Goal: Task Accomplishment & Management: Complete application form

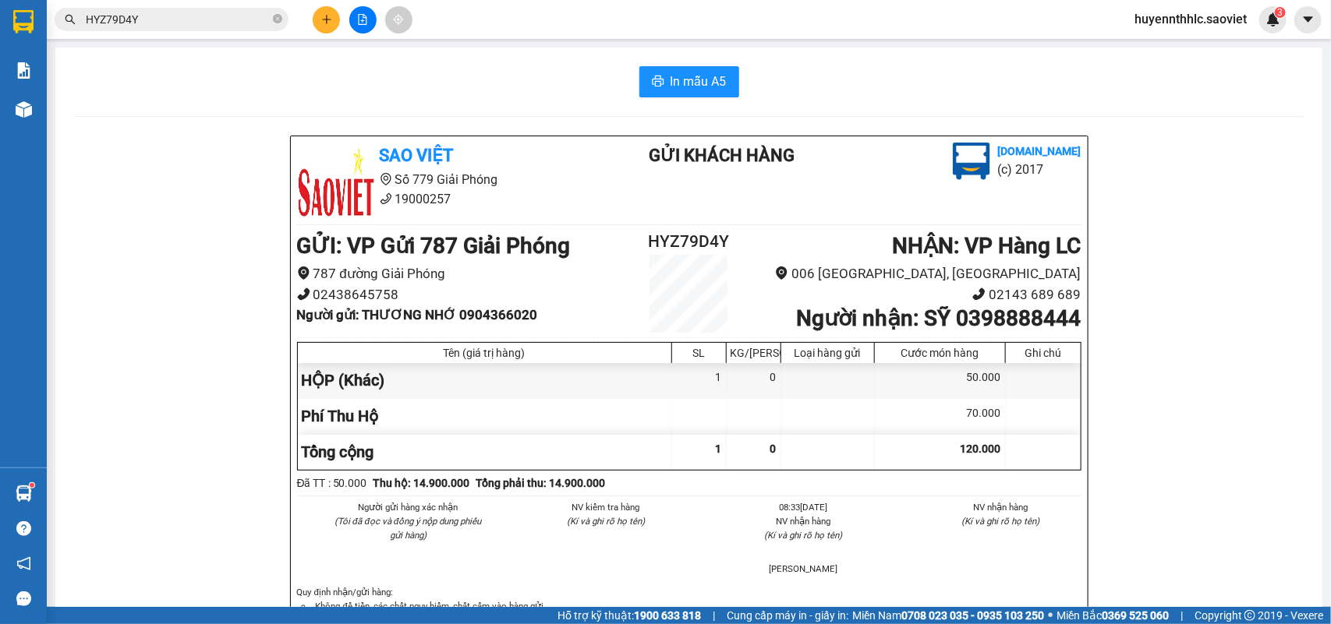
click at [1155, 16] on span "huyennthhlc.saoviet" at bounding box center [1190, 18] width 137 height 19
click at [1173, 56] on span "Đăng xuất" at bounding box center [1198, 48] width 104 height 17
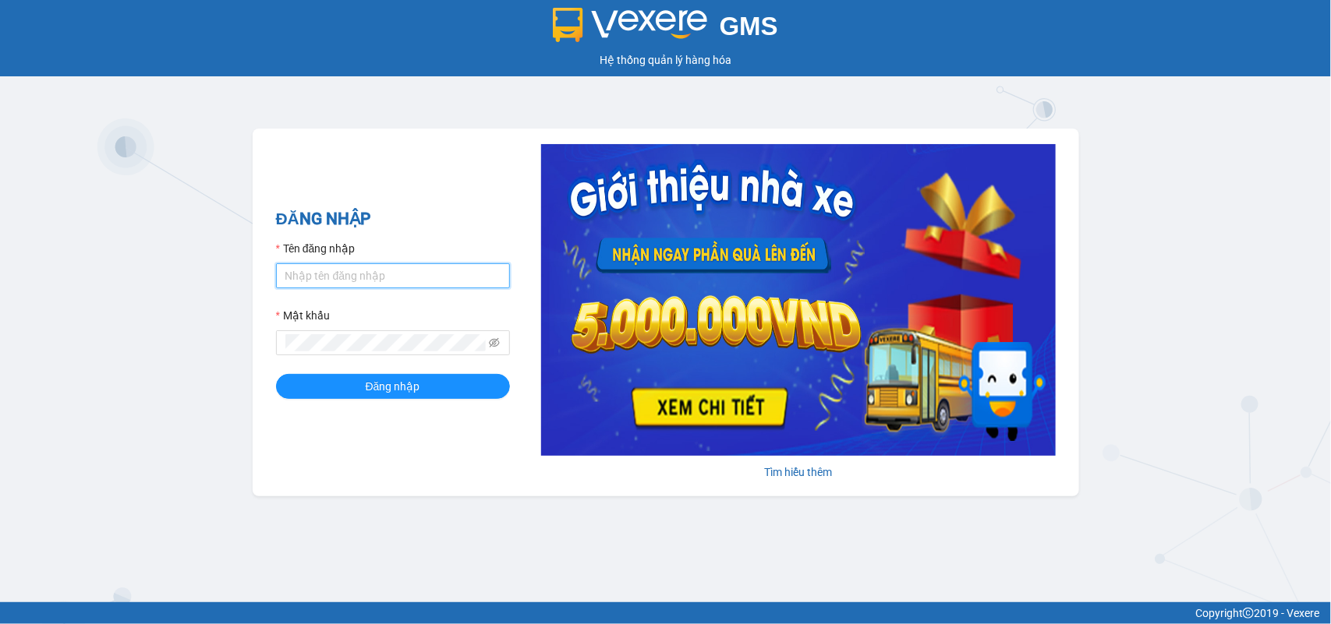
click at [344, 274] on input "Tên đăng nhập" at bounding box center [393, 276] width 234 height 25
type input "huyennt_congnohanglc.saoviet"
click at [276, 374] on button "Đăng nhập" at bounding box center [393, 386] width 234 height 25
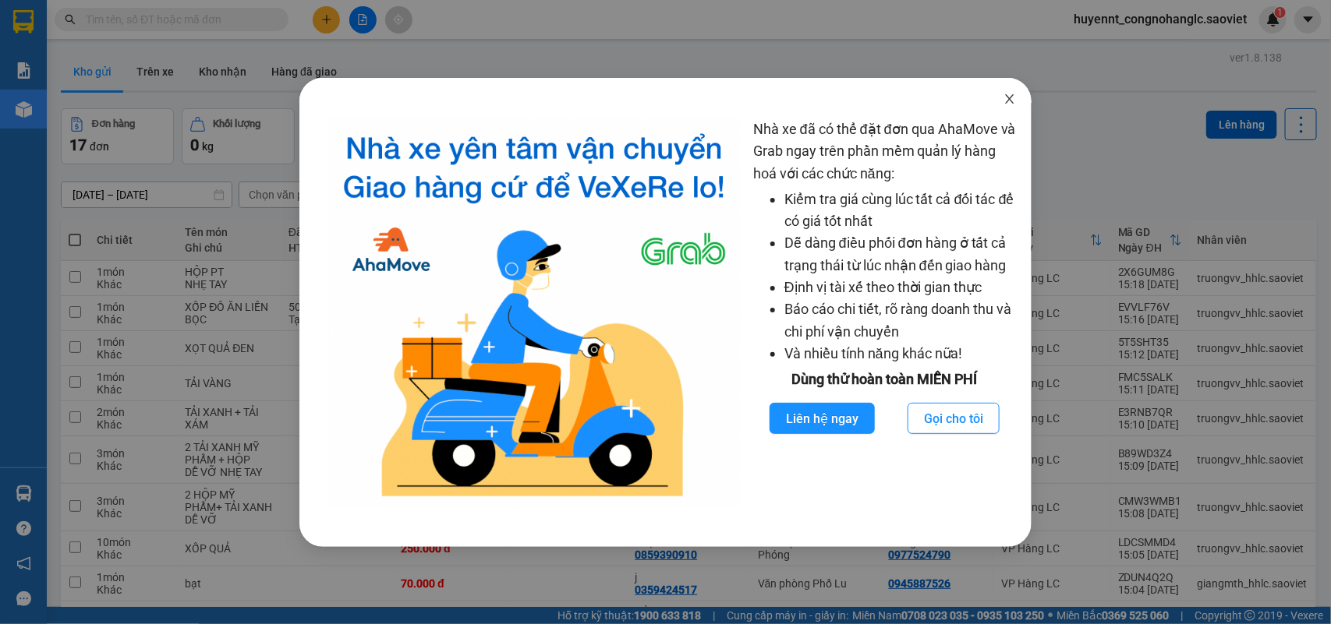
click at [1014, 104] on icon "close" at bounding box center [1009, 99] width 12 height 12
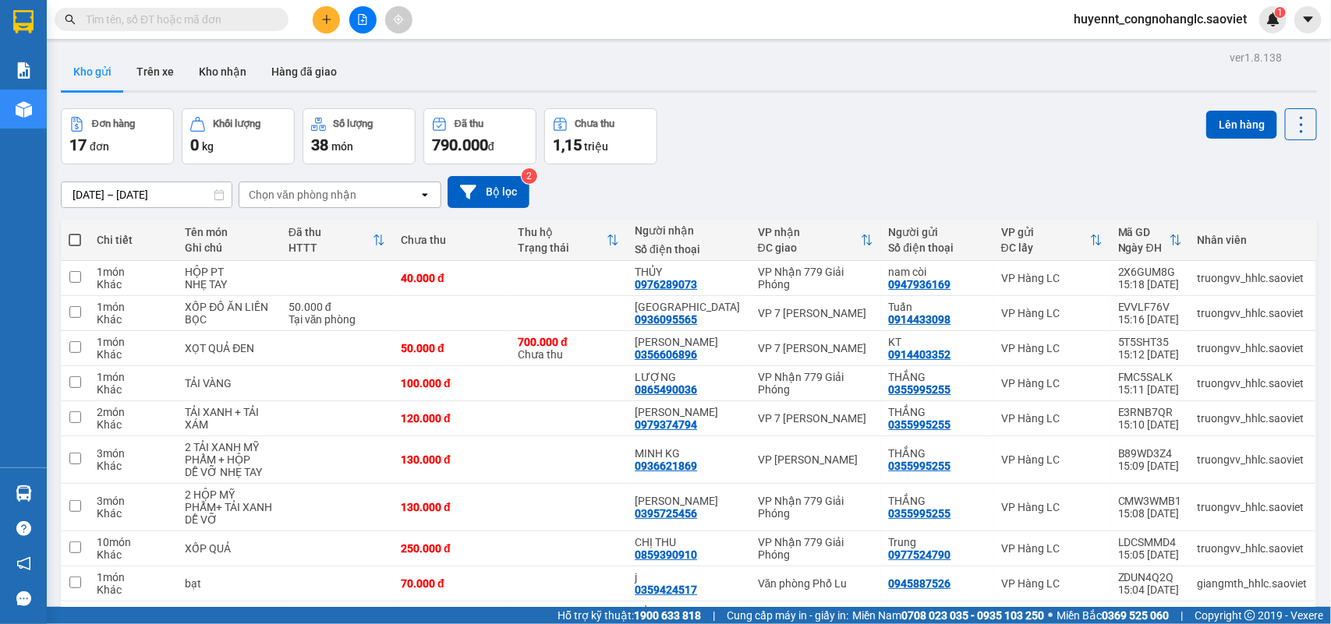
click at [208, 16] on input "text" at bounding box center [178, 19] width 184 height 17
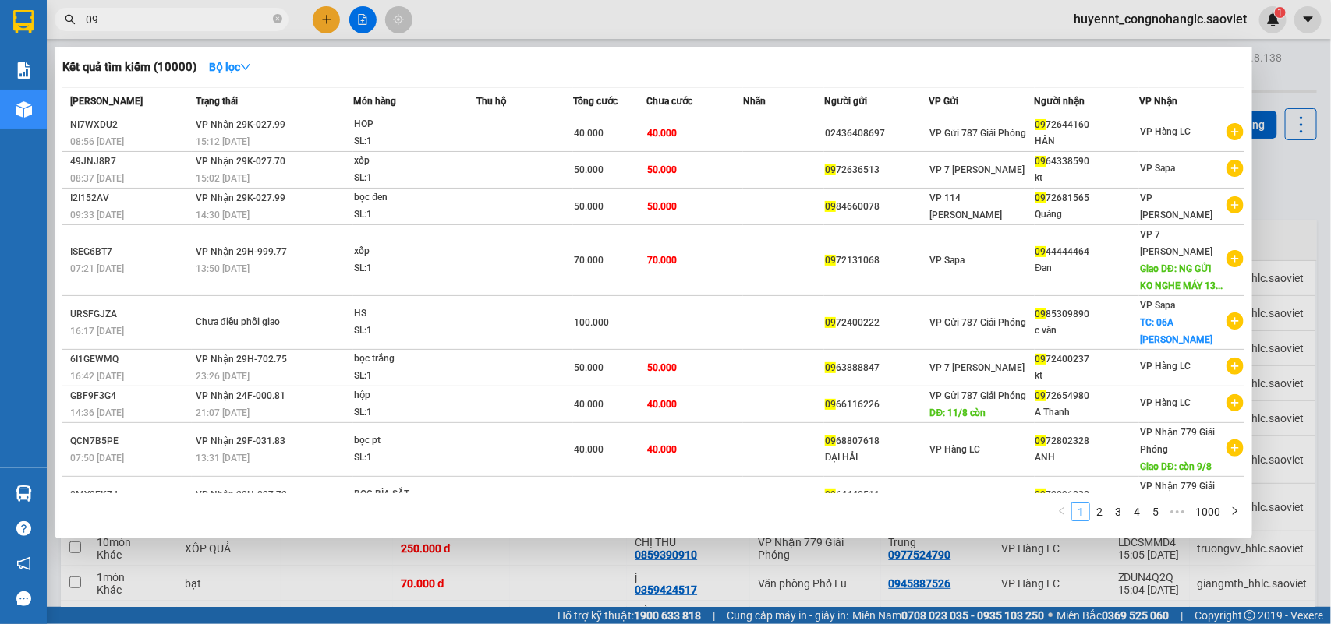
type input "0"
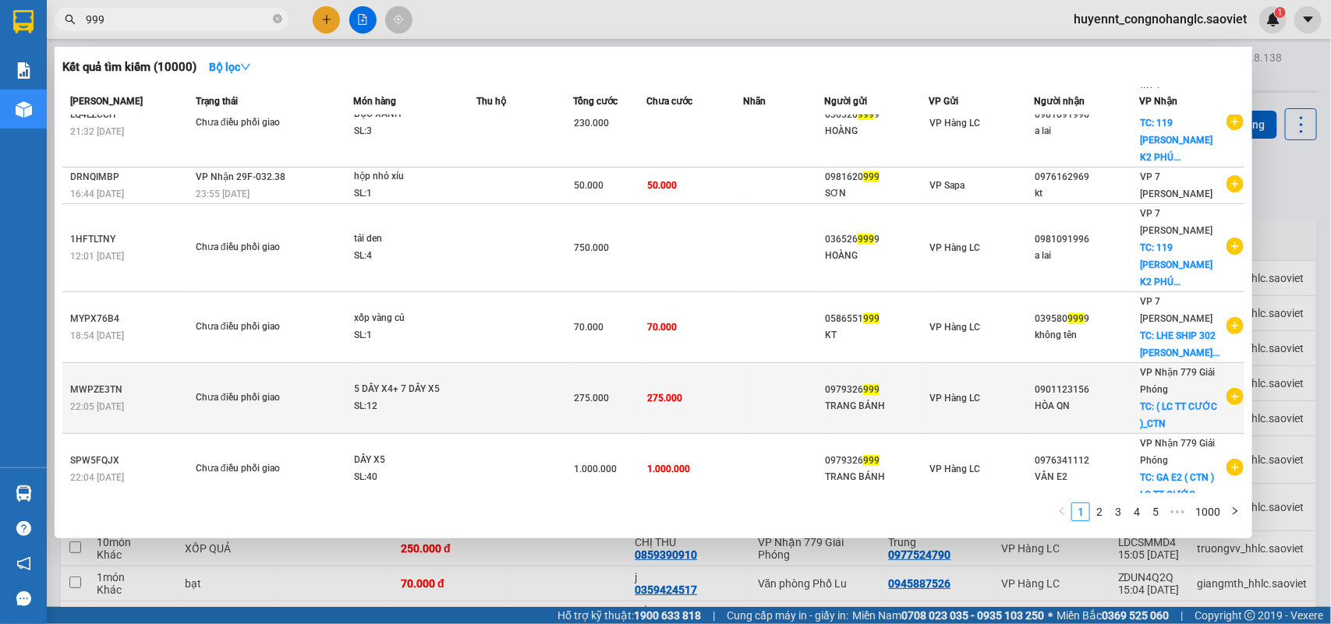
scroll to position [223, 0]
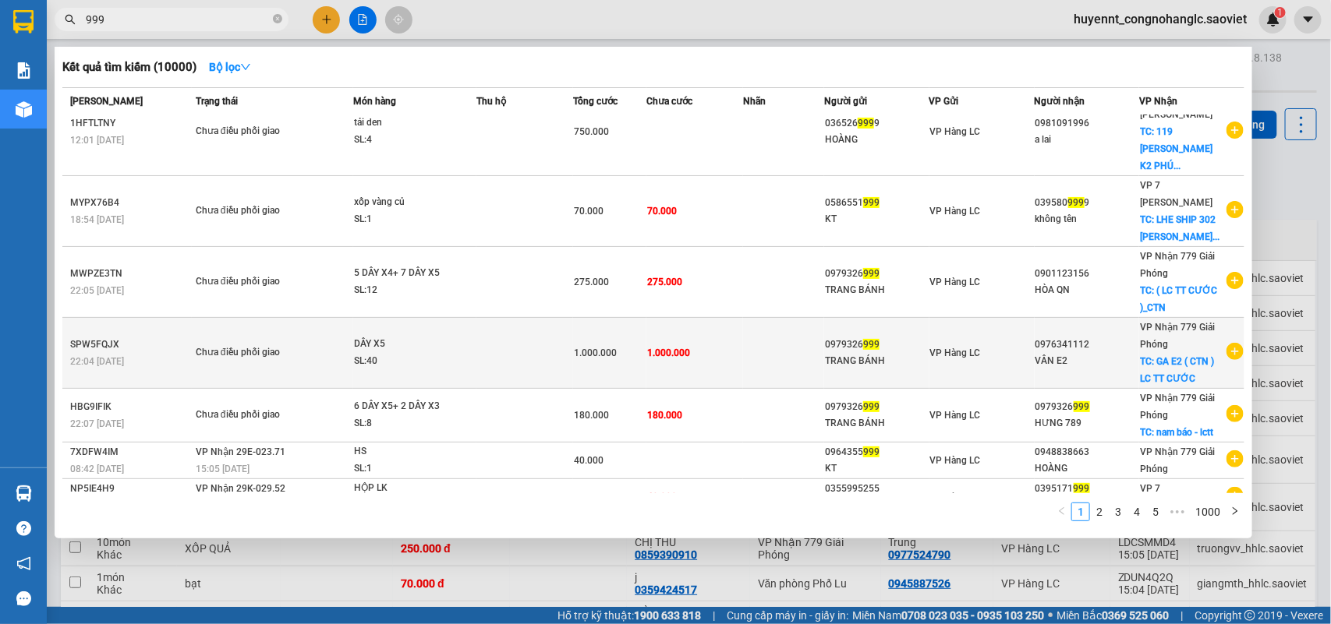
type input "999"
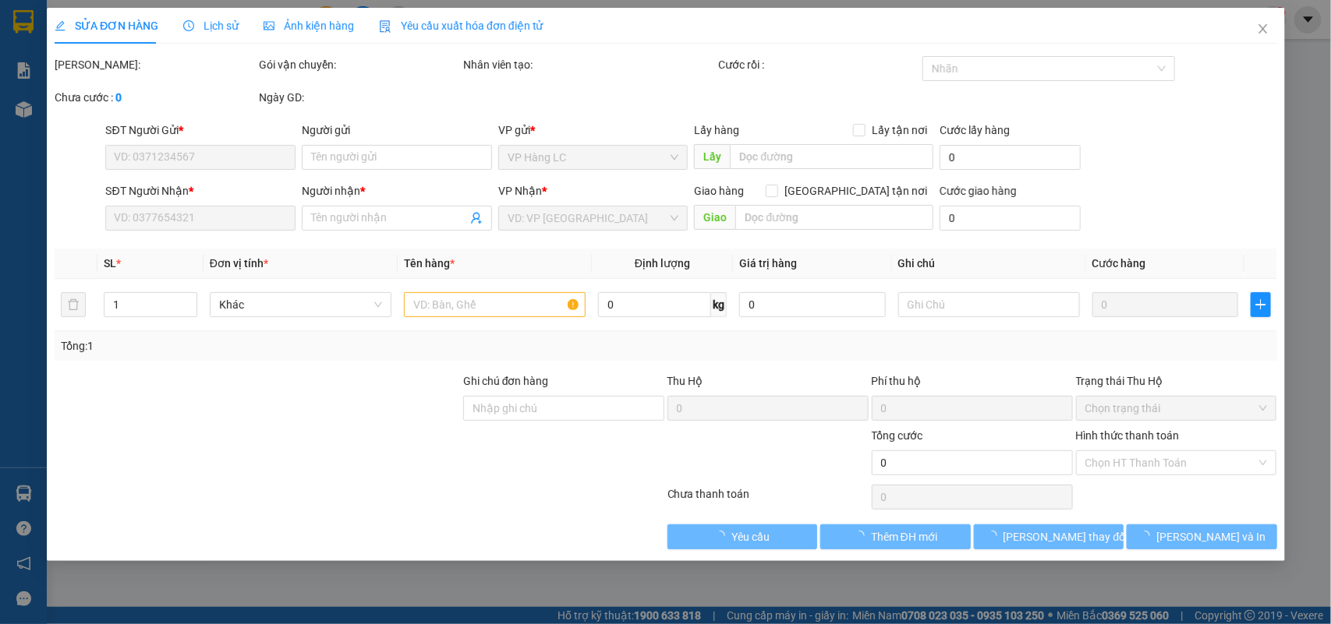
type input "0365269999"
type input "HOÀNG"
type input "0981091996"
type input "a lai"
checkbox input "true"
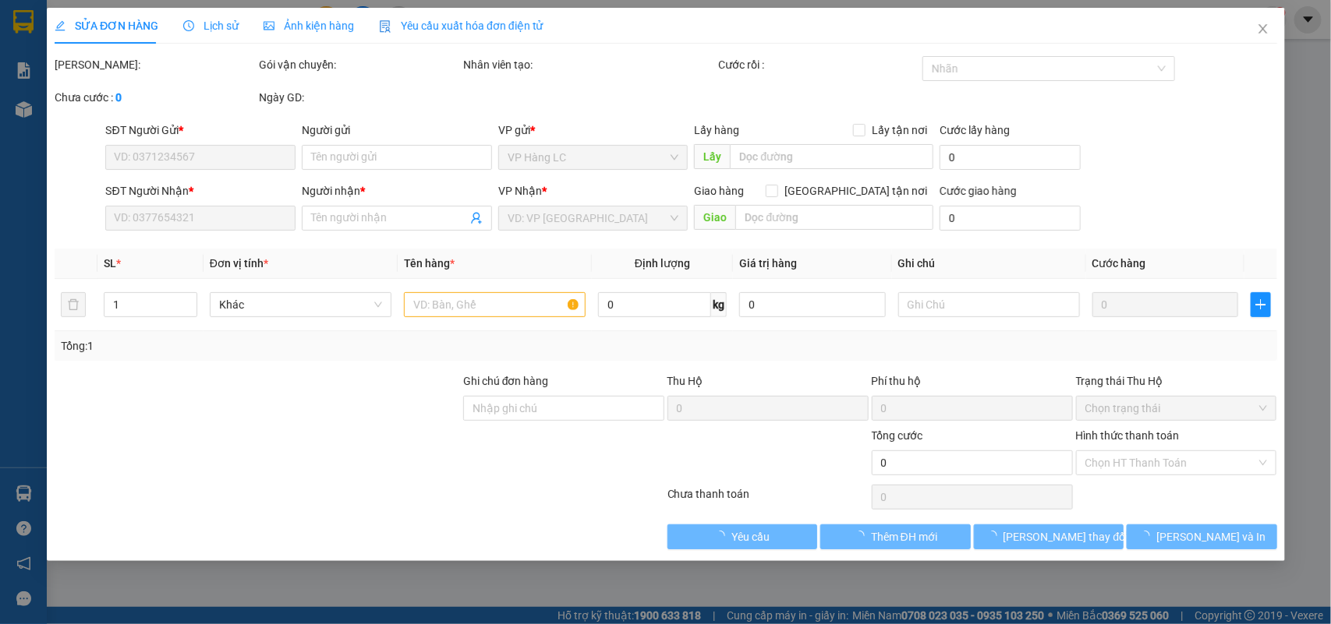
type input "119 NGUYỄN VĂN GIÁP K2 PHÚ ĐÔ TỪ LIÊM"
type input "750.000"
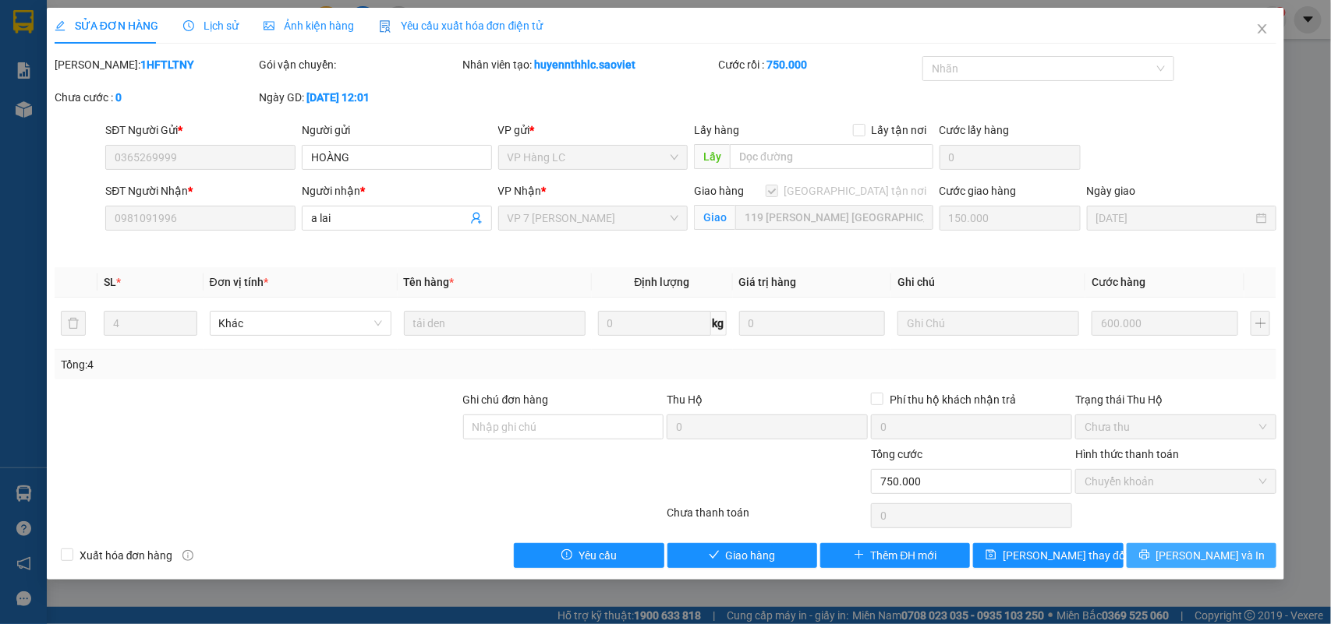
click at [1212, 554] on span "Lưu và In" at bounding box center [1210, 555] width 109 height 17
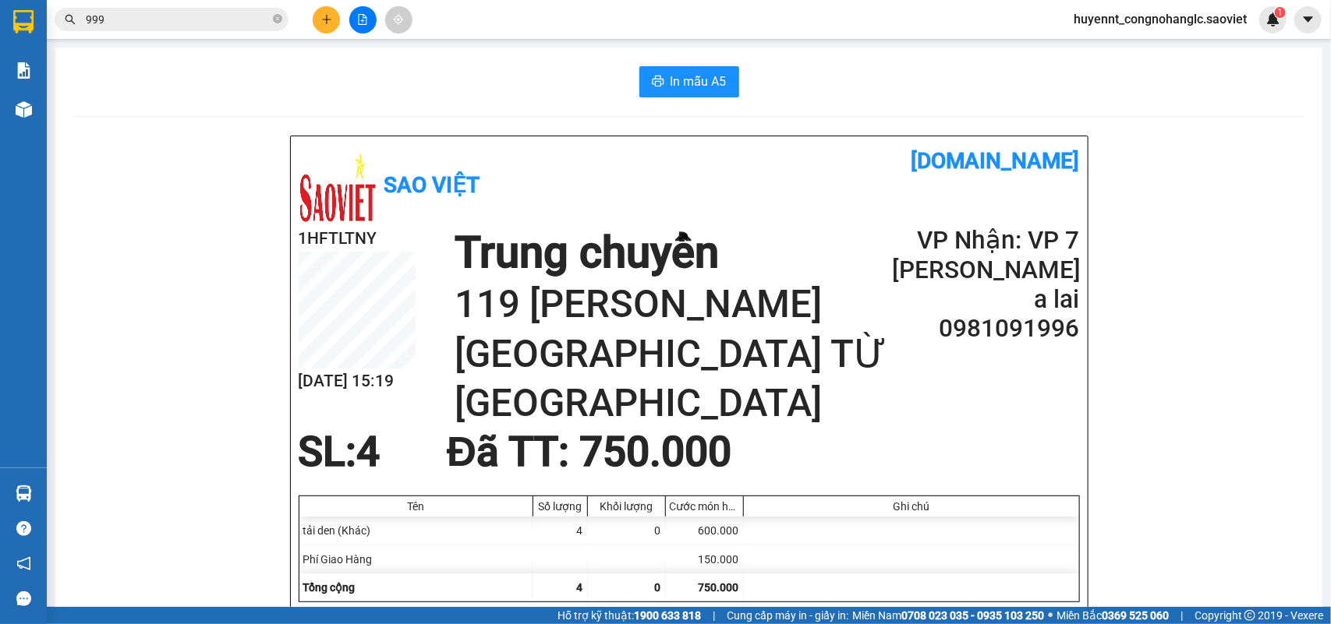
click at [168, 23] on input "999" at bounding box center [178, 19] width 184 height 17
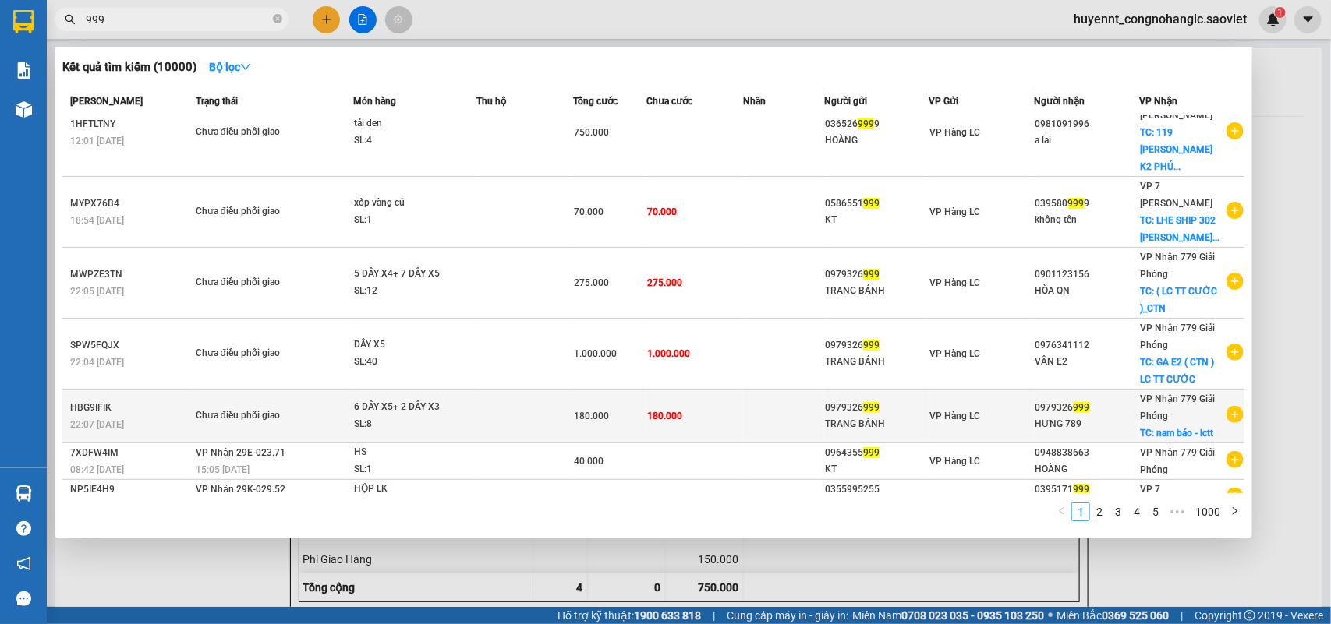
scroll to position [223, 0]
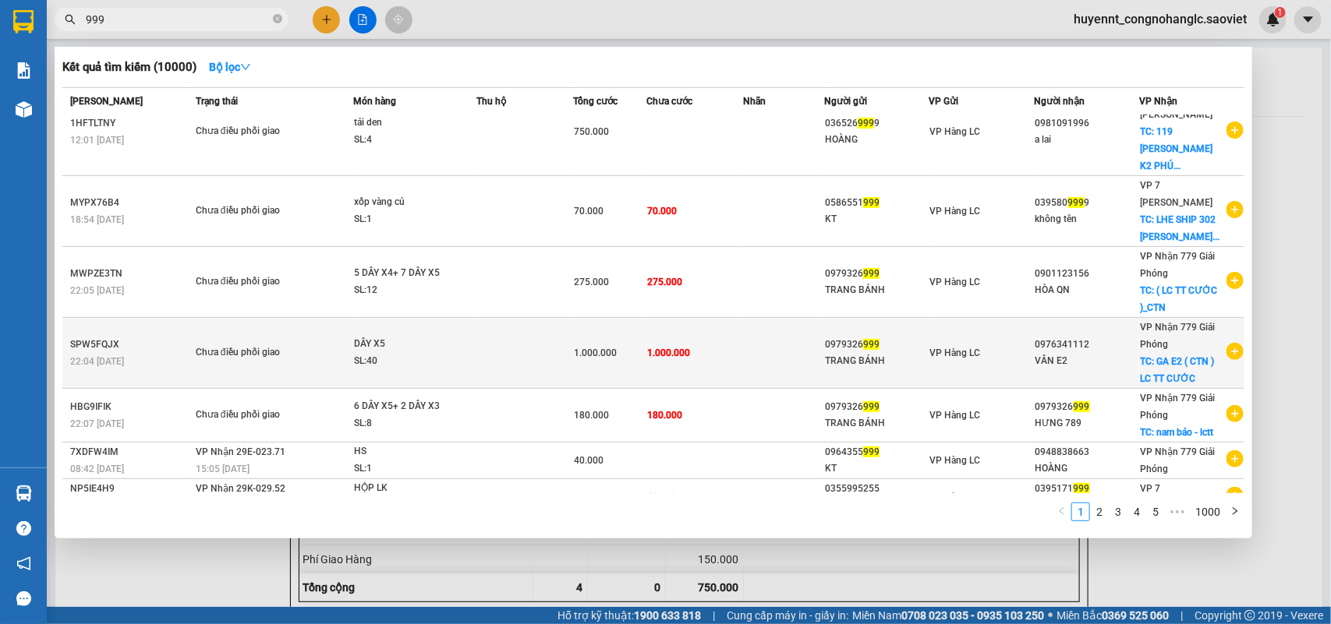
click at [887, 353] on div "TRANG BÁNH" at bounding box center [877, 361] width 104 height 16
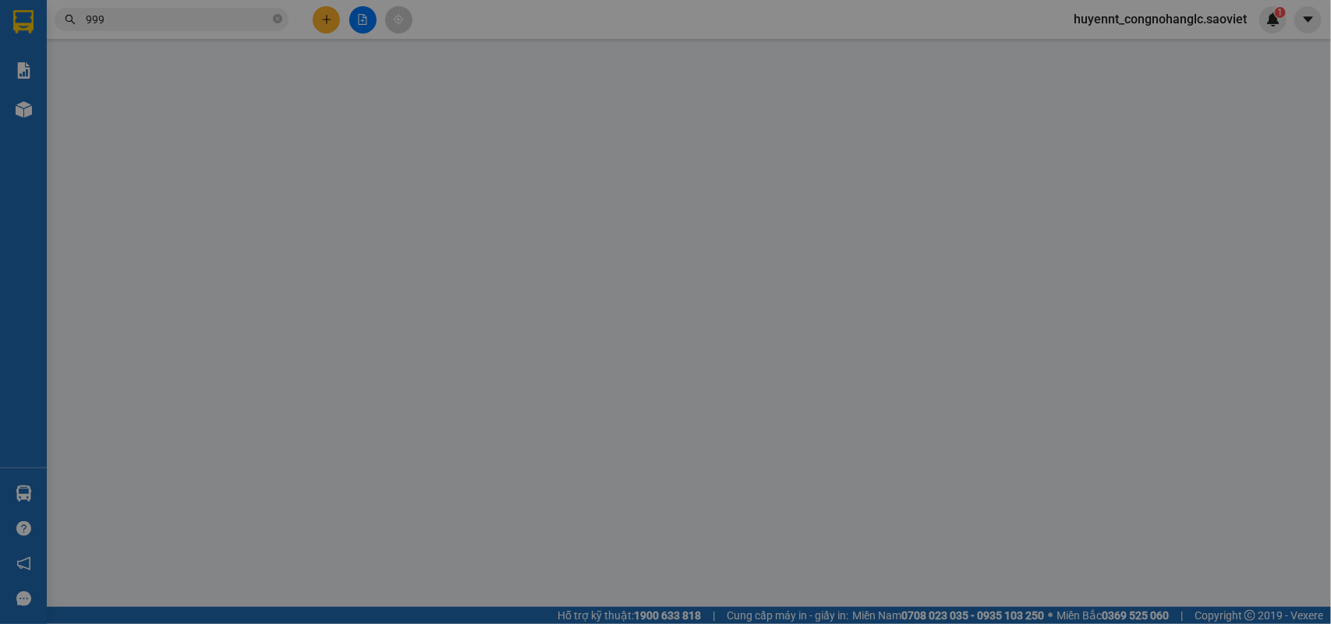
type input "0979326999"
type input "TRANG BÁNH"
type input "0976341112"
type input "VÂN E2"
checkbox input "true"
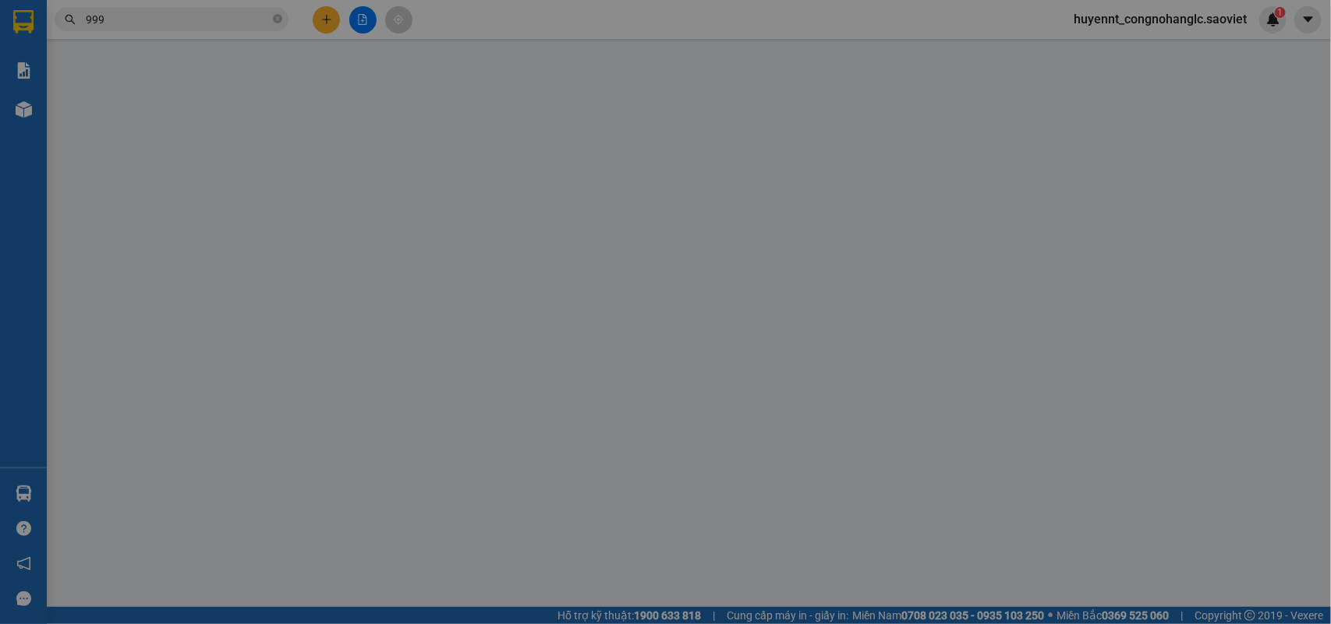
type input "GA E2 ( CTN ) LC TT CƯỚC"
type input "1.000.000"
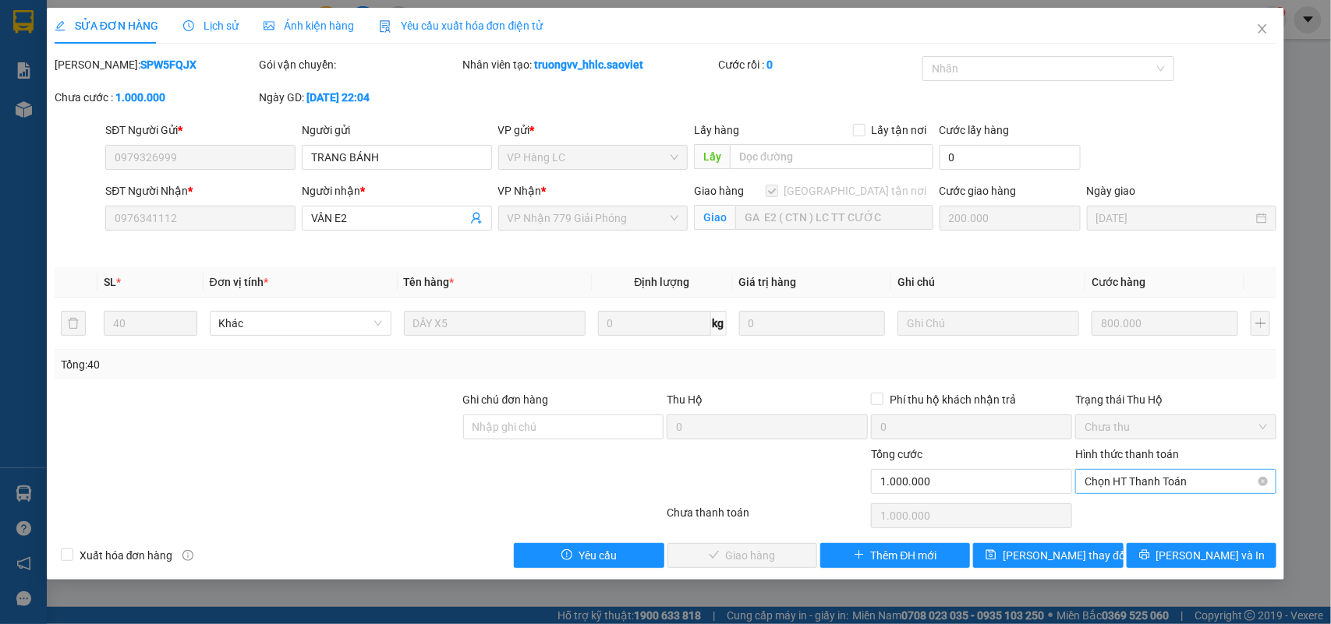
click at [1121, 479] on span "Chọn HT Thanh Toán" at bounding box center [1175, 481] width 182 height 23
click at [1128, 532] on div "Chuyển khoản" at bounding box center [1176, 538] width 182 height 17
type input "0"
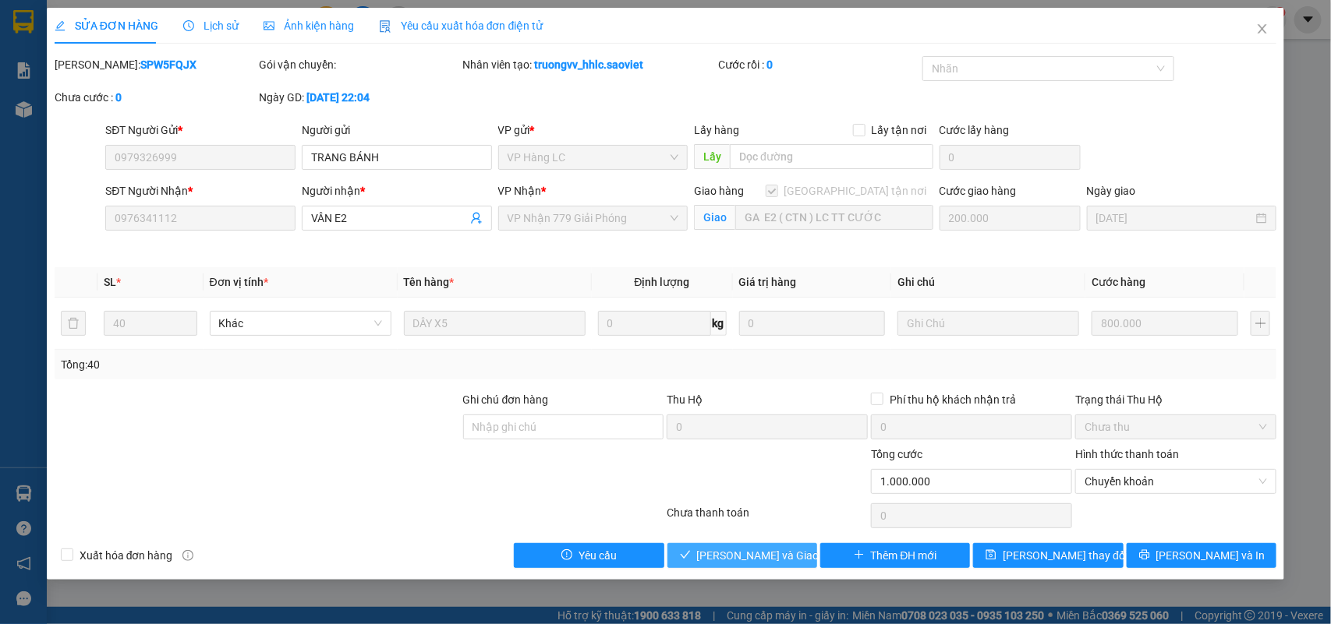
click at [784, 558] on span "Lưu và Giao hàng" at bounding box center [772, 555] width 150 height 17
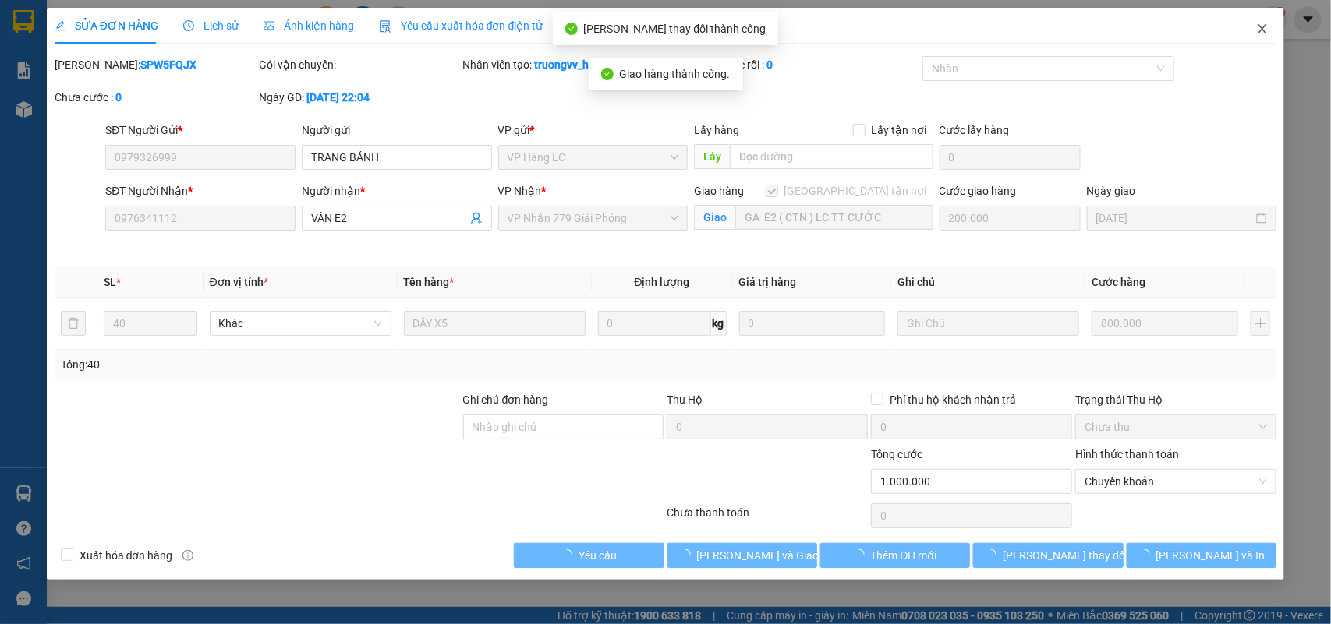
click at [1268, 25] on icon "close" at bounding box center [1262, 29] width 12 height 12
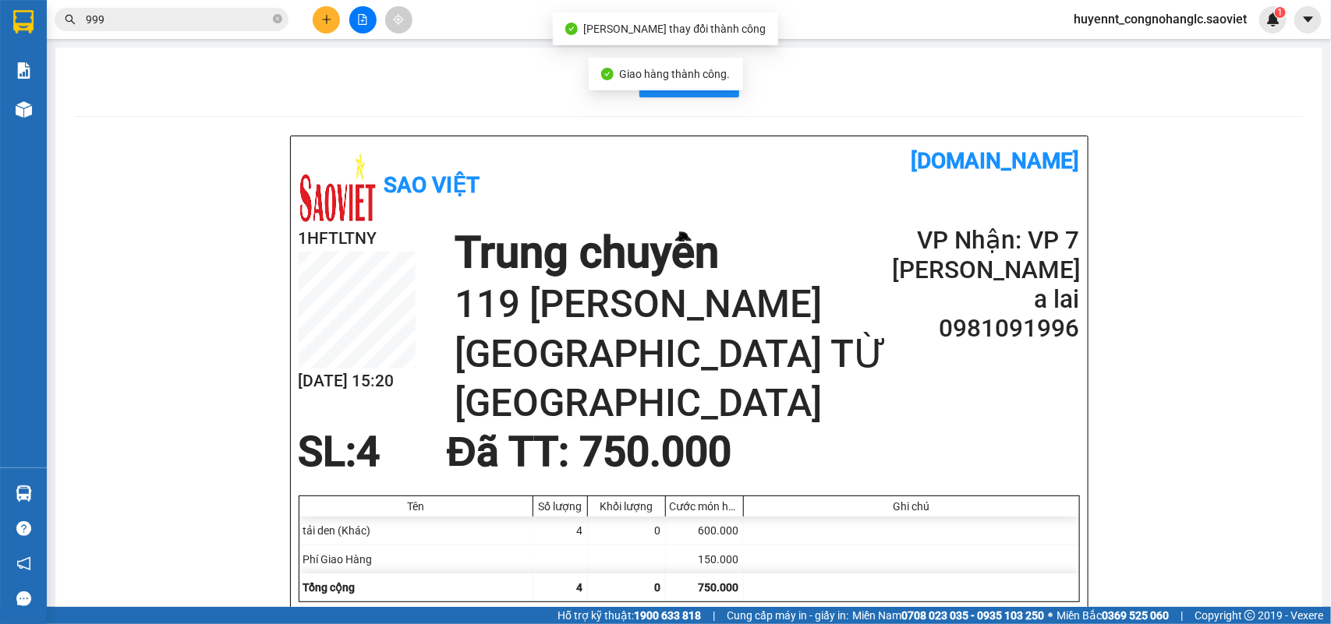
click at [186, 12] on input "999" at bounding box center [178, 19] width 184 height 17
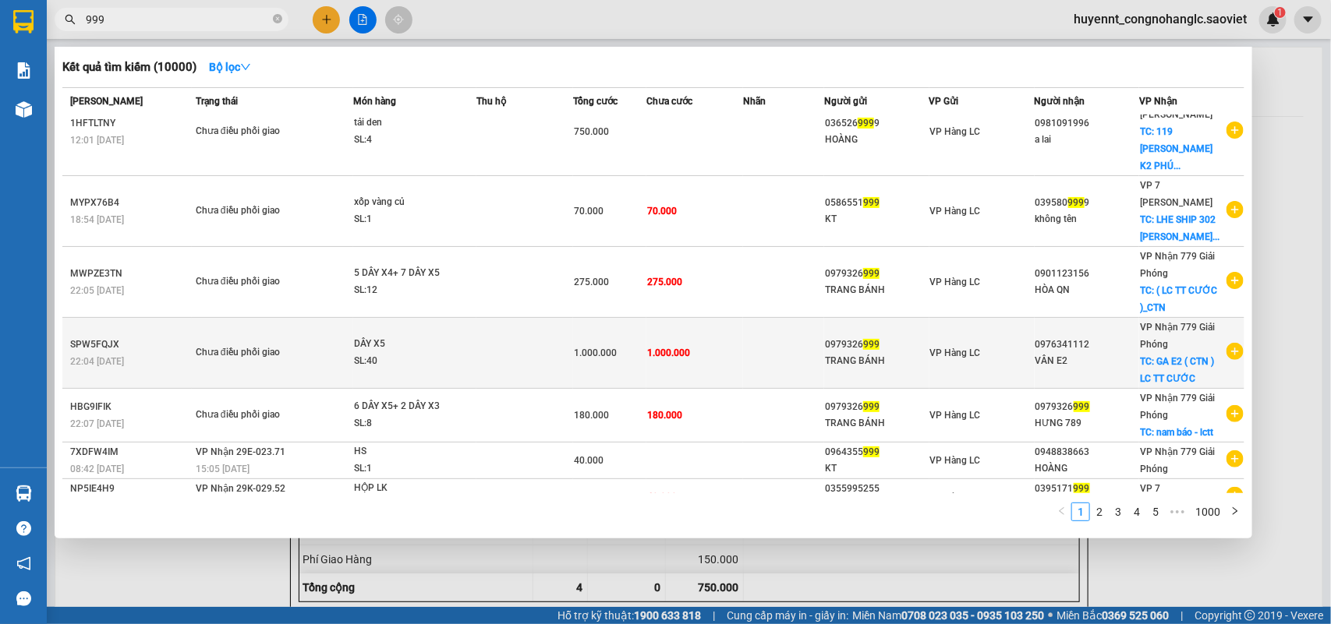
click at [918, 353] on div "TRANG BÁNH" at bounding box center [877, 361] width 104 height 16
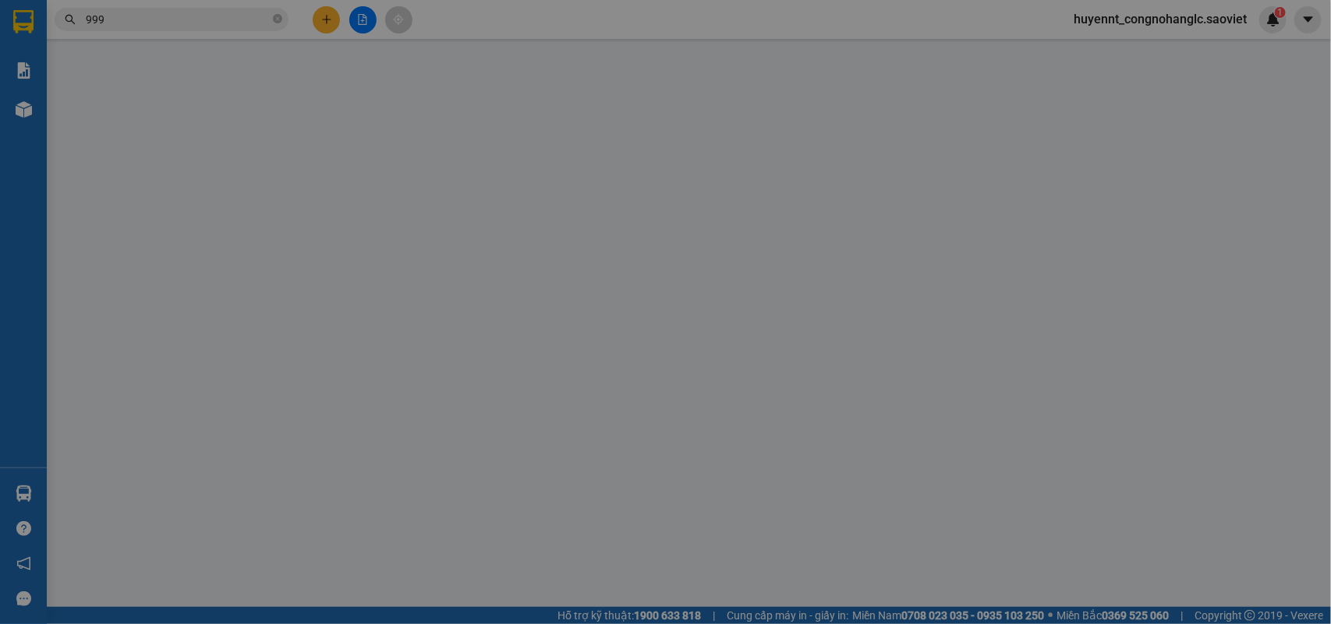
type input "0979326999"
type input "TRANG BÁNH"
type input "0976341112"
type input "VÂN E2"
checkbox input "true"
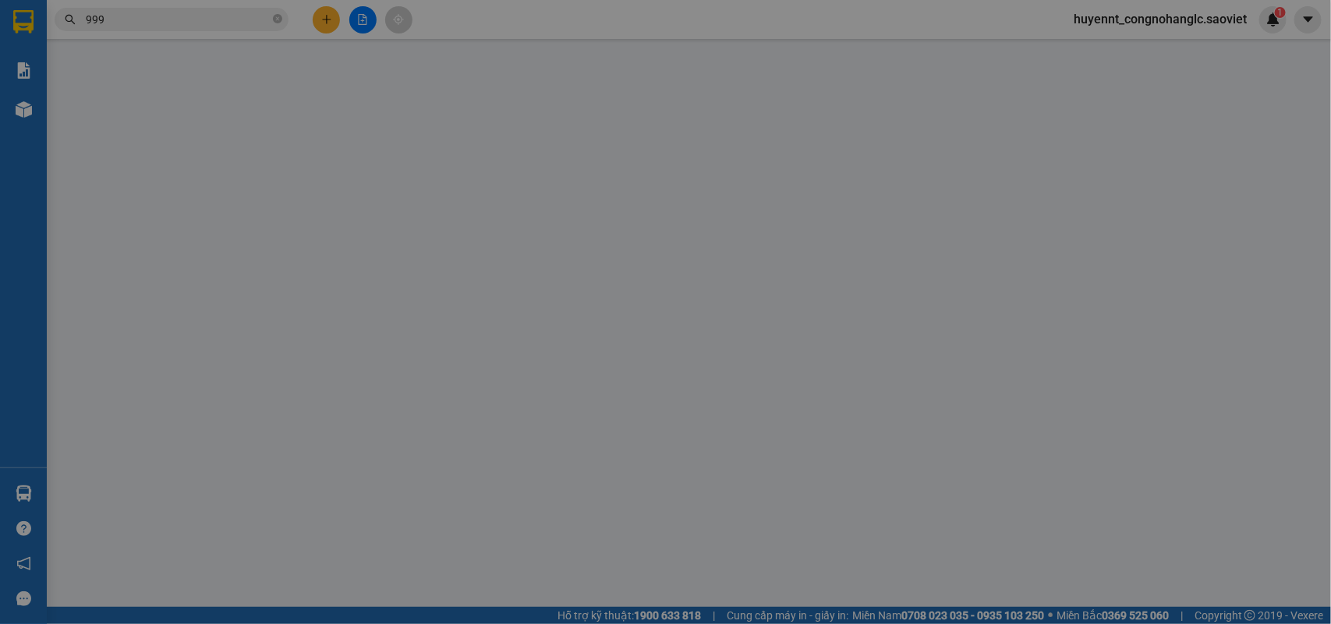
type input "GA E2 ( CTN ) LC TT CƯỚC"
type input "200.000"
type input "1.000.000"
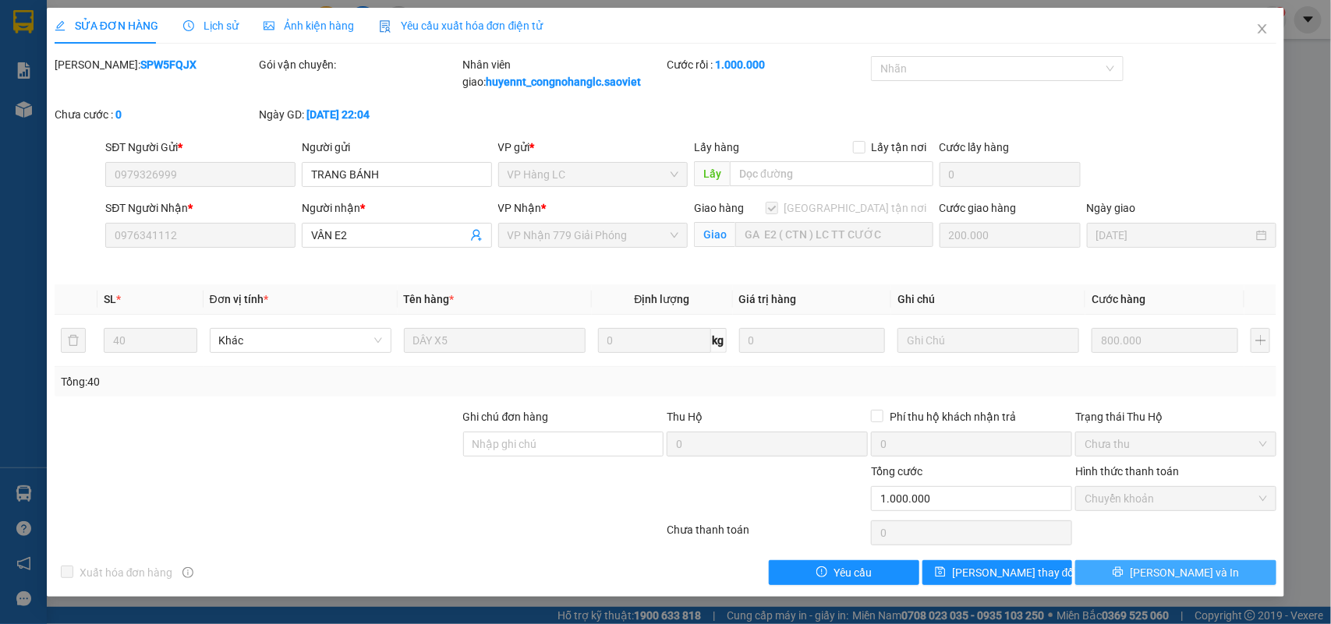
click at [1202, 581] on span "Lưu và In" at bounding box center [1184, 572] width 109 height 17
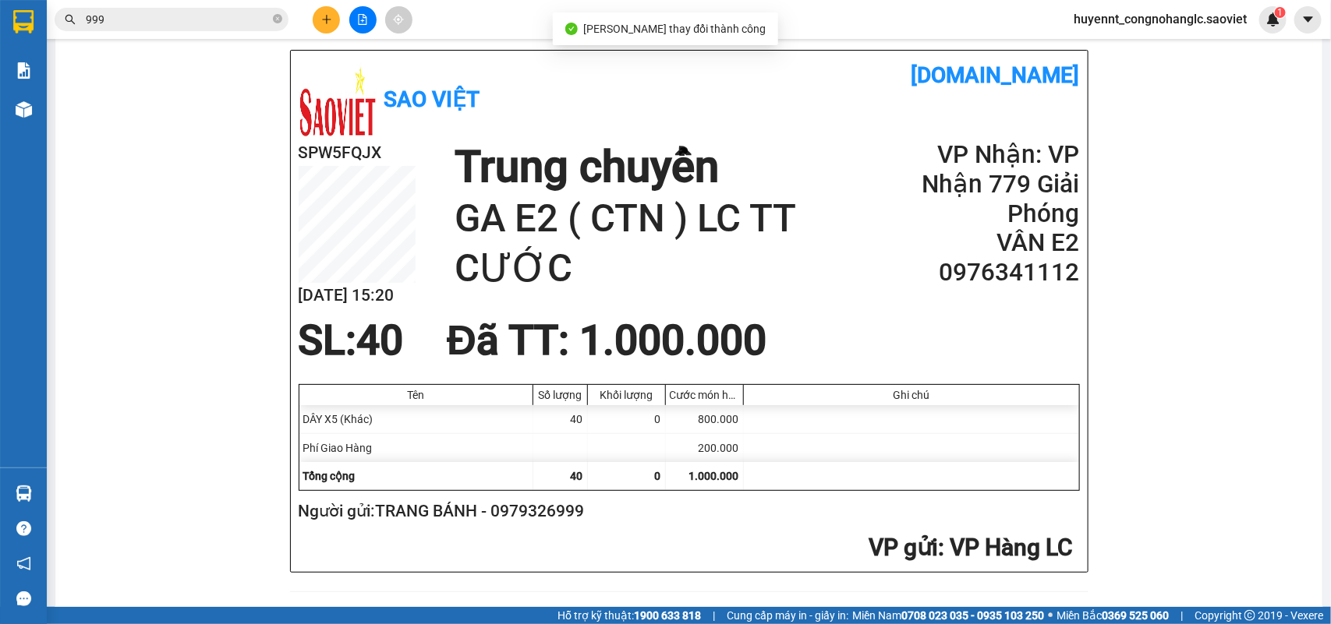
scroll to position [195, 0]
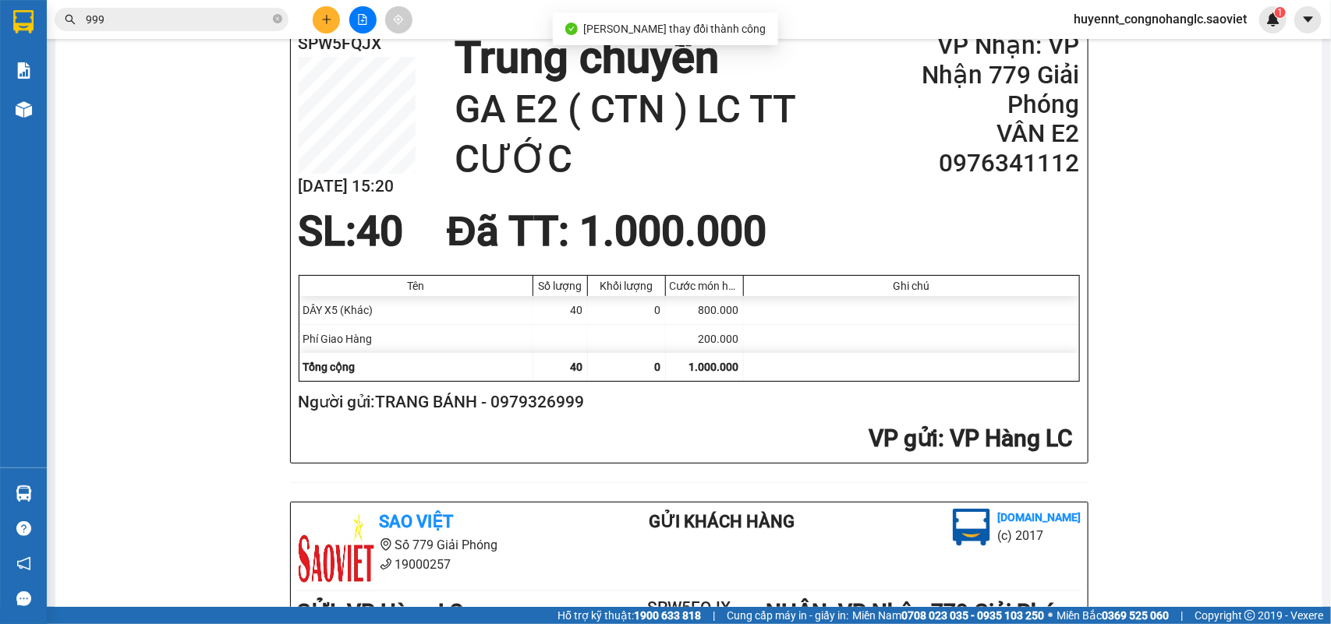
click at [562, 409] on h2 "Người gửi: TRANG BÁNH - 0979326999" at bounding box center [686, 403] width 775 height 26
copy h2 "0979326999"
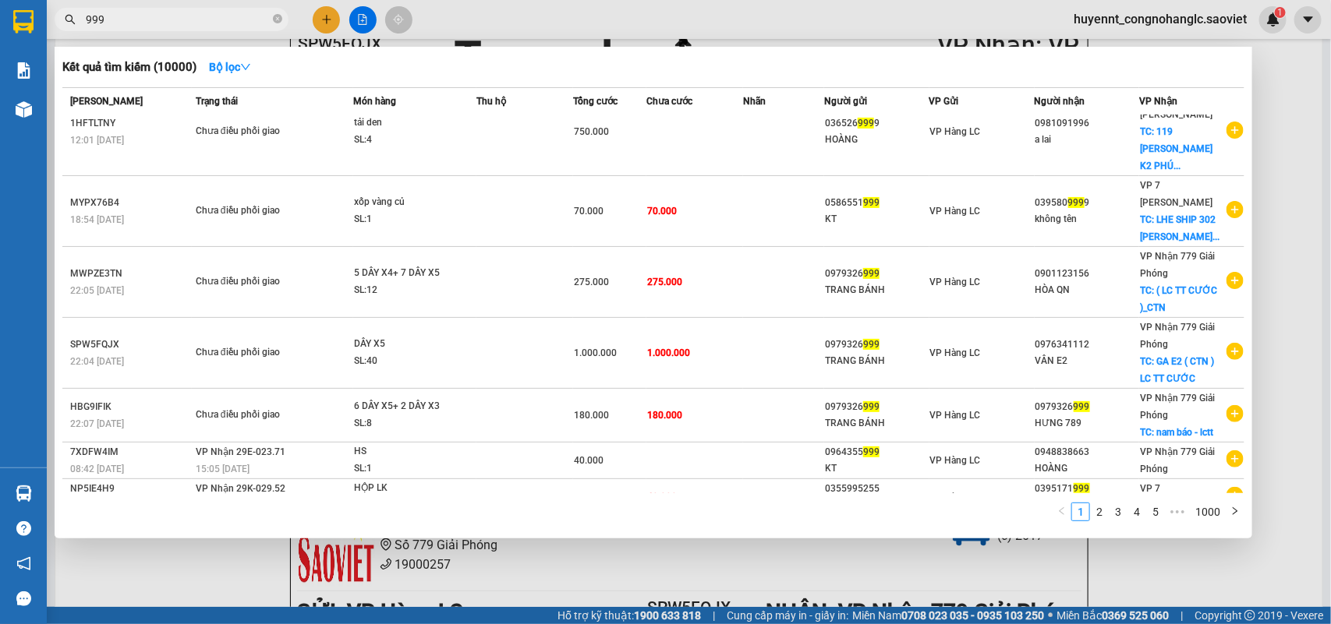
drag, startPoint x: 144, startPoint y: 17, endPoint x: 140, endPoint y: 0, distance: 17.6
click at [91, 22] on input "999" at bounding box center [178, 19] width 184 height 17
type input "9"
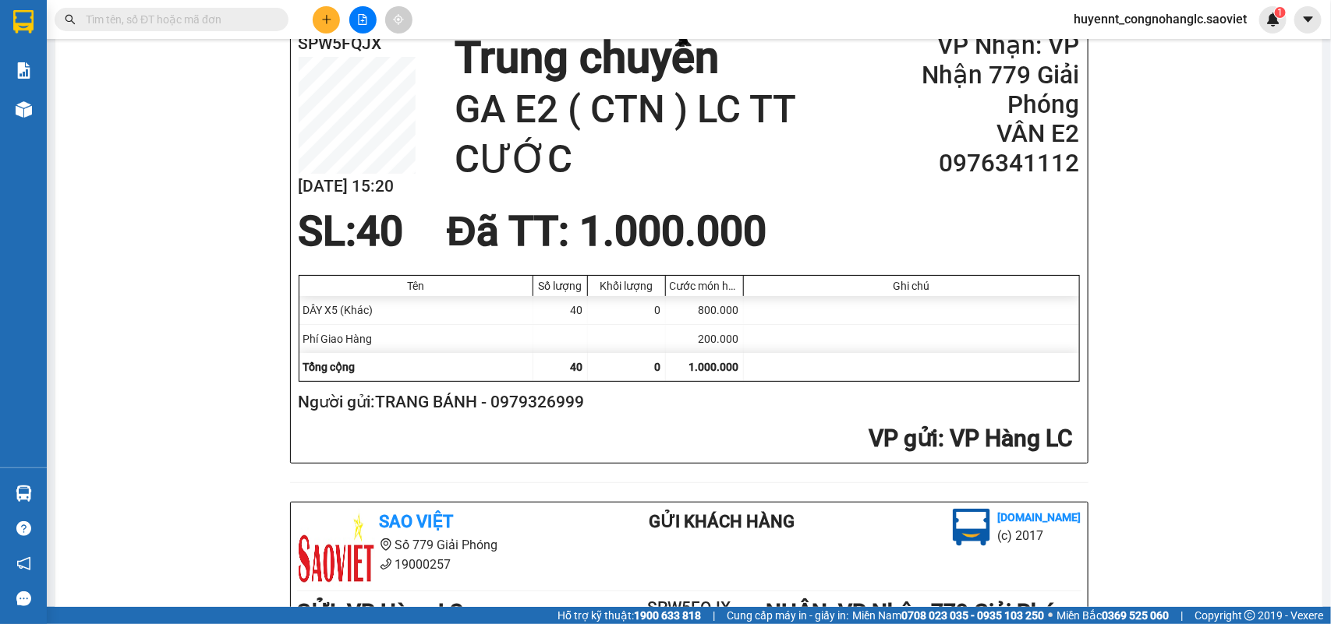
paste input "0979326999"
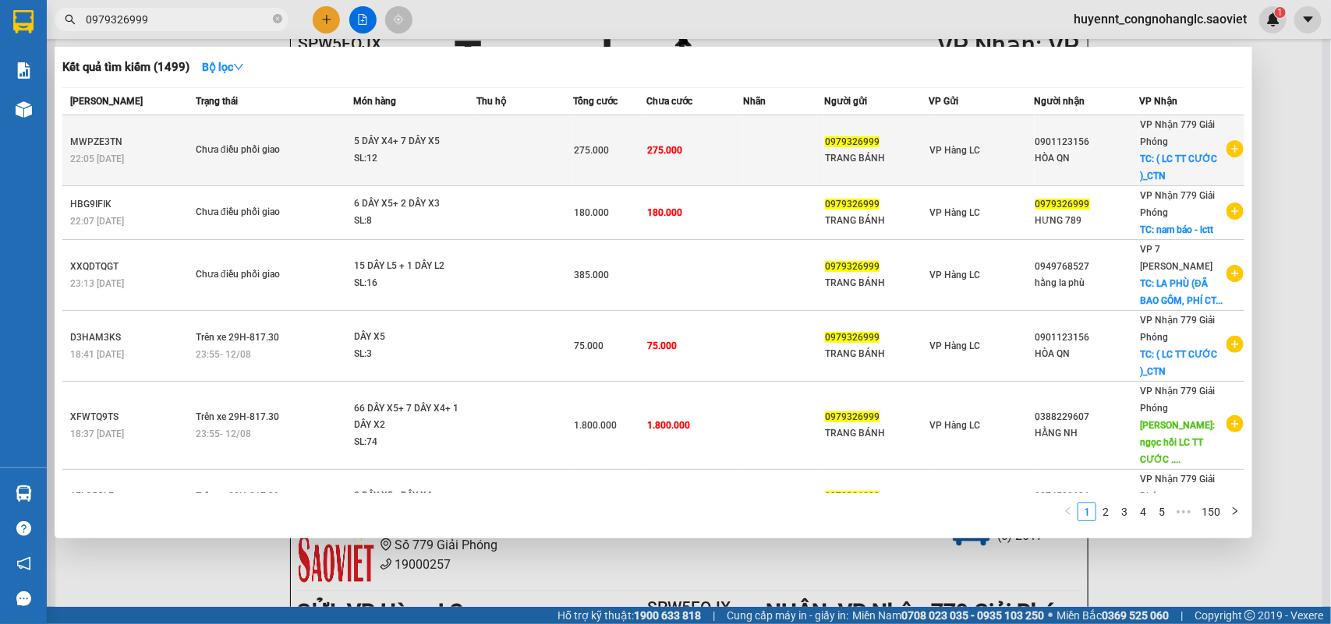
type input "0979326999"
click at [1072, 153] on div "HÒA QN" at bounding box center [1087, 158] width 104 height 16
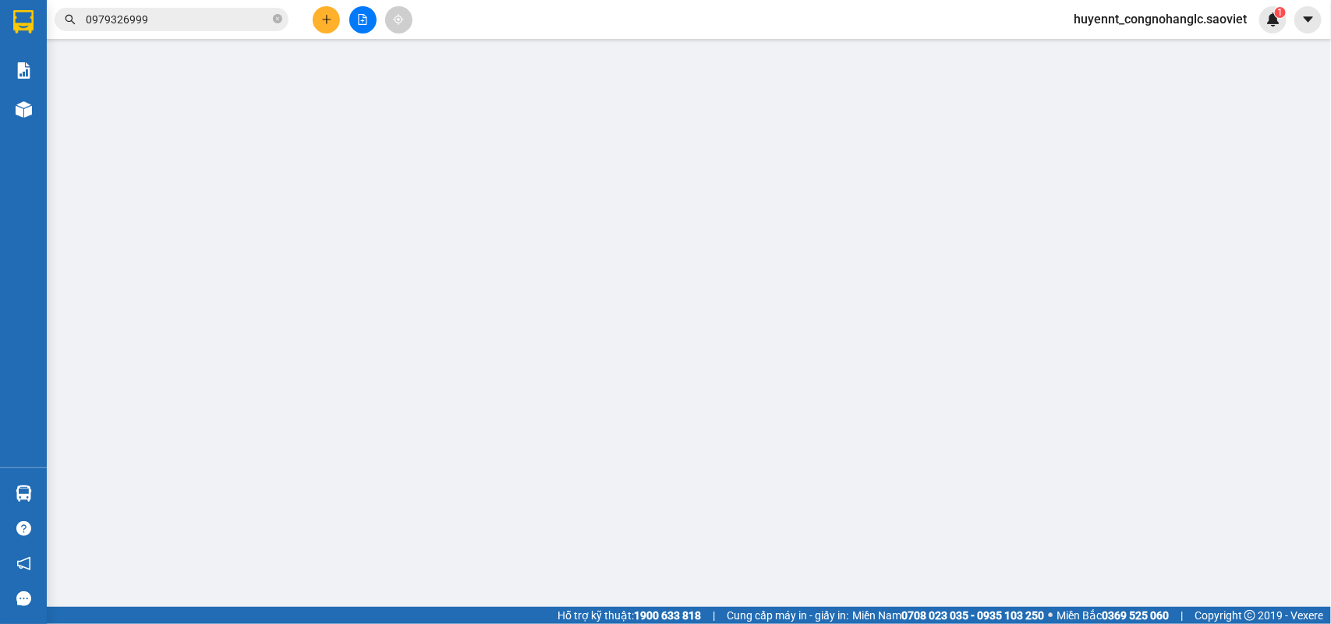
type input "0979326999"
type input "TRANG BÁNH"
type input "0901123156"
type input "HÒA QN"
checkbox input "true"
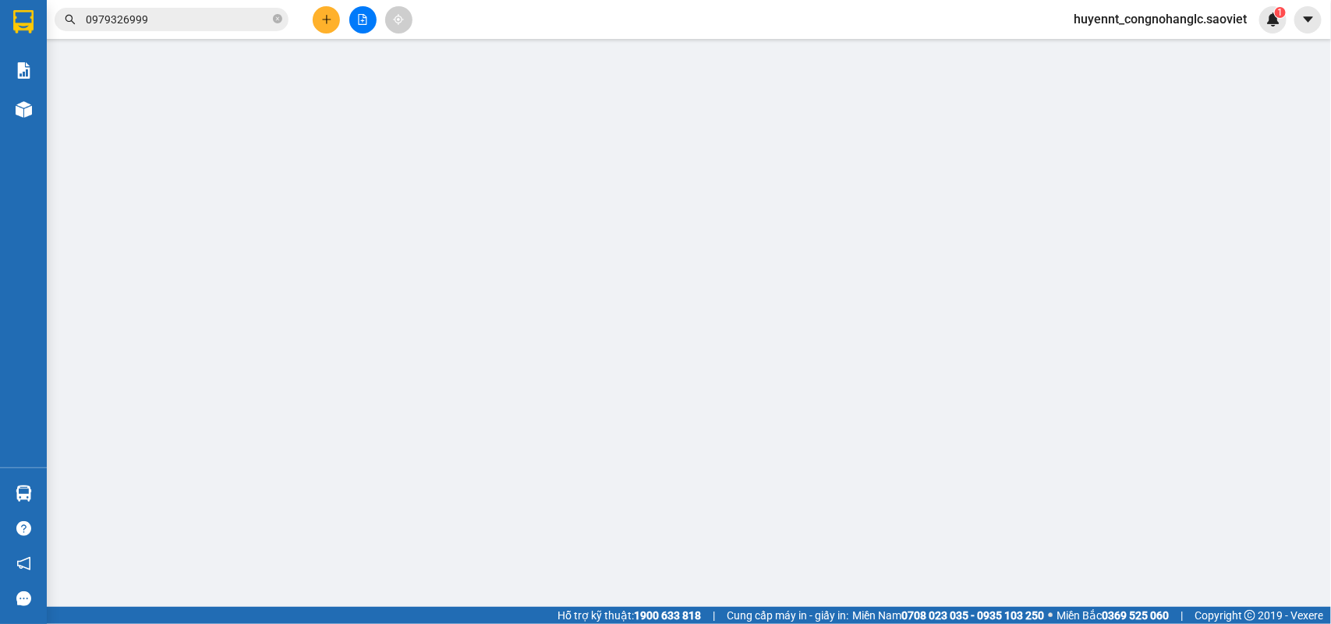
type input "( LC TT CƯỚC )_CTN"
type input "275.000"
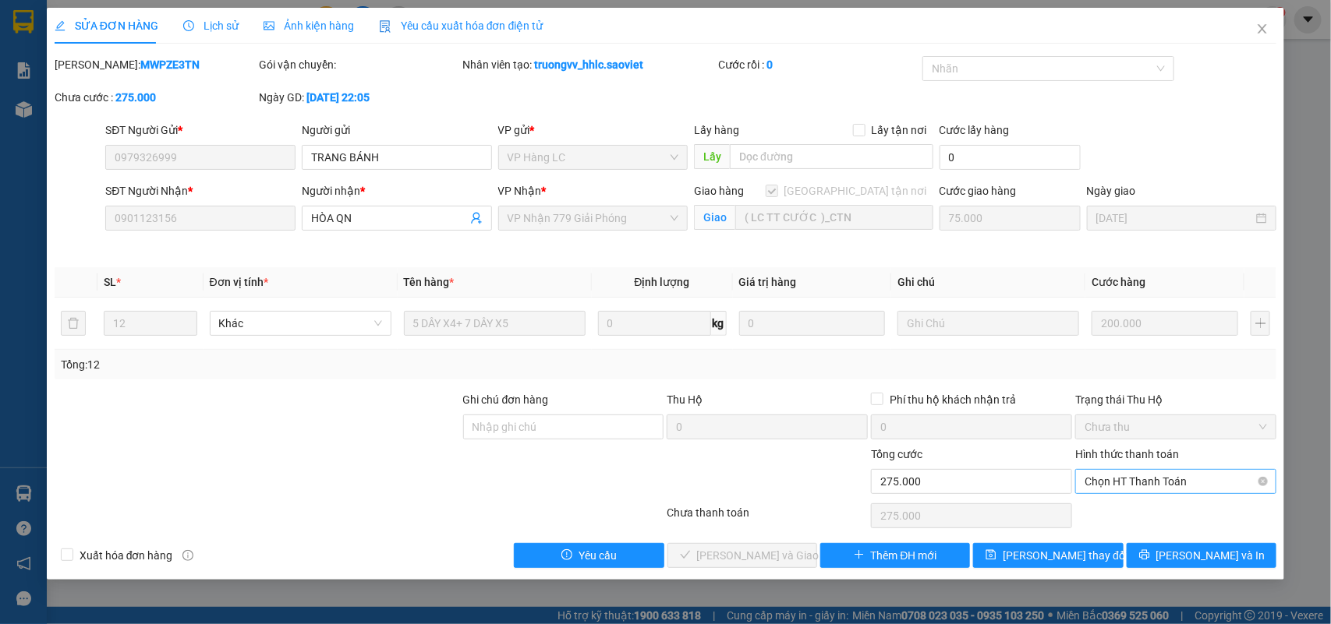
click at [1146, 480] on span "Chọn HT Thanh Toán" at bounding box center [1175, 481] width 182 height 23
click at [1144, 535] on div "Chuyển khoản" at bounding box center [1176, 538] width 182 height 17
type input "0"
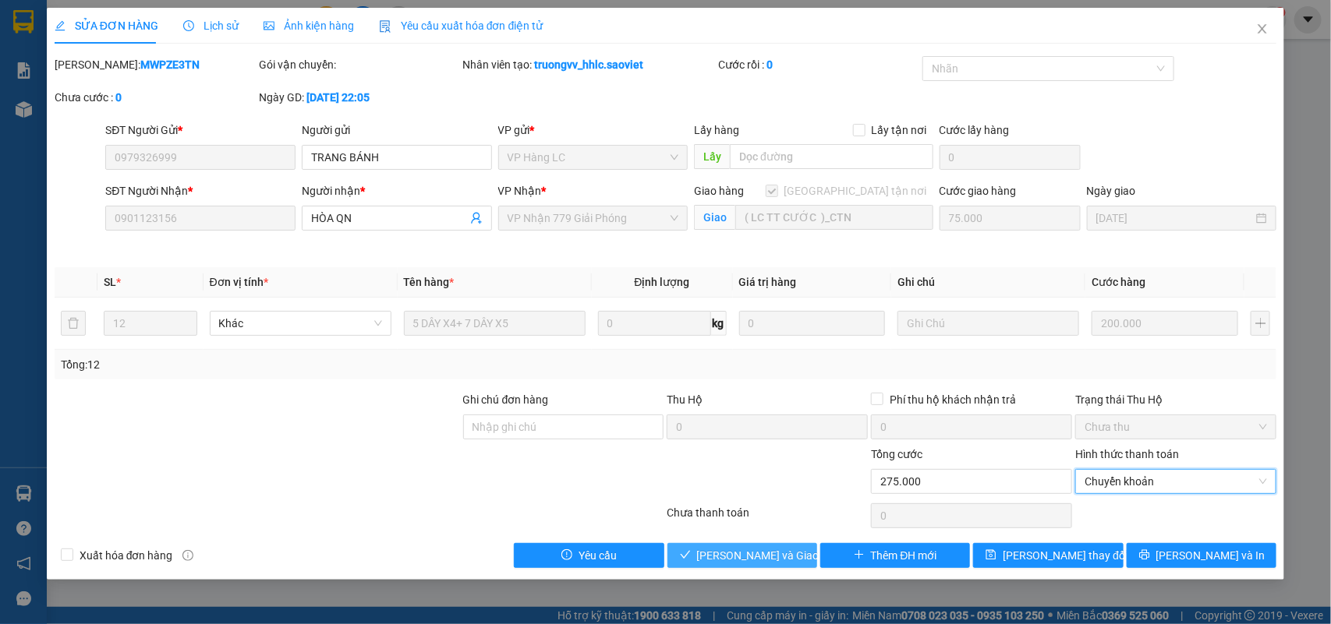
click at [731, 554] on span "Lưu và Giao hàng" at bounding box center [772, 555] width 150 height 17
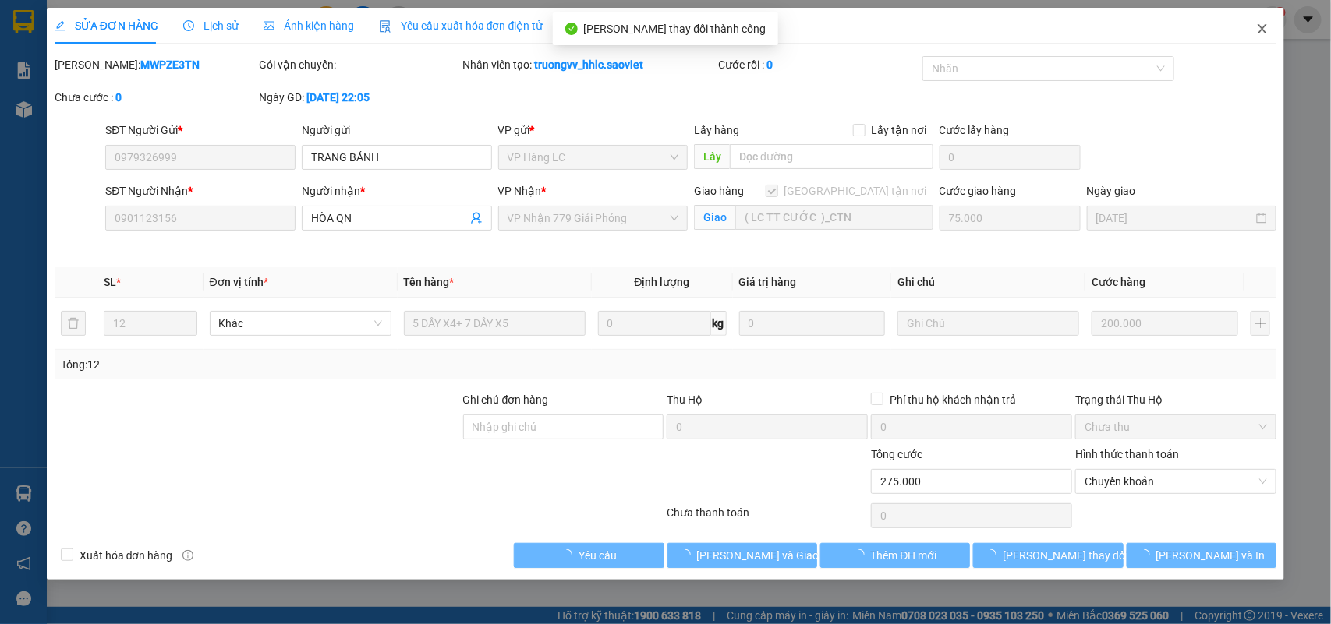
click at [1258, 22] on span "Close" at bounding box center [1262, 30] width 44 height 44
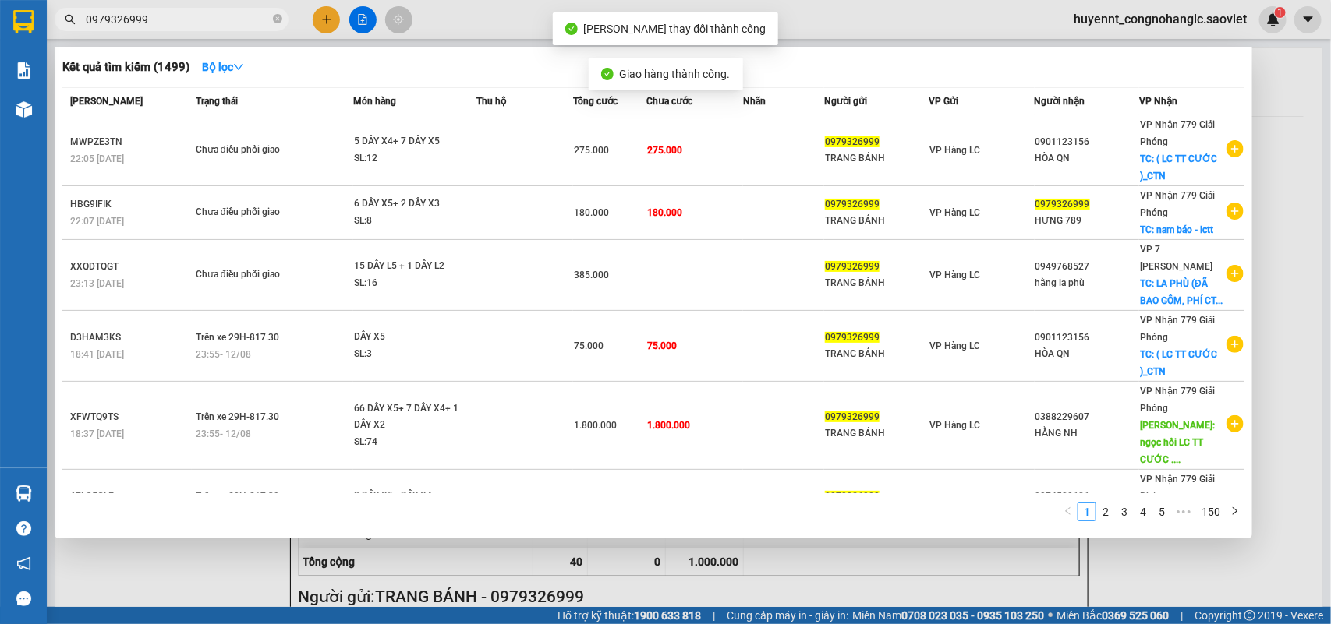
click at [154, 11] on input "0979326999" at bounding box center [178, 19] width 184 height 17
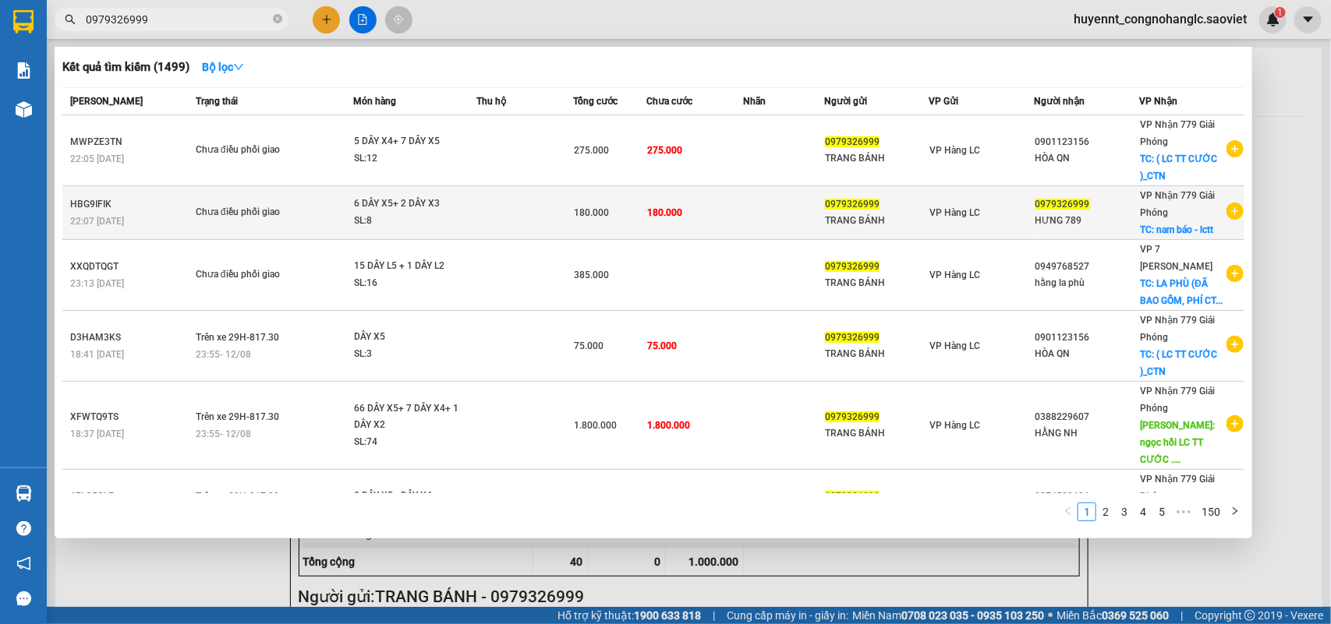
click at [577, 207] on span "180.000" at bounding box center [591, 212] width 35 height 11
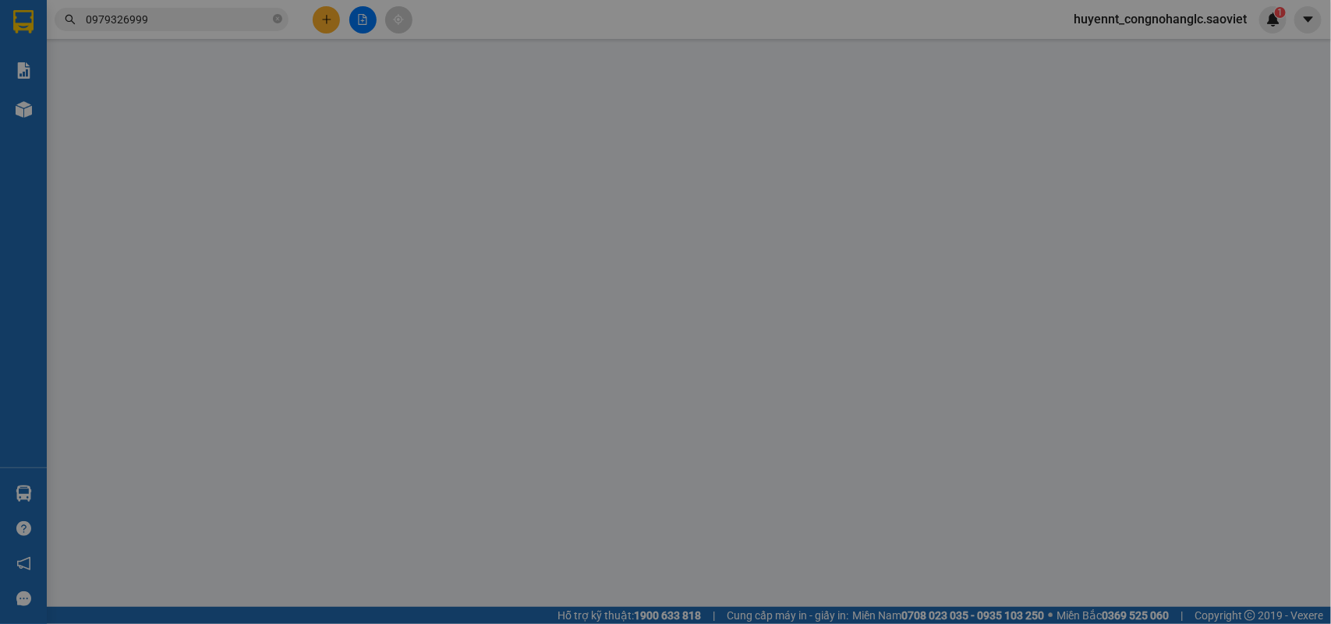
type input "0979326999"
type input "TRANG BÁNH"
type input "0979326999"
type input "HƯNG 789"
checkbox input "true"
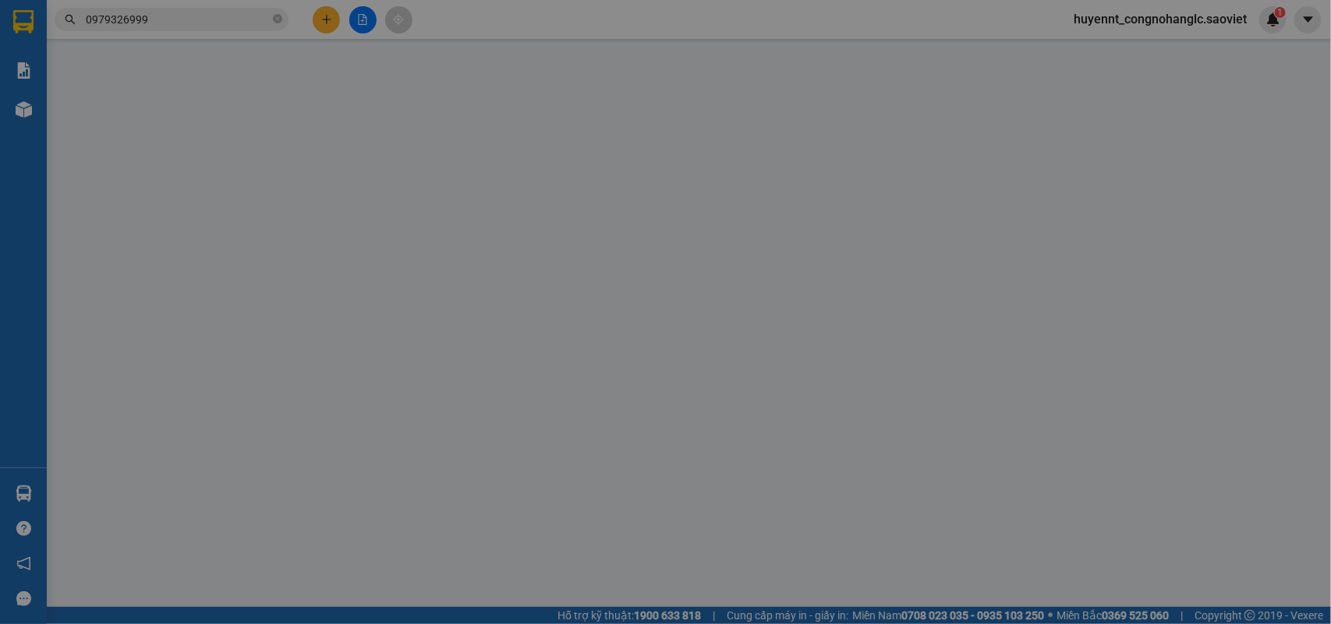
type input "nam báo - lctt"
type input "180.000"
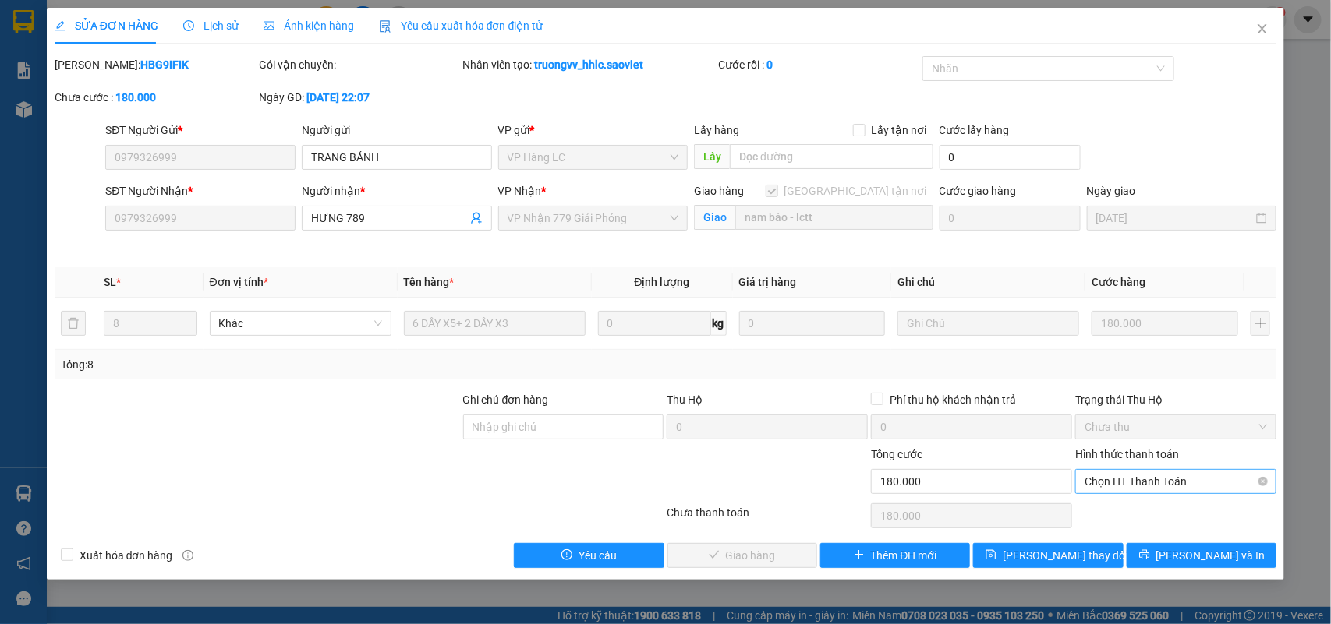
click at [1120, 482] on span "Chọn HT Thanh Toán" at bounding box center [1175, 481] width 182 height 23
click at [1127, 540] on div "Chuyển khoản" at bounding box center [1176, 538] width 182 height 17
type input "0"
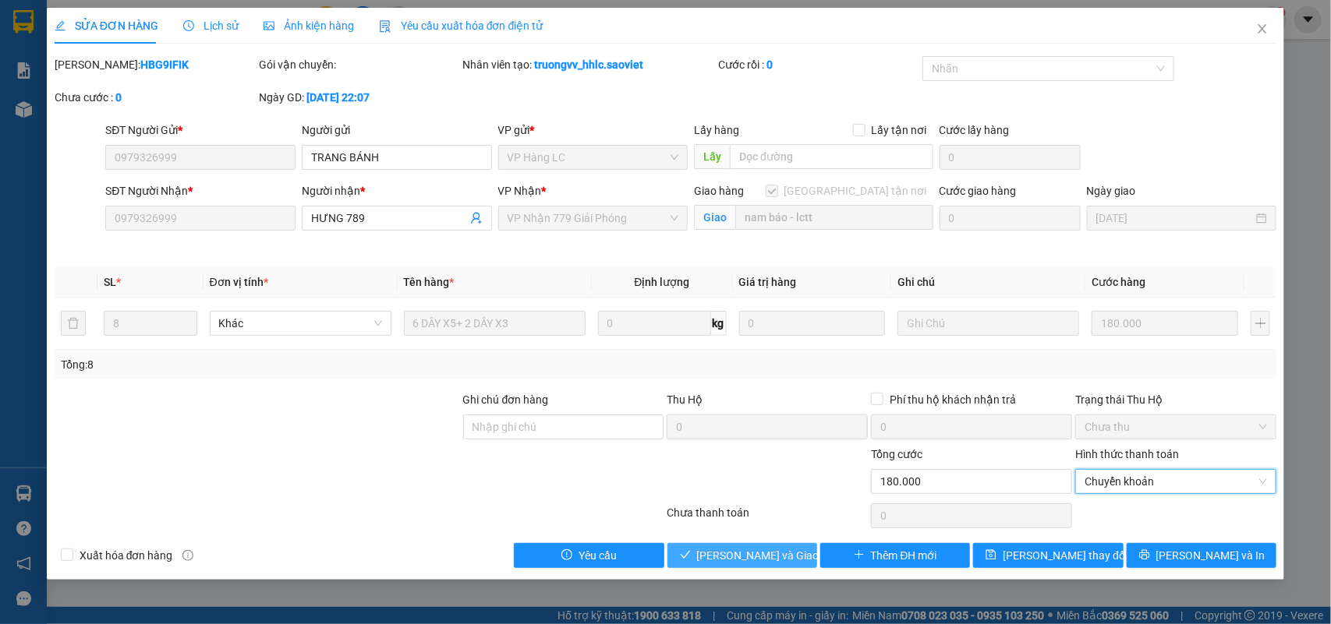
drag, startPoint x: 722, startPoint y: 556, endPoint x: 859, endPoint y: 600, distance: 144.2
click at [723, 556] on span "Lưu và Giao hàng" at bounding box center [772, 555] width 150 height 17
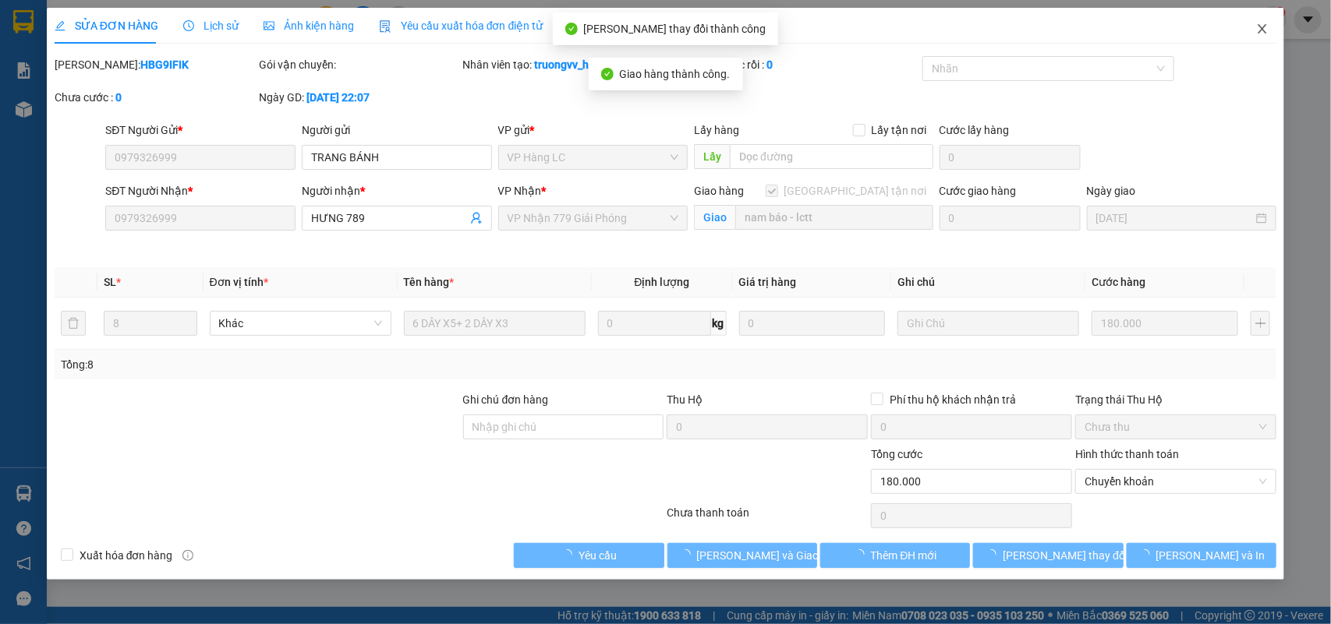
click at [1265, 28] on icon "close" at bounding box center [1262, 29] width 12 height 12
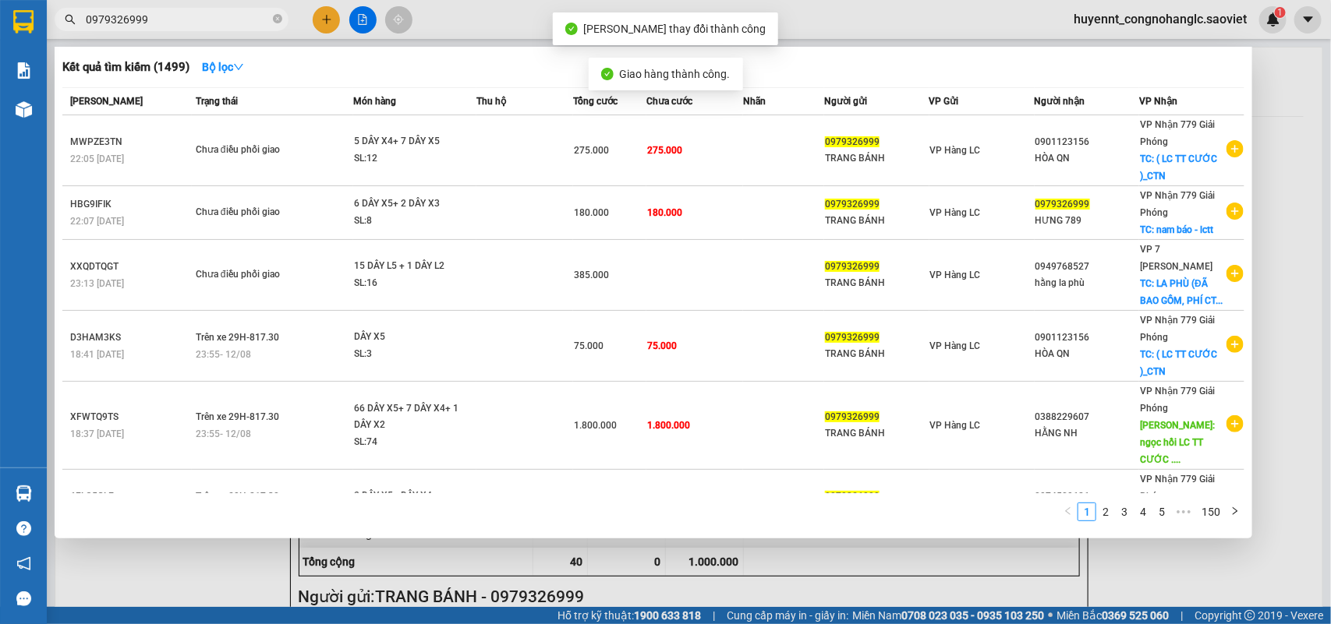
click at [168, 18] on input "0979326999" at bounding box center [178, 19] width 184 height 17
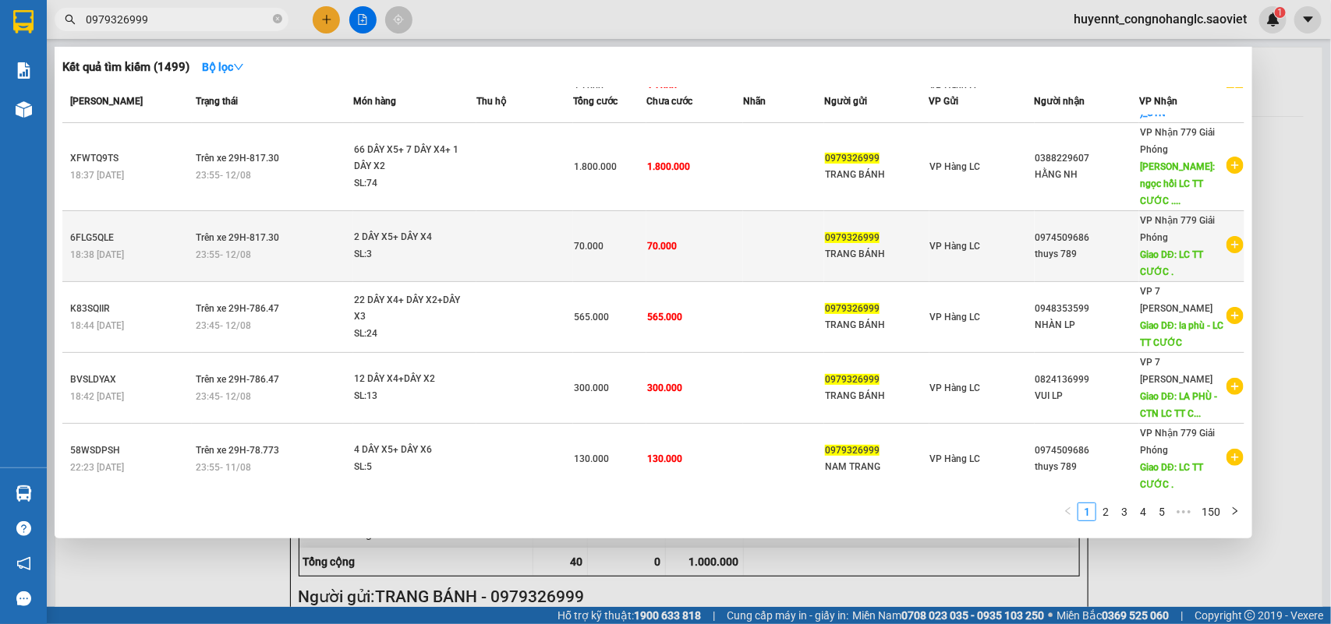
scroll to position [285, 0]
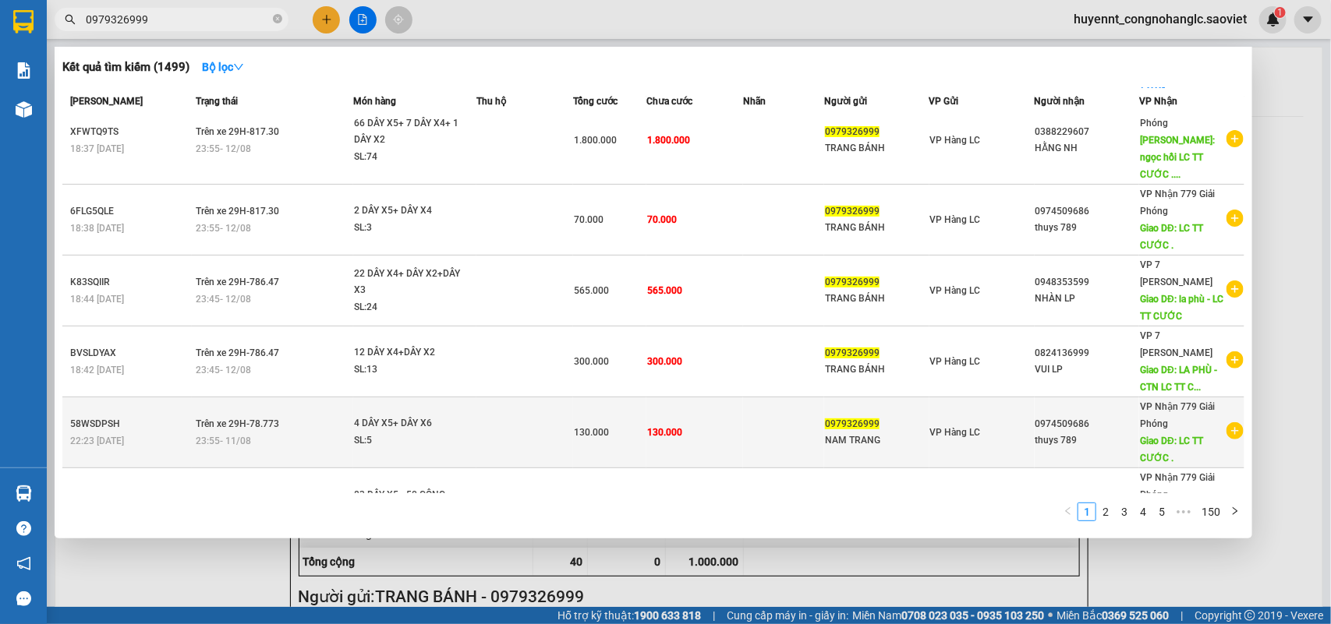
click at [898, 416] on div "0979326999" at bounding box center [877, 424] width 104 height 16
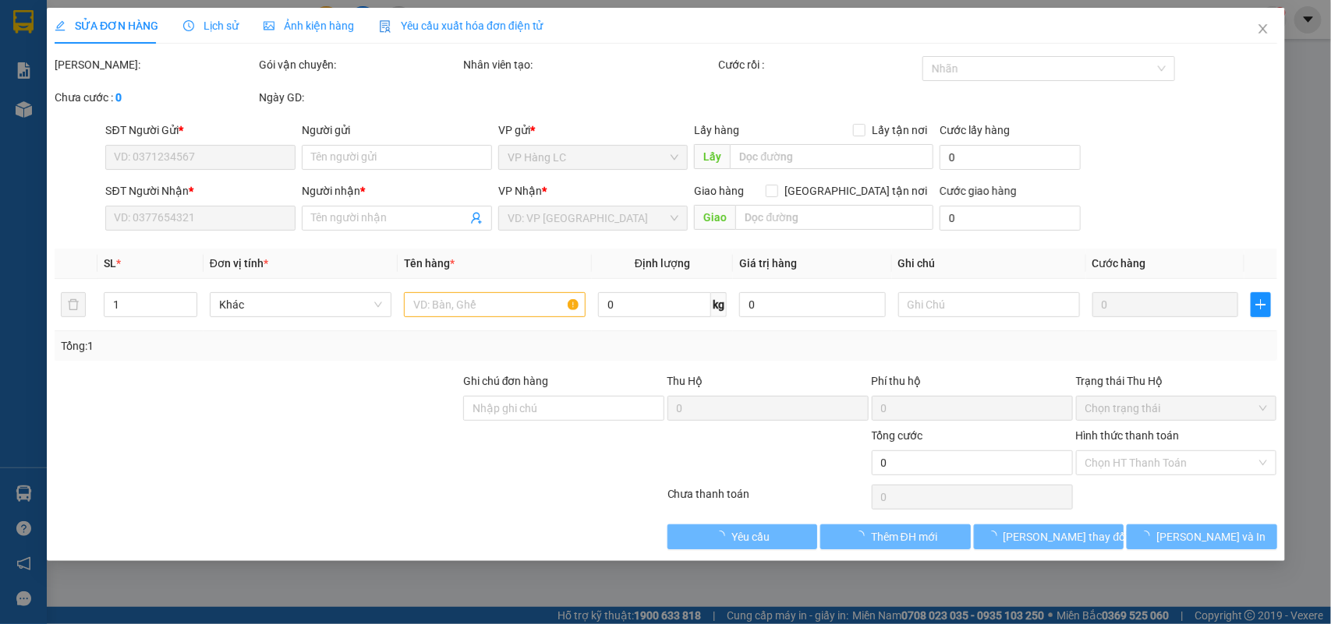
type input "0979326999"
type input "NAM TRANG"
type input "0974509686"
type input "thuys 789"
type input "LC TT CƯỚC ."
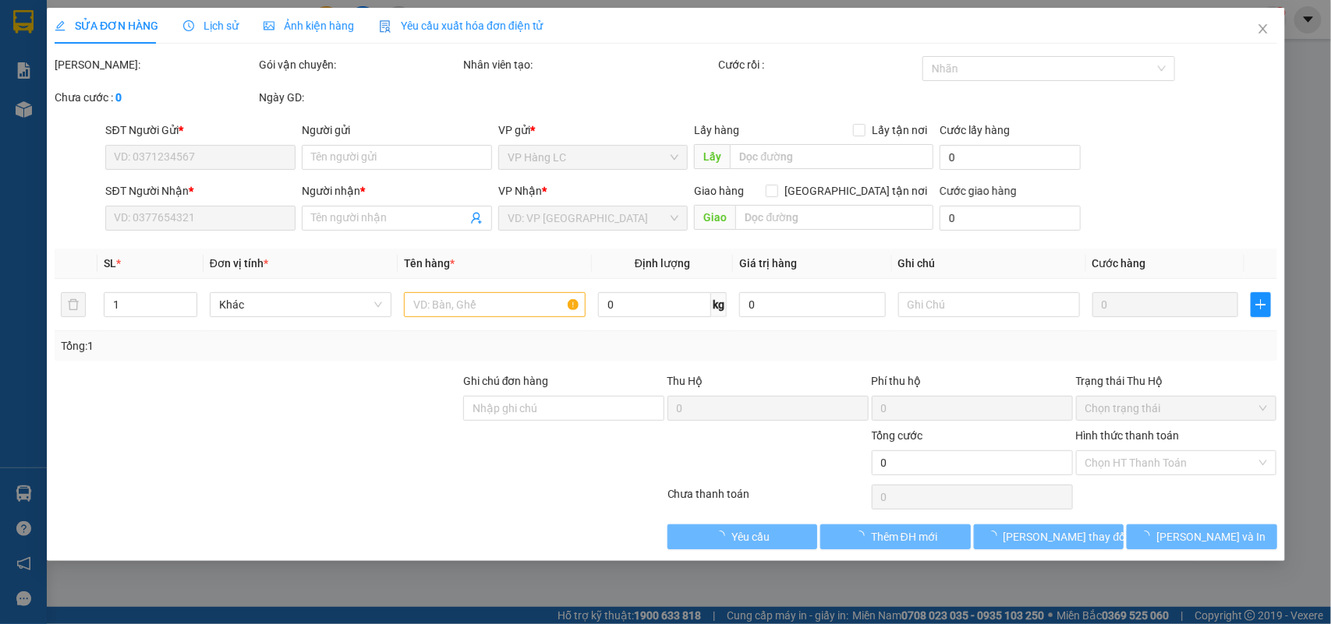
type input "130.000"
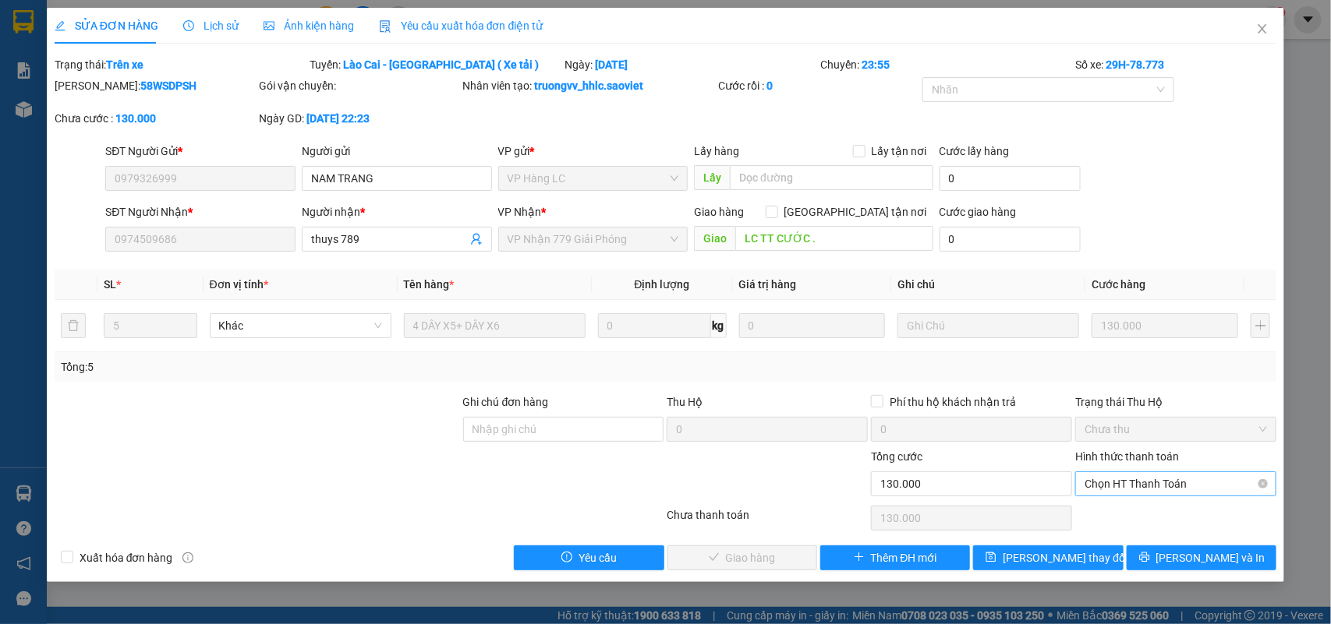
click at [1144, 482] on span "Chọn HT Thanh Toán" at bounding box center [1175, 483] width 182 height 23
click at [1131, 534] on div "Chuyển khoản" at bounding box center [1176, 540] width 182 height 17
type input "0"
drag, startPoint x: 777, startPoint y: 557, endPoint x: 839, endPoint y: 523, distance: 71.2
click at [776, 556] on span "Lưu và Giao hàng" at bounding box center [772, 558] width 150 height 17
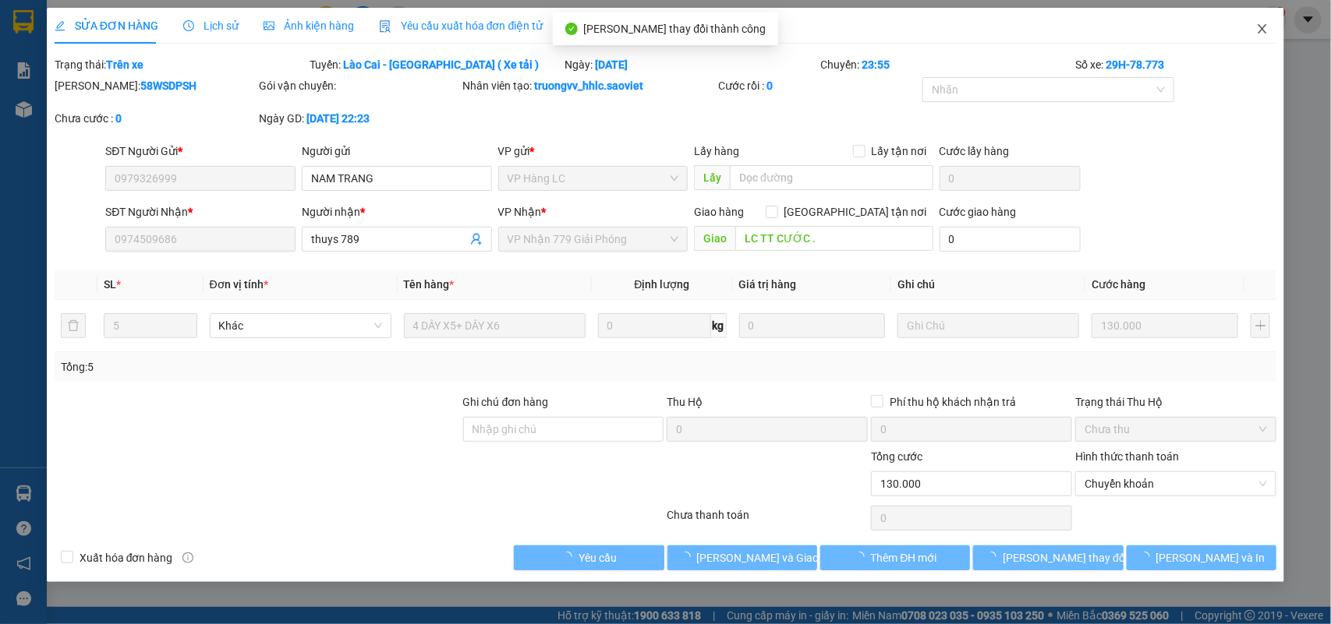
click at [1261, 23] on icon "close" at bounding box center [1262, 29] width 12 height 12
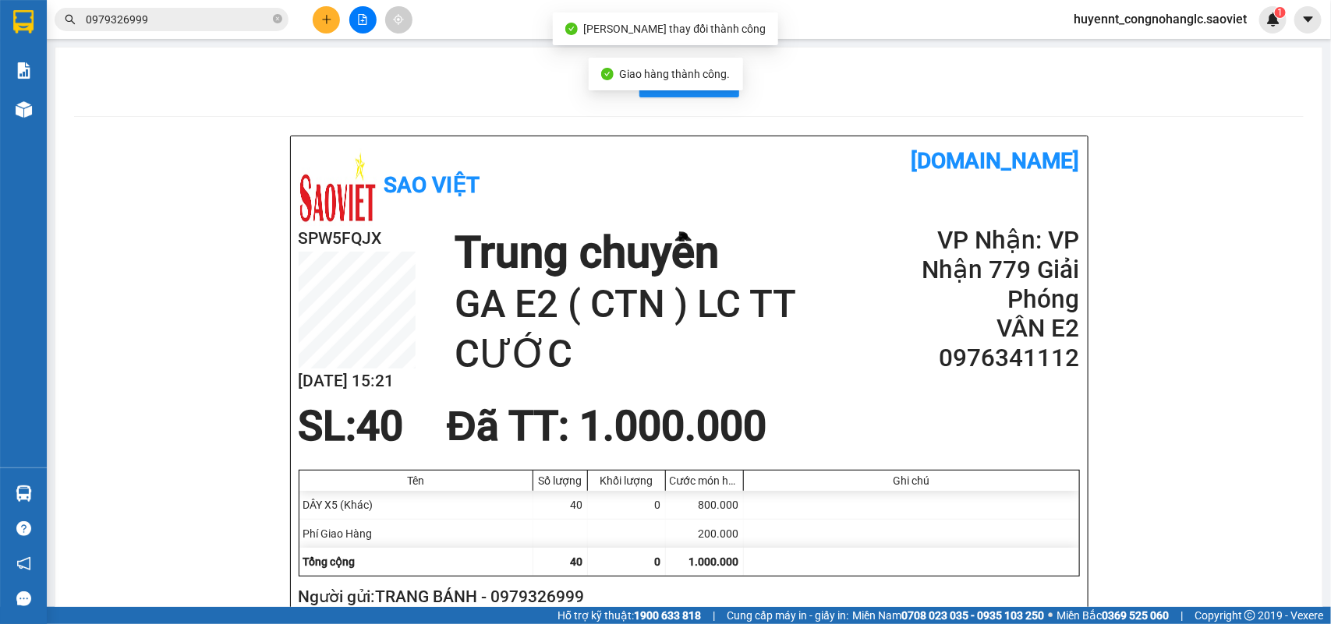
drag, startPoint x: 178, startPoint y: 16, endPoint x: 242, endPoint y: 31, distance: 65.6
click at [181, 14] on input "0979326999" at bounding box center [178, 19] width 184 height 17
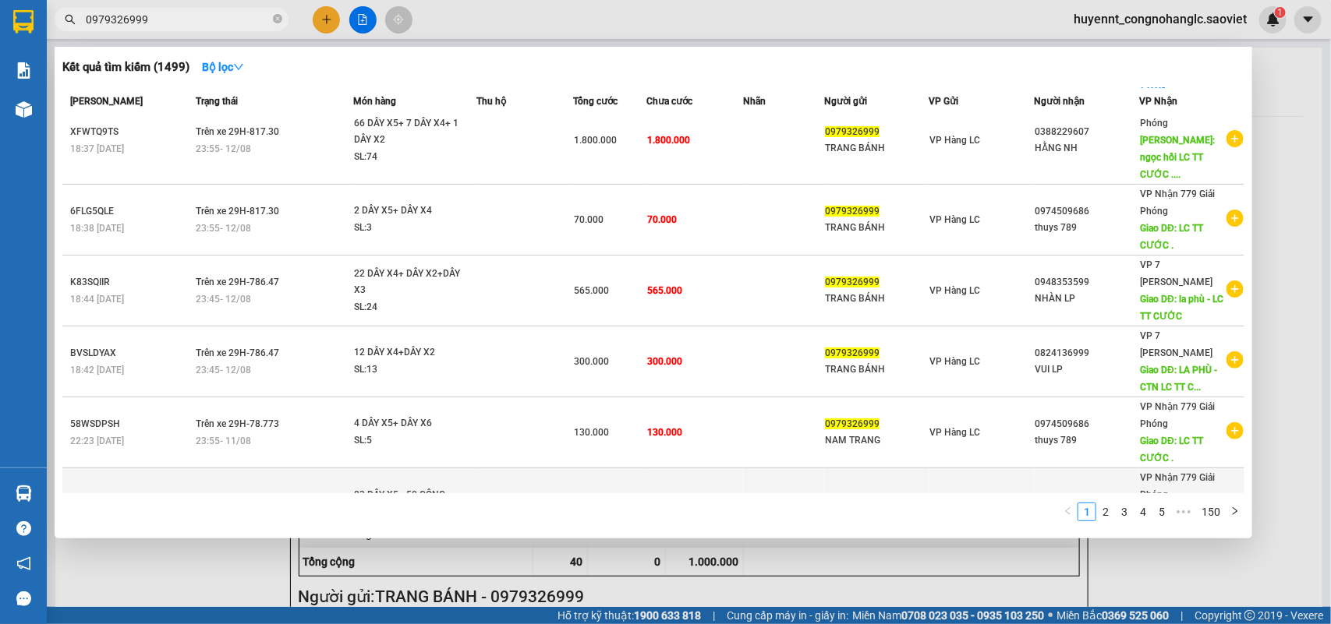
click at [960, 507] on span "VP Hàng LC" at bounding box center [955, 512] width 51 height 11
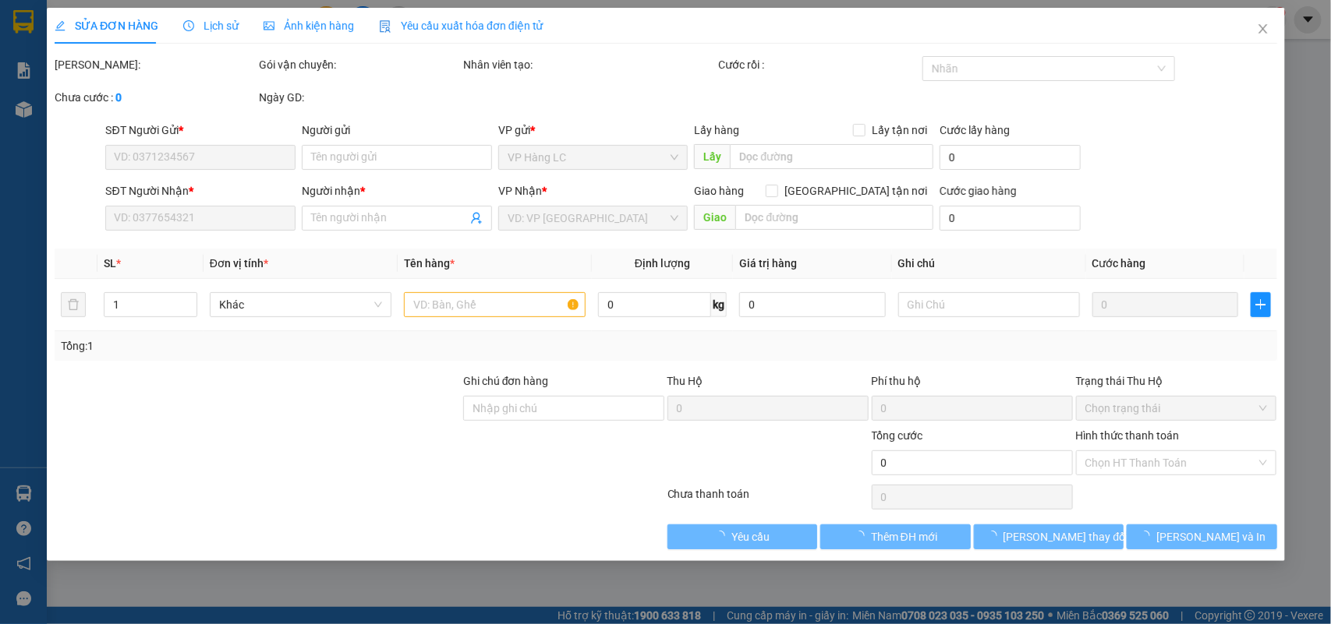
type input "0979326999"
type input "TRANG BÁNH"
type input "0388229607"
type input "HẰNG NH"
type input "ngọc hồi LC TT CƯỚC .bao gồm cước ctn"
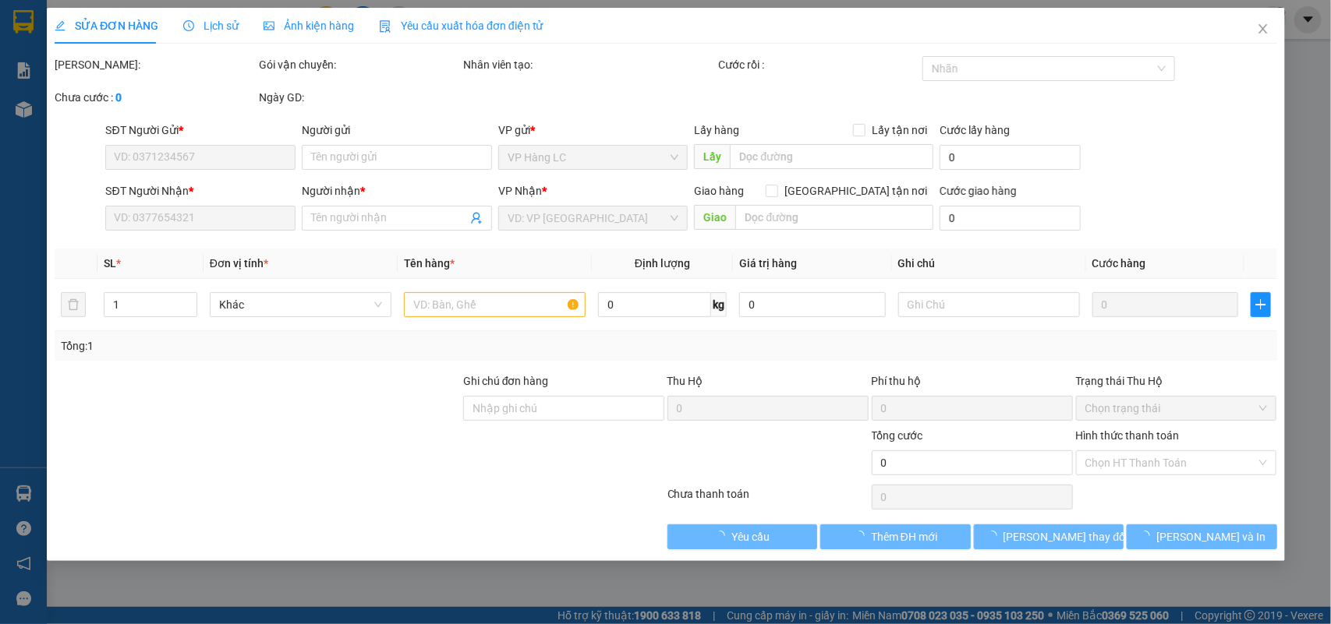
type input "230.000"
type input "2.230.000"
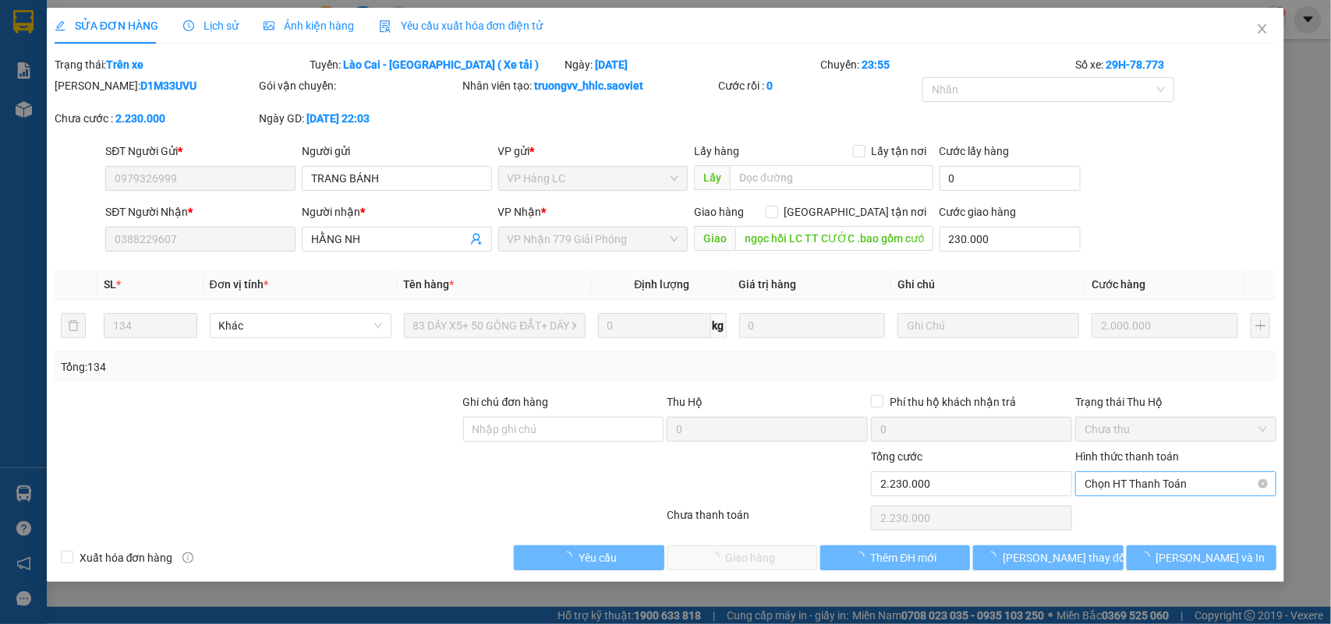
click at [1144, 484] on span "Chọn HT Thanh Toán" at bounding box center [1175, 483] width 182 height 23
click at [1132, 530] on div "Chuyển khoản" at bounding box center [1176, 541] width 201 height 25
type input "0"
click at [750, 561] on span "Lưu và Giao hàng" at bounding box center [772, 558] width 150 height 17
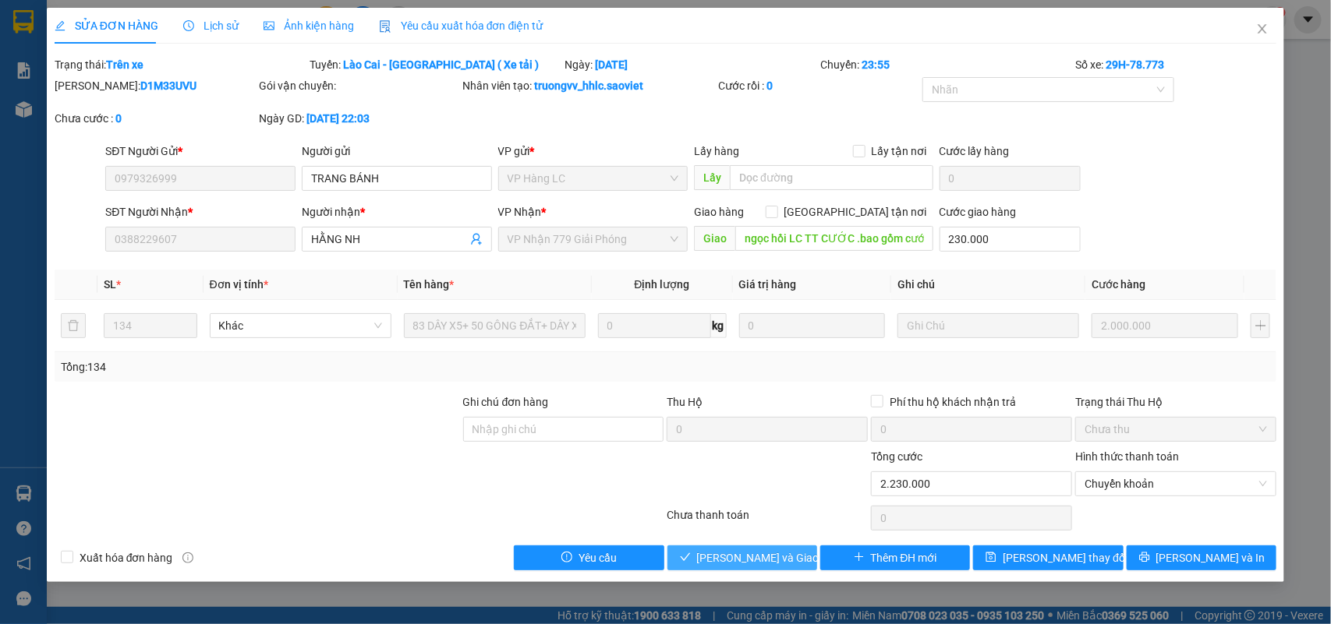
click at [787, 547] on button "Lưu và Giao hàng" at bounding box center [742, 558] width 150 height 25
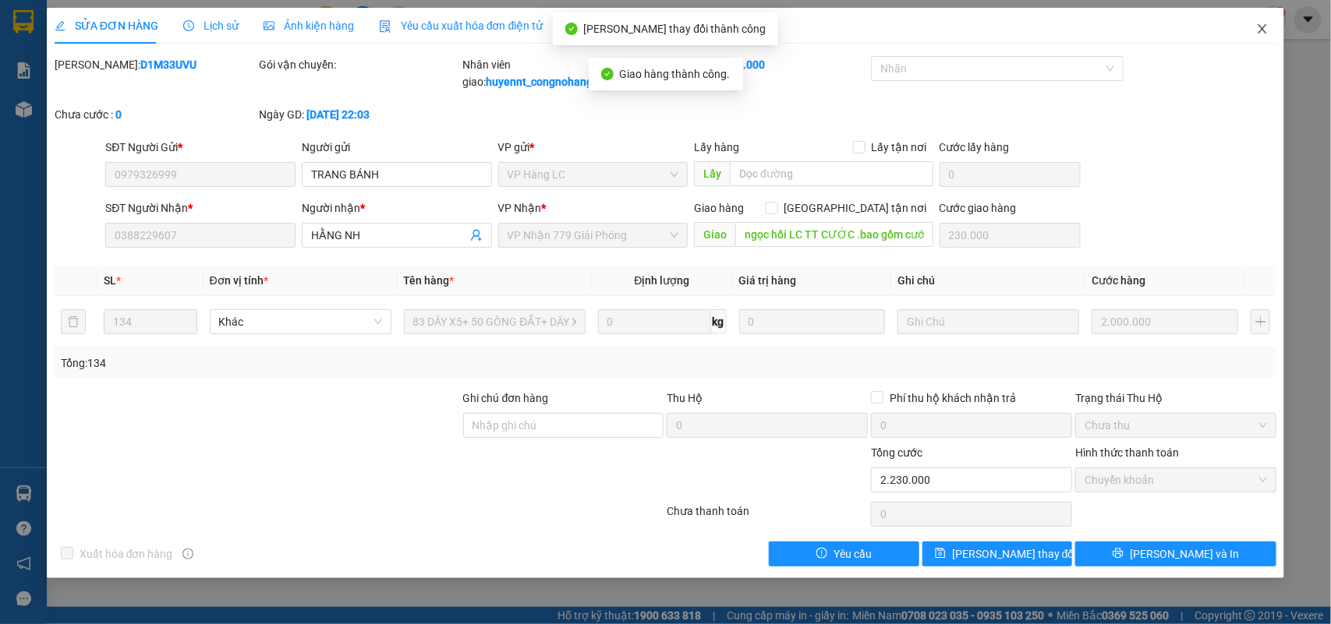
click at [1265, 23] on icon "close" at bounding box center [1262, 29] width 12 height 12
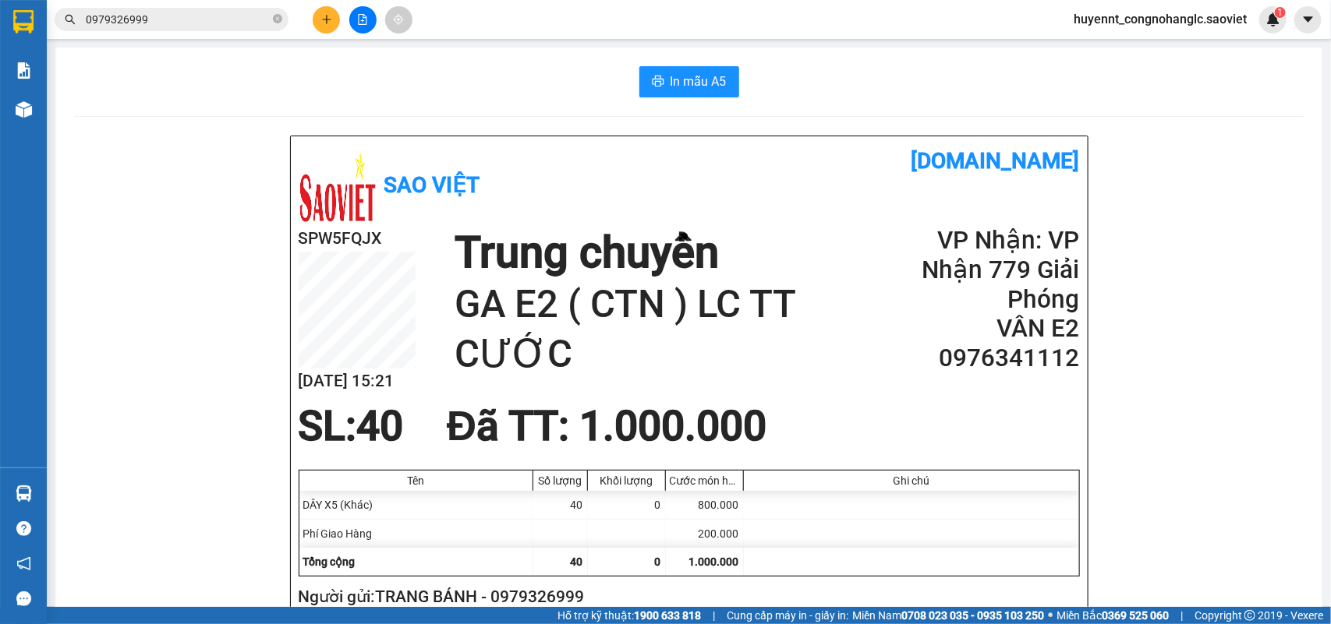
click at [185, 22] on input "0979326999" at bounding box center [178, 19] width 184 height 17
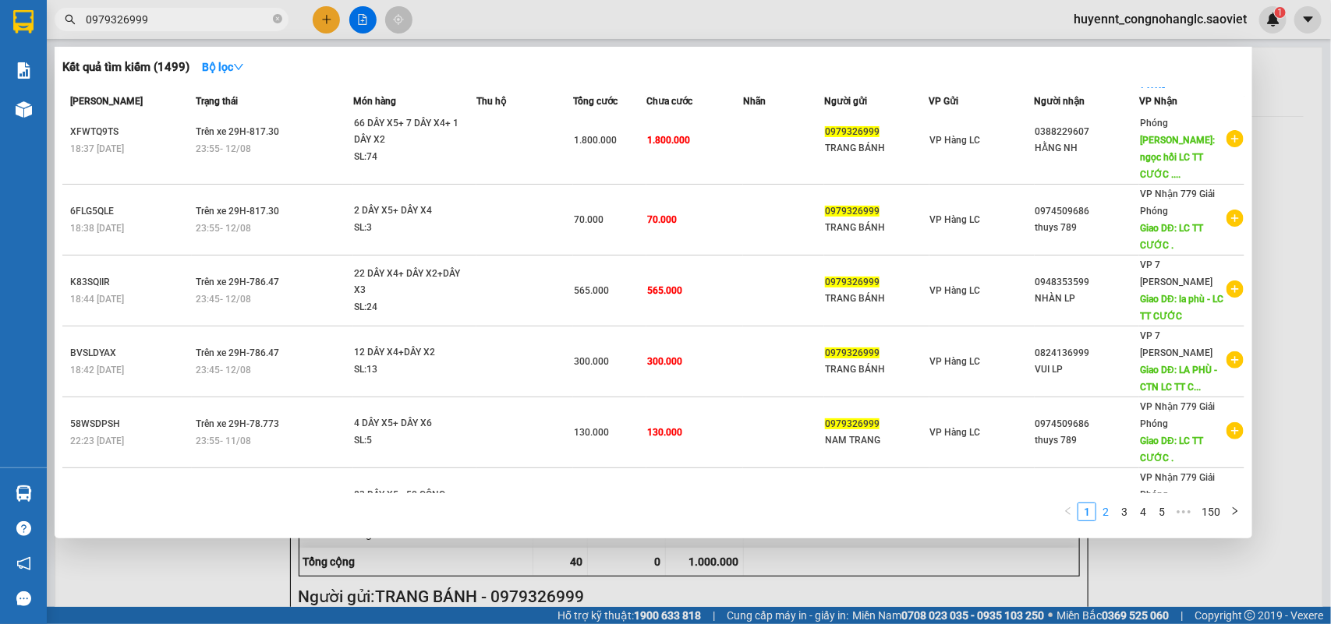
click at [1102, 508] on link "2" at bounding box center [1105, 512] width 17 height 17
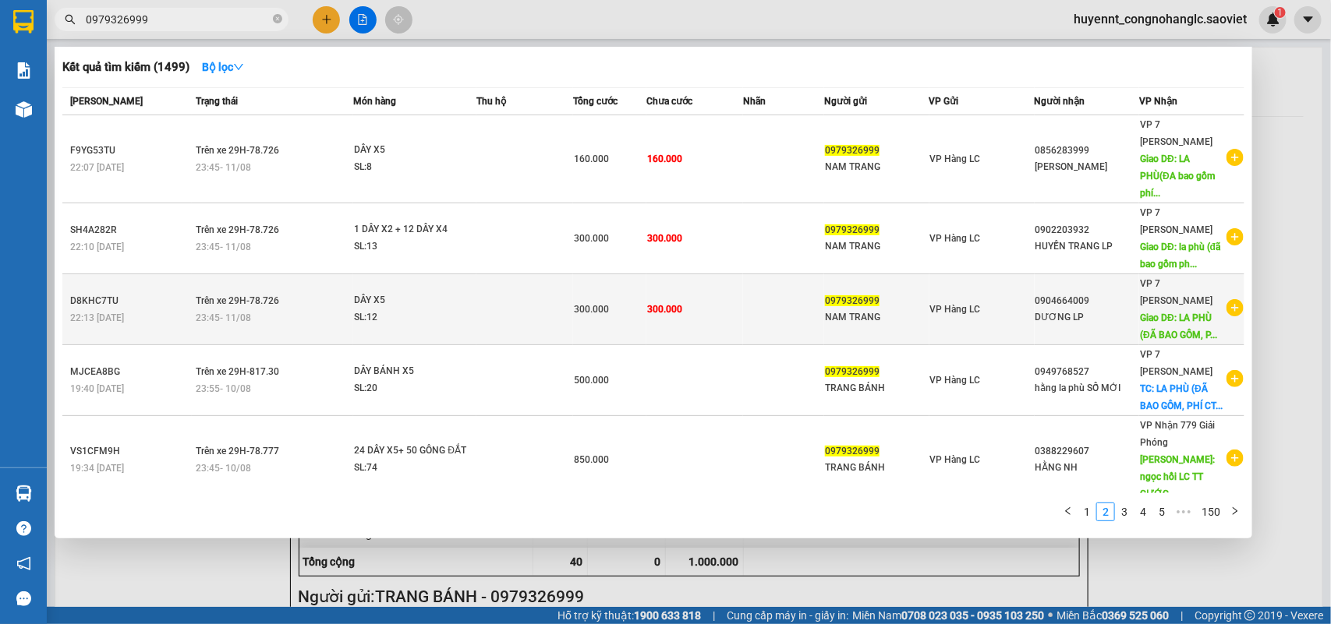
click at [901, 310] on div "NAM TRANG" at bounding box center [877, 318] width 104 height 16
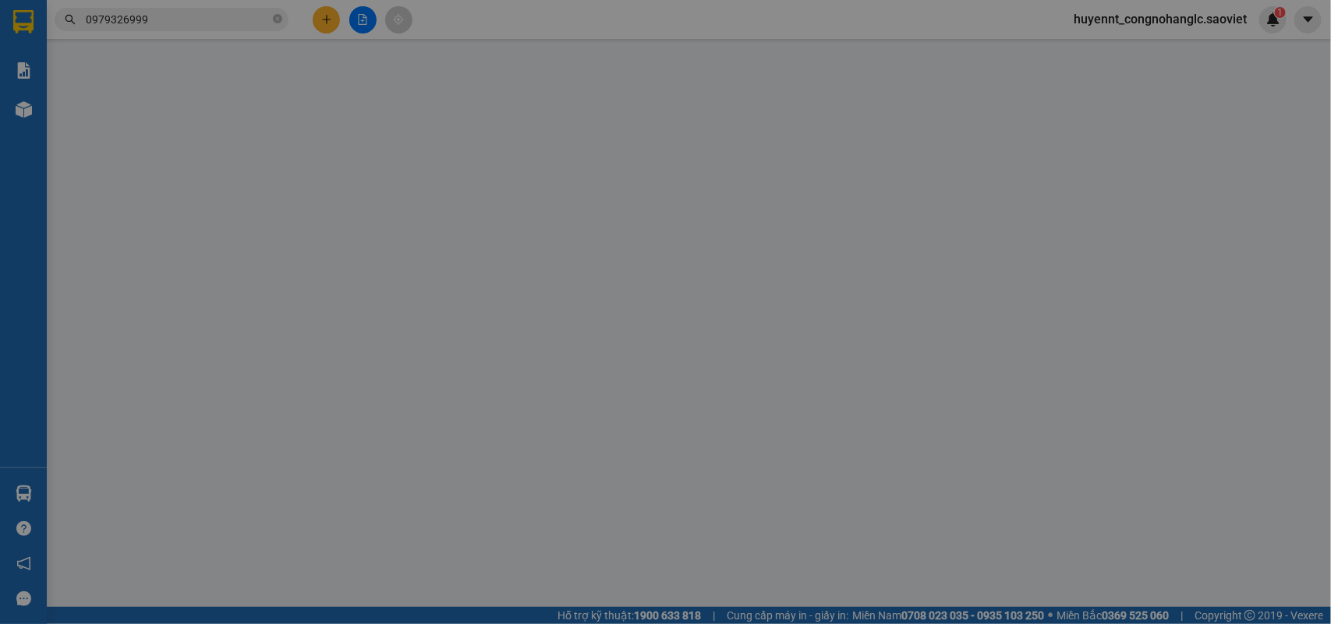
type input "0979326999"
type input "NAM TRANG"
type input "0904664009"
type input "DƯƠNG LP"
type input "LA PHÙ (ĐÃ BAO GỒM, PHÍ CTN)lc Thanh toán"
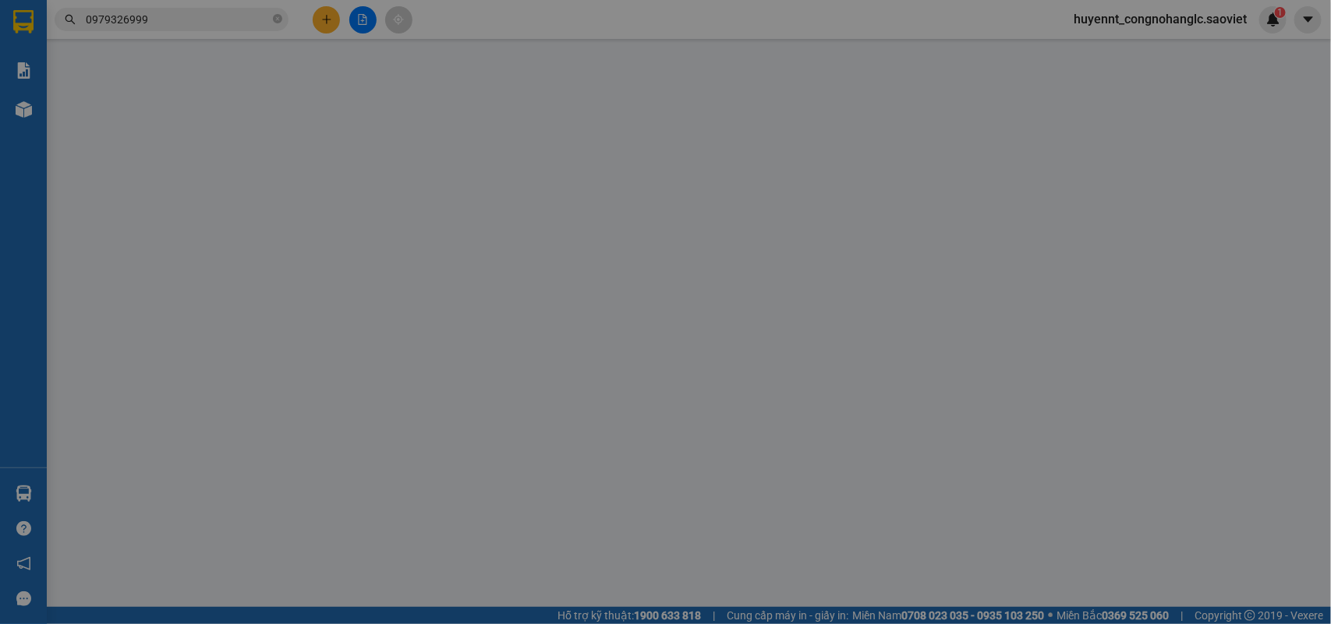
type input "100.000"
type input "300.000"
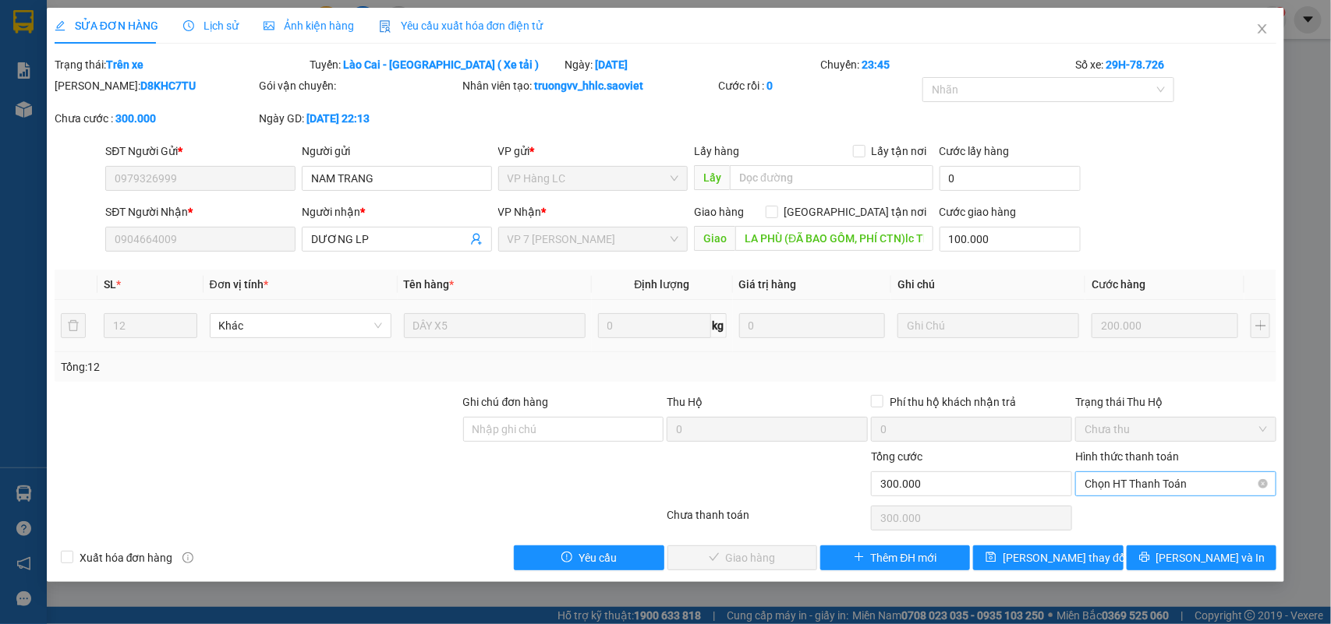
click at [1130, 480] on span "Chọn HT Thanh Toán" at bounding box center [1175, 483] width 182 height 23
drag, startPoint x: 1127, startPoint y: 528, endPoint x: 1003, endPoint y: 568, distance: 130.2
click at [1125, 529] on div "Chuyển khoản" at bounding box center [1176, 541] width 201 height 25
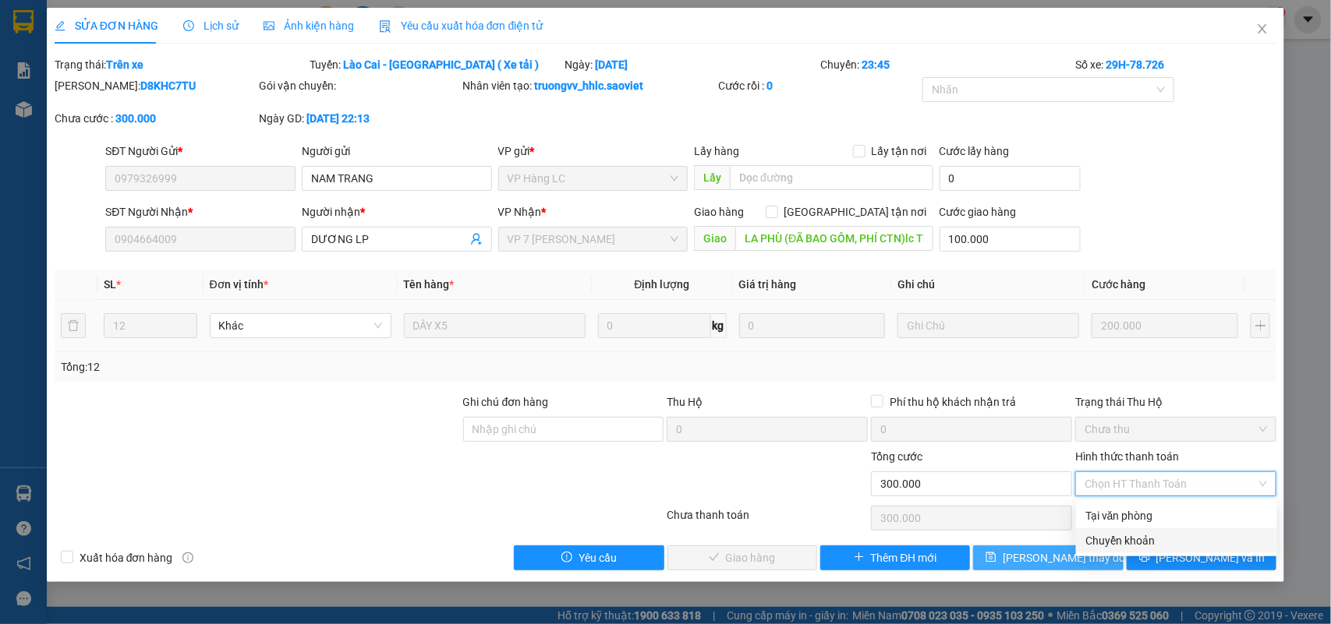
type input "0"
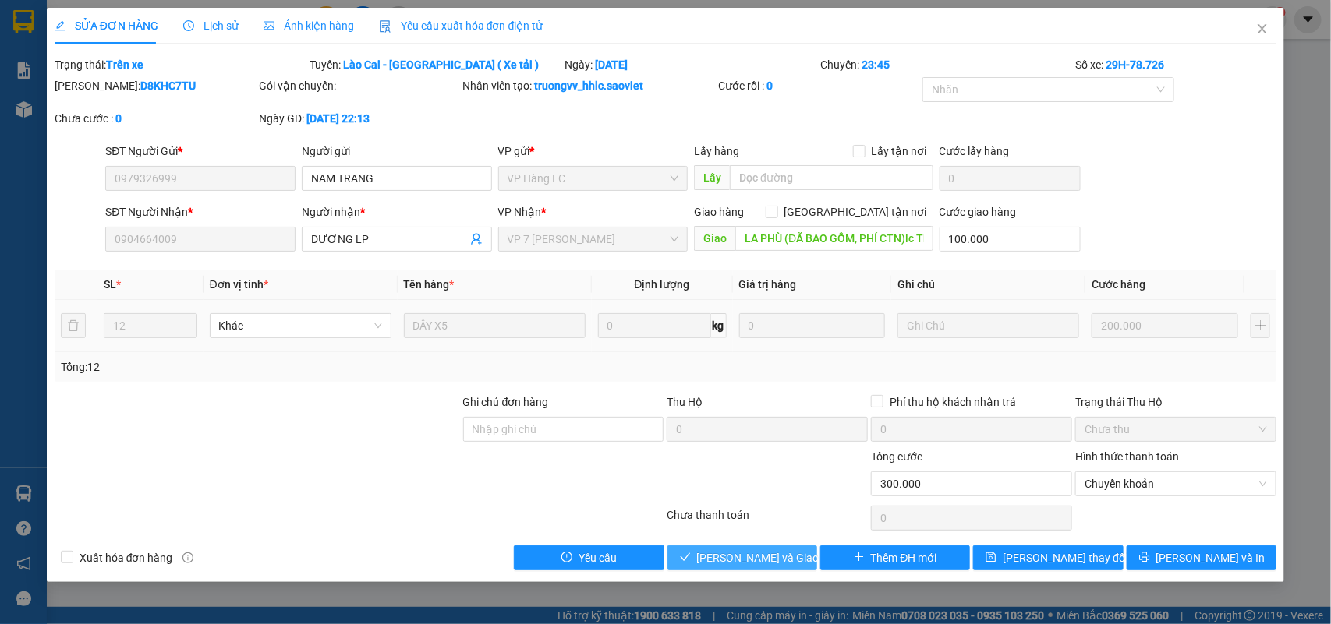
drag, startPoint x: 787, startPoint y: 554, endPoint x: 949, endPoint y: 497, distance: 171.1
click at [792, 551] on span "Lưu và Giao hàng" at bounding box center [772, 558] width 150 height 17
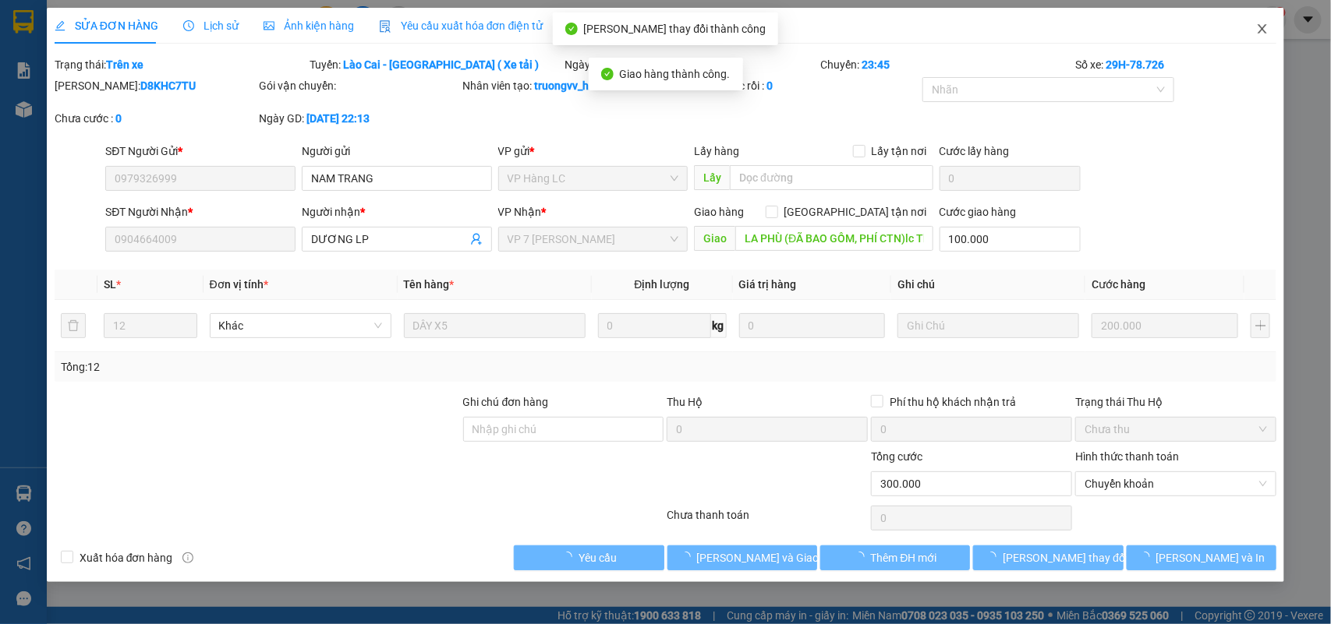
click at [1264, 26] on icon "close" at bounding box center [1262, 29] width 12 height 12
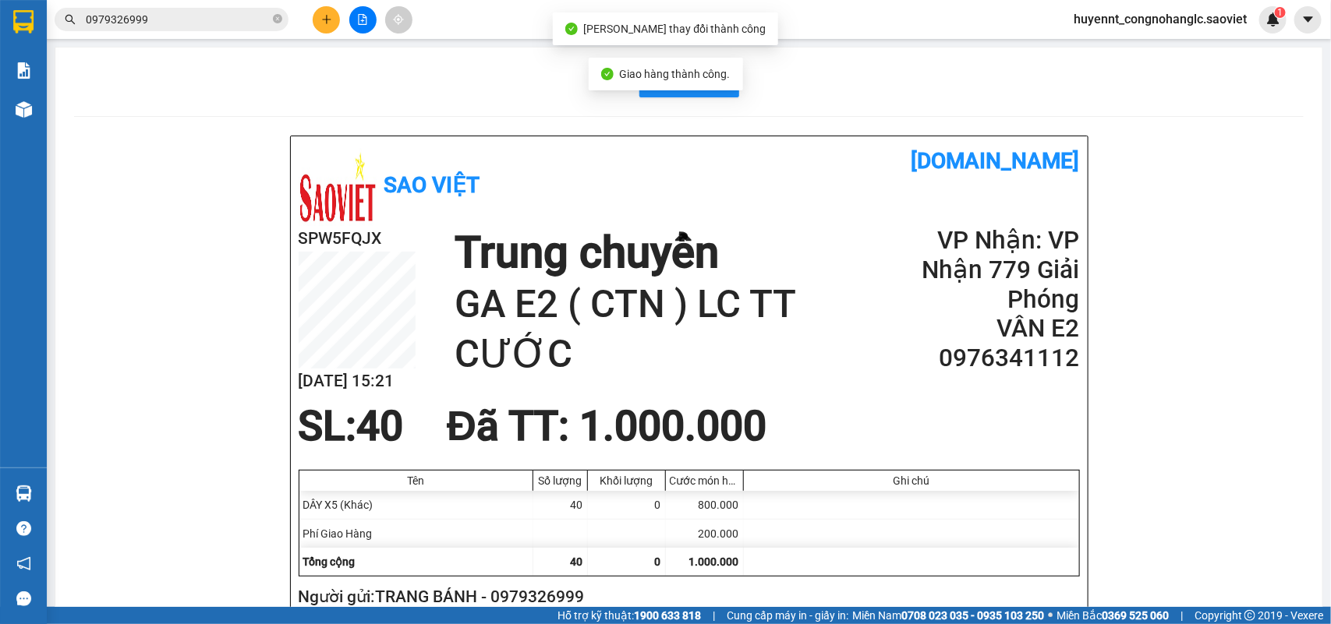
click at [156, 22] on input "0979326999" at bounding box center [178, 19] width 184 height 17
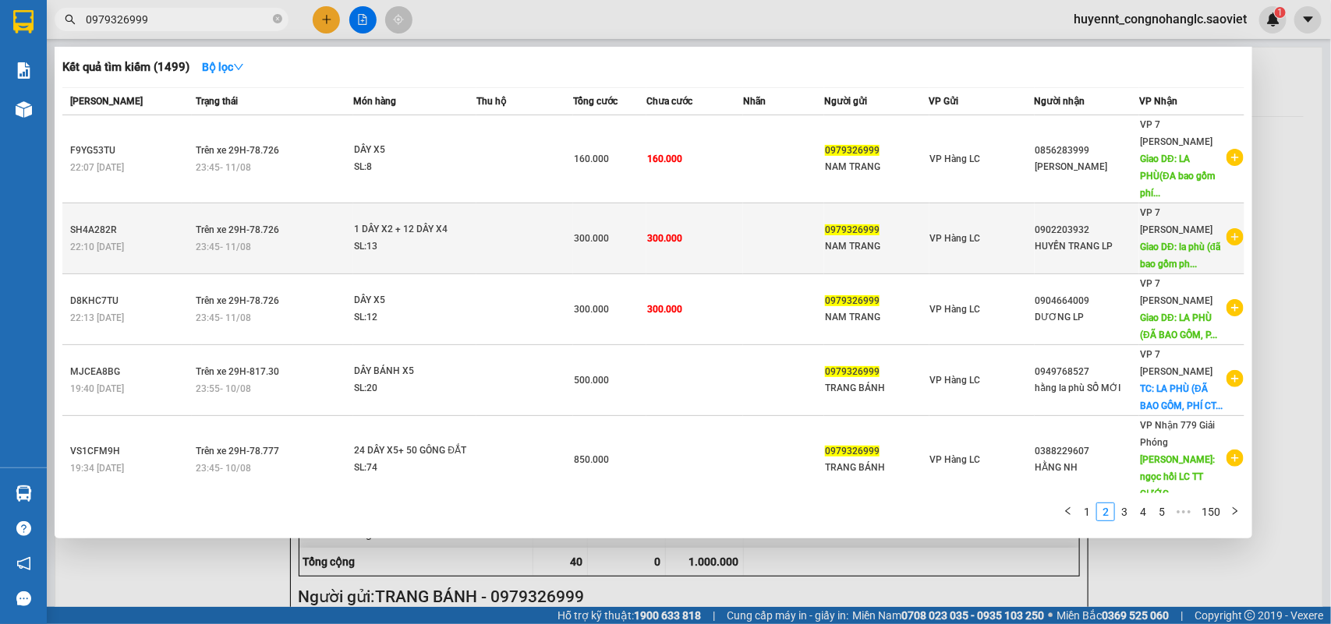
click at [647, 236] on span "300.000" at bounding box center [664, 238] width 35 height 11
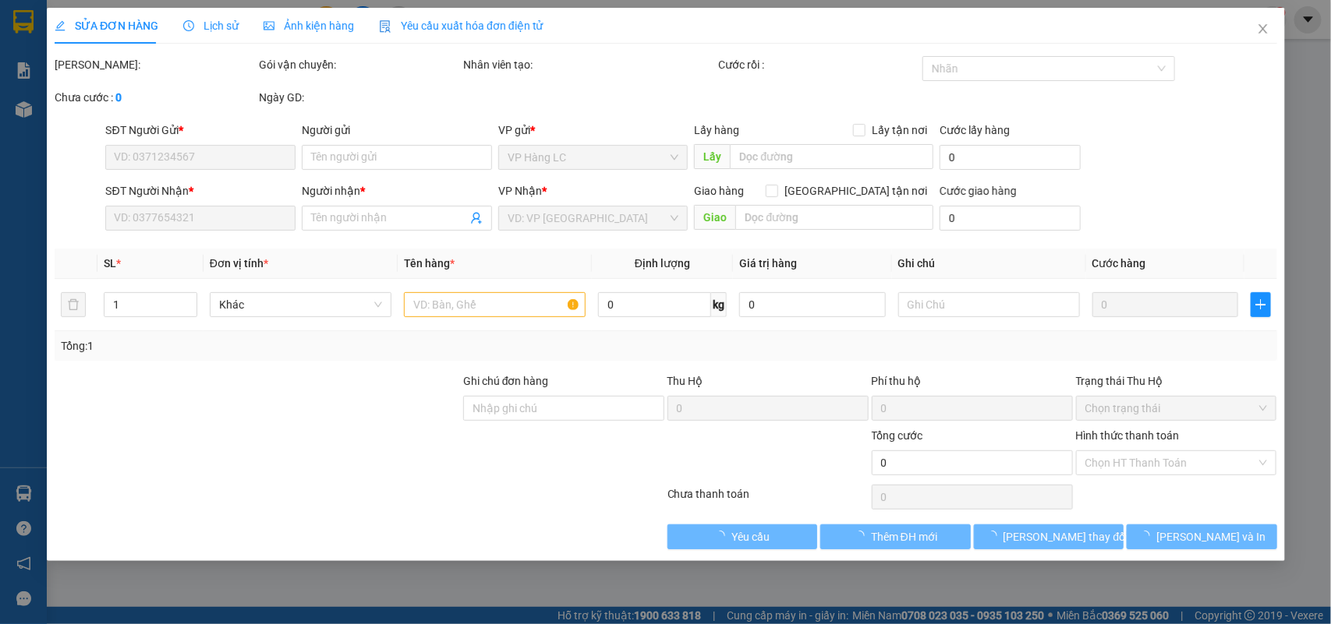
type input "0979326999"
type input "NAM TRANG"
type input "0902203932"
type input "HUYỀN TRANG LP"
type input "la phù (đã bao gồm phí ctn) LC TT CƯỚC"
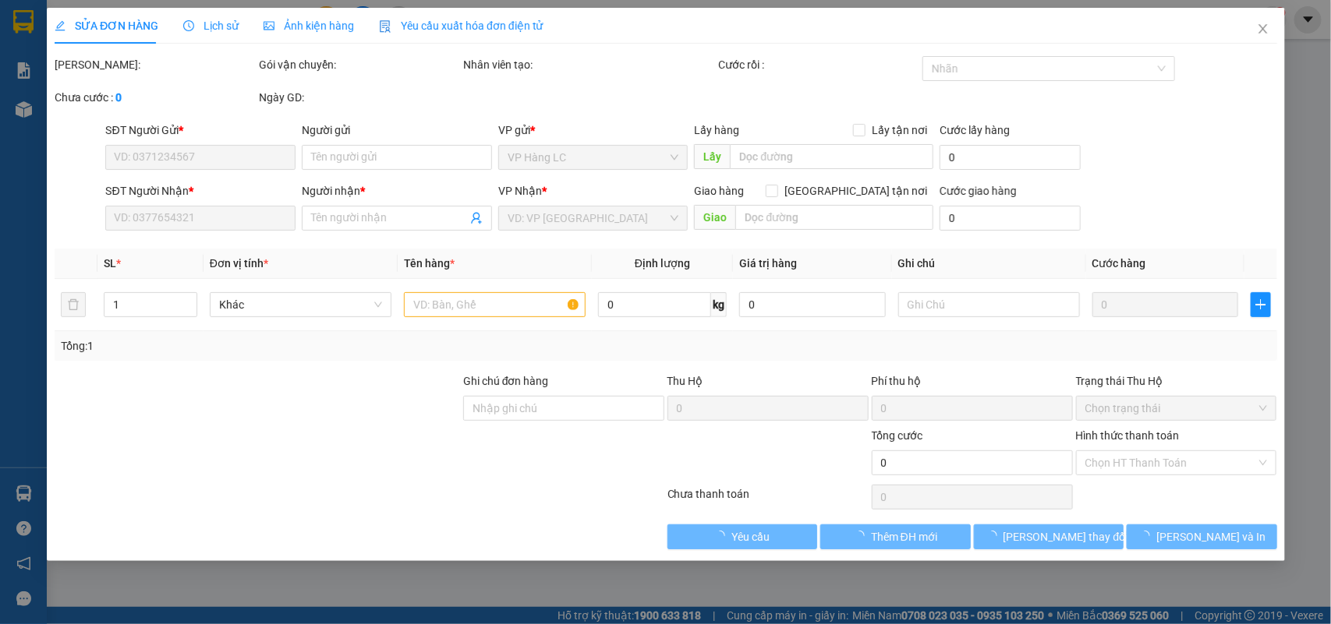
type input "100.000"
type input "300.000"
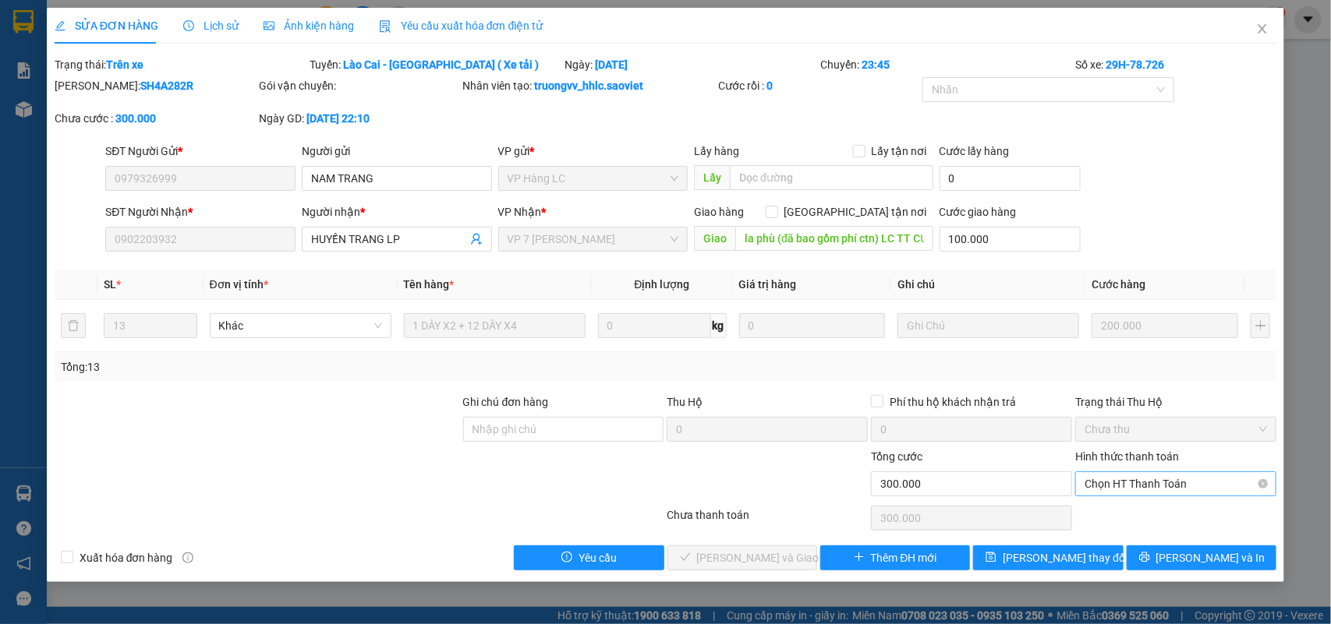
click at [1127, 484] on span "Chọn HT Thanh Toán" at bounding box center [1175, 483] width 182 height 23
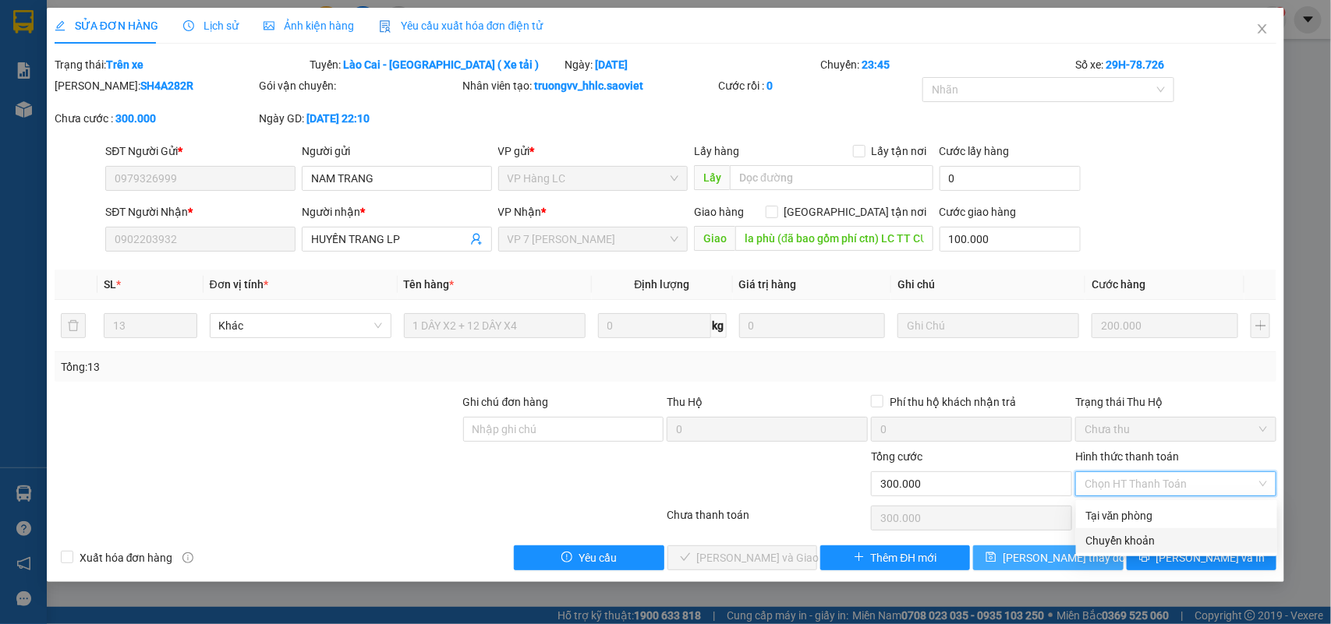
drag, startPoint x: 1120, startPoint y: 531, endPoint x: 1067, endPoint y: 554, distance: 57.6
click at [1120, 532] on div "Chuyển khoản" at bounding box center [1176, 541] width 201 height 25
type input "0"
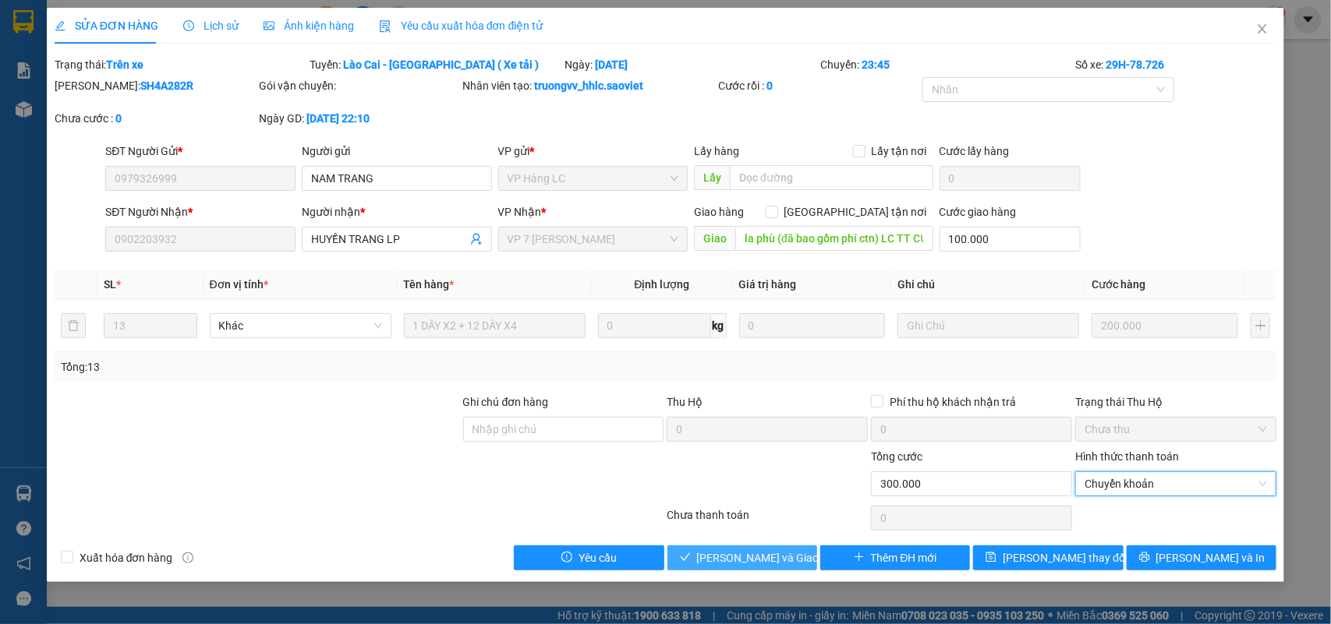
drag, startPoint x: 745, startPoint y: 560, endPoint x: 1113, endPoint y: 469, distance: 378.2
click at [746, 559] on span "Lưu và Giao hàng" at bounding box center [772, 558] width 150 height 17
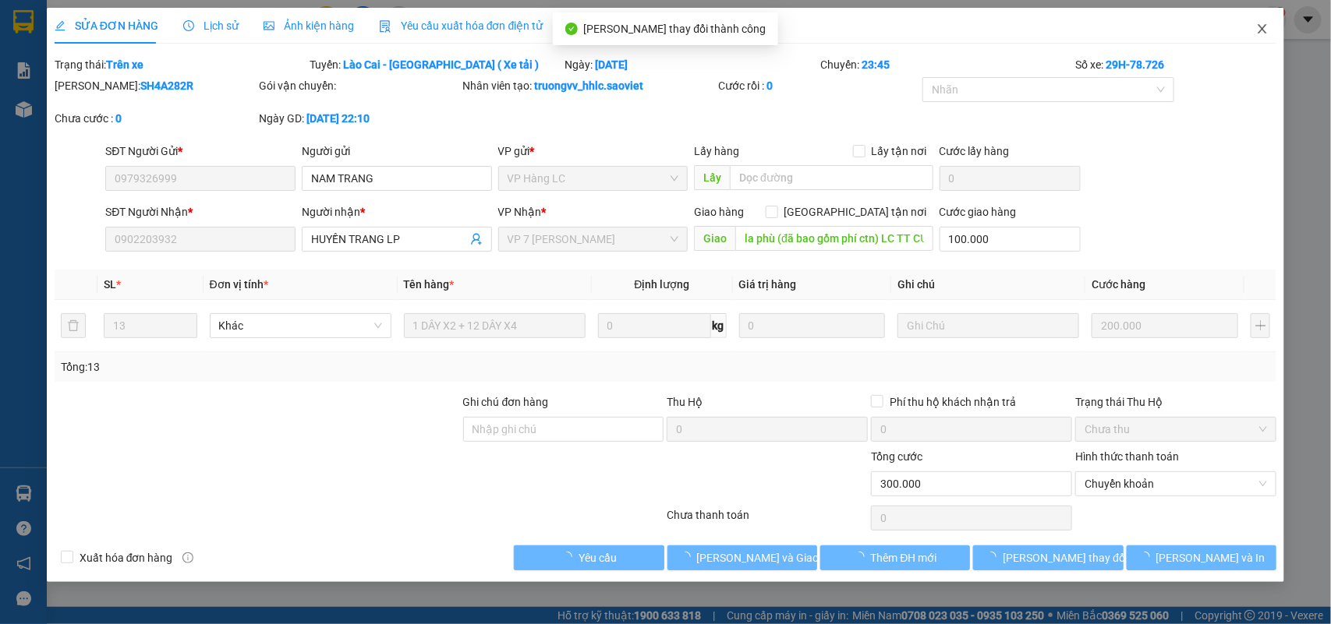
click at [1260, 32] on icon "close" at bounding box center [1262, 28] width 9 height 9
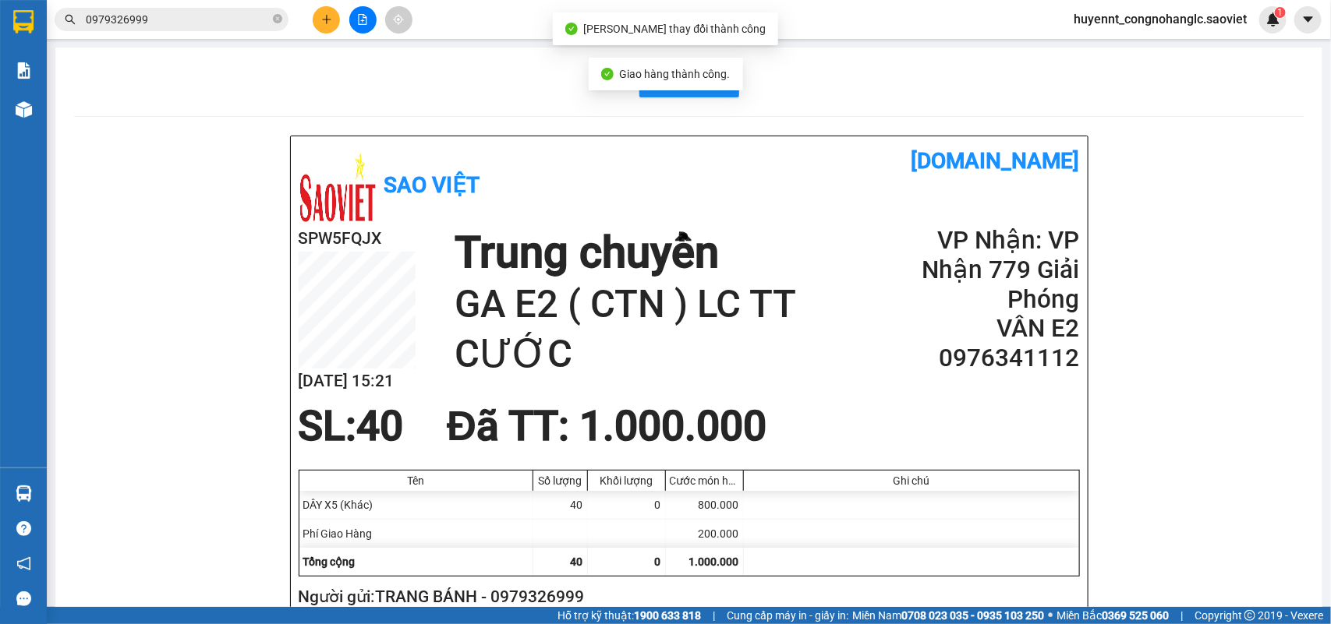
click at [156, 8] on span "0979326999" at bounding box center [172, 19] width 234 height 23
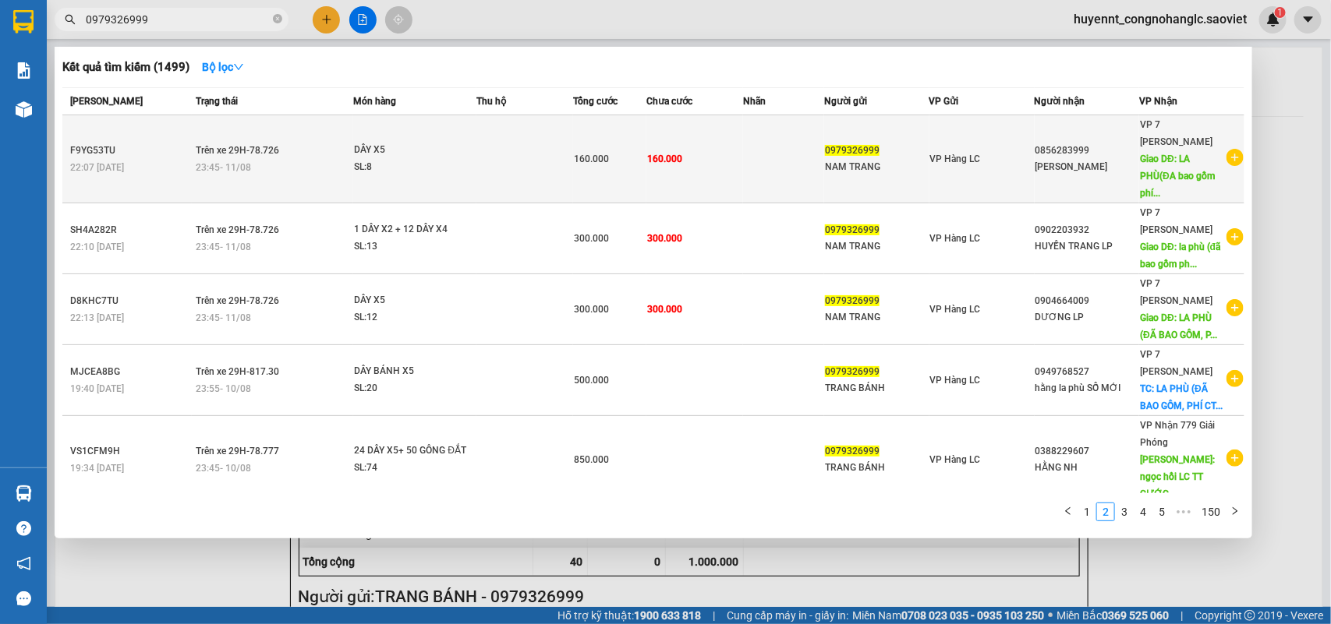
click at [854, 168] on div "NAM TRANG" at bounding box center [877, 167] width 104 height 16
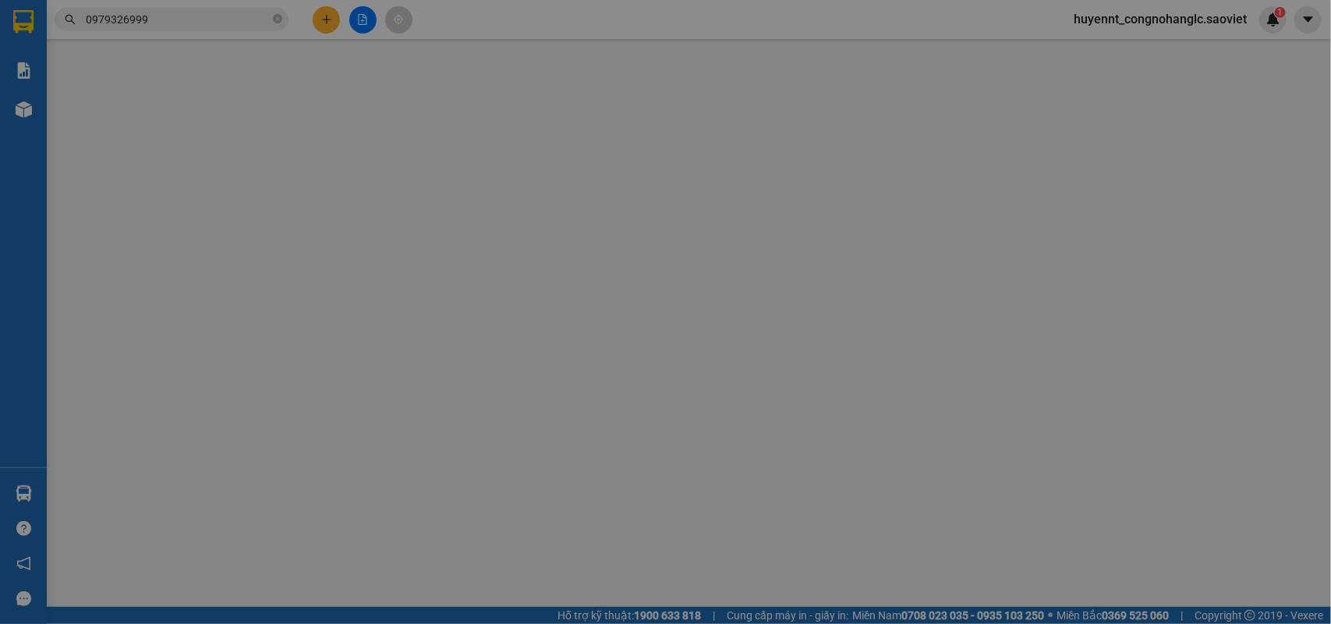
type input "0979326999"
type input "NAM TRANG"
type input "0856283999"
type input "QUỲNH HẬU"
type input "LA PHÙ(ĐA bao gồm phí ctn ) LC TT CƯỚC"
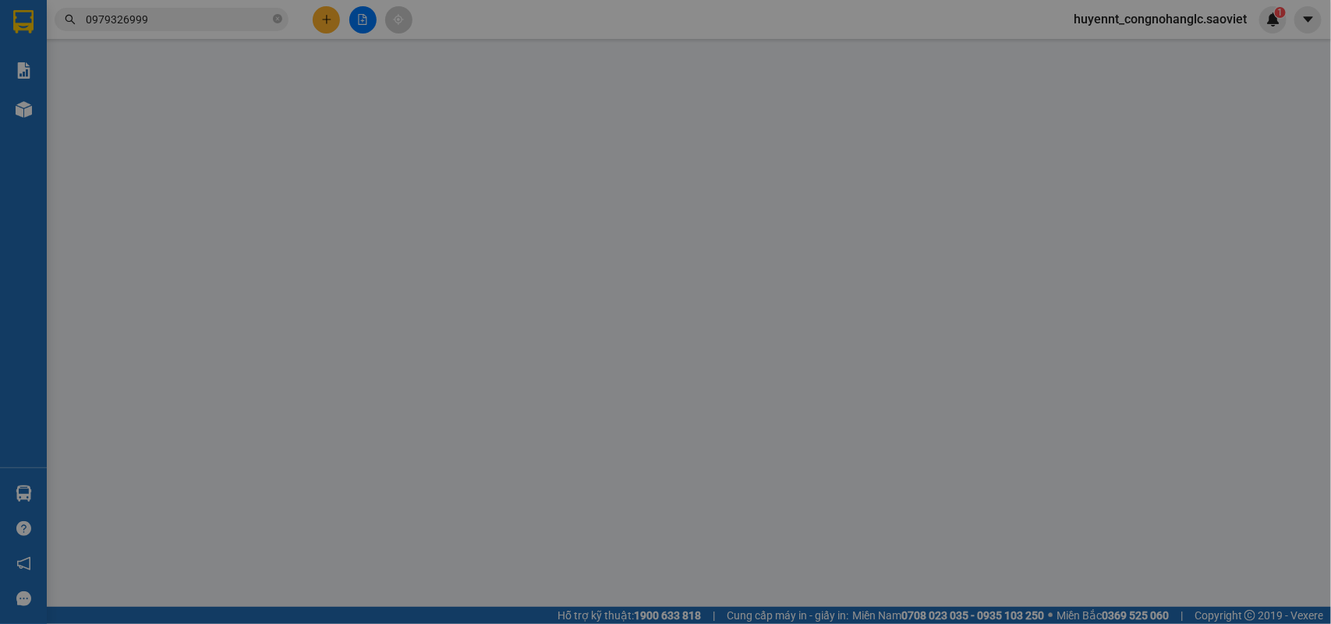
type input "60.000"
type input "160.000"
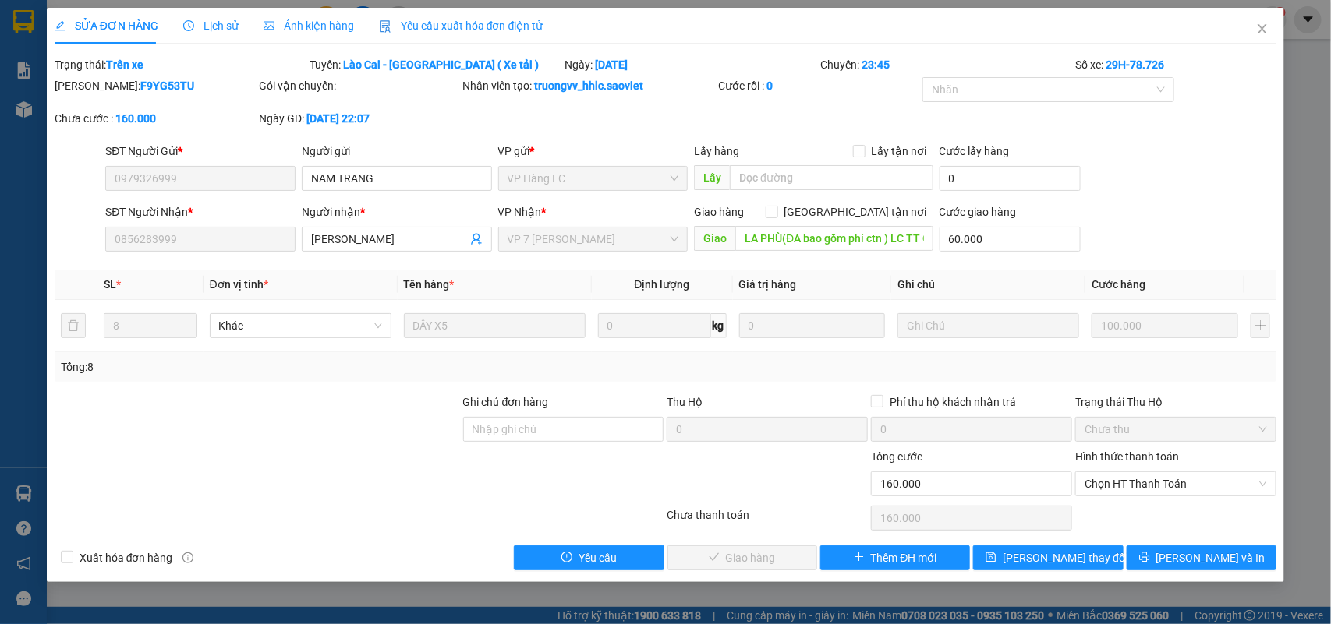
click at [1131, 491] on span "Chọn HT Thanh Toán" at bounding box center [1175, 483] width 182 height 23
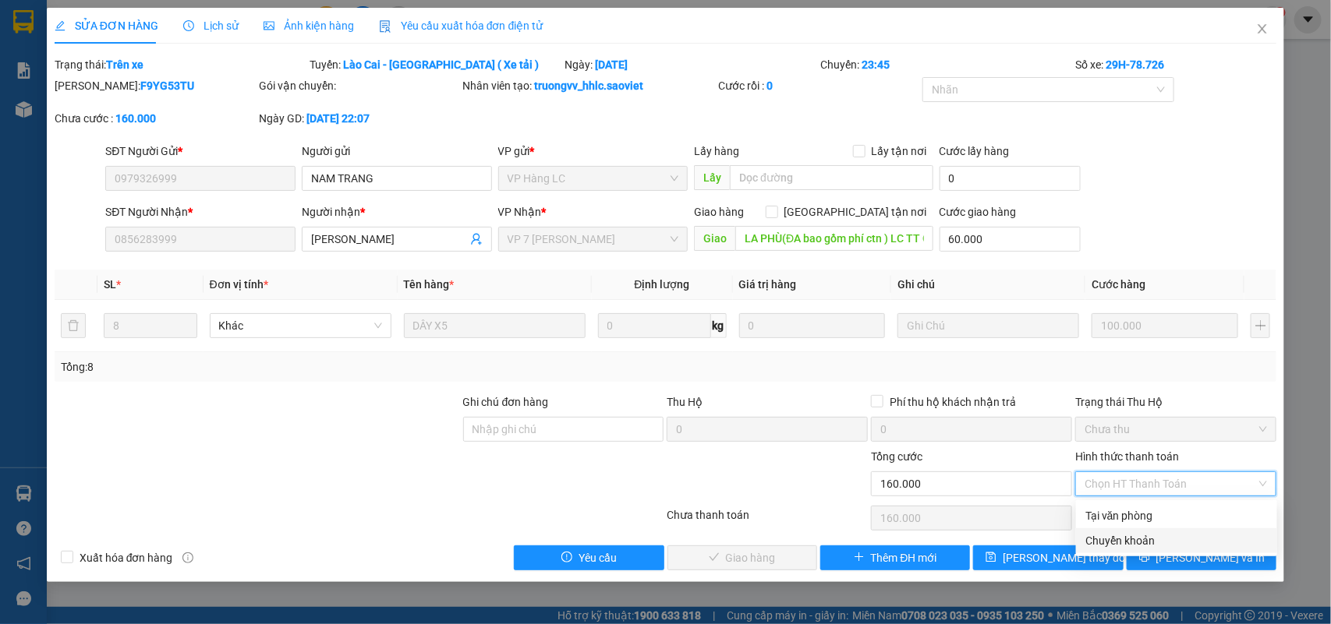
click at [1120, 532] on div "Chuyển khoản" at bounding box center [1176, 540] width 182 height 17
type input "0"
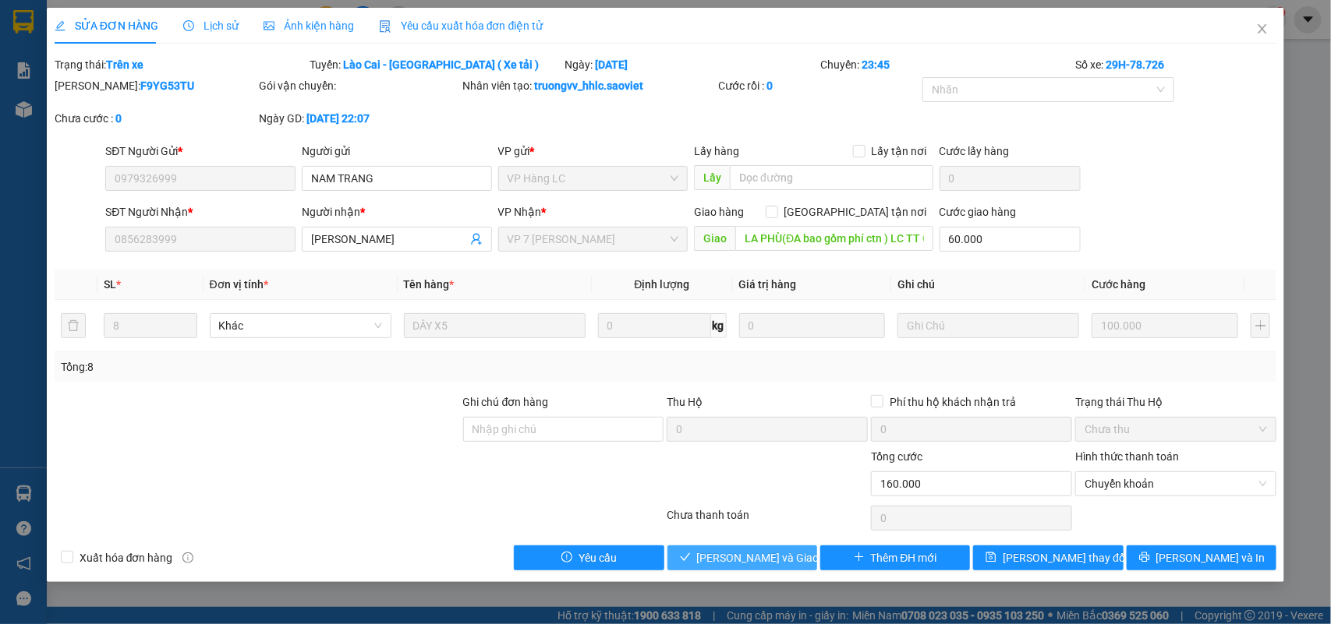
click at [730, 547] on button "Lưu và Giao hàng" at bounding box center [742, 558] width 150 height 25
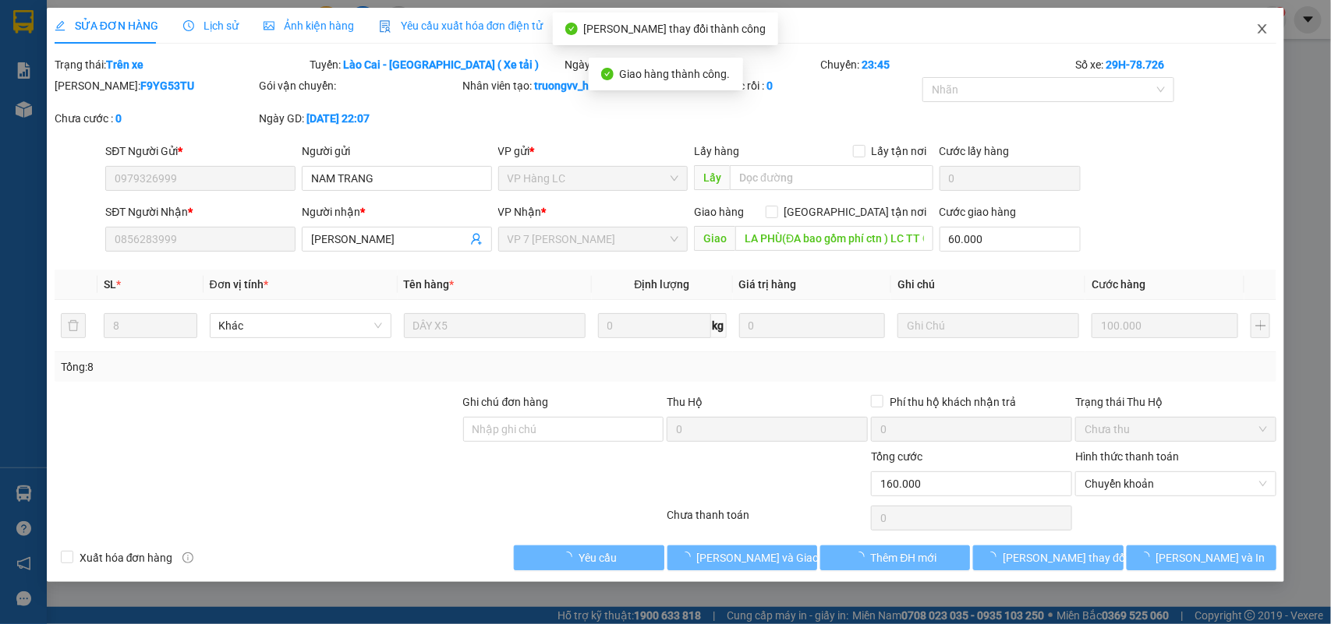
click at [1260, 27] on icon "close" at bounding box center [1262, 29] width 12 height 12
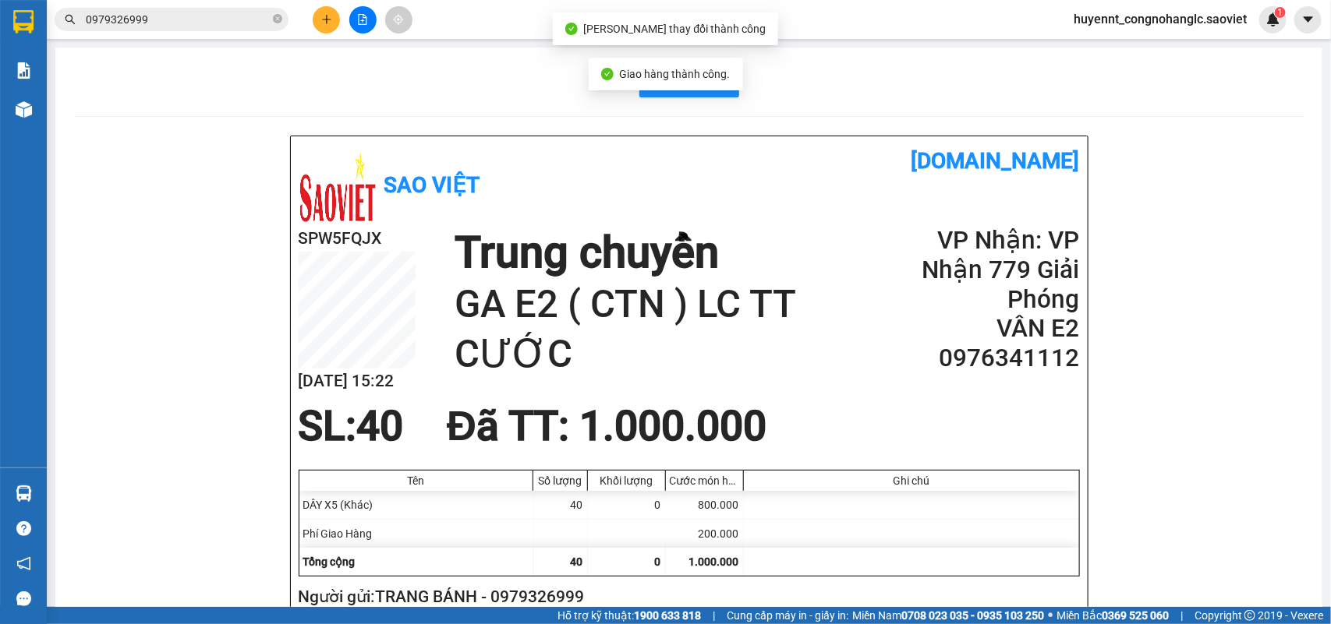
click at [189, 23] on input "0979326999" at bounding box center [178, 19] width 184 height 17
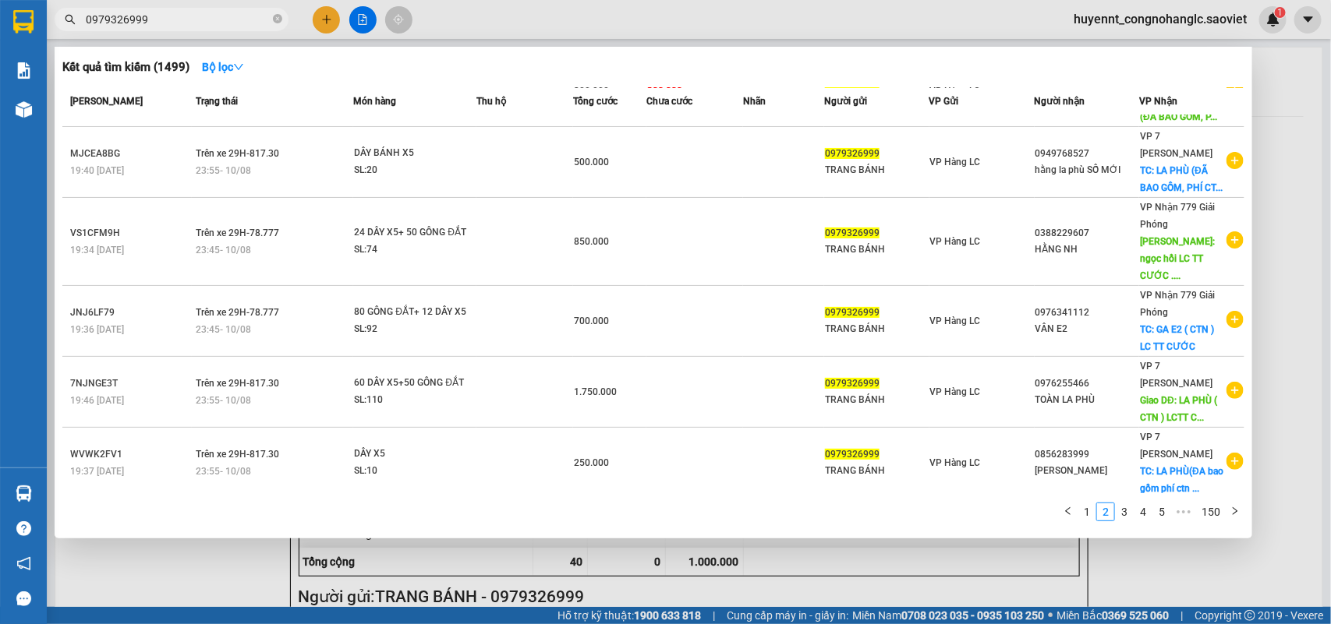
scroll to position [318, 0]
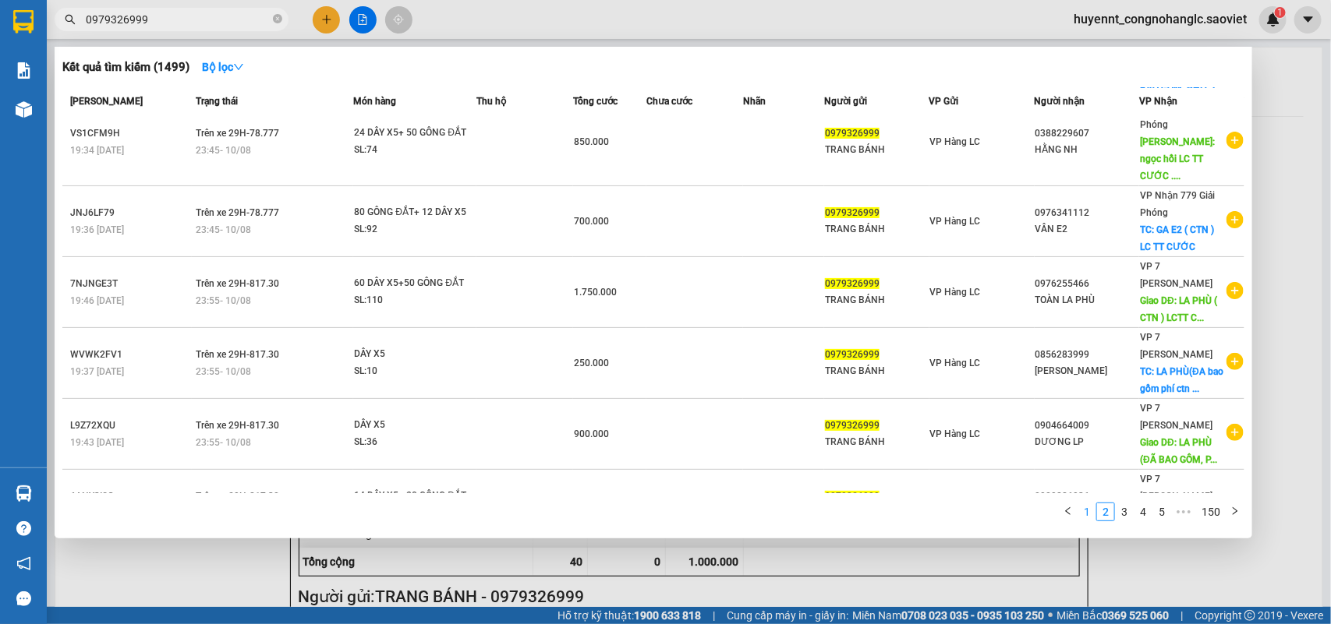
click at [1084, 518] on link "1" at bounding box center [1086, 512] width 17 height 17
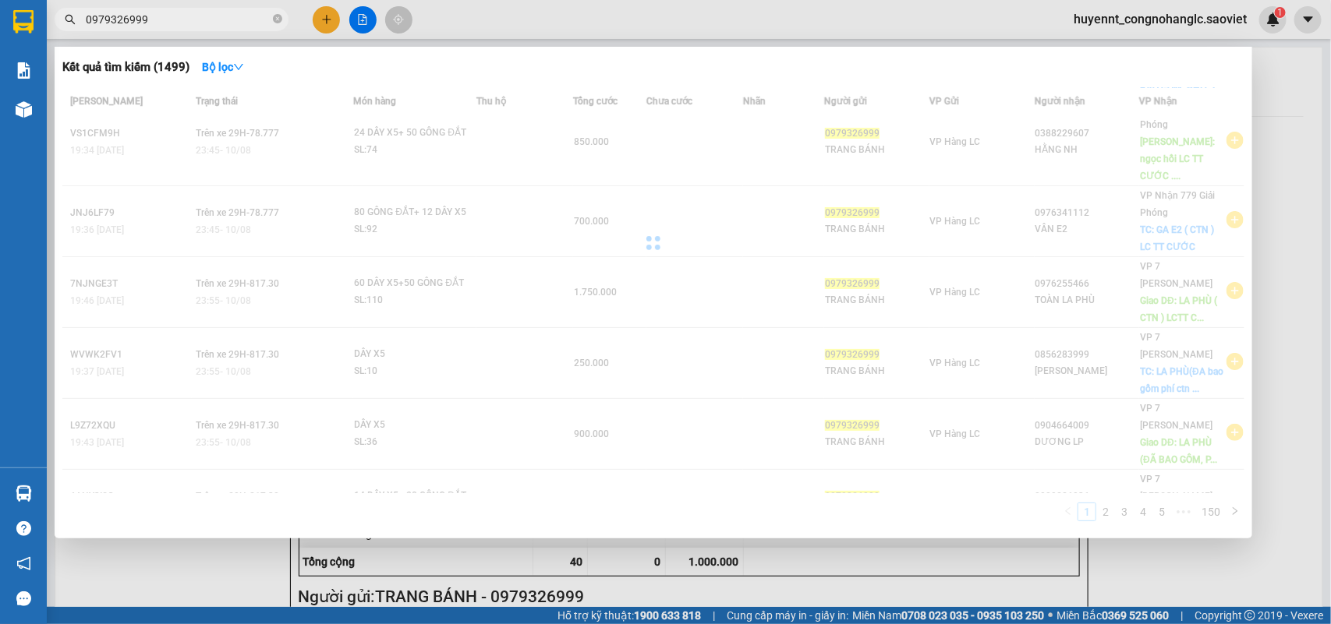
scroll to position [302, 0]
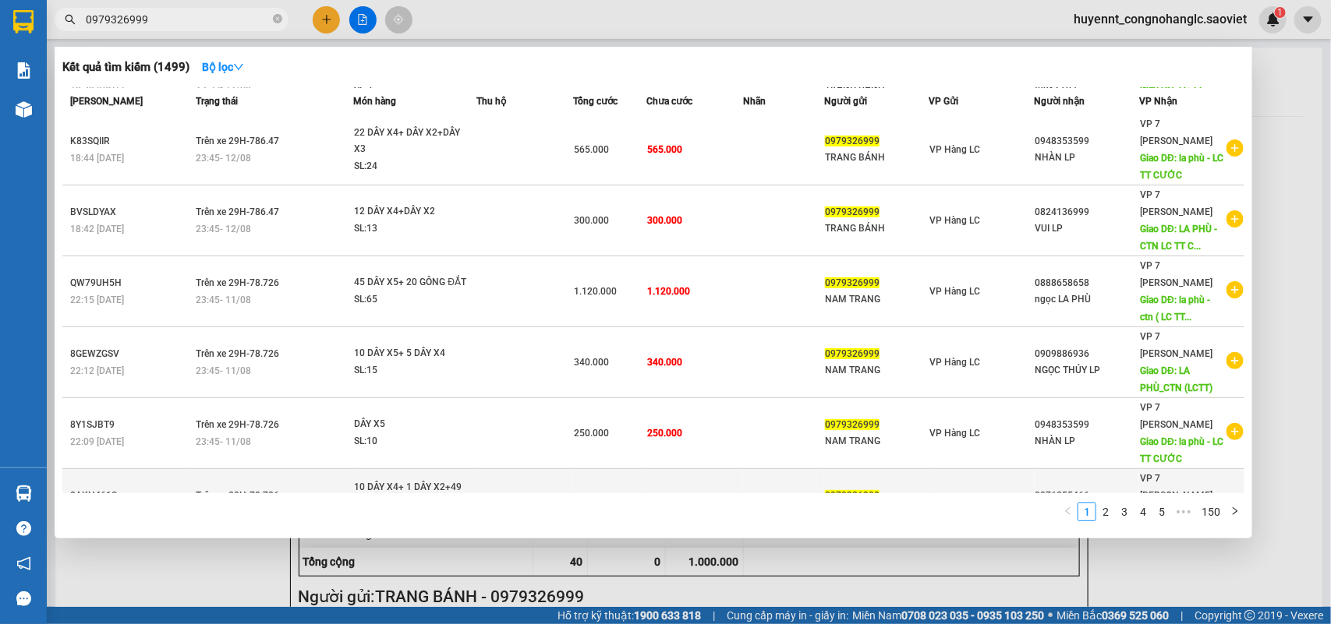
click at [743, 469] on td at bounding box center [783, 504] width 81 height 71
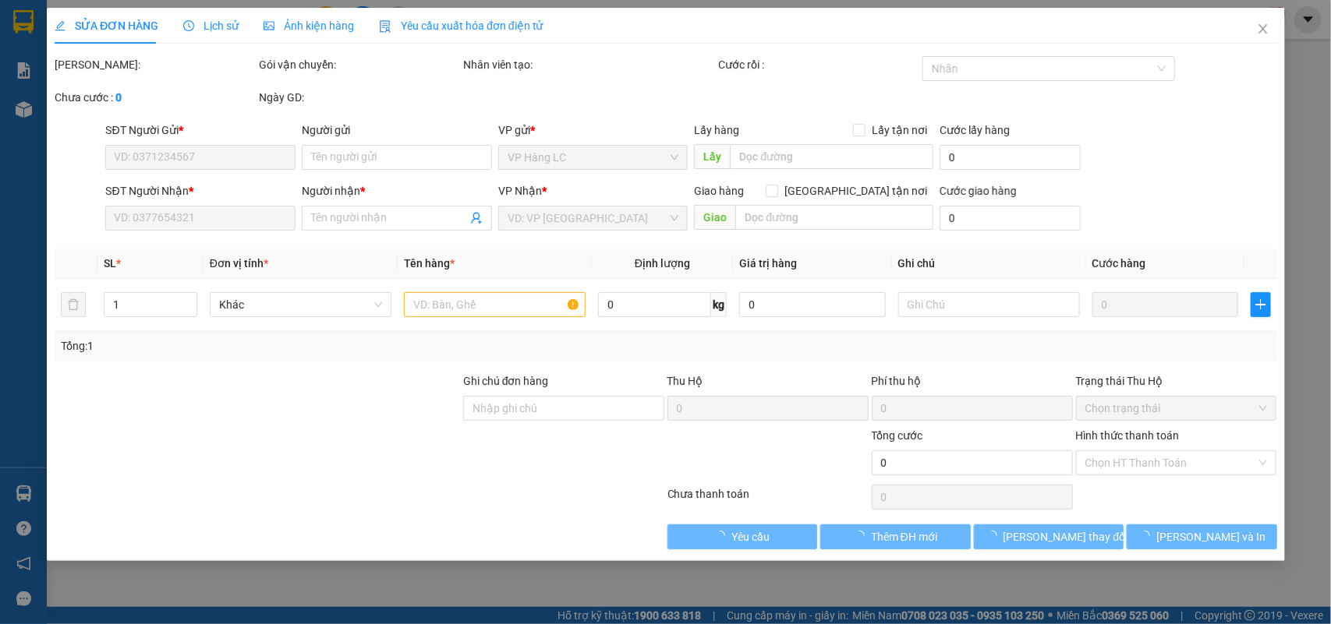
type input "0979326999"
type input "NAM TRANG"
type input "0976255466"
type input "TOÀN LA PHÙ"
type input "LA PHÙ ( CTN ) LCTT CƯỚC"
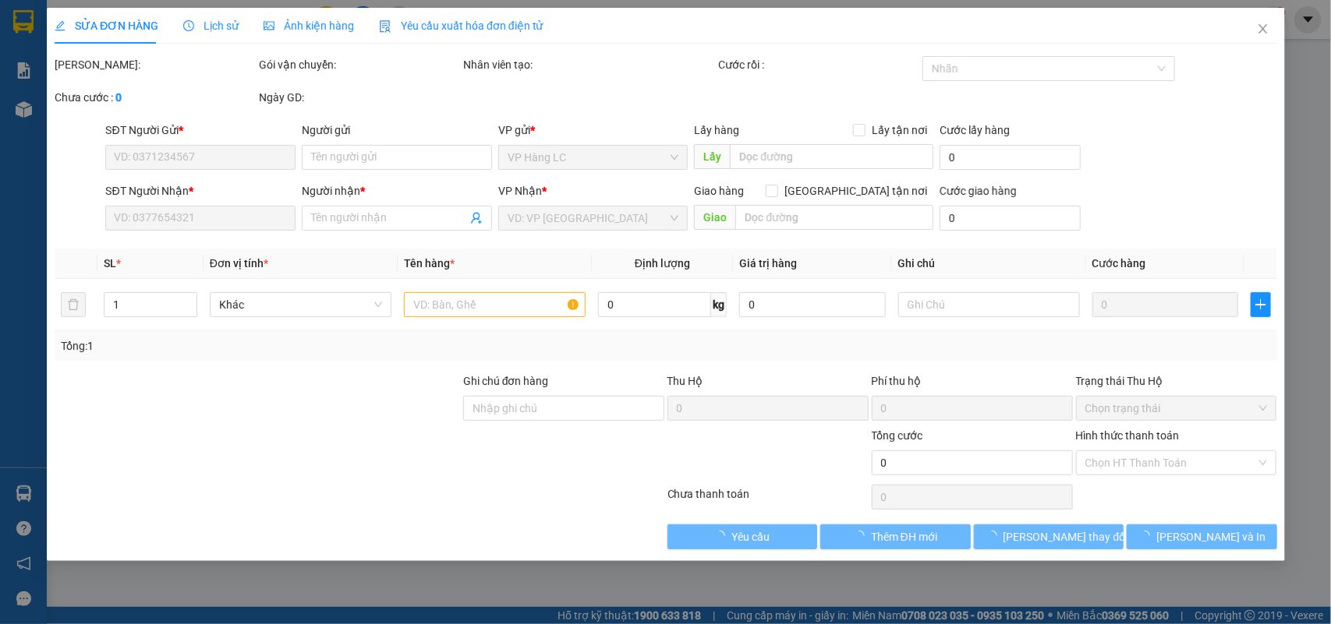
type input "330.000"
type input "1.330.000"
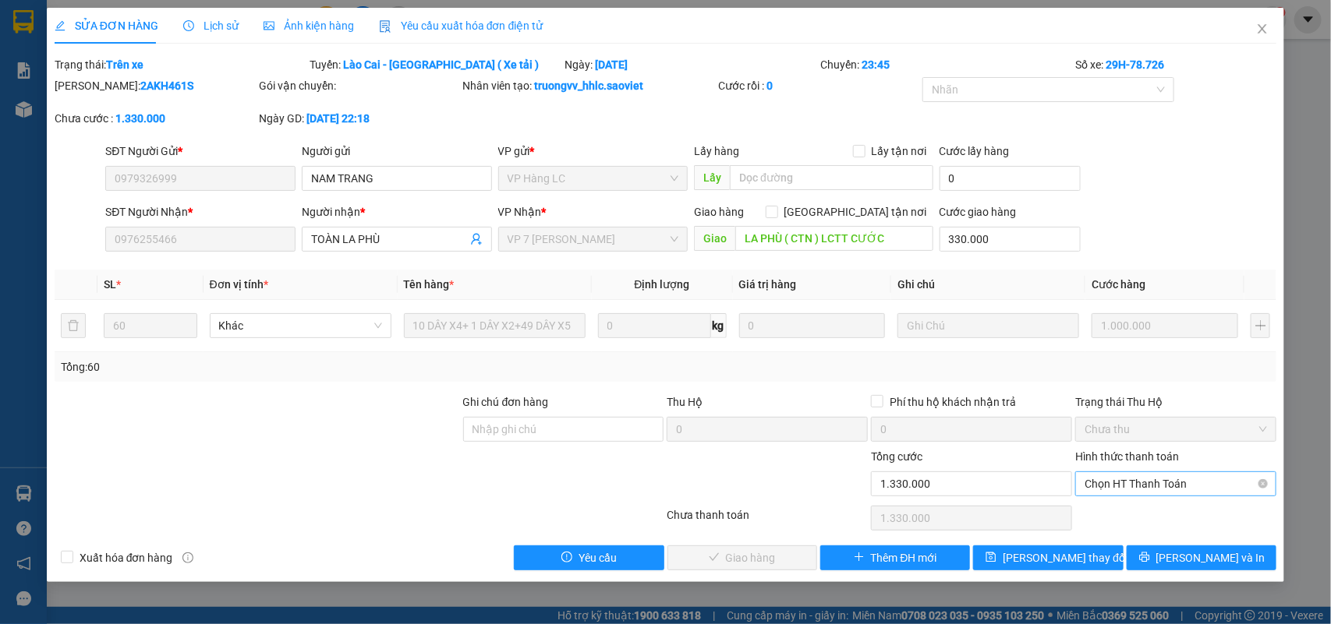
click at [1107, 481] on span "Chọn HT Thanh Toán" at bounding box center [1175, 483] width 182 height 23
click at [1119, 543] on div "Chuyển khoản" at bounding box center [1176, 540] width 182 height 17
type input "0"
drag, startPoint x: 753, startPoint y: 555, endPoint x: 1038, endPoint y: 497, distance: 291.3
click at [753, 554] on span "Lưu và Giao hàng" at bounding box center [772, 558] width 150 height 17
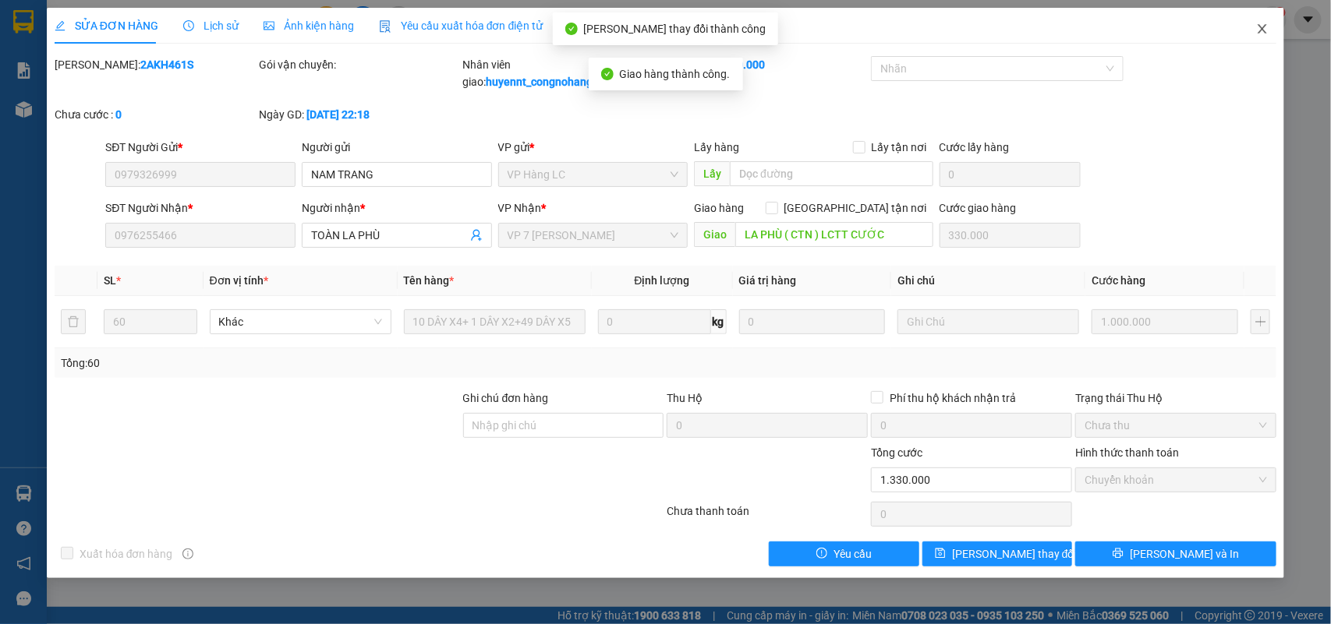
click at [1255, 27] on span "Close" at bounding box center [1262, 30] width 44 height 44
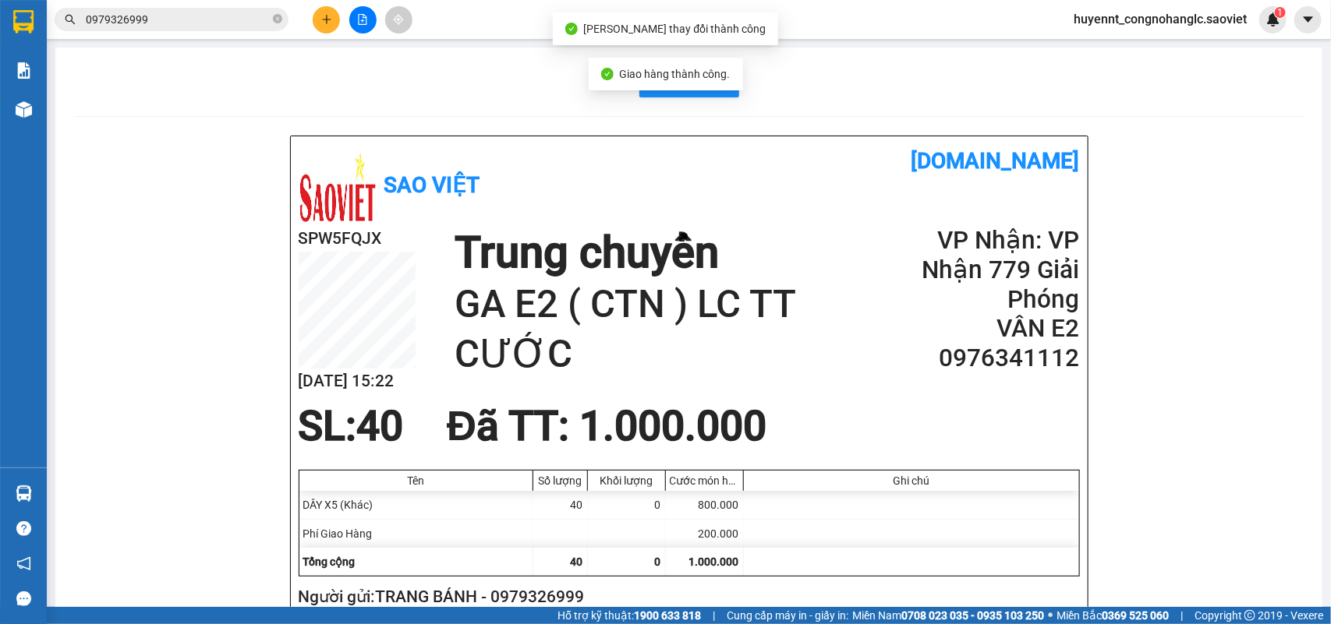
click at [174, 20] on input "0979326999" at bounding box center [178, 19] width 184 height 17
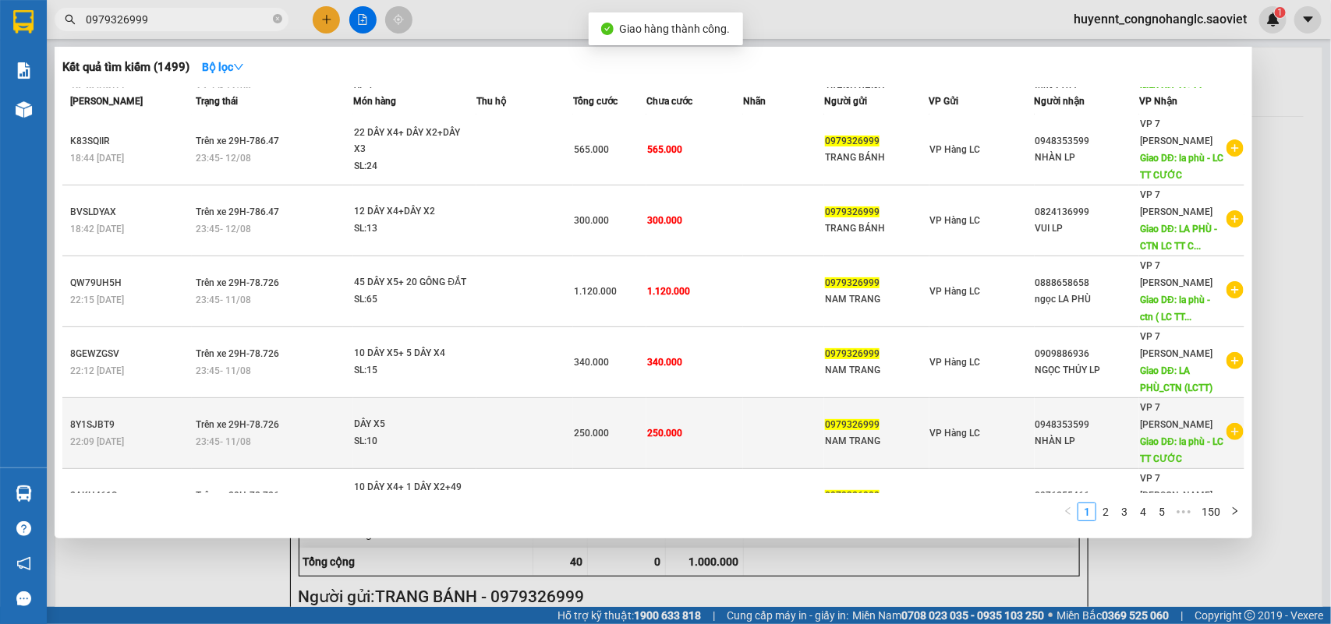
click at [717, 398] on td "250.000" at bounding box center [694, 433] width 97 height 71
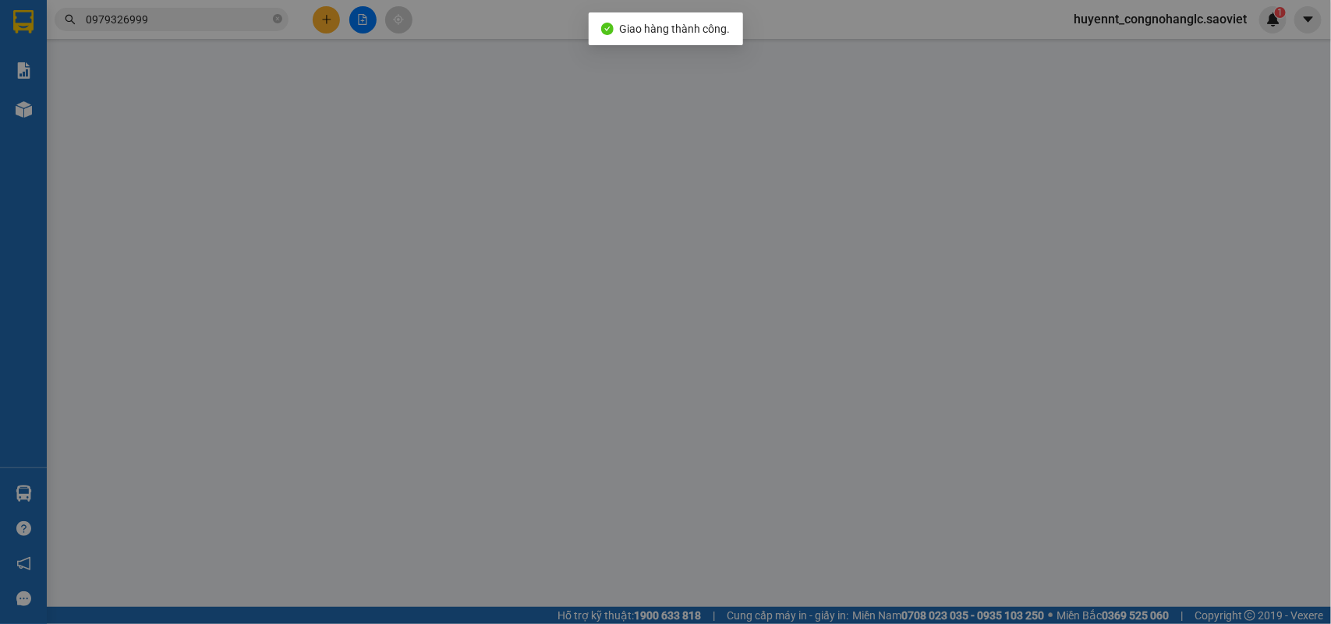
type input "0979326999"
type input "NAM TRANG"
type input "0948353599"
type input "NHÀN LP"
type input "la phù - LC TT CƯỚC"
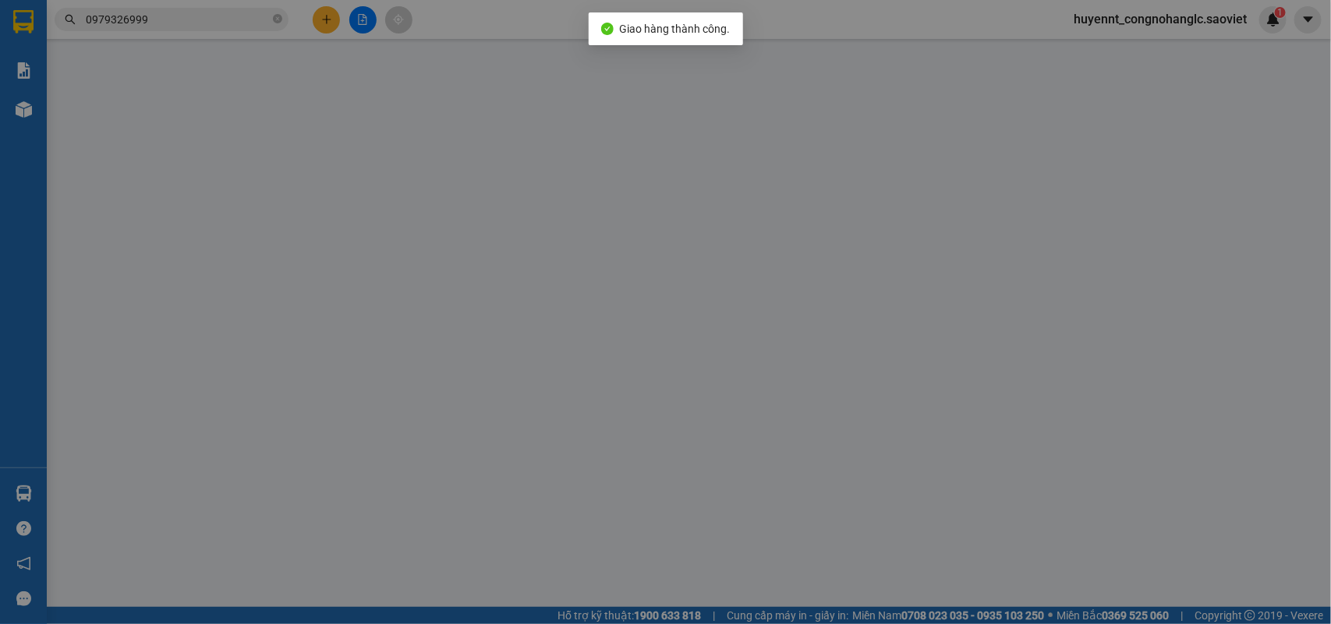
type input "100.000"
type input "250.000"
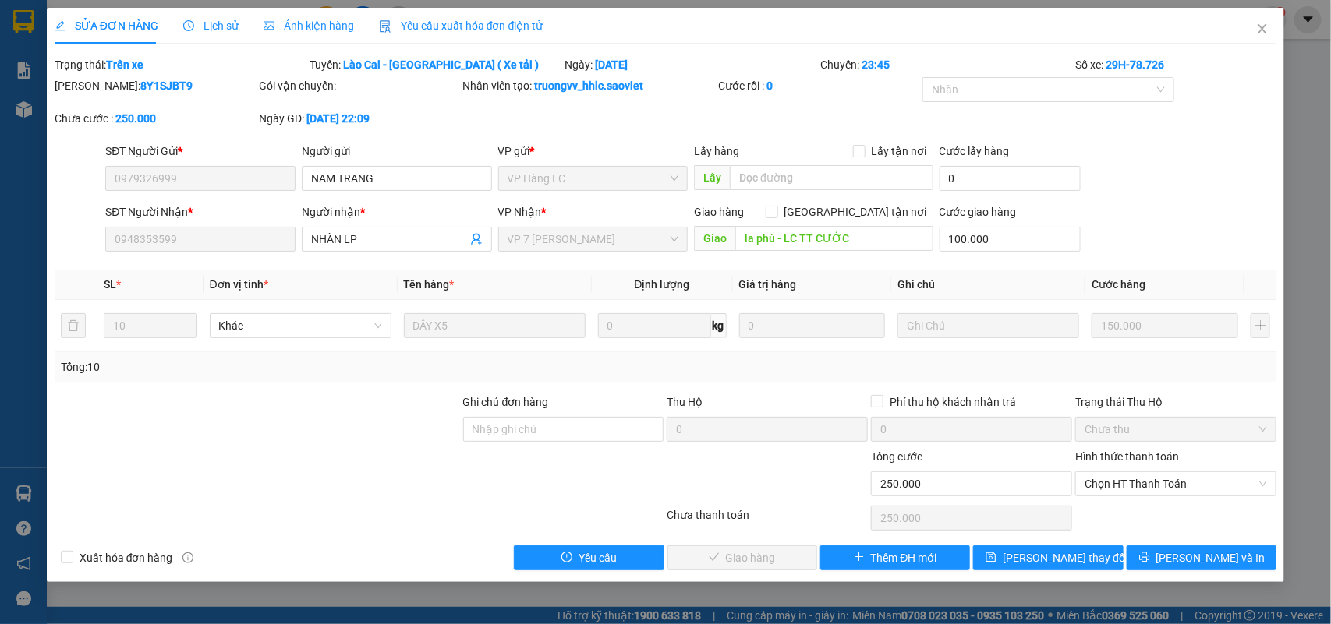
click at [1132, 470] on div "Hình thức thanh toán" at bounding box center [1175, 459] width 201 height 23
click at [1132, 488] on span "Chọn HT Thanh Toán" at bounding box center [1175, 483] width 182 height 23
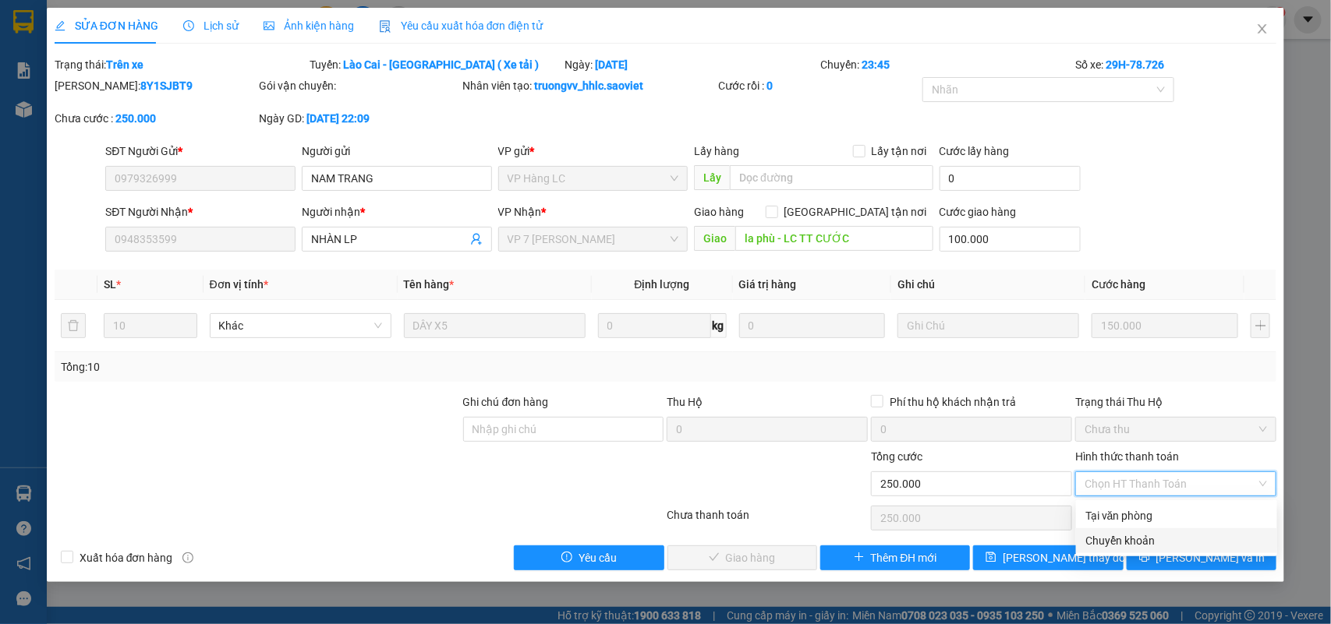
click at [1109, 535] on div "Chuyển khoản" at bounding box center [1176, 540] width 182 height 17
type input "0"
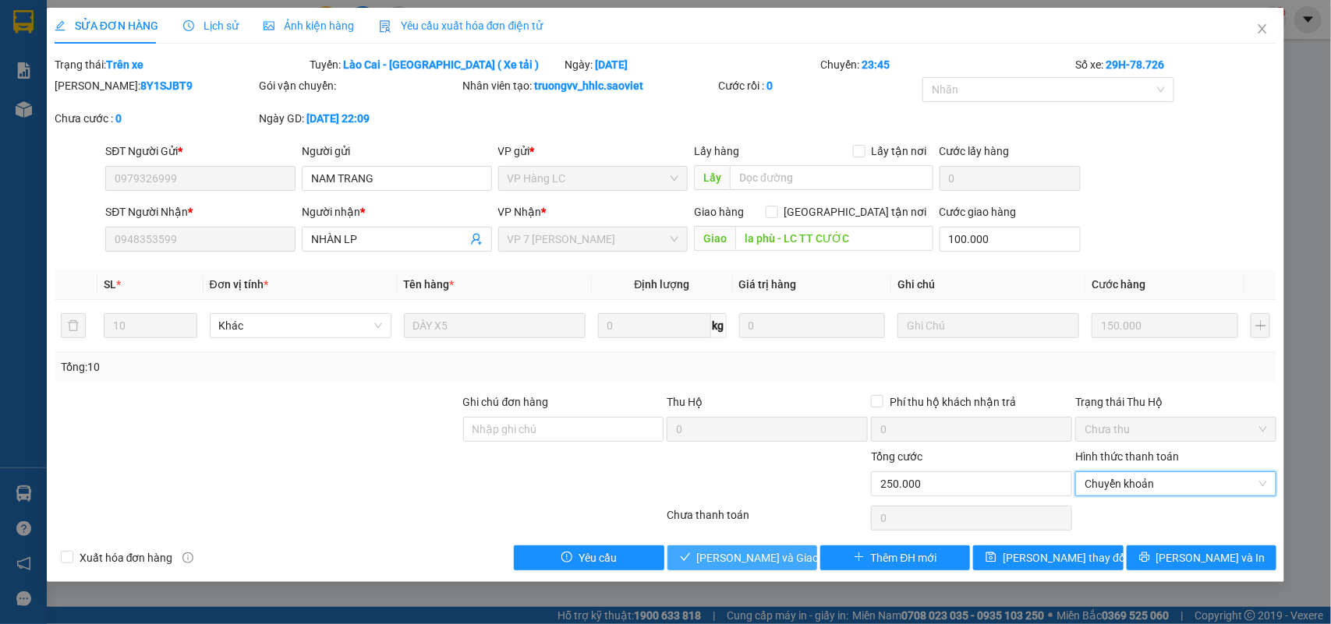
click at [772, 550] on button "Lưu và Giao hàng" at bounding box center [742, 558] width 150 height 25
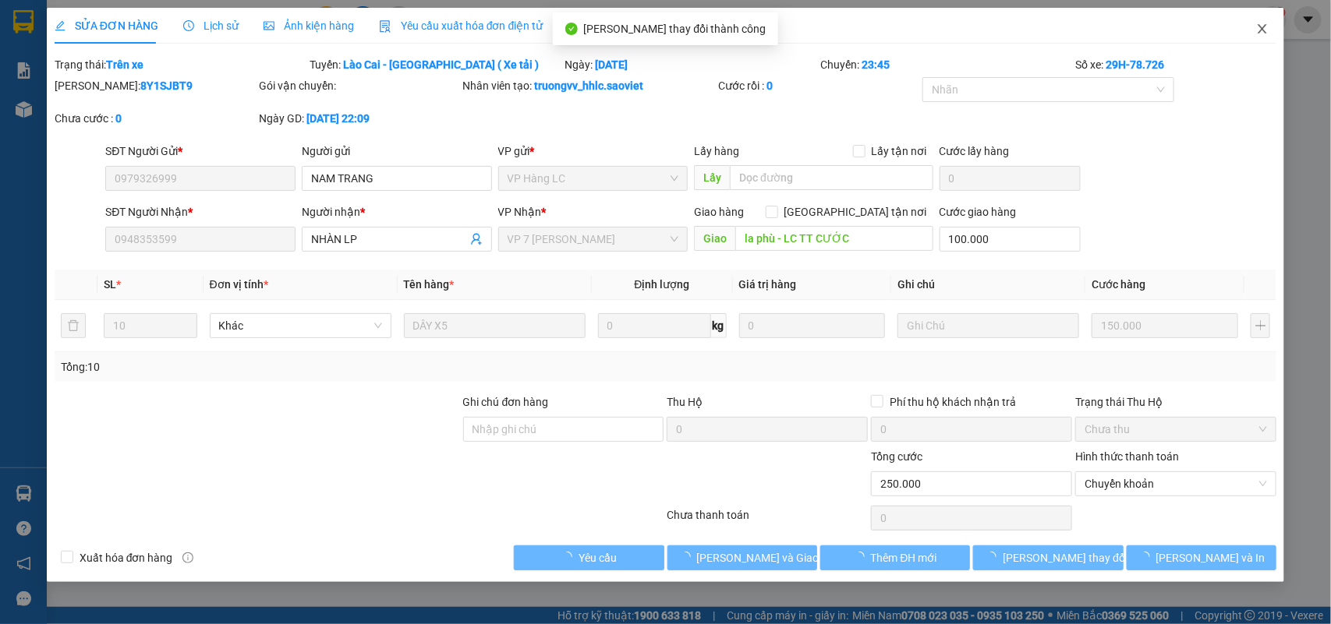
click at [1260, 23] on icon "close" at bounding box center [1262, 29] width 12 height 12
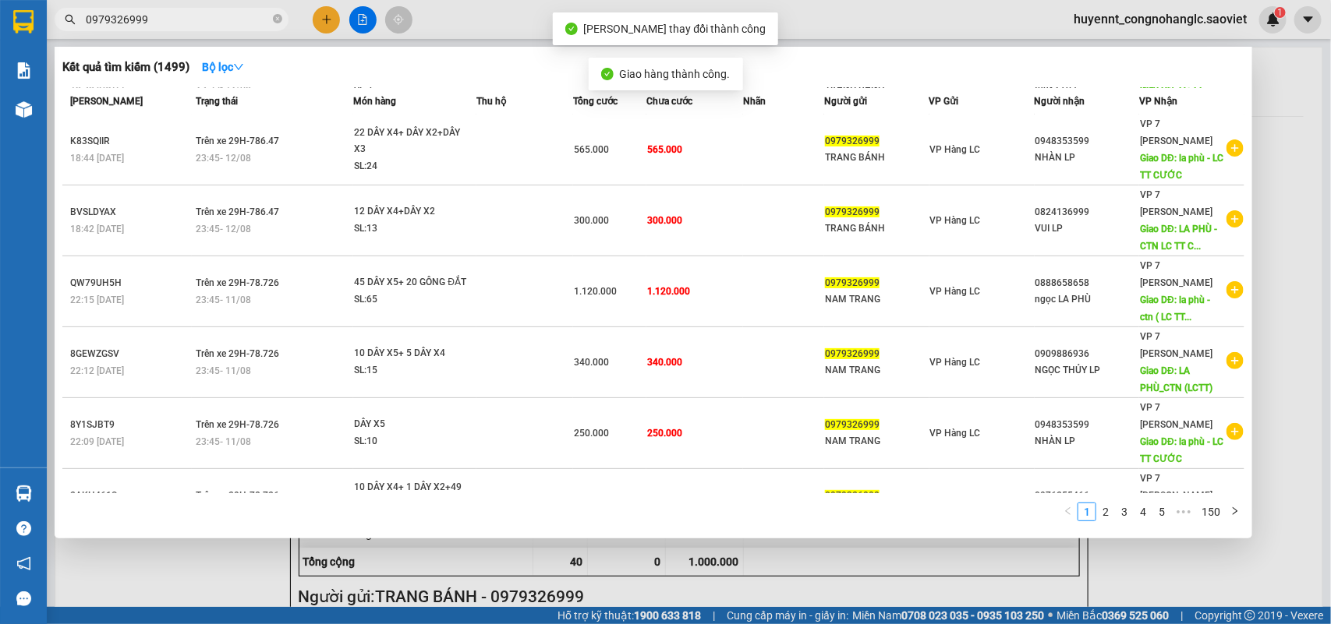
click at [203, 23] on input "0979326999" at bounding box center [178, 19] width 184 height 17
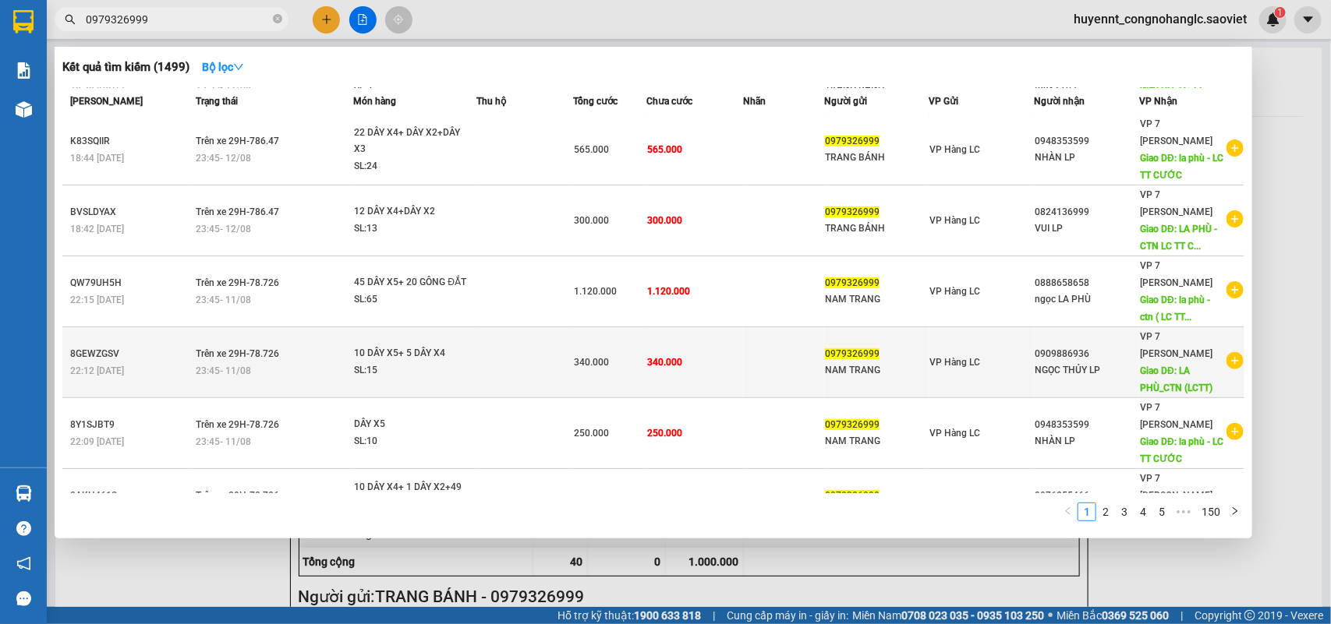
click at [735, 331] on td "340.000" at bounding box center [694, 362] width 97 height 71
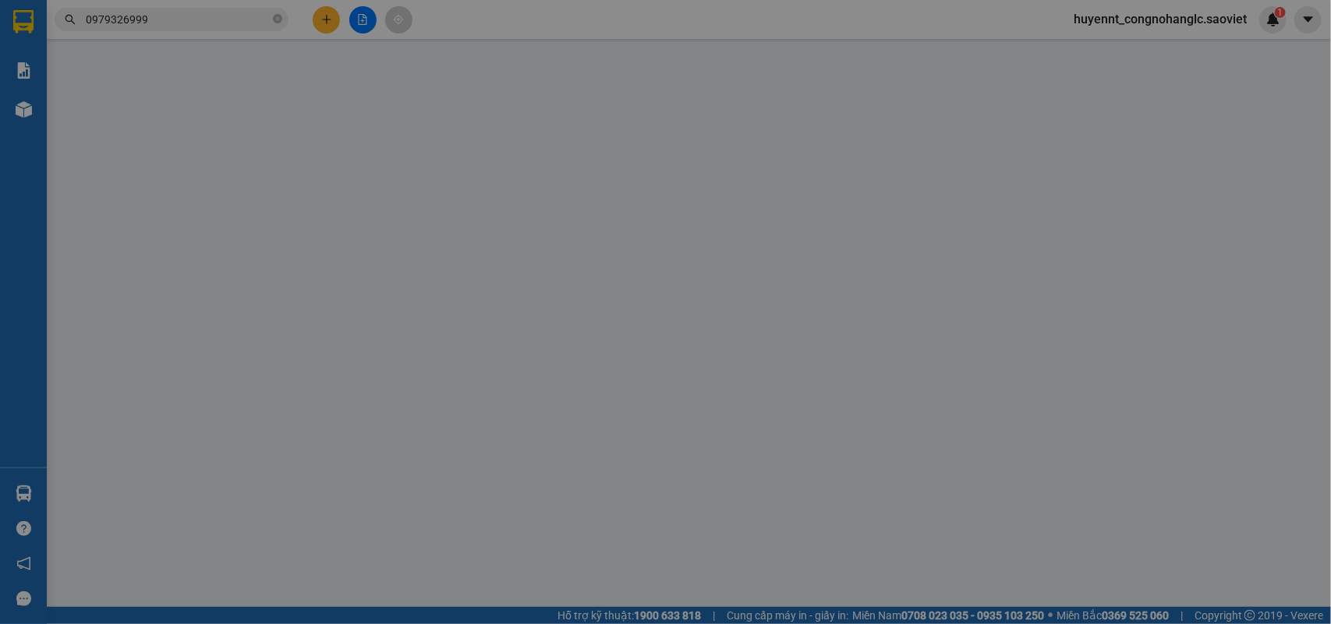
type input "0979326999"
type input "NAM TRANG"
type input "0909886936"
type input "NGỌC THỦY LP"
type input "LA PHÙ_CTN (LCTT)"
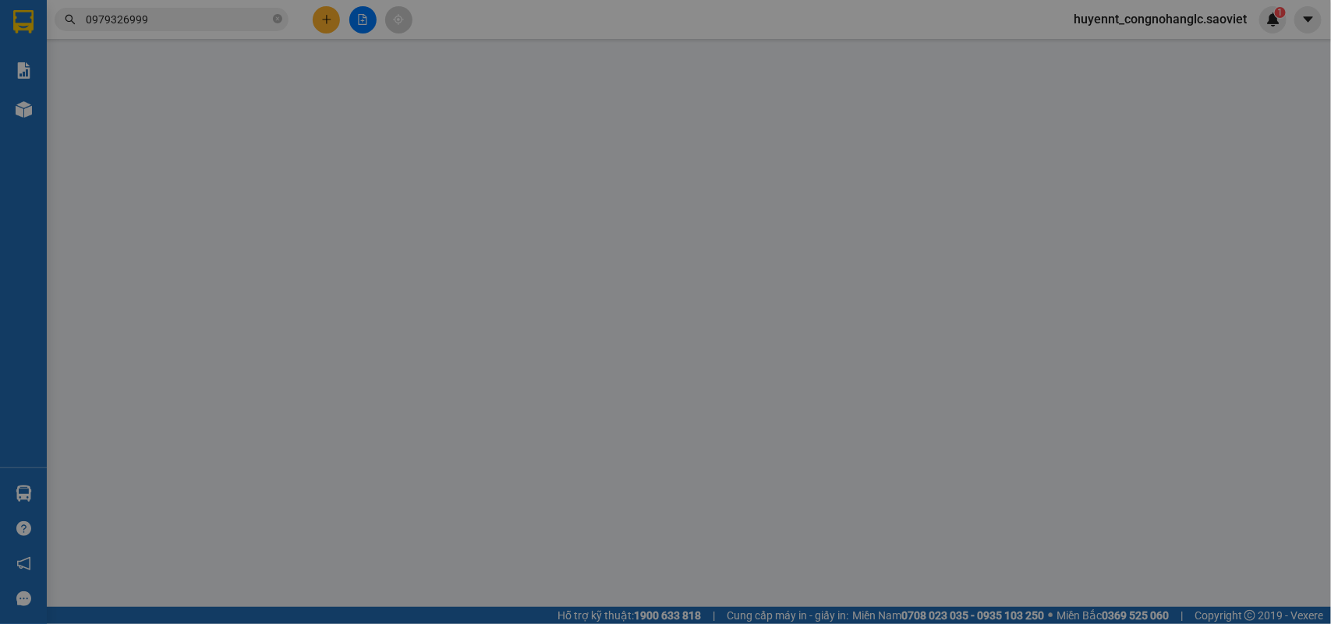
type input "140.000"
type input "340.000"
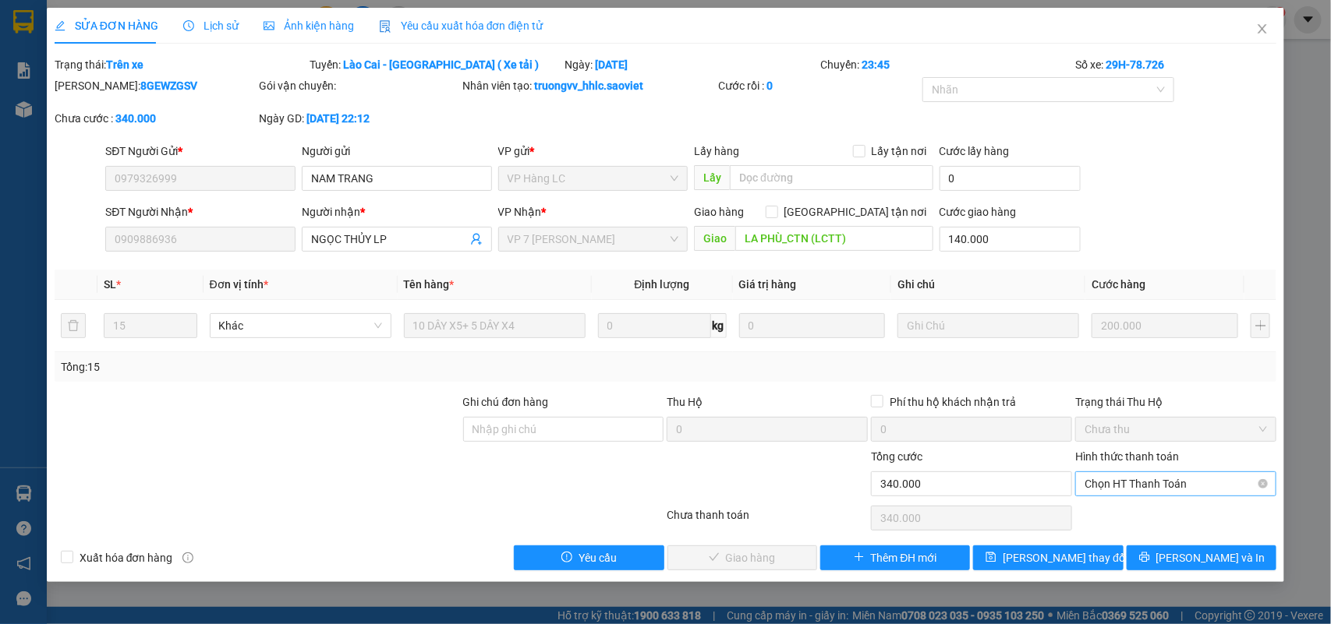
click at [1143, 485] on span "Chọn HT Thanh Toán" at bounding box center [1175, 483] width 182 height 23
click at [1117, 538] on div "Chuyển khoản" at bounding box center [1176, 540] width 182 height 17
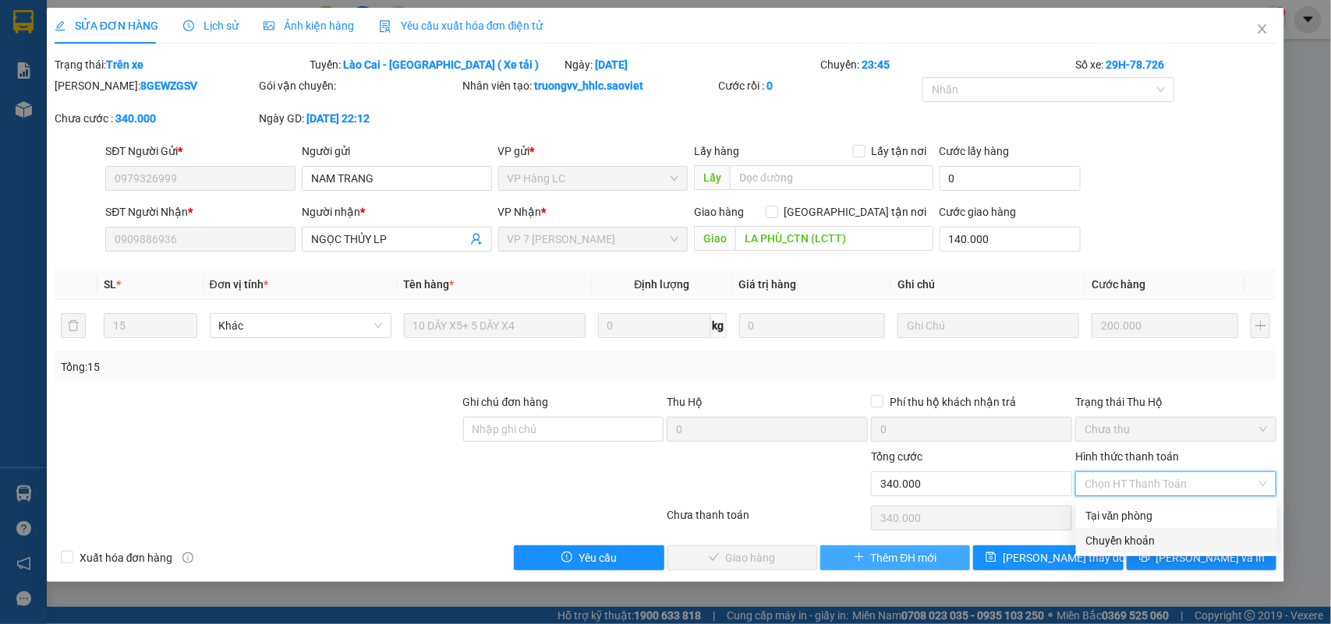
type input "0"
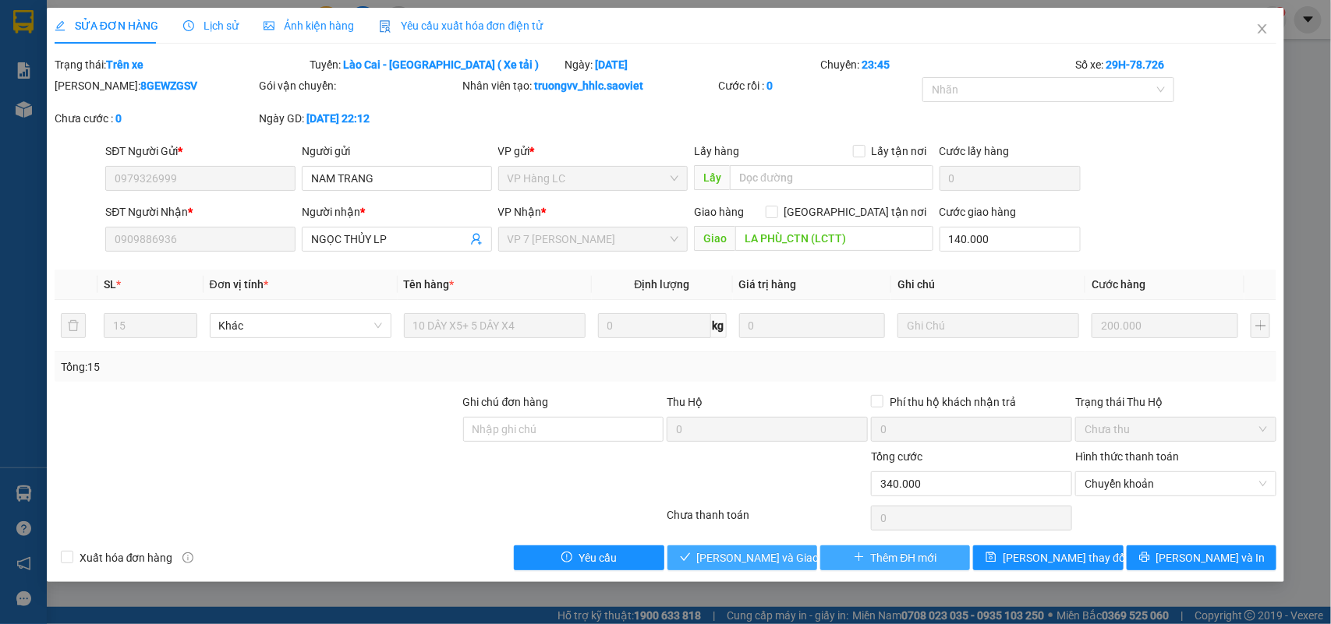
drag, startPoint x: 754, startPoint y: 562, endPoint x: 925, endPoint y: 556, distance: 170.9
click at [757, 562] on span "Lưu và Giao hàng" at bounding box center [772, 558] width 150 height 17
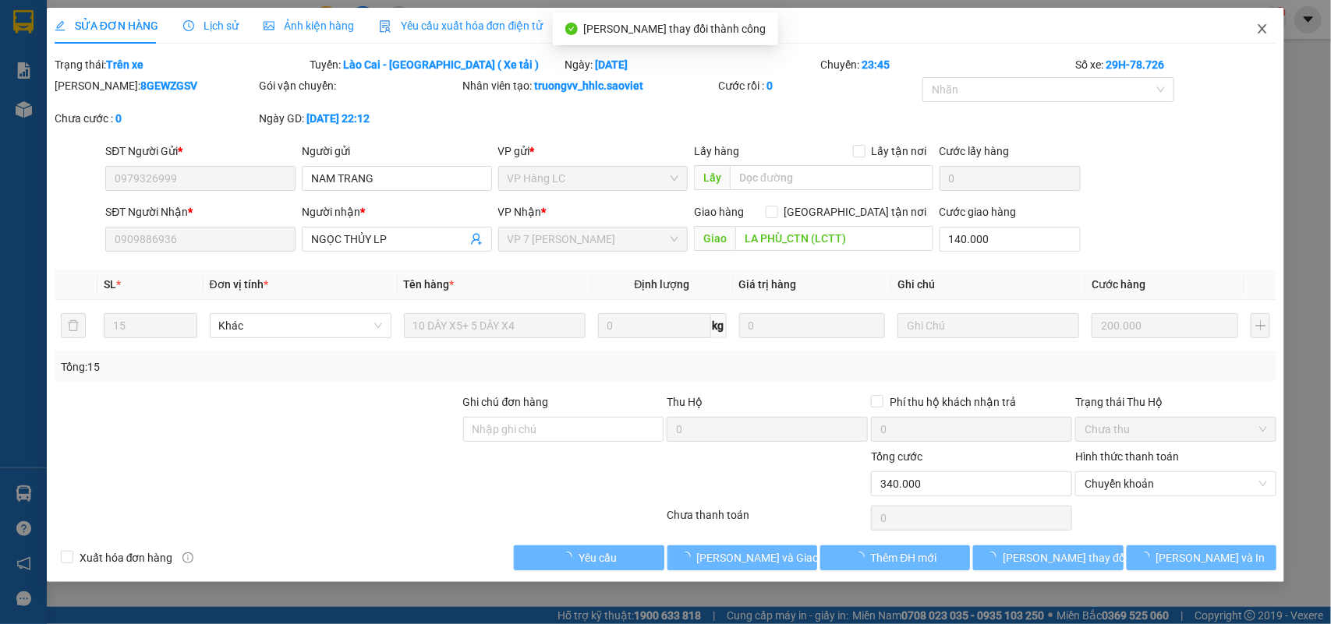
click at [1261, 25] on icon "close" at bounding box center [1262, 29] width 12 height 12
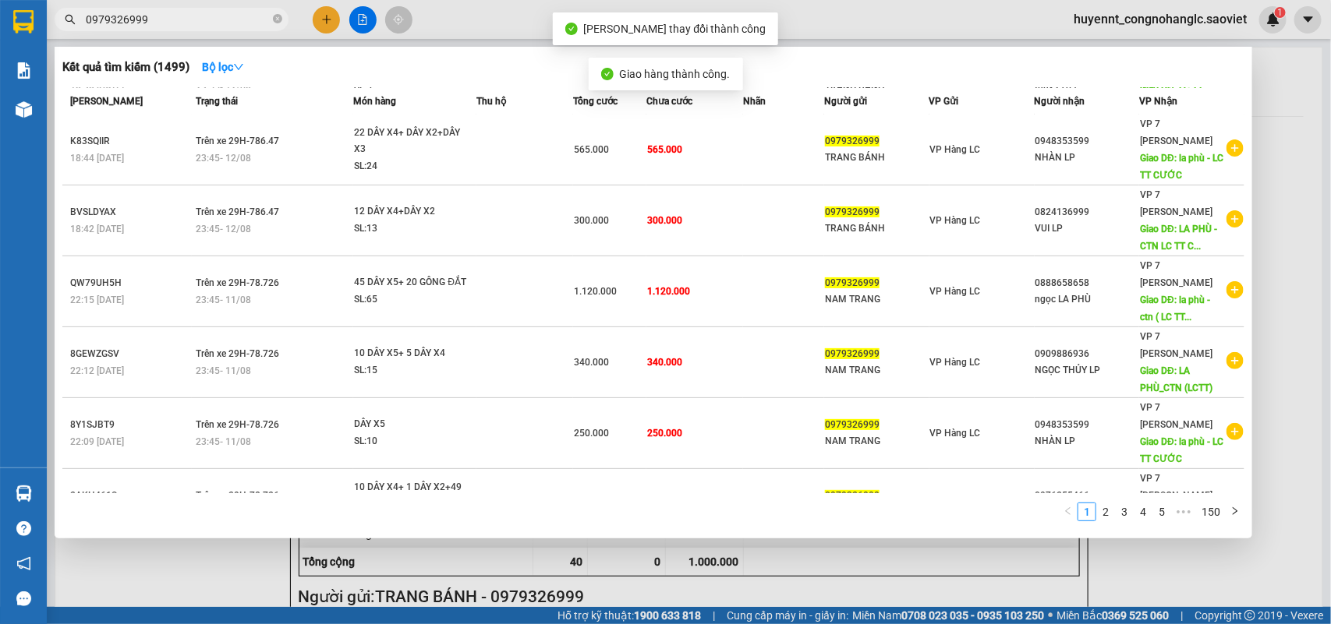
click at [160, 26] on input "0979326999" at bounding box center [178, 19] width 184 height 17
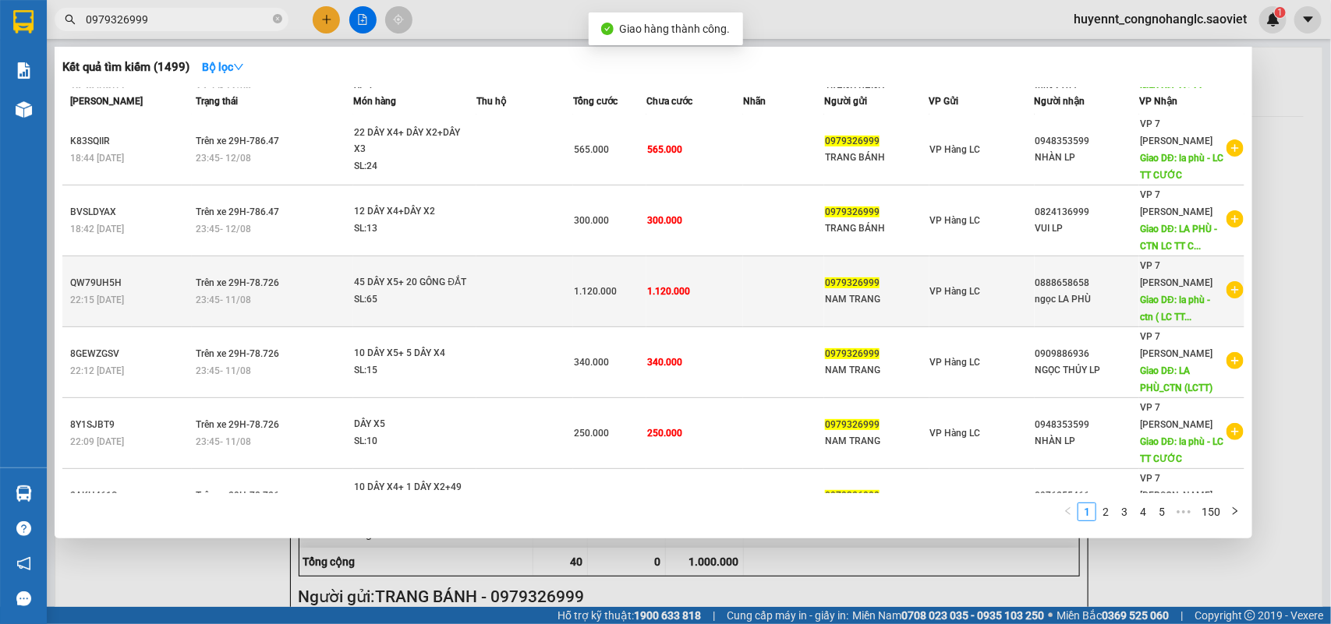
click at [673, 266] on td "1.120.000" at bounding box center [694, 291] width 97 height 71
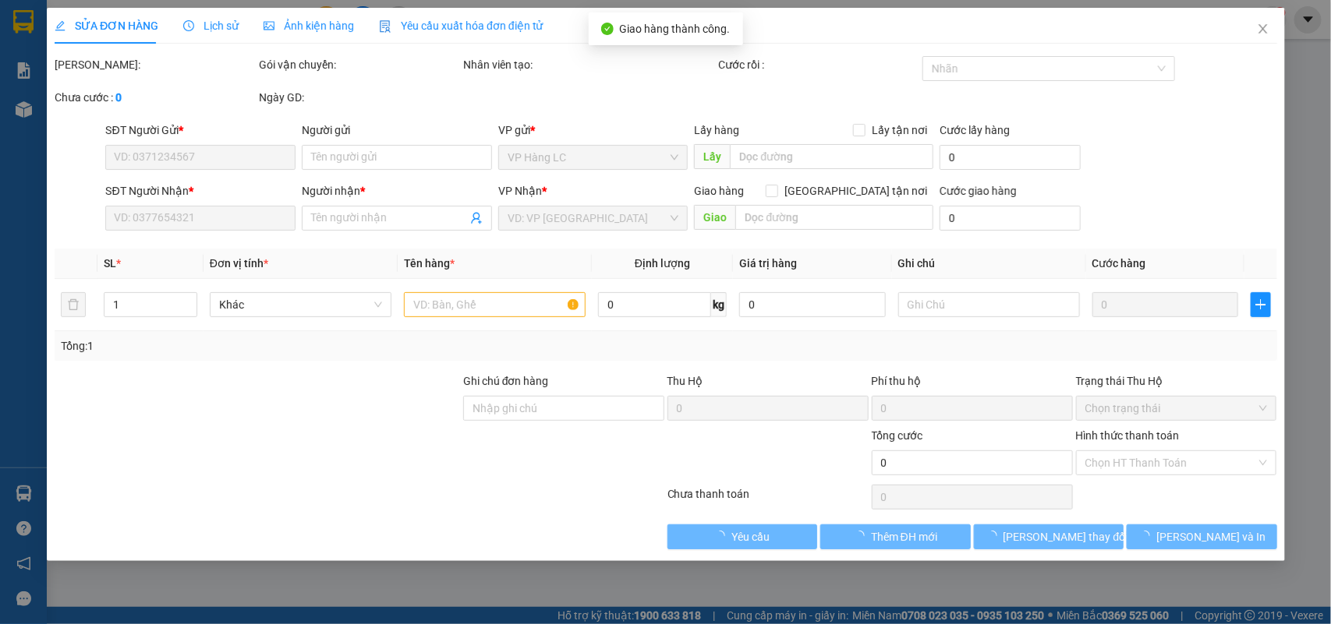
type input "0979326999"
type input "NAM TRANG"
type input "0888658658"
type input "ngọc LA PHÙ"
type input "la phù - ctn ( LC TT CƯỚC )"
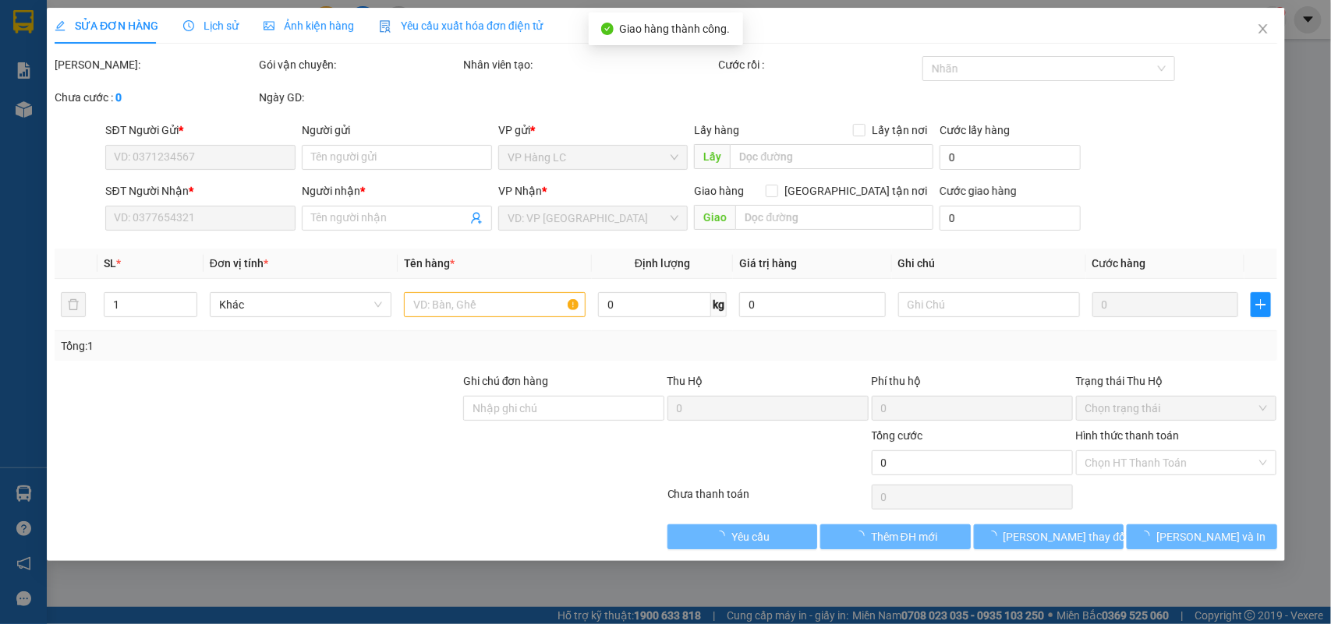
type input "220.000"
type input "1.120.000"
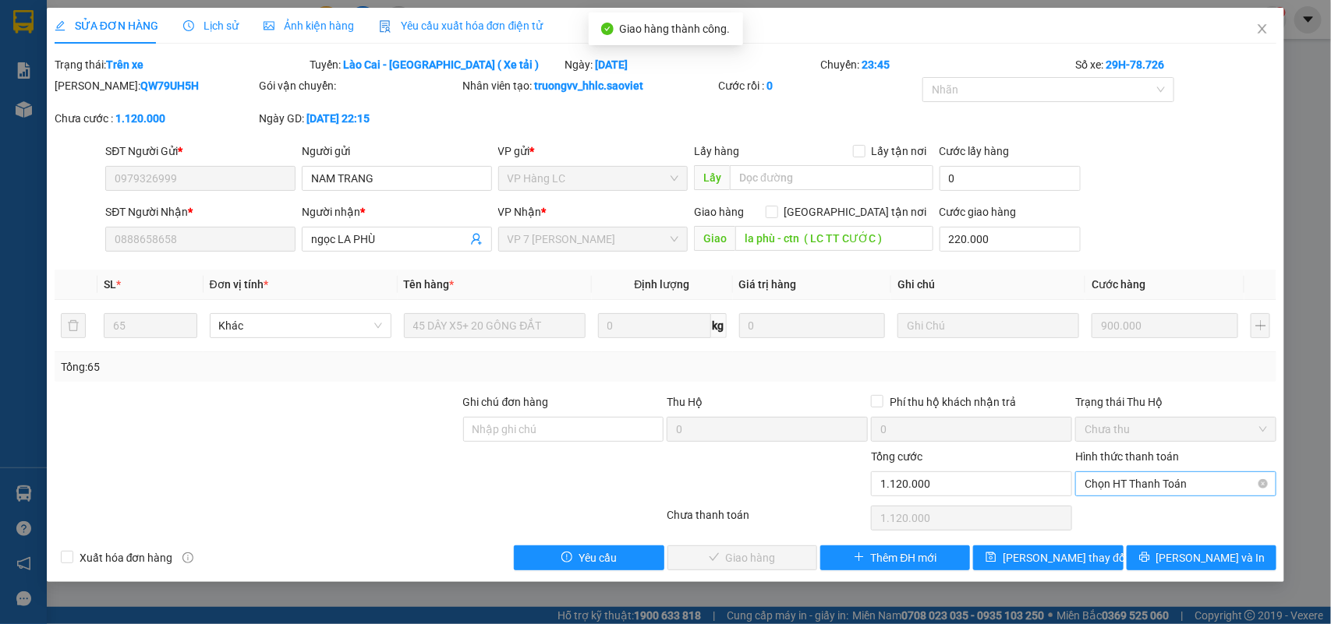
click at [1141, 479] on span "Chọn HT Thanh Toán" at bounding box center [1175, 483] width 182 height 23
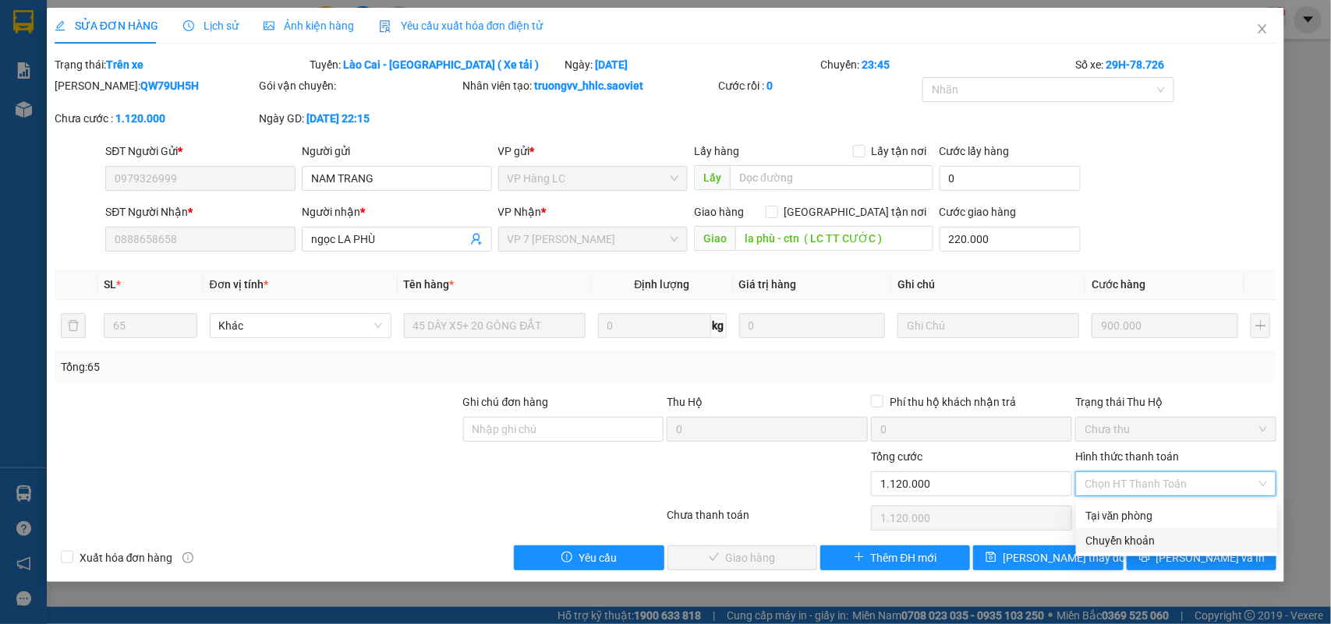
click at [1130, 532] on div "Chuyển khoản" at bounding box center [1176, 540] width 182 height 17
type input "0"
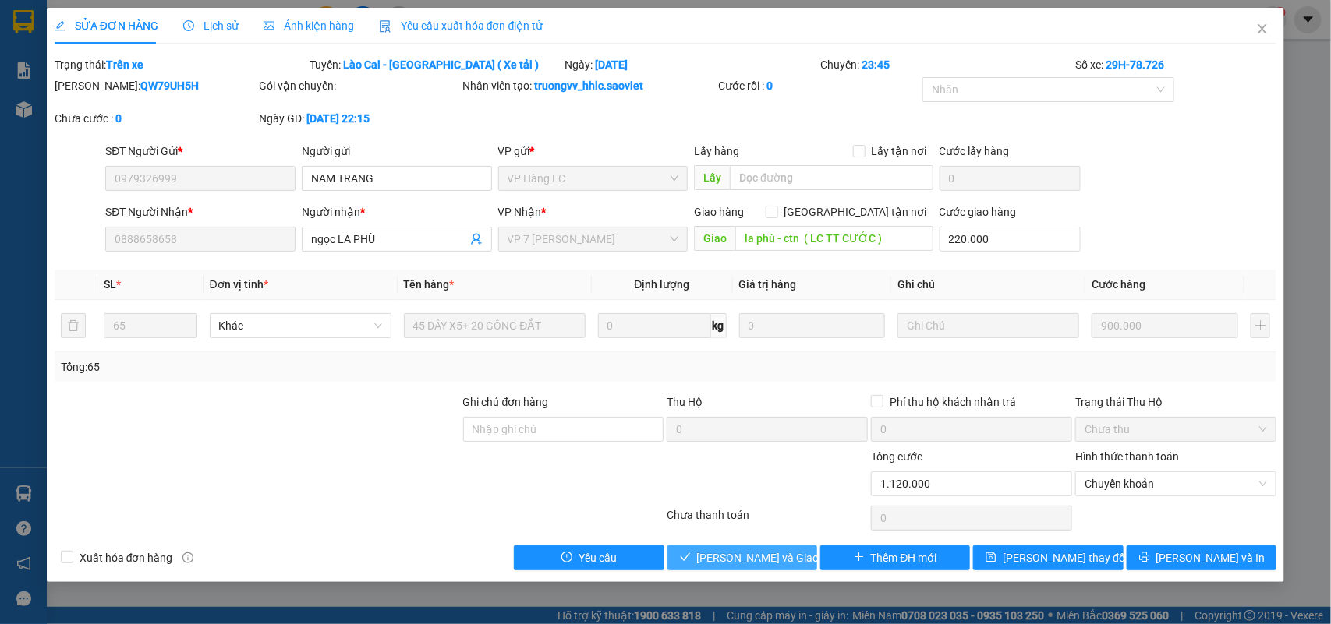
click at [772, 554] on span "Lưu và Giao hàng" at bounding box center [772, 558] width 150 height 17
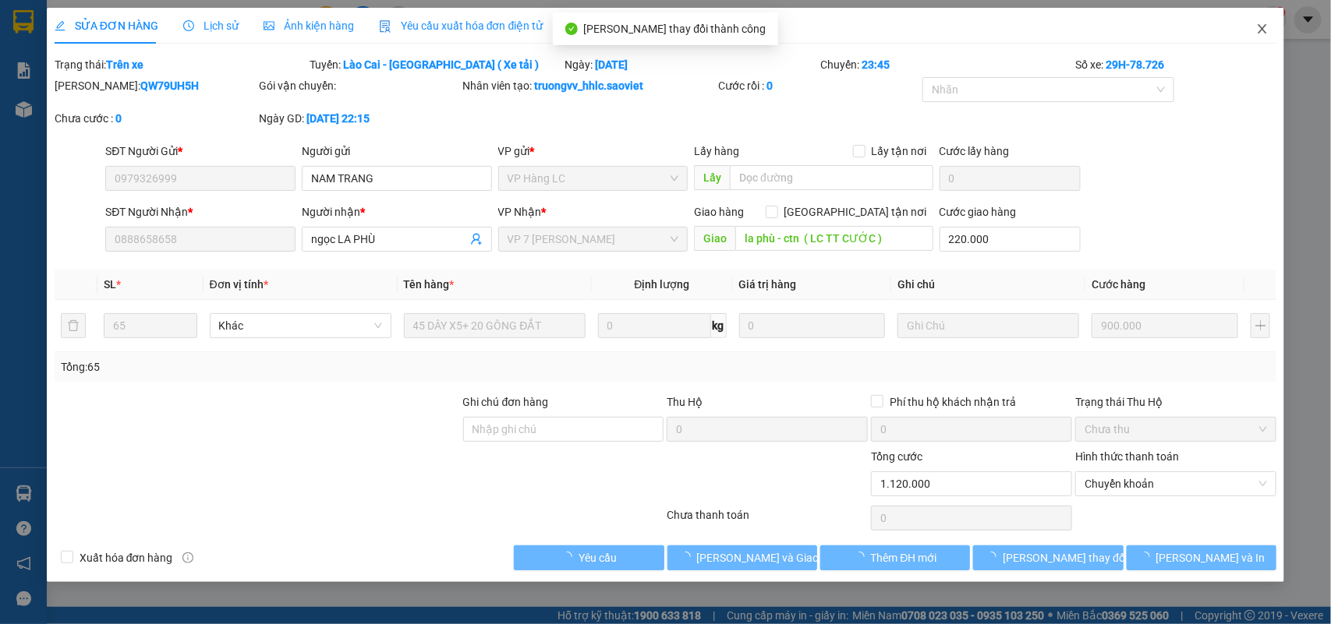
click at [1268, 23] on icon "close" at bounding box center [1262, 29] width 12 height 12
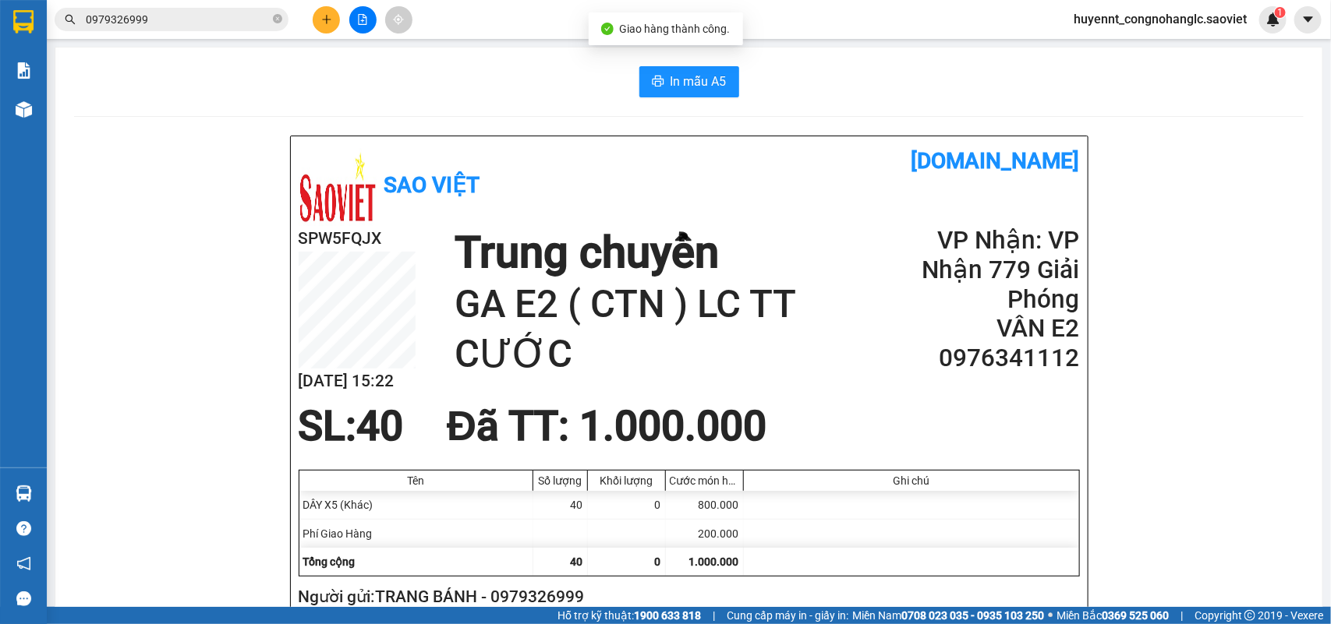
click at [173, 20] on input "0979326999" at bounding box center [178, 19] width 184 height 17
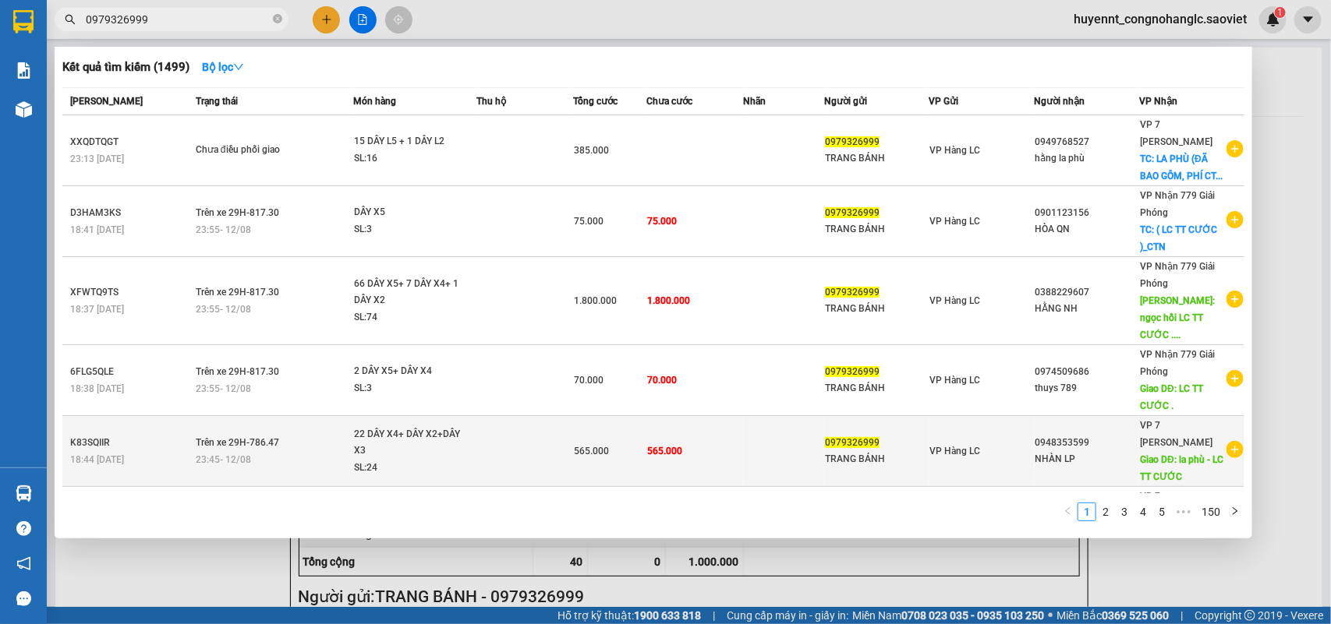
scroll to position [302, 0]
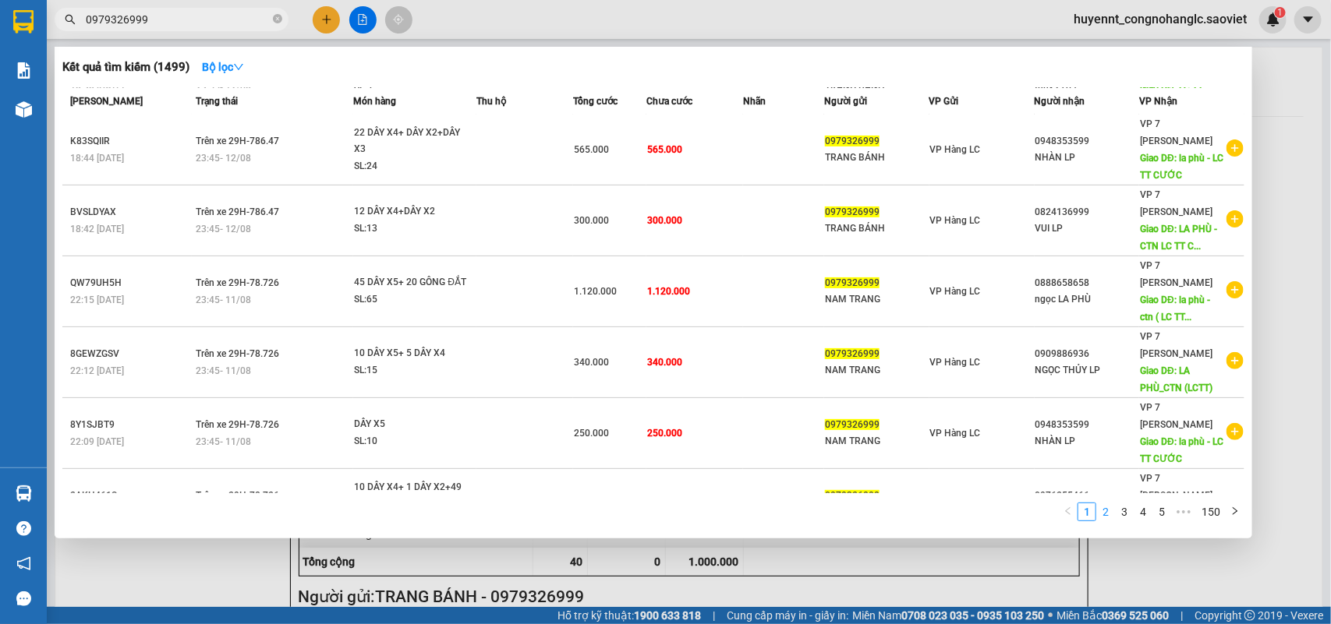
click at [1105, 511] on link "2" at bounding box center [1105, 512] width 17 height 17
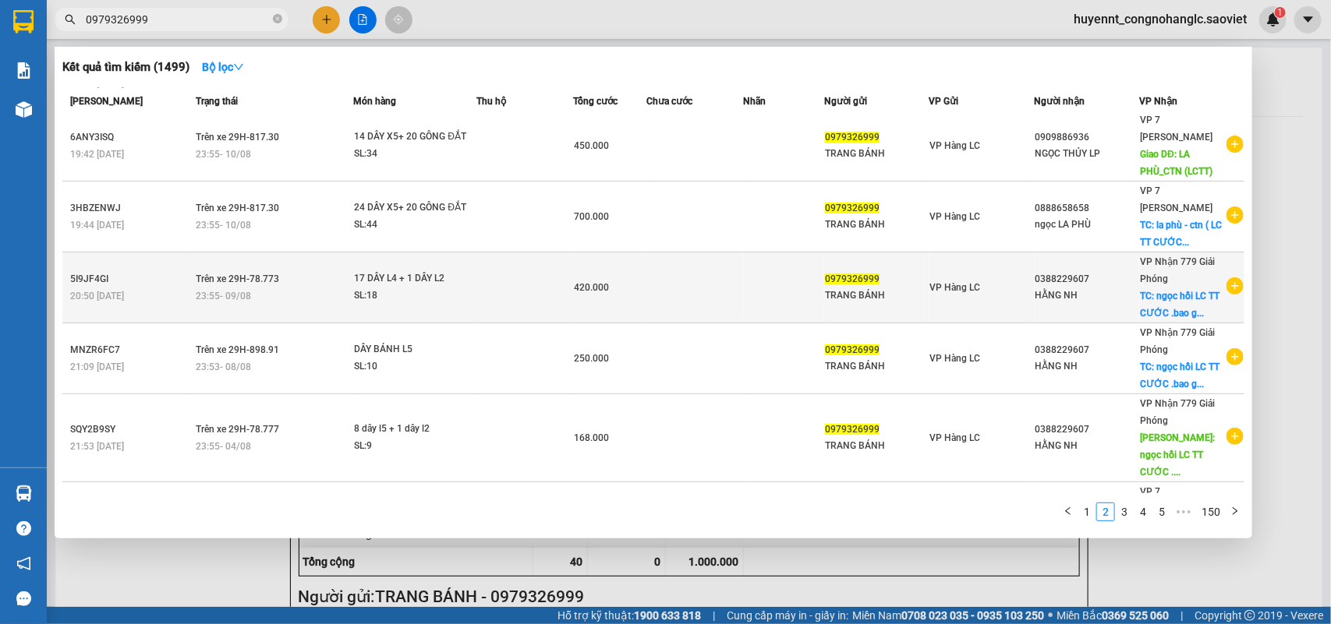
scroll to position [0, 0]
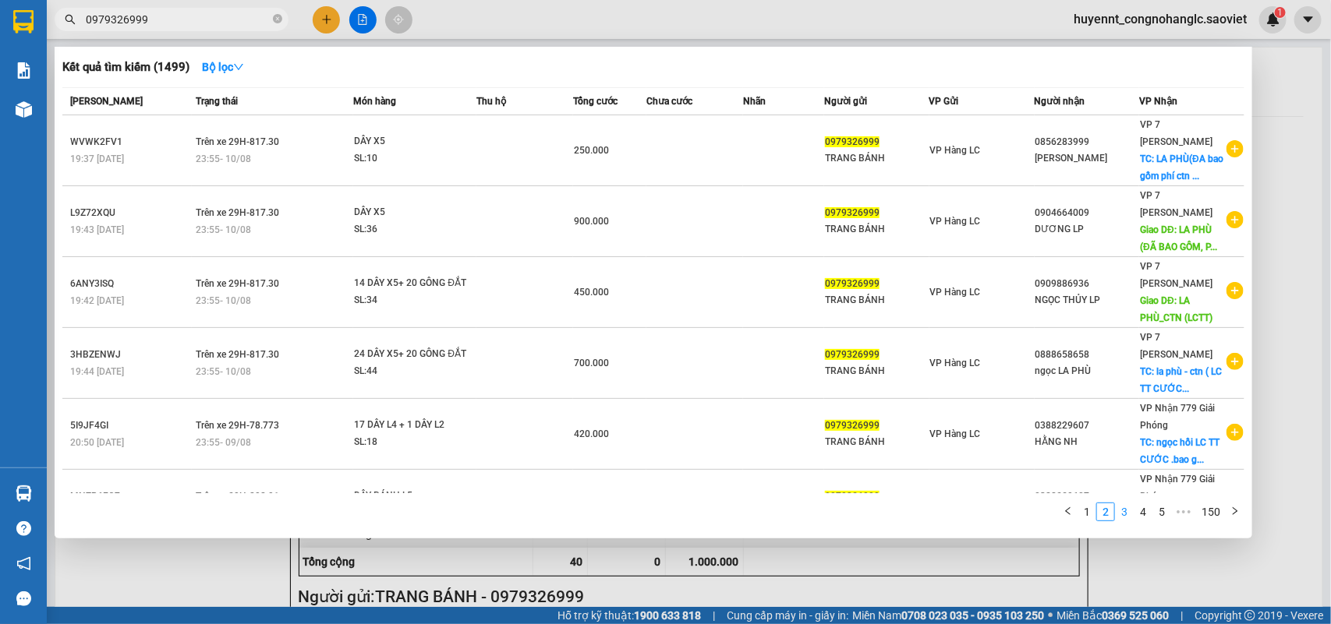
click at [1124, 508] on link "3" at bounding box center [1124, 512] width 17 height 17
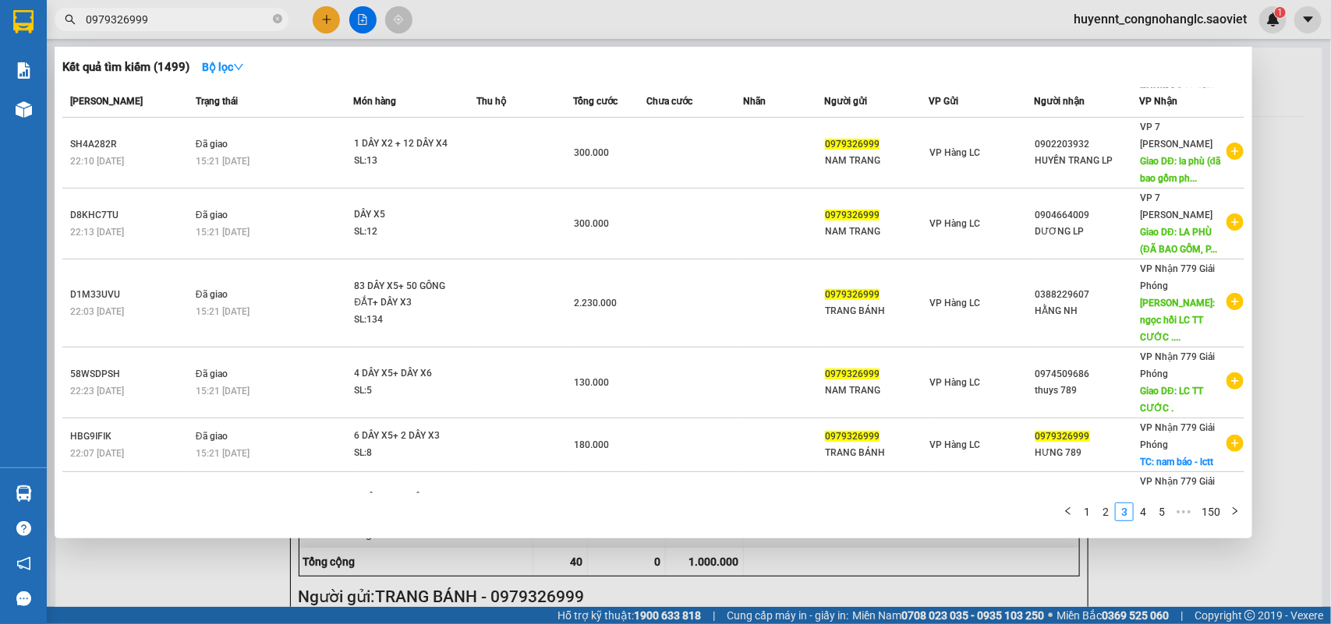
scroll to position [302, 0]
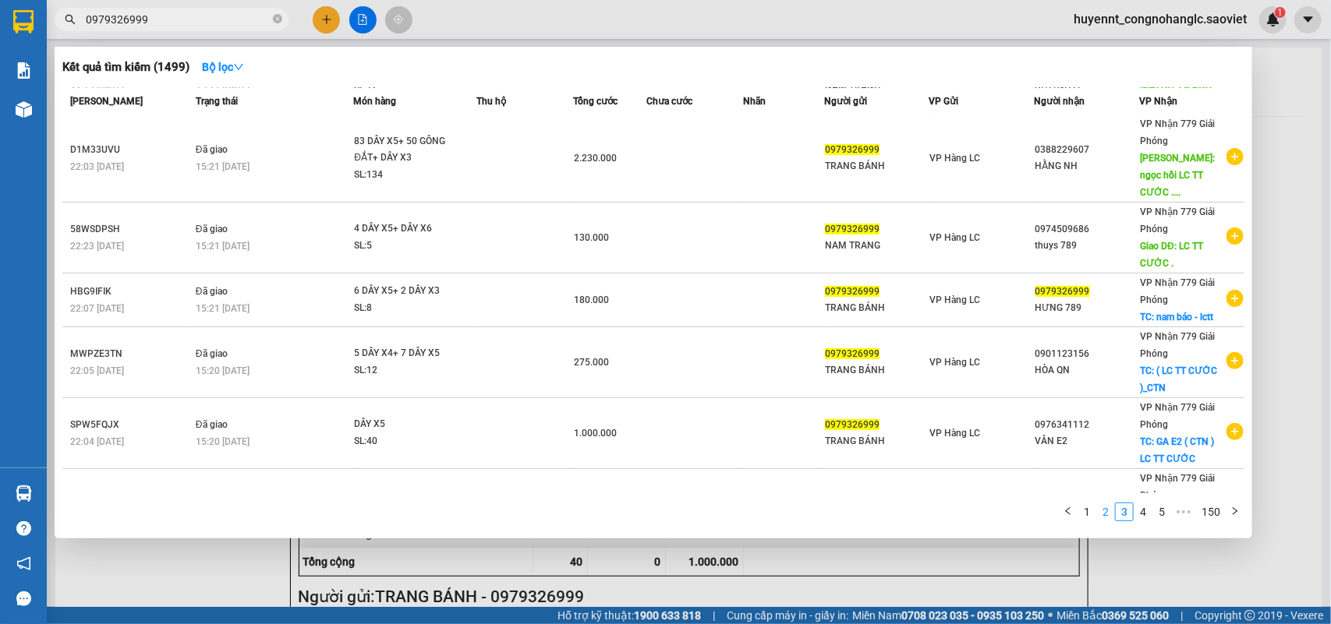
click at [1109, 511] on link "2" at bounding box center [1105, 512] width 17 height 17
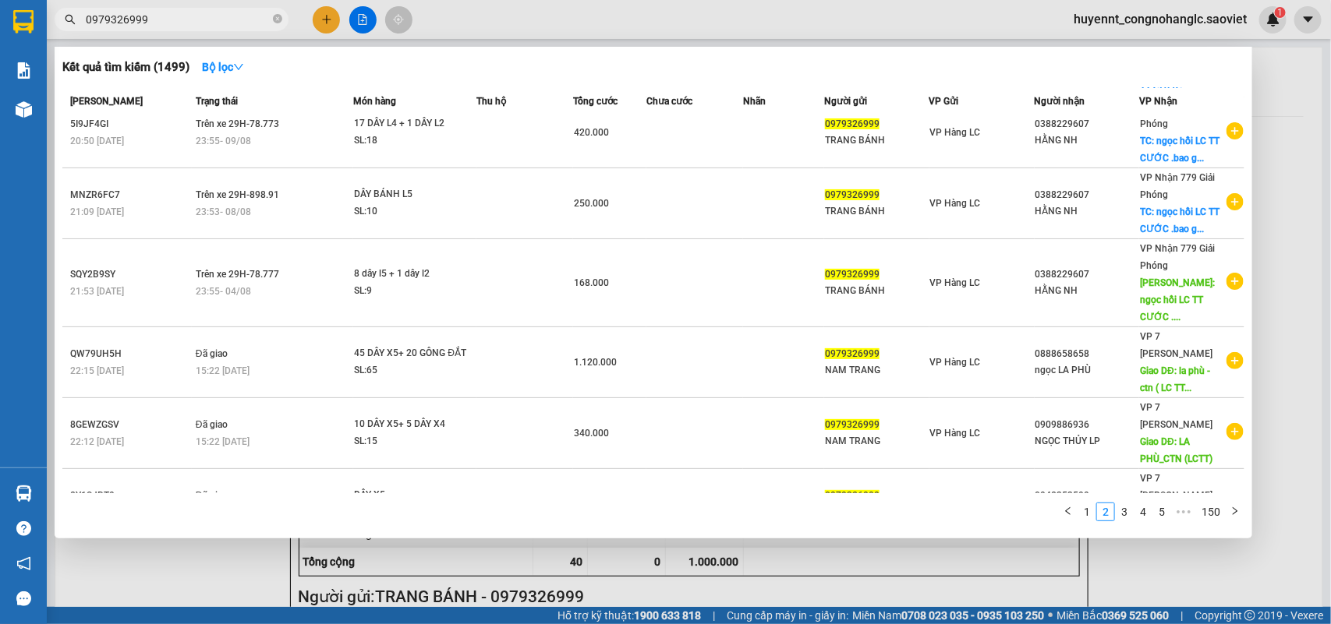
click at [1089, 509] on link "1" at bounding box center [1086, 512] width 17 height 17
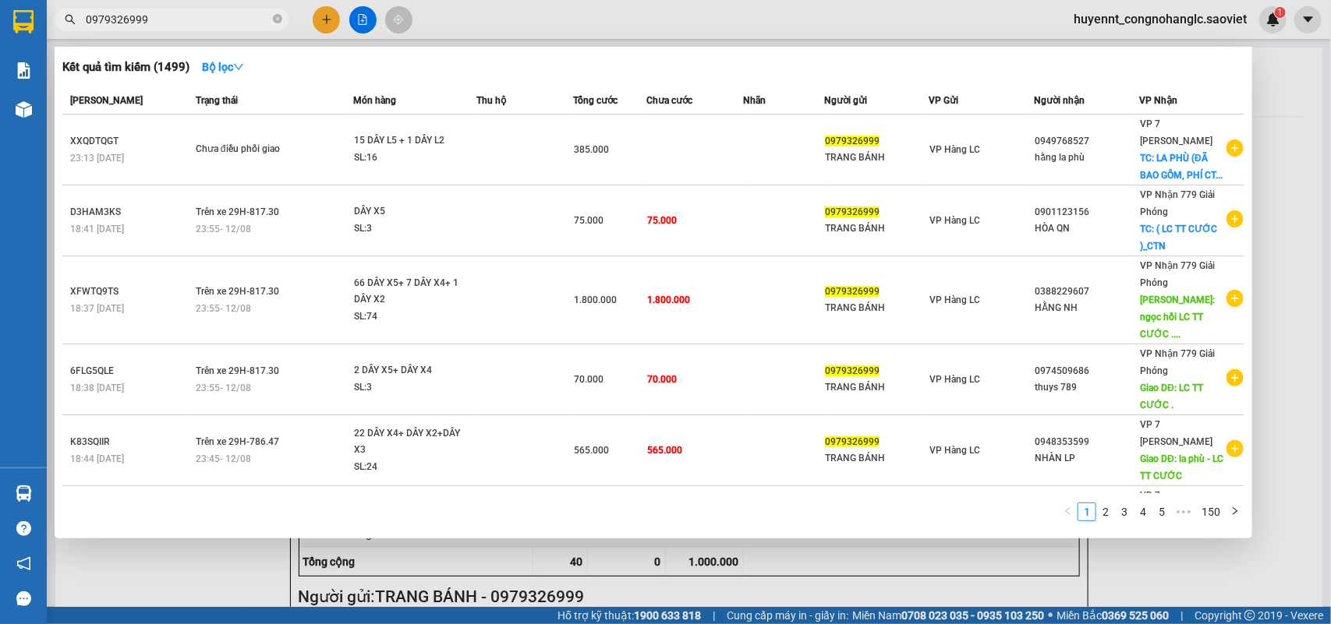
scroll to position [0, 0]
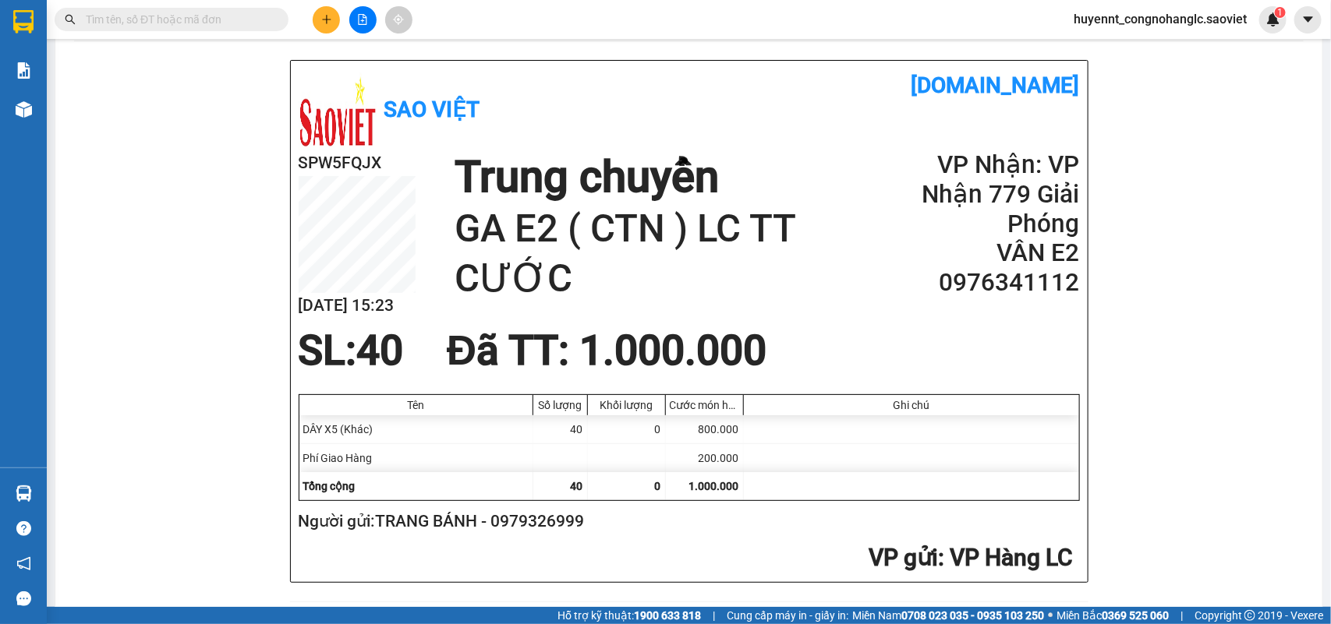
scroll to position [195, 0]
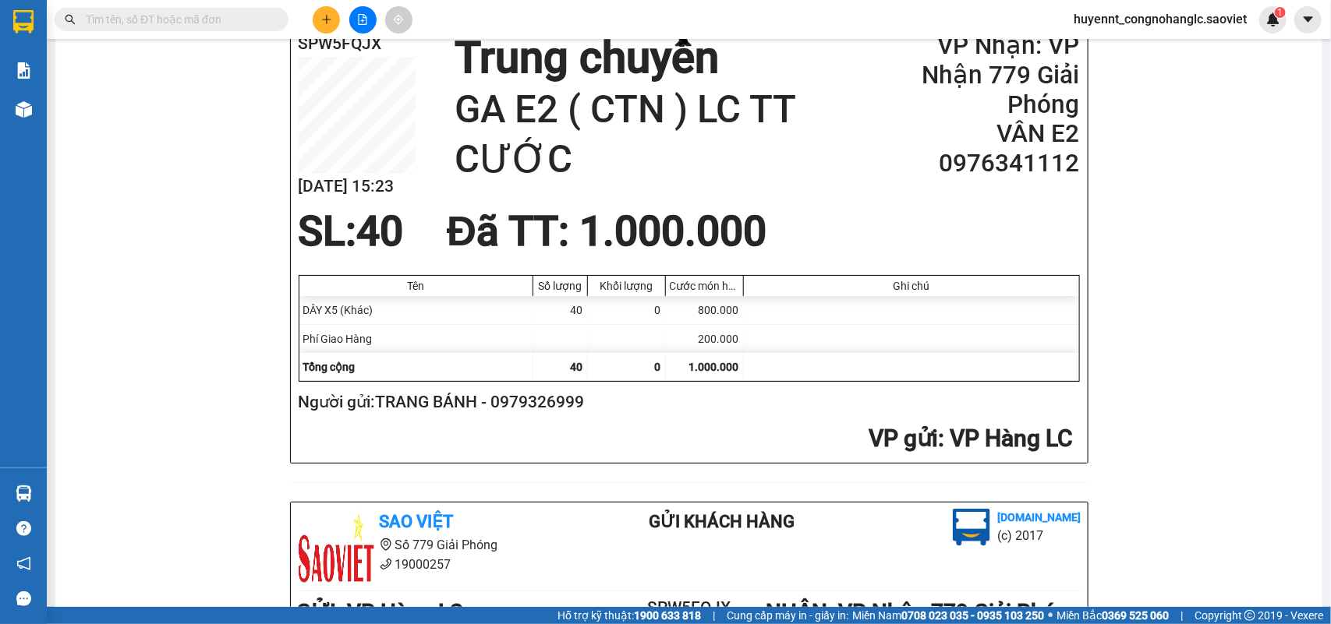
click at [562, 409] on h2 "Người gửi: TRANG BÁNH - 0979326999" at bounding box center [686, 403] width 775 height 26
copy h2 "0979326999"
click at [193, 17] on input "text" at bounding box center [178, 19] width 184 height 17
paste input "0979326999"
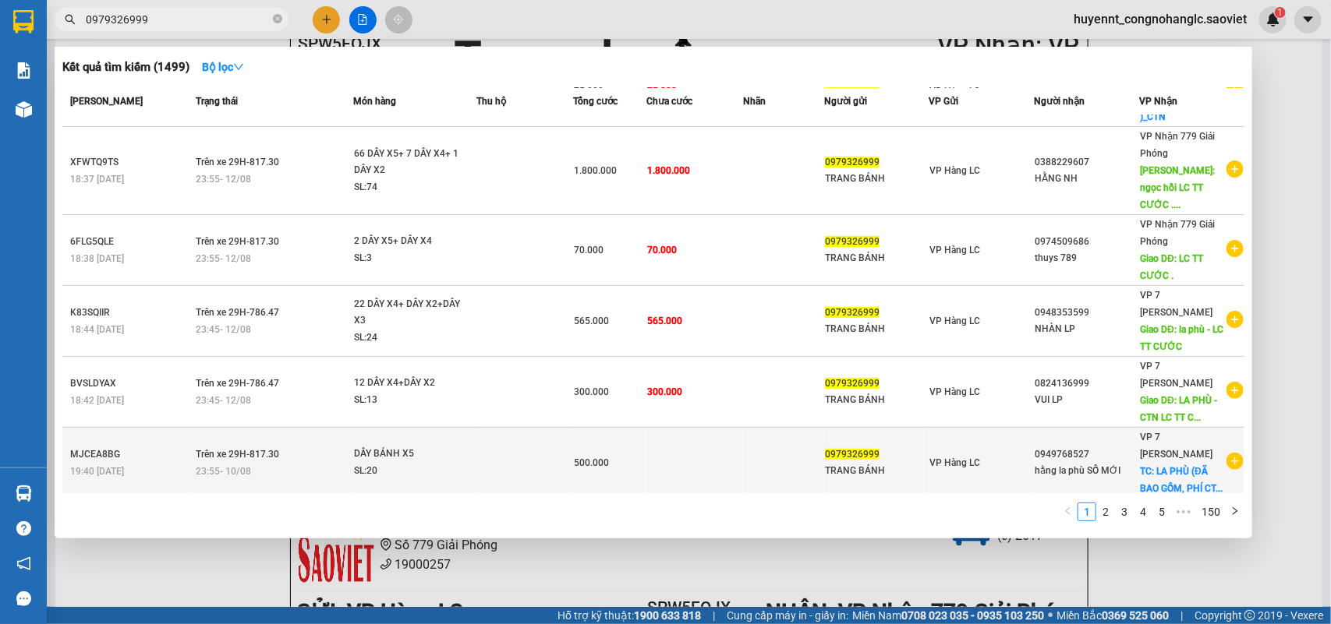
scroll to position [302, 0]
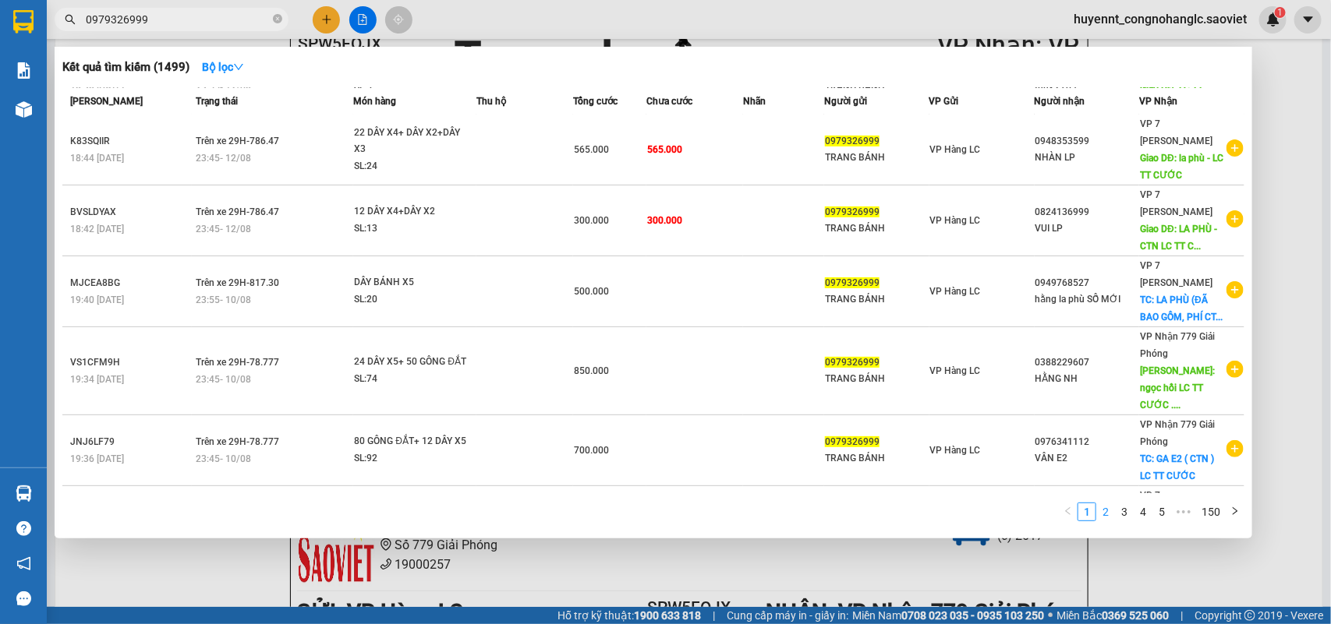
type input "0979326999"
click at [1111, 515] on link "2" at bounding box center [1105, 512] width 17 height 17
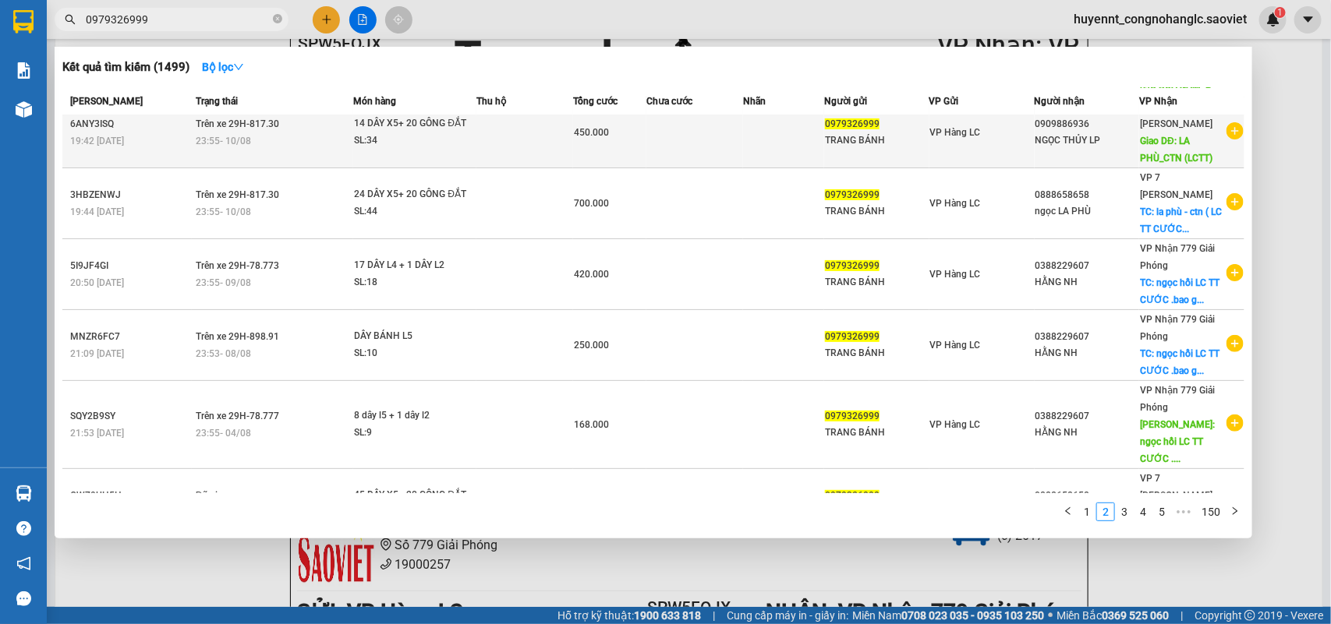
scroll to position [0, 0]
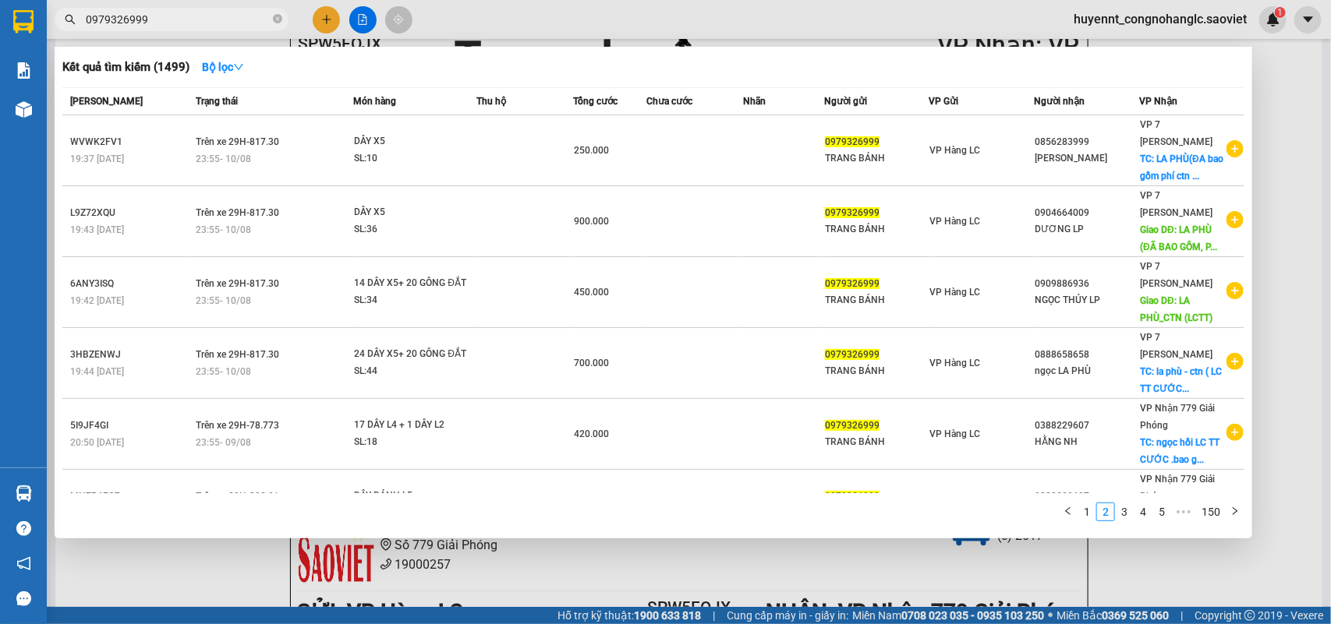
click at [1310, 243] on div at bounding box center [665, 312] width 1331 height 624
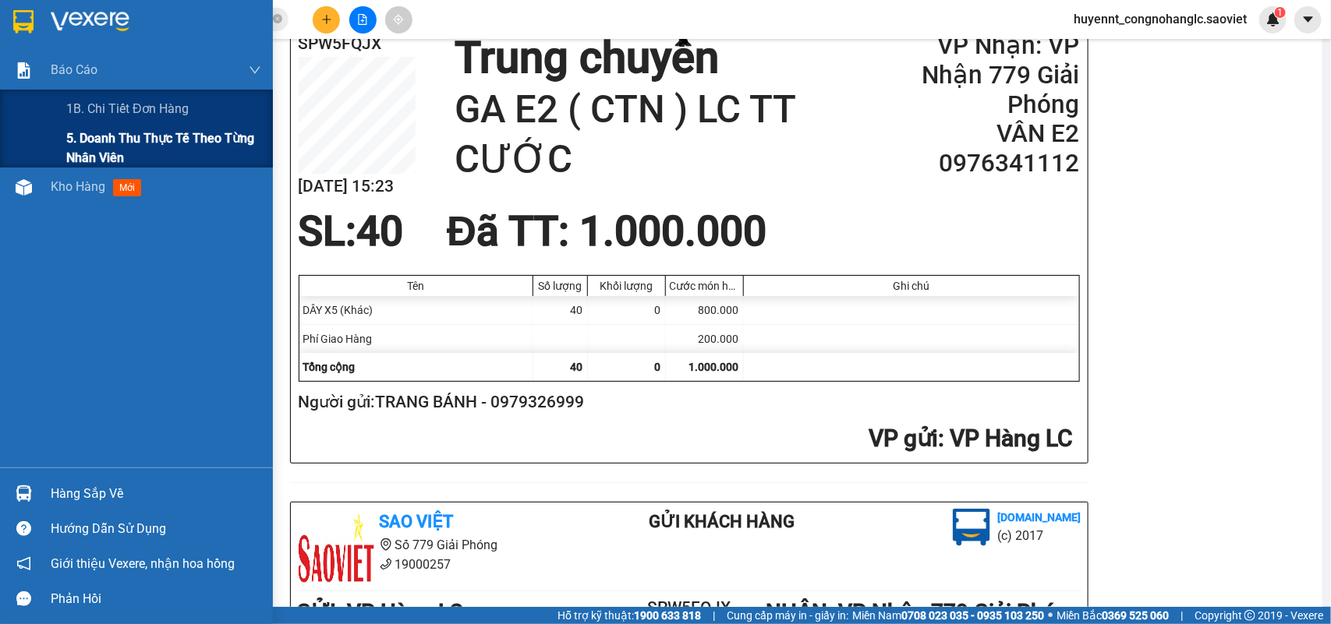
click at [75, 129] on span "5. Doanh thu thực tế theo từng nhân viên" at bounding box center [163, 148] width 195 height 39
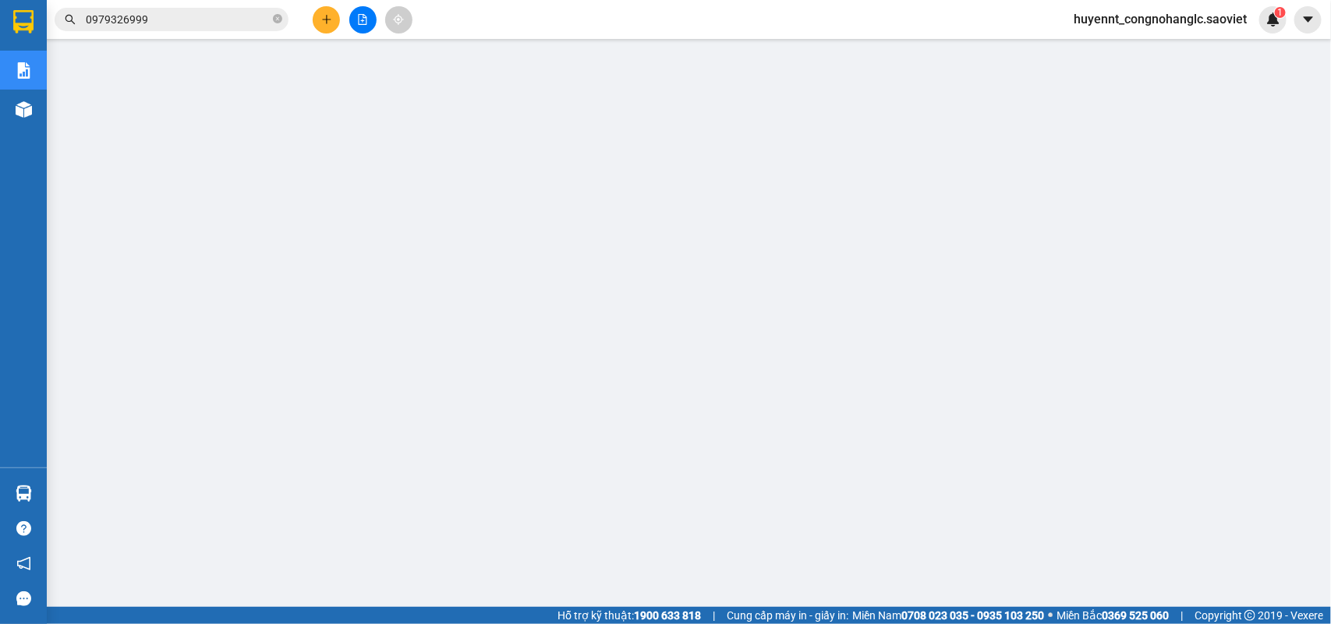
click at [161, 18] on input "0979326999" at bounding box center [178, 19] width 184 height 17
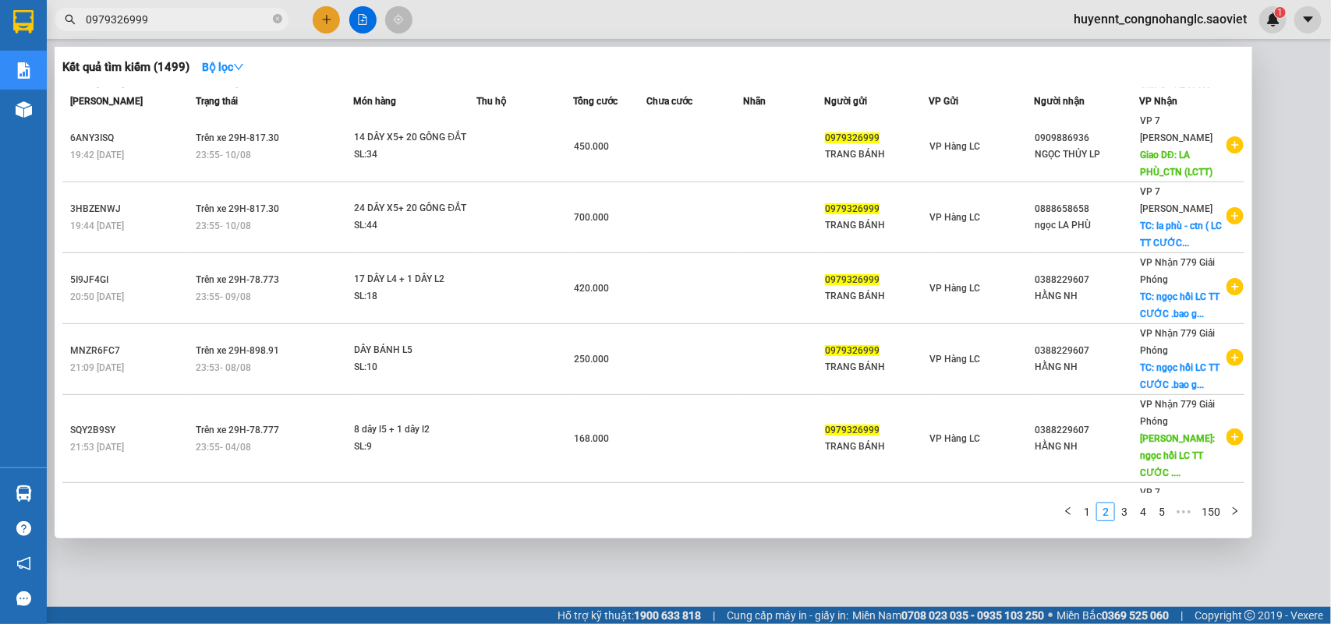
scroll to position [302, 0]
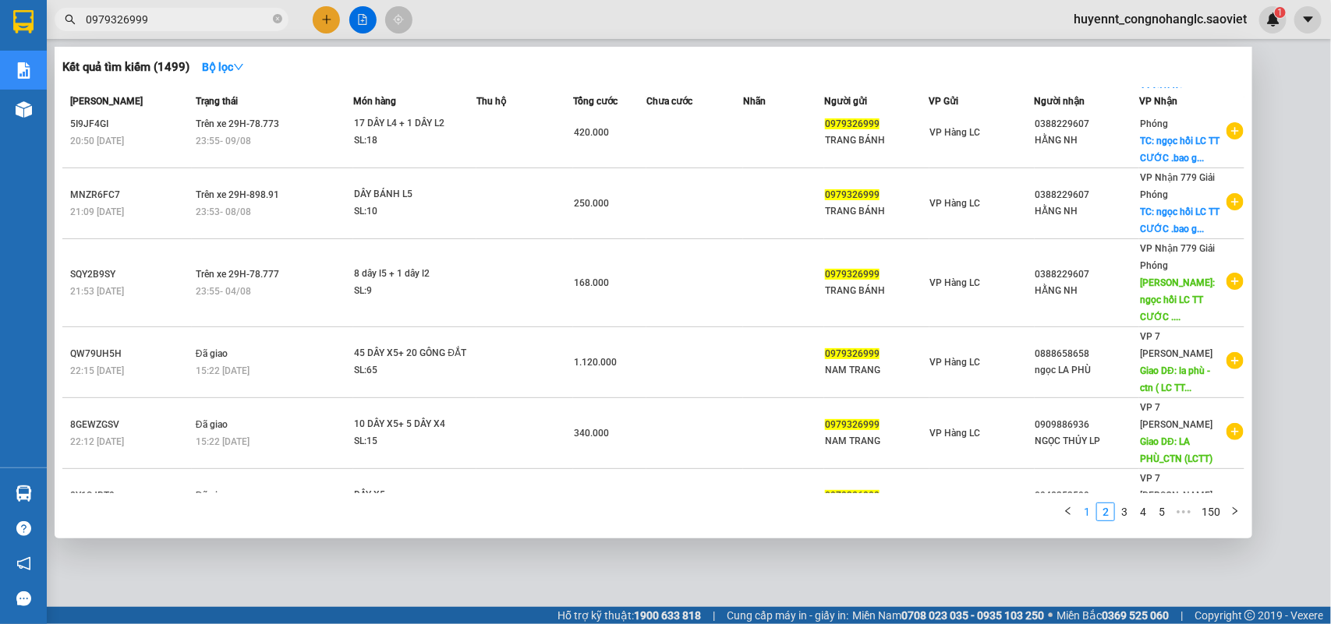
click at [1090, 511] on link "1" at bounding box center [1086, 512] width 17 height 17
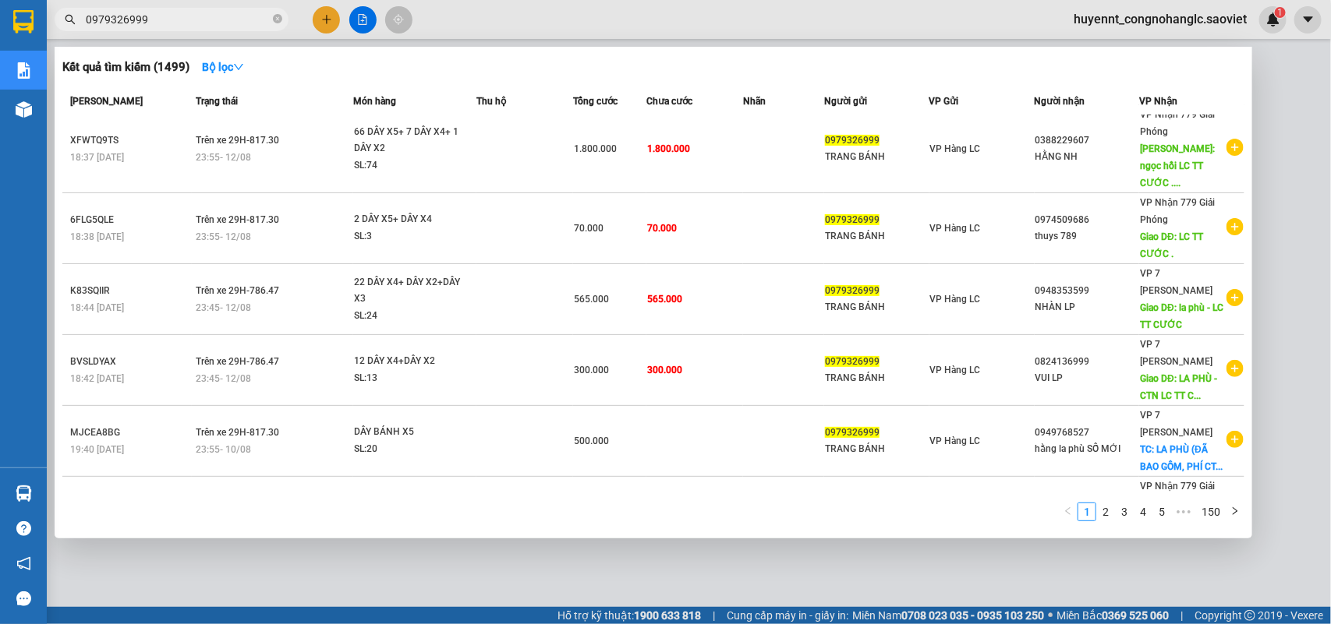
scroll to position [107, 0]
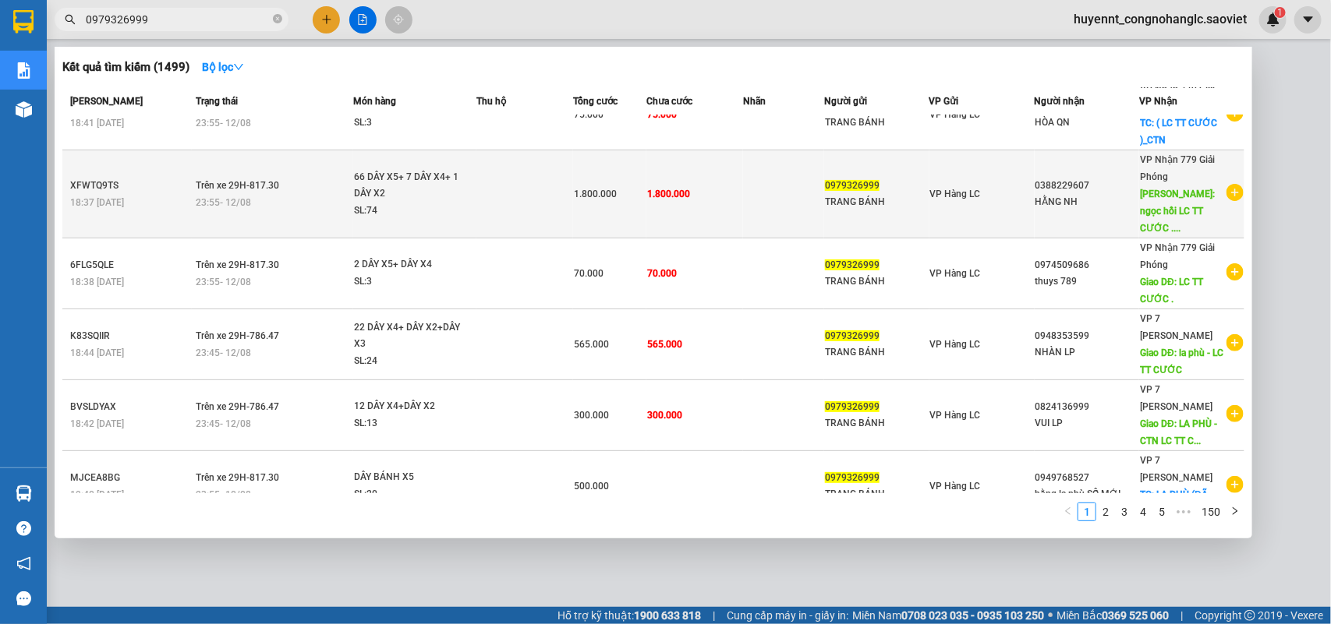
click at [1064, 178] on div "0388229607" at bounding box center [1087, 186] width 104 height 16
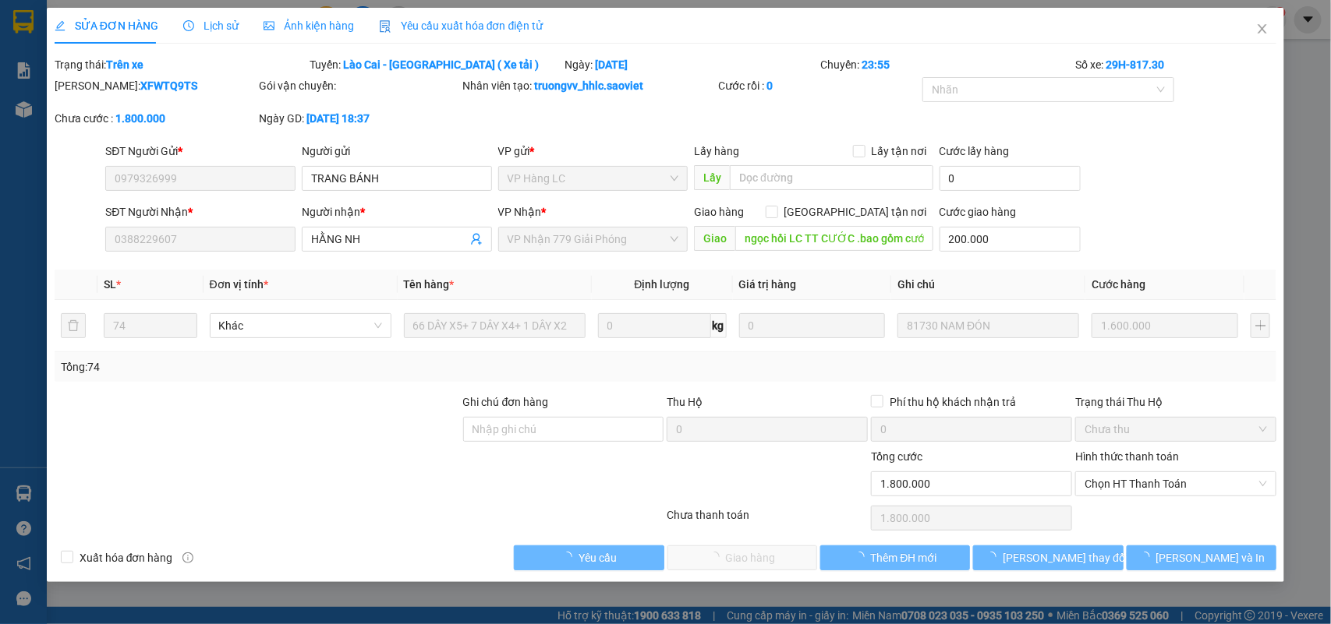
type input "0979326999"
type input "TRANG BÁNH"
type input "0388229607"
type input "HẰNG NH"
type input "ngọc hồi LC TT CƯỚC .bao gồm cước ctn"
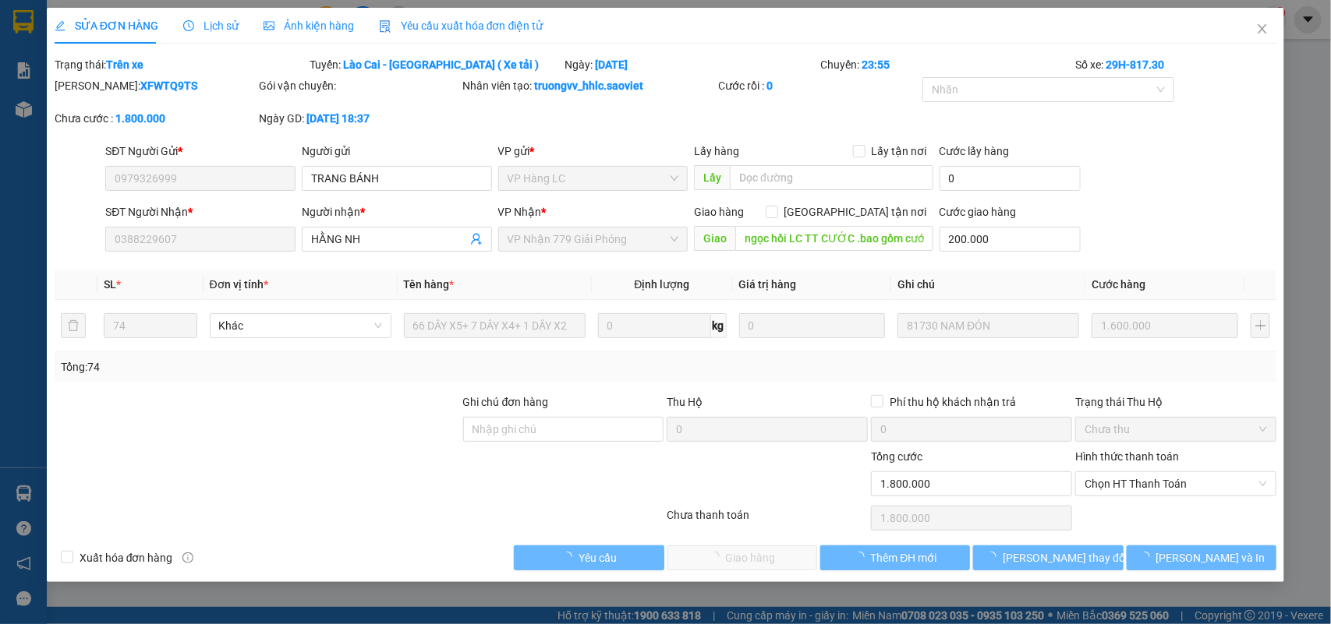
type input "200.000"
type input "1.800.000"
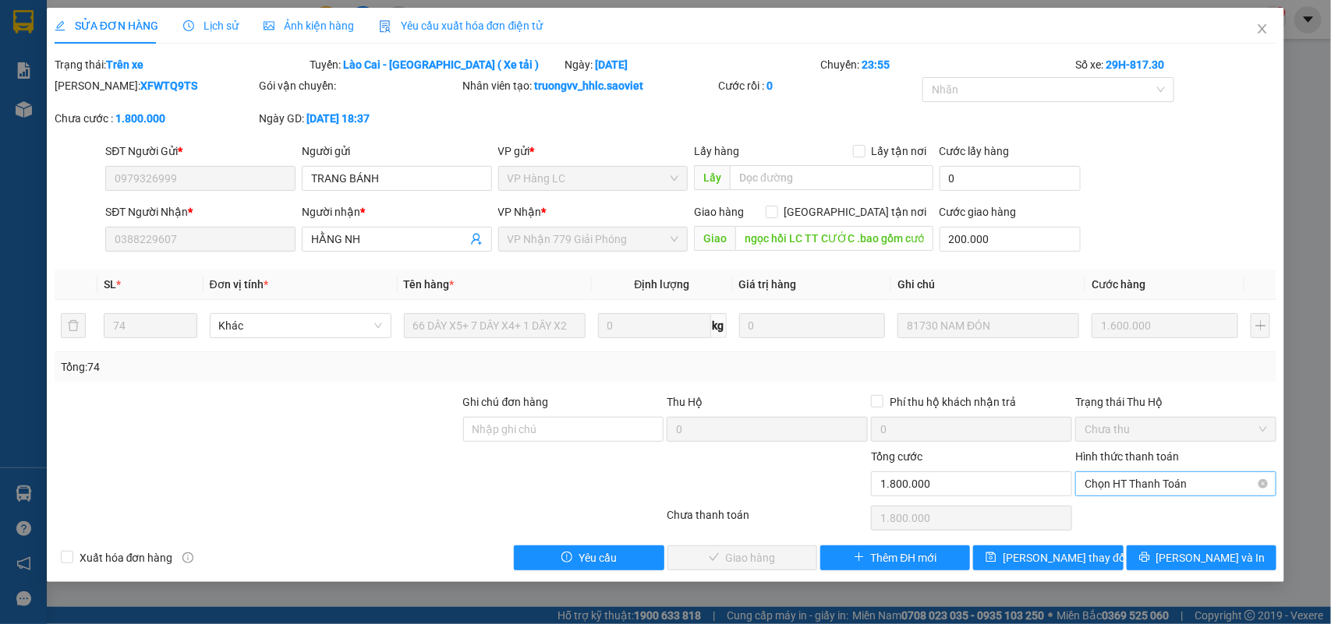
click at [1128, 485] on span "Chọn HT Thanh Toán" at bounding box center [1175, 483] width 182 height 23
click at [1120, 539] on div "Chuyển khoản" at bounding box center [1176, 540] width 182 height 17
type input "0"
drag, startPoint x: 752, startPoint y: 564, endPoint x: 784, endPoint y: 530, distance: 45.8
click at [753, 564] on span "Lưu và Giao hàng" at bounding box center [772, 558] width 150 height 17
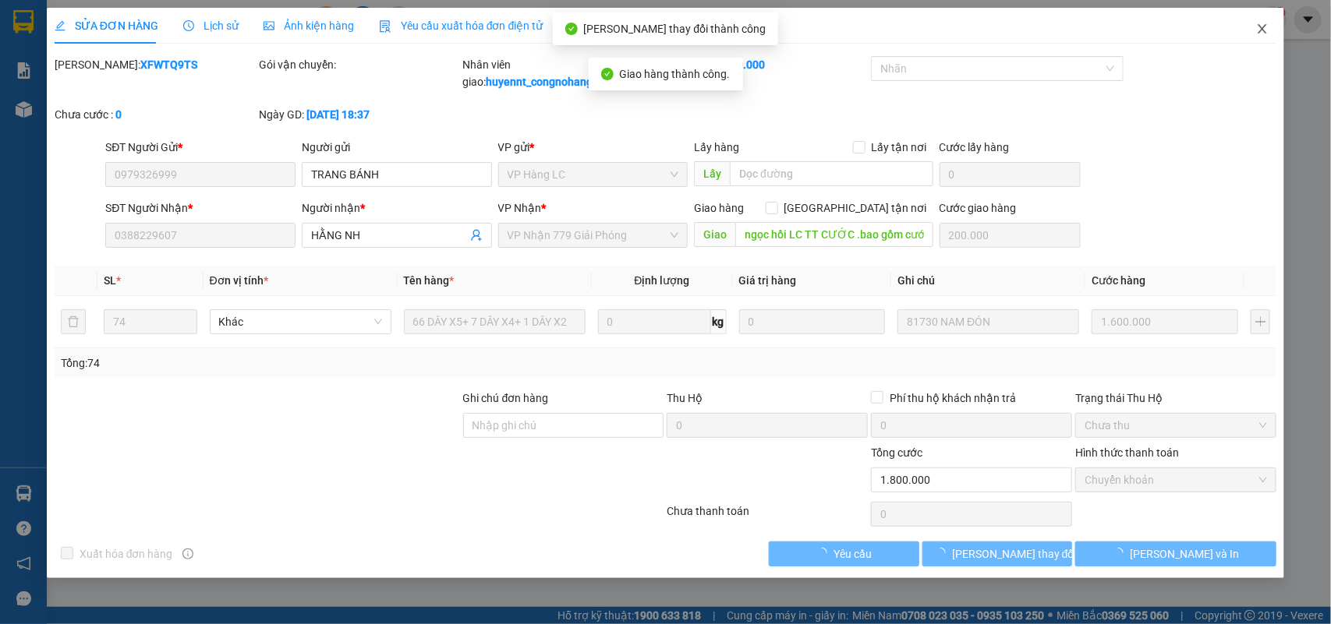
click at [1261, 26] on icon "close" at bounding box center [1262, 29] width 12 height 12
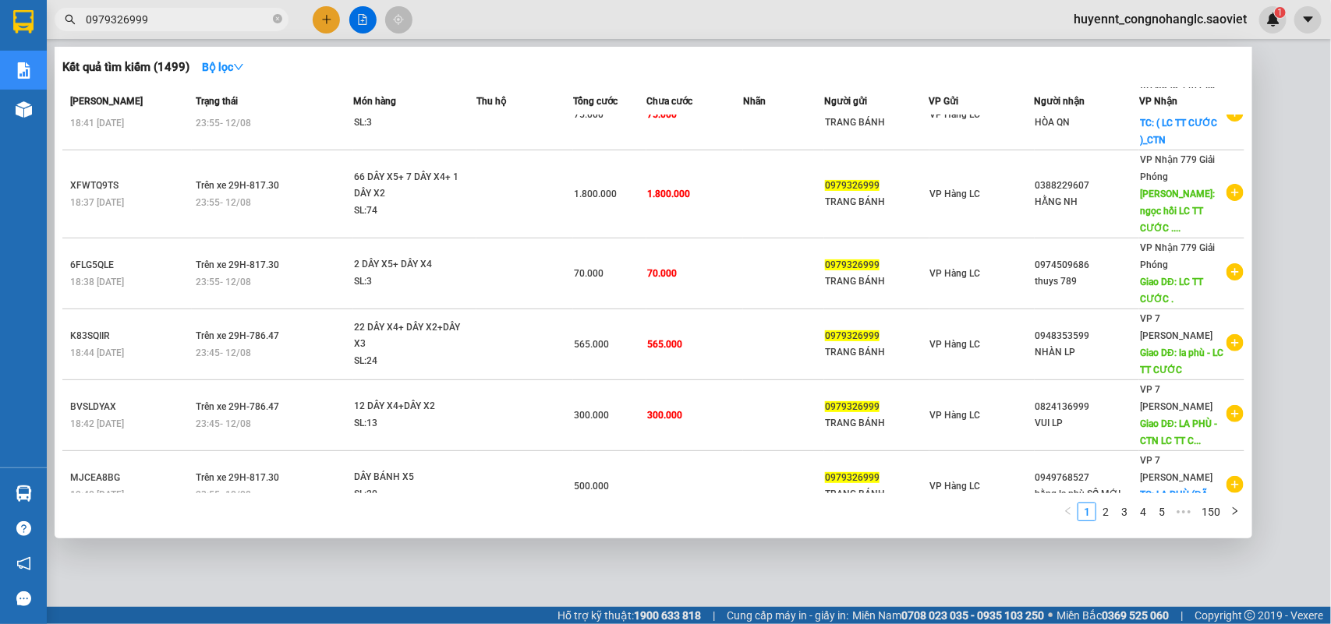
click at [186, 8] on span "0979326999" at bounding box center [172, 19] width 234 height 23
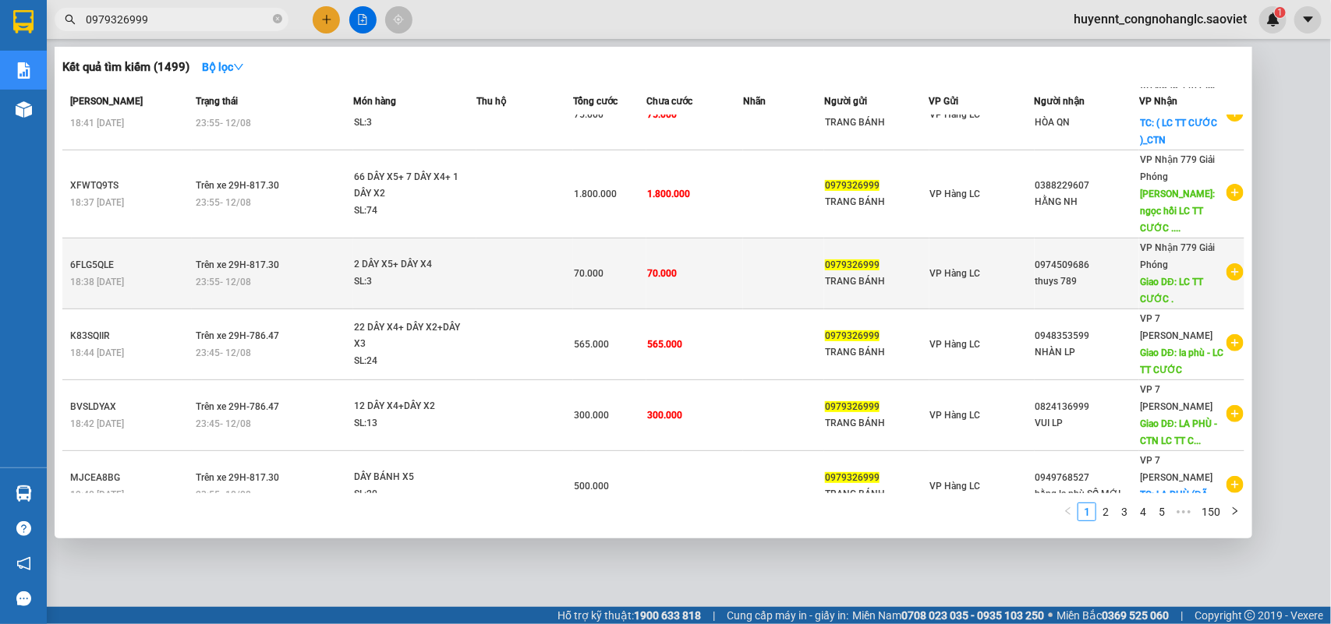
click at [1003, 256] on td "VP Hàng LC" at bounding box center [981, 274] width 105 height 71
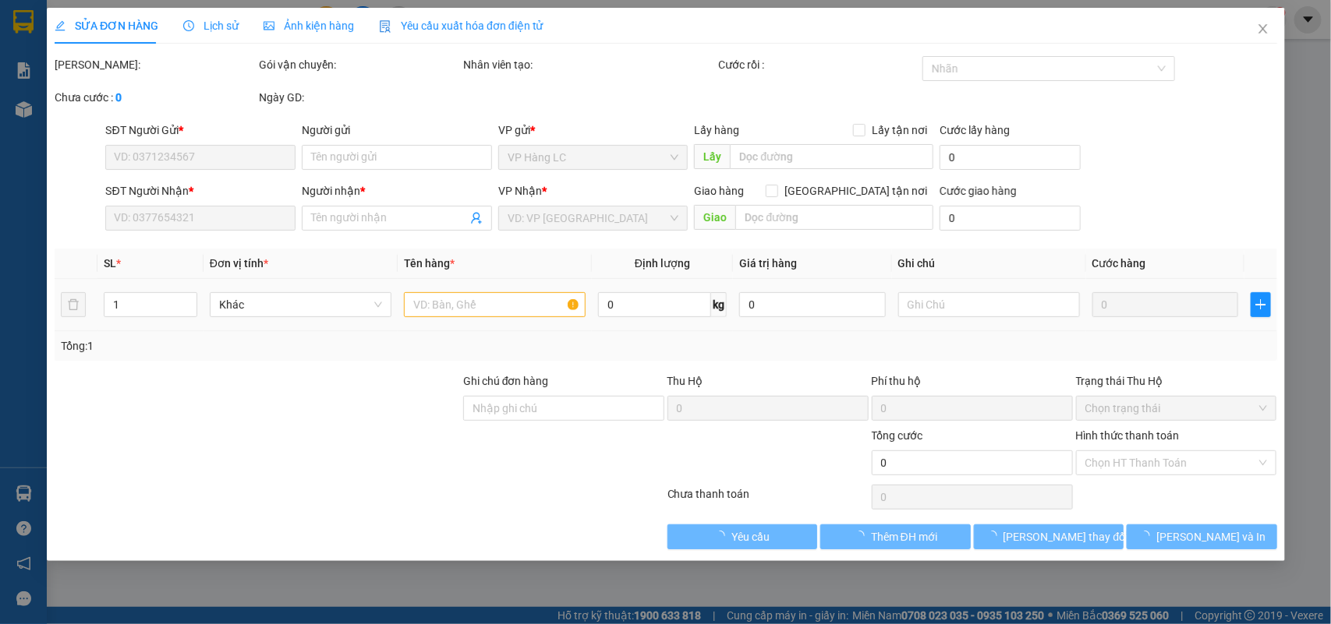
type input "0979326999"
type input "TRANG BÁNH"
type input "0974509686"
type input "thuys 789"
type input "LC TT CƯỚC ."
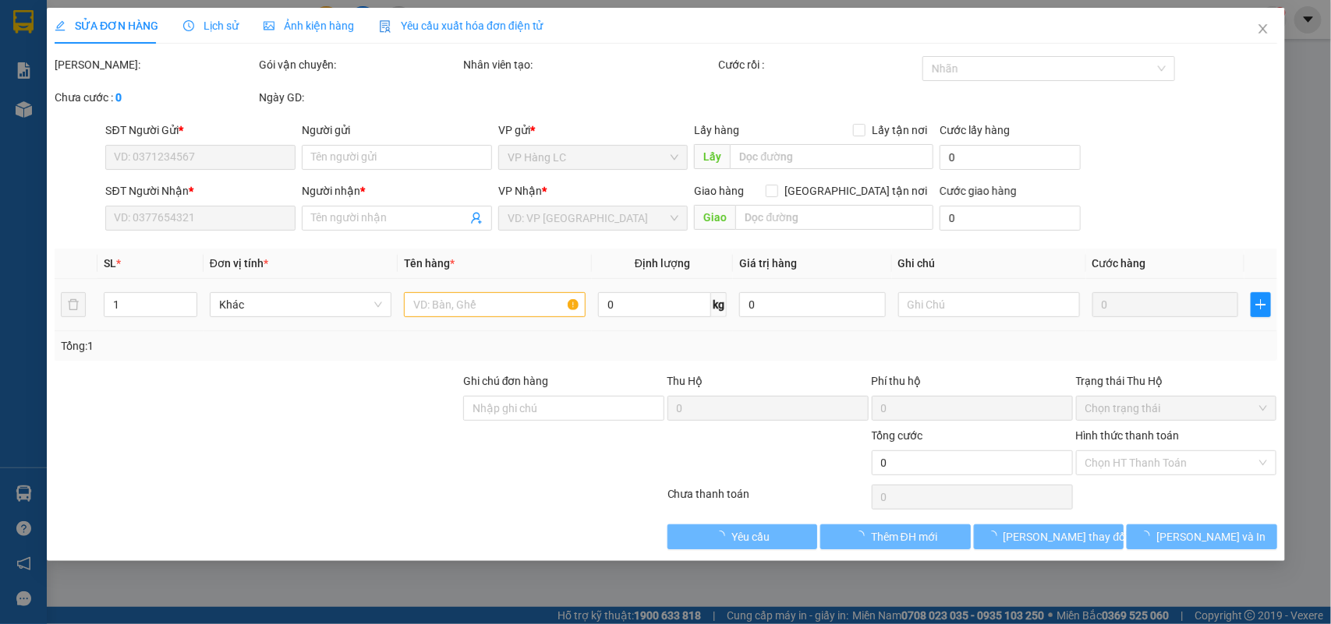
type input "70.000"
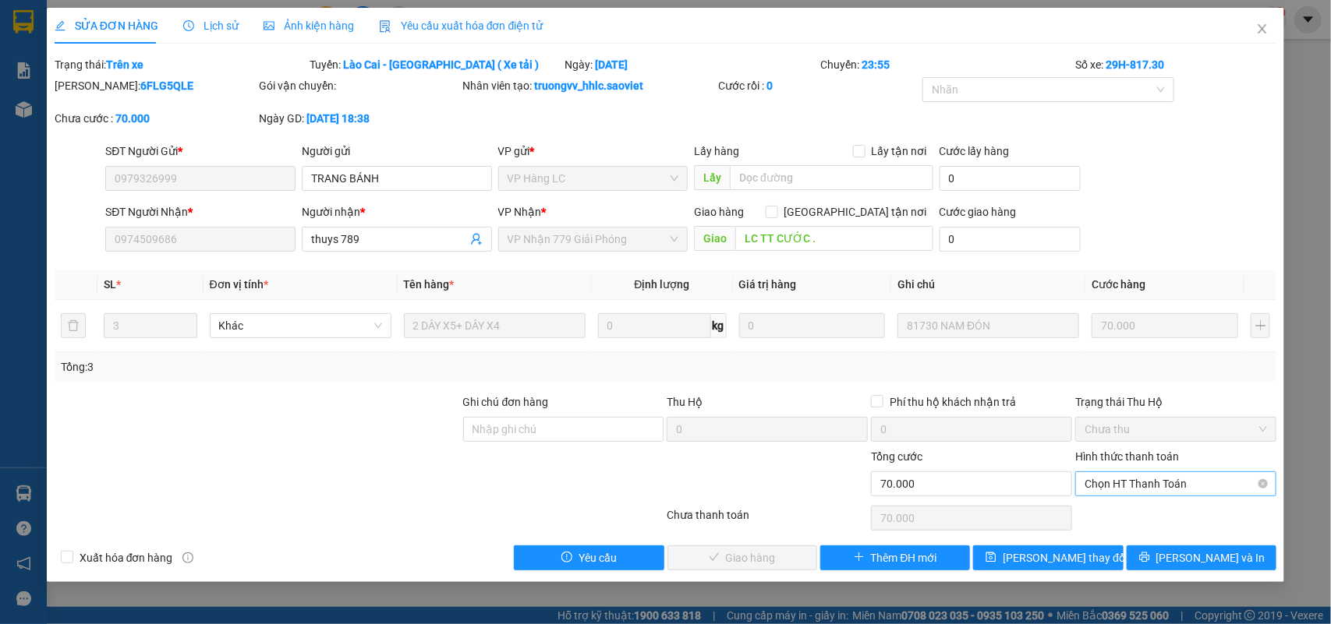
click at [1134, 483] on span "Chọn HT Thanh Toán" at bounding box center [1175, 483] width 182 height 23
click at [1113, 536] on div "Chuyển khoản" at bounding box center [1176, 540] width 182 height 17
type input "0"
click at [778, 554] on span "Lưu và Giao hàng" at bounding box center [772, 558] width 150 height 17
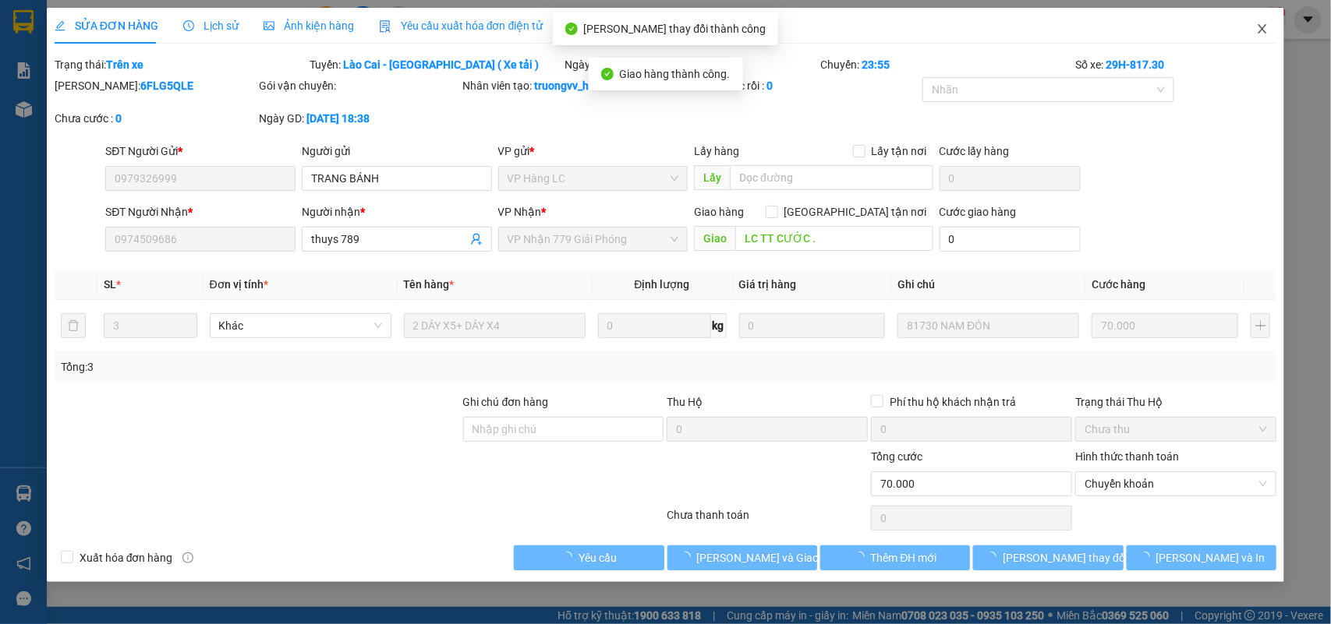
drag, startPoint x: 1257, startPoint y: 29, endPoint x: 1257, endPoint y: 41, distance: 11.7
click at [1257, 41] on span "Close" at bounding box center [1262, 30] width 44 height 44
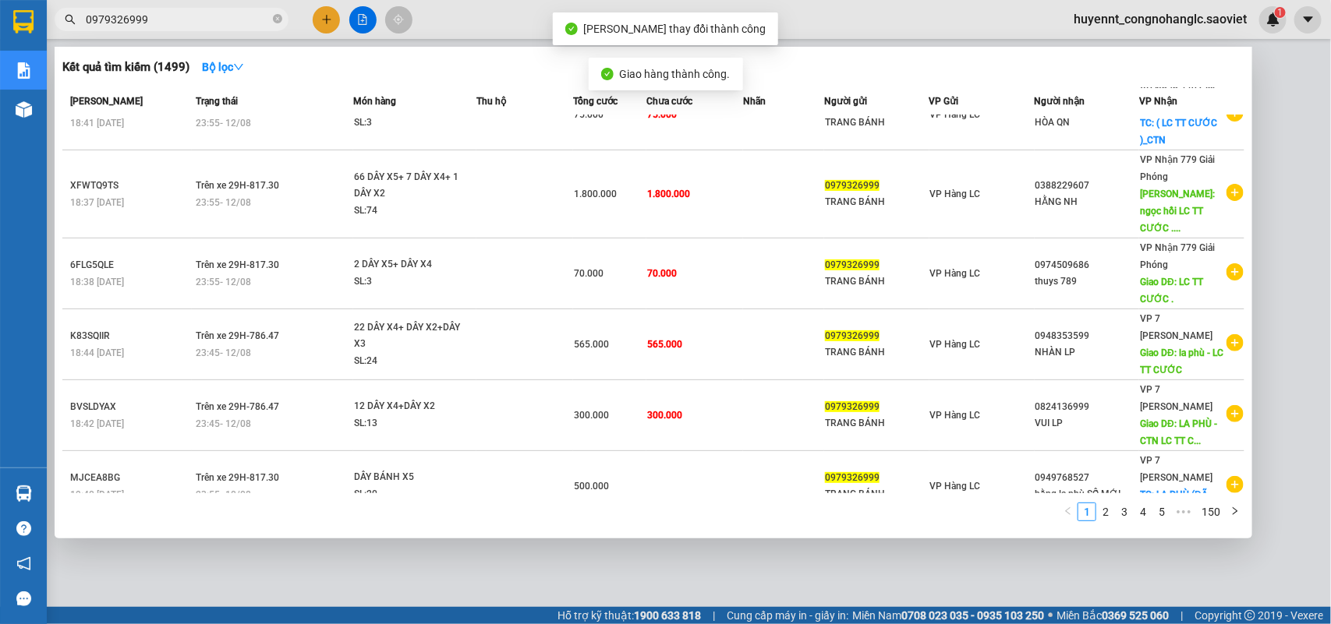
click at [182, 16] on input "0979326999" at bounding box center [178, 19] width 184 height 17
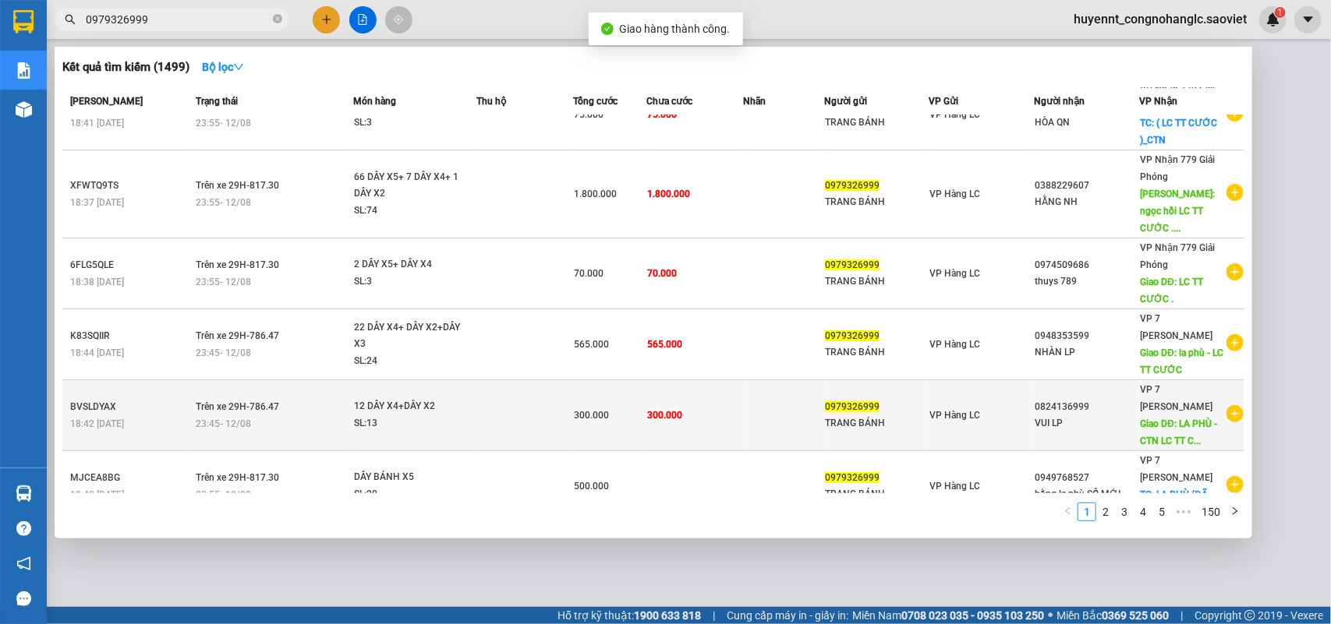
click at [1059, 416] on div "VUI LP" at bounding box center [1087, 424] width 104 height 16
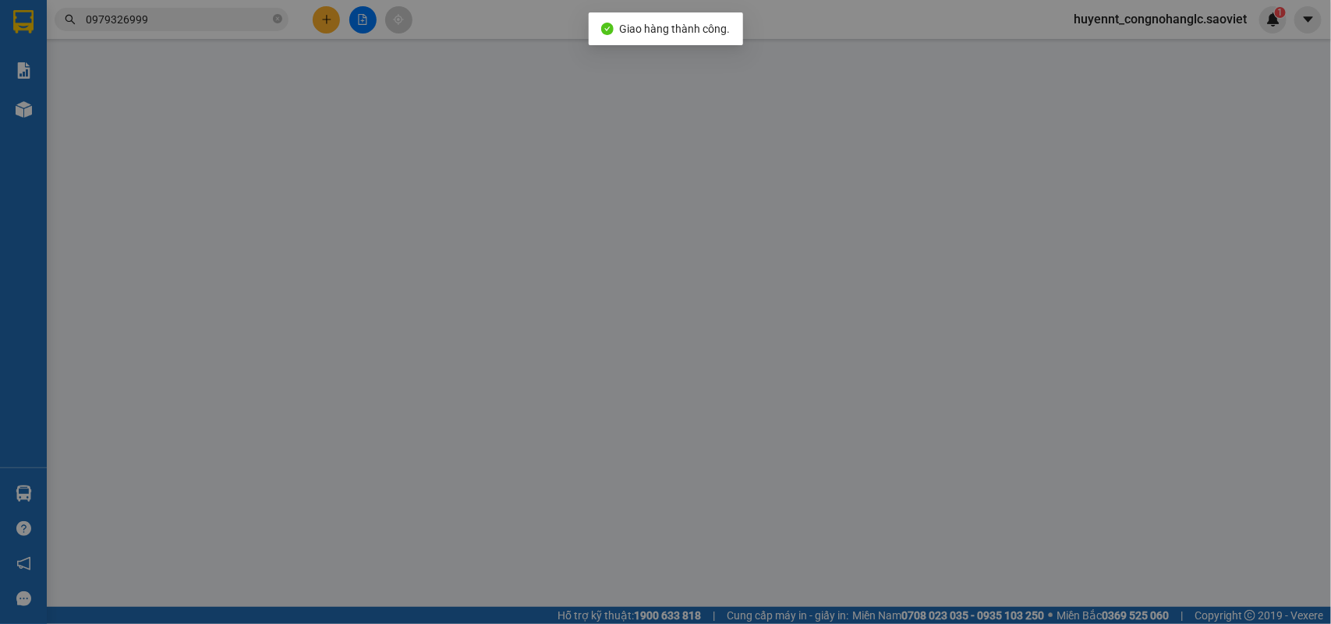
type input "0979326999"
type input "TRANG BÁNH"
type input "0824136999"
type input "VUI LP"
type input "LA PHÙ - CTN LC TT CƯỚC"
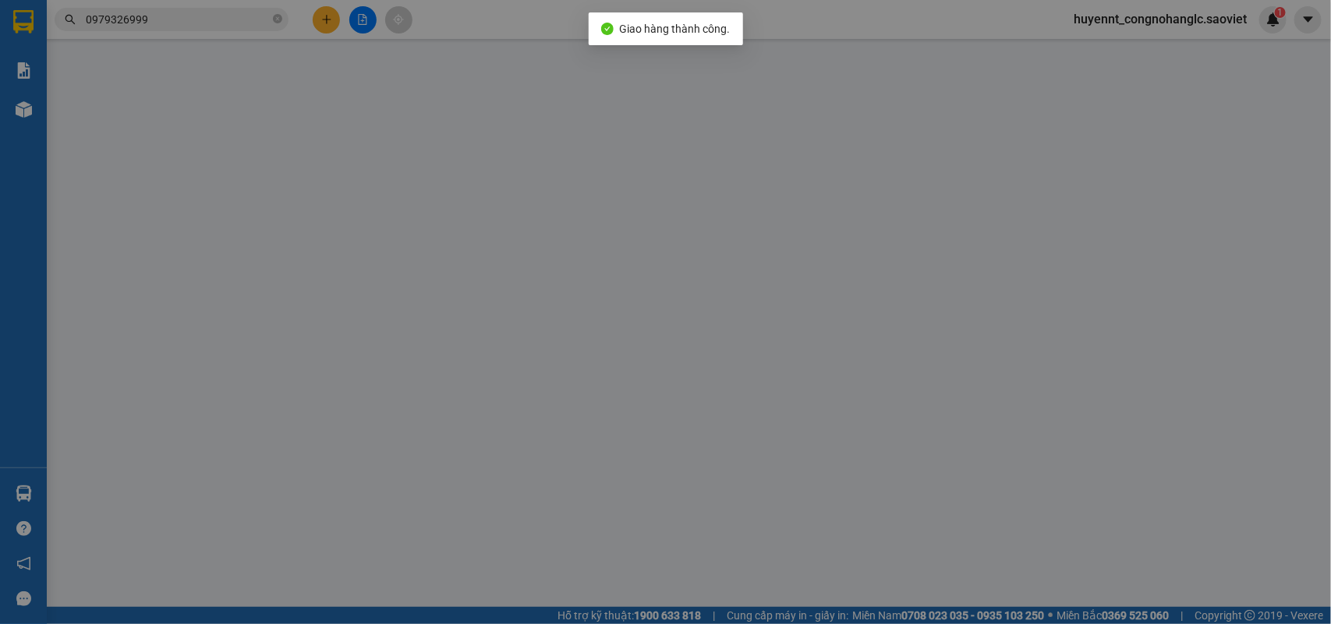
type input "50.000"
type input "300.000"
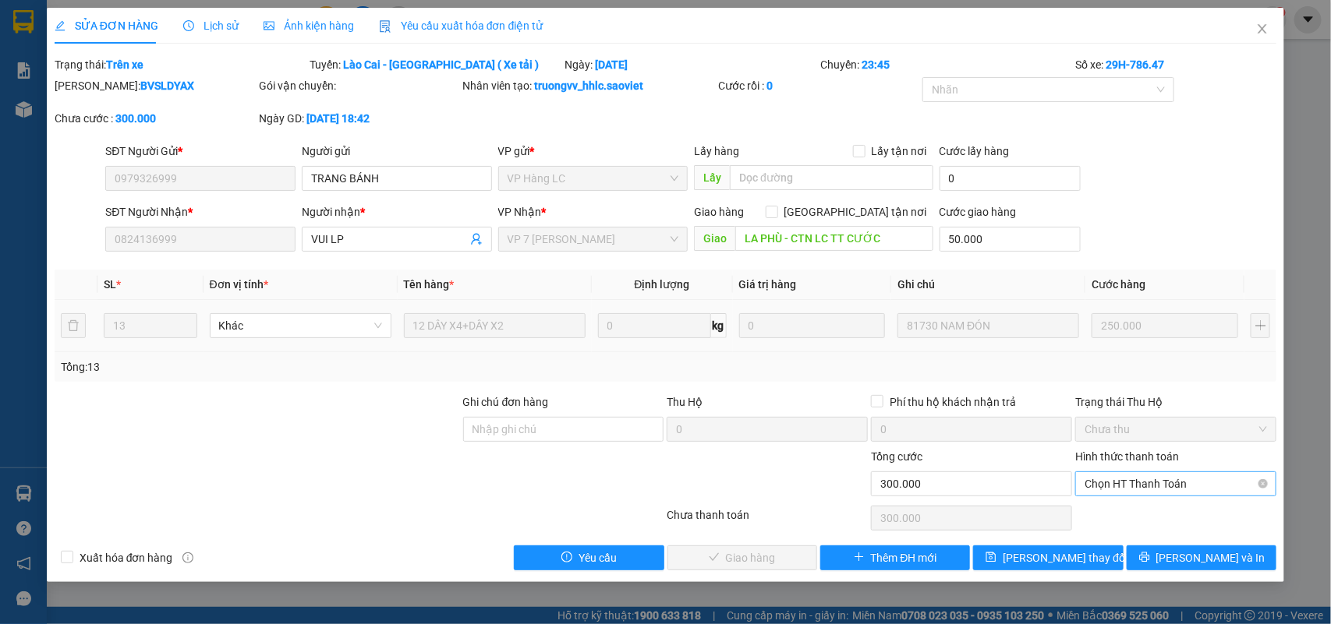
click at [1121, 483] on span "Chọn HT Thanh Toán" at bounding box center [1175, 483] width 182 height 23
click at [1123, 538] on div "Chuyển khoản" at bounding box center [1176, 540] width 182 height 17
type input "0"
drag, startPoint x: 780, startPoint y: 562, endPoint x: 848, endPoint y: 488, distance: 101.0
click at [780, 561] on span "Lưu và Giao hàng" at bounding box center [772, 558] width 150 height 17
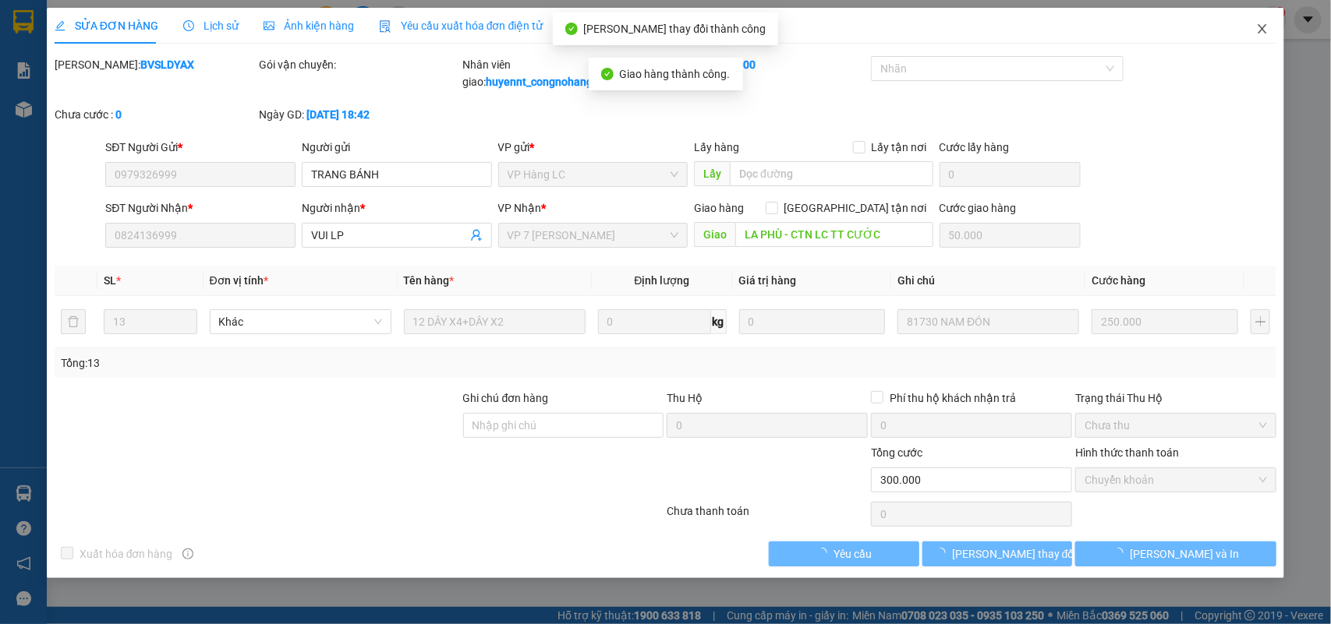
click at [1263, 26] on icon "close" at bounding box center [1262, 29] width 12 height 12
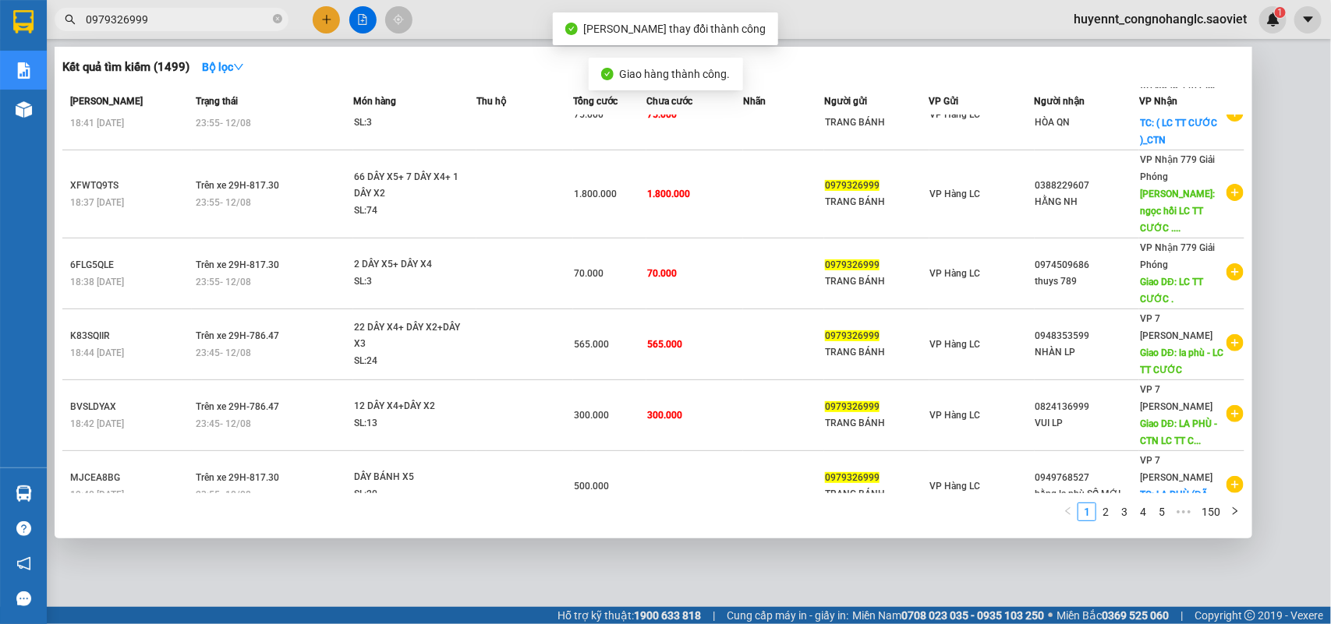
click at [183, 13] on input "0979326999" at bounding box center [178, 19] width 184 height 17
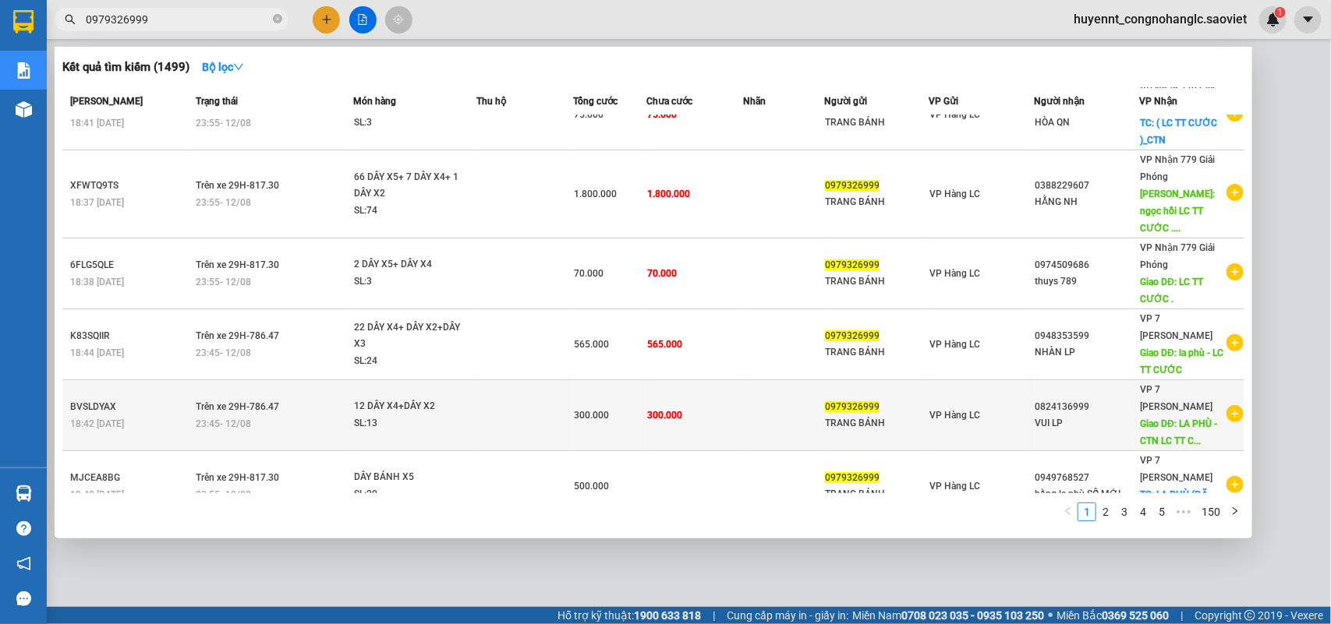
click at [722, 380] on td "300.000" at bounding box center [694, 415] width 97 height 71
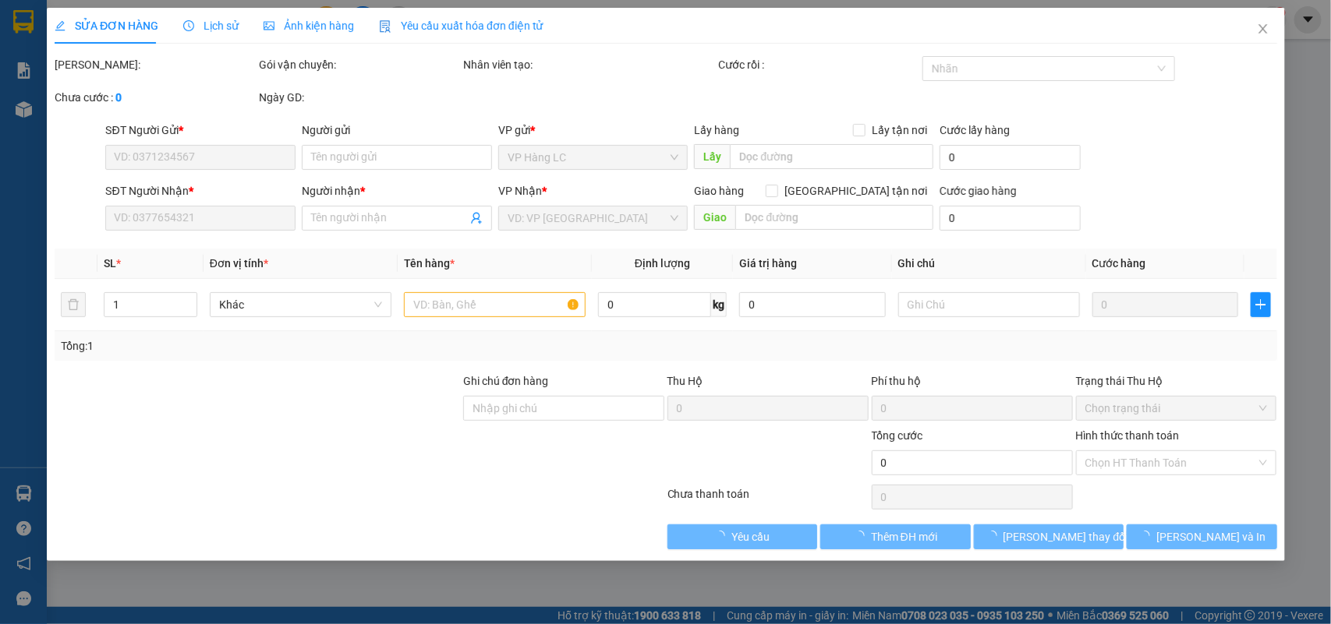
type input "0979326999"
type input "TRANG BÁNH"
type input "0824136999"
type input "VUI LP"
type input "LA PHÙ - CTN LC TT CƯỚC"
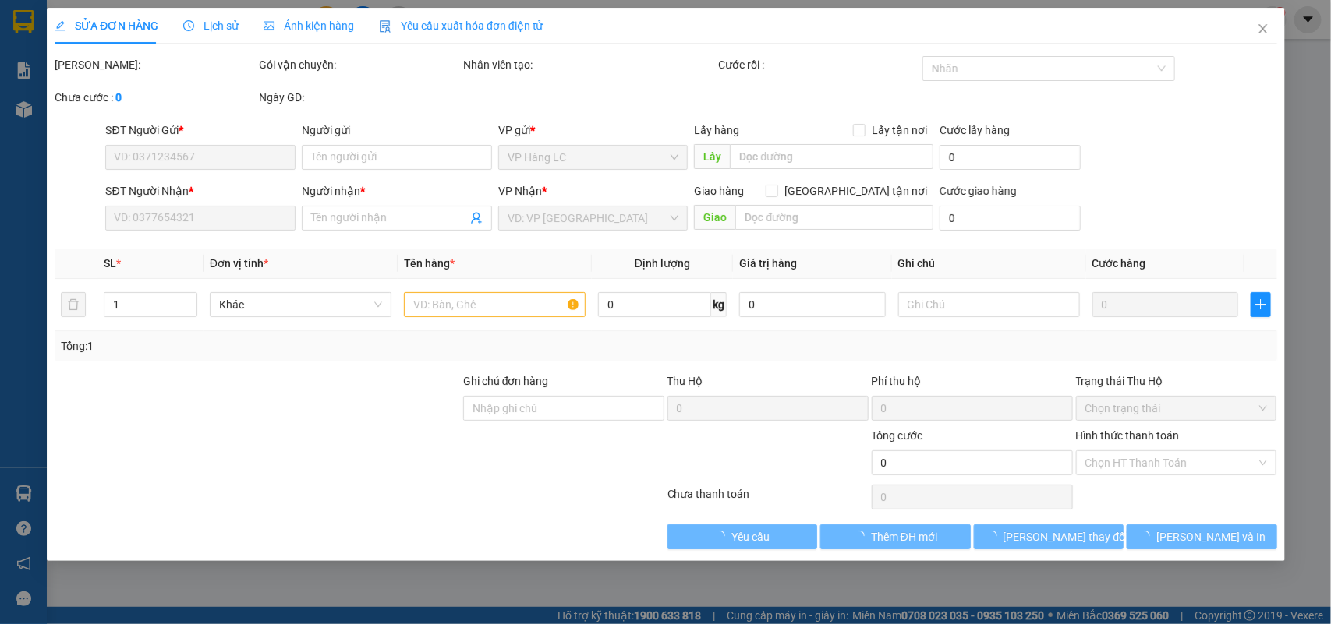
type input "50.000"
type input "300.000"
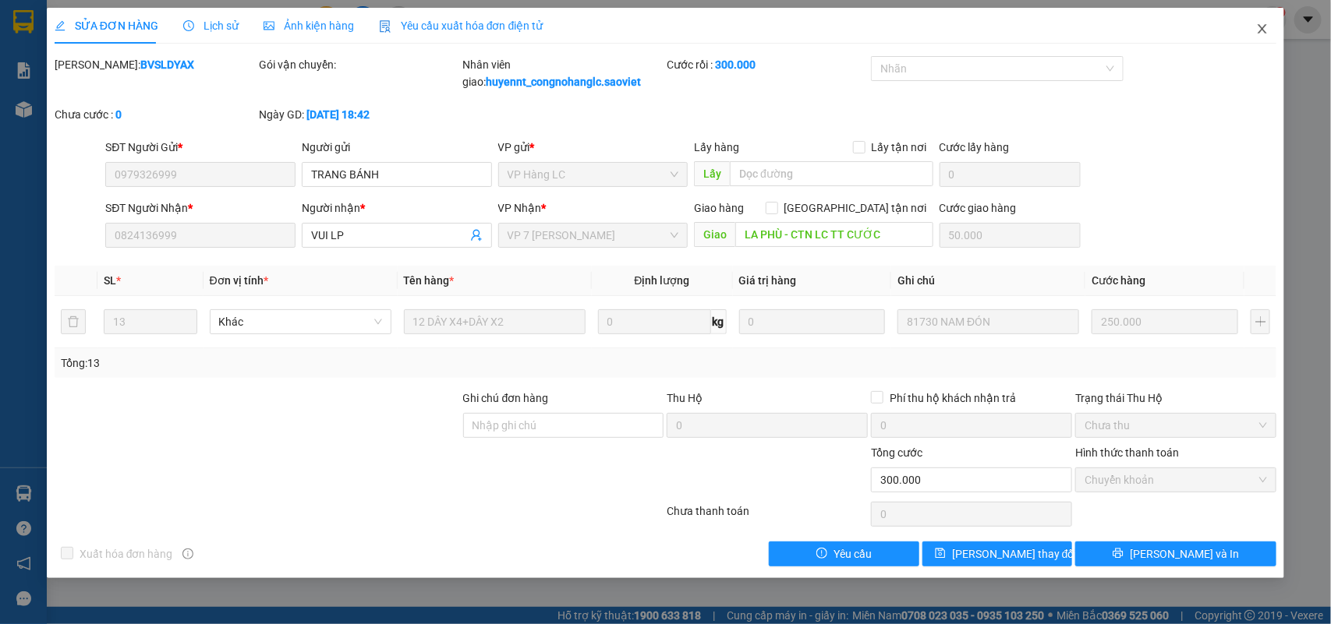
click at [1264, 25] on icon "close" at bounding box center [1262, 29] width 12 height 12
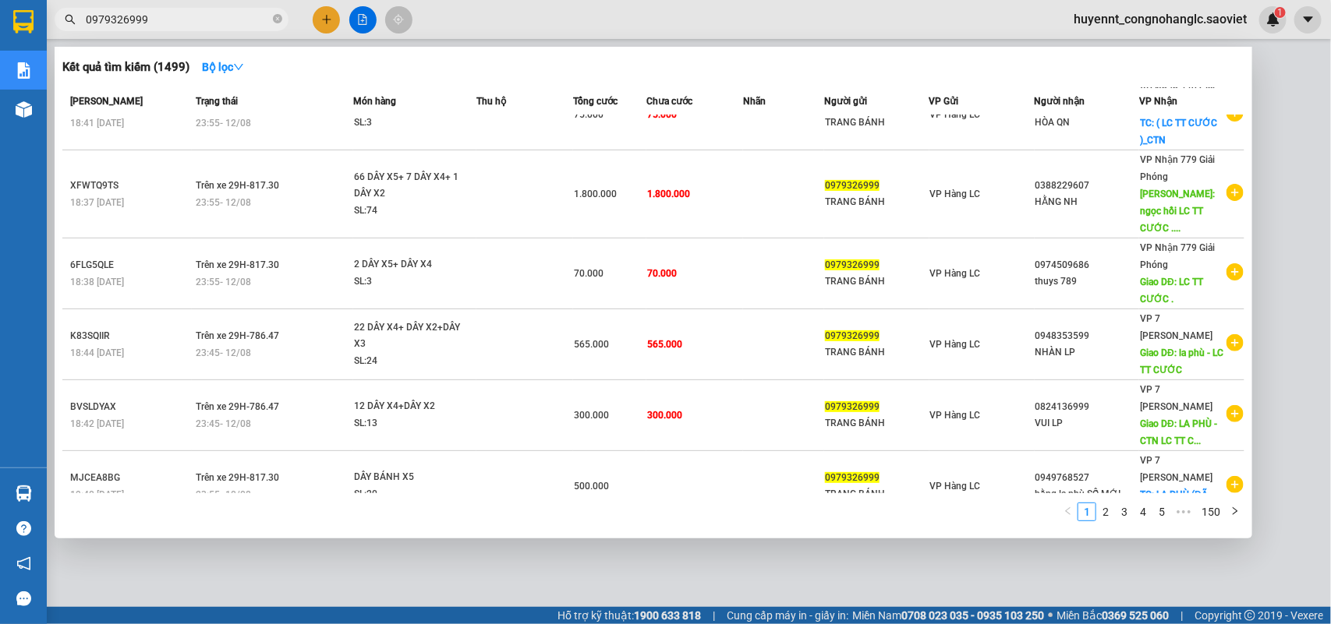
click at [235, 25] on input "0979326999" at bounding box center [178, 19] width 184 height 17
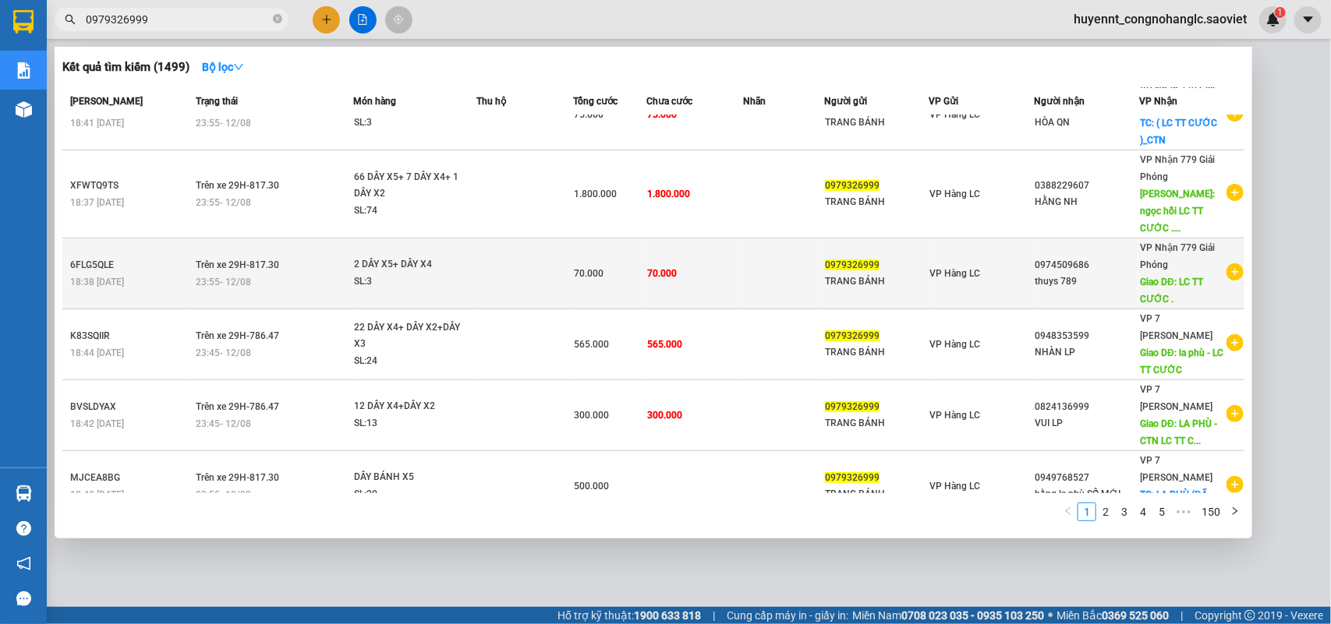
click at [885, 274] on div "TRANG BÁNH" at bounding box center [877, 282] width 104 height 16
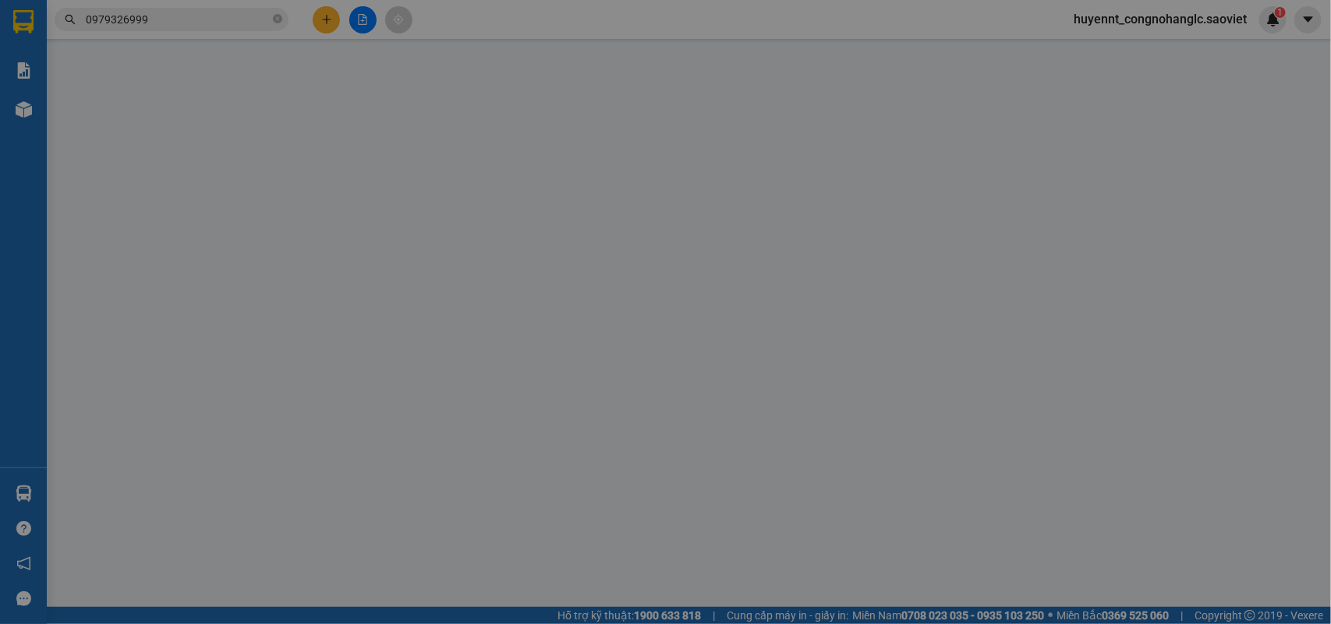
type input "0979326999"
type input "TRANG BÁNH"
type input "0974509686"
type input "thuys 789"
type input "LC TT CƯỚC ."
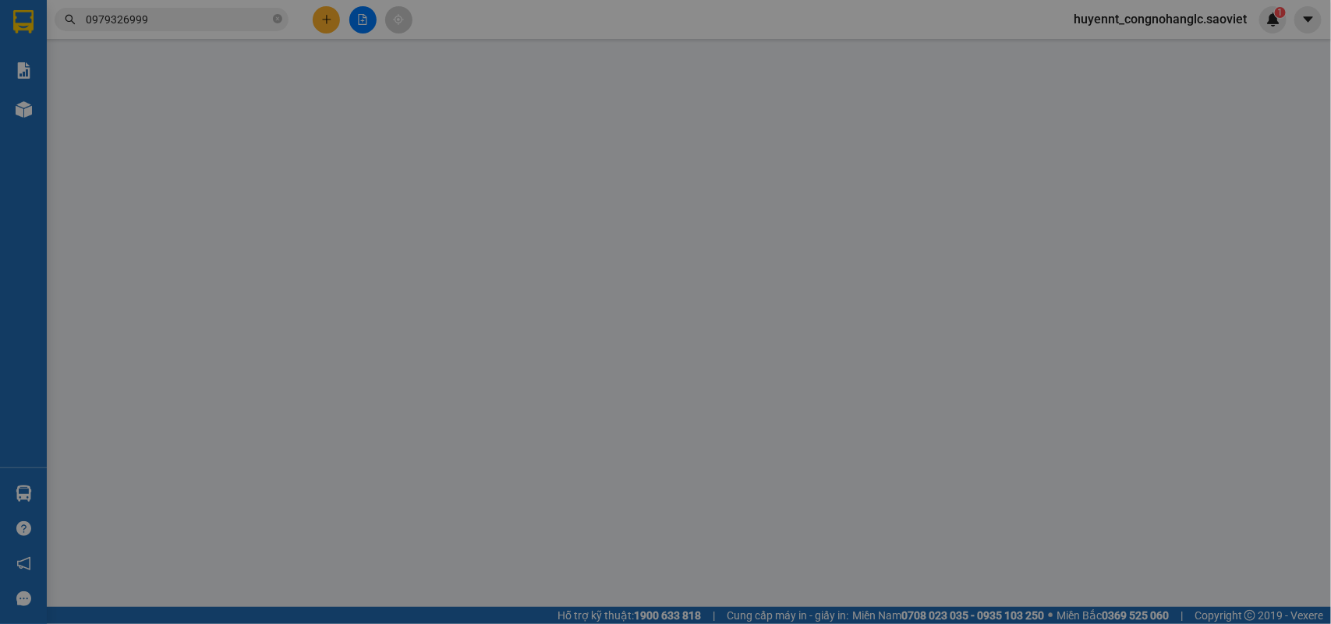
type input "70.000"
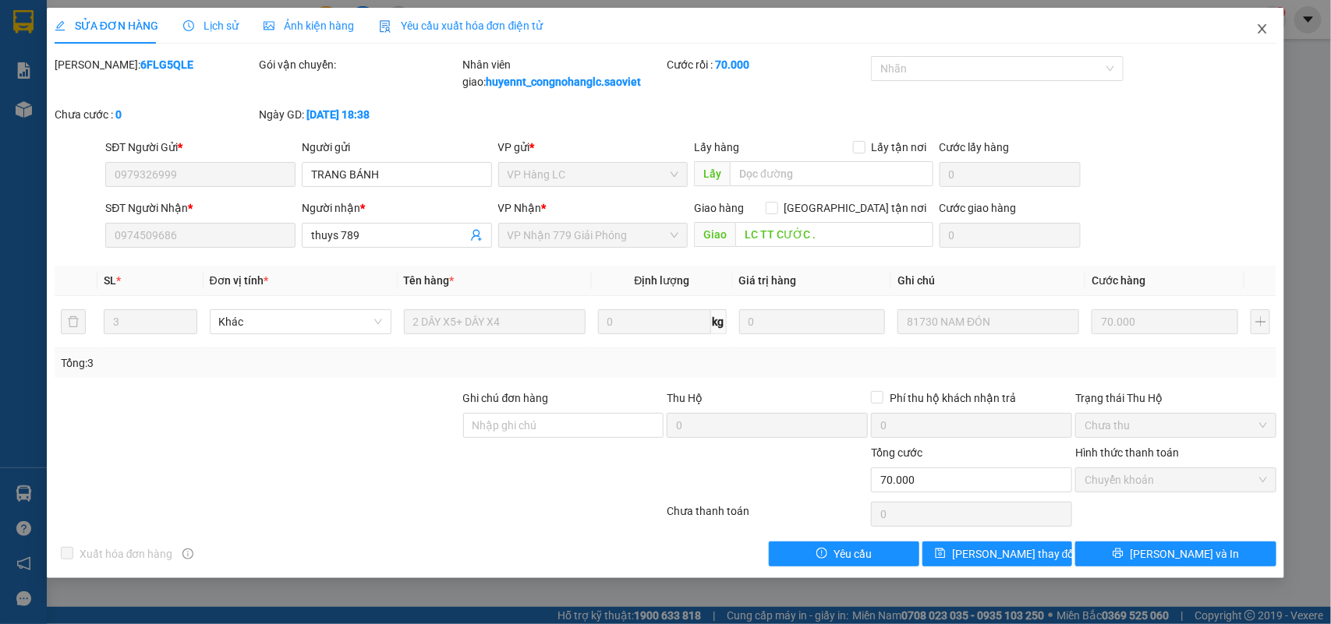
click at [1264, 27] on icon "close" at bounding box center [1262, 28] width 9 height 9
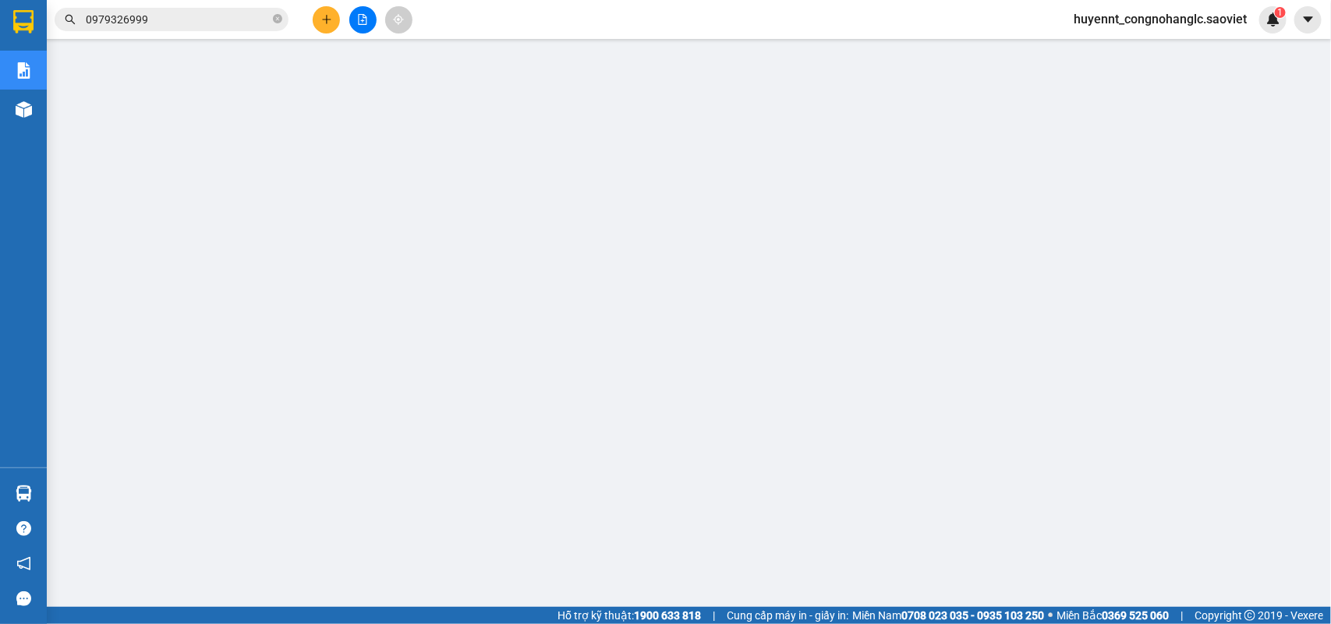
click at [240, 9] on span "0979326999" at bounding box center [172, 19] width 234 height 23
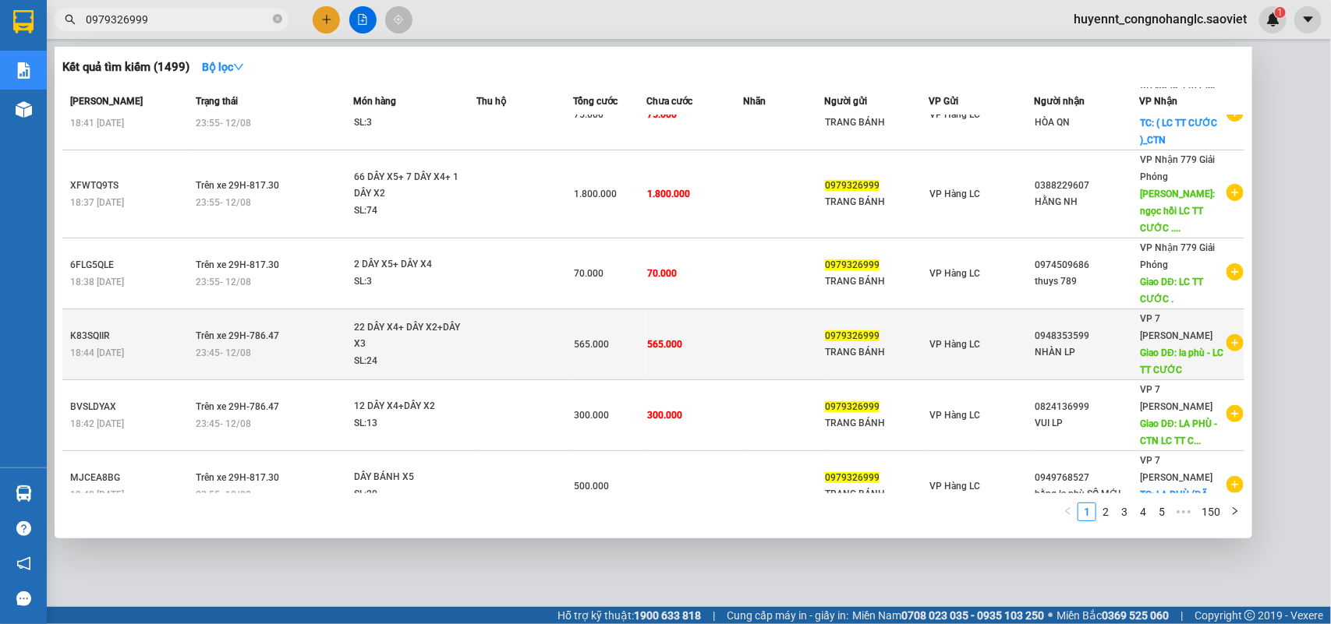
click at [687, 310] on td "565.000" at bounding box center [694, 345] width 97 height 71
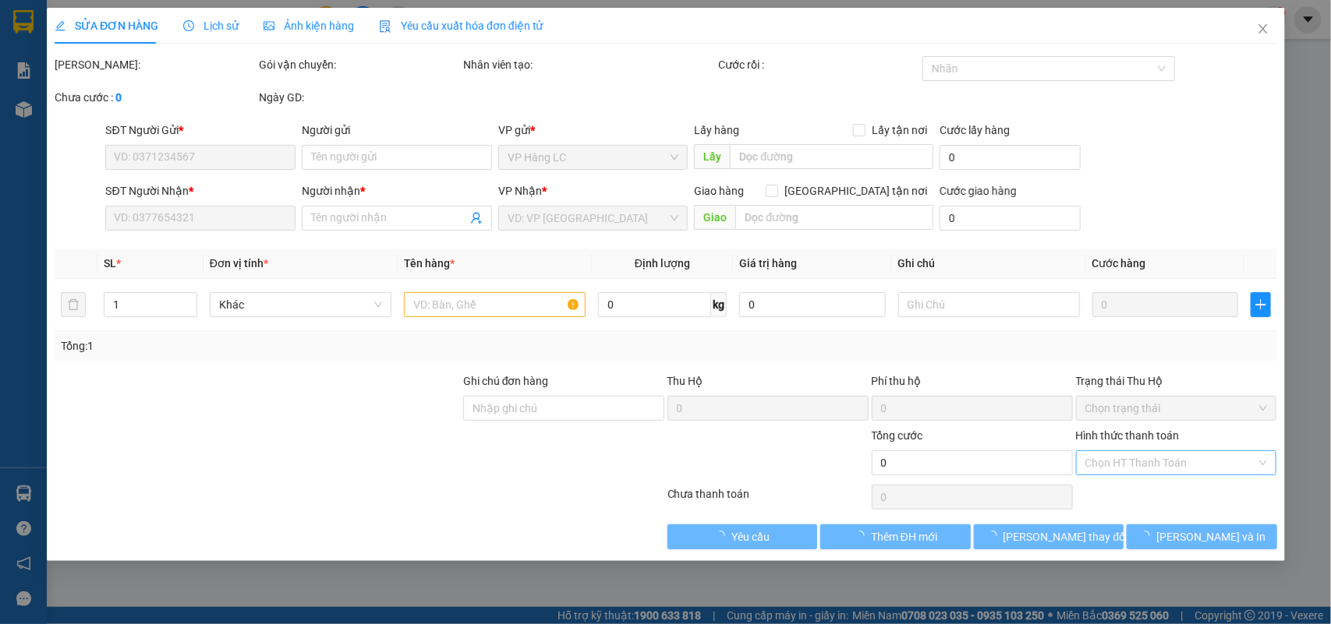
type input "0979326999"
type input "TRANG BÁNH"
type input "0948353599"
type input "NHÀN LP"
type input "la phù - LC TT CƯỚC"
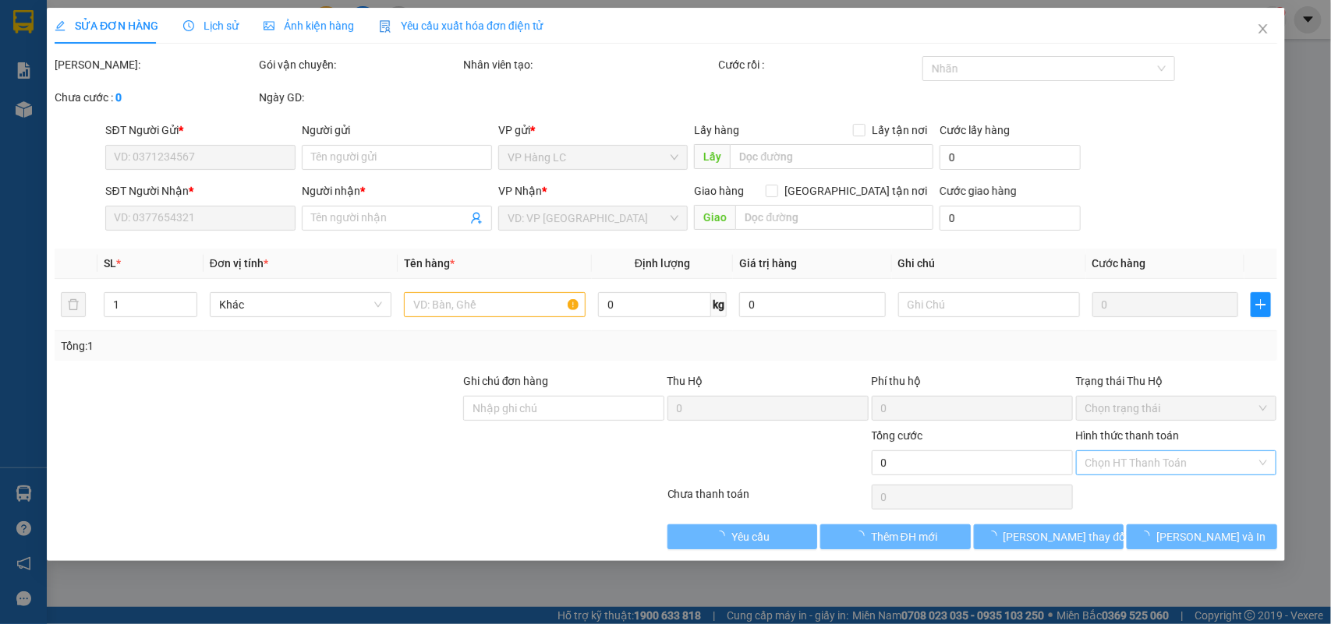
type input "165.000"
type input "565.000"
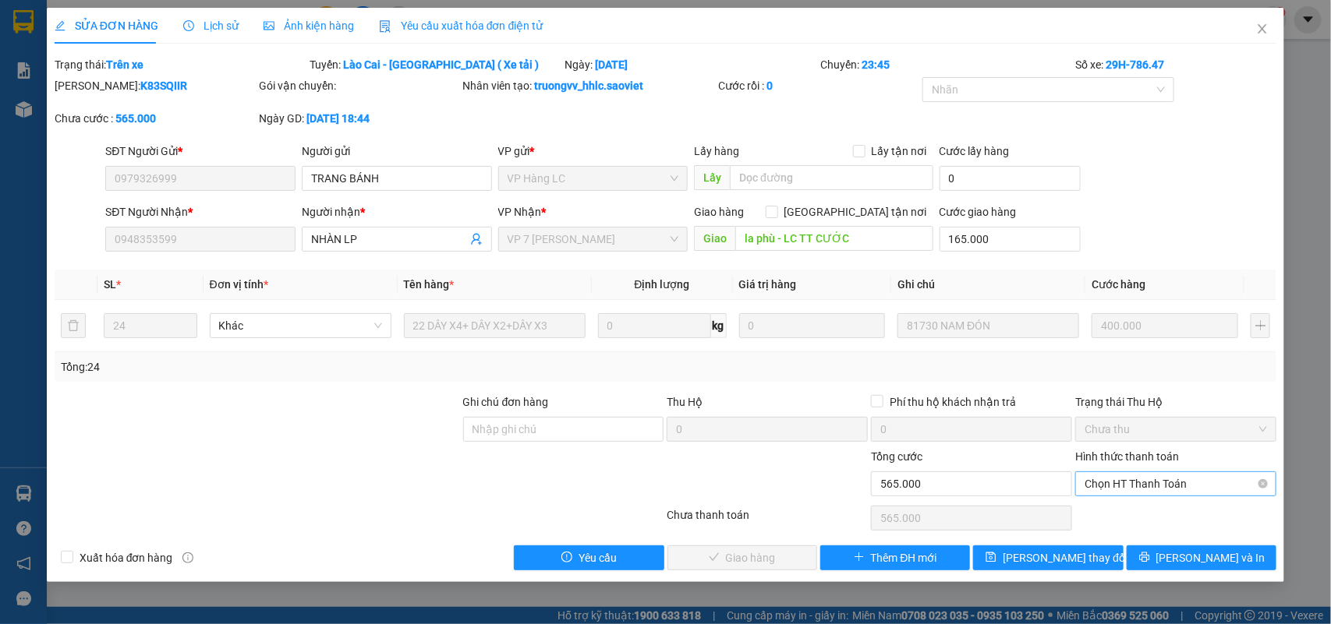
click at [1102, 476] on span "Chọn HT Thanh Toán" at bounding box center [1175, 483] width 182 height 23
click at [1132, 536] on div "Chuyển khoản" at bounding box center [1176, 540] width 182 height 17
type input "0"
click at [735, 558] on span "Lưu và Giao hàng" at bounding box center [772, 558] width 150 height 17
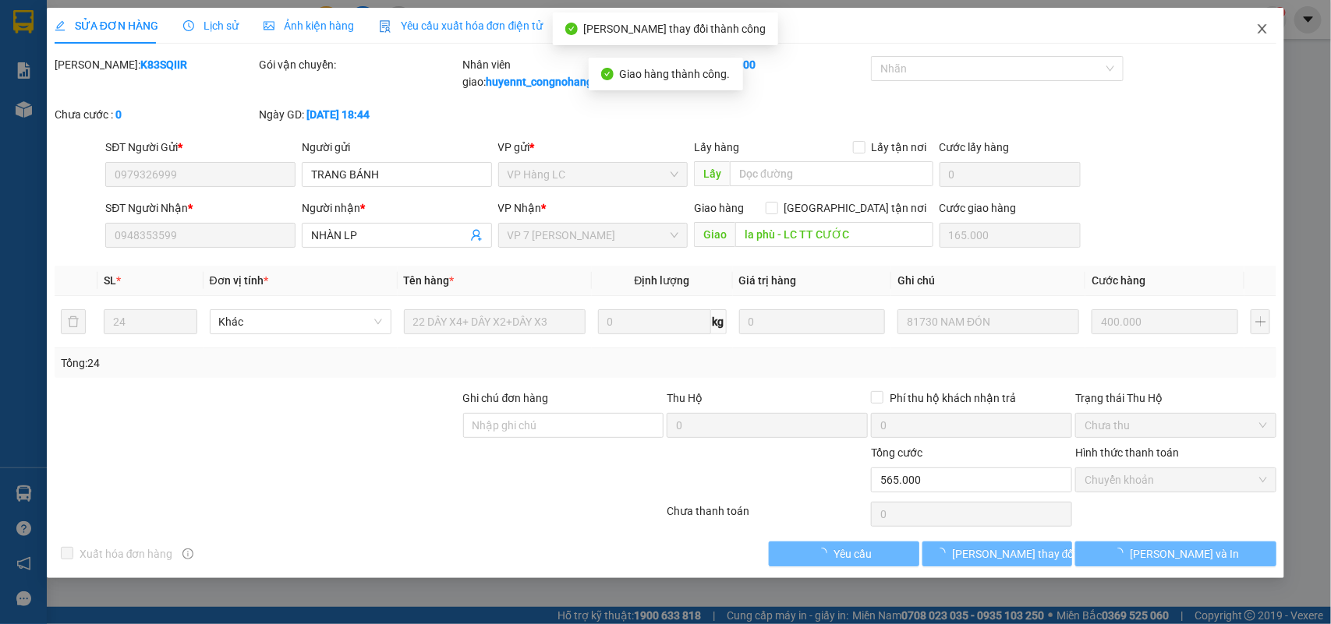
click at [1261, 24] on icon "close" at bounding box center [1262, 29] width 12 height 12
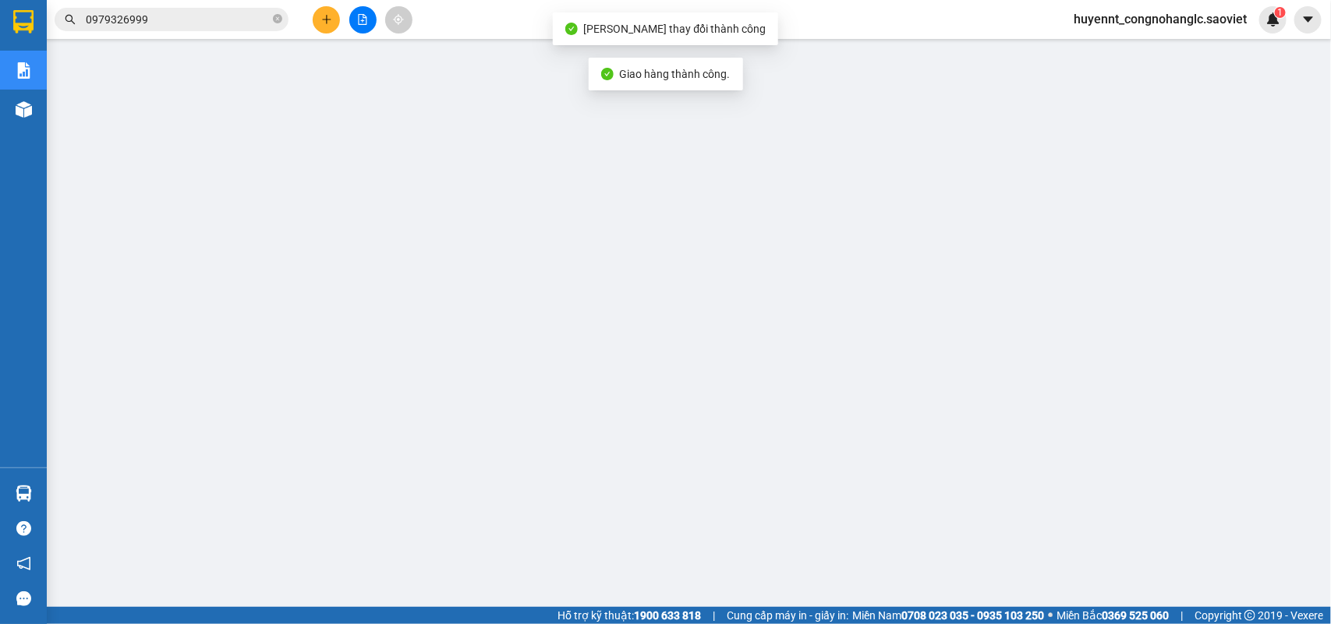
click at [183, 22] on input "0979326999" at bounding box center [178, 19] width 184 height 17
click at [219, 18] on input "text" at bounding box center [178, 19] width 184 height 17
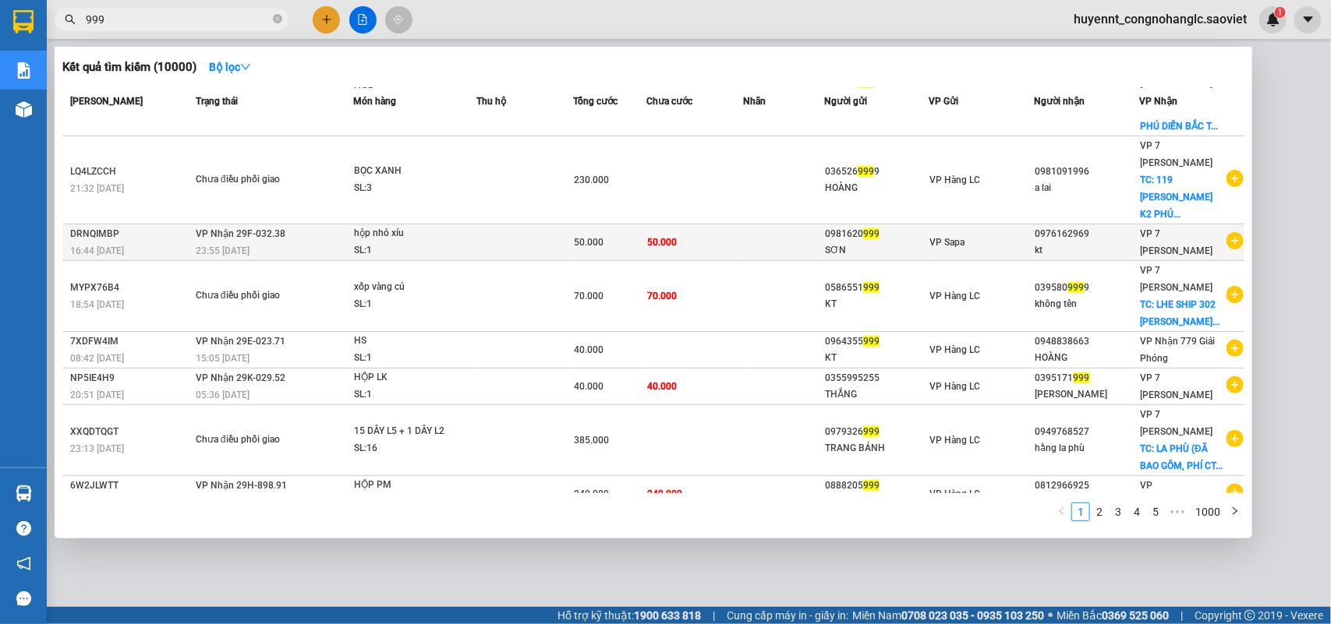
scroll to position [191, 0]
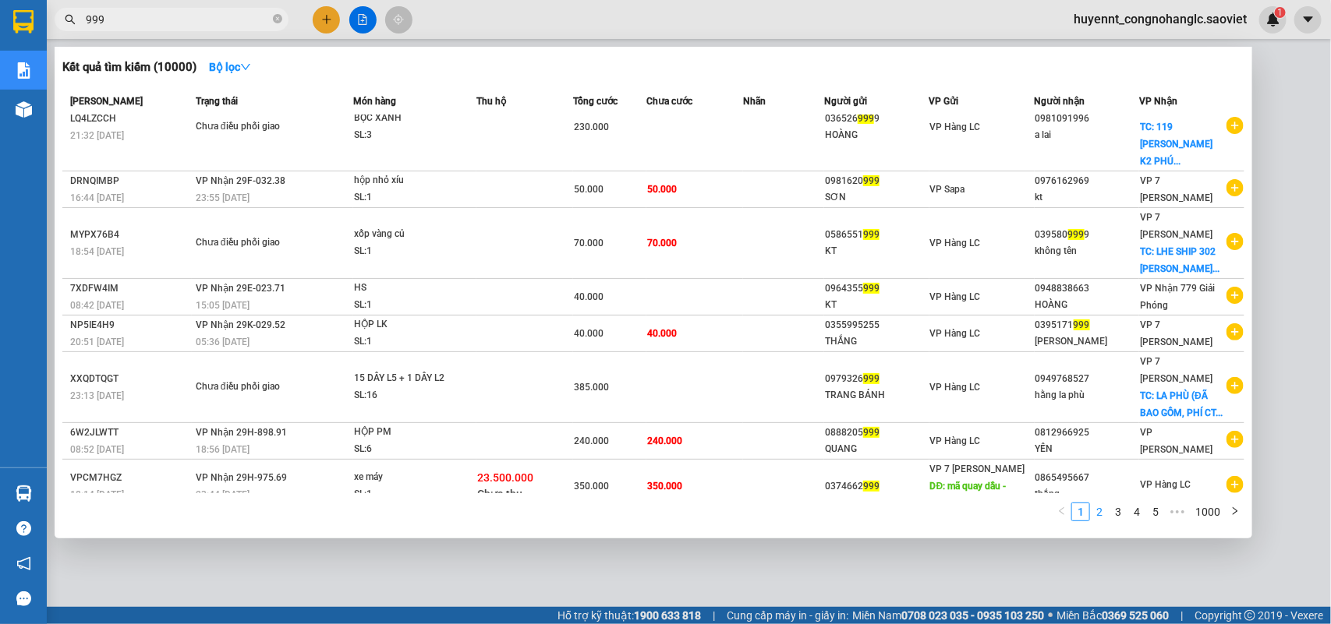
type input "999"
click at [1120, 511] on link "3" at bounding box center [1117, 512] width 17 height 17
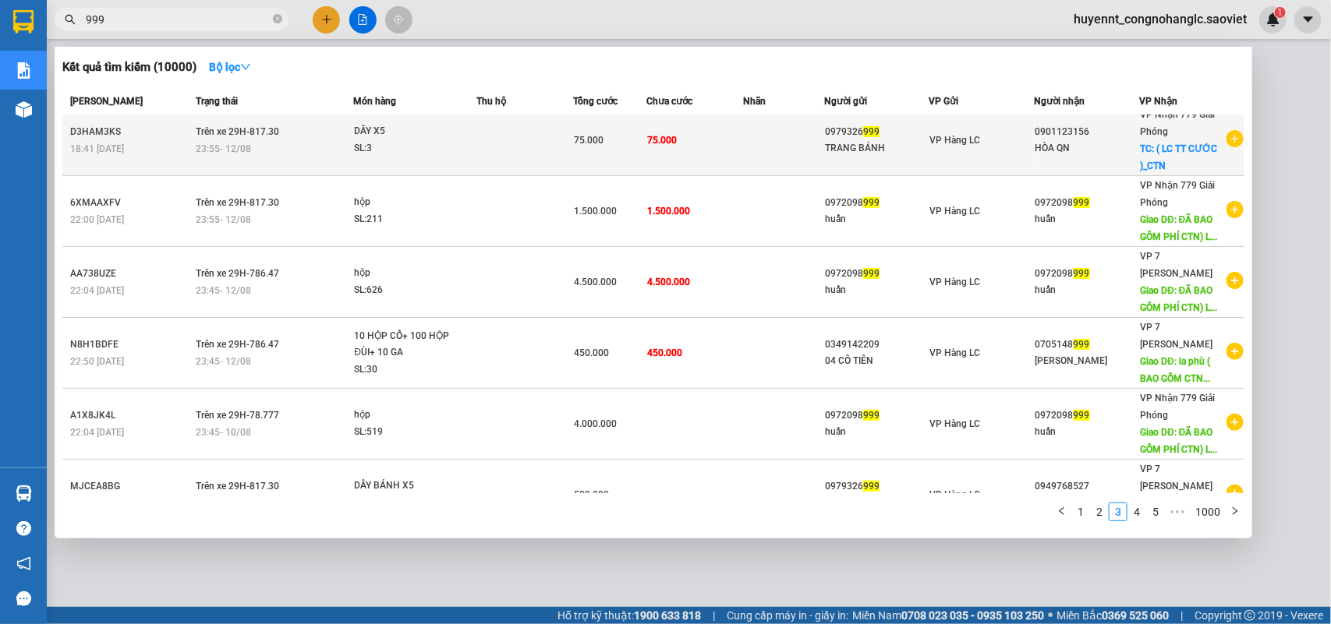
click at [834, 140] on div "TRANG BÁNH" at bounding box center [877, 148] width 104 height 16
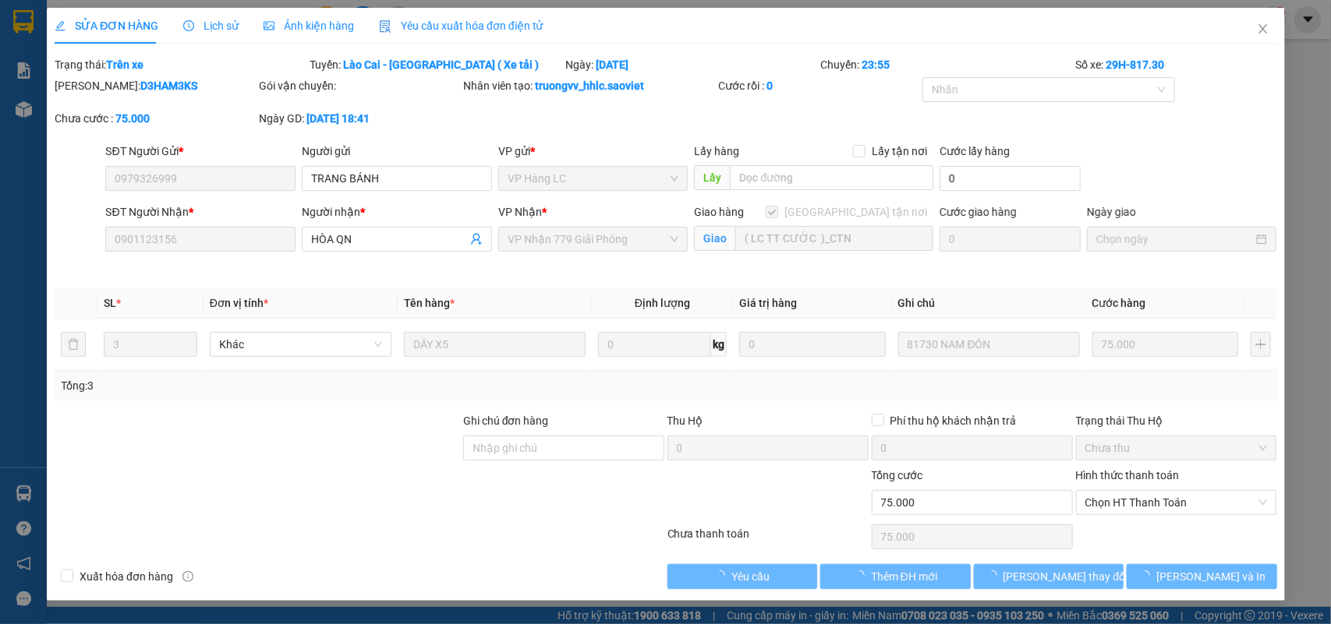
type input "0979326999"
type input "TRANG BÁNH"
type input "0901123156"
type input "HÒA QN"
checkbox input "true"
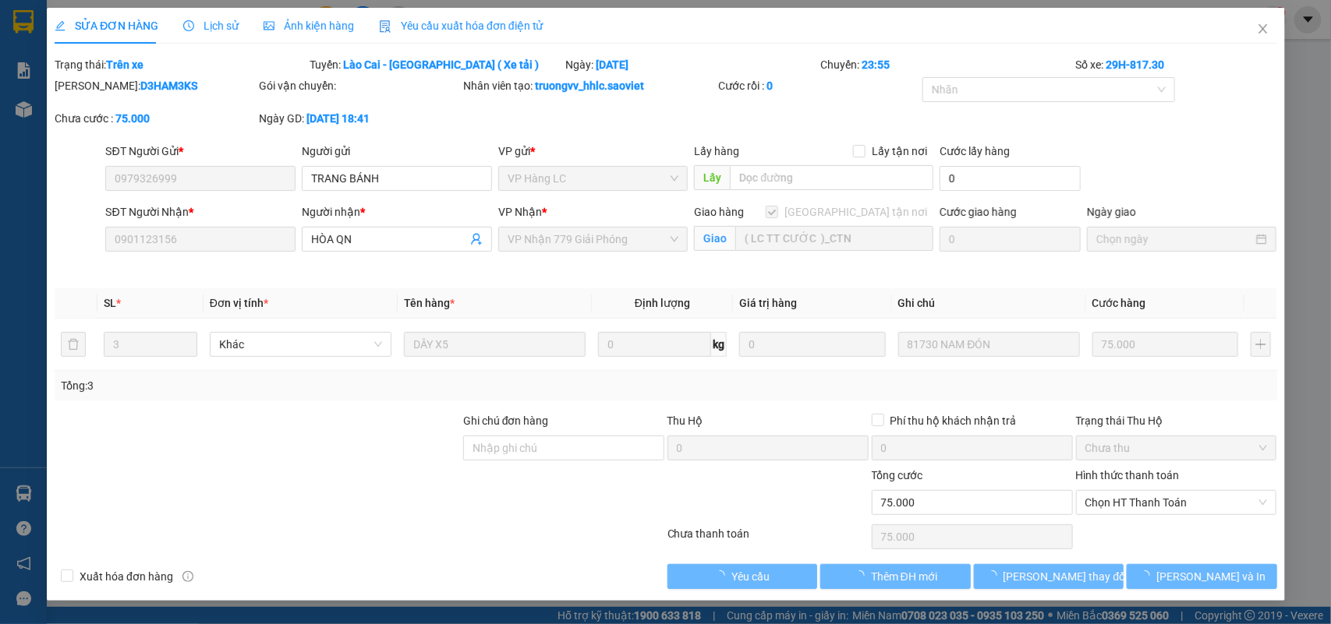
type input "( LC TT CƯỚC )_CTN"
type input "75.000"
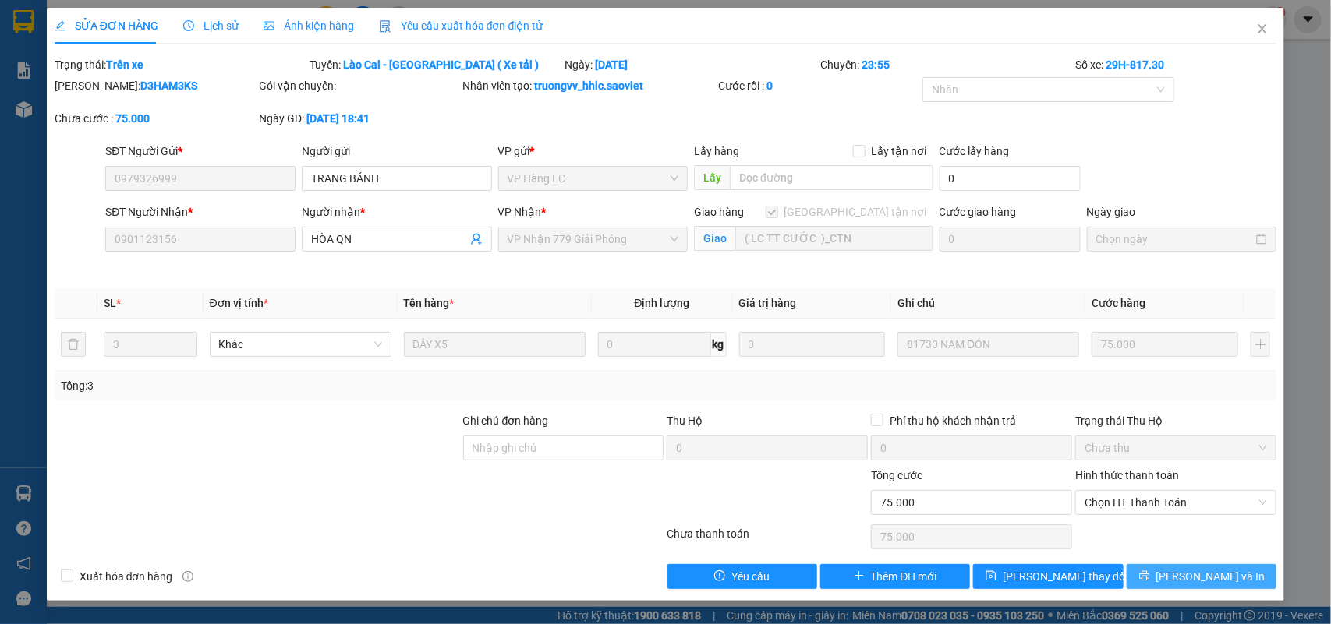
click at [1211, 585] on span "Lưu và In" at bounding box center [1210, 576] width 109 height 17
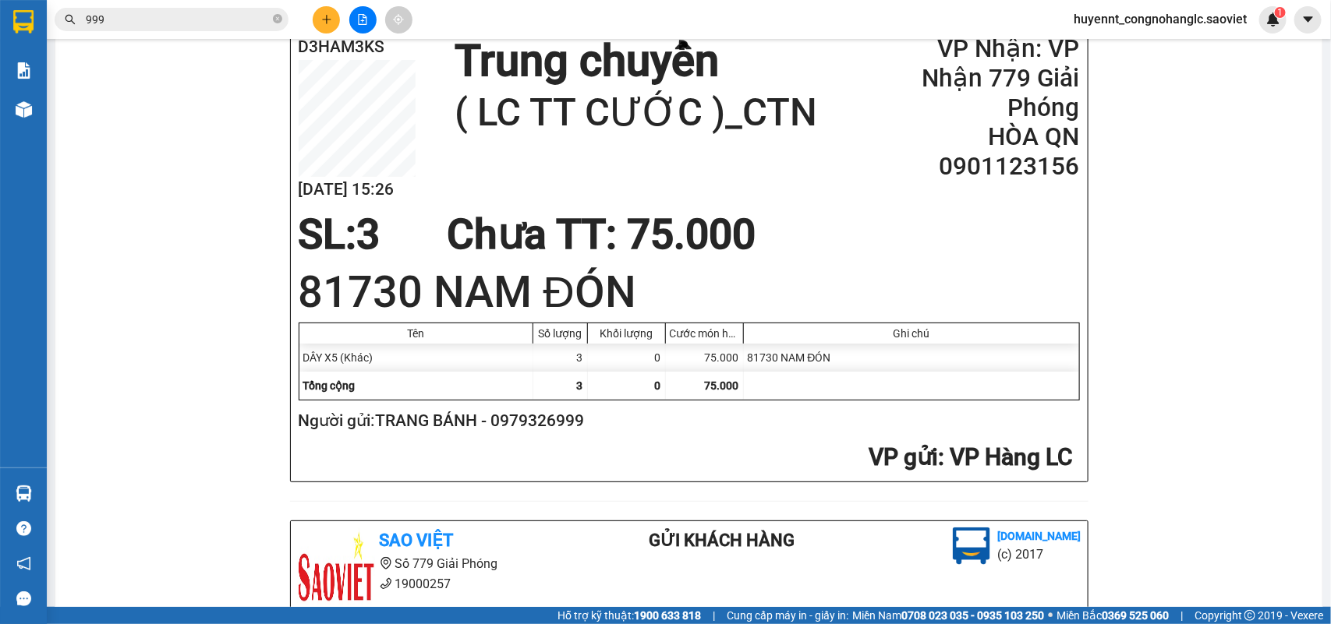
scroll to position [195, 0]
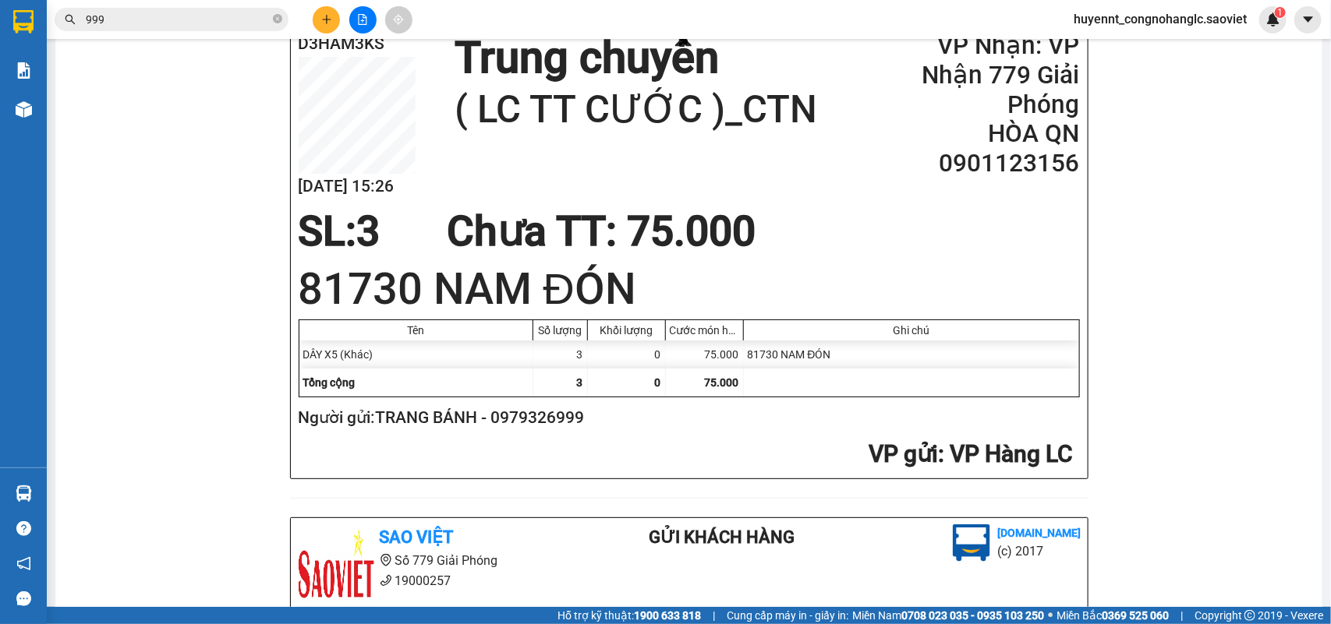
click at [558, 423] on h2 "Người gửi: TRANG BÁNH - 0979326999" at bounding box center [686, 418] width 775 height 26
copy h2 "0979326999"
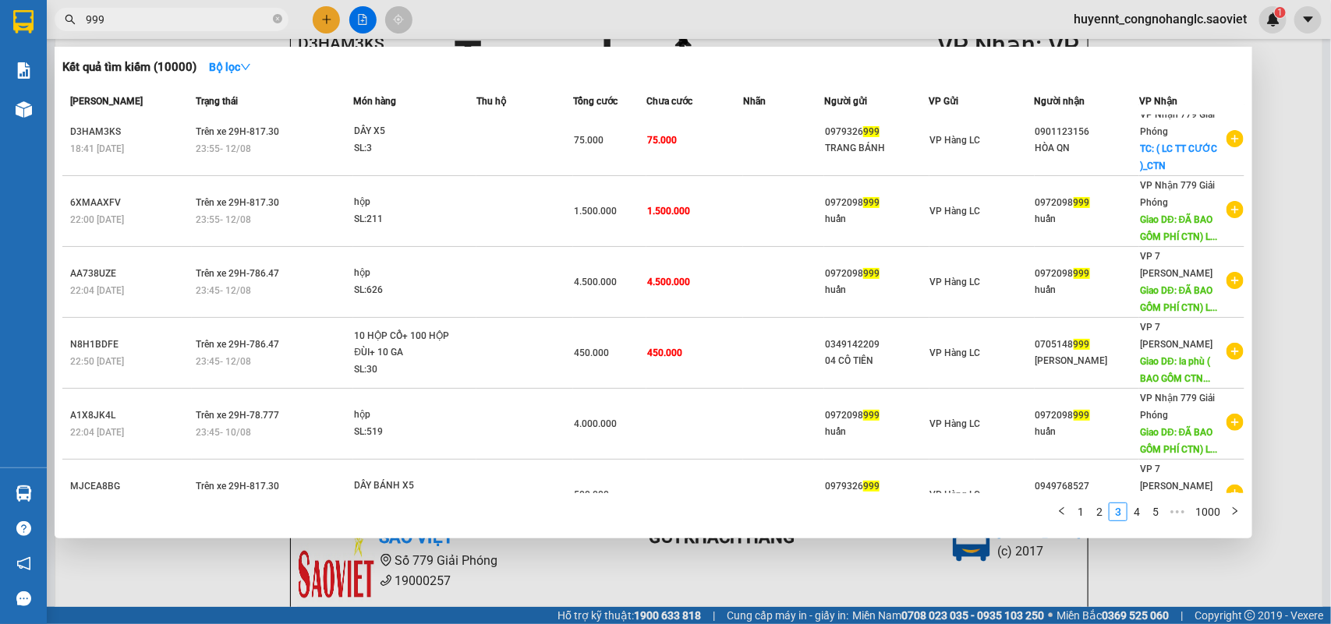
drag, startPoint x: 122, startPoint y: 20, endPoint x: 37, endPoint y: 27, distance: 85.3
click at [37, 27] on section "Kết quả tìm kiếm ( 10000 ) Bộ lọc Mã ĐH Trạng thái Món hàng Thu hộ Tổng cước Ch…" at bounding box center [665, 312] width 1331 height 624
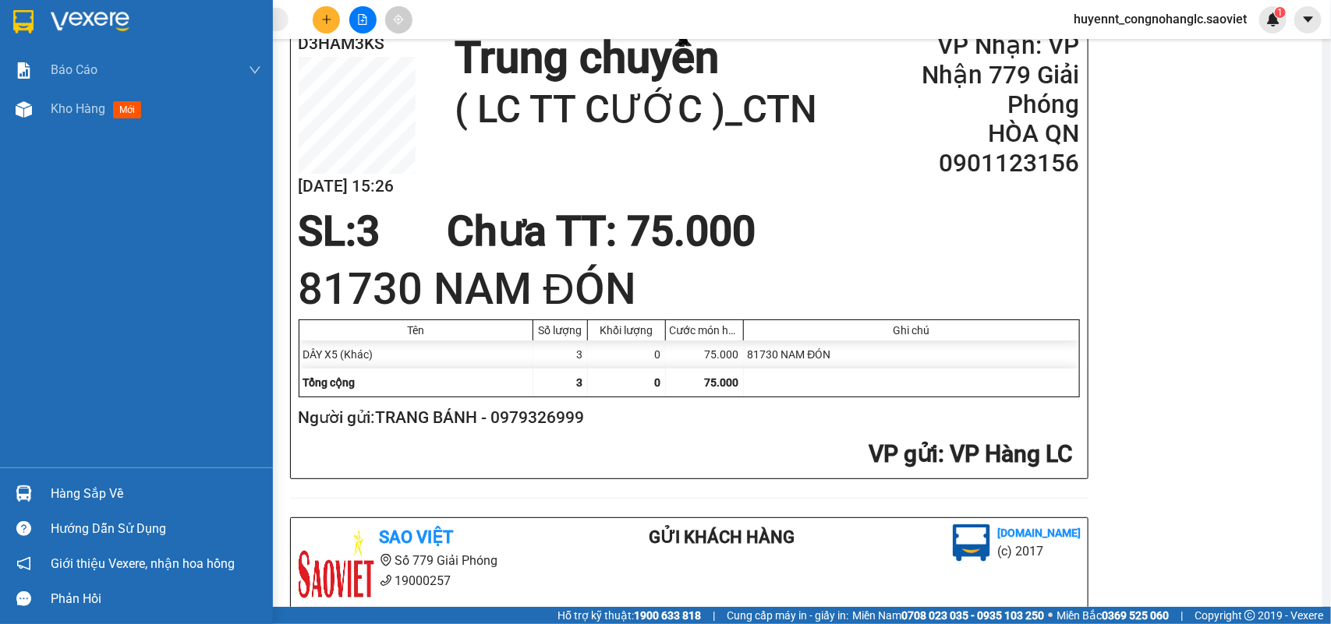
paste input "0979326999"
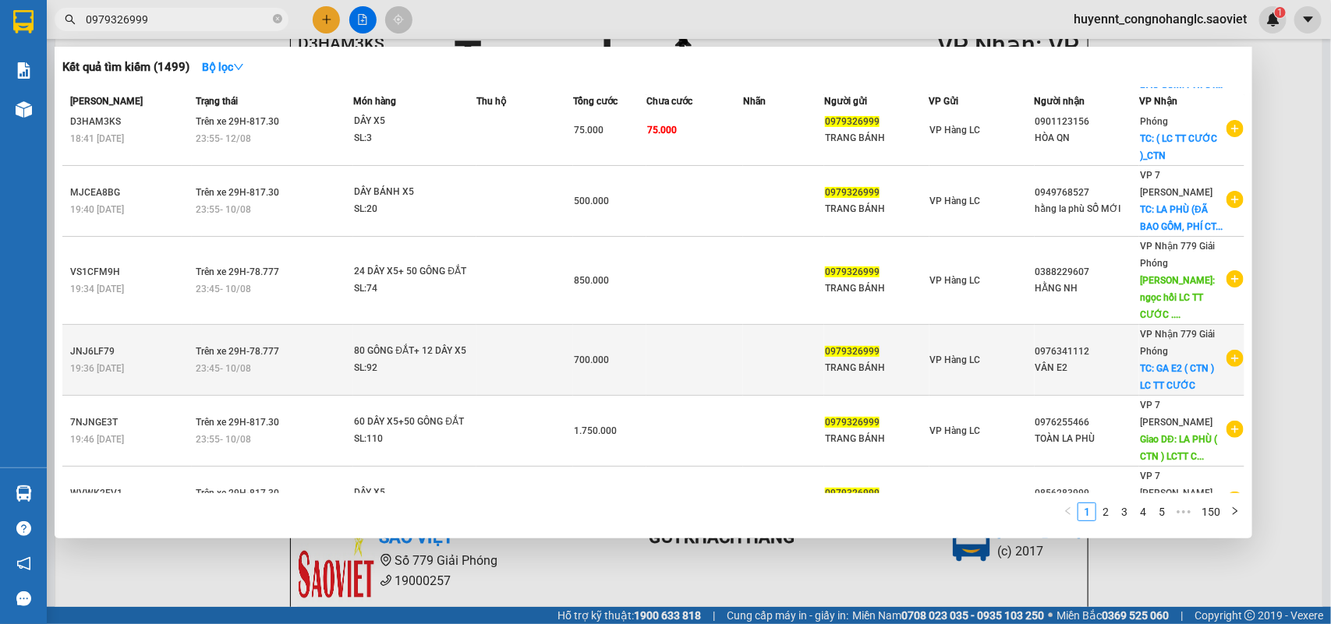
scroll to position [0, 0]
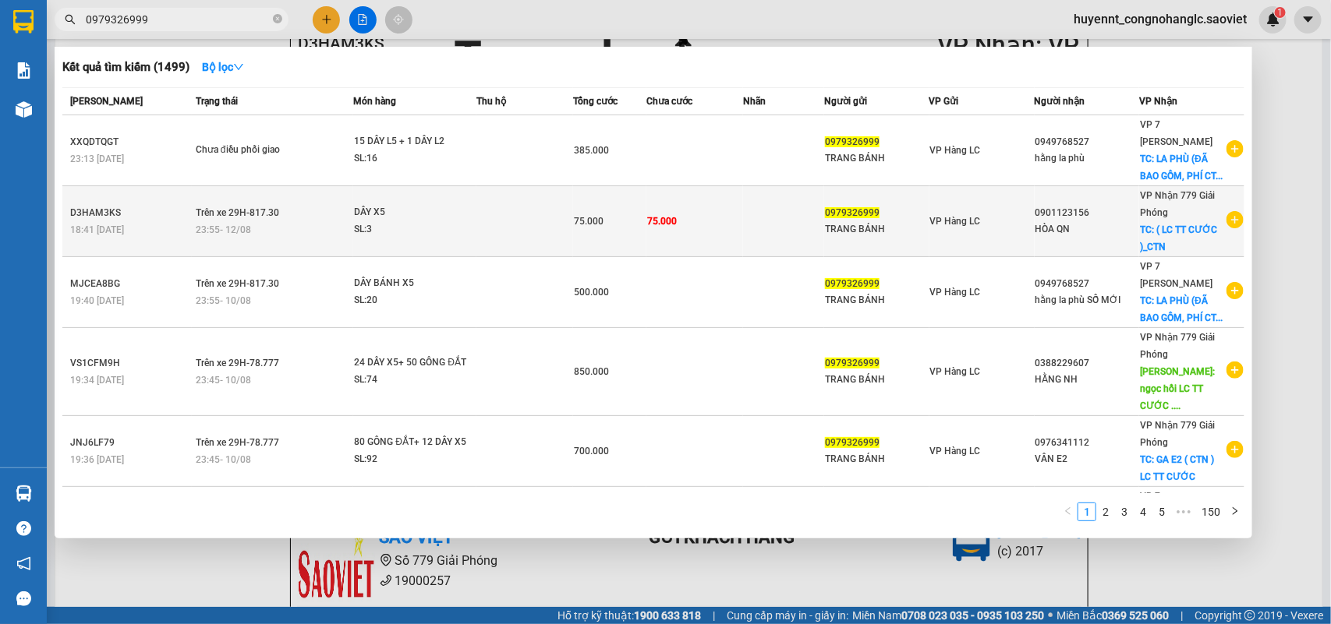
type input "0979326999"
click at [878, 226] on div "TRANG BÁNH" at bounding box center [877, 229] width 104 height 16
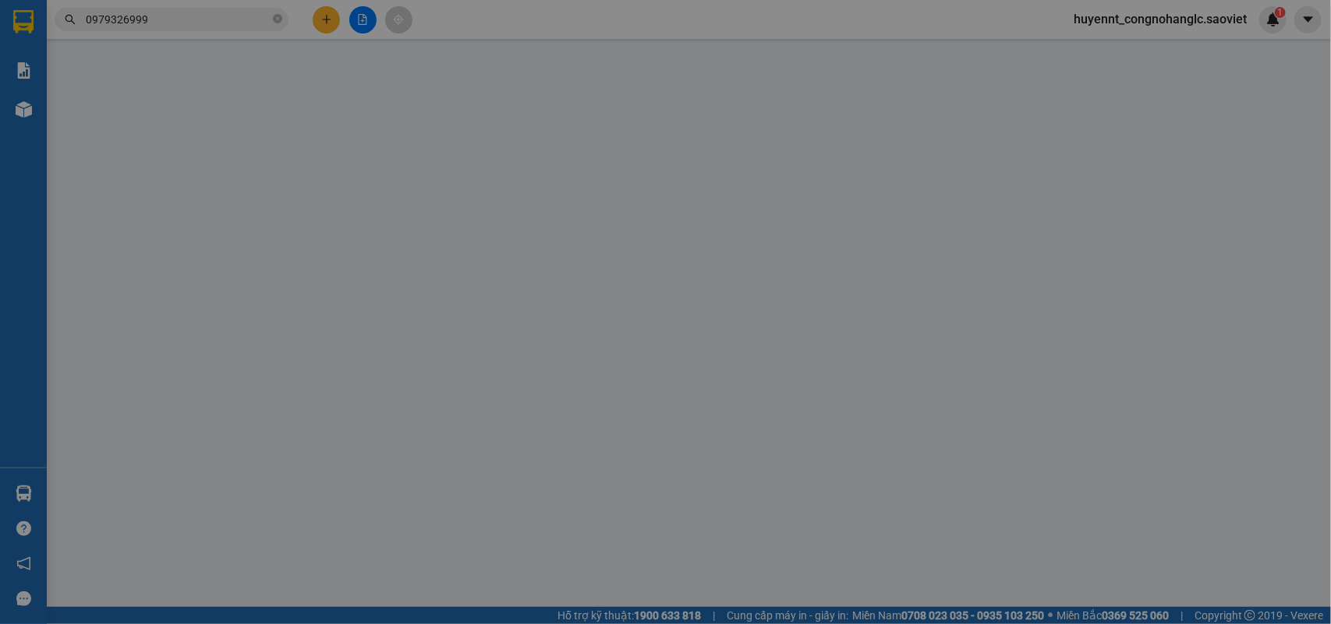
type input "0979326999"
type input "TRANG BÁNH"
type input "0901123156"
type input "HÒA QN"
checkbox input "true"
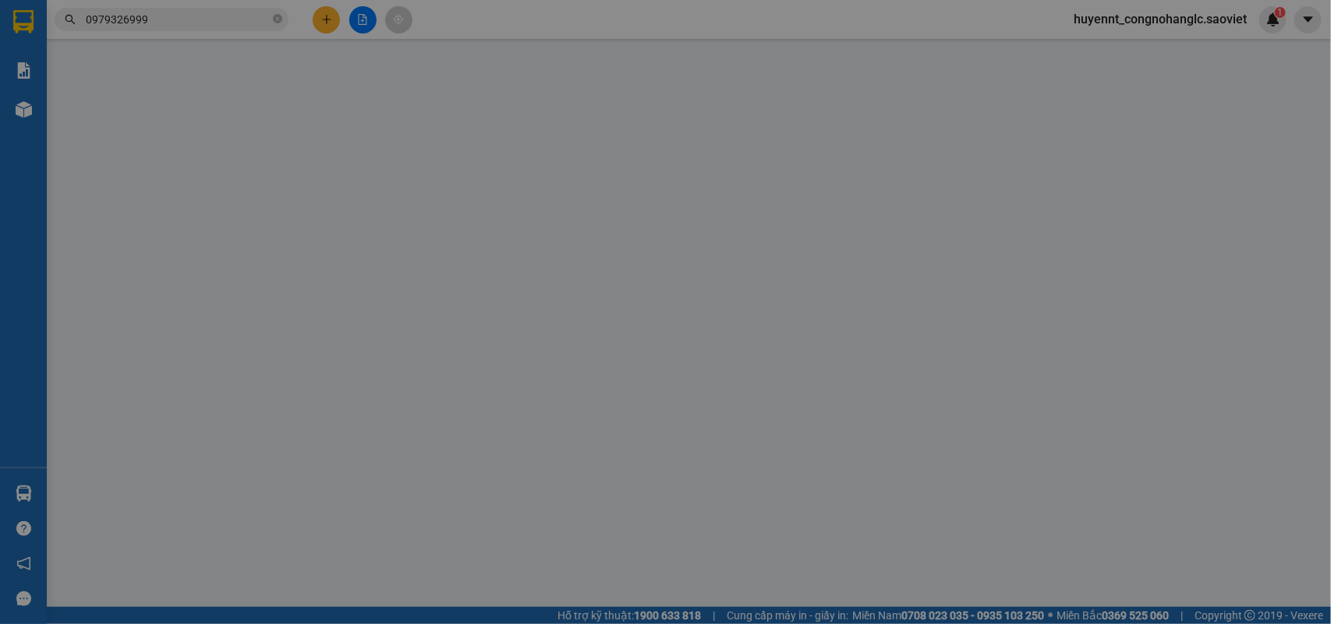
type input "( LC TT CƯỚC )_CTN"
type input "75.000"
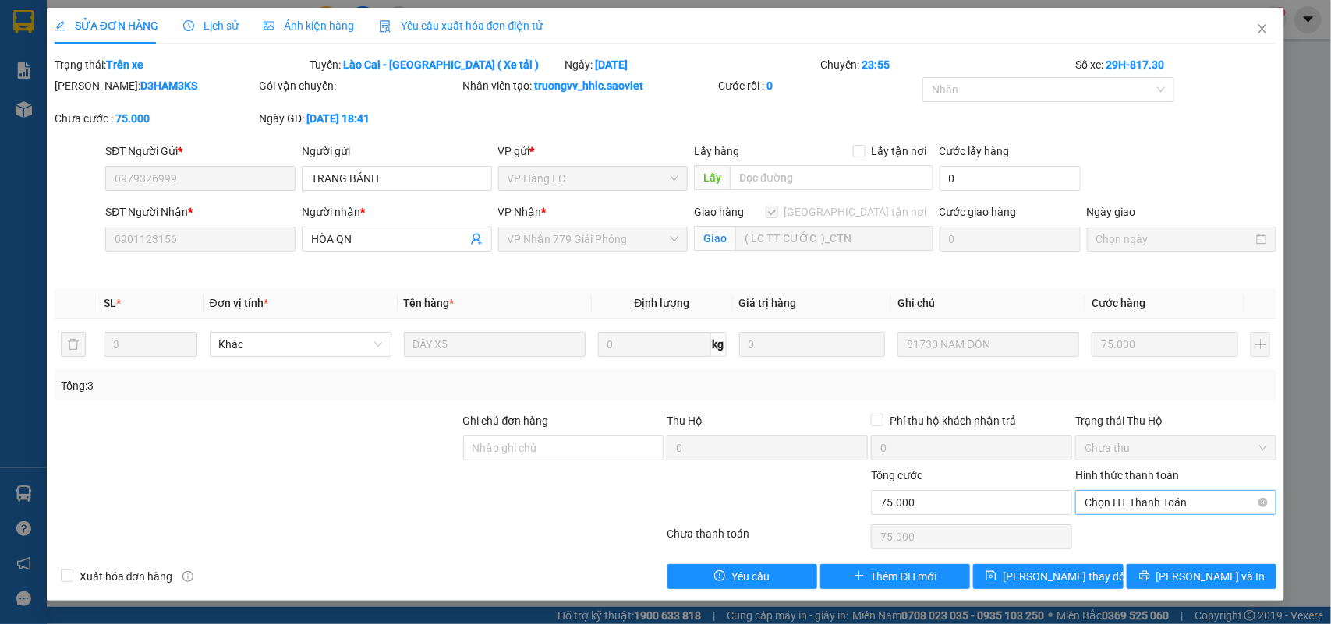
click at [1128, 507] on span "Chọn HT Thanh Toán" at bounding box center [1175, 502] width 182 height 23
click at [1121, 558] on div "Chuyển khoản" at bounding box center [1176, 559] width 182 height 17
type input "0"
click at [1057, 573] on span "[PERSON_NAME] thay đổi" at bounding box center [1065, 576] width 125 height 17
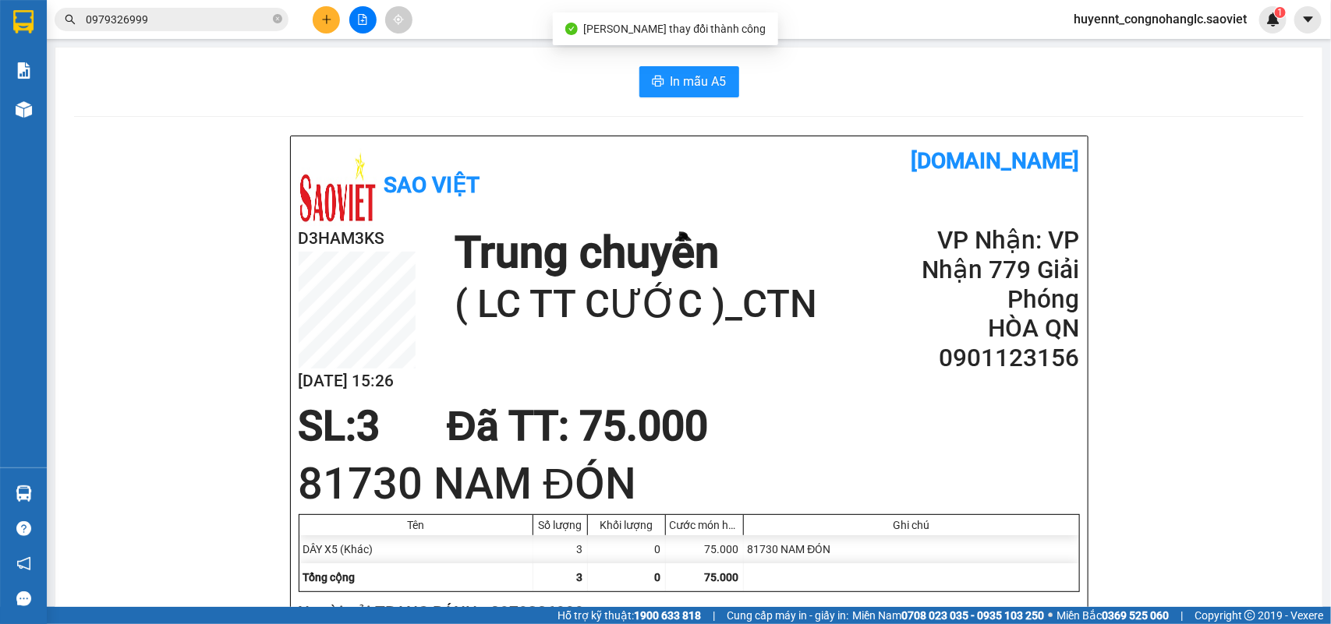
click at [211, 20] on input "0979326999" at bounding box center [178, 19] width 184 height 17
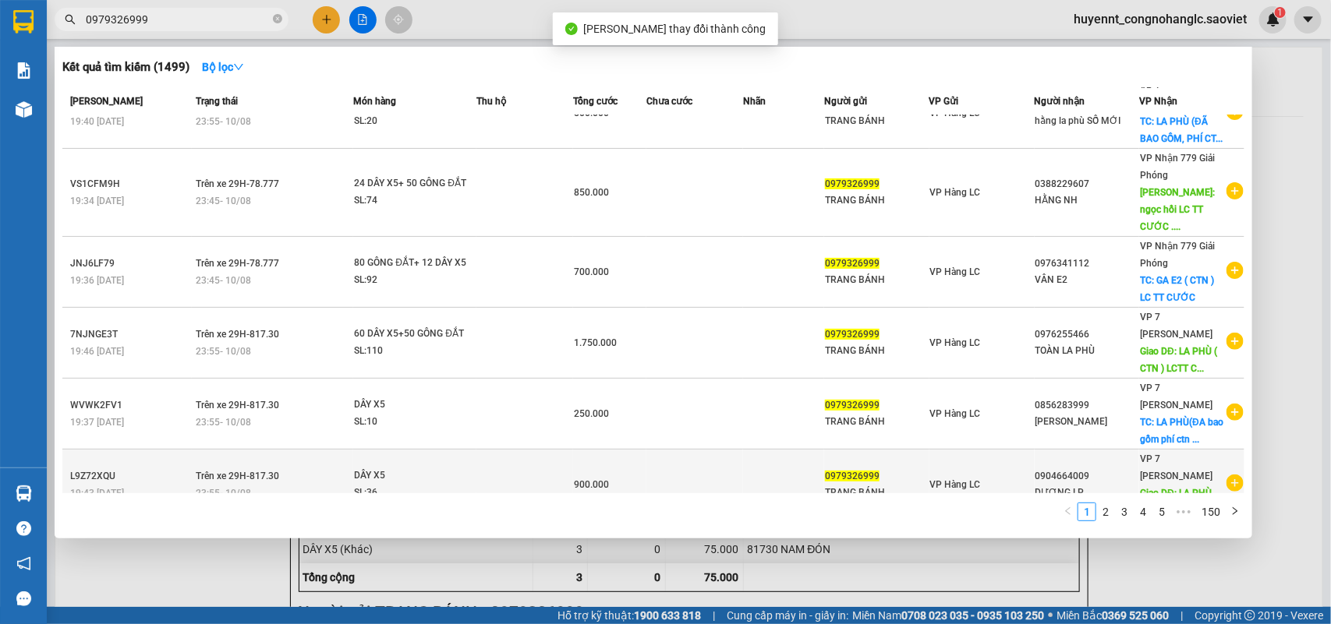
scroll to position [302, 0]
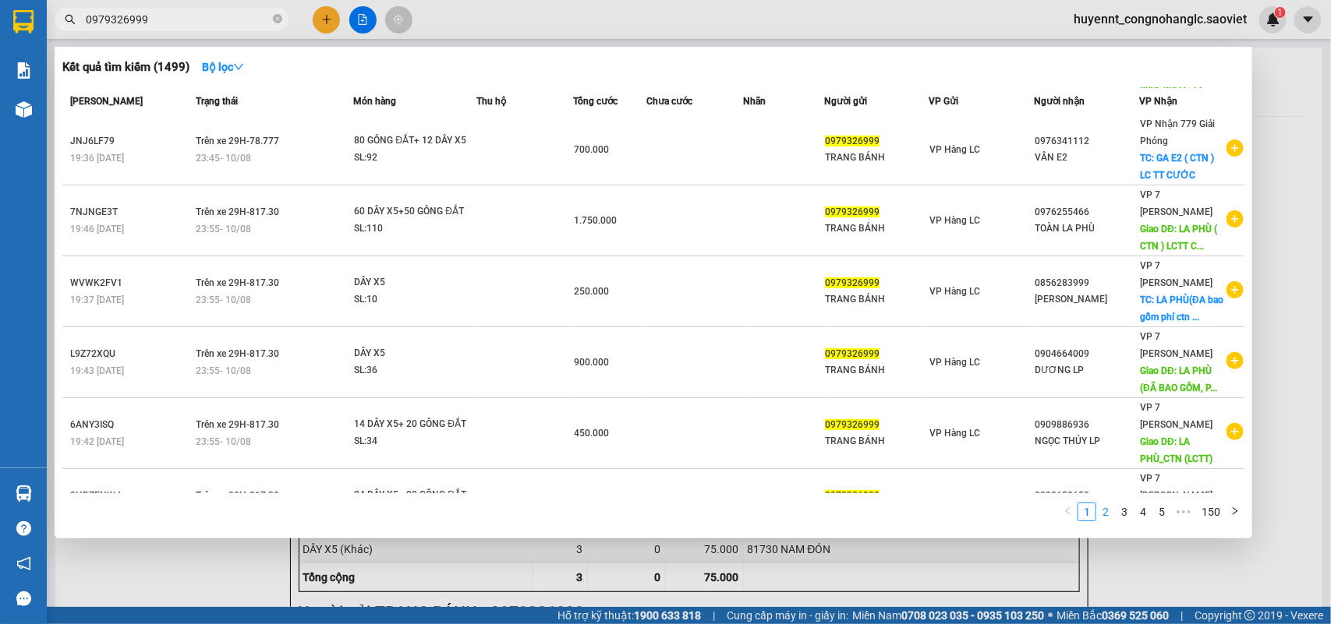
click at [1103, 511] on link "2" at bounding box center [1105, 512] width 17 height 17
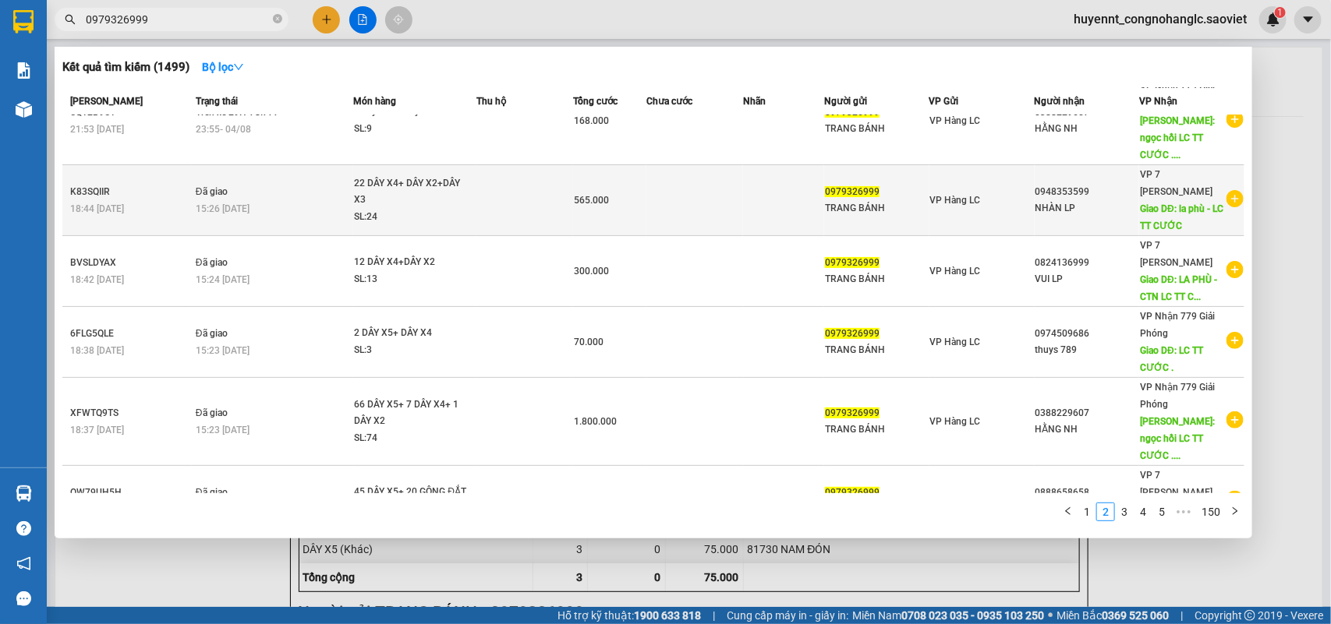
scroll to position [0, 0]
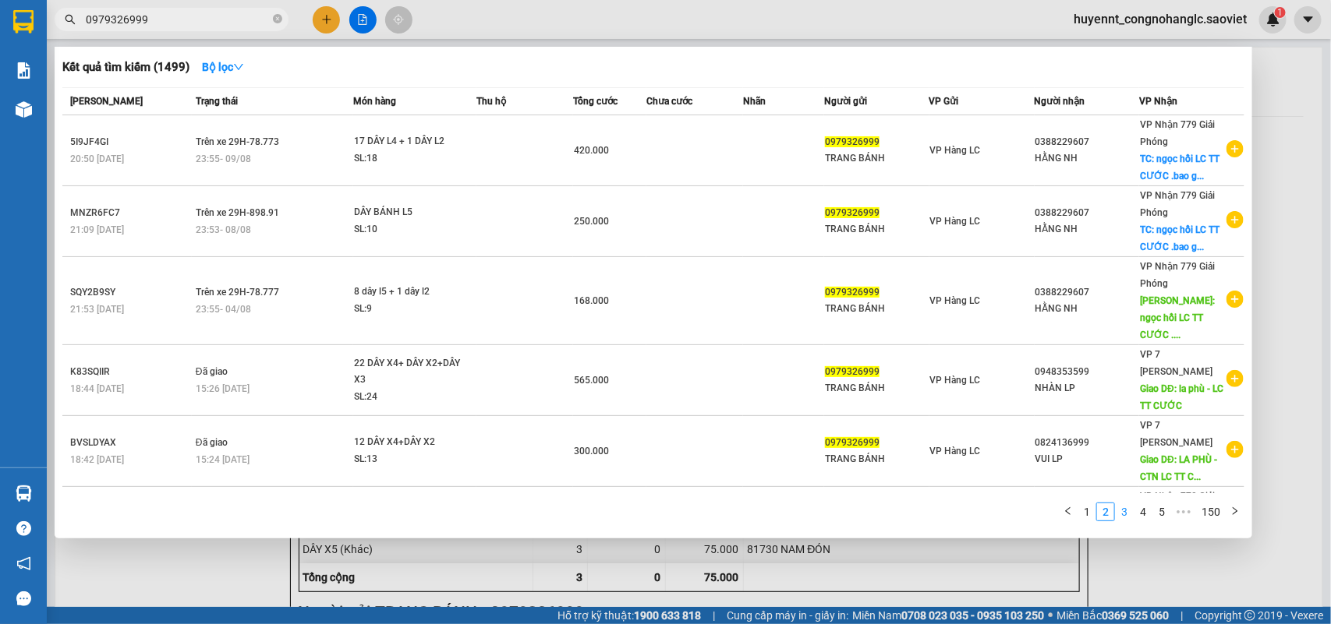
click at [1128, 509] on link "3" at bounding box center [1124, 512] width 17 height 17
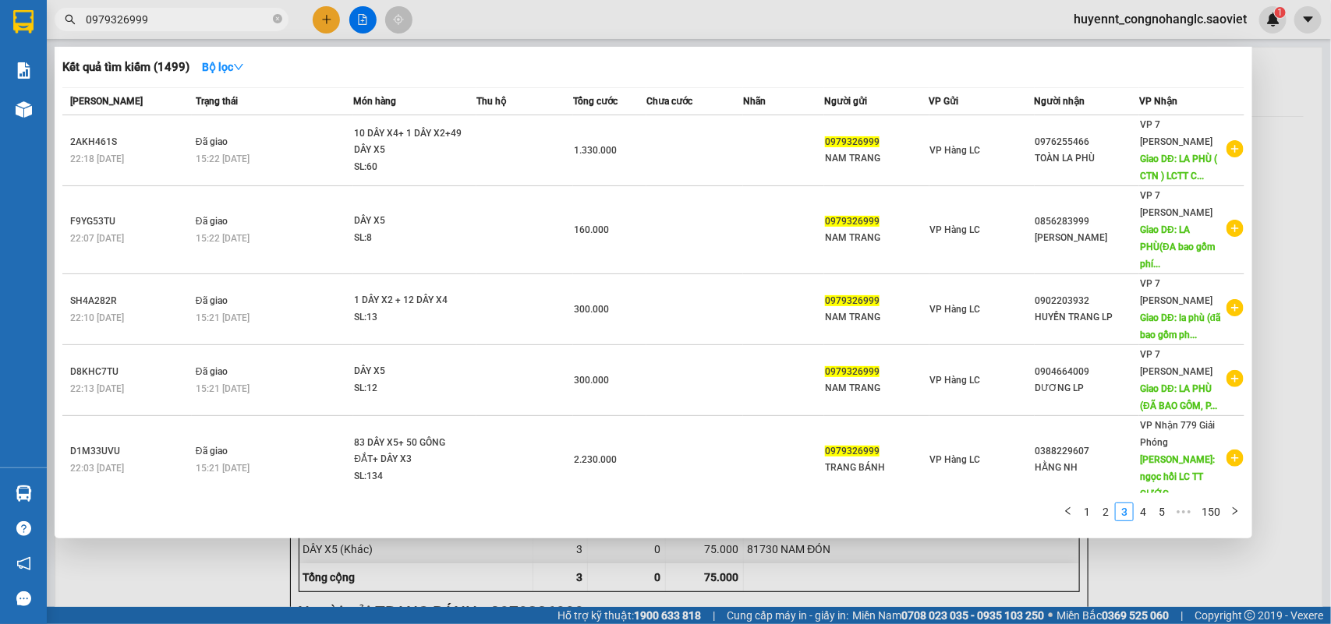
drag, startPoint x: 1293, startPoint y: 166, endPoint x: 1264, endPoint y: 176, distance: 30.6
click at [1289, 172] on div at bounding box center [665, 312] width 1331 height 624
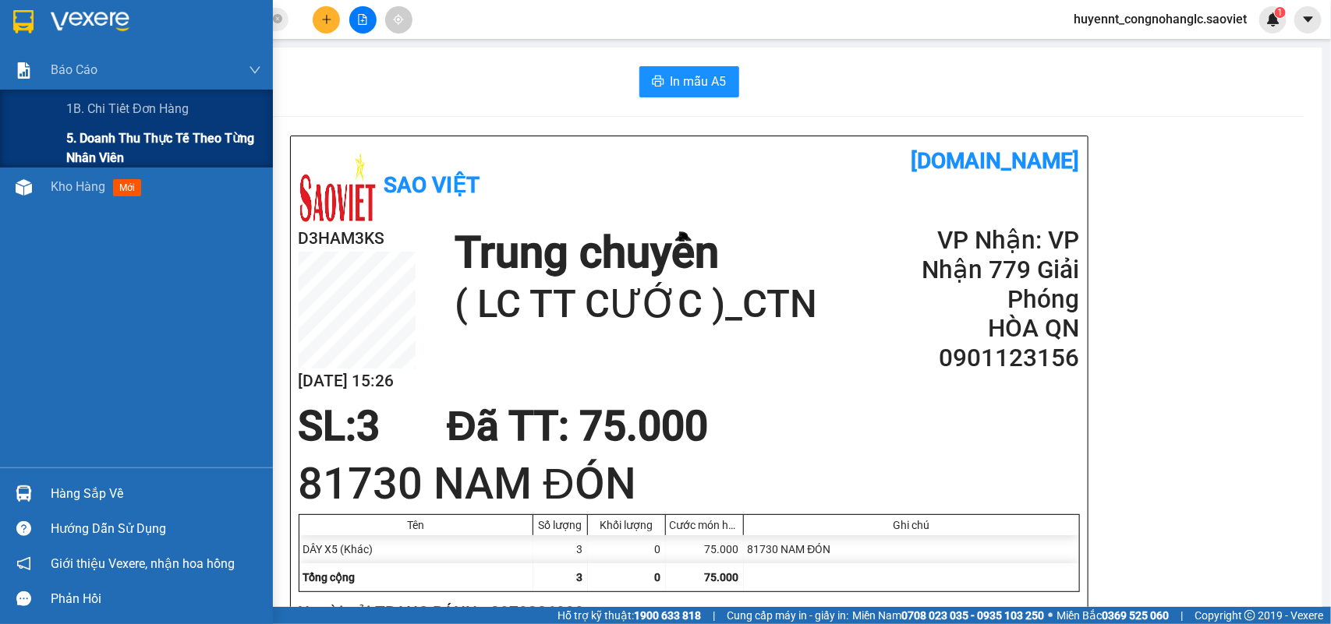
drag, startPoint x: 94, startPoint y: 135, endPoint x: 110, endPoint y: 136, distance: 15.7
click at [95, 136] on span "5. Doanh thu thực tế theo từng nhân viên" at bounding box center [163, 148] width 195 height 39
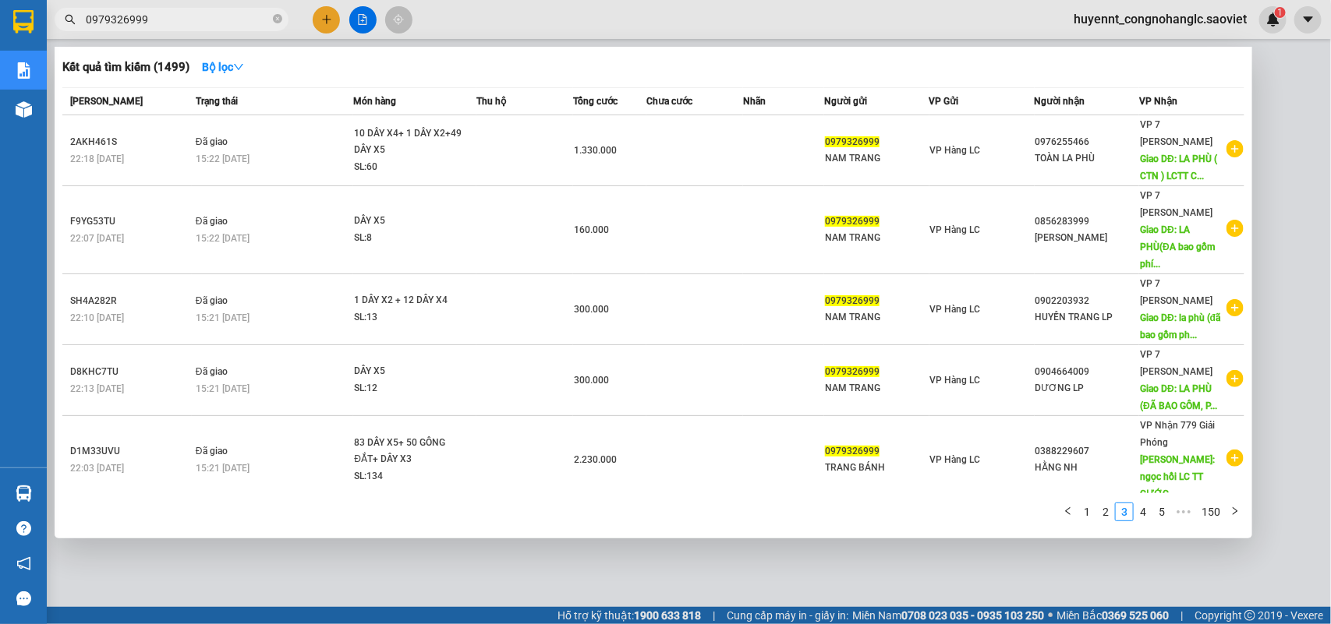
click at [178, 9] on span "0979326999" at bounding box center [172, 19] width 234 height 23
click at [169, 18] on input "0979326999" at bounding box center [178, 19] width 184 height 17
type input "0"
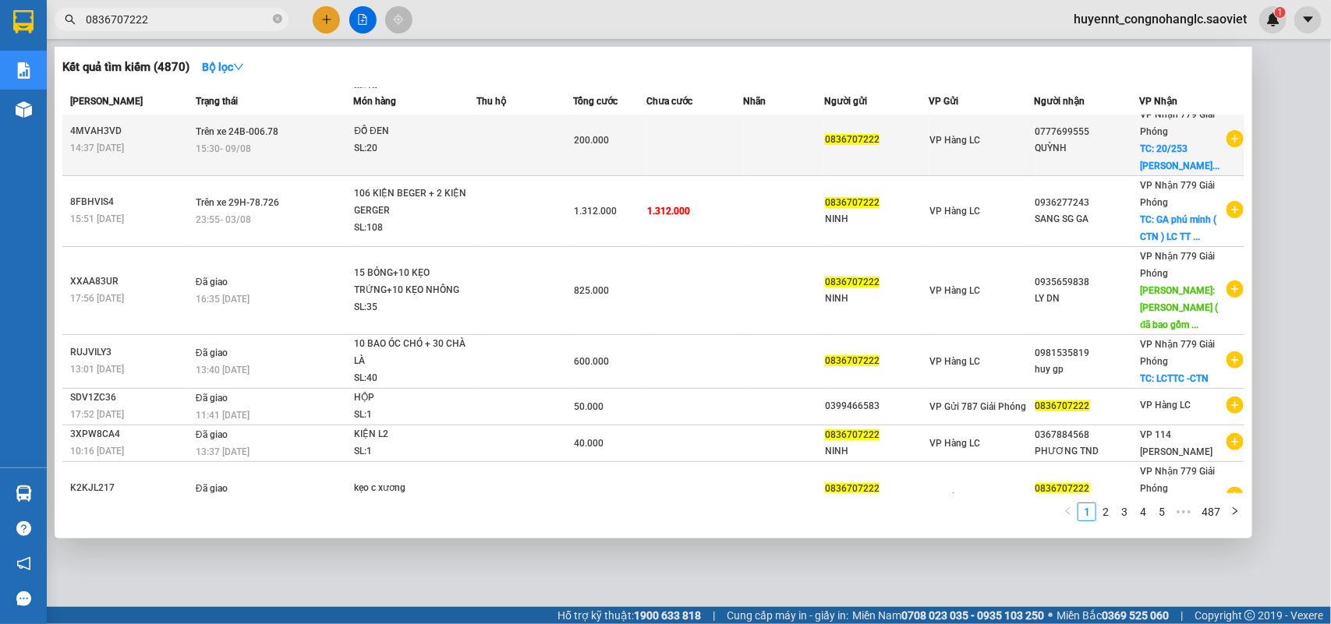
scroll to position [208, 0]
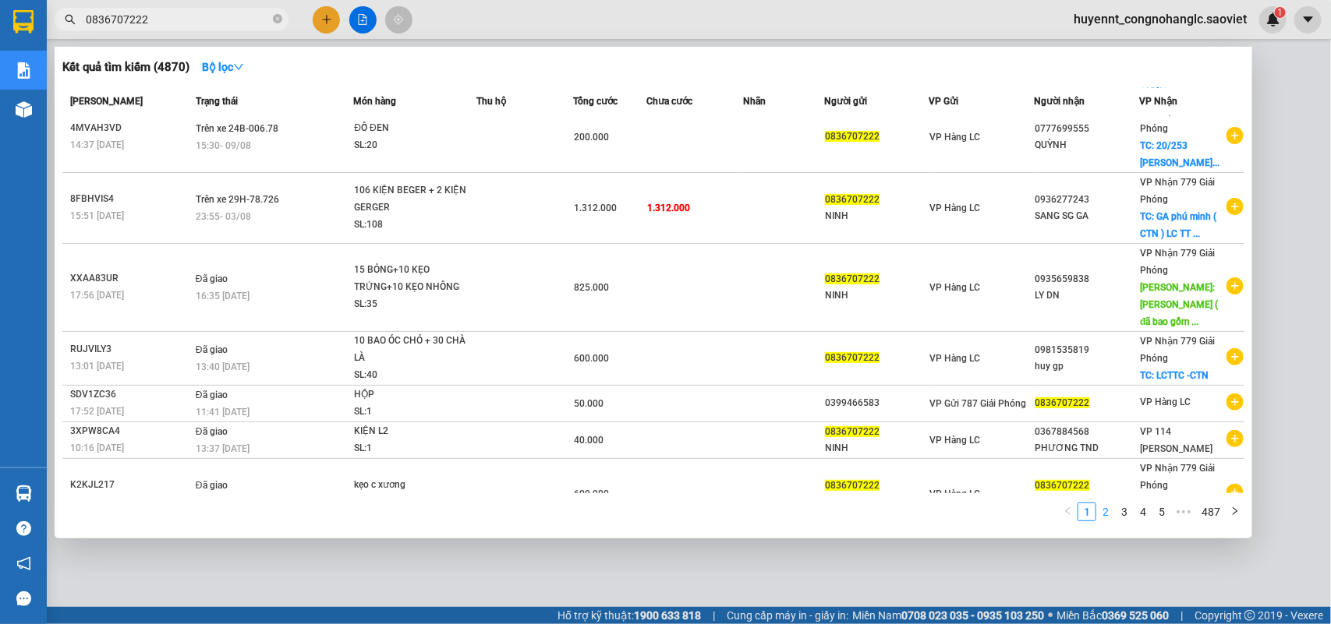
type input "0836707222"
click at [1132, 507] on link "3" at bounding box center [1124, 512] width 17 height 17
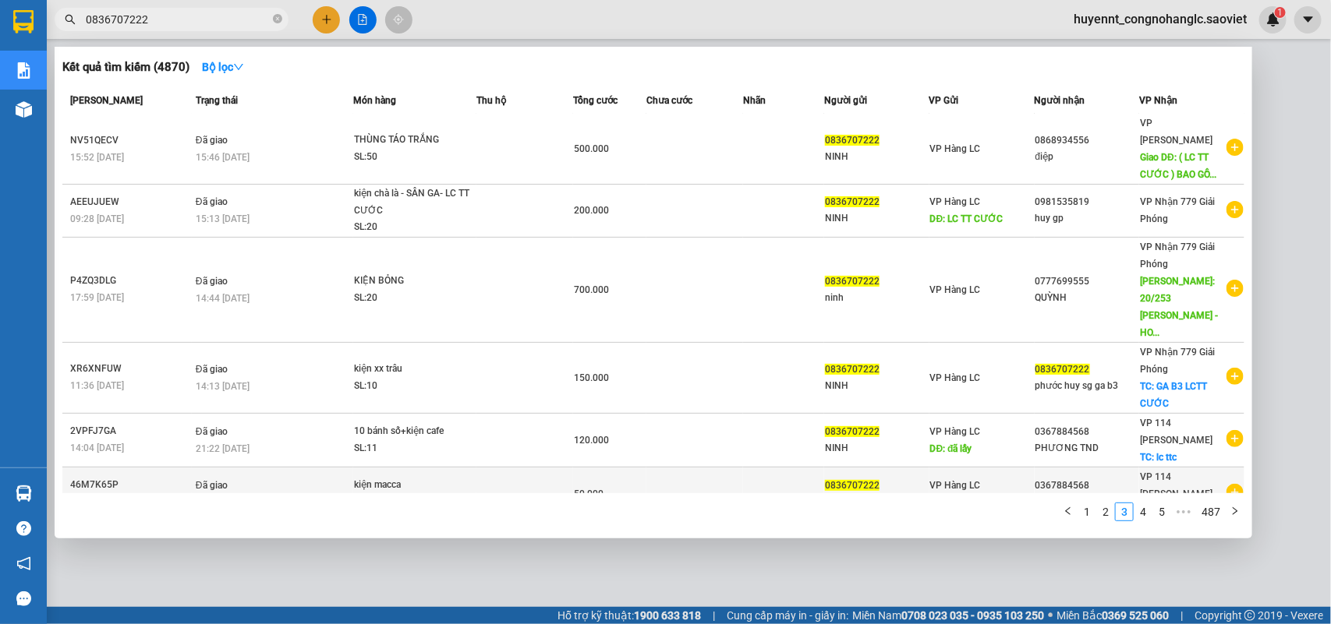
scroll to position [0, 0]
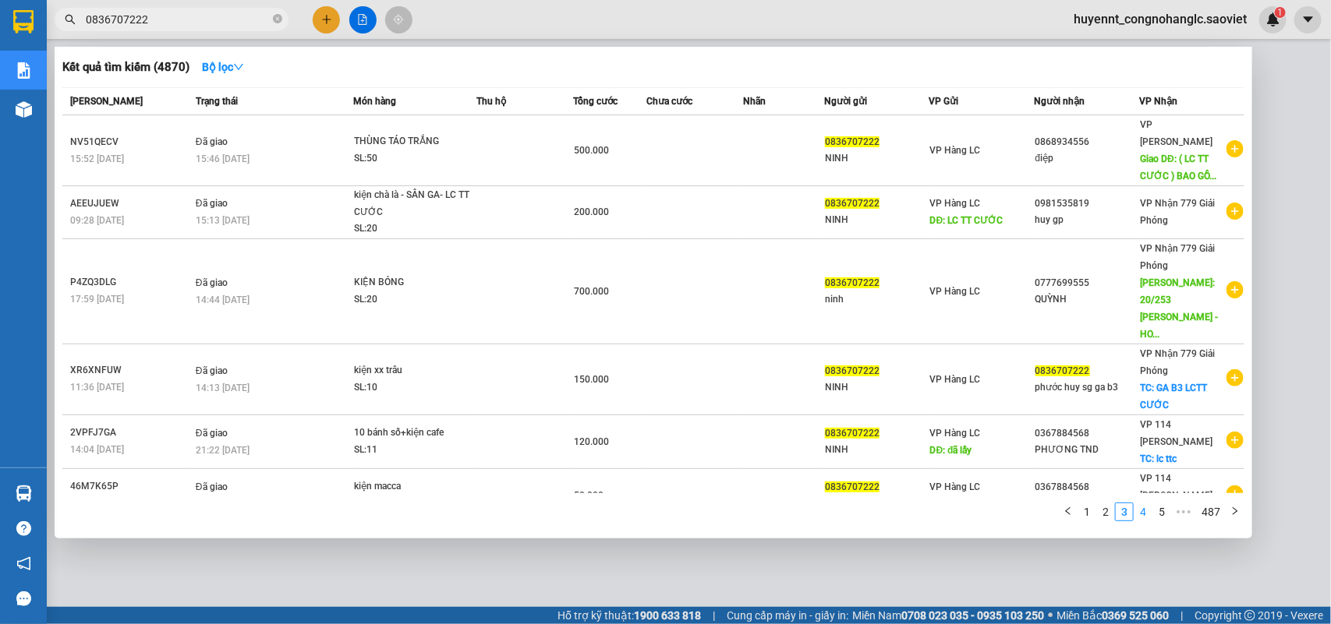
click at [1144, 515] on link "4" at bounding box center [1142, 512] width 17 height 17
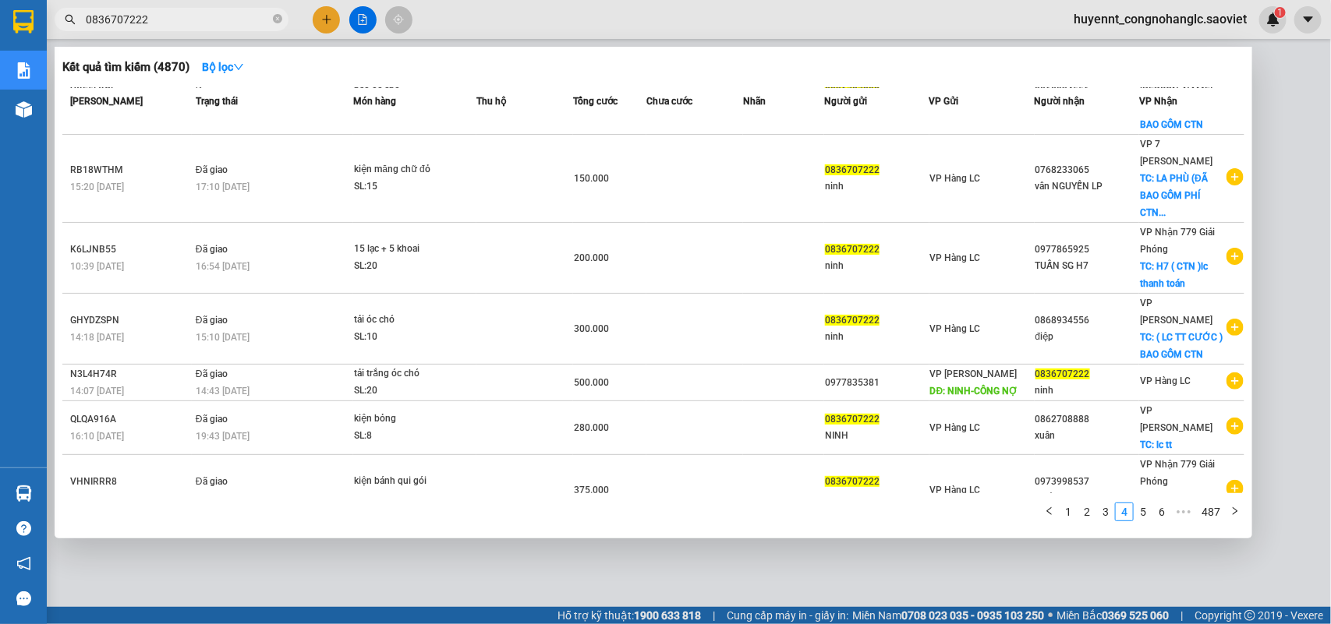
scroll to position [222, 0]
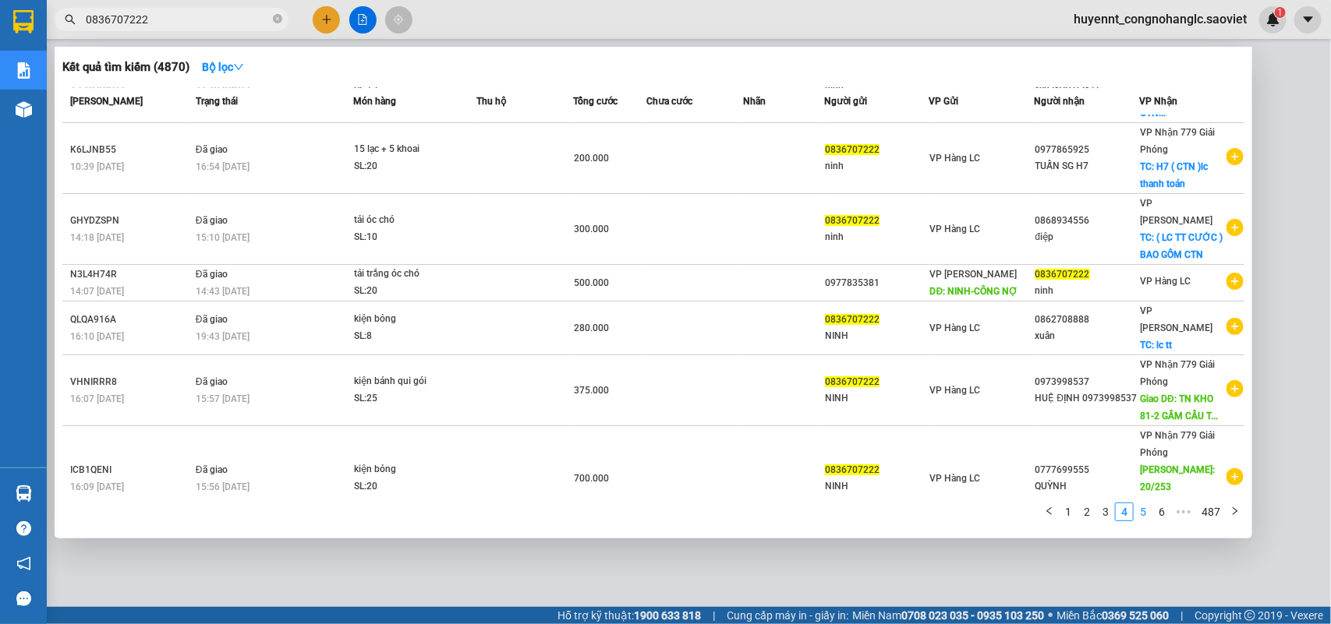
click at [1141, 515] on link "5" at bounding box center [1142, 512] width 17 height 17
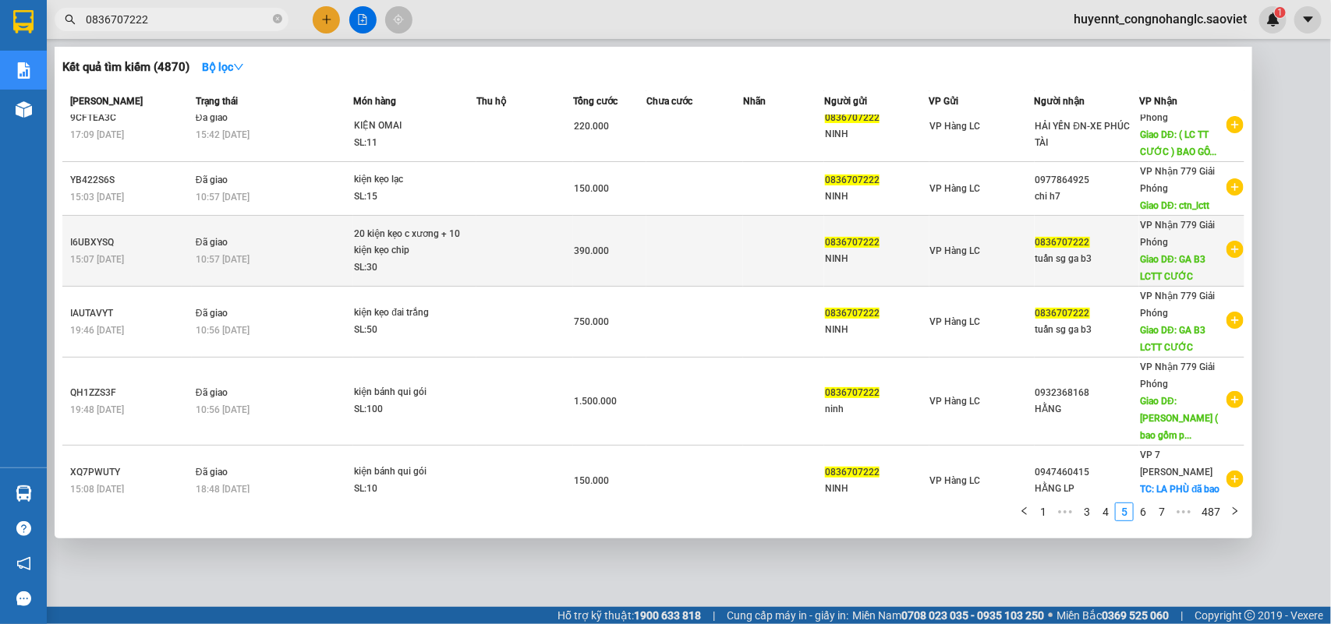
scroll to position [0, 0]
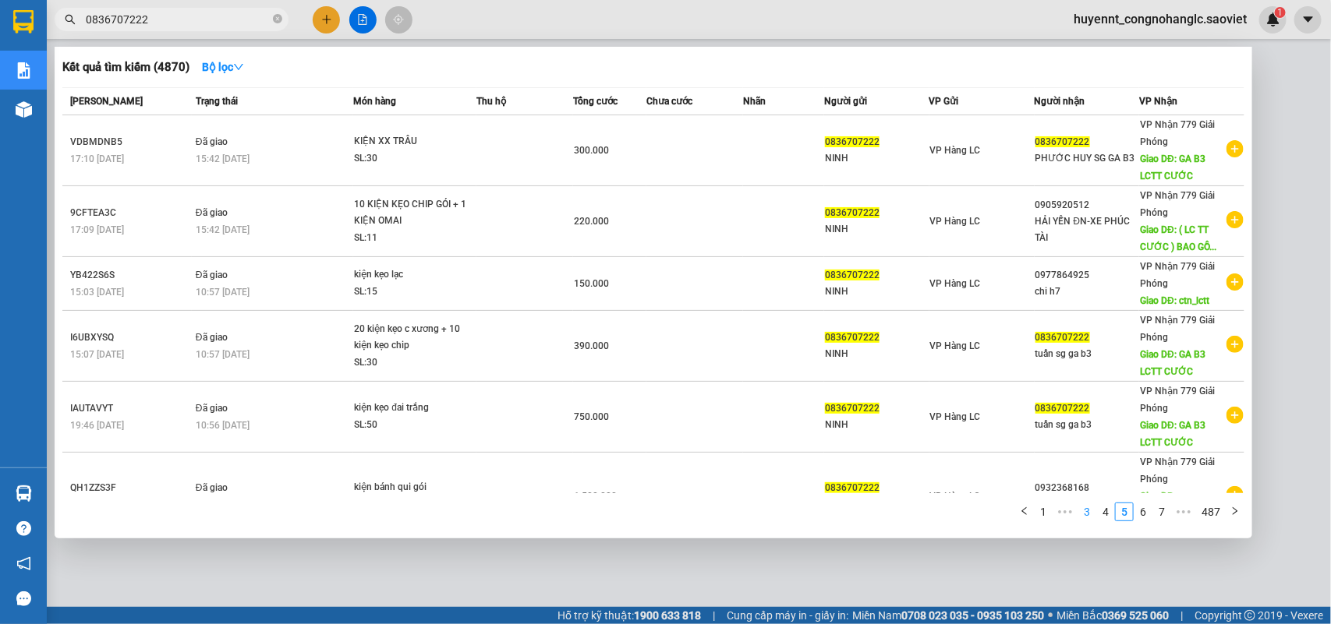
click at [1105, 509] on link "4" at bounding box center [1105, 512] width 17 height 17
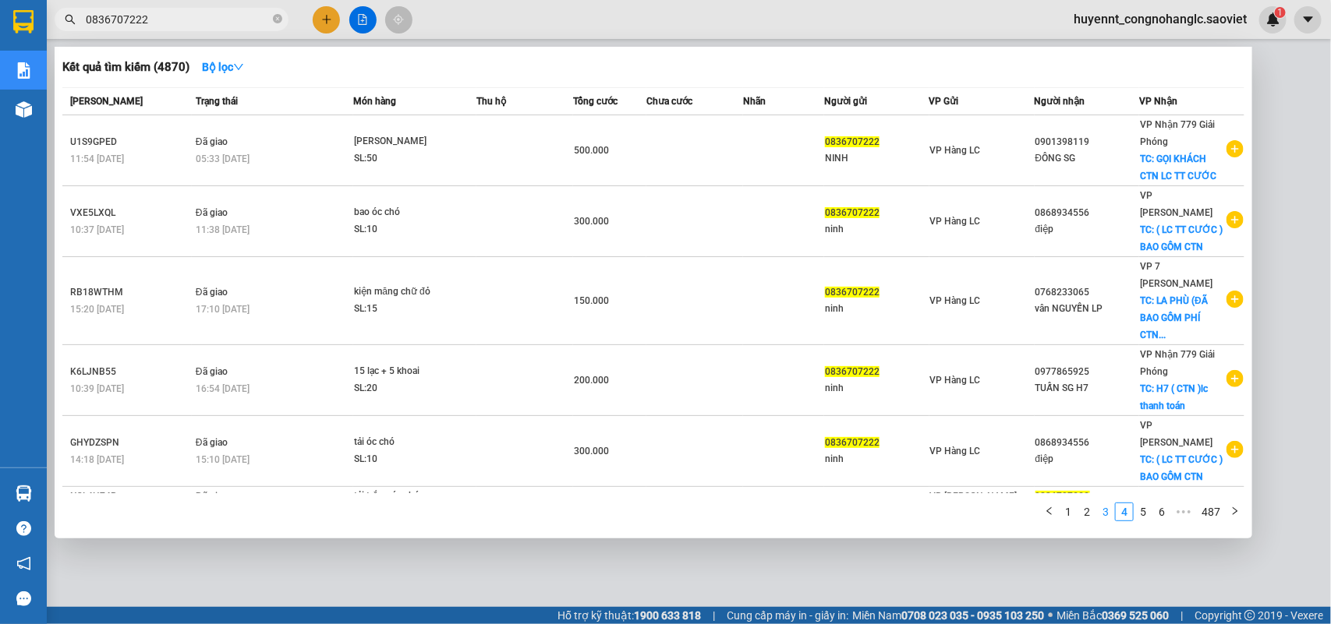
click at [1106, 515] on link "3" at bounding box center [1105, 512] width 17 height 17
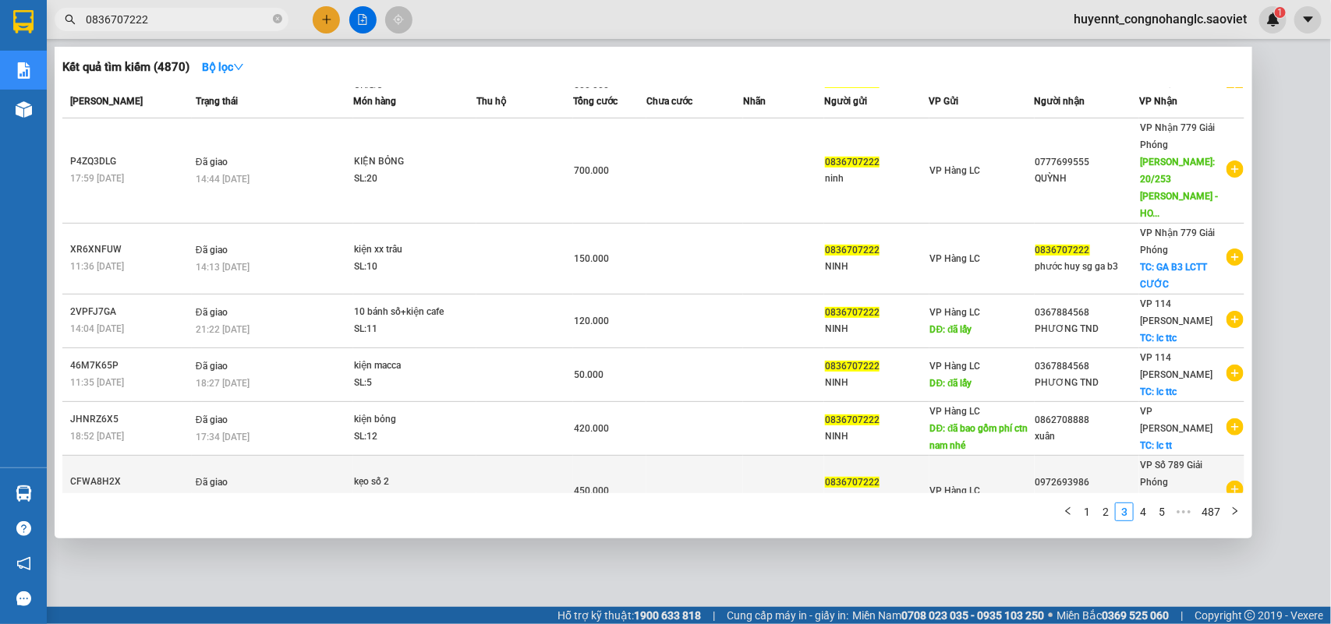
scroll to position [189, 0]
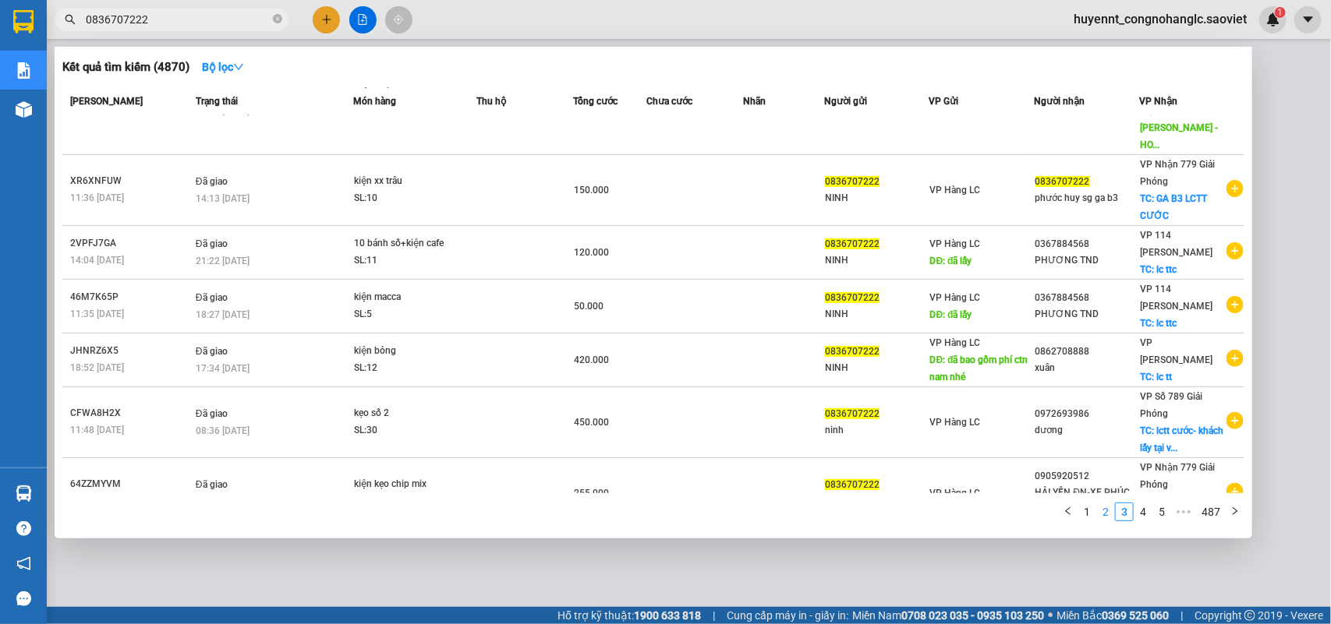
click at [1105, 515] on link "2" at bounding box center [1105, 512] width 17 height 17
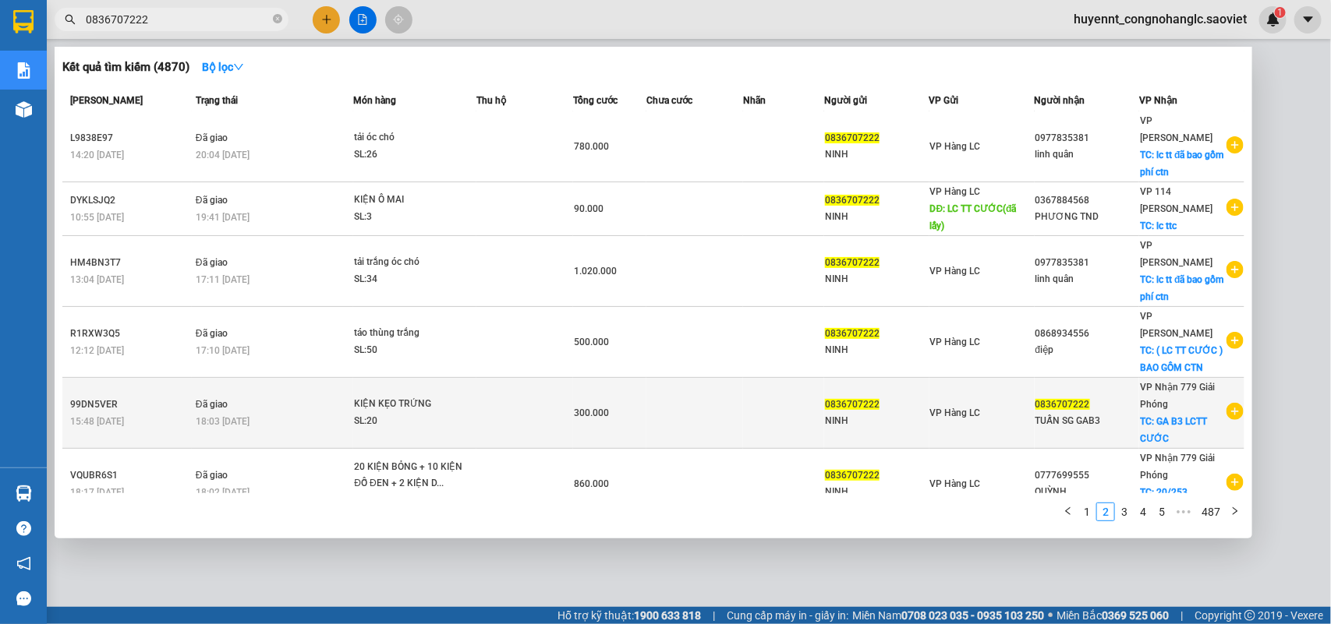
scroll to position [0, 0]
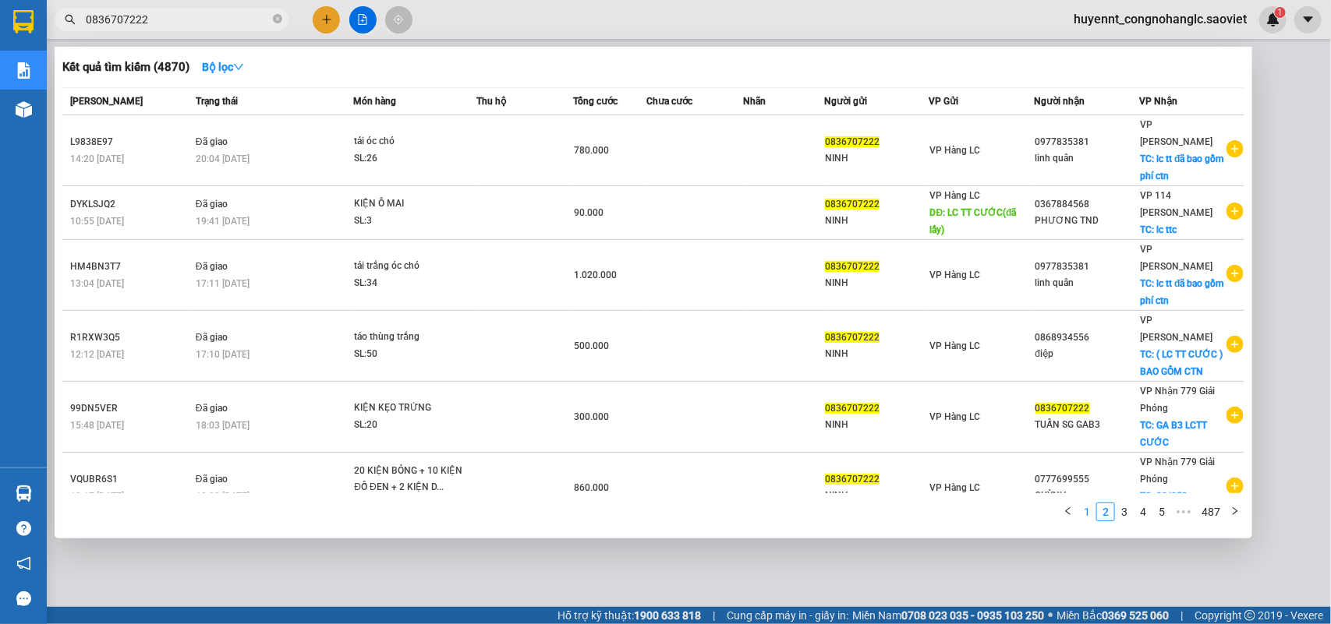
click at [1088, 507] on link "1" at bounding box center [1086, 512] width 17 height 17
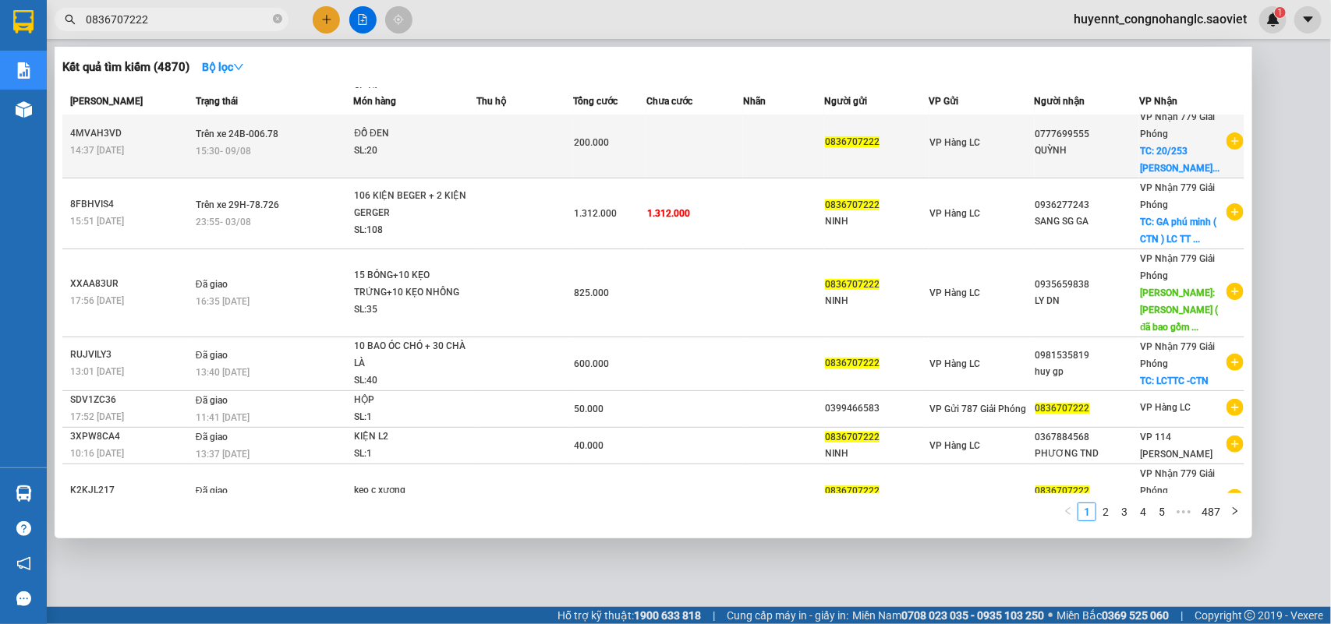
scroll to position [208, 0]
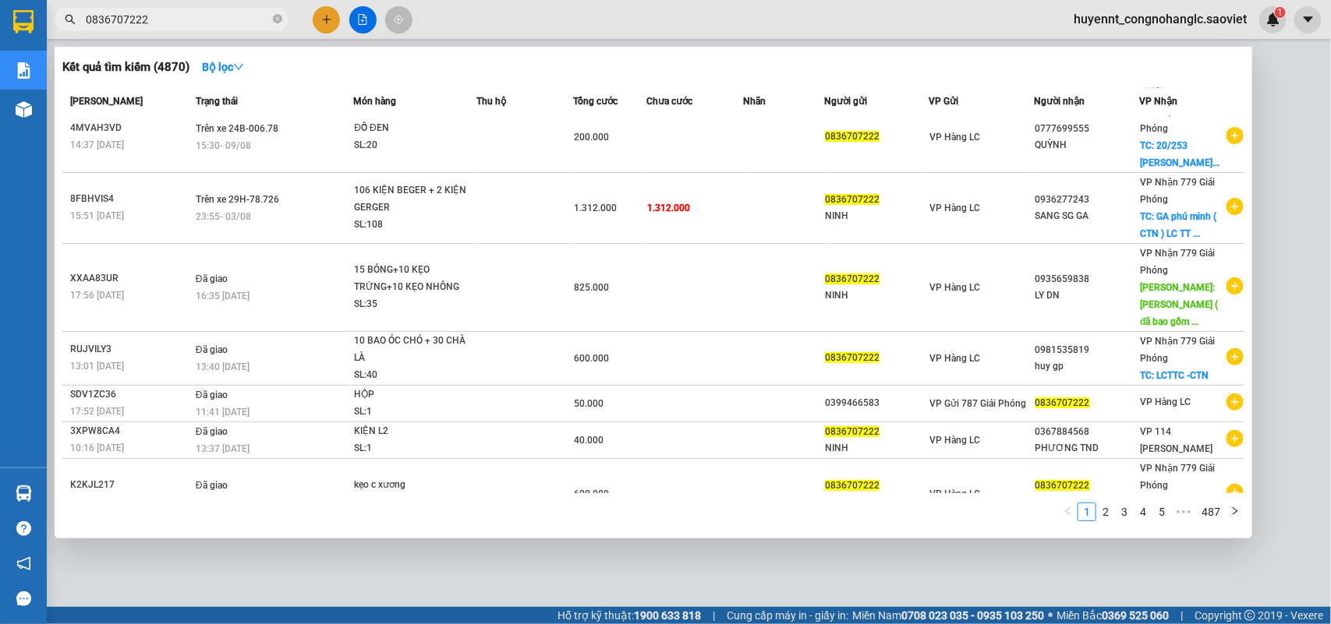
click at [1272, 411] on div at bounding box center [665, 312] width 1331 height 624
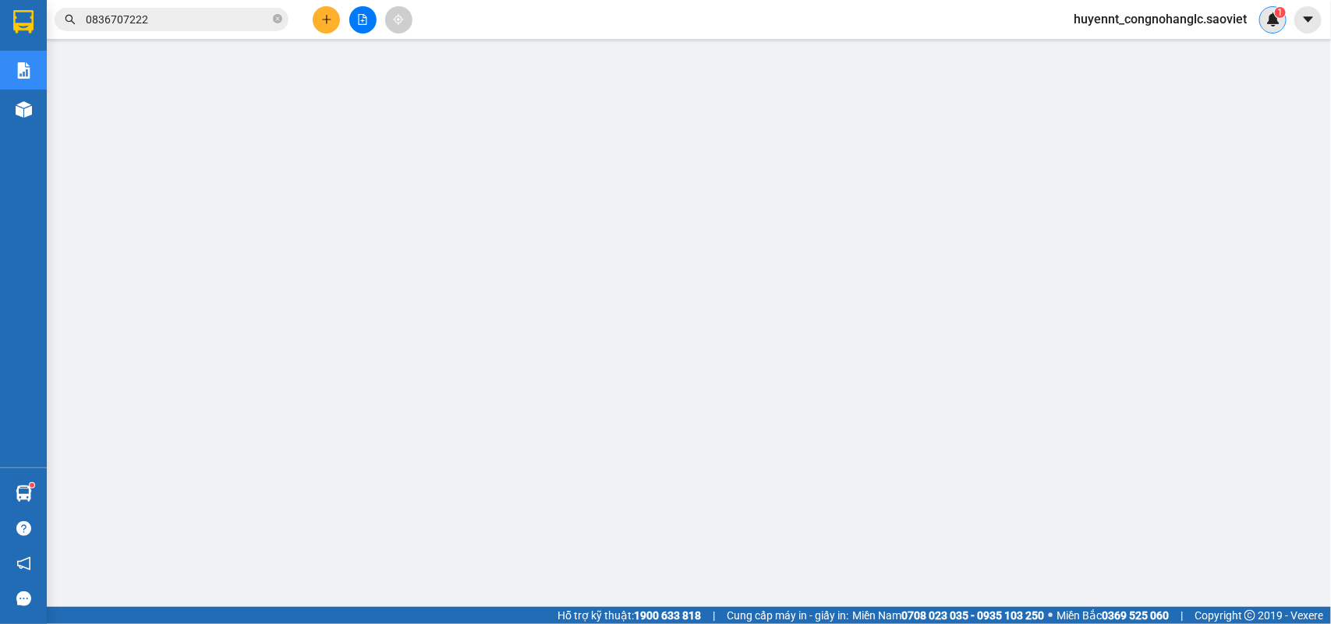
click at [1283, 17] on div "1" at bounding box center [1272, 19] width 27 height 27
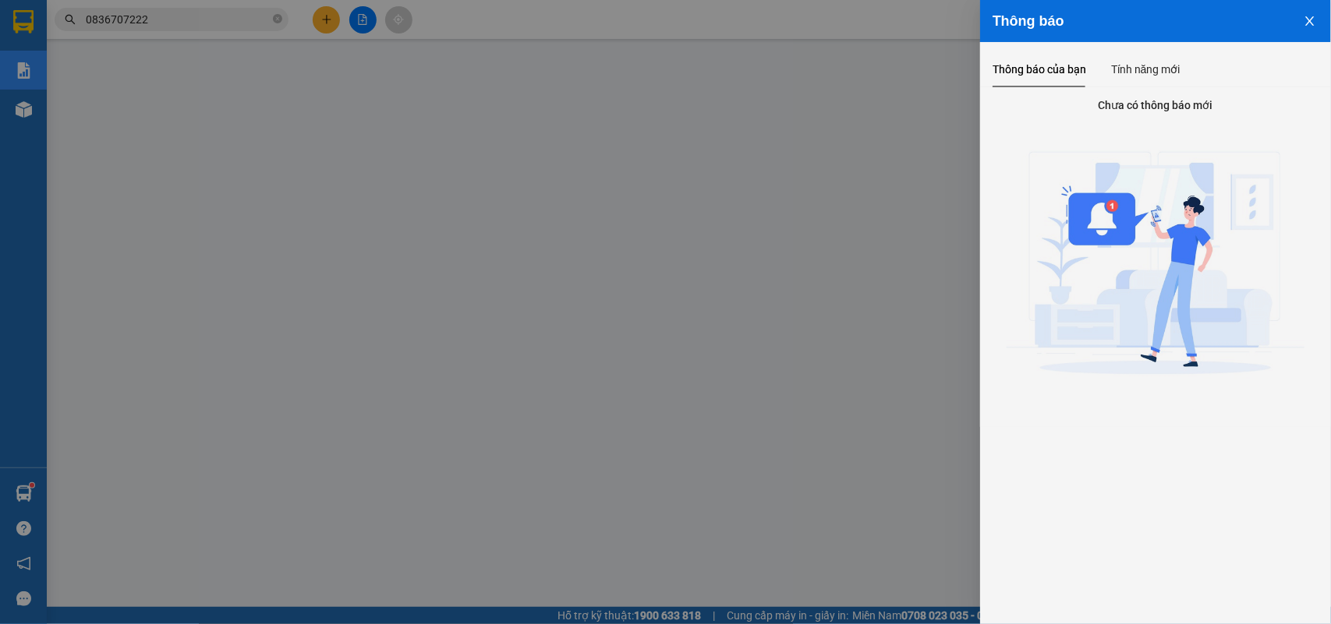
click at [1314, 22] on icon "close" at bounding box center [1310, 21] width 12 height 12
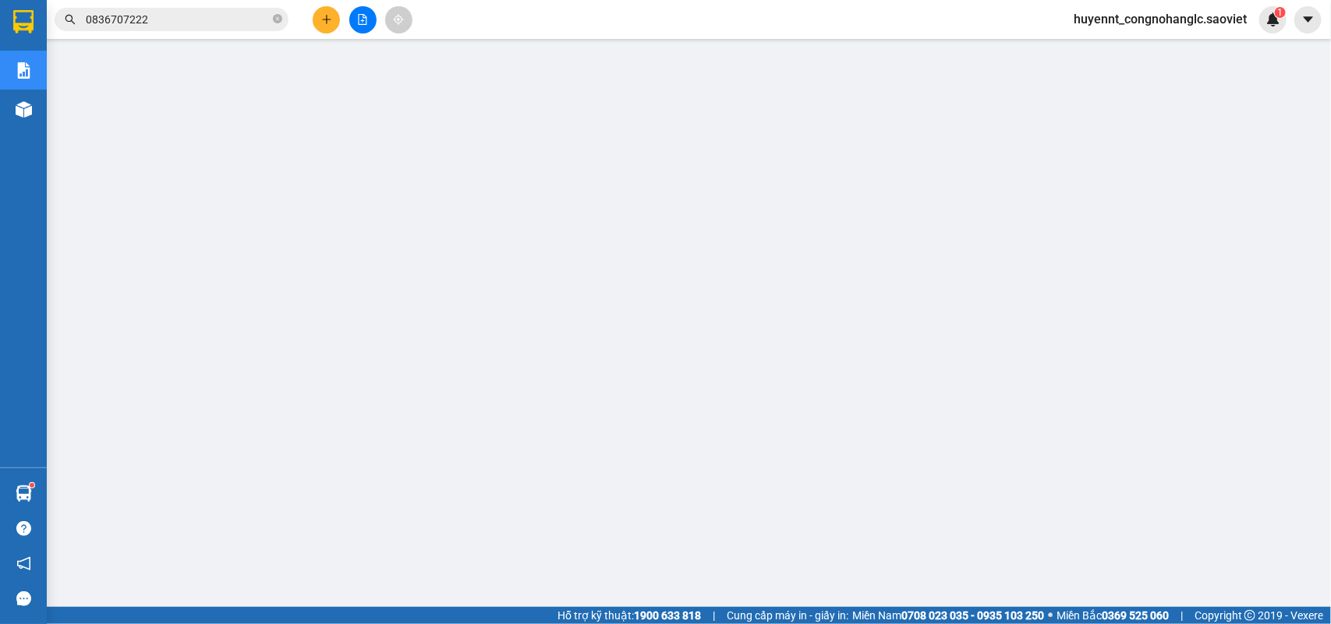
click at [1273, 21] on img at bounding box center [1273, 19] width 14 height 14
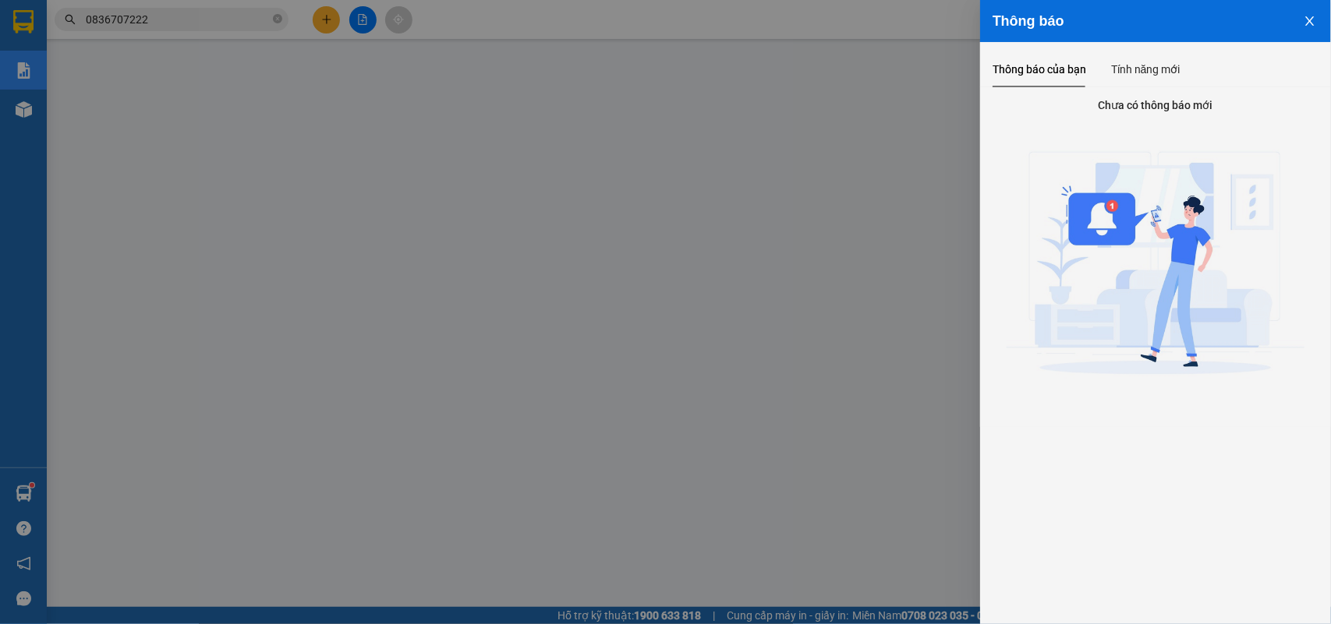
click at [1318, 18] on button "Close" at bounding box center [1310, 20] width 42 height 40
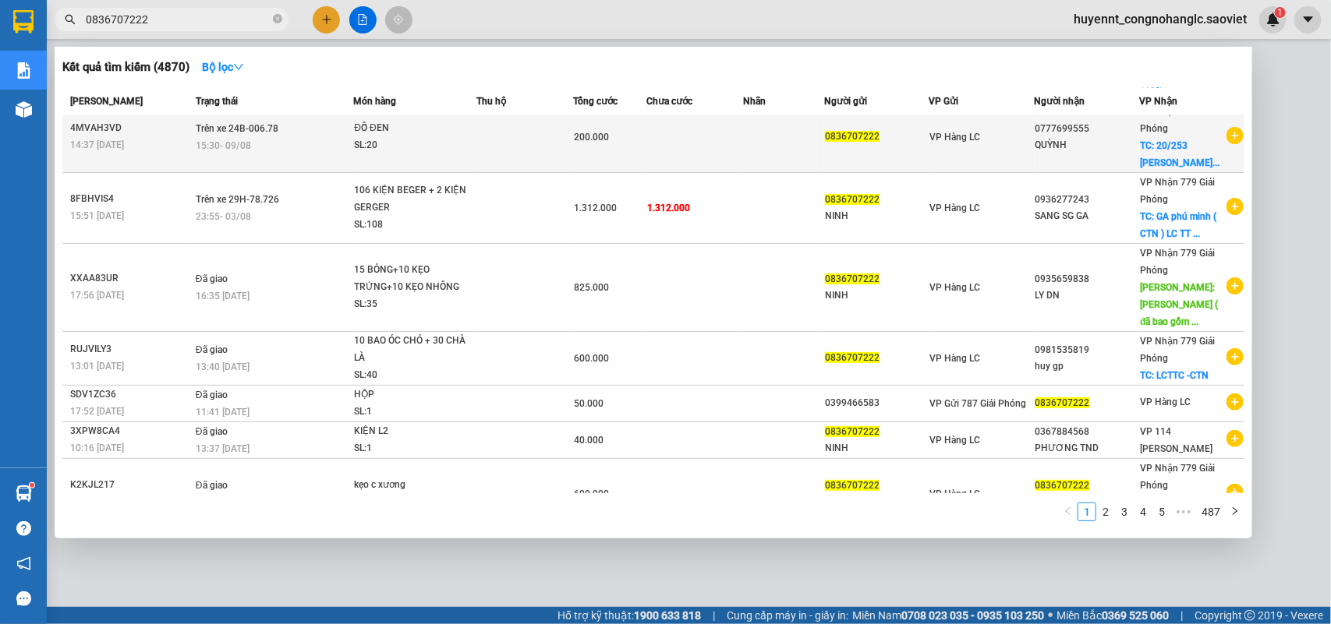
drag, startPoint x: 160, startPoint y: 22, endPoint x: 313, endPoint y: 118, distance: 180.4
click at [60, 34] on div "Kết quả tìm kiếm ( 4870 ) Bộ lọc Mã ĐH Trạng thái Món hàng Thu hộ Tổng cước Chư…" at bounding box center [152, 19] width 304 height 27
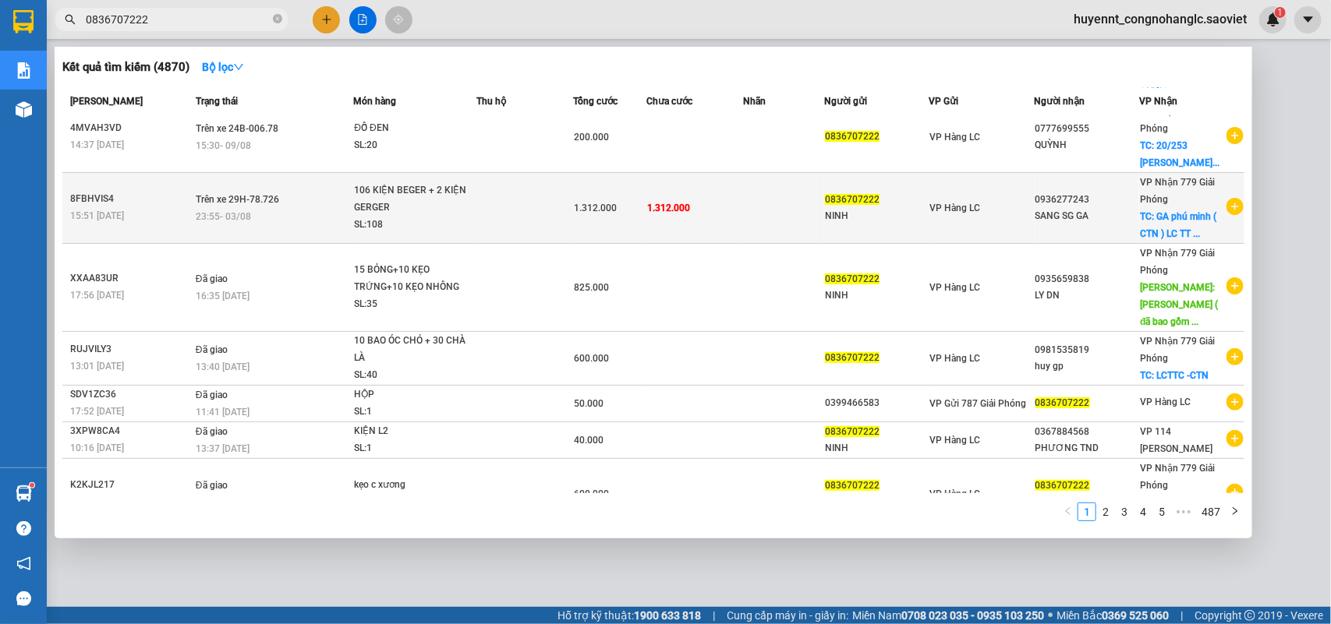
click at [960, 214] on td "VP Hàng LC" at bounding box center [981, 207] width 105 height 71
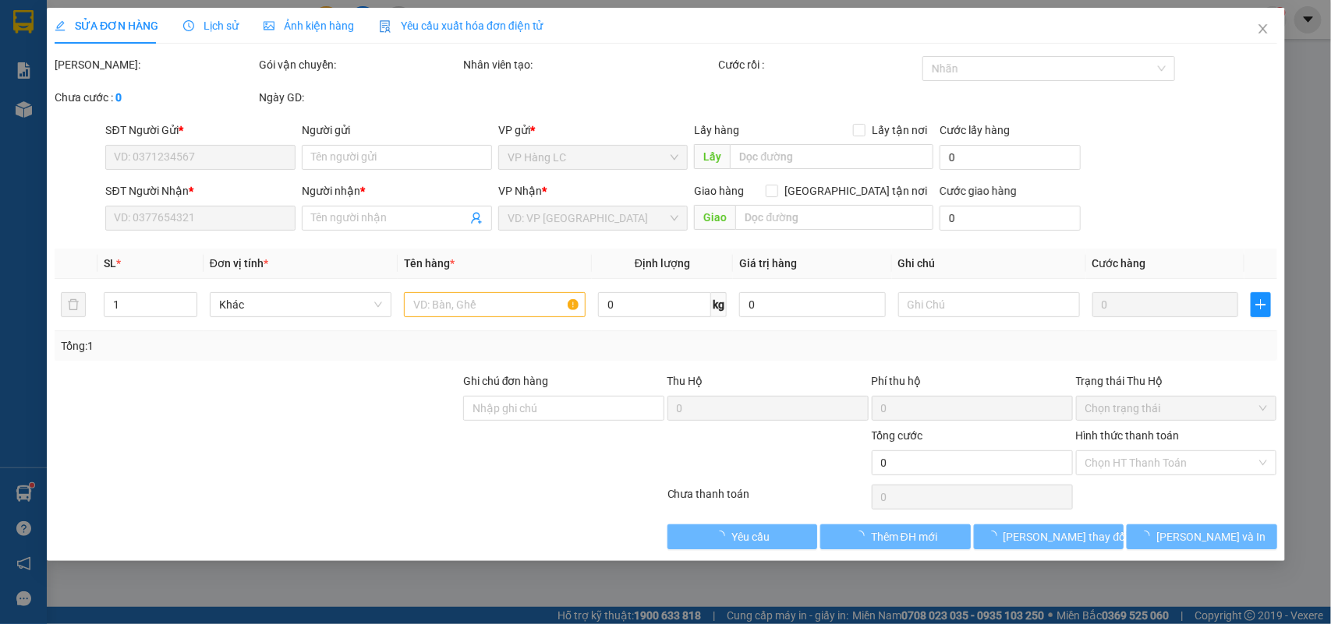
type input "0836707222"
type input "NINH"
type input "0936277243"
type input "SANG SG GA"
checkbox input "true"
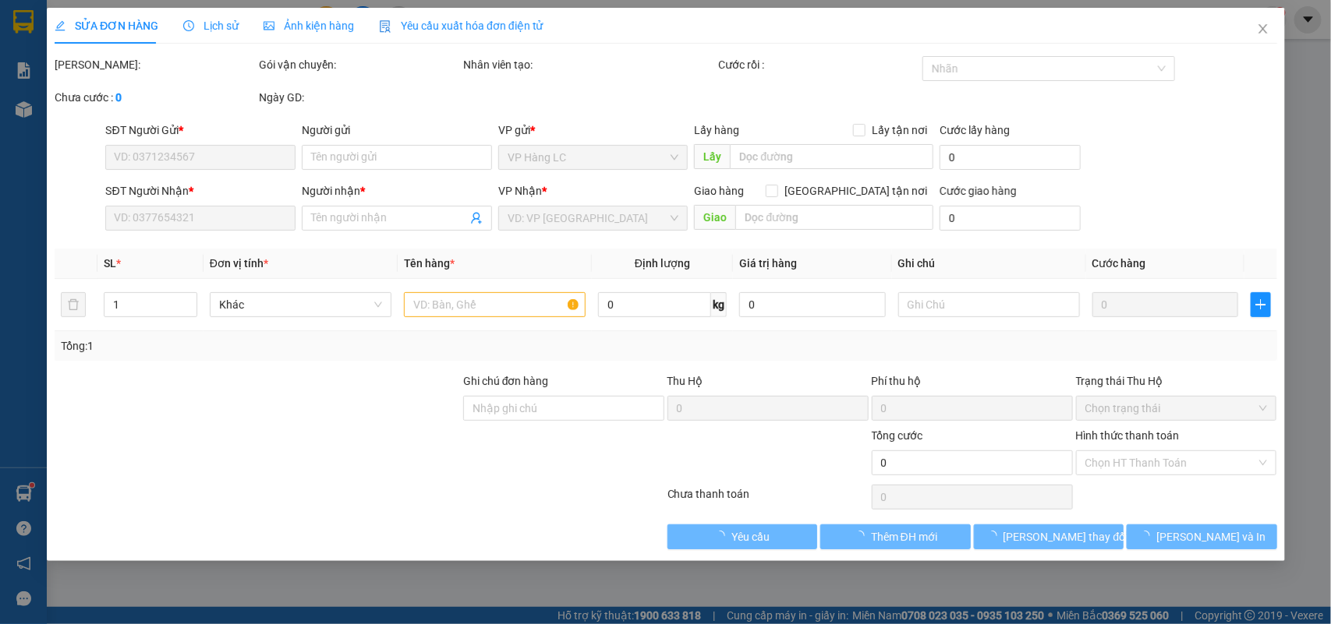
type input "GA phú minh ( CTN ) LC TT CƯỚC"
type input "1.312.000"
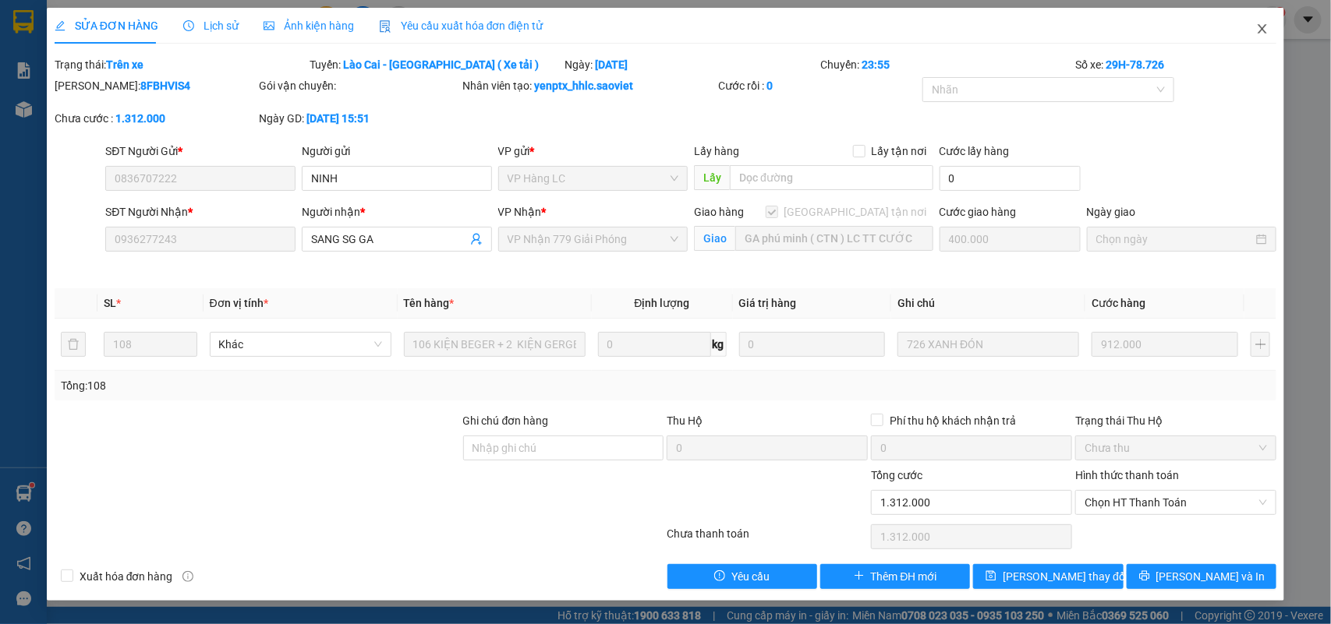
click at [1259, 29] on icon "close" at bounding box center [1262, 29] width 12 height 12
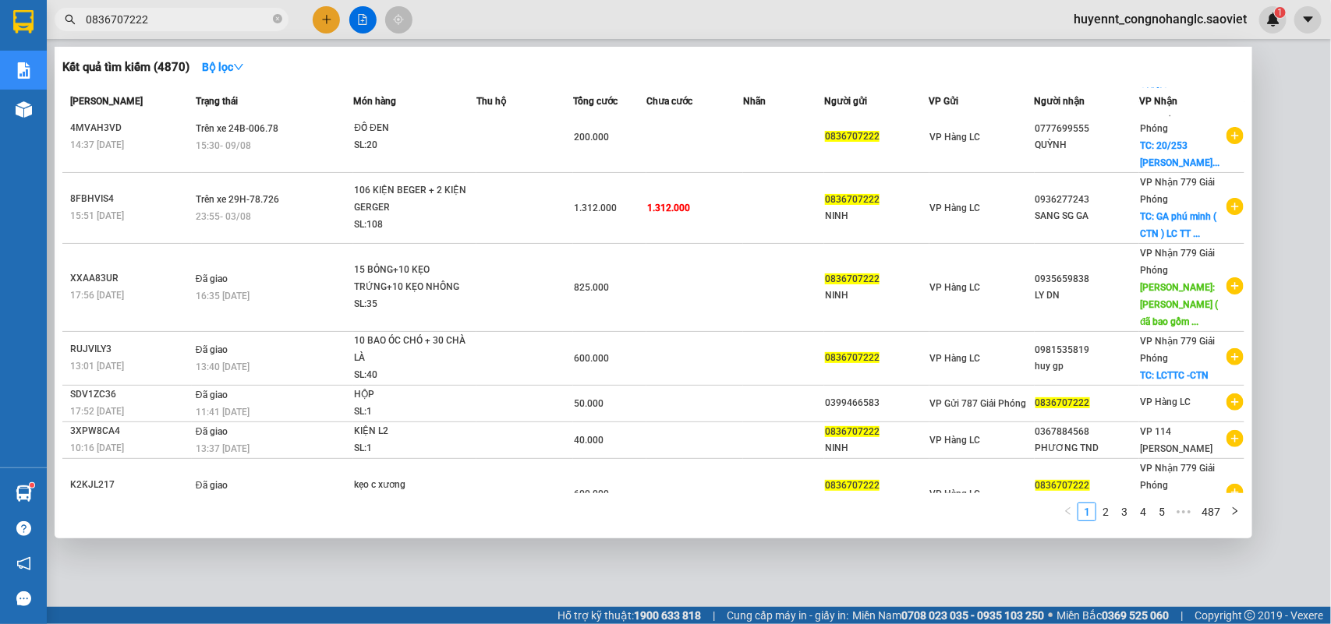
click at [200, 21] on input "0836707222" at bounding box center [178, 19] width 184 height 17
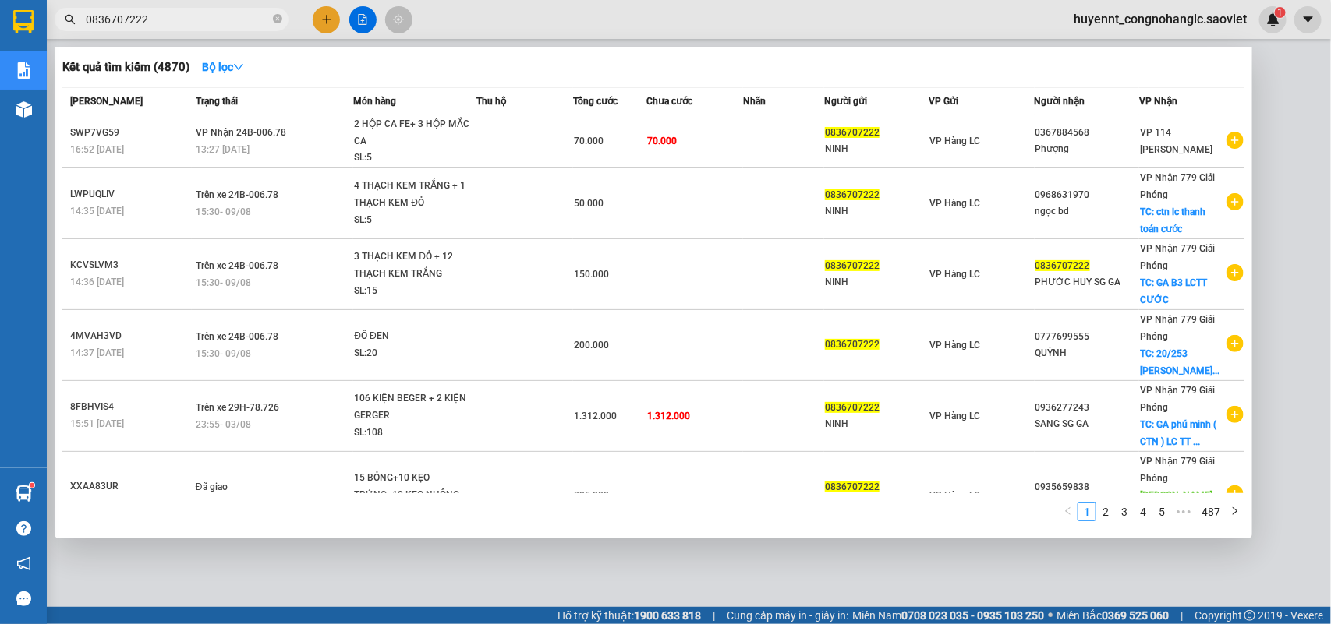
drag, startPoint x: 166, startPoint y: 24, endPoint x: 70, endPoint y: 34, distance: 96.3
click at [70, 34] on div "Kết quả tìm kiếm ( 4870 ) Bộ lọc Mã ĐH Trạng thái Món hàng Thu hộ Tổng cước Chư…" at bounding box center [152, 19] width 304 height 27
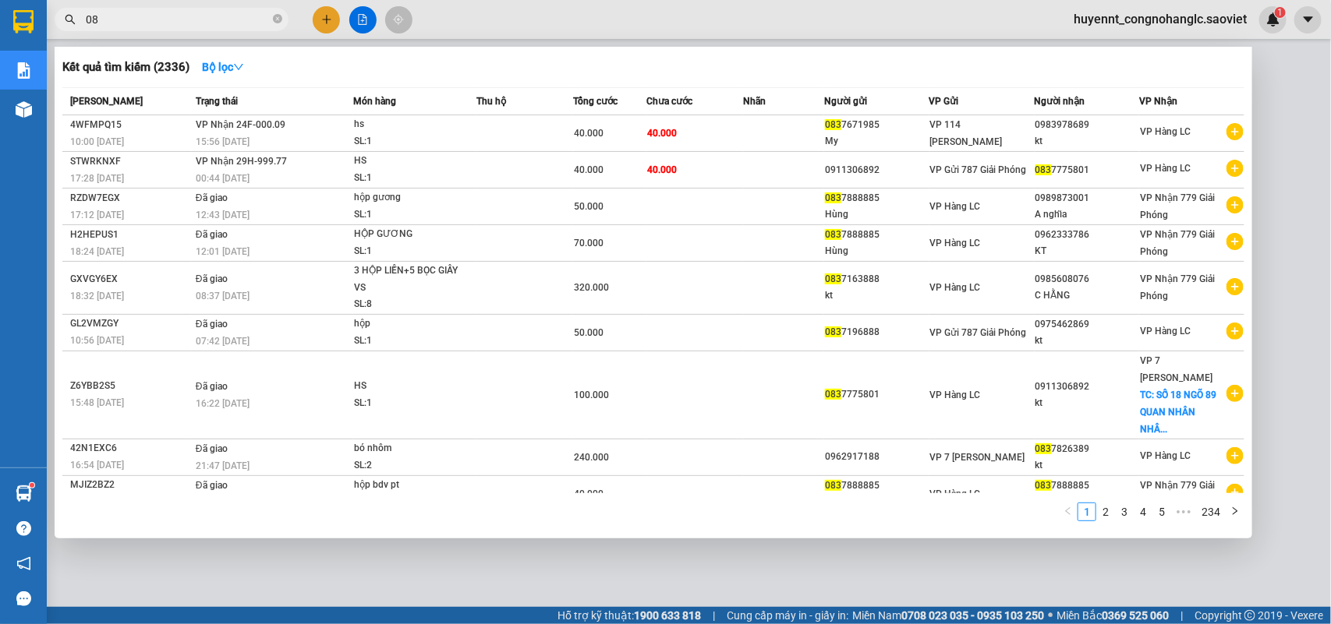
type input "0"
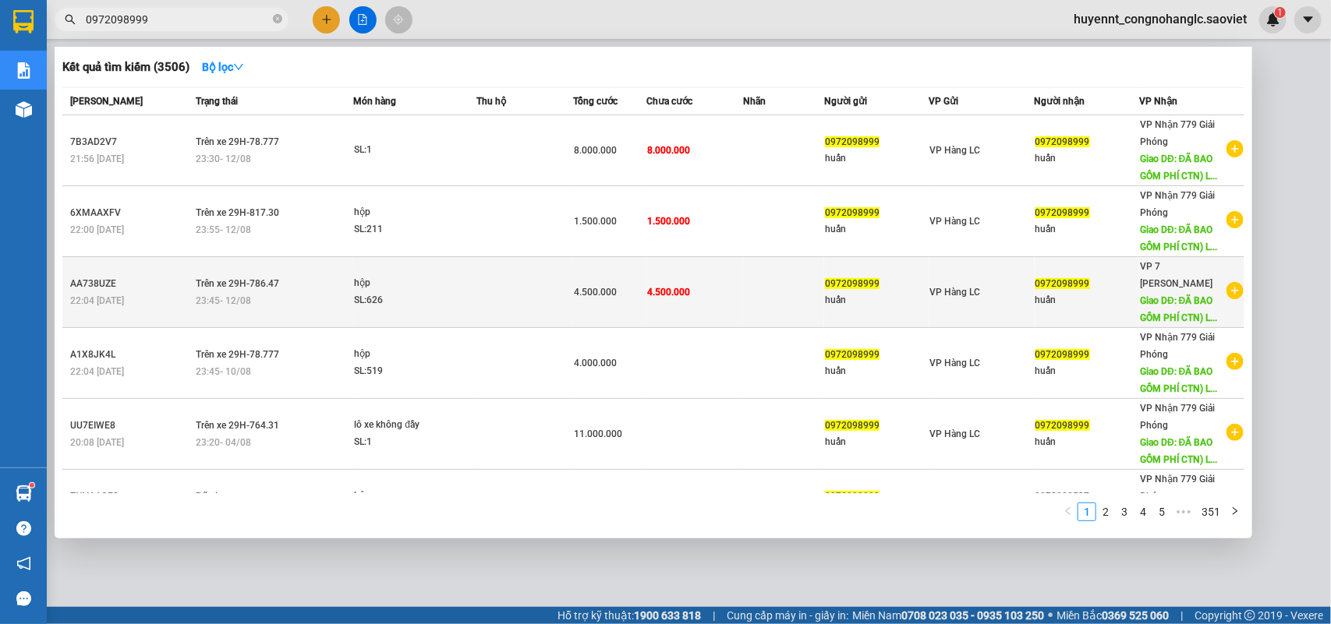
type input "0972098999"
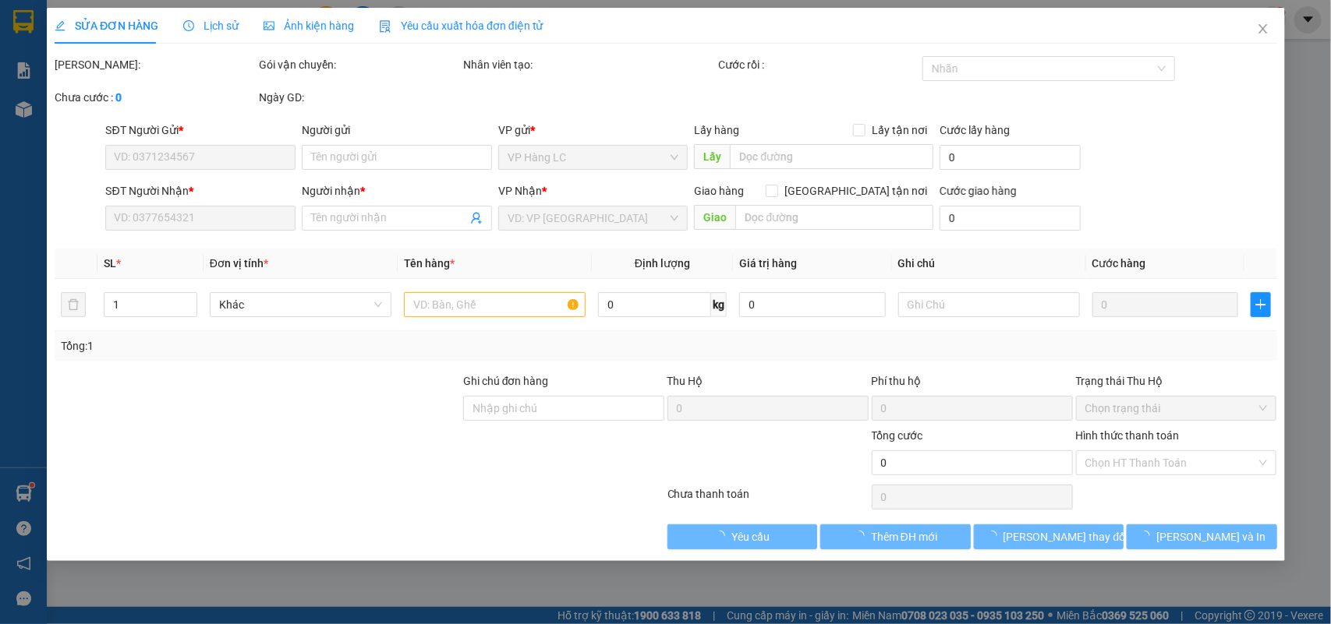
type input "0972098999"
type input "huấn"
type input "0972098999"
type input "huấn"
type input "ĐÃ BAO GỒM PHÍ CTN) LC TT CƯỚC"
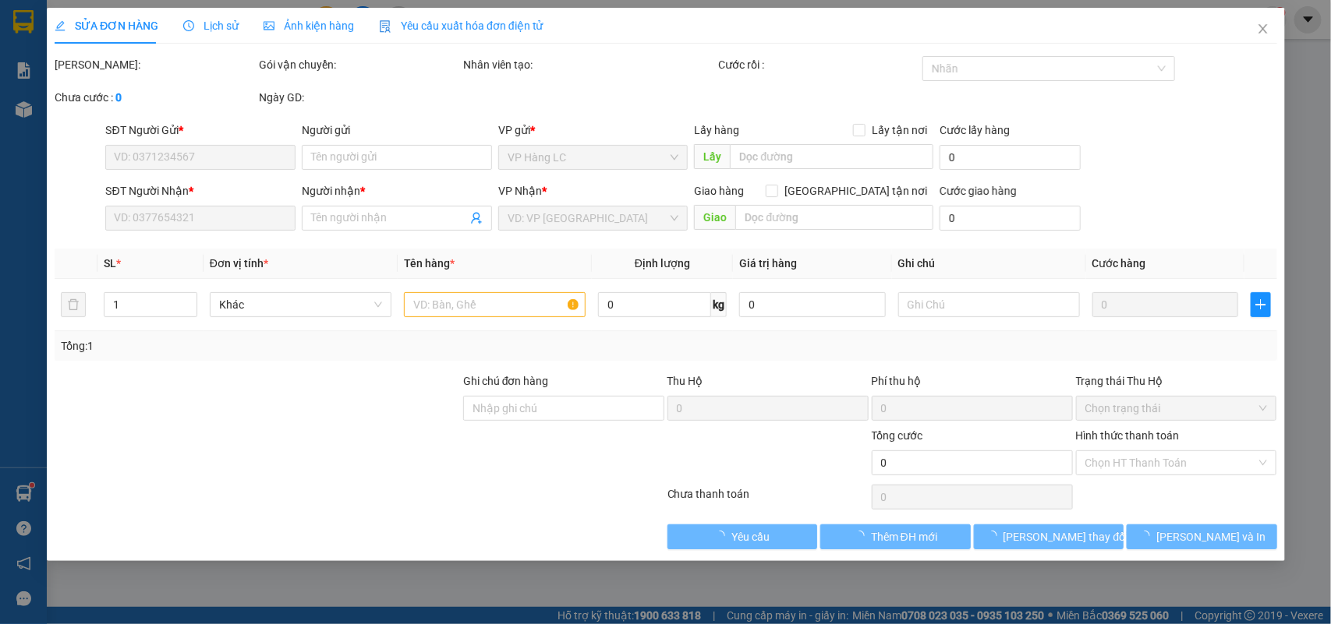
type input "500.000"
type input "4.500.000"
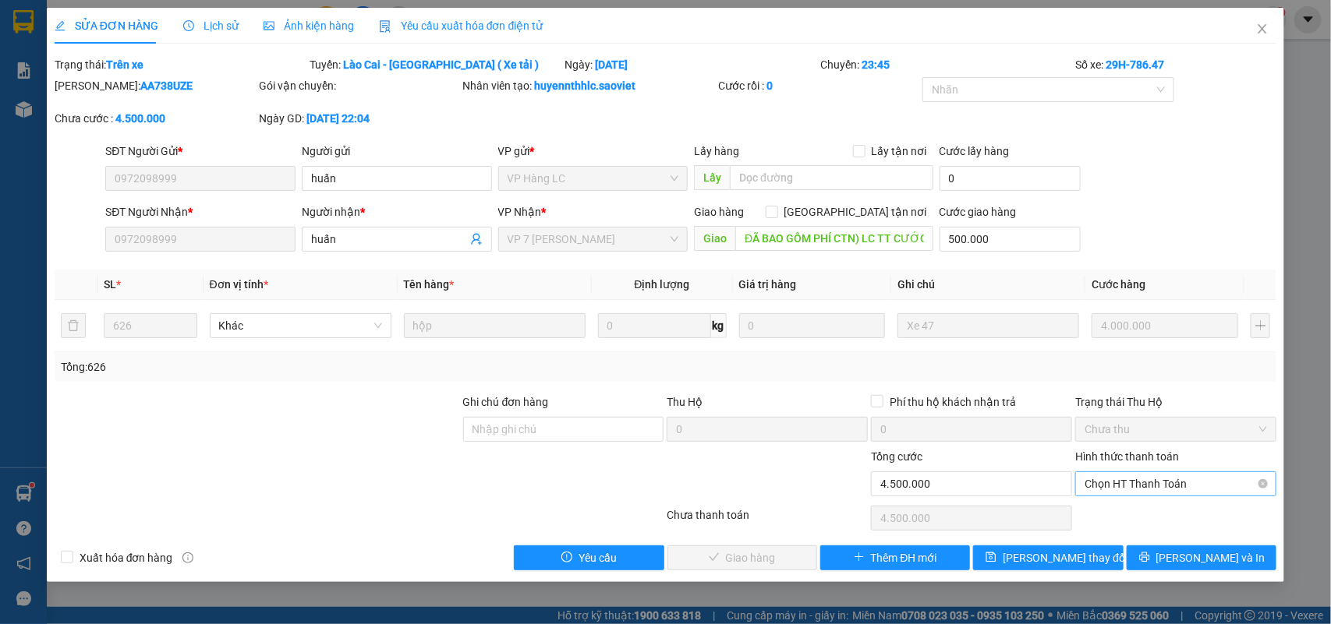
click at [1151, 484] on span "Chọn HT Thanh Toán" at bounding box center [1175, 483] width 182 height 23
click at [1135, 534] on div "Chuyển khoản" at bounding box center [1176, 540] width 182 height 17
type input "0"
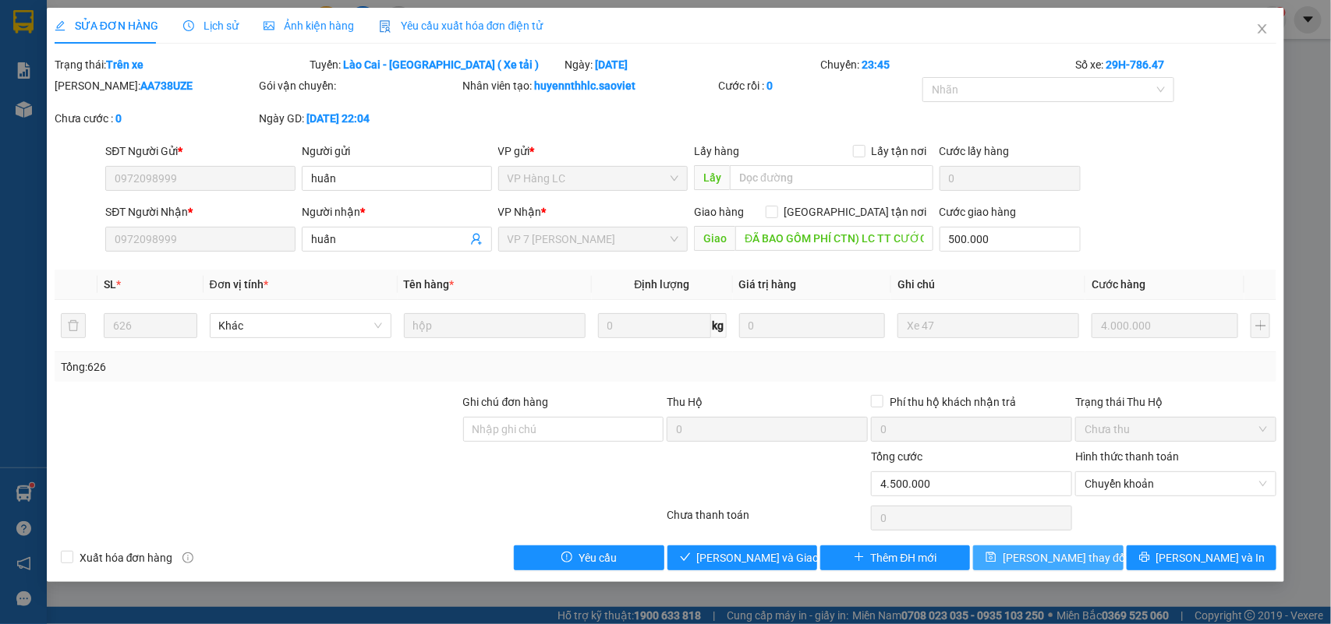
click at [1052, 562] on span "Lưu thay đổi" at bounding box center [1065, 558] width 125 height 17
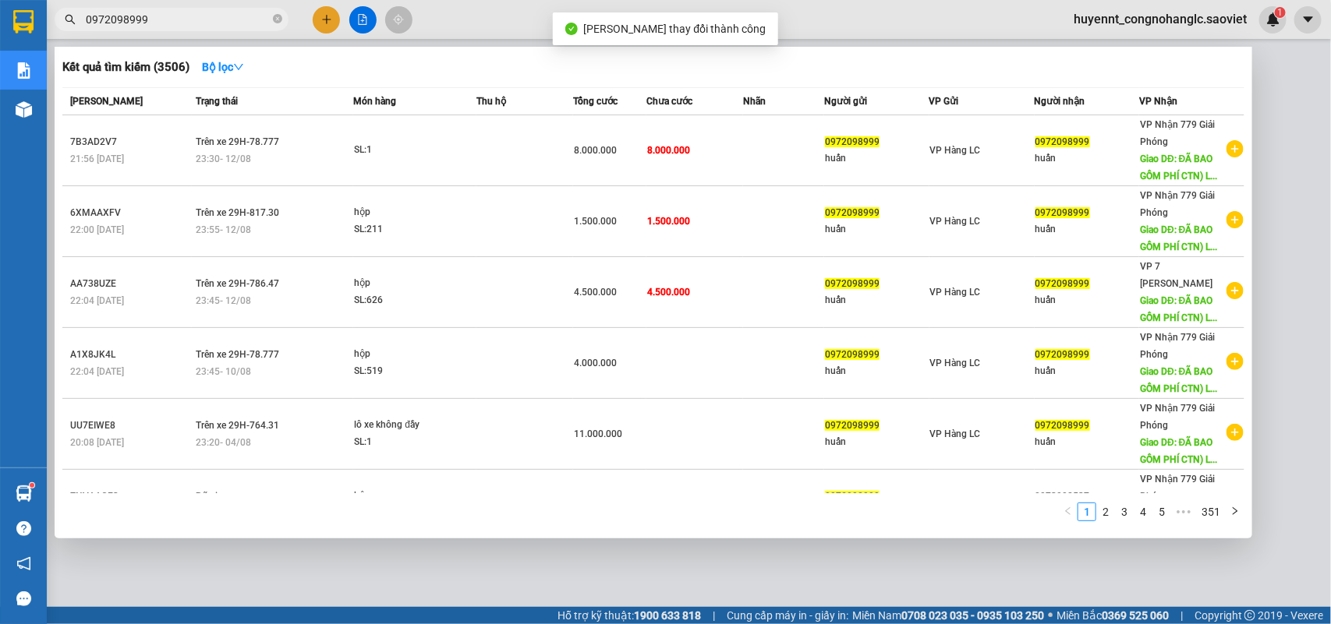
click at [196, 22] on input "0972098999" at bounding box center [178, 19] width 184 height 17
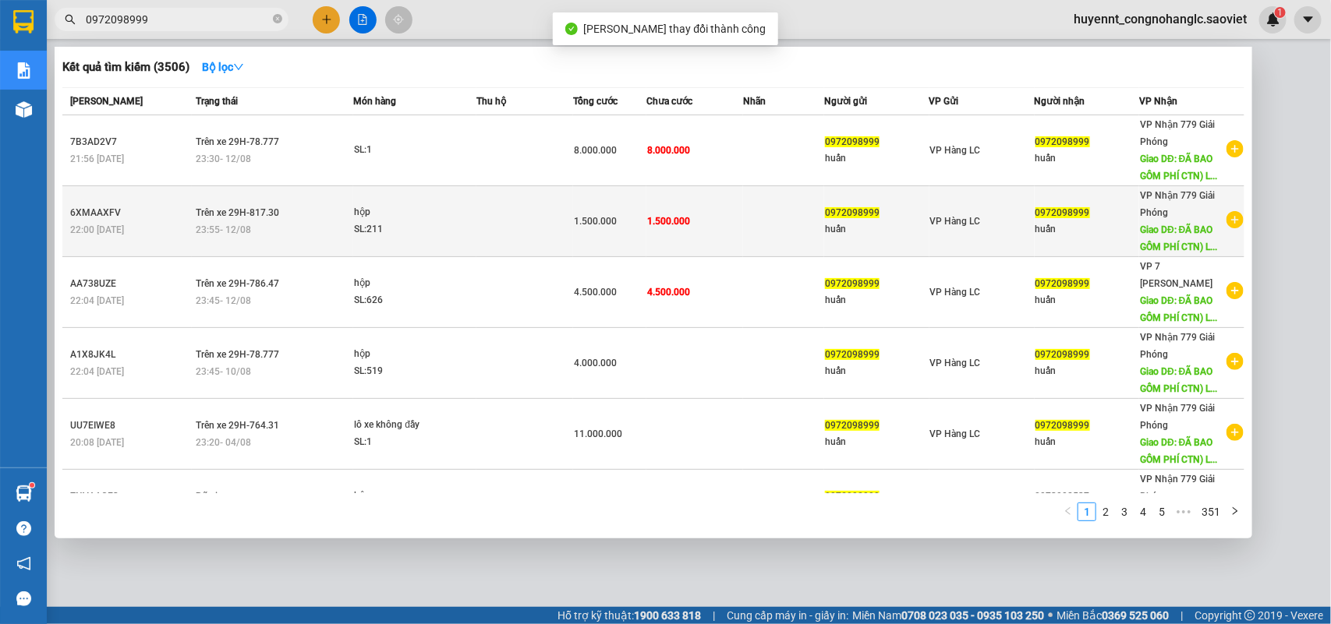
click at [605, 223] on div "1.500.000" at bounding box center [609, 221] width 71 height 17
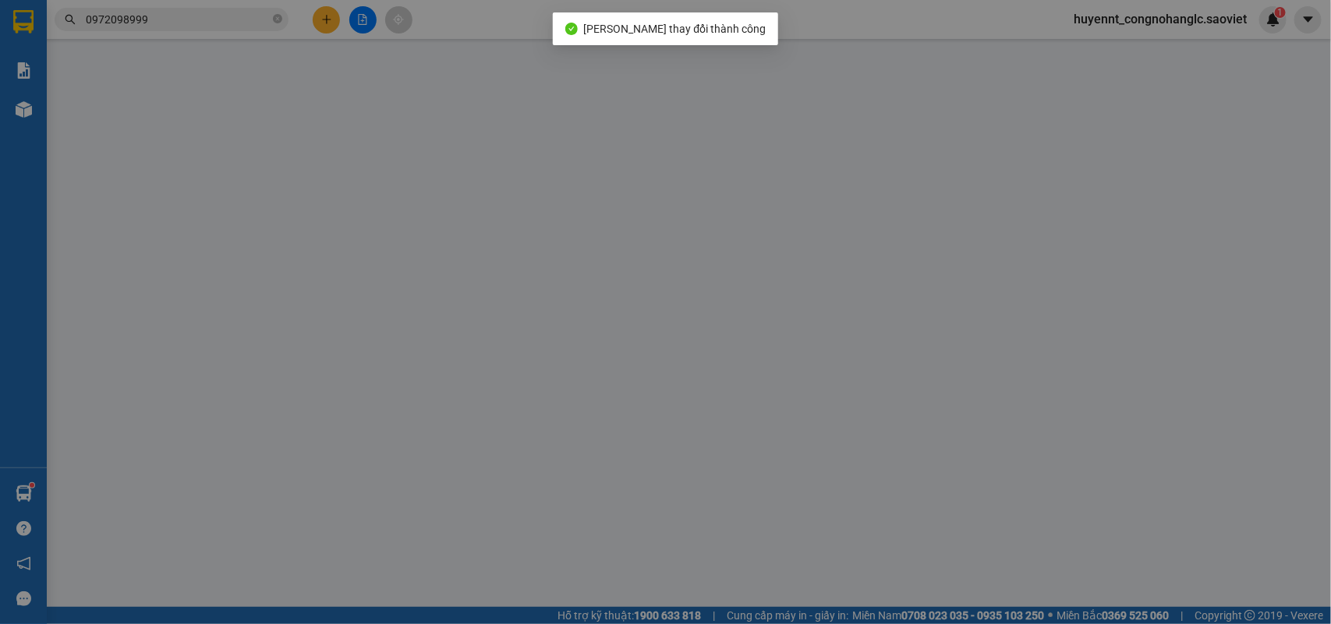
type input "0972098999"
type input "huấn"
type input "0972098999"
type input "huấn"
type input "ĐÃ BAO GỒM PHÍ CTN) LC TT CƯỚC"
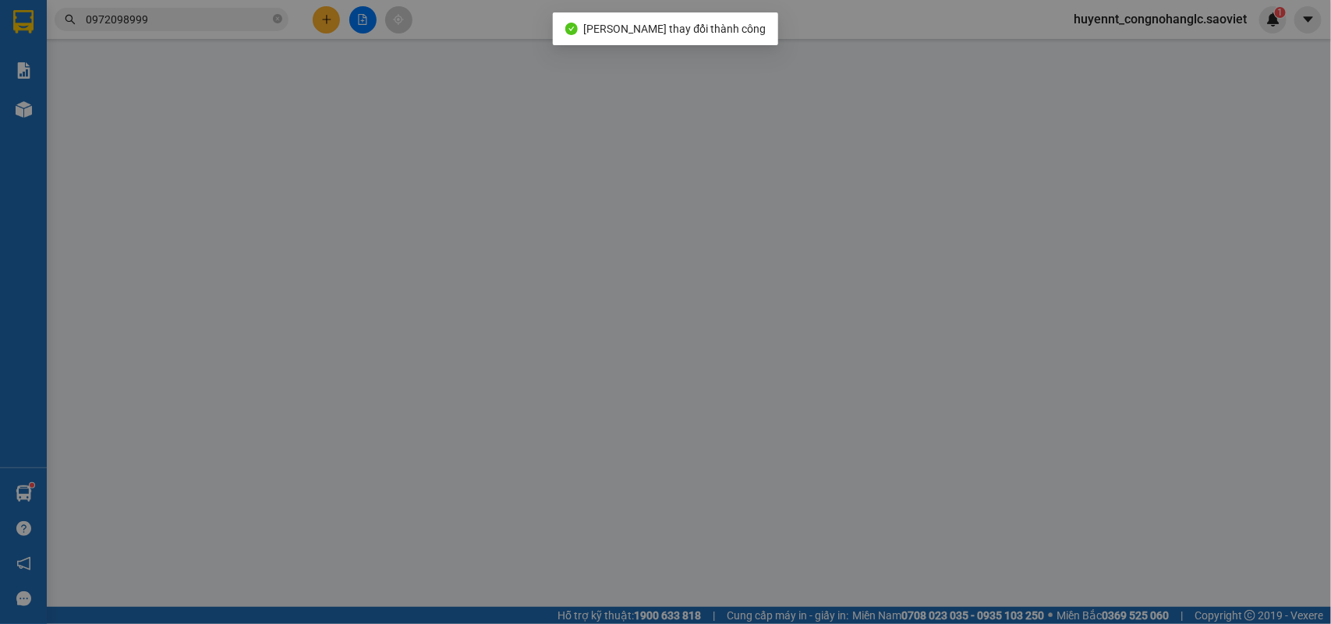
type input "500.000"
type input "1.500.000"
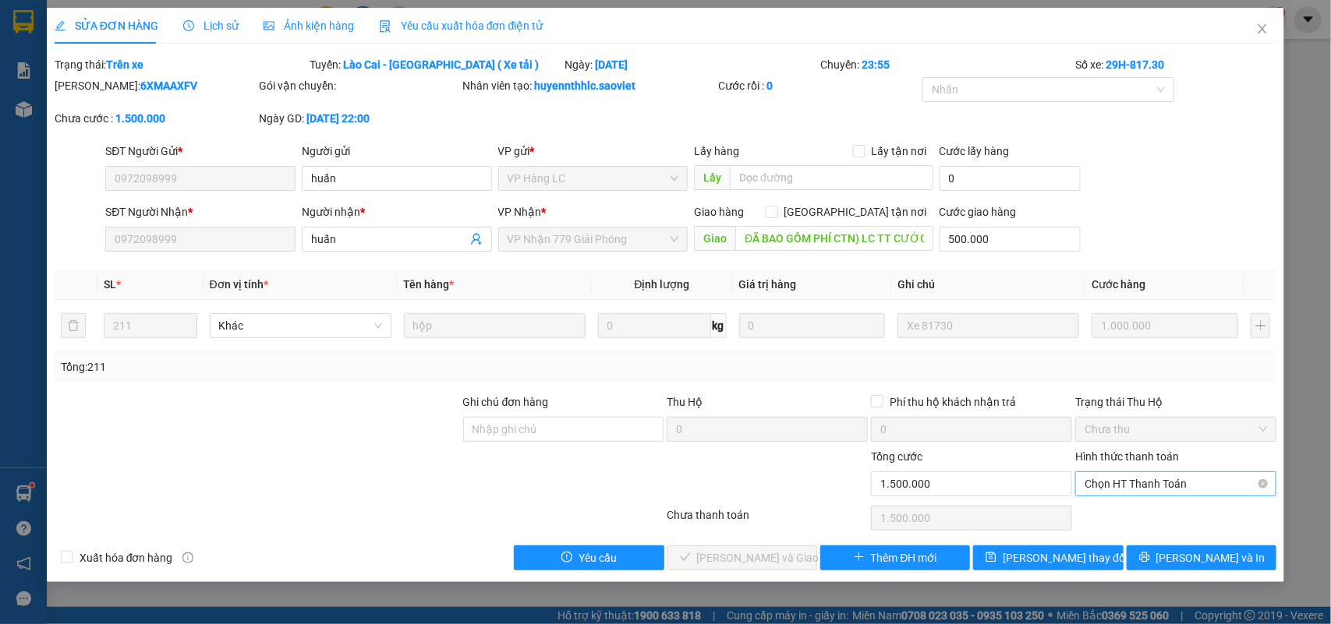
click at [1119, 479] on span "Chọn HT Thanh Toán" at bounding box center [1175, 483] width 182 height 23
click at [1120, 532] on div "Chuyển khoản" at bounding box center [1176, 540] width 182 height 17
type input "0"
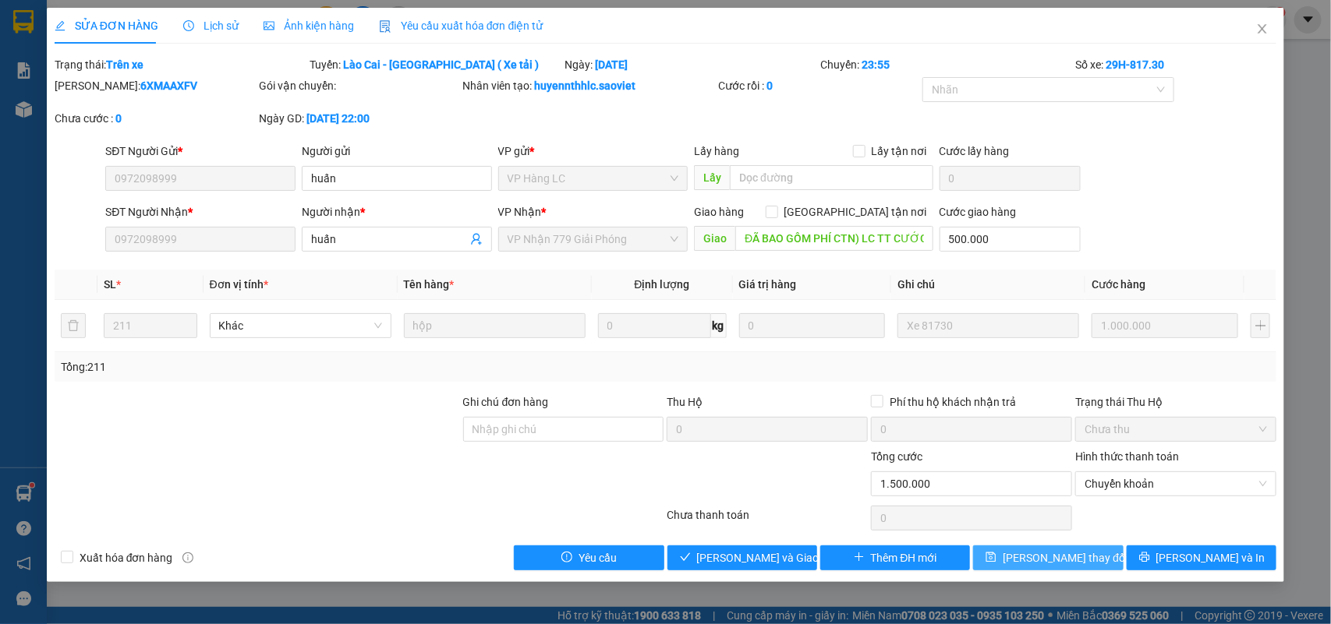
drag, startPoint x: 1016, startPoint y: 557, endPoint x: 1051, endPoint y: 558, distance: 35.1
click at [996, 558] on icon "save" at bounding box center [990, 557] width 11 height 11
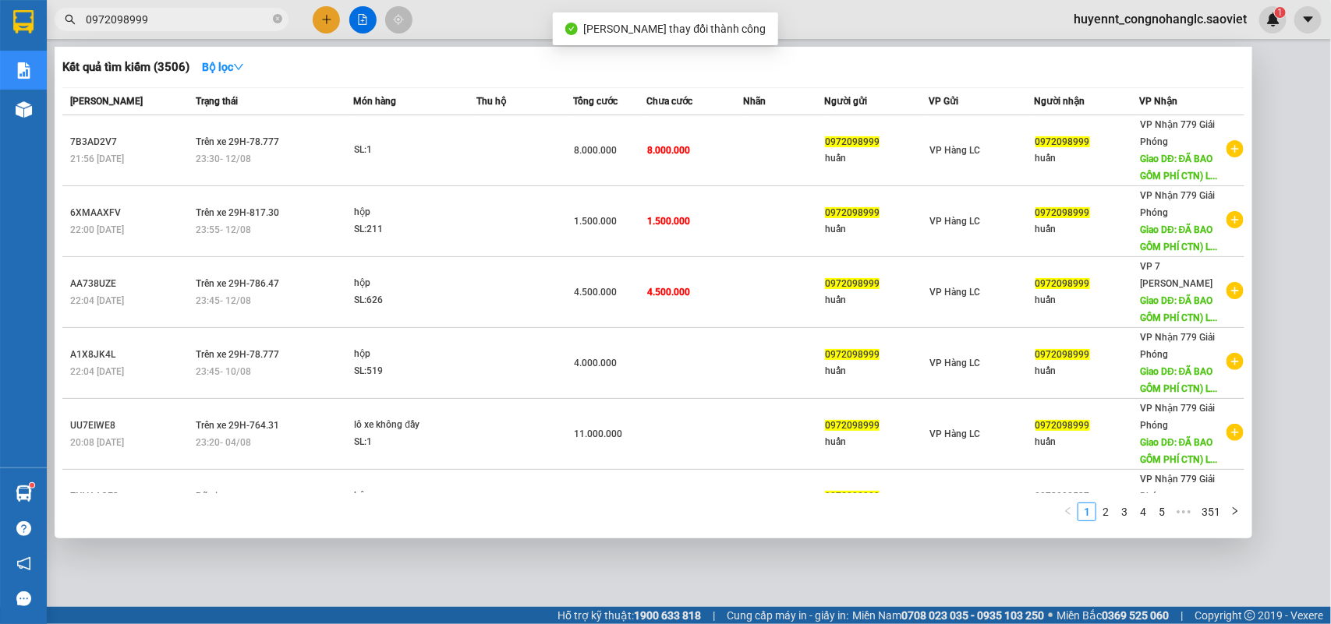
click at [182, 20] on input "0972098999" at bounding box center [178, 19] width 184 height 17
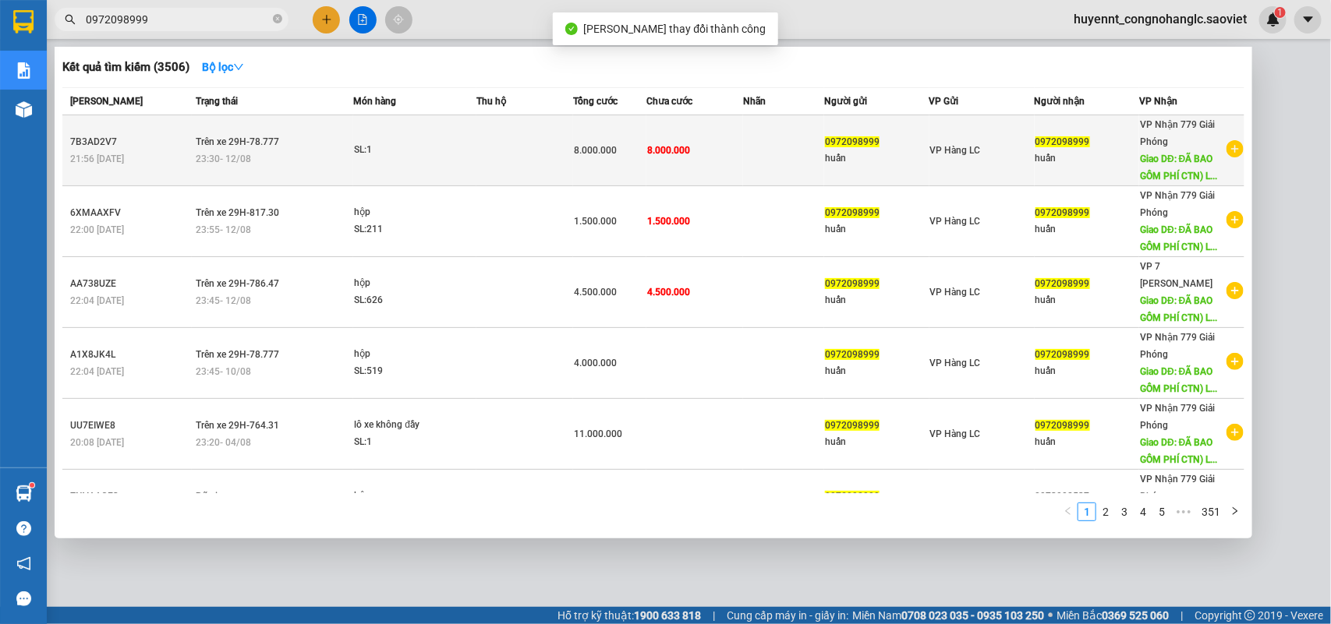
click at [601, 150] on span "8.000.000" at bounding box center [595, 150] width 43 height 11
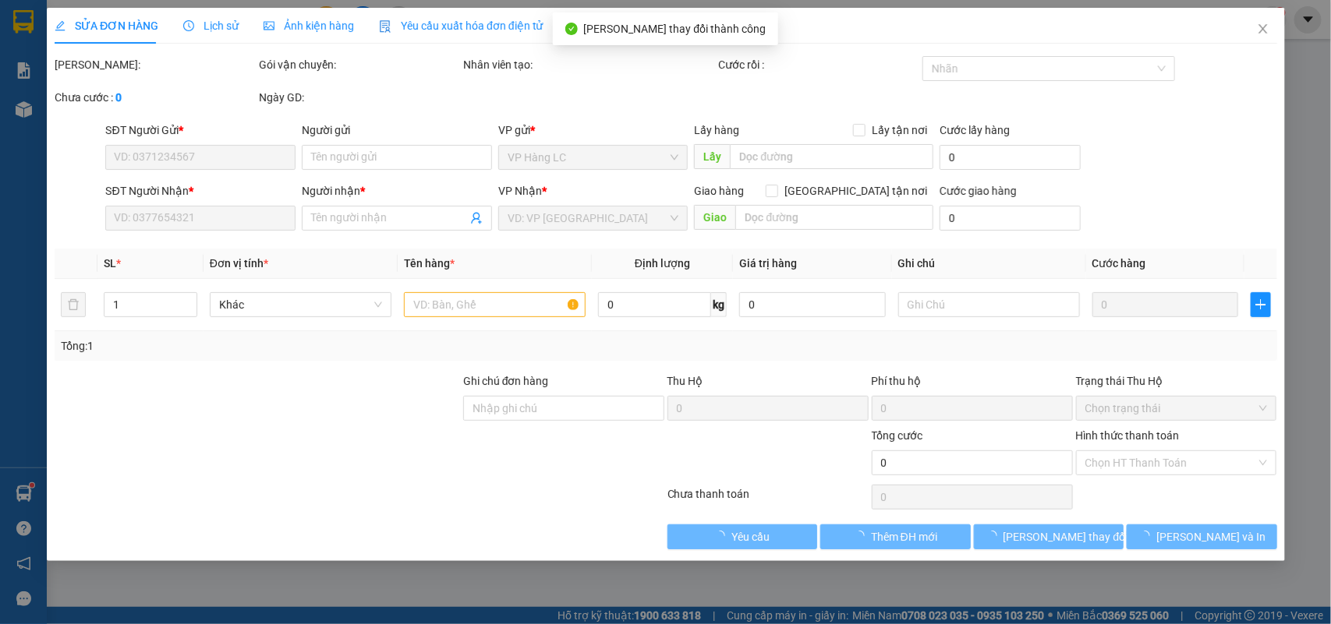
type input "0972098999"
type input "huấn"
type input "0972098999"
type input "huấn"
type input "ĐÃ BAO GỒM PHÍ CTN) LC TT CƯỚC"
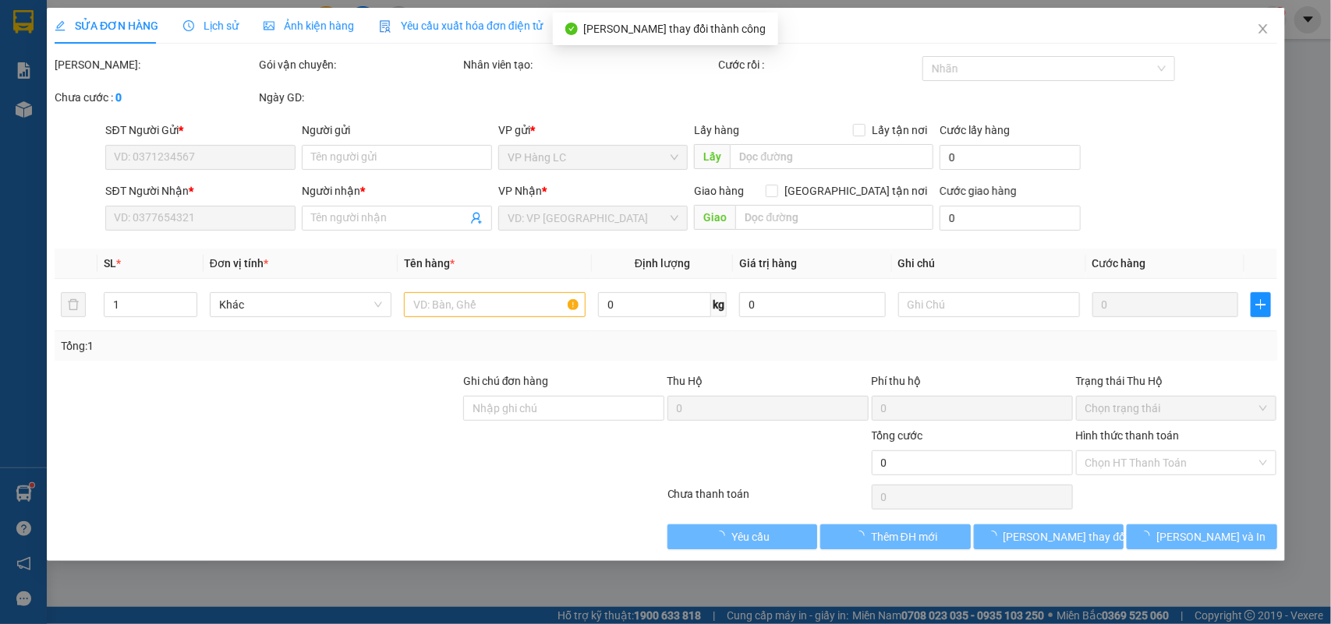
type input "1.000.000"
type input "8.000.000"
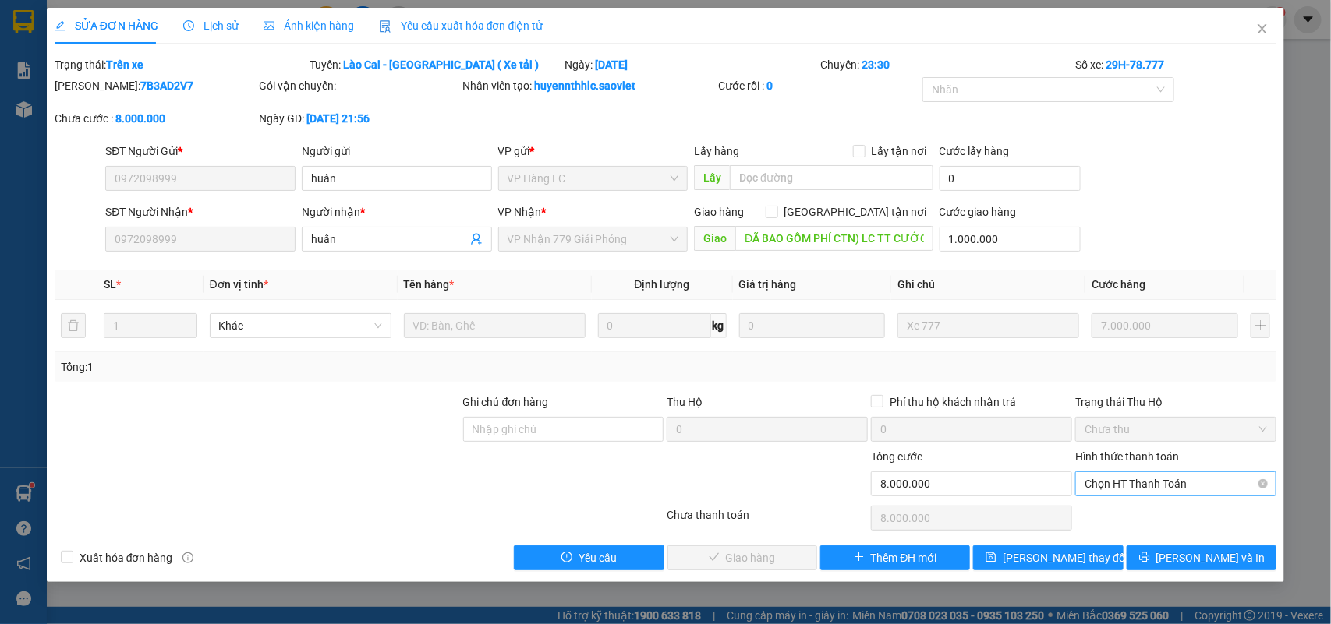
click at [1123, 488] on span "Chọn HT Thanh Toán" at bounding box center [1175, 483] width 182 height 23
drag, startPoint x: 1119, startPoint y: 540, endPoint x: 1103, endPoint y: 543, distance: 15.8
click at [1115, 542] on div "Chuyển khoản" at bounding box center [1176, 540] width 182 height 17
type input "0"
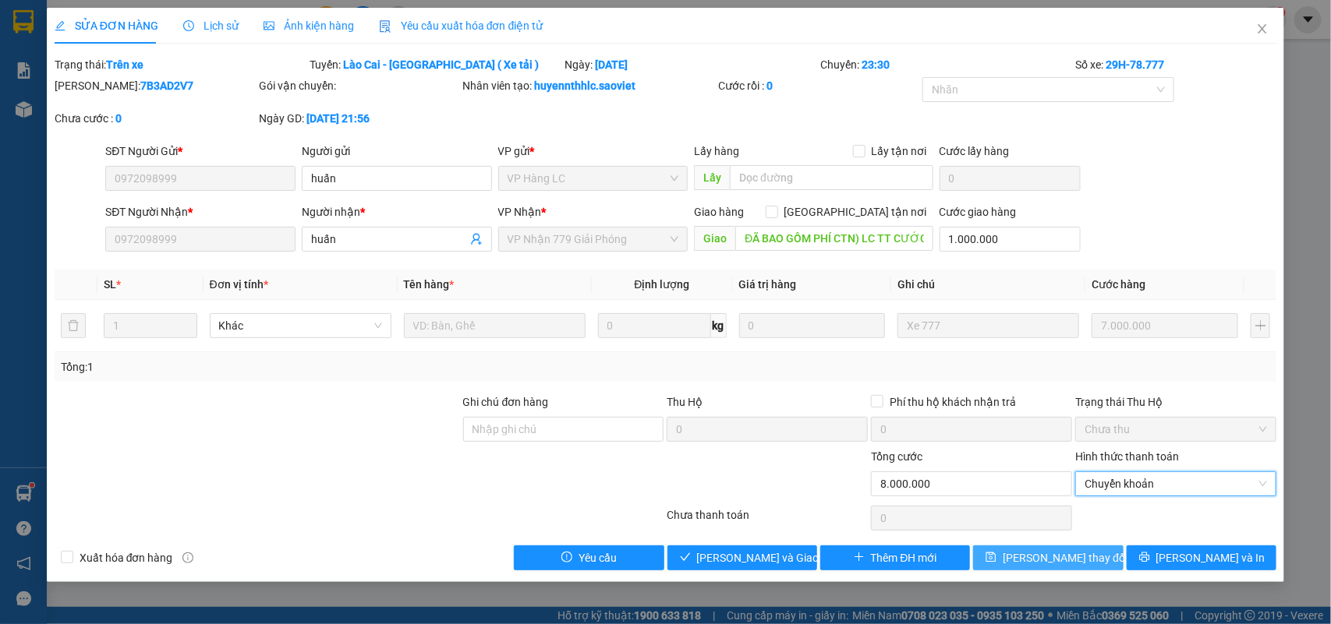
click at [1061, 554] on span "Lưu thay đổi" at bounding box center [1065, 558] width 125 height 17
click at [1144, 484] on span "Chuyển khoản" at bounding box center [1175, 483] width 182 height 23
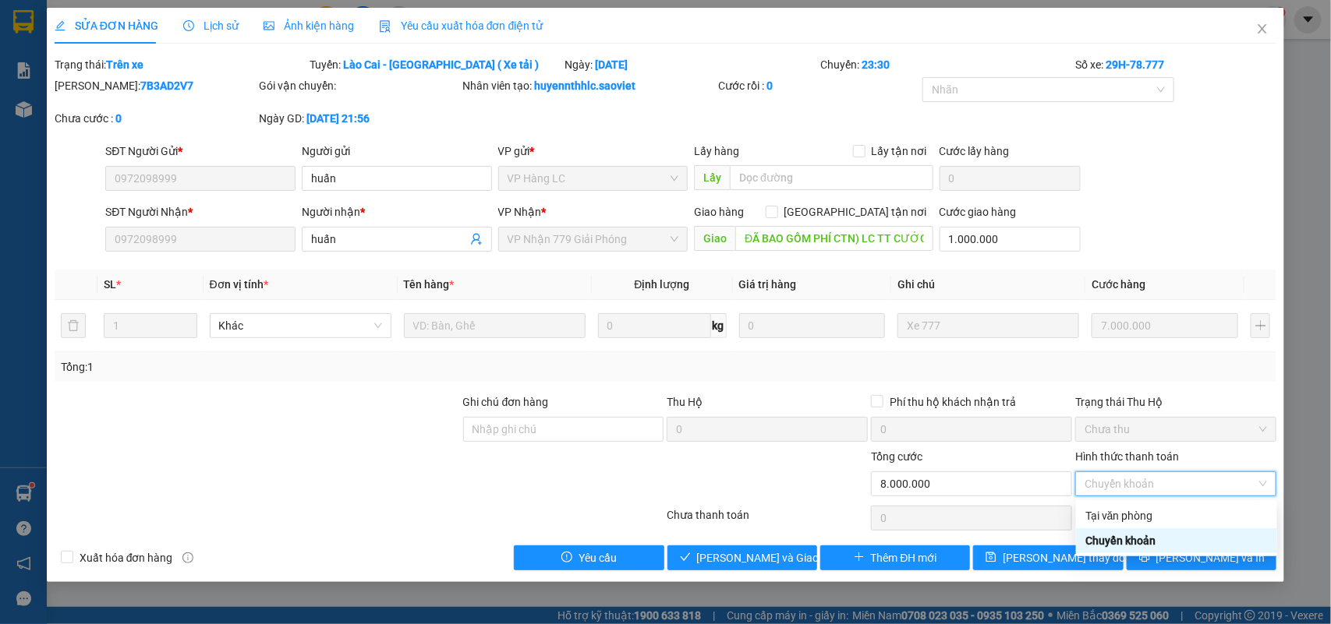
click at [1132, 539] on div "Chuyển khoản" at bounding box center [1176, 540] width 182 height 17
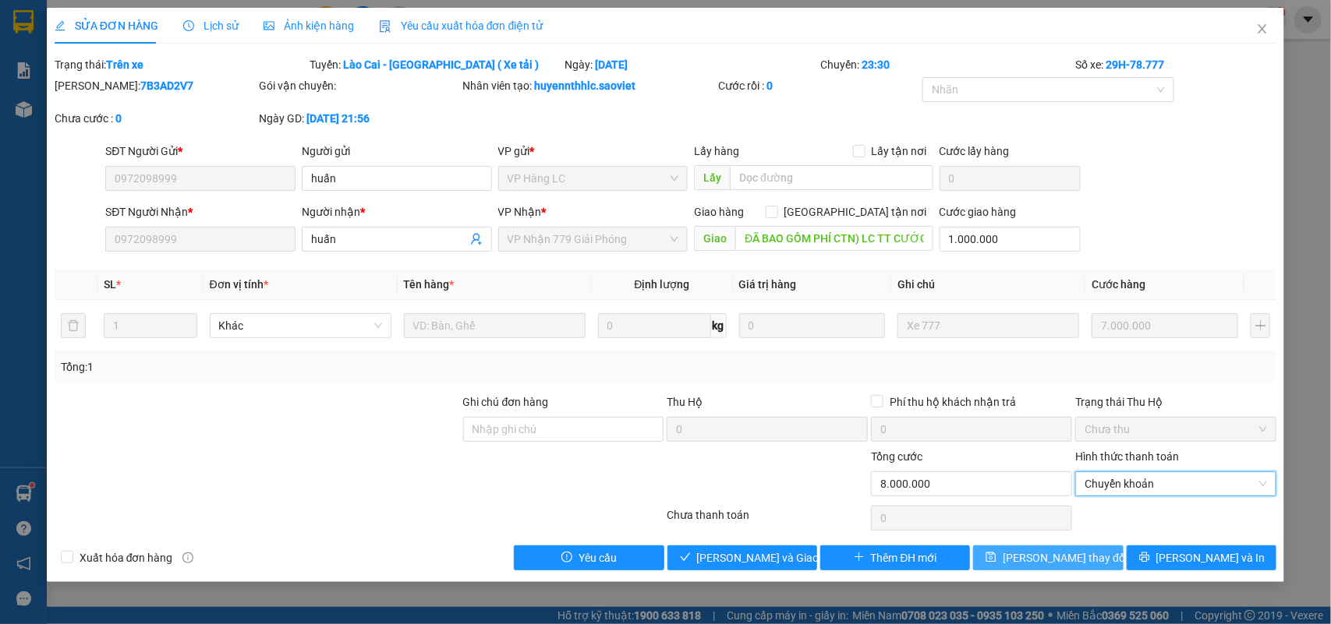
click at [1050, 556] on span "Lưu thay đổi" at bounding box center [1065, 558] width 125 height 17
click at [1261, 21] on span "Close" at bounding box center [1262, 30] width 44 height 44
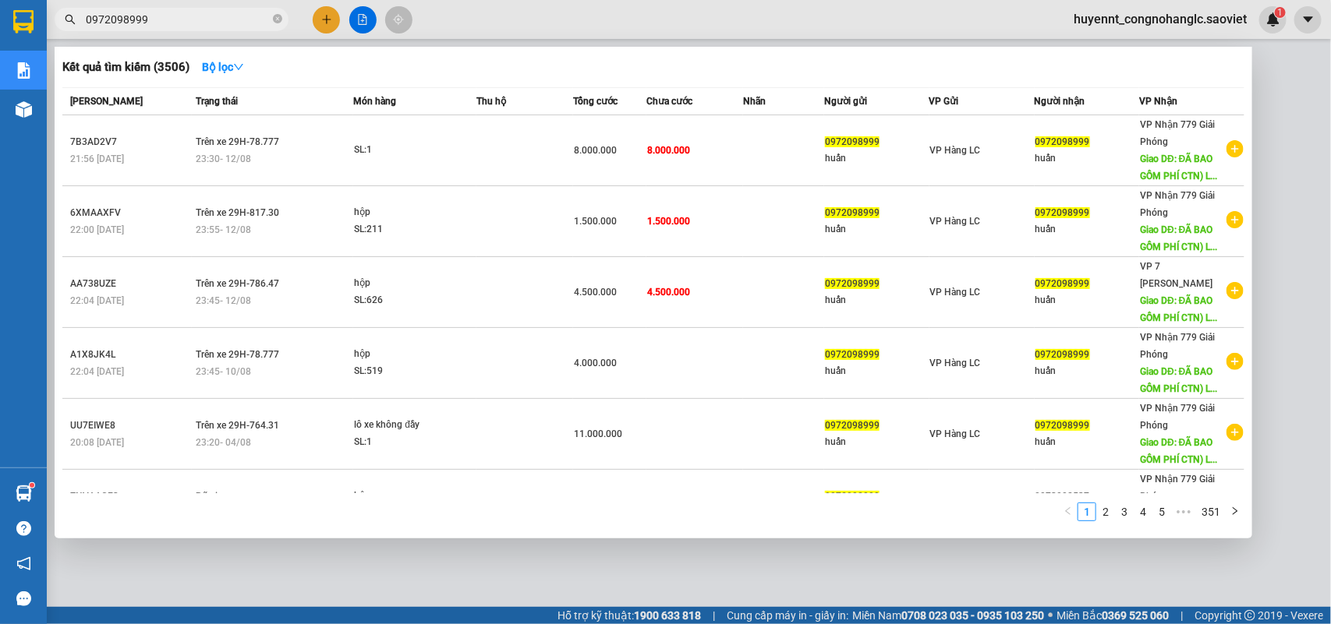
click at [209, 22] on input "0972098999" at bounding box center [178, 19] width 184 height 17
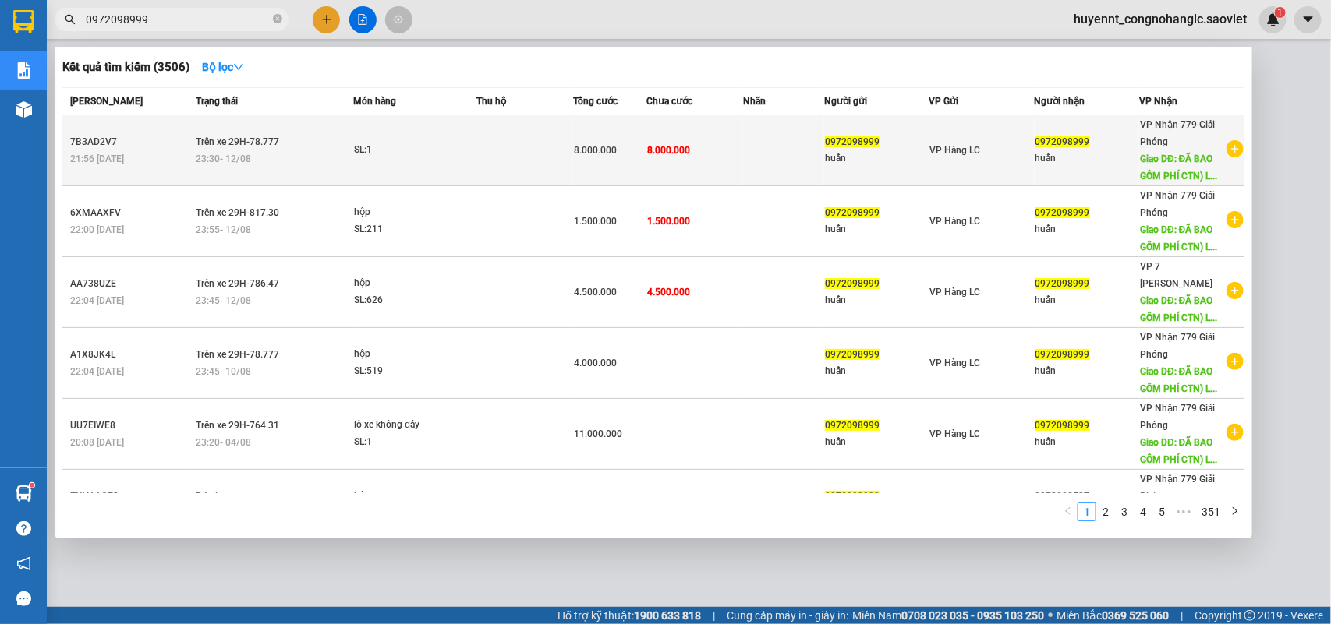
click at [657, 149] on span "8.000.000" at bounding box center [668, 150] width 43 height 11
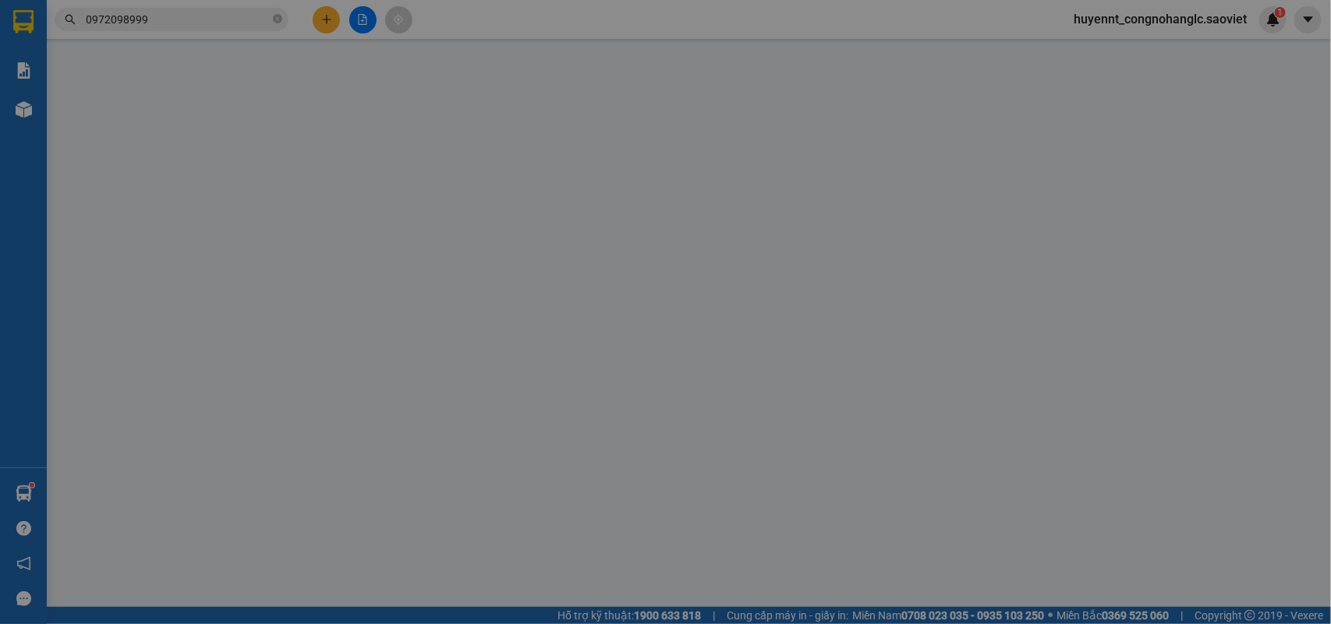
type input "0972098999"
type input "huấn"
type input "0972098999"
type input "huấn"
type input "ĐÃ BAO GỒM PHÍ CTN) LC TT CƯỚC"
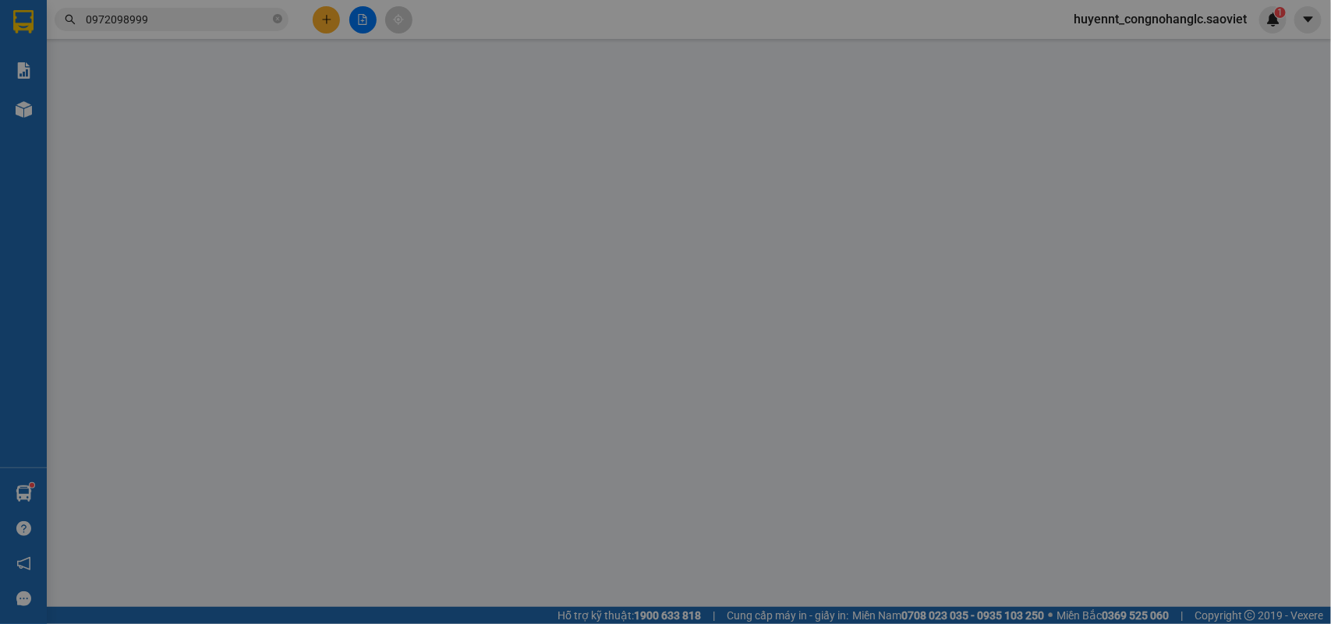
type input "1.000.000"
type input "8.000.000"
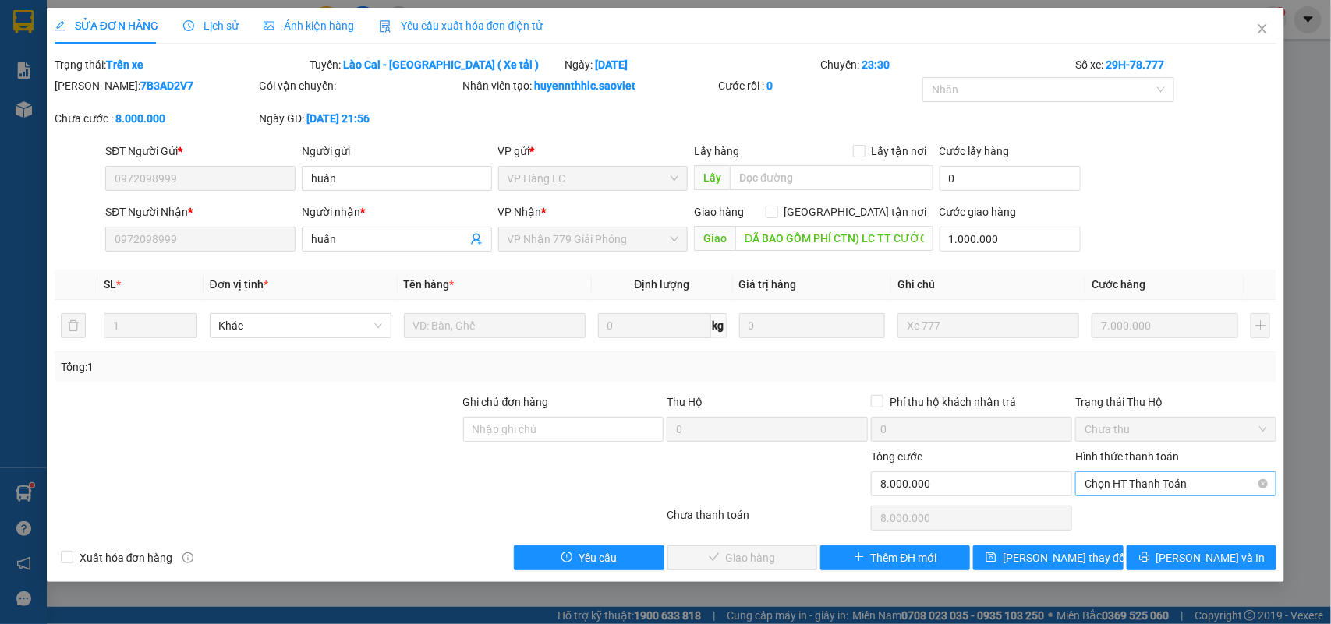
click at [1129, 484] on span "Chọn HT Thanh Toán" at bounding box center [1175, 483] width 182 height 23
click at [1131, 536] on div "Chuyển khoản" at bounding box center [1176, 540] width 182 height 17
type input "0"
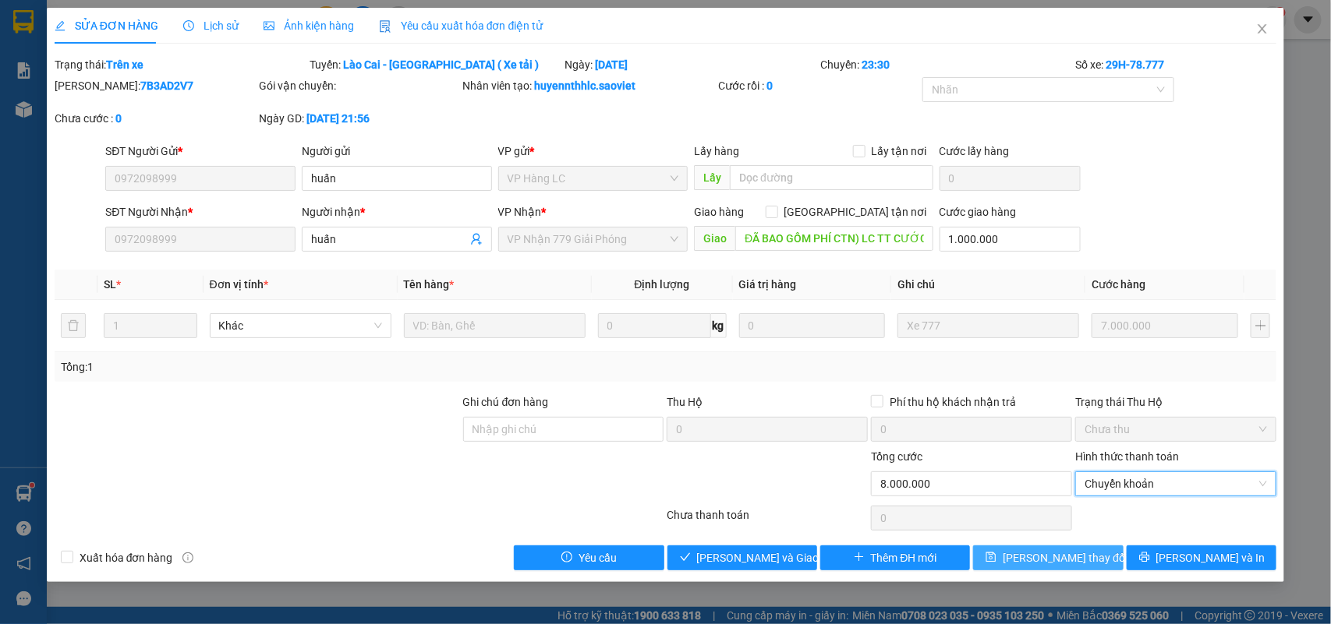
click at [1074, 551] on span "Lưu thay đổi" at bounding box center [1065, 558] width 125 height 17
click at [1263, 24] on icon "close" at bounding box center [1262, 29] width 12 height 12
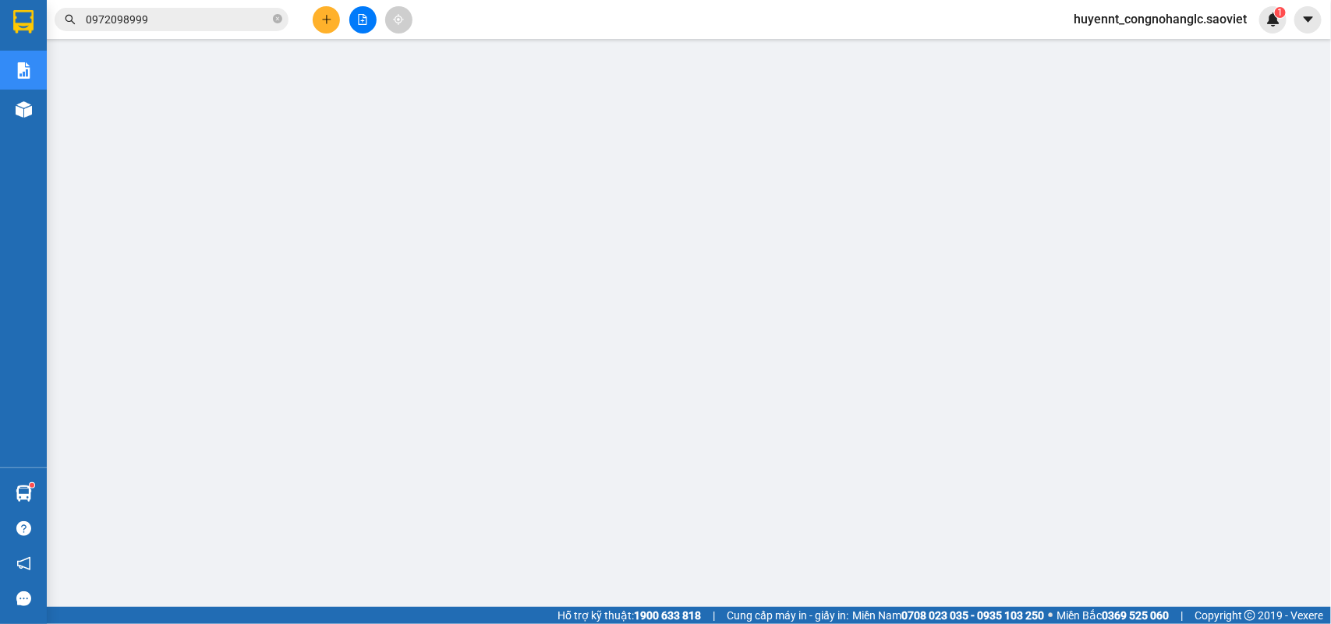
click at [169, 23] on input "0972098999" at bounding box center [178, 19] width 184 height 17
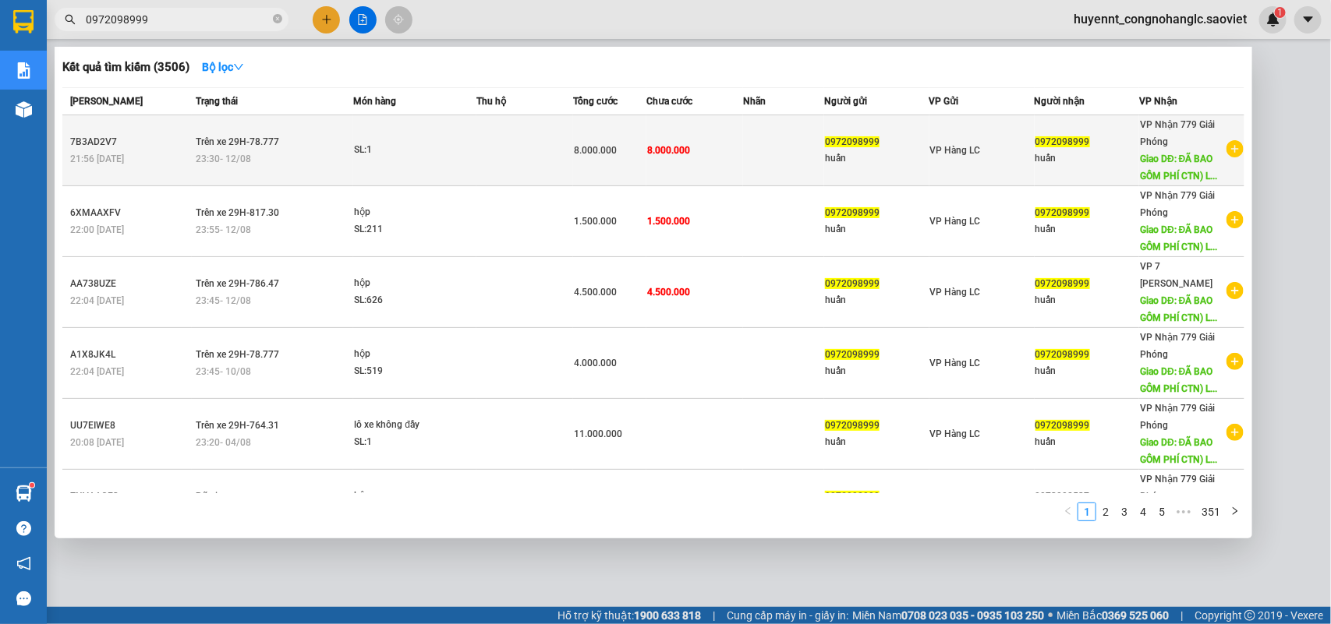
click at [589, 160] on td "8.000.000" at bounding box center [609, 150] width 73 height 71
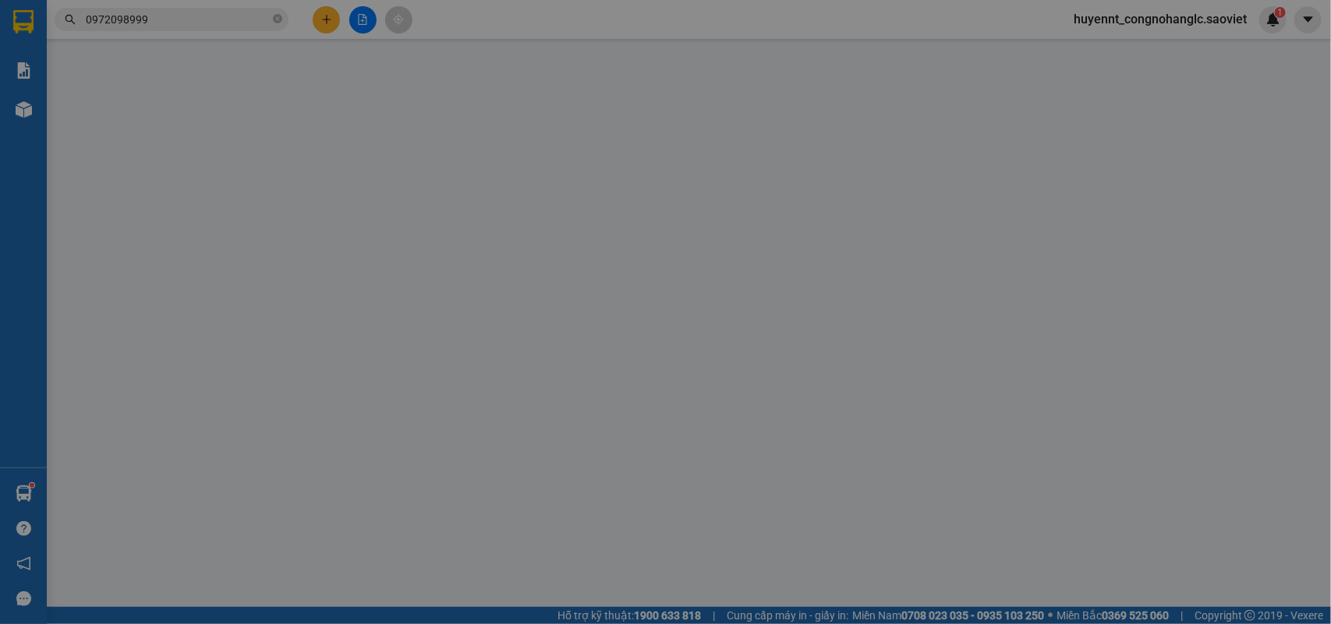
type input "0972098999"
type input "huấn"
type input "0972098999"
type input "huấn"
type input "ĐÃ BAO GỒM PHÍ CTN) LC TT CƯỚC"
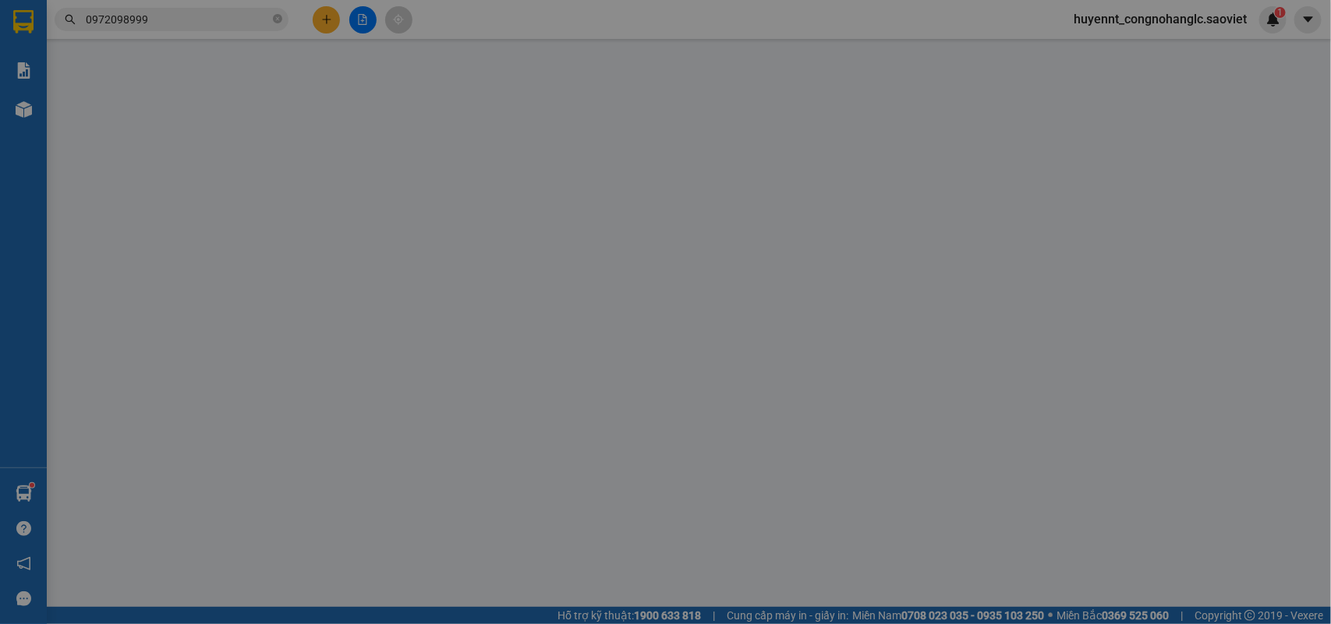
type input "1.000.000"
type input "8.000.000"
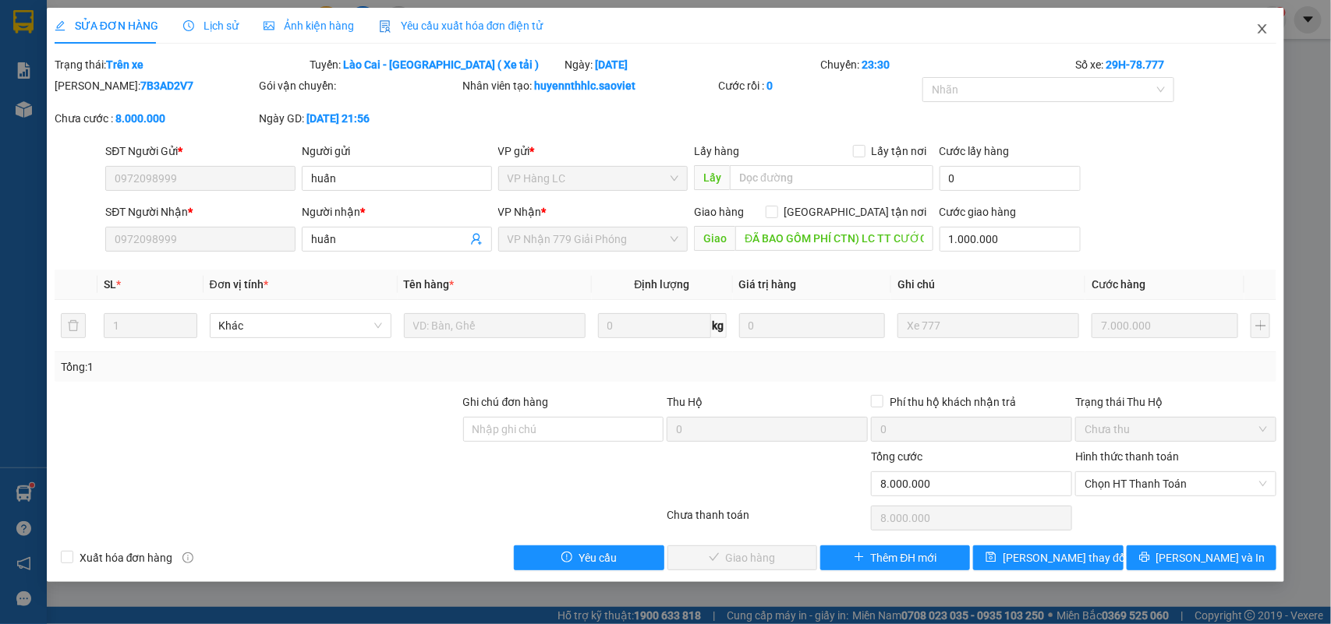
click at [1267, 26] on icon "close" at bounding box center [1262, 29] width 12 height 12
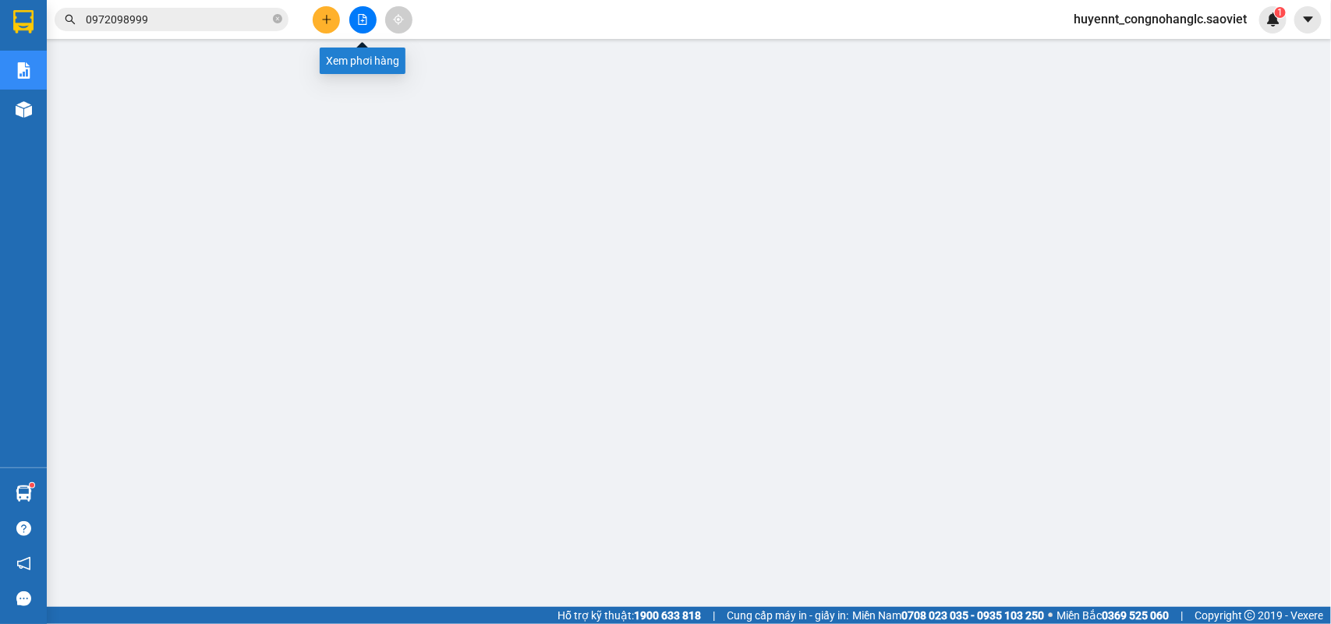
click at [363, 23] on icon "file-add" at bounding box center [362, 19] width 11 height 11
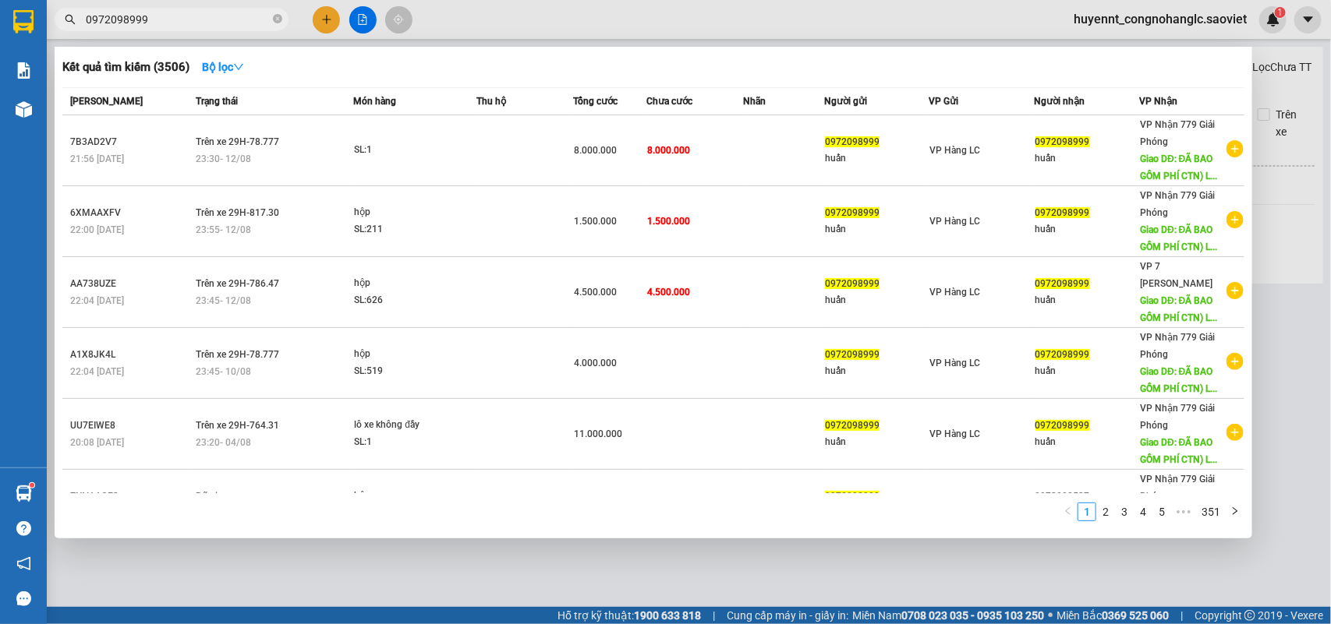
drag, startPoint x: 228, startPoint y: 26, endPoint x: 218, endPoint y: 28, distance: 10.4
click at [218, 28] on span "0972098999" at bounding box center [172, 19] width 234 height 23
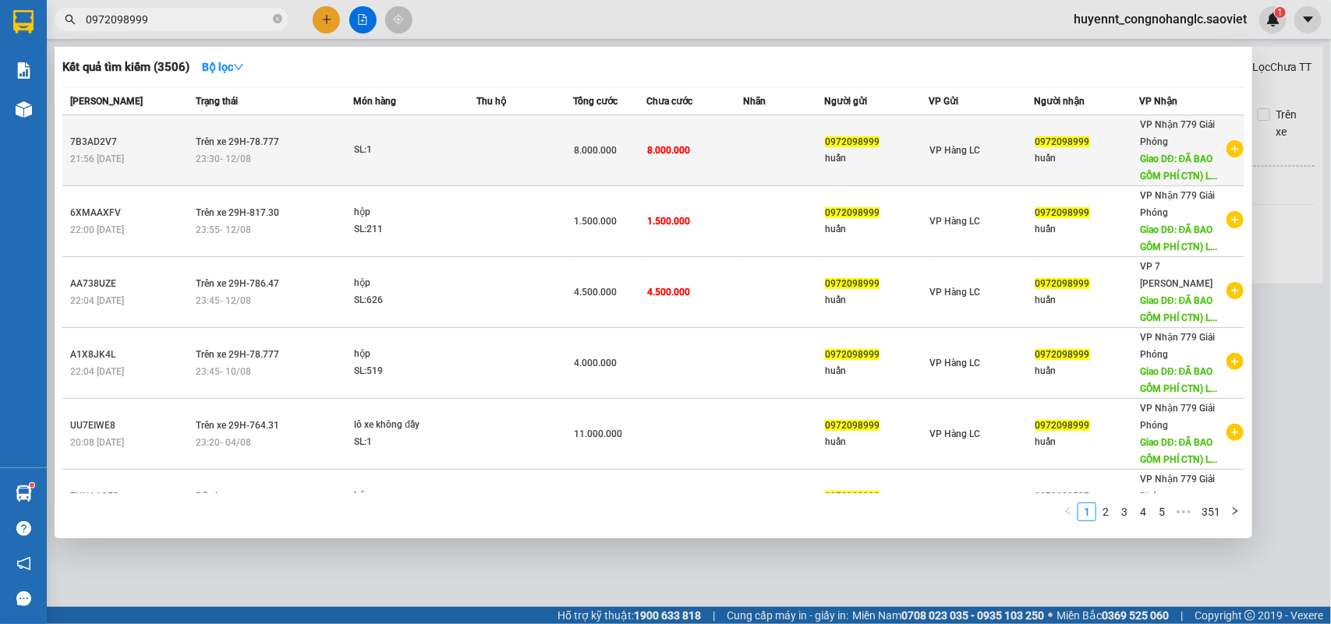
click at [831, 144] on span "0972098999" at bounding box center [852, 141] width 55 height 11
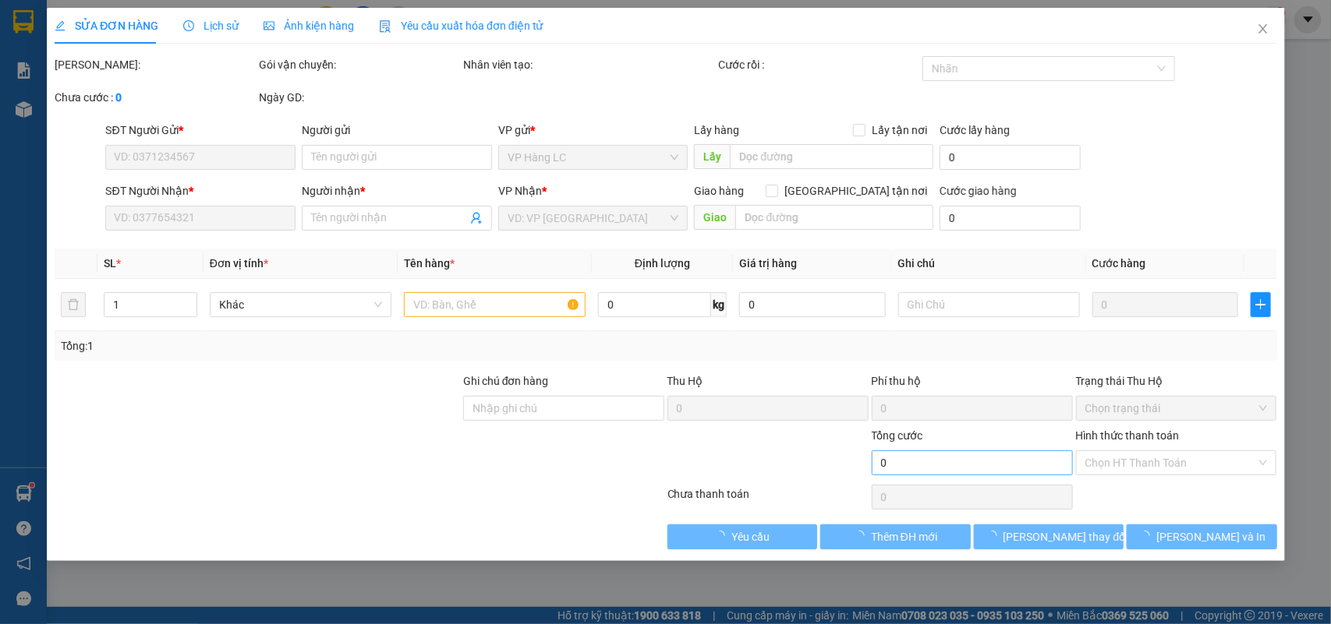
type input "0972098999"
type input "huấn"
type input "0972098999"
type input "huấn"
type input "ĐÃ BAO GỒM PHÍ CTN) LC TT CƯỚC"
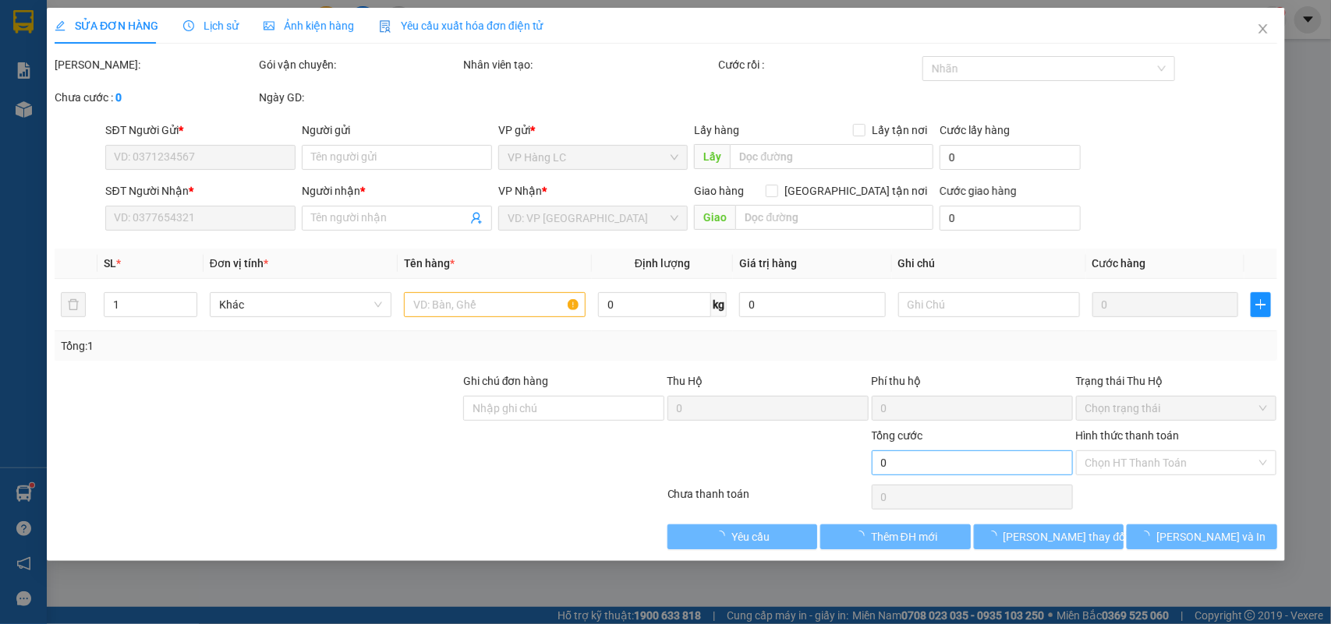
type input "1.000.000"
type input "8.000.000"
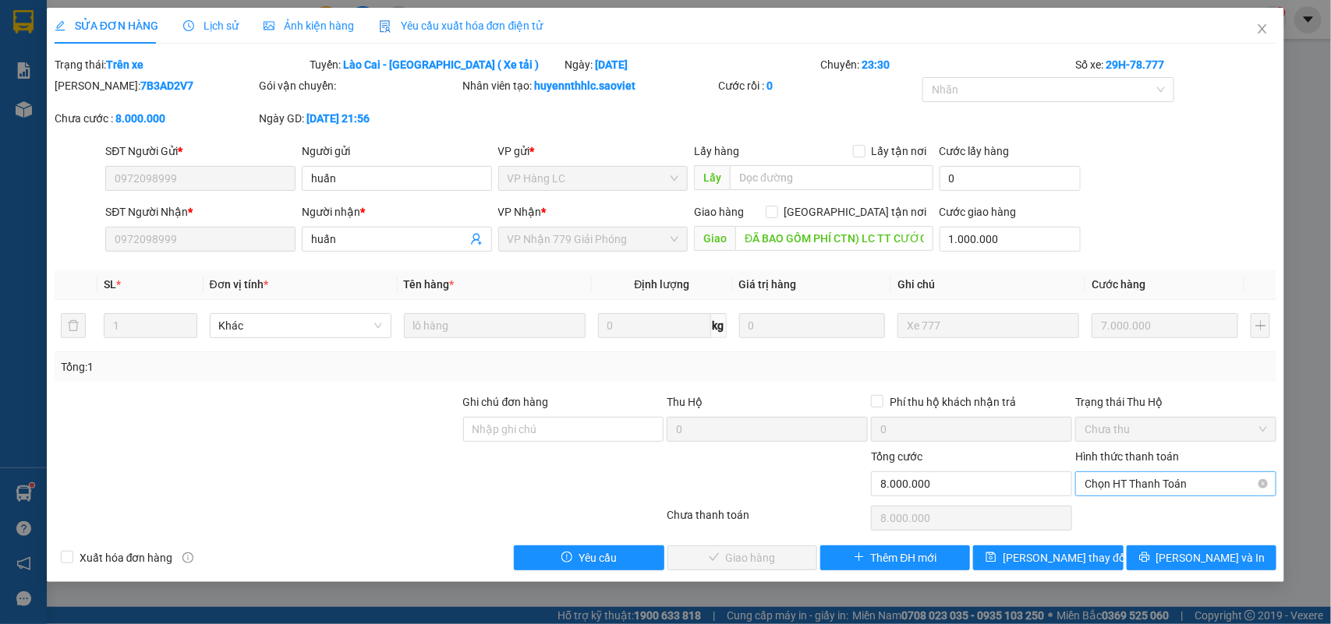
click at [1142, 489] on span "Chọn HT Thanh Toán" at bounding box center [1175, 483] width 182 height 23
click at [1121, 542] on div "Chuyển khoản" at bounding box center [1176, 540] width 182 height 17
type input "0"
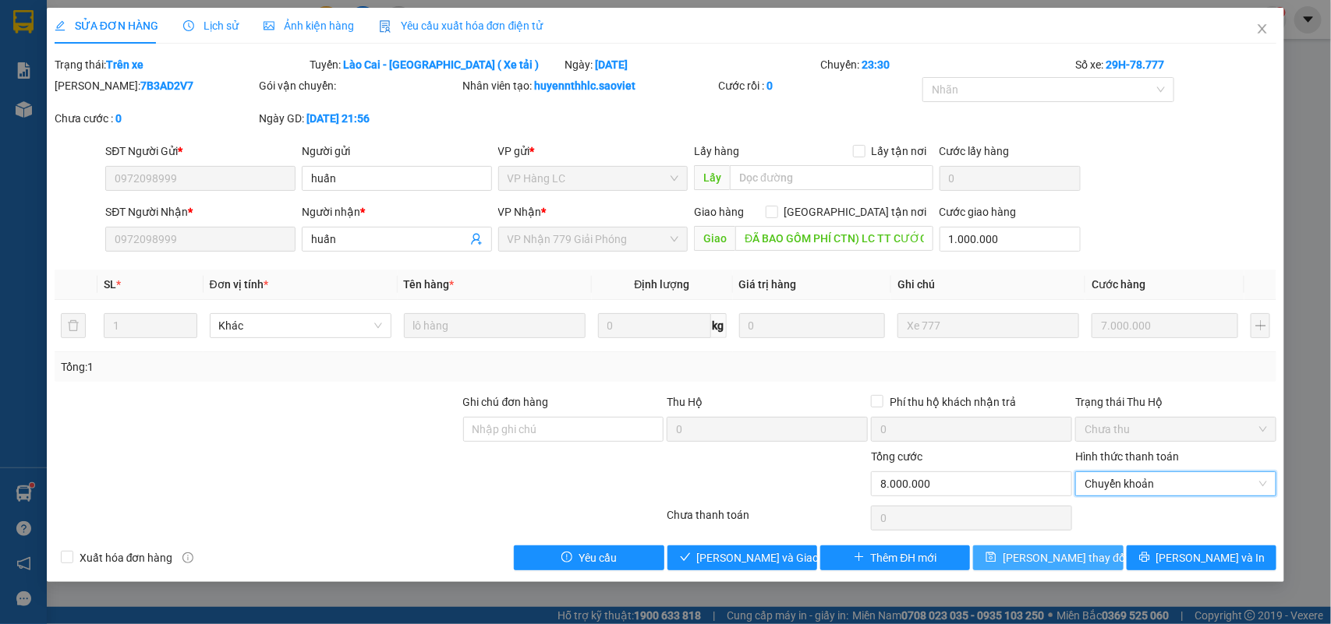
click at [1022, 558] on button "Lưu thay đổi" at bounding box center [1048, 558] width 150 height 25
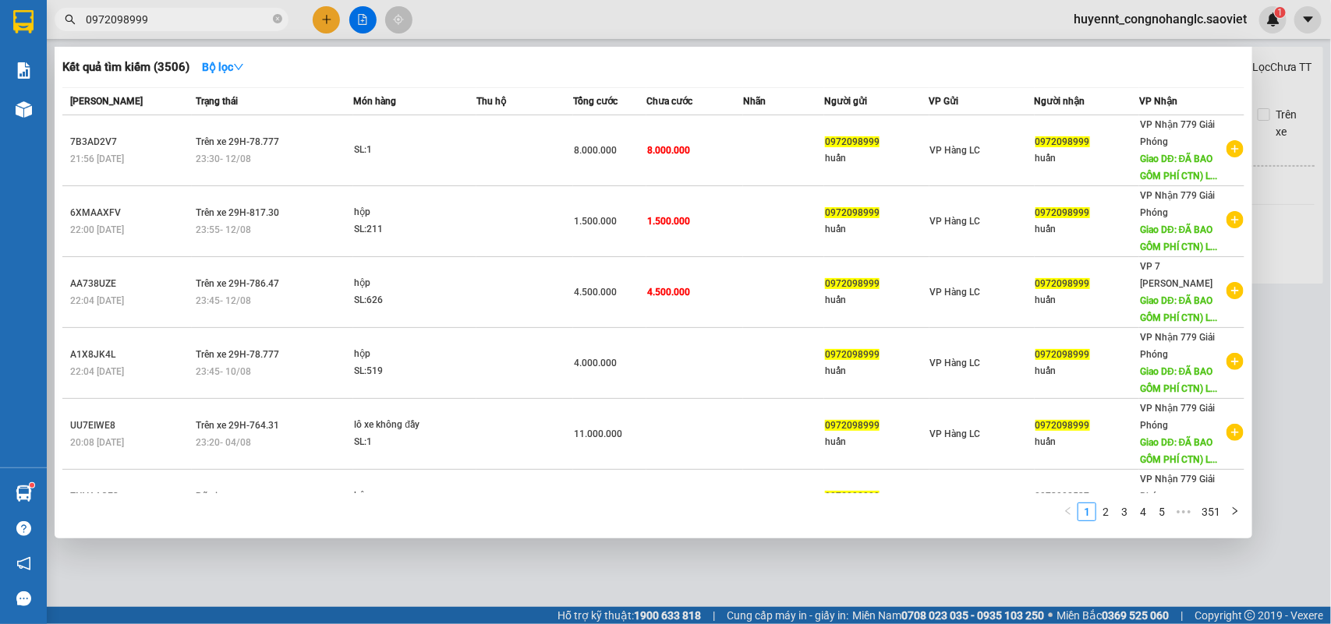
drag, startPoint x: 186, startPoint y: 23, endPoint x: 37, endPoint y: 41, distance: 149.9
click at [0, 28] on section "Kết quả tìm kiếm ( 3506 ) Bộ lọc Mã ĐH Trạng thái Món hàng Thu hộ Tổng cước Chư…" at bounding box center [665, 312] width 1331 height 624
type input "0972098999"
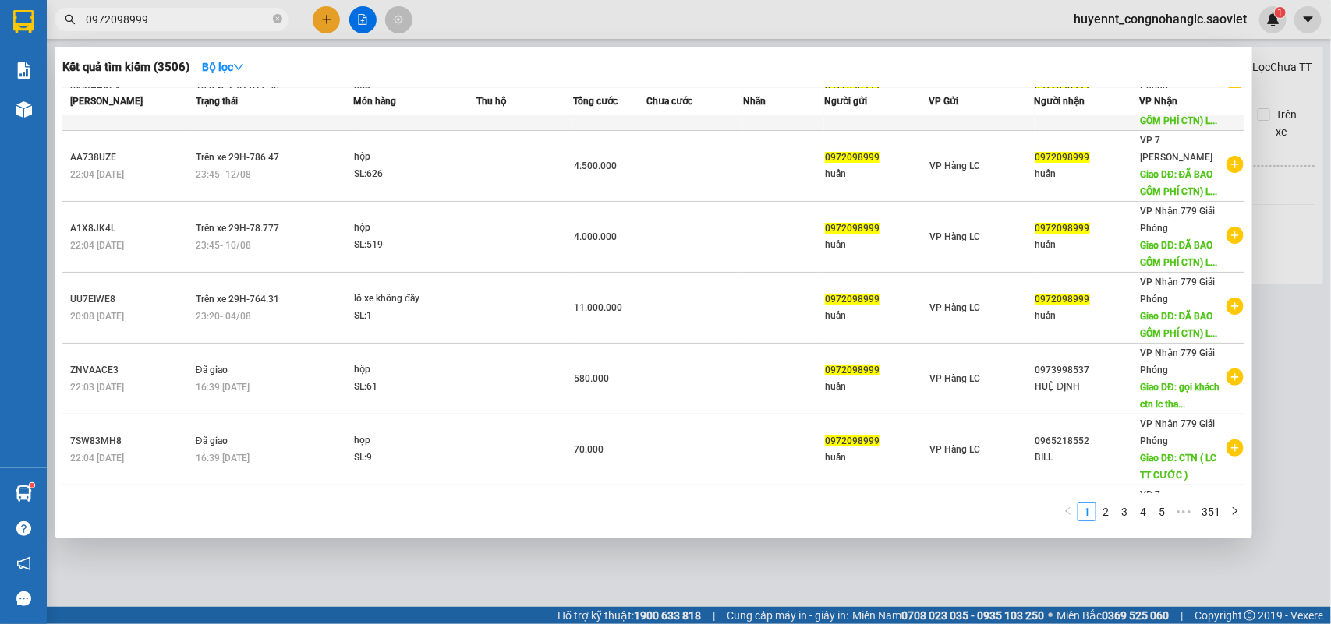
scroll to position [302, 0]
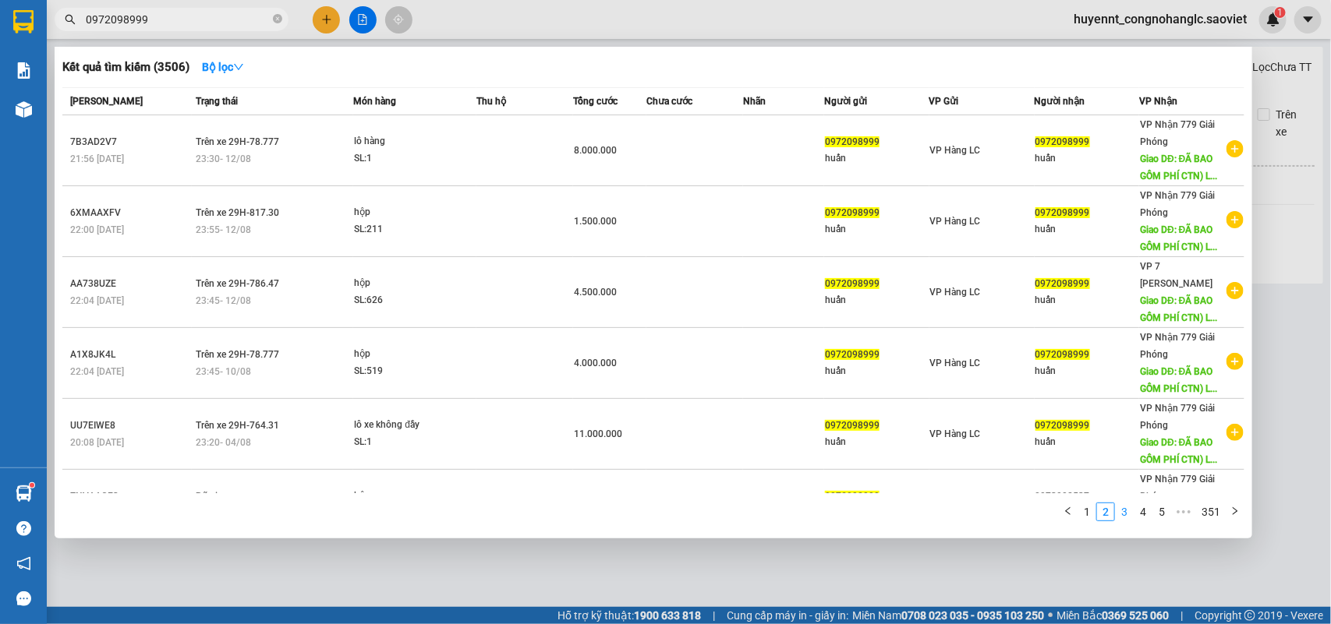
click at [1127, 518] on link "3" at bounding box center [1124, 512] width 17 height 17
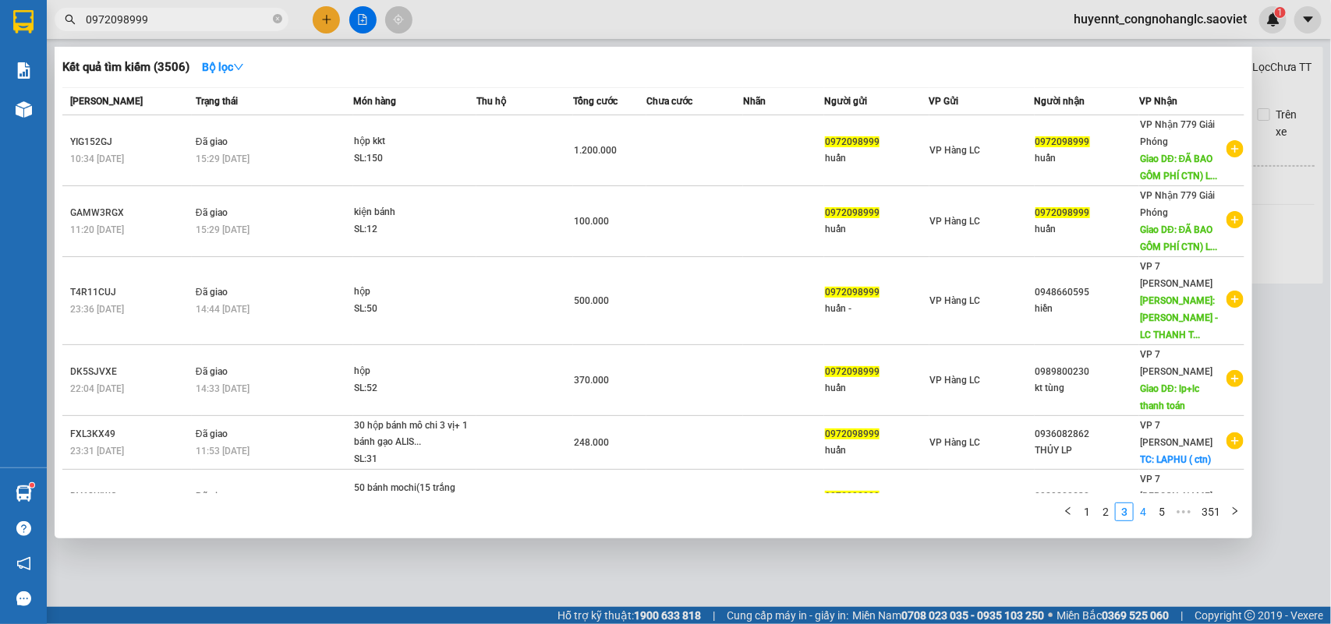
click at [1143, 515] on link "4" at bounding box center [1142, 512] width 17 height 17
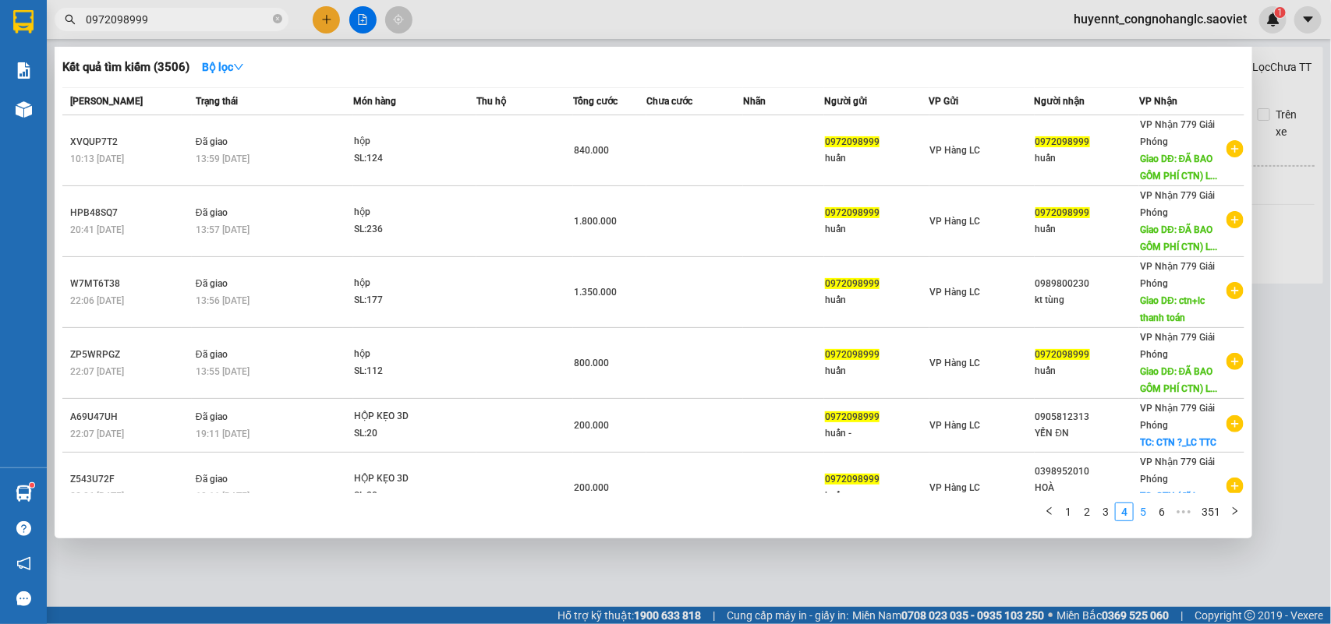
click at [1148, 516] on link "5" at bounding box center [1142, 512] width 17 height 17
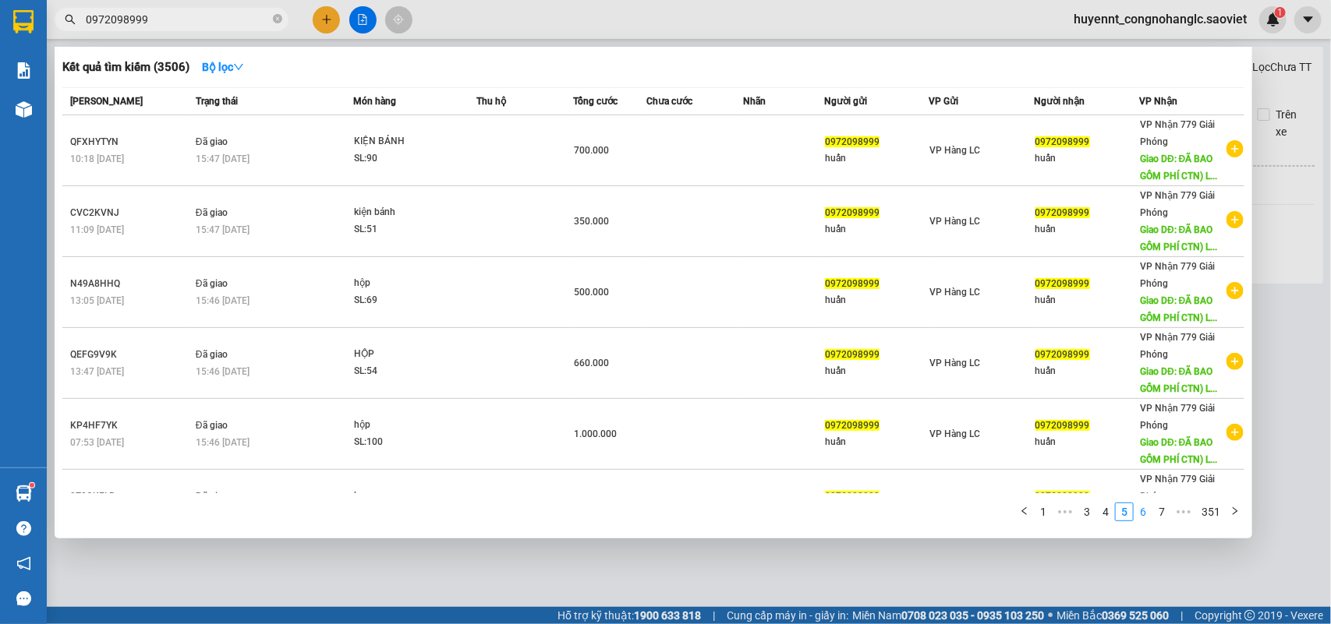
click at [1144, 512] on link "6" at bounding box center [1142, 512] width 17 height 17
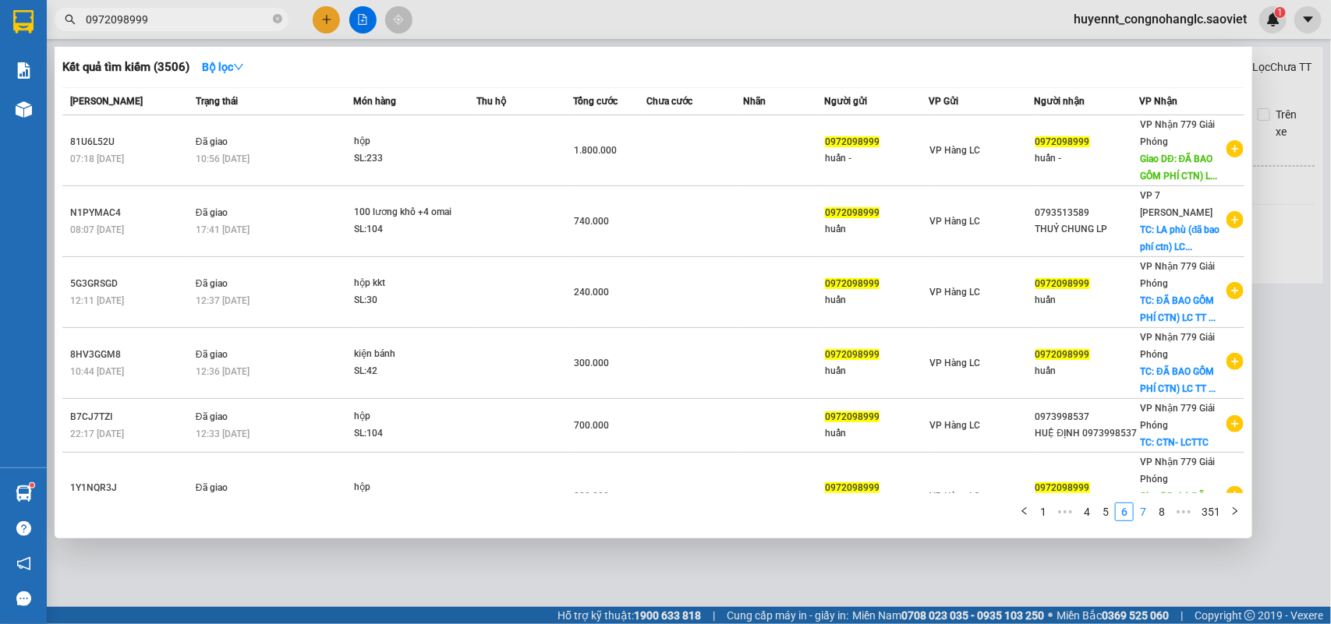
click at [1139, 515] on link "7" at bounding box center [1142, 512] width 17 height 17
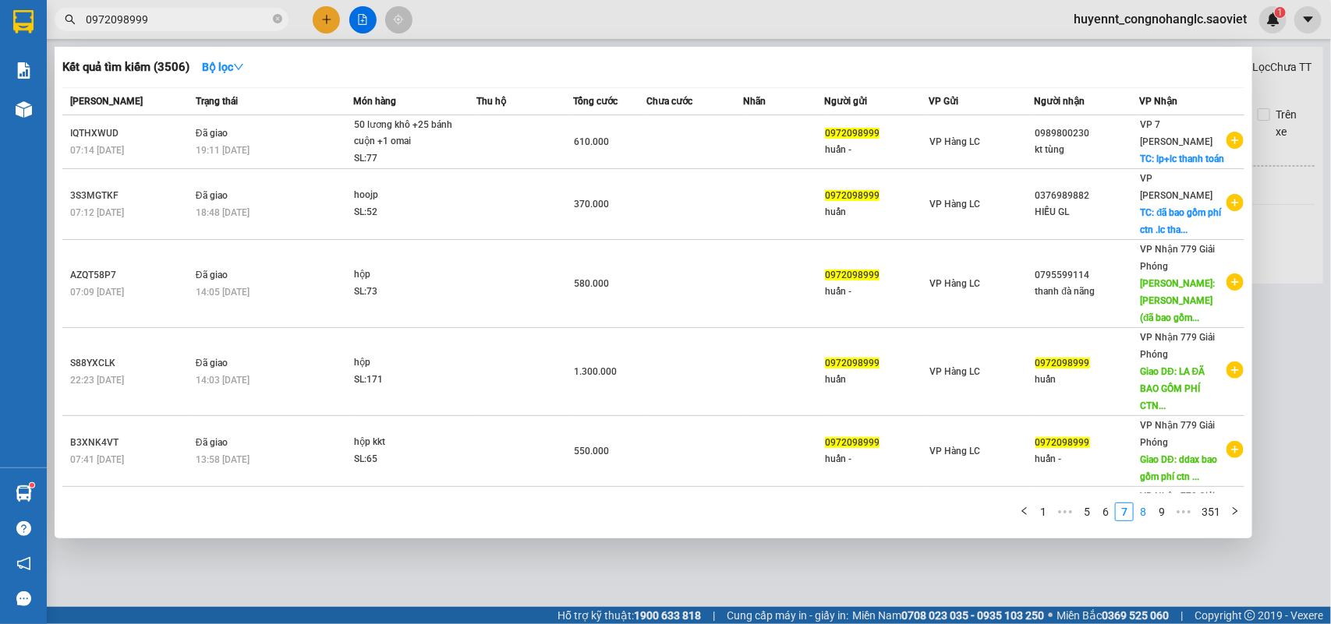
click at [1148, 517] on link "8" at bounding box center [1142, 512] width 17 height 17
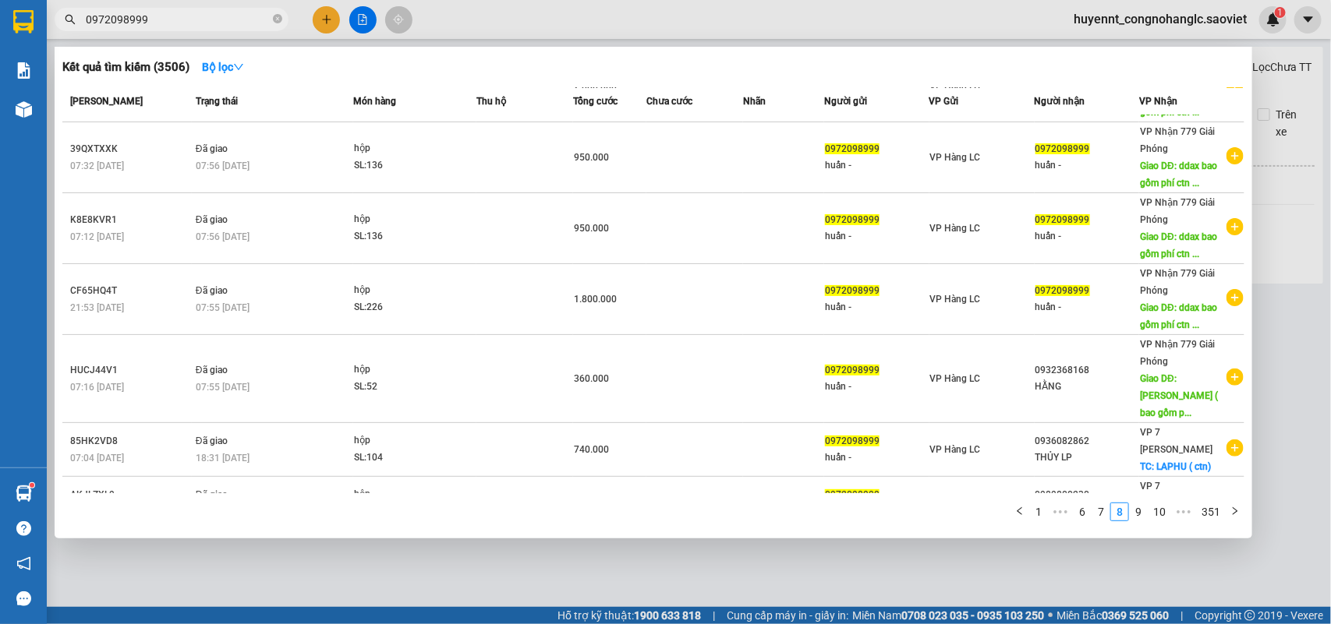
scroll to position [253, 0]
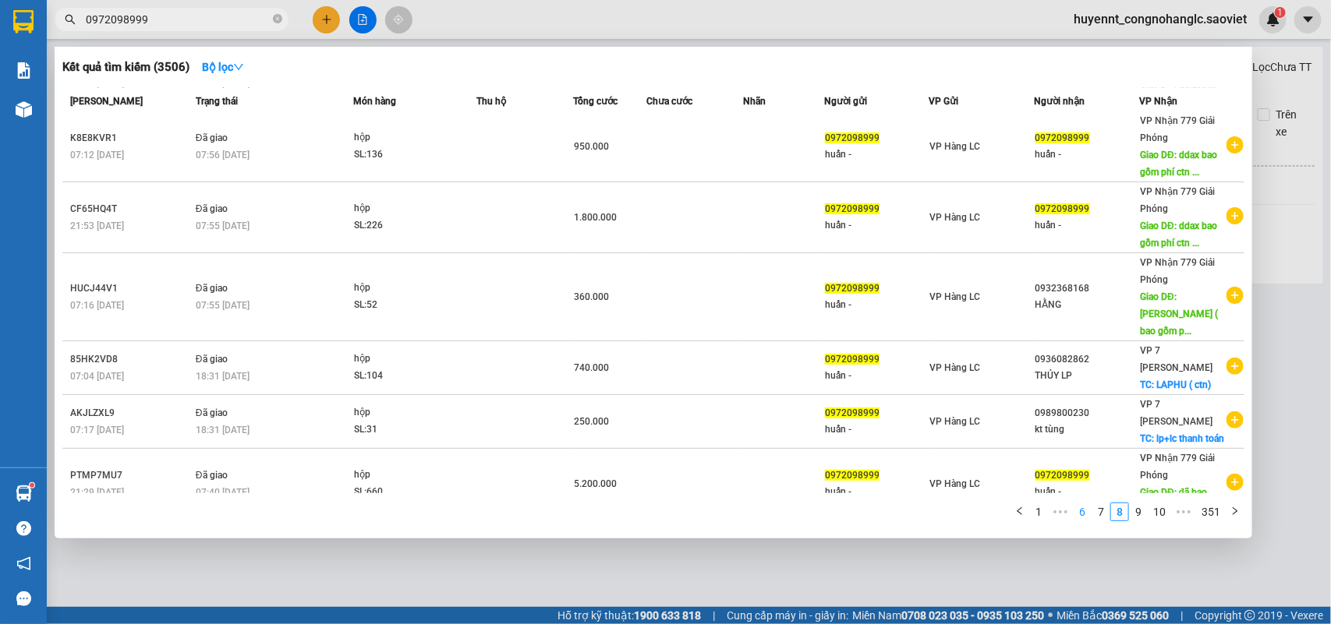
click at [1077, 519] on link "6" at bounding box center [1082, 512] width 17 height 17
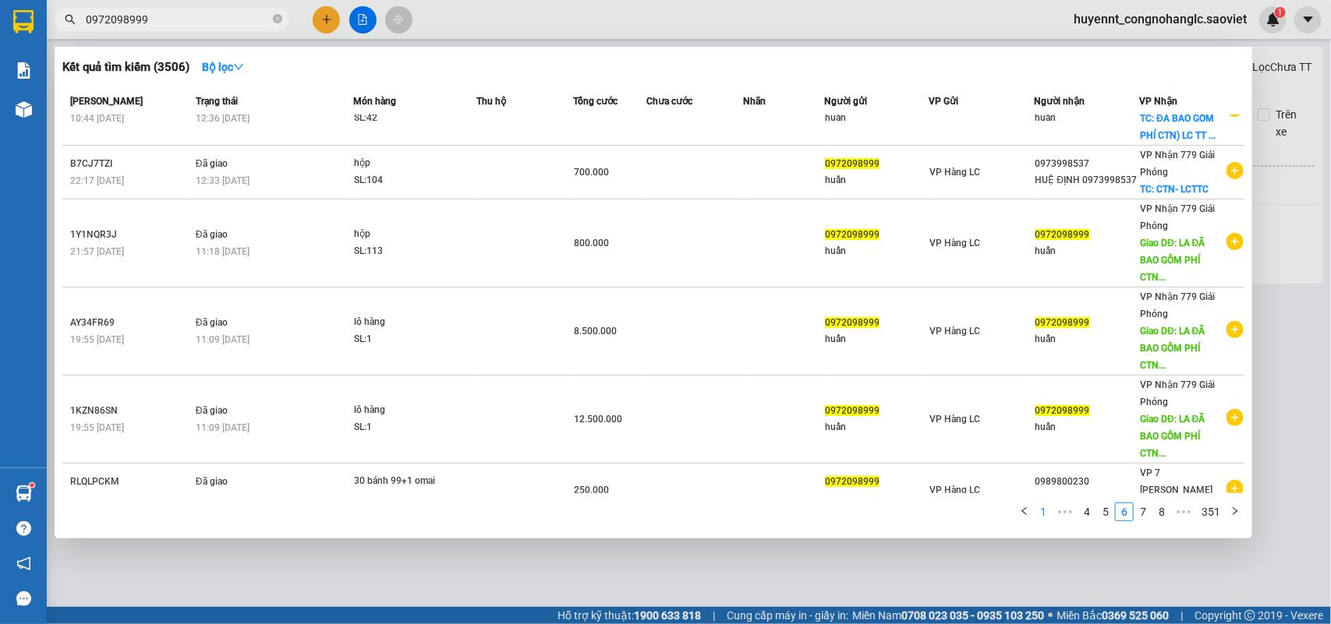
click at [1045, 508] on link "1" at bounding box center [1043, 512] width 17 height 17
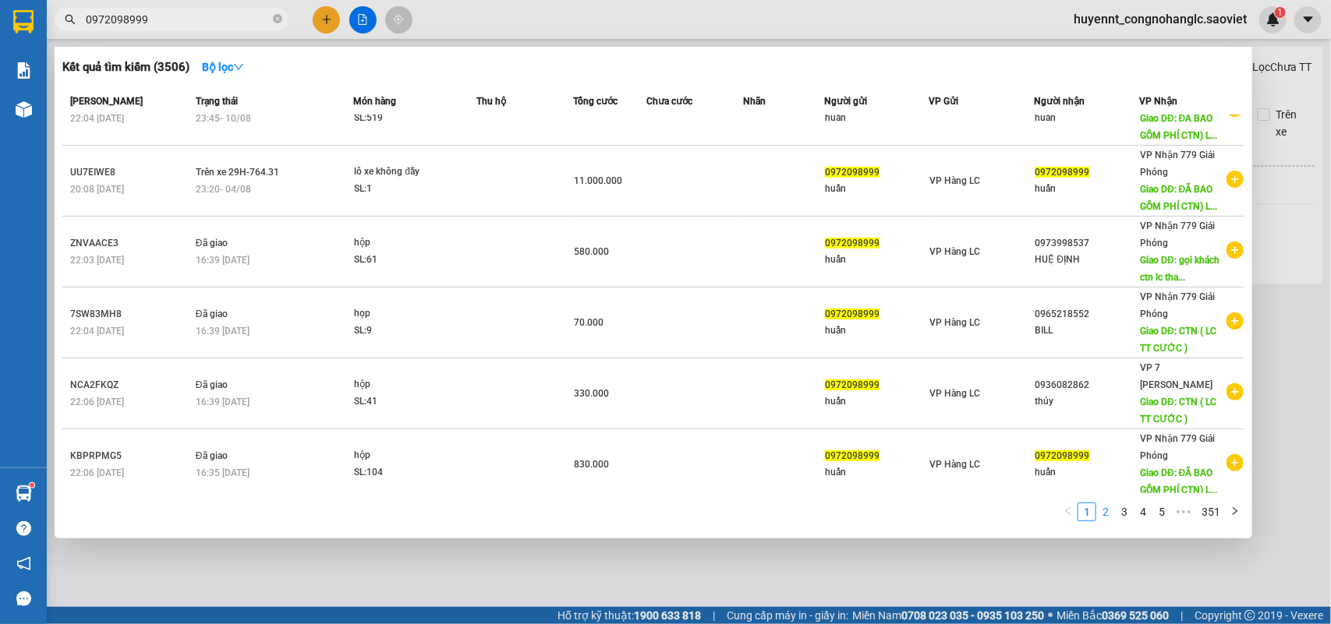
click at [1107, 511] on link "2" at bounding box center [1105, 512] width 17 height 17
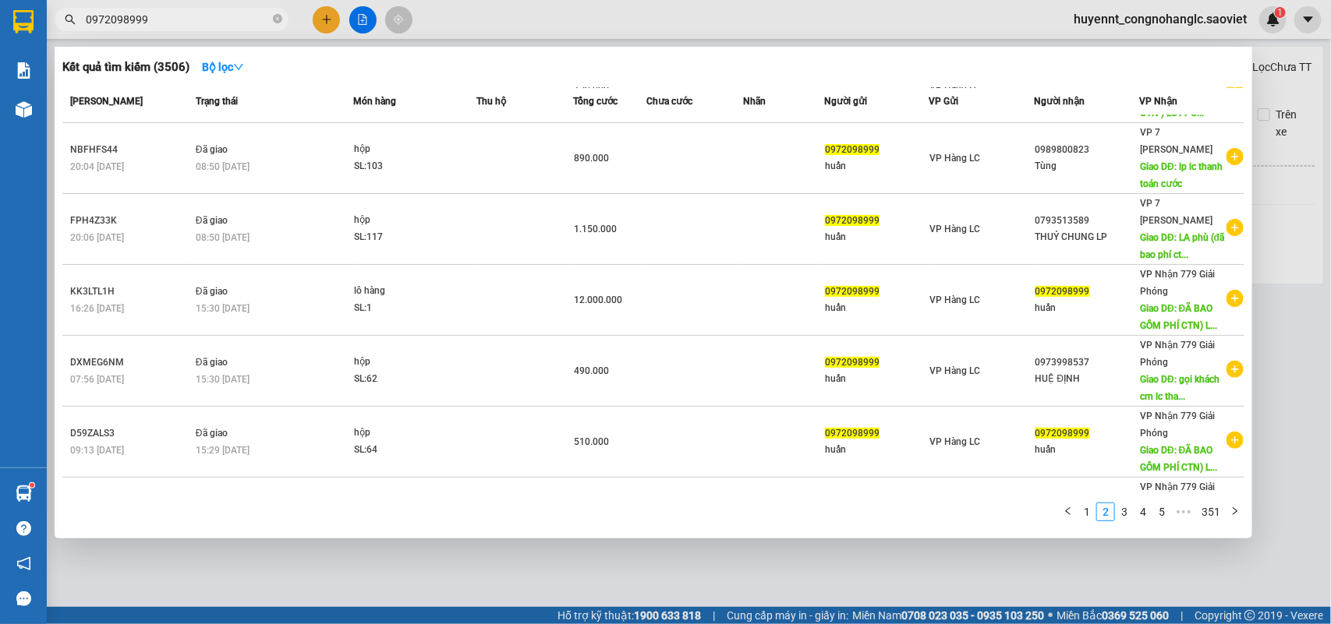
scroll to position [0, 0]
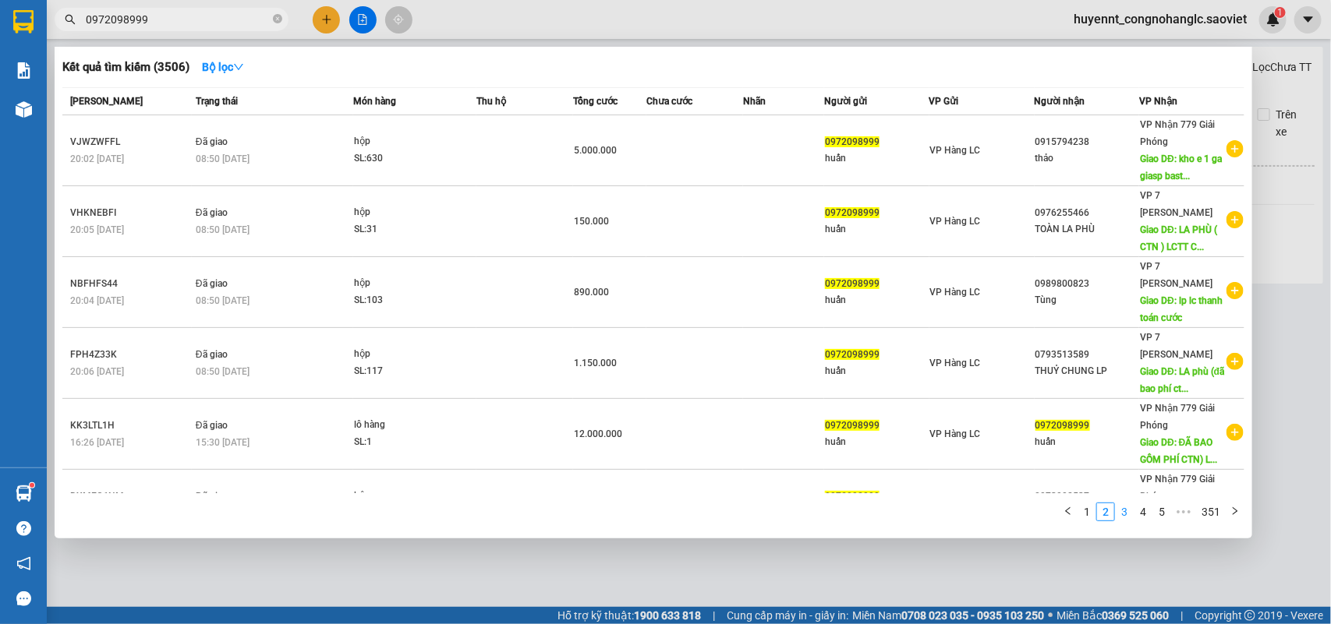
click at [1125, 508] on link "3" at bounding box center [1124, 512] width 17 height 17
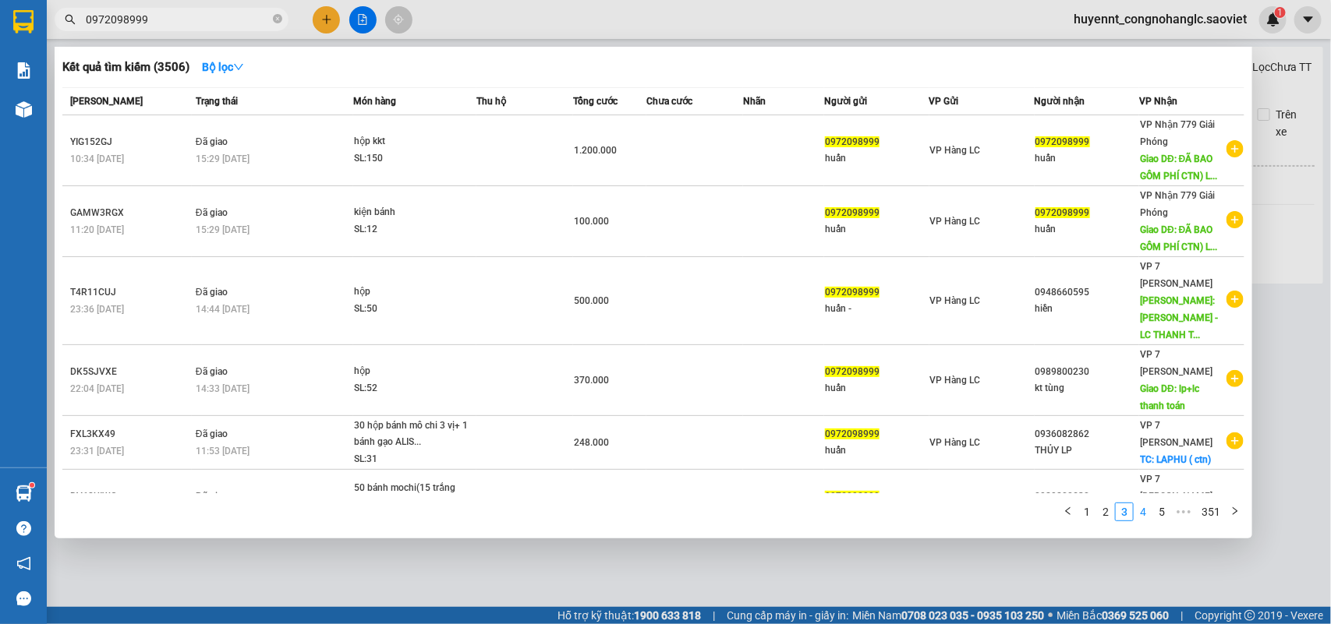
click at [1144, 513] on link "4" at bounding box center [1142, 512] width 17 height 17
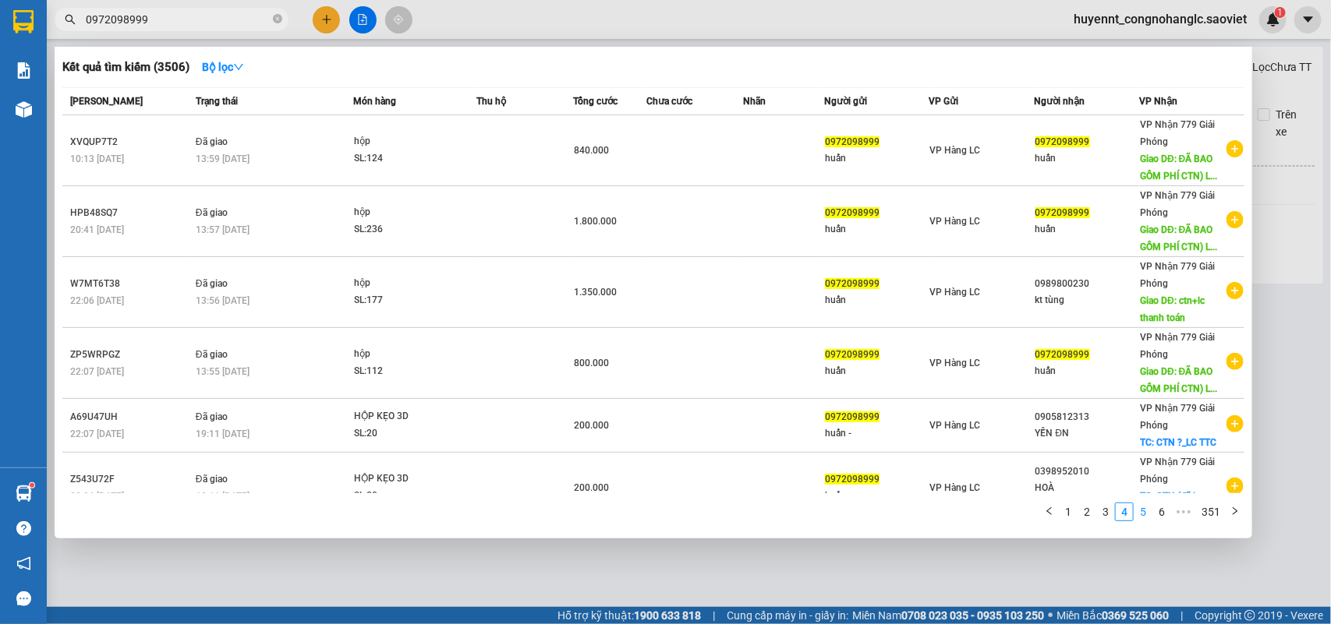
click at [1144, 512] on link "5" at bounding box center [1142, 512] width 17 height 17
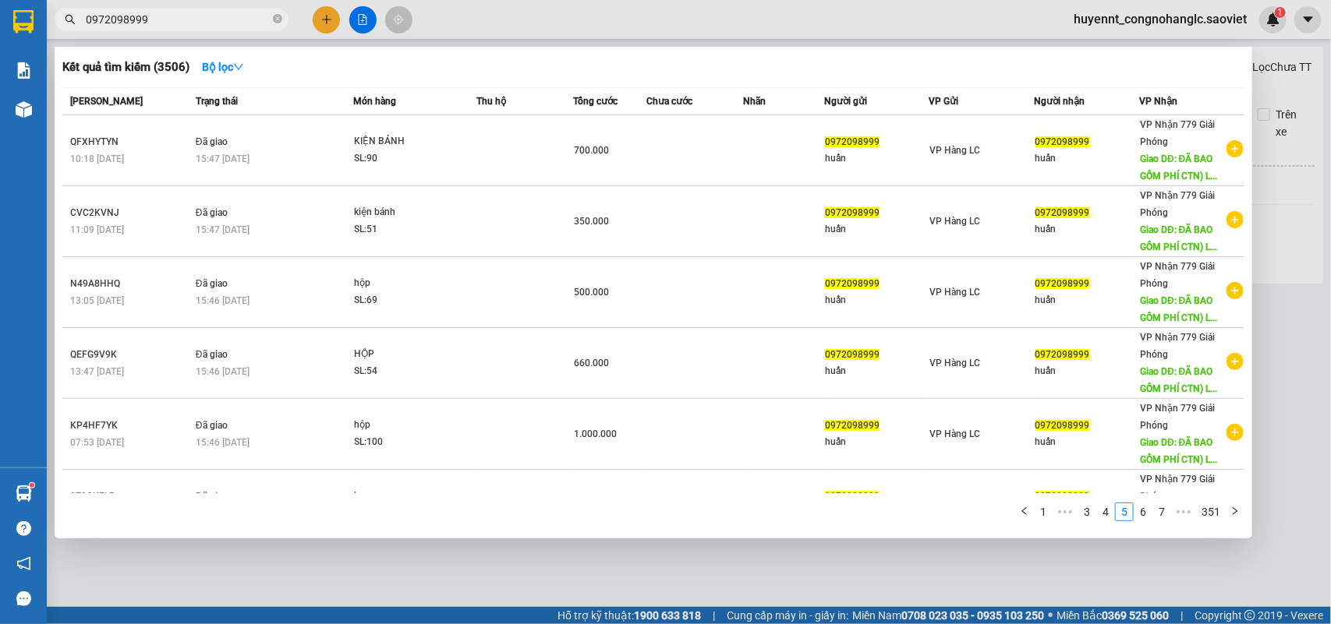
click at [1290, 275] on div at bounding box center [665, 312] width 1331 height 624
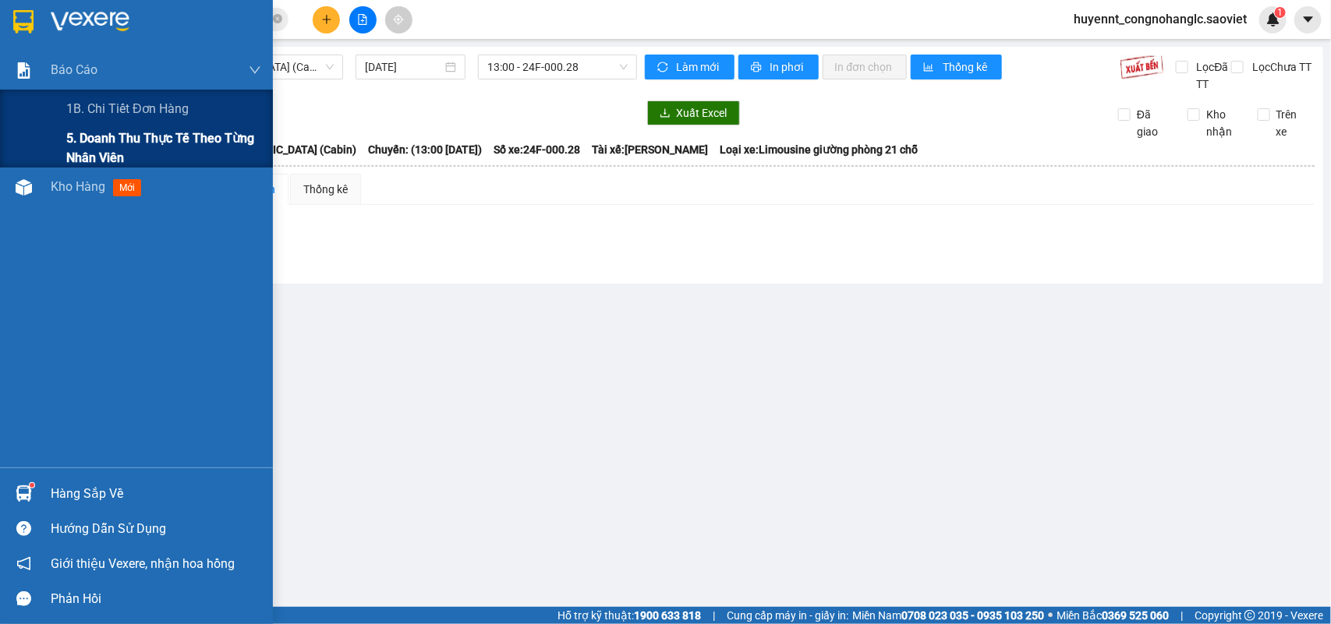
click at [87, 133] on span "5. Doanh thu thực tế theo từng nhân viên" at bounding box center [163, 148] width 195 height 39
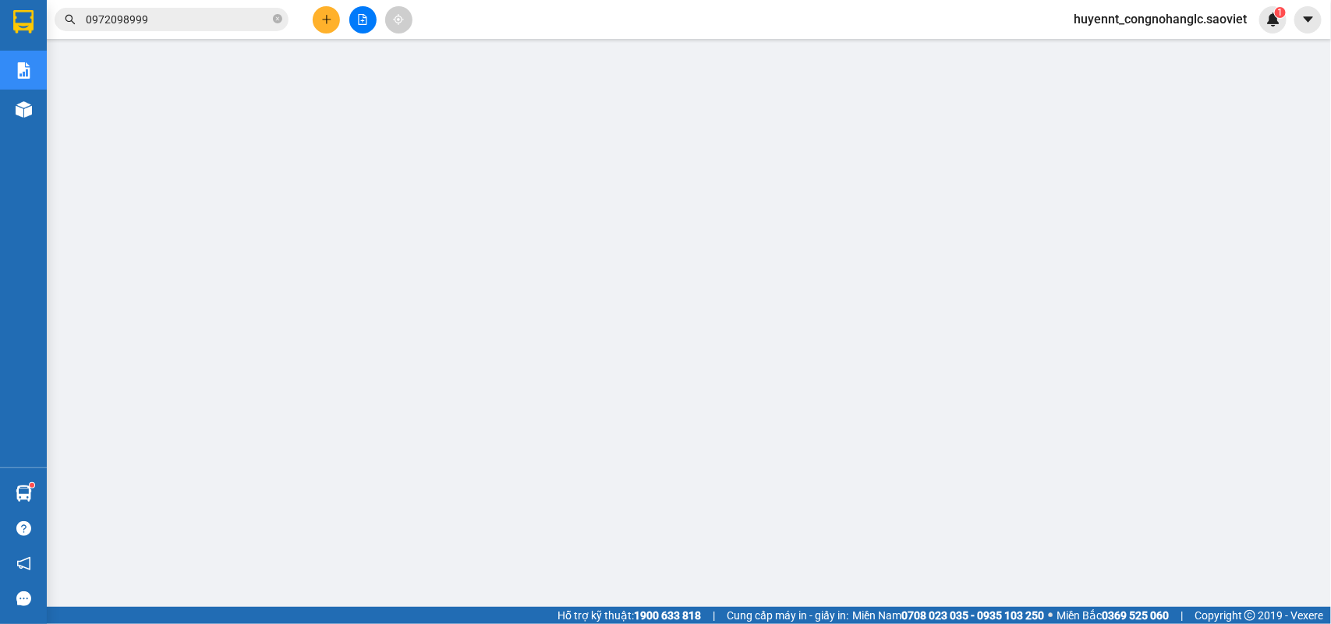
click at [172, 23] on input "0972098999" at bounding box center [178, 19] width 184 height 17
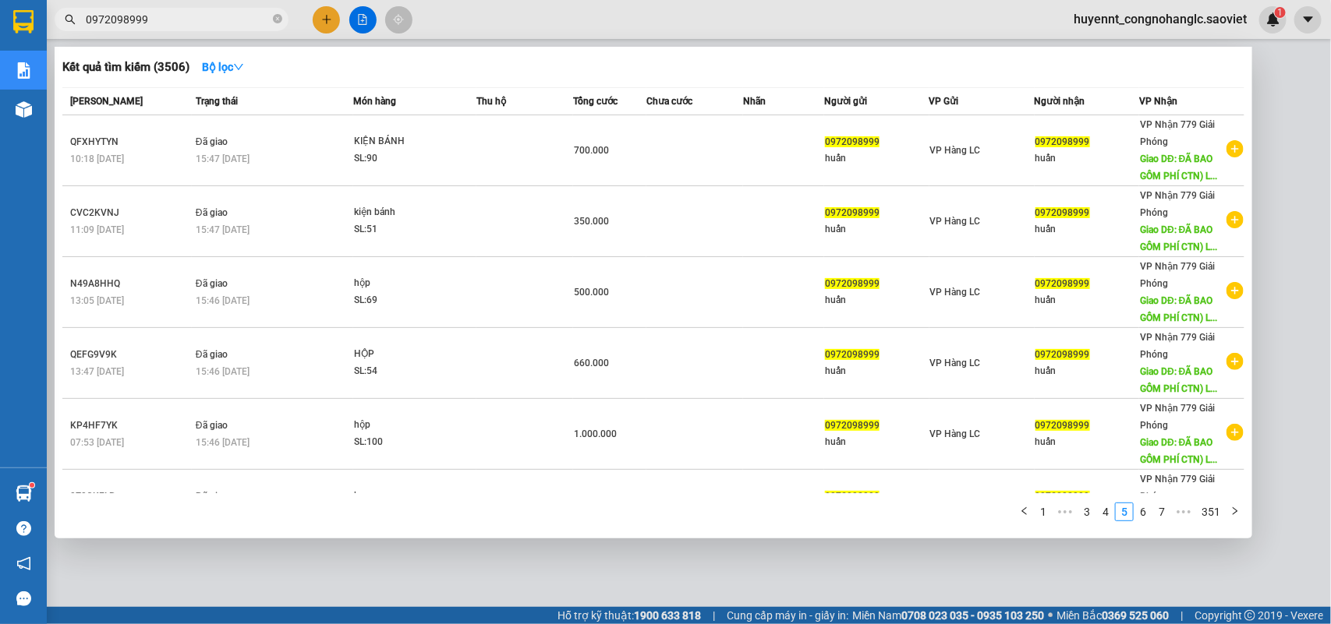
drag, startPoint x: 172, startPoint y: 23, endPoint x: 49, endPoint y: 51, distance: 125.6
click at [45, 44] on section "Kết quả tìm kiếm ( 3506 ) Bộ lọc Mã ĐH Trạng thái Món hàng Thu hộ Tổng cước Chư…" at bounding box center [665, 312] width 1331 height 624
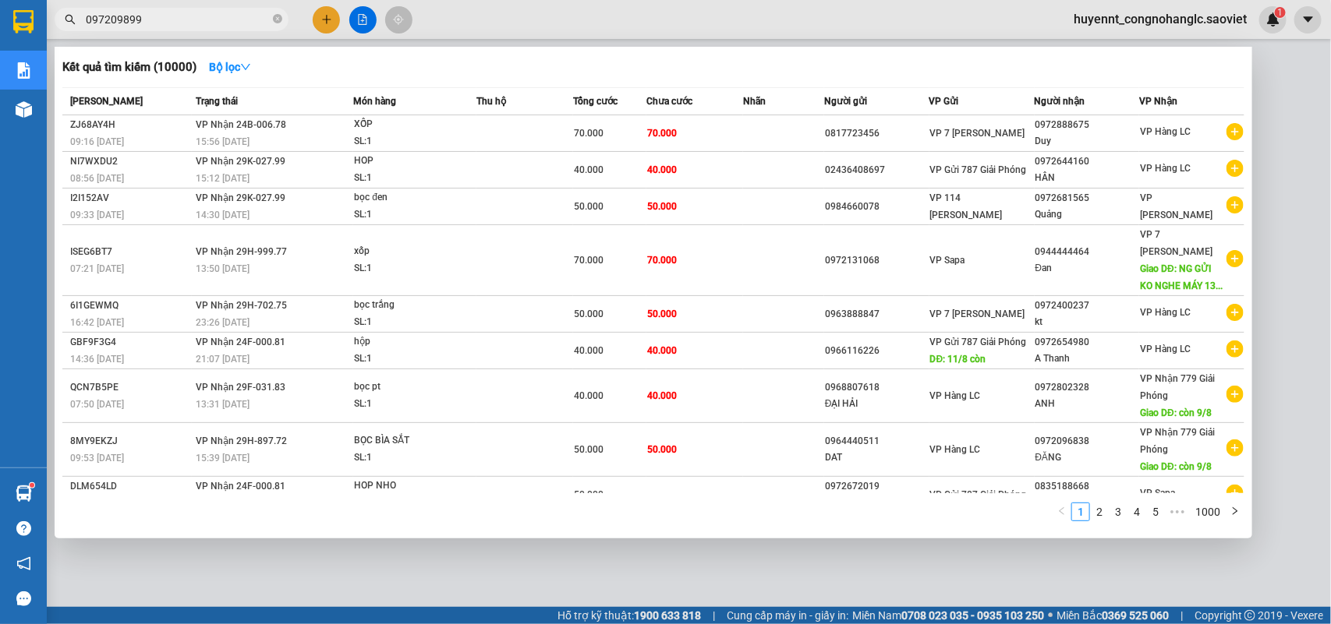
type input "0972098999"
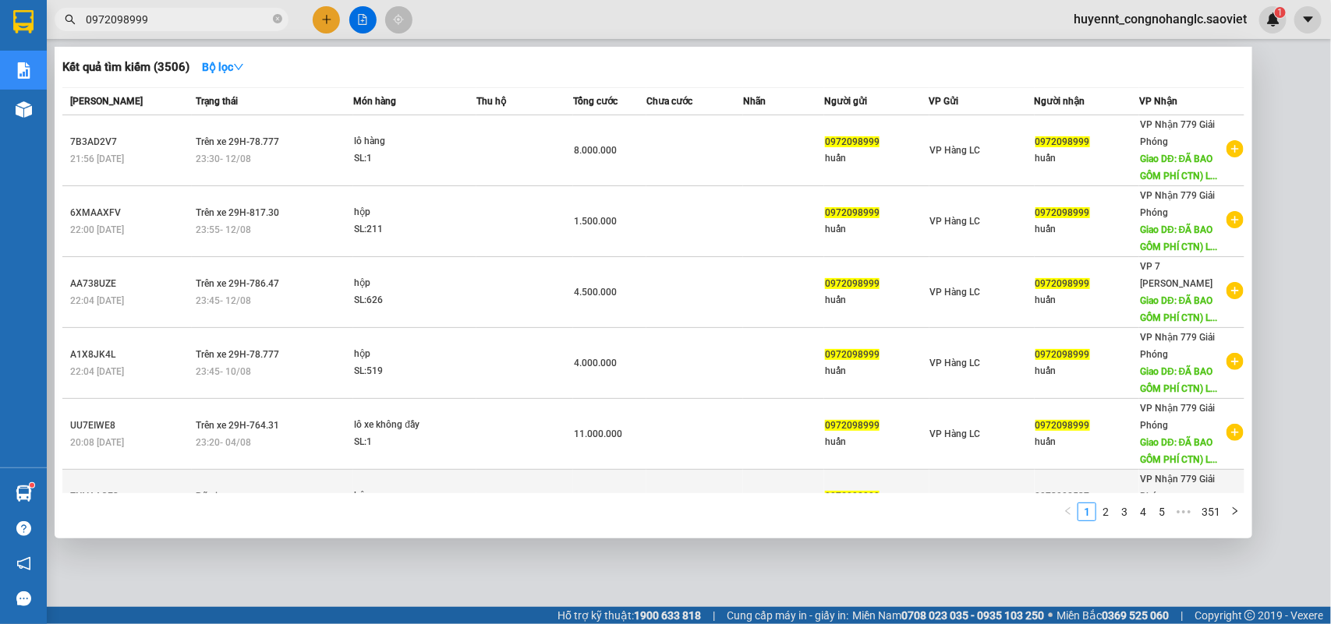
scroll to position [302, 0]
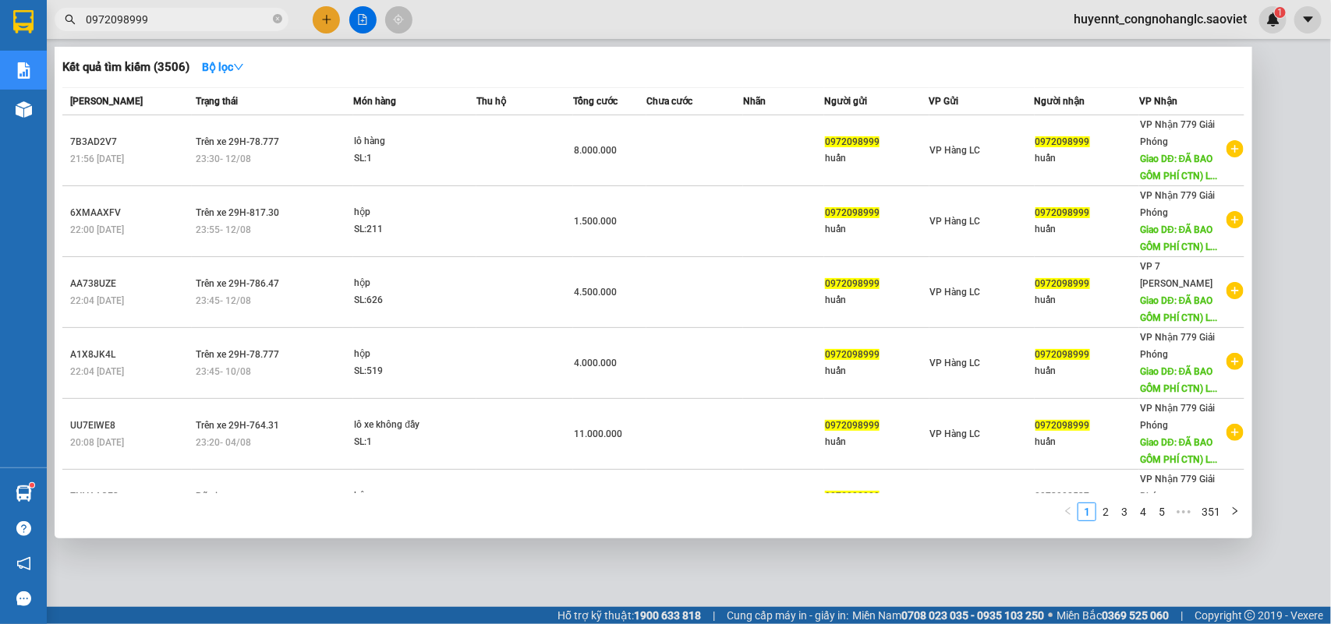
click at [1115, 512] on ul "1 2 3 4 5 ••• 351" at bounding box center [1152, 512] width 186 height 19
click at [1113, 512] on link "2" at bounding box center [1105, 512] width 17 height 17
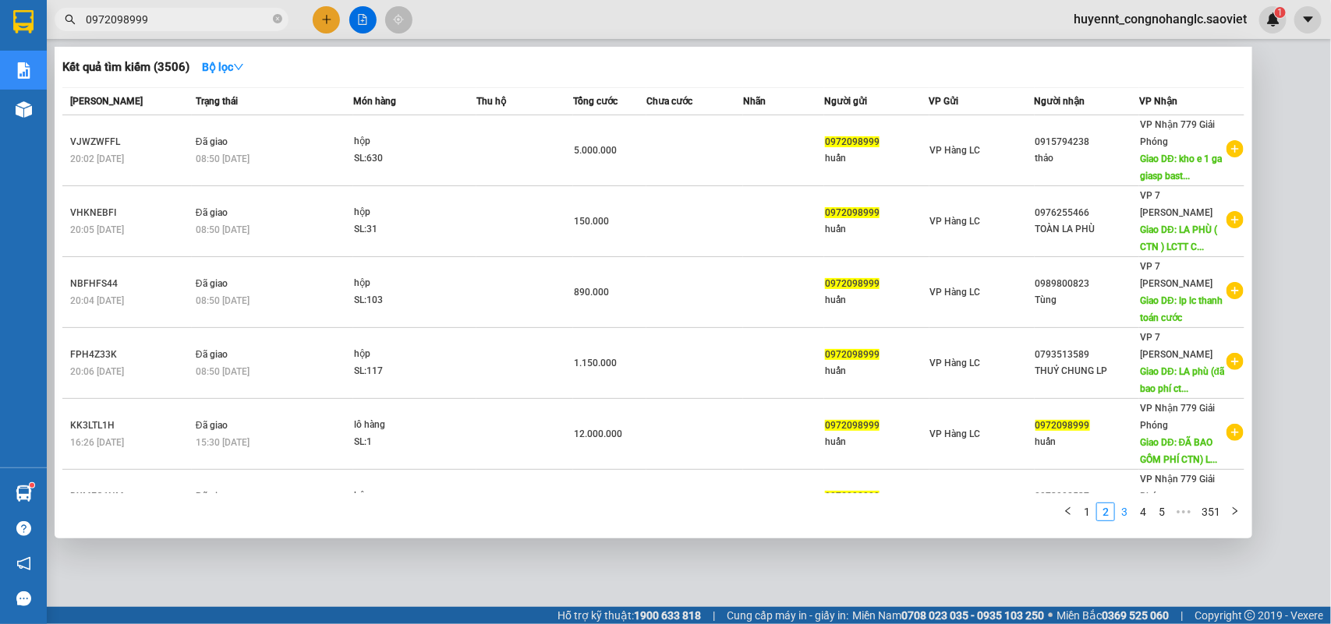
click at [1123, 513] on link "3" at bounding box center [1124, 512] width 17 height 17
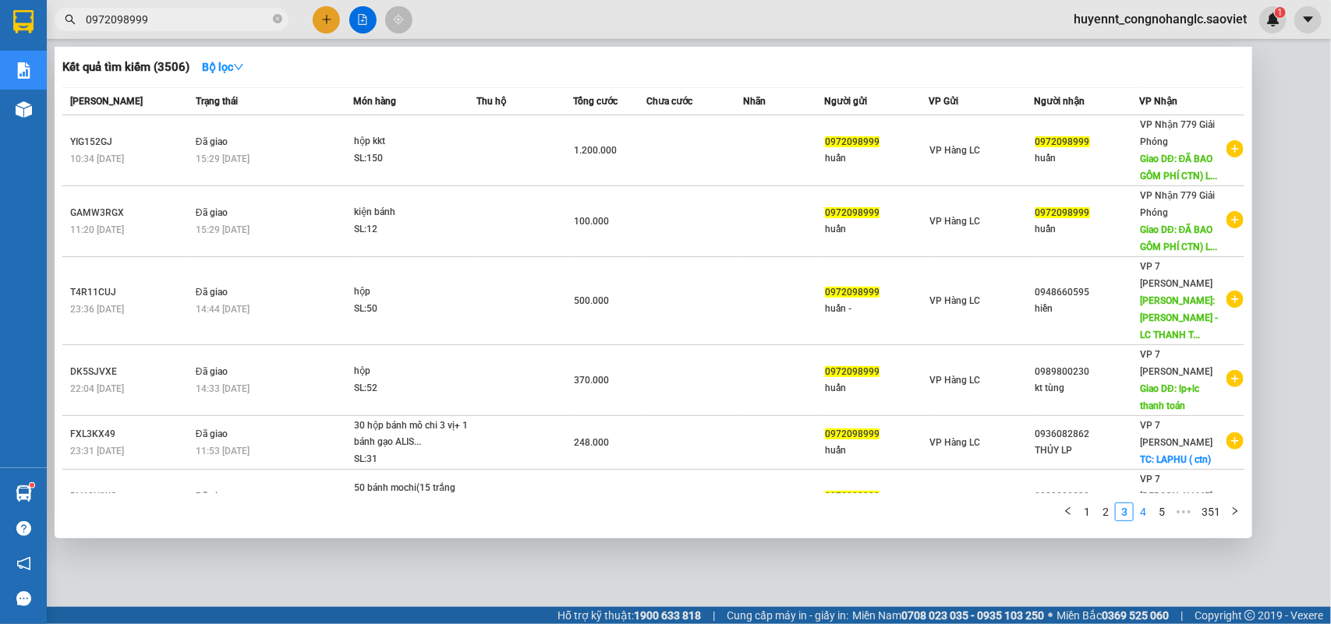
click at [1152, 511] on link "4" at bounding box center [1142, 512] width 17 height 17
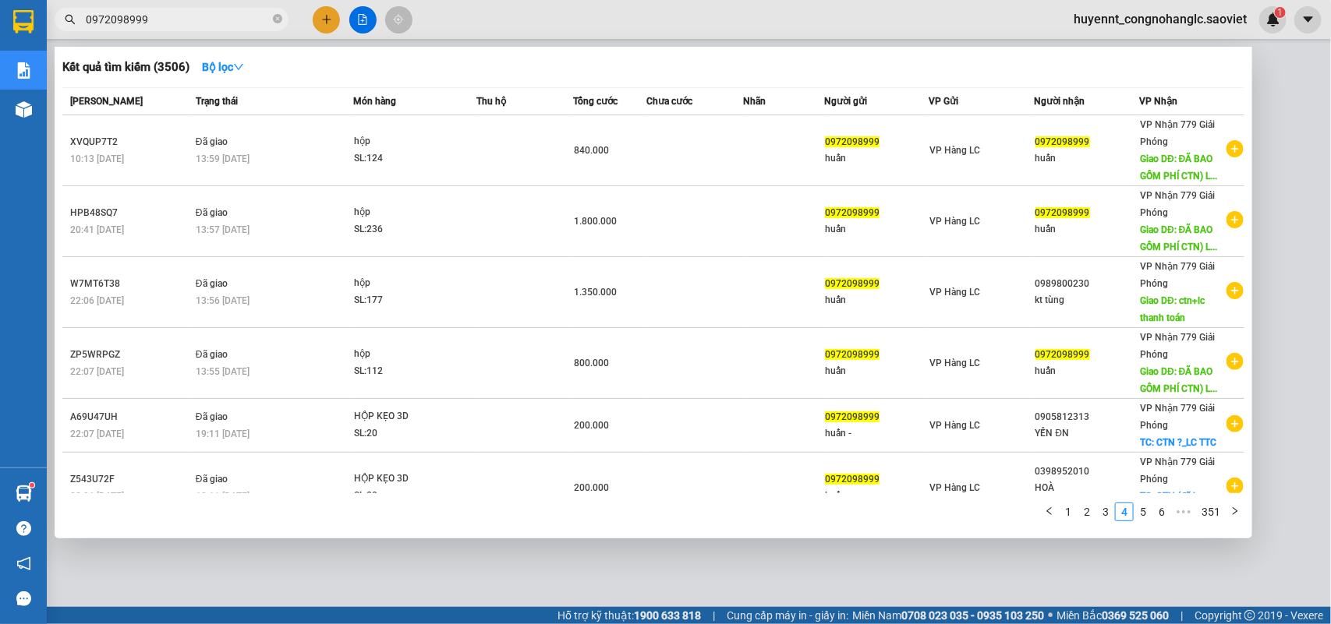
drag, startPoint x: 161, startPoint y: 24, endPoint x: 86, endPoint y: 23, distance: 75.6
click at [86, 23] on input "0972098999" at bounding box center [178, 19] width 184 height 17
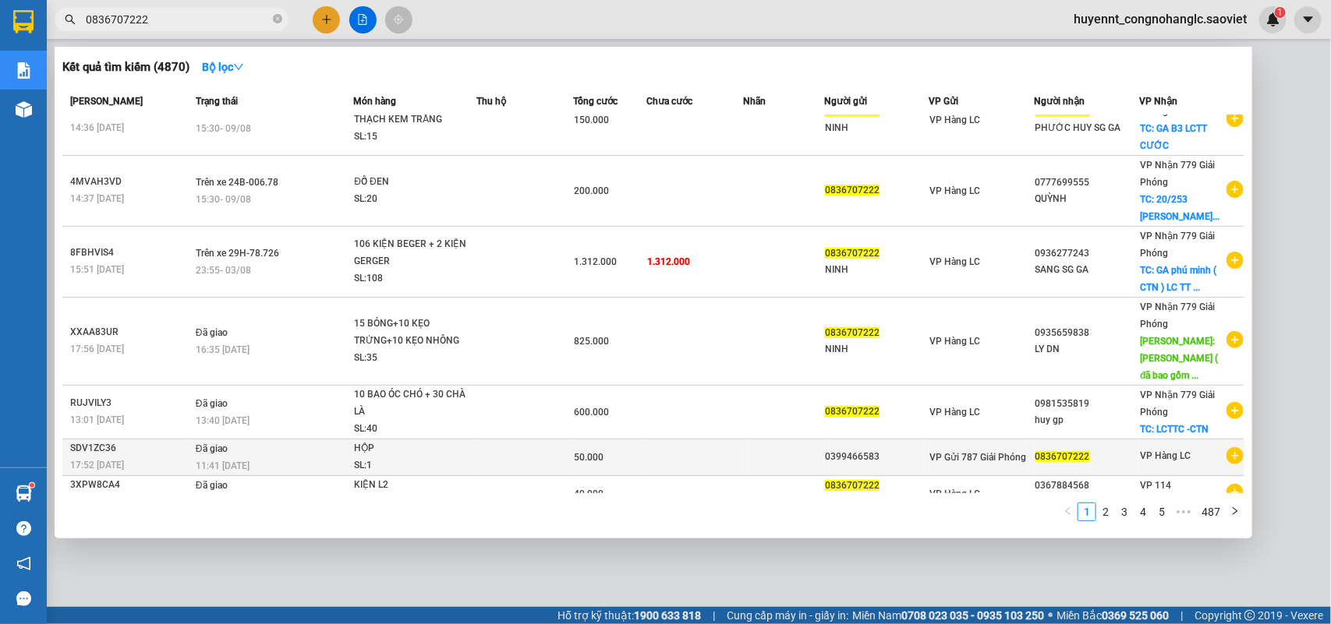
scroll to position [208, 0]
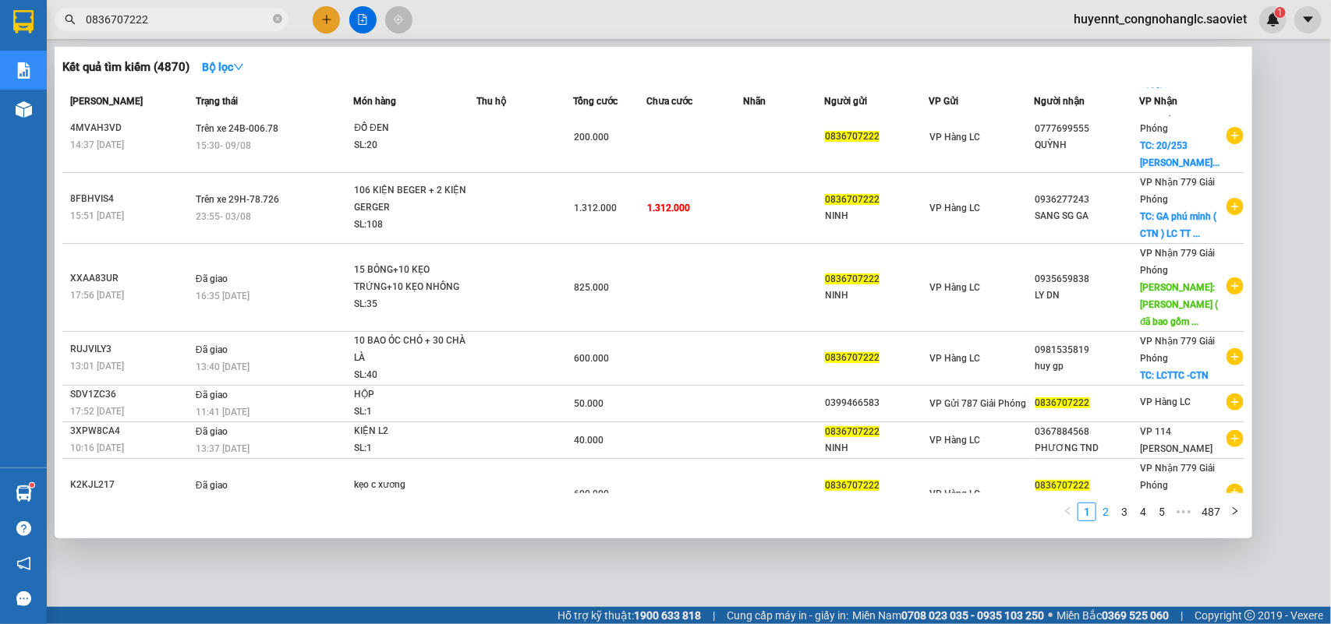
type input "0836707222"
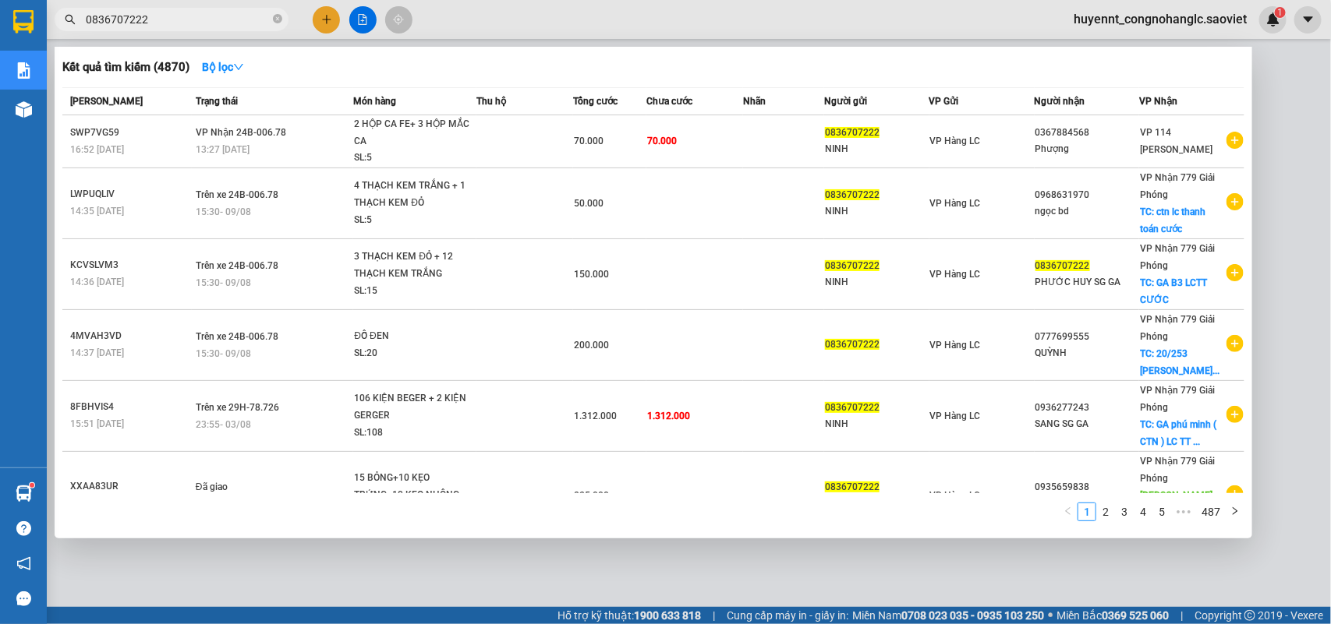
click at [1104, 512] on link "2" at bounding box center [1105, 512] width 17 height 17
click at [1127, 512] on link "3" at bounding box center [1124, 512] width 17 height 17
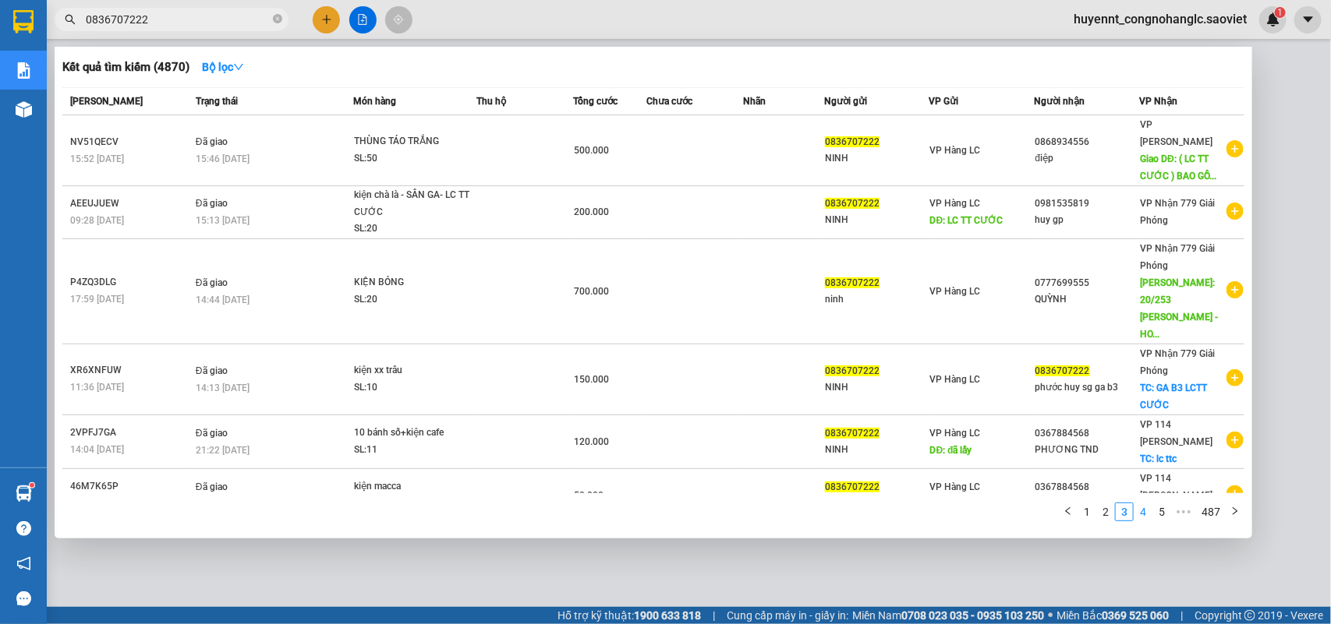
click at [1144, 516] on link "4" at bounding box center [1142, 512] width 17 height 17
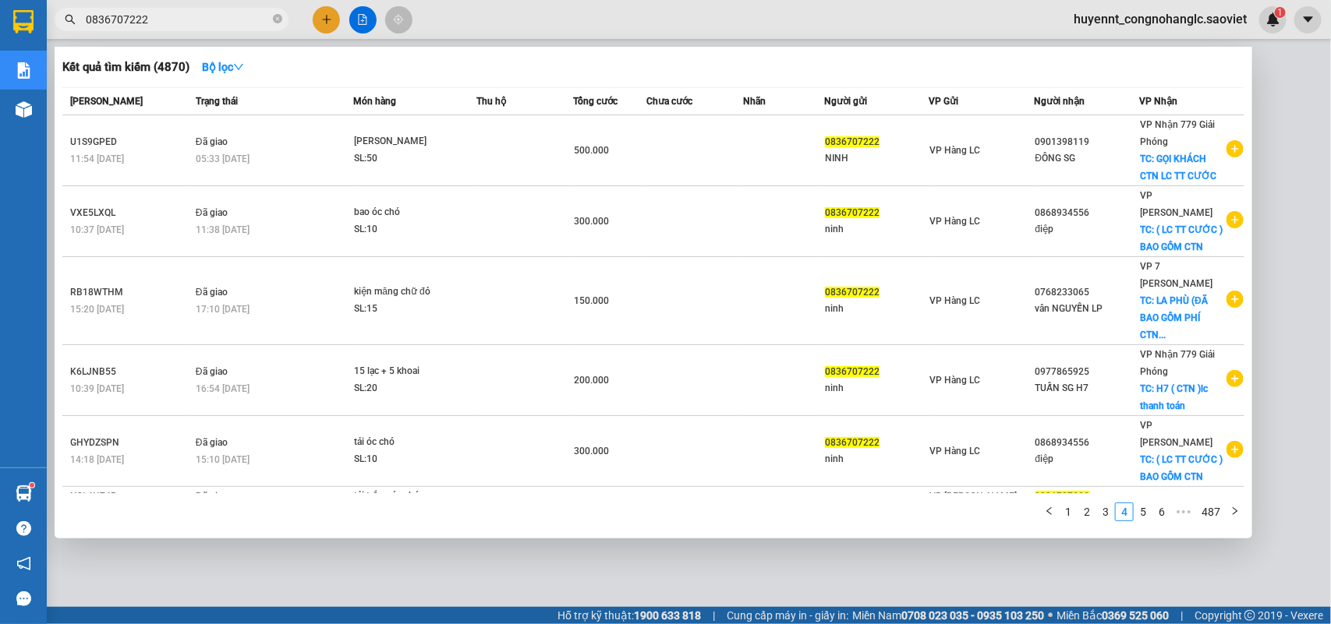
click at [1275, 172] on div at bounding box center [665, 312] width 1331 height 624
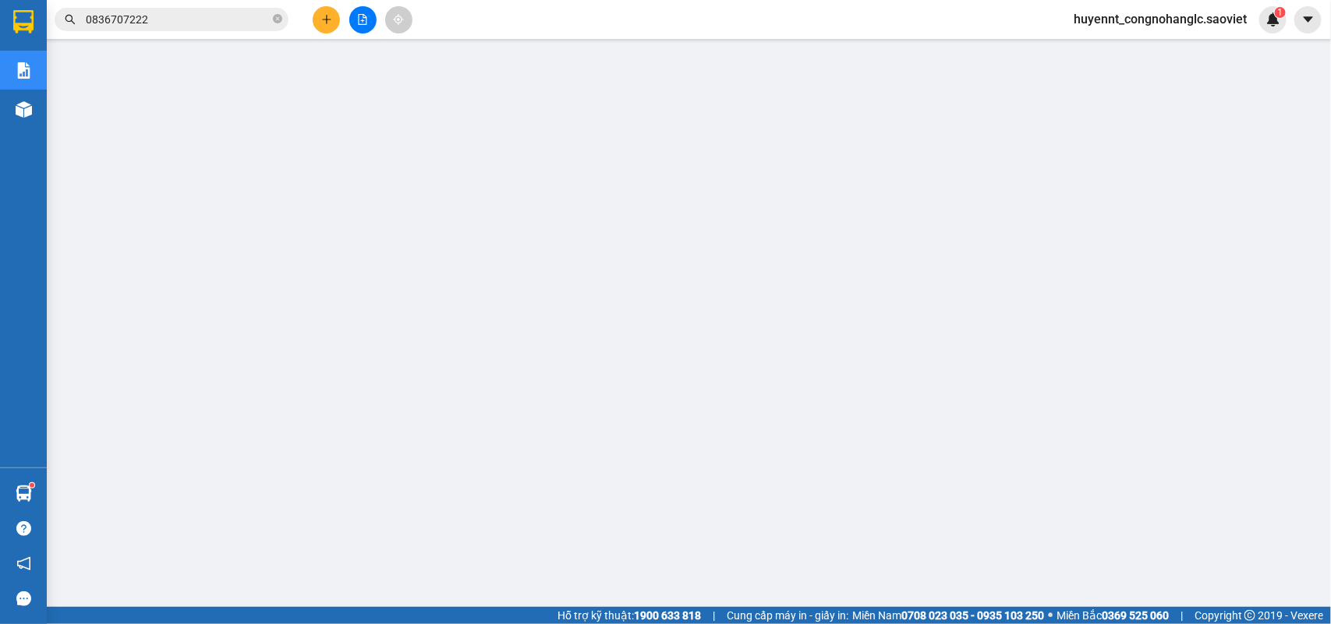
click at [152, 14] on input "0836707222" at bounding box center [178, 19] width 184 height 17
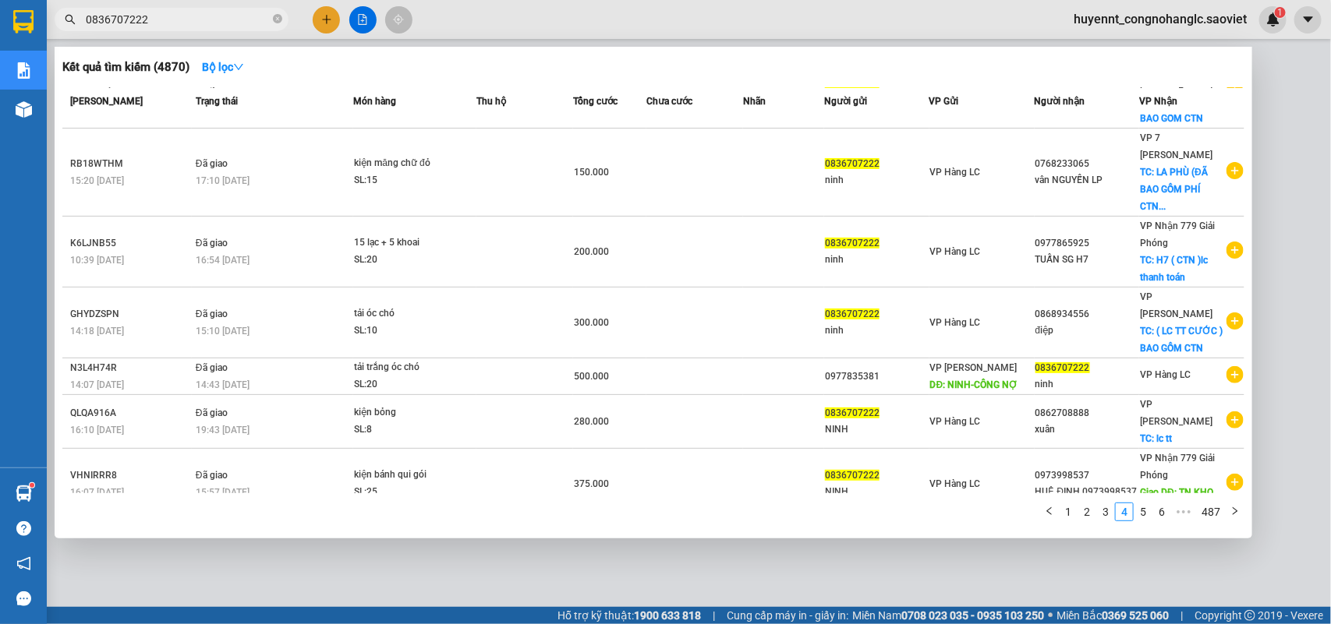
scroll to position [222, 0]
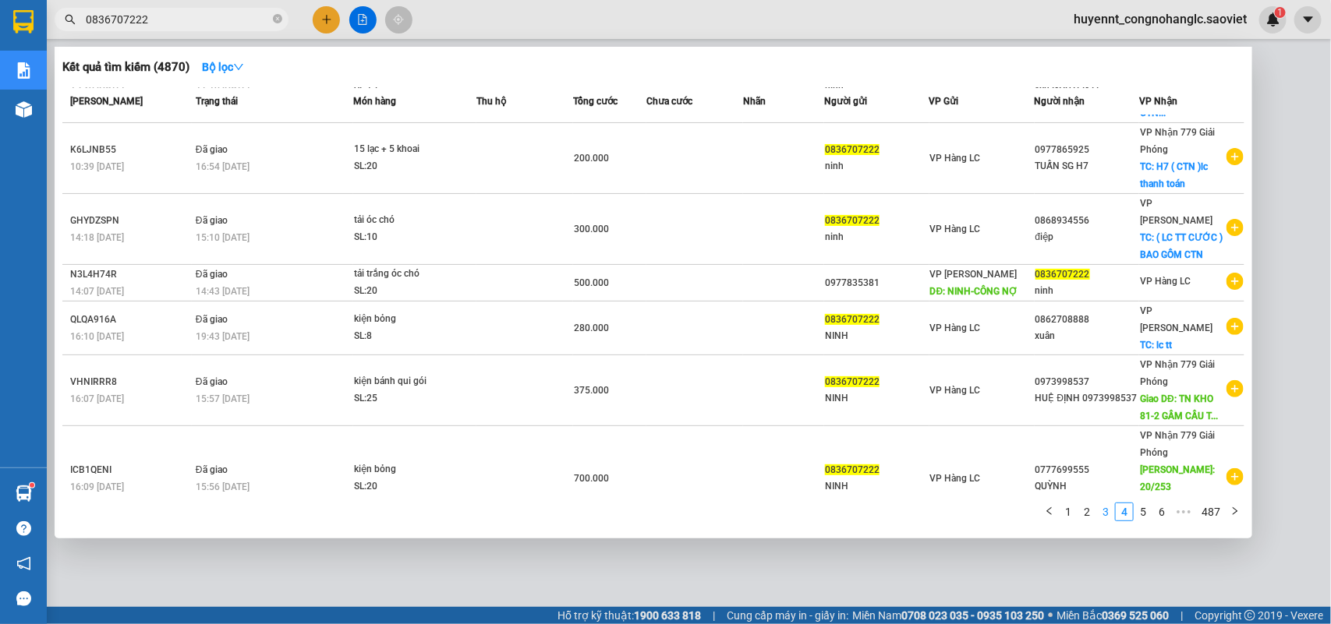
click at [1103, 516] on link "3" at bounding box center [1105, 512] width 17 height 17
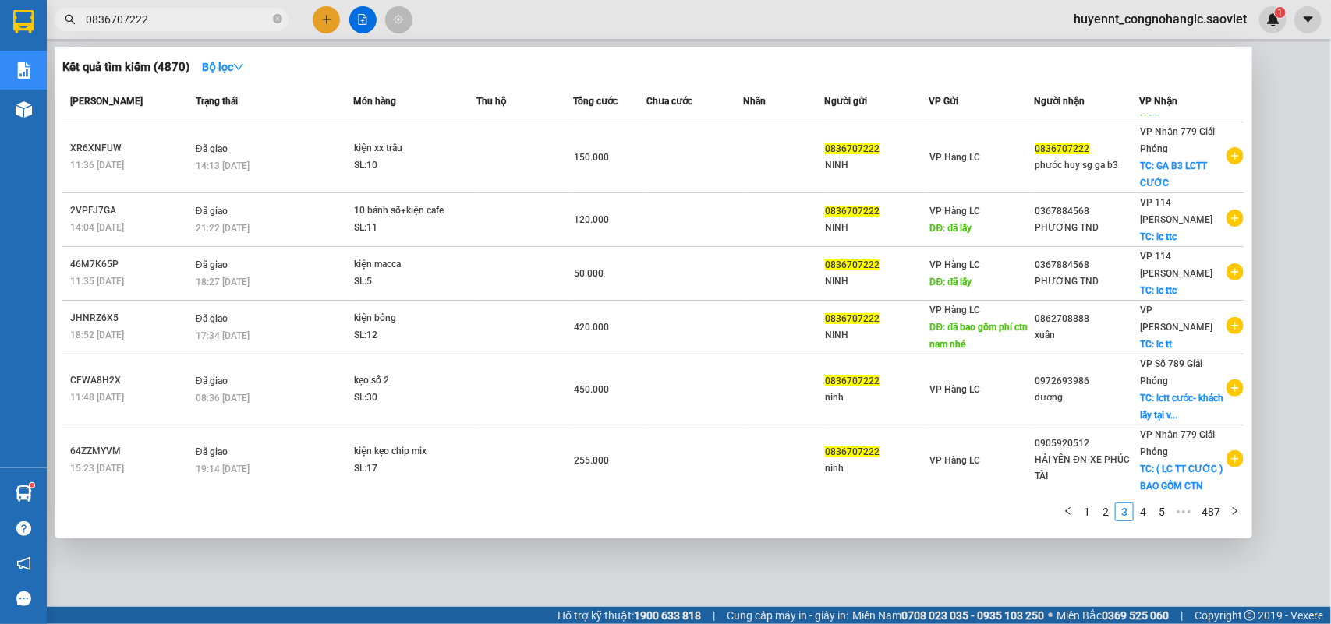
scroll to position [189, 0]
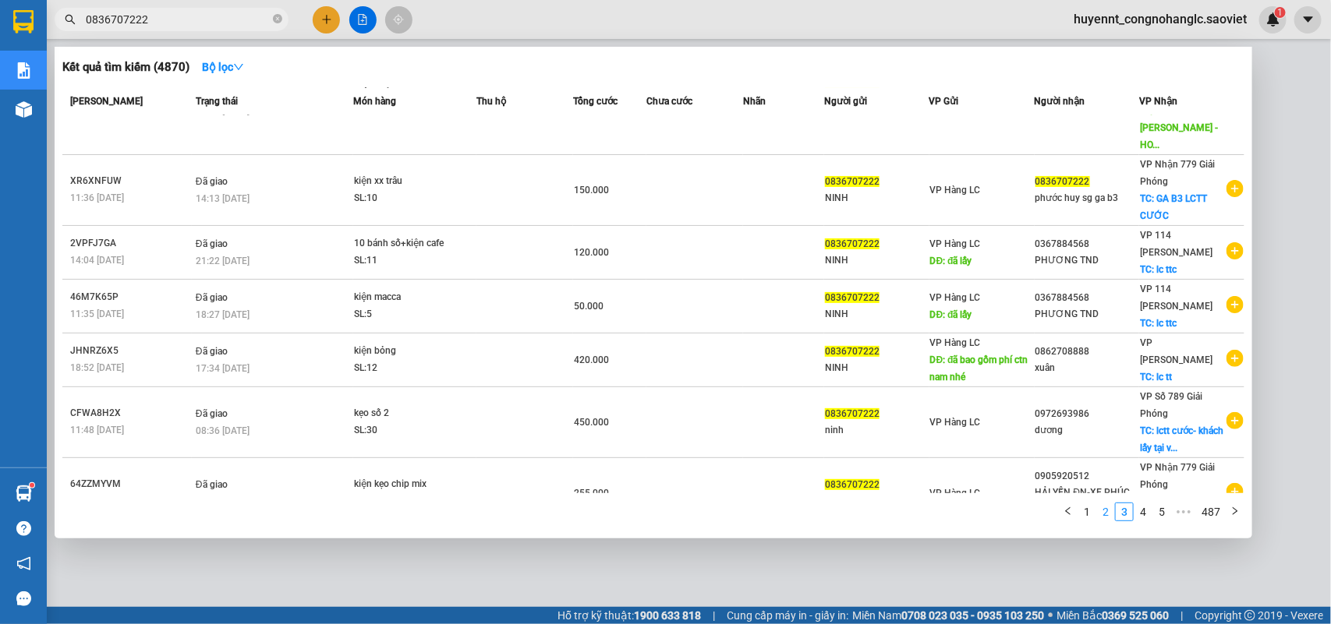
click at [1108, 511] on link "2" at bounding box center [1105, 512] width 17 height 17
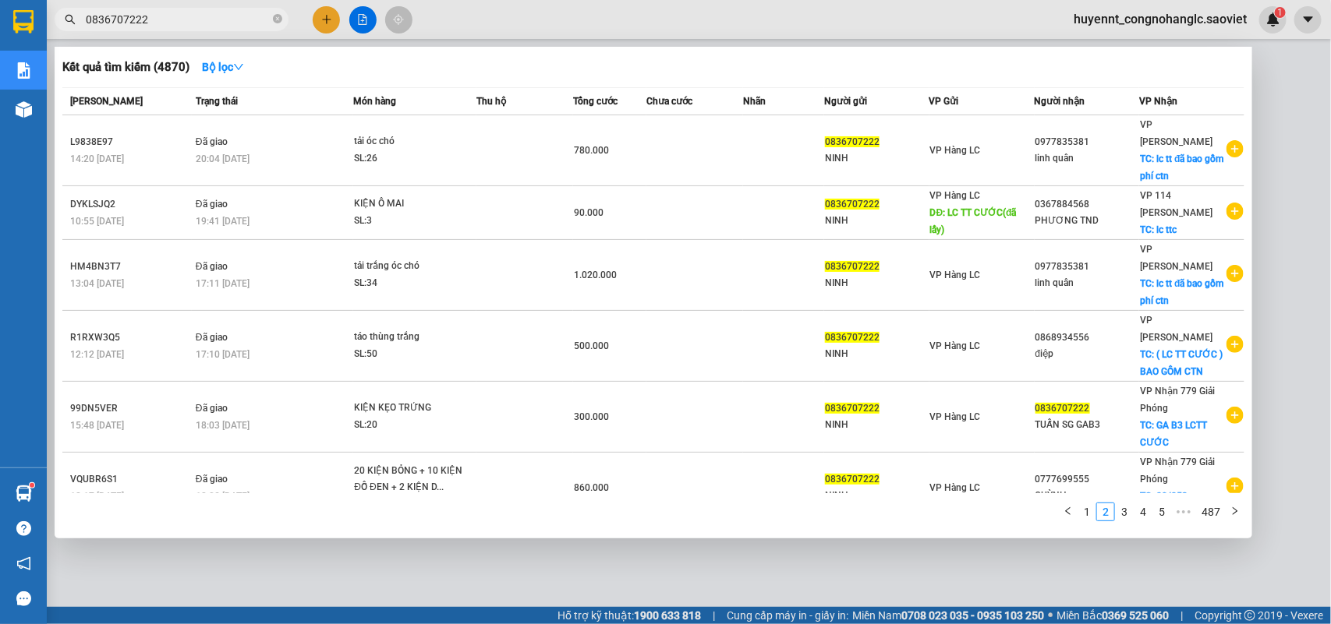
scroll to position [220, 0]
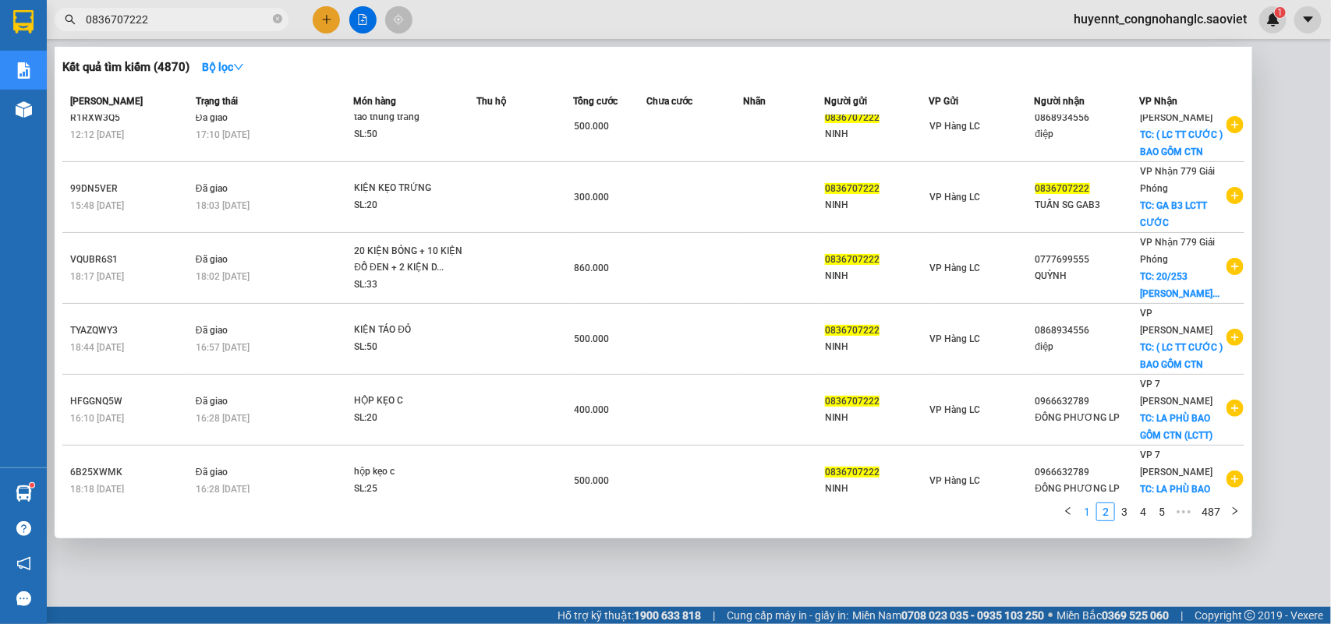
click at [1089, 518] on link "1" at bounding box center [1086, 512] width 17 height 17
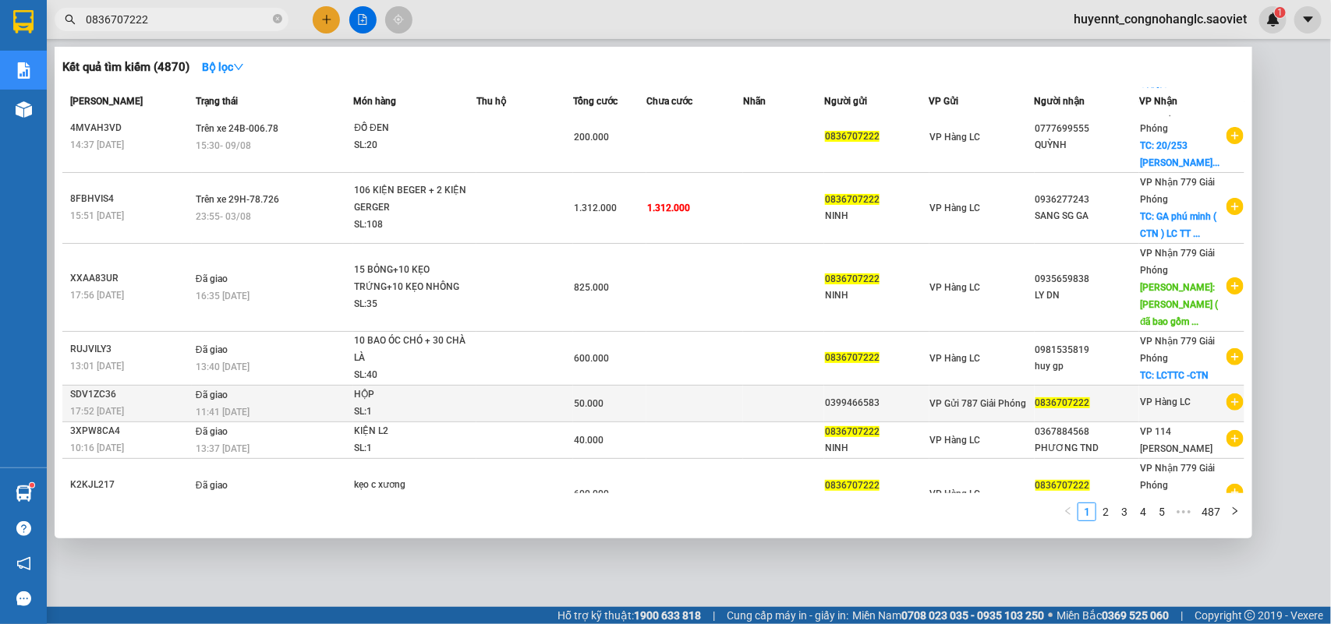
scroll to position [0, 0]
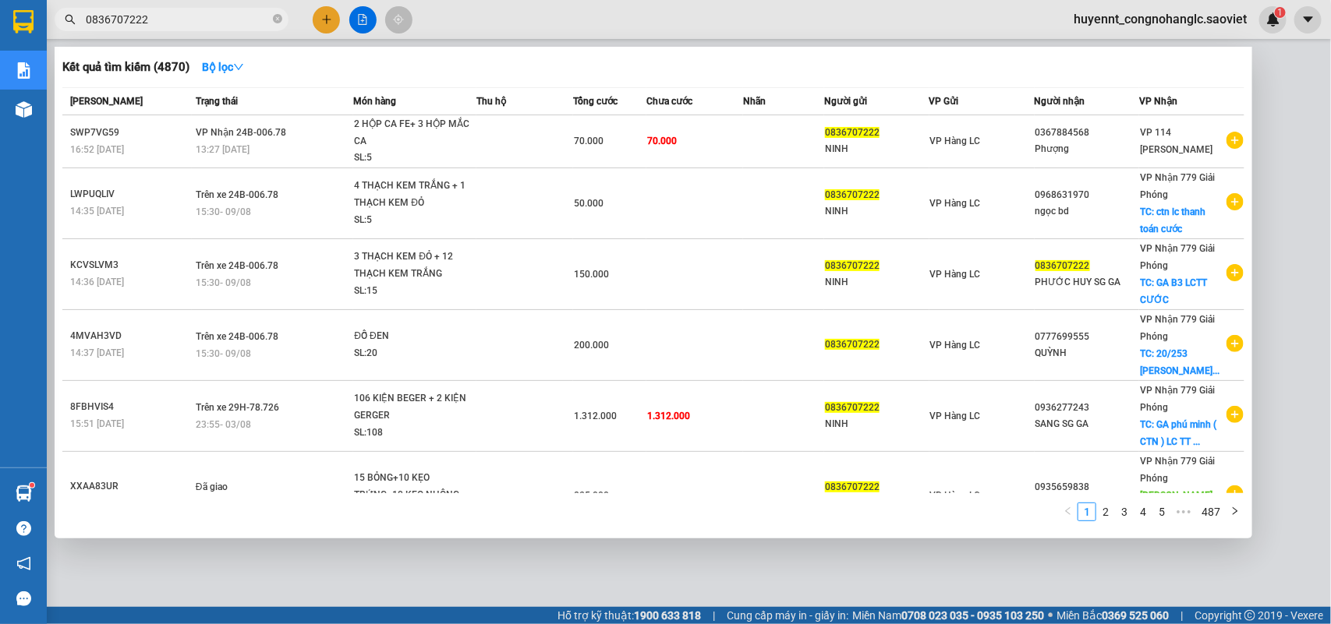
drag, startPoint x: 169, startPoint y: 19, endPoint x: 173, endPoint y: 68, distance: 48.5
click at [62, 34] on div "Kết quả tìm kiếm ( 4870 ) Bộ lọc Mã ĐH Trạng thái Món hàng Thu hộ Tổng cước Chư…" at bounding box center [152, 19] width 304 height 27
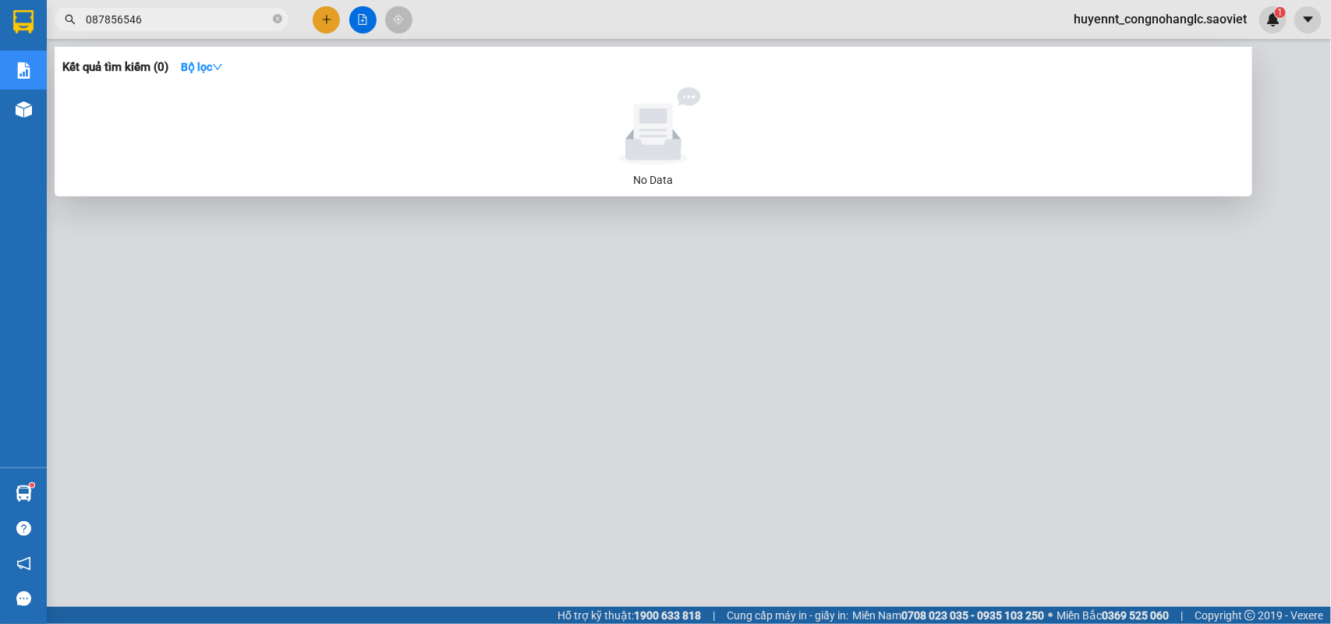
type input "0878565465"
drag, startPoint x: 164, startPoint y: 24, endPoint x: 65, endPoint y: 62, distance: 106.1
click at [65, 34] on div "Kết quả tìm kiếm ( 0 ) Bộ lọc No Data 0878565465" at bounding box center [152, 19] width 304 height 27
type input "0"
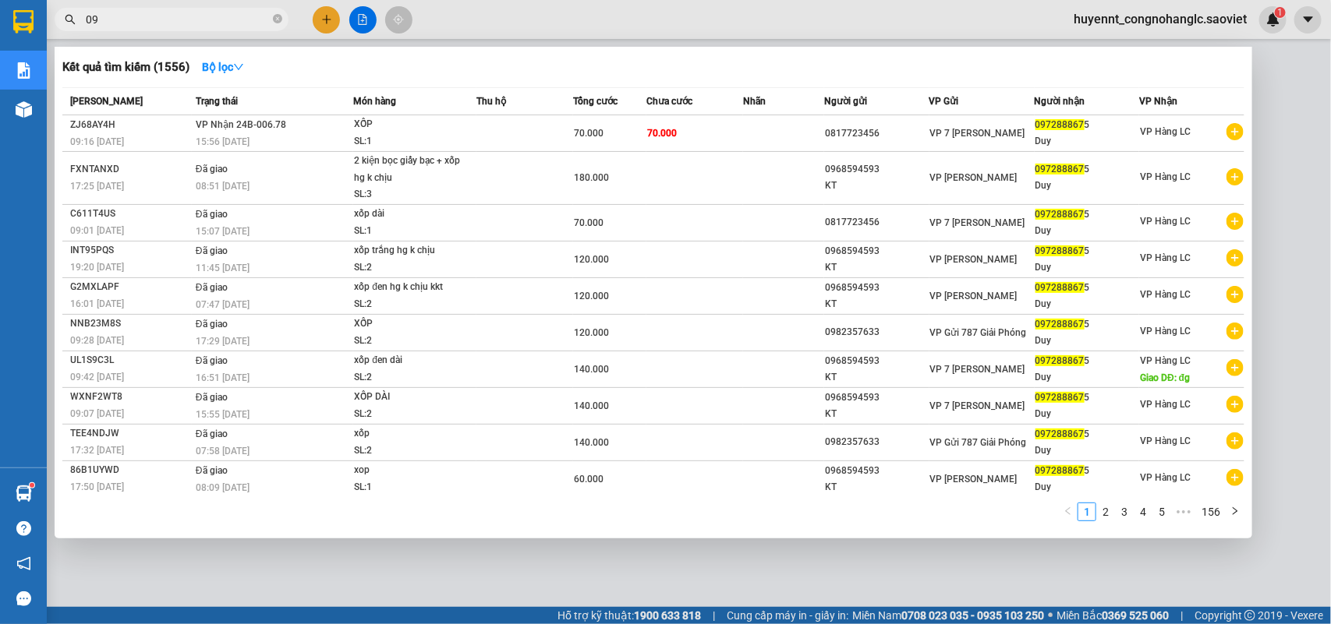
type input "0"
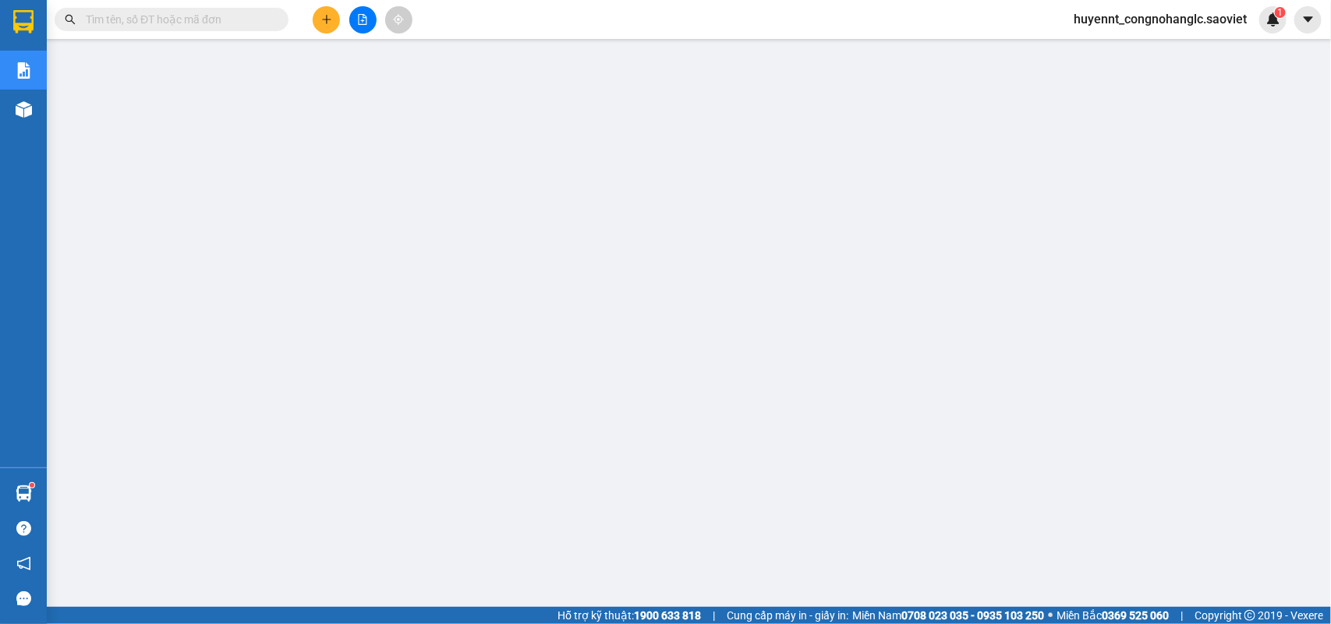
drag, startPoint x: 126, startPoint y: 17, endPoint x: 135, endPoint y: 19, distance: 9.6
click at [127, 19] on input "text" at bounding box center [178, 19] width 184 height 17
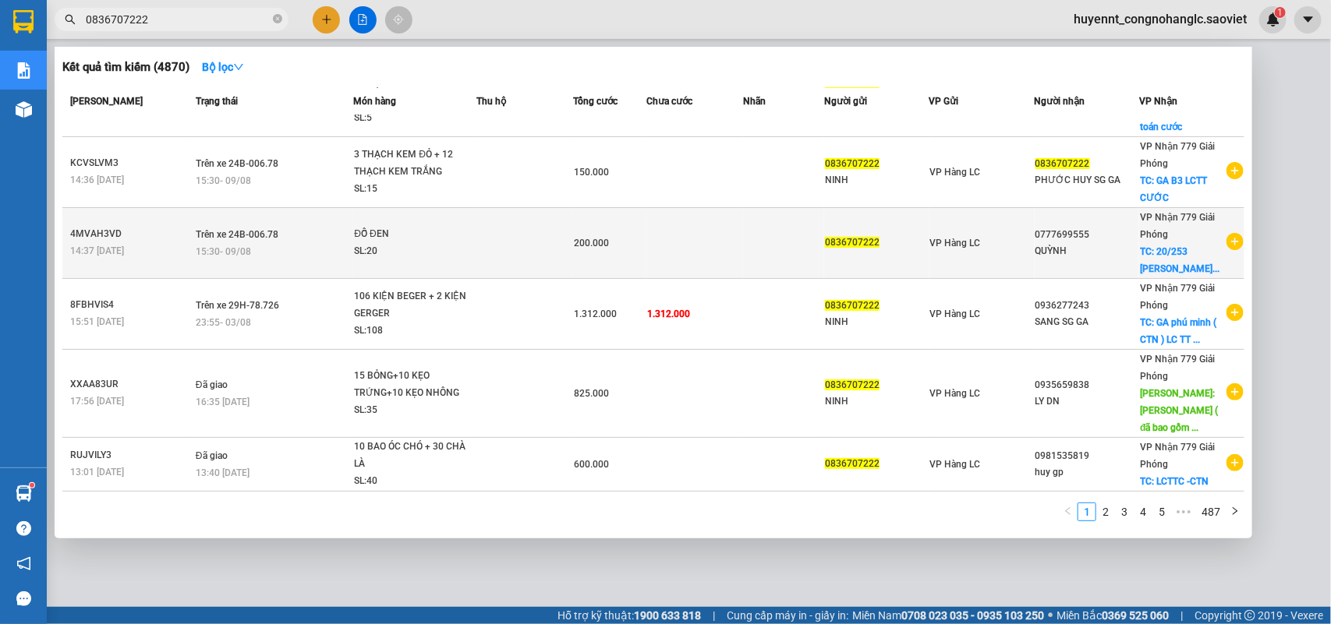
scroll to position [208, 0]
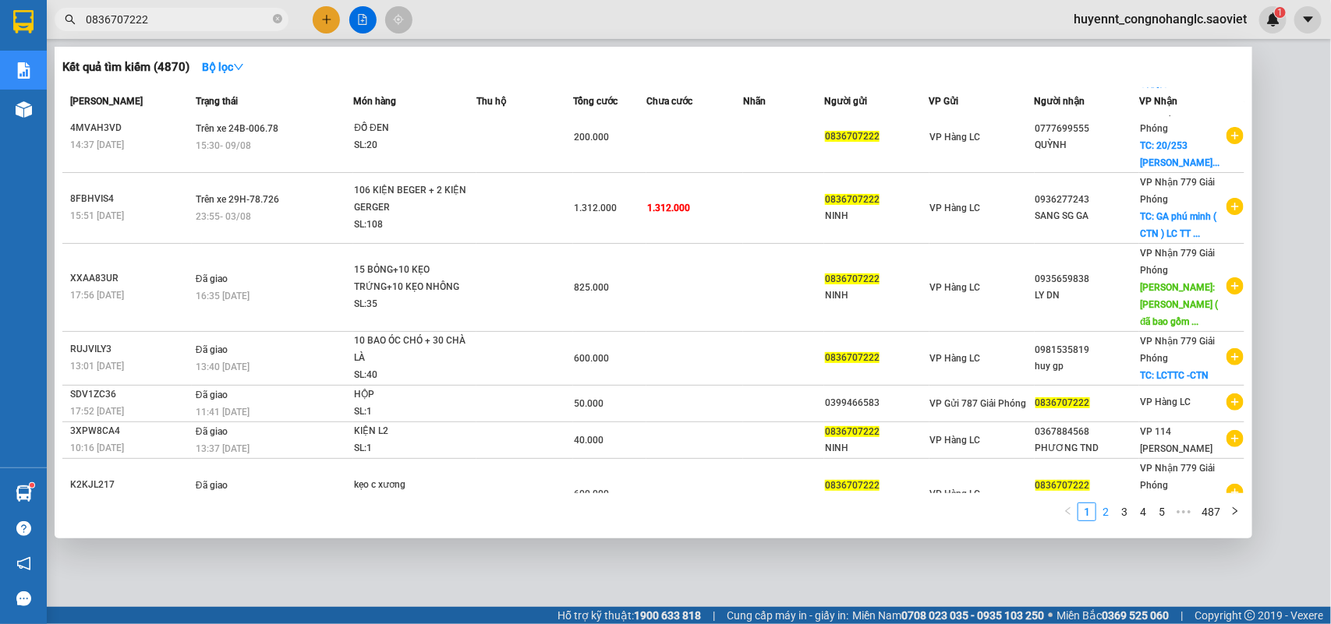
type input "0836707222"
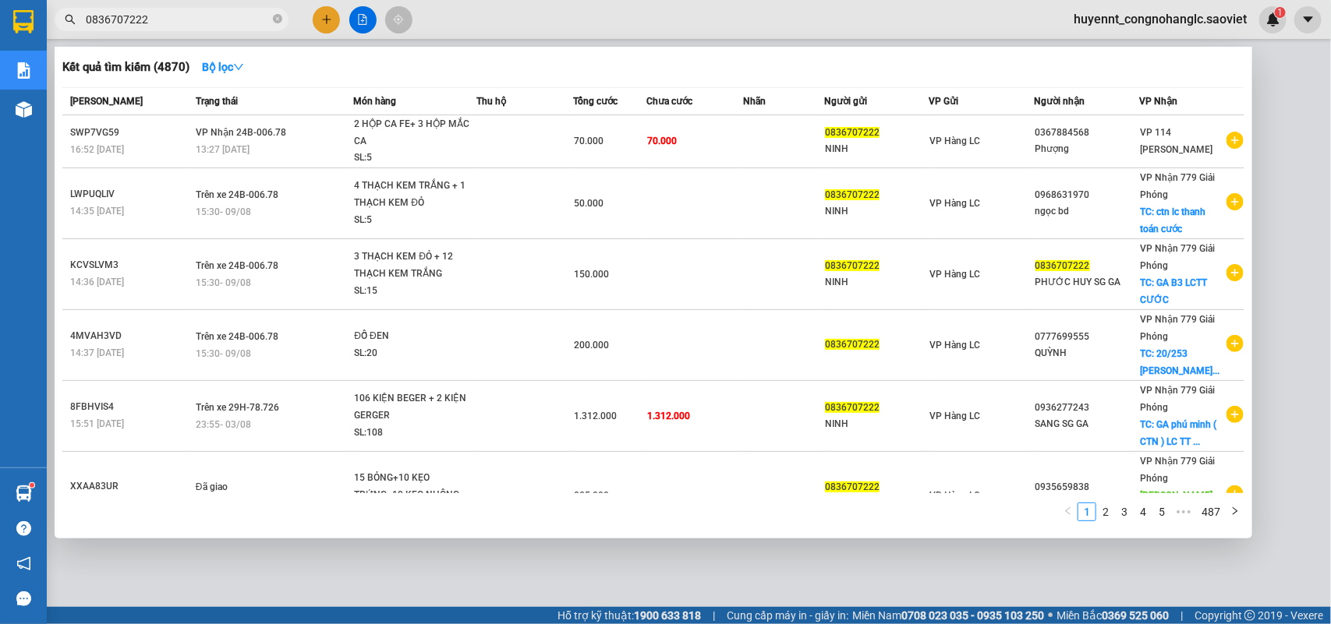
click at [1102, 511] on link "2" at bounding box center [1105, 512] width 17 height 17
click at [1127, 509] on link "3" at bounding box center [1124, 512] width 17 height 17
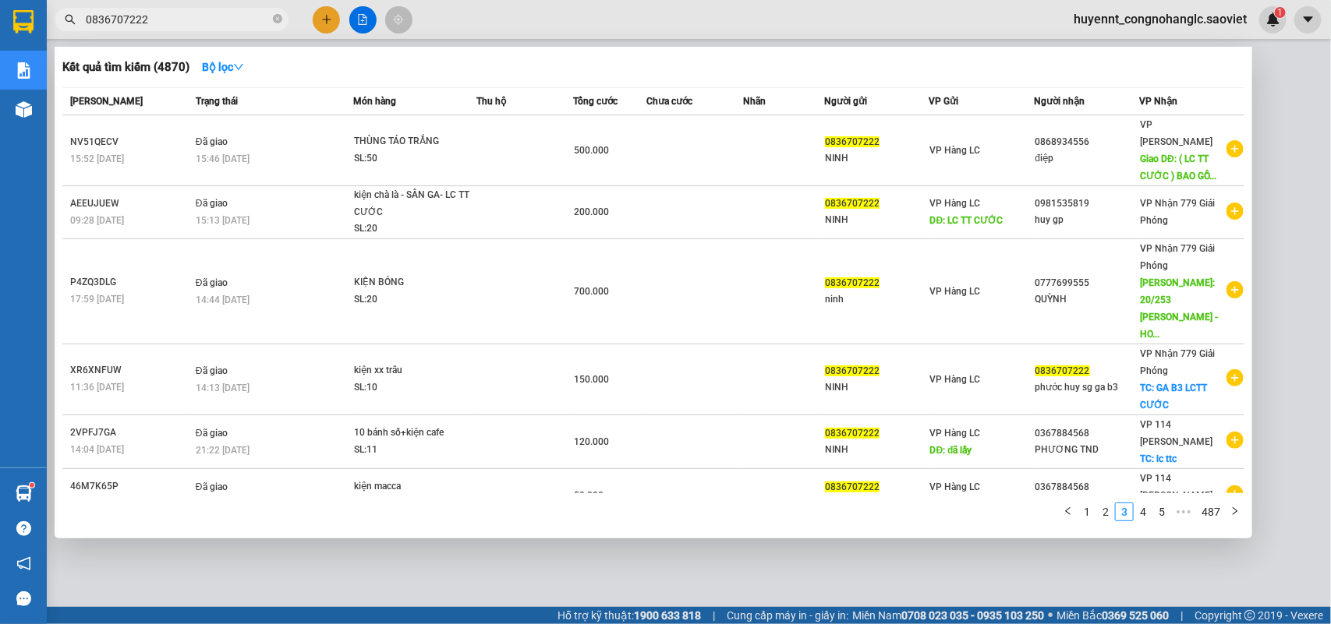
scroll to position [189, 0]
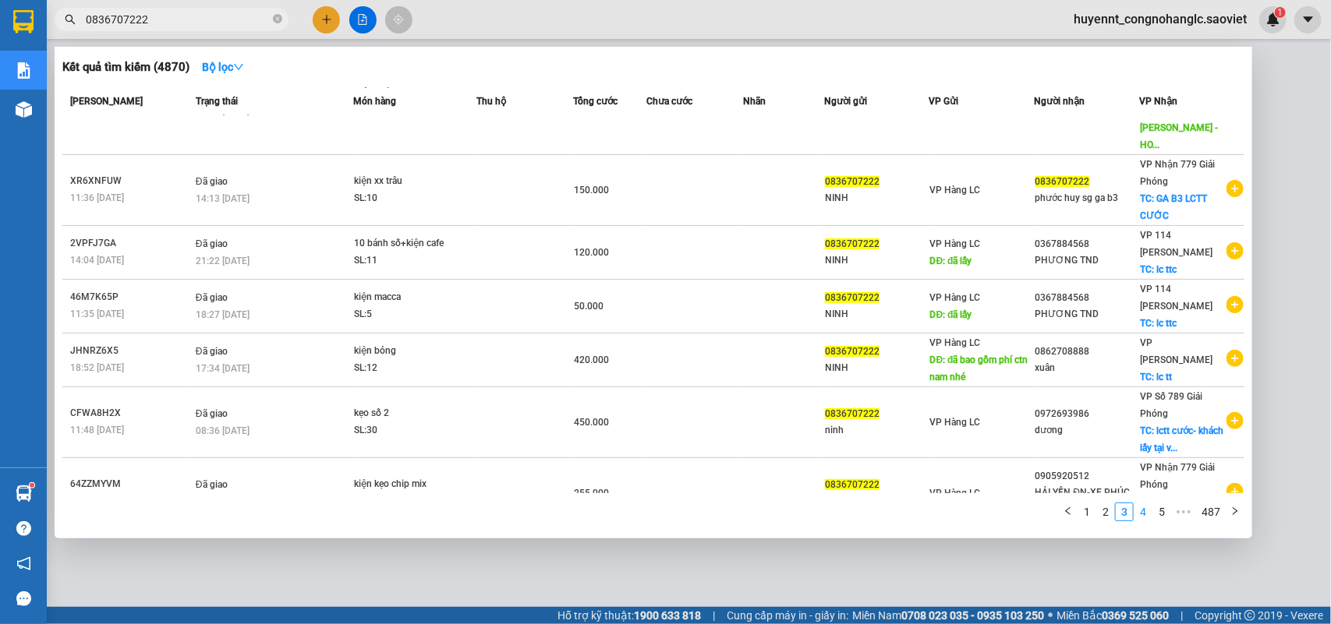
click at [1141, 520] on link "4" at bounding box center [1142, 512] width 17 height 17
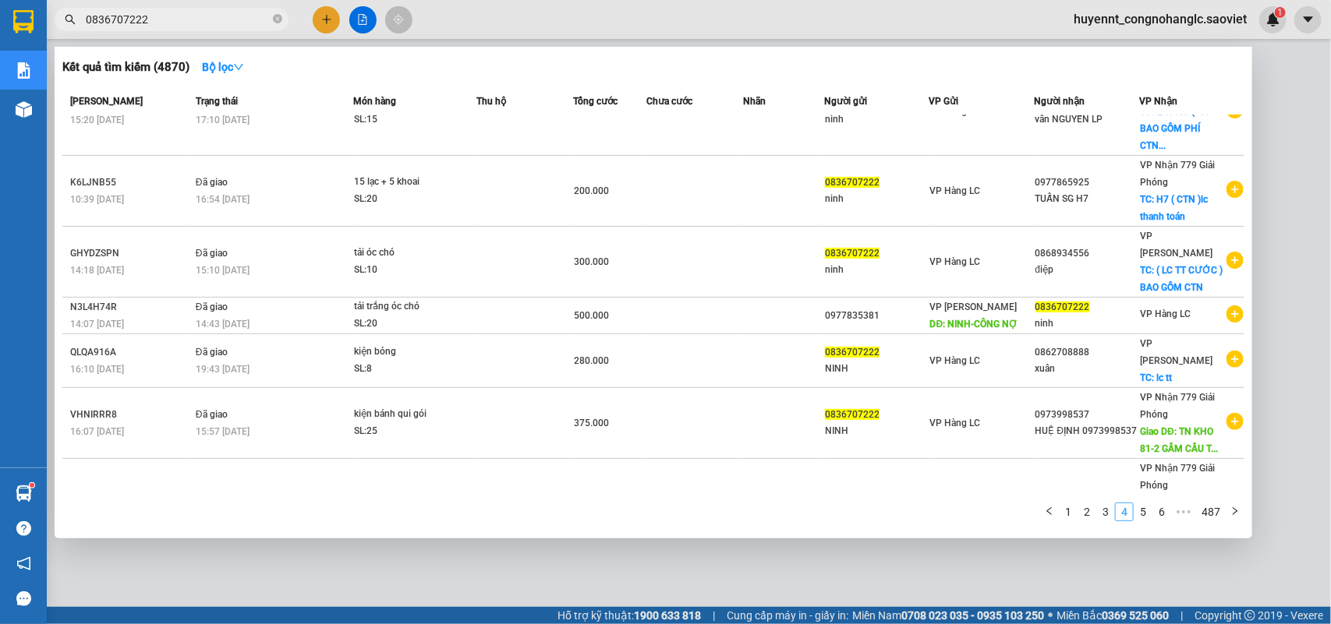
scroll to position [0, 0]
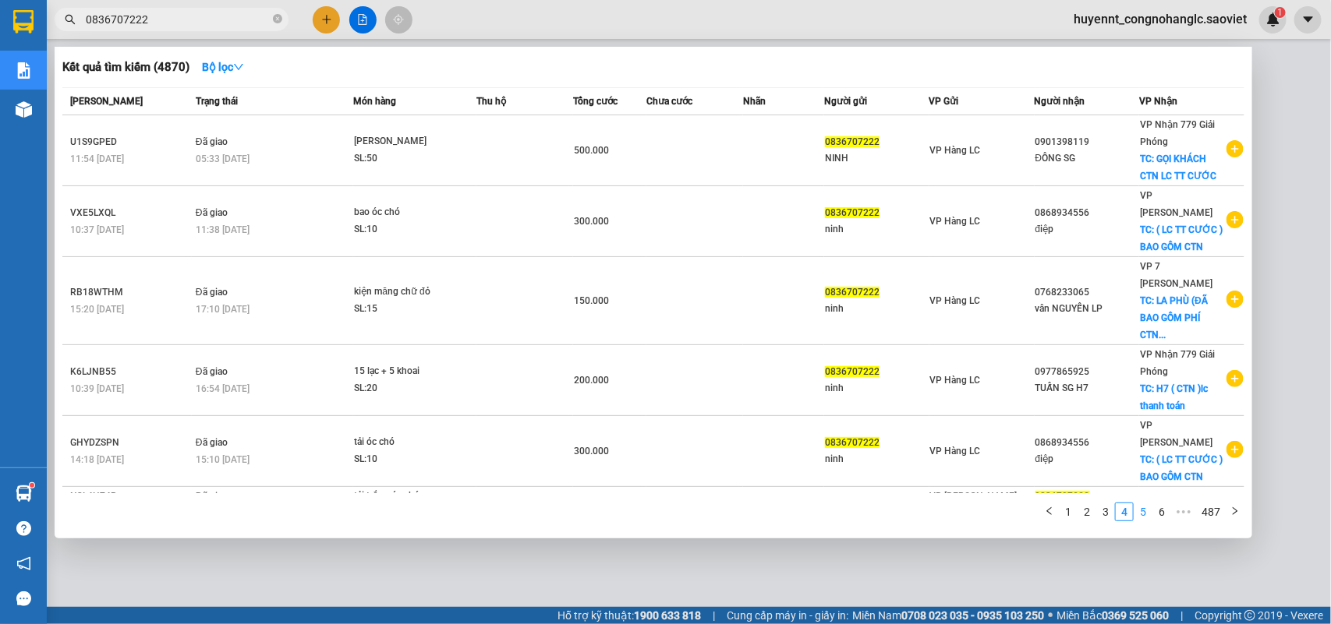
click at [1143, 515] on link "5" at bounding box center [1142, 512] width 17 height 17
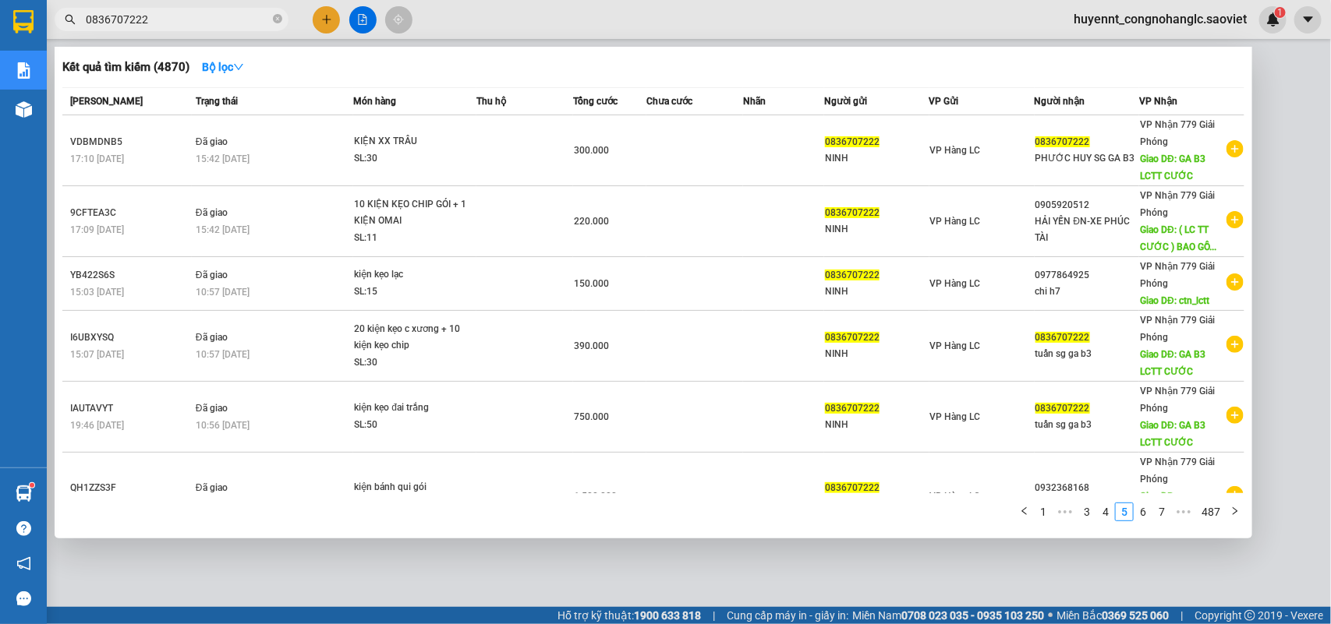
drag, startPoint x: 150, startPoint y: 23, endPoint x: 56, endPoint y: 19, distance: 94.4
click at [56, 19] on span "0836707222" at bounding box center [172, 19] width 234 height 23
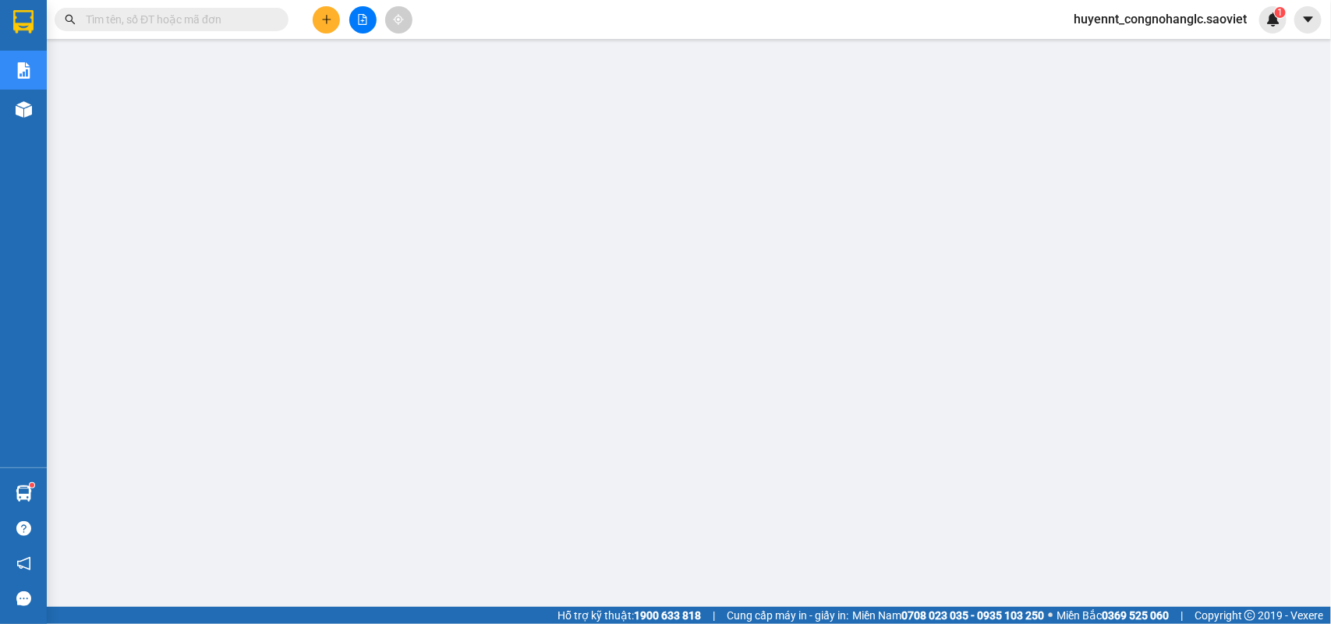
click at [1141, 21] on span "huyennt_congnohanglc.saoviet" at bounding box center [1160, 18] width 198 height 19
click at [1143, 51] on span "Đăng xuất" at bounding box center [1167, 48] width 166 height 17
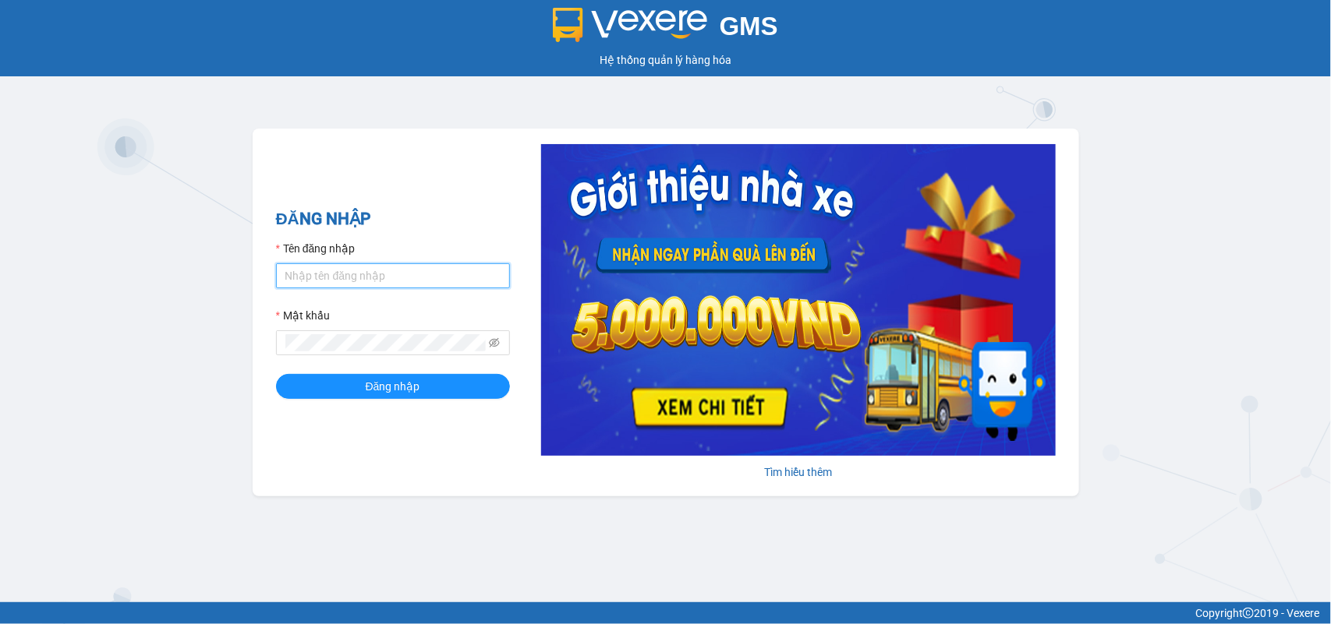
drag, startPoint x: 394, startPoint y: 278, endPoint x: 418, endPoint y: 232, distance: 51.6
click at [394, 278] on input "Tên đăng nhập" at bounding box center [393, 276] width 234 height 25
type input "huyennthhlc.saoviet"
click at [276, 374] on button "Đăng nhập" at bounding box center [393, 386] width 234 height 25
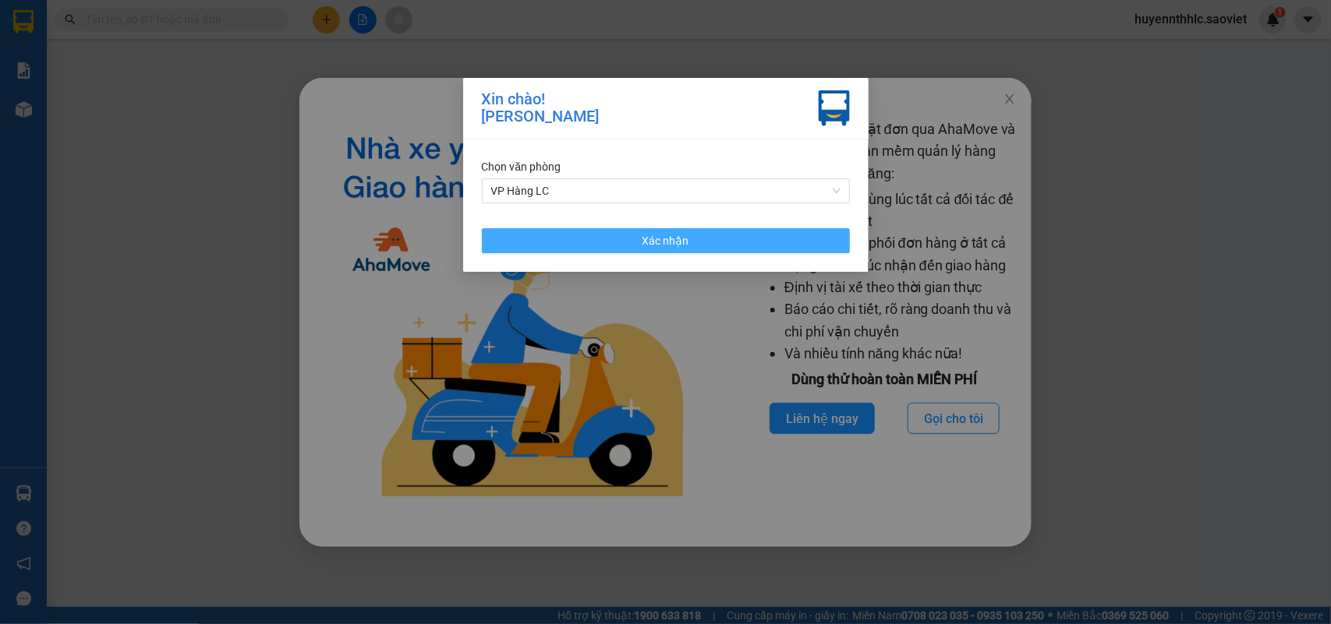
click at [702, 238] on button "Xác nhận" at bounding box center [666, 240] width 368 height 25
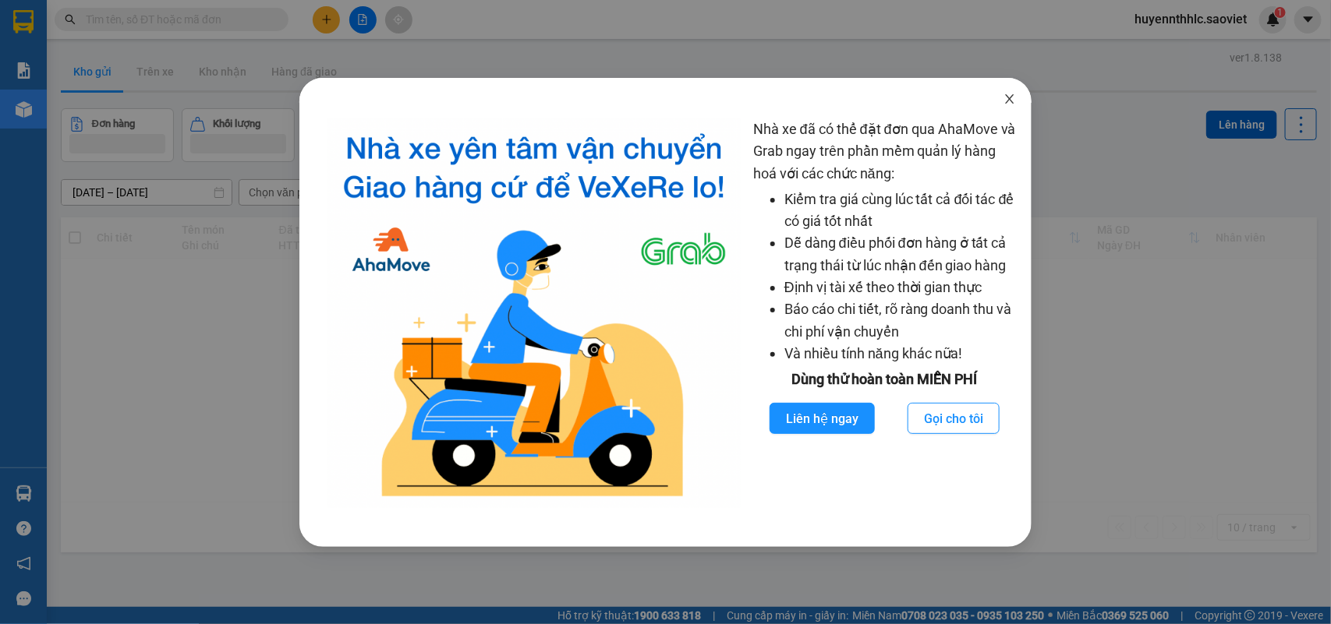
drag, startPoint x: 1004, startPoint y: 99, endPoint x: 1023, endPoint y: 99, distance: 18.7
click at [1007, 99] on icon "close" at bounding box center [1009, 99] width 12 height 12
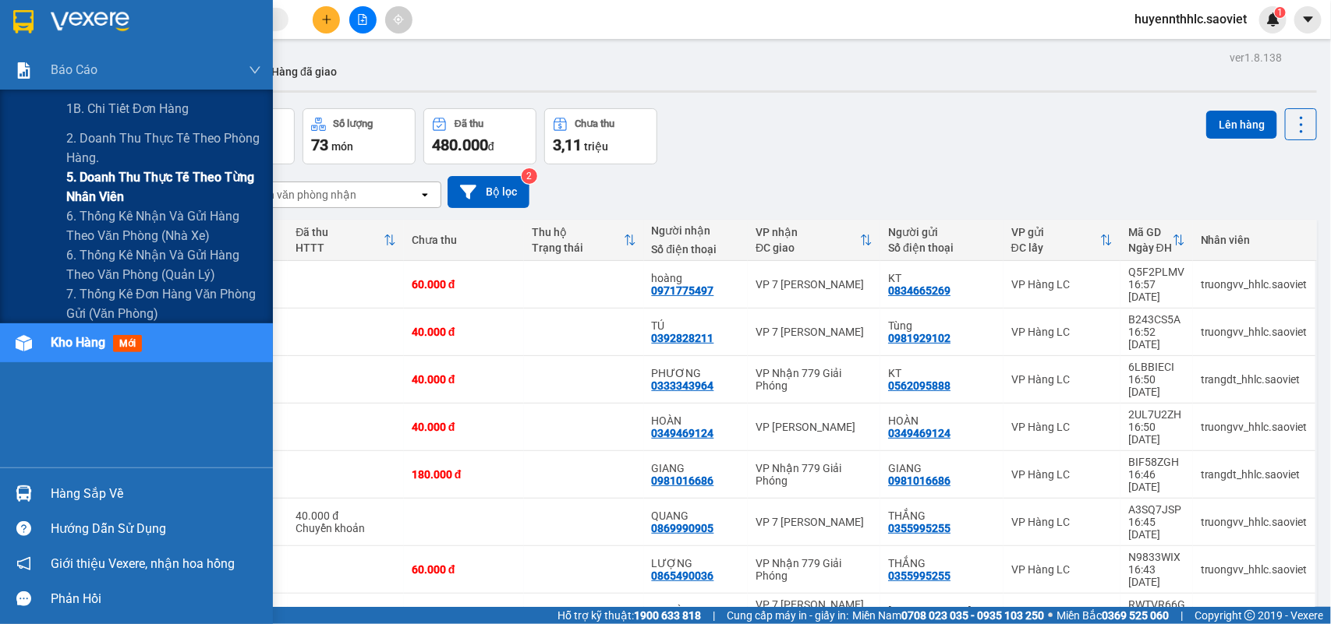
drag, startPoint x: 118, startPoint y: 183, endPoint x: 139, endPoint y: 181, distance: 21.2
click at [118, 184] on span "5. Doanh thu thực tế theo từng nhân viên" at bounding box center [163, 187] width 195 height 39
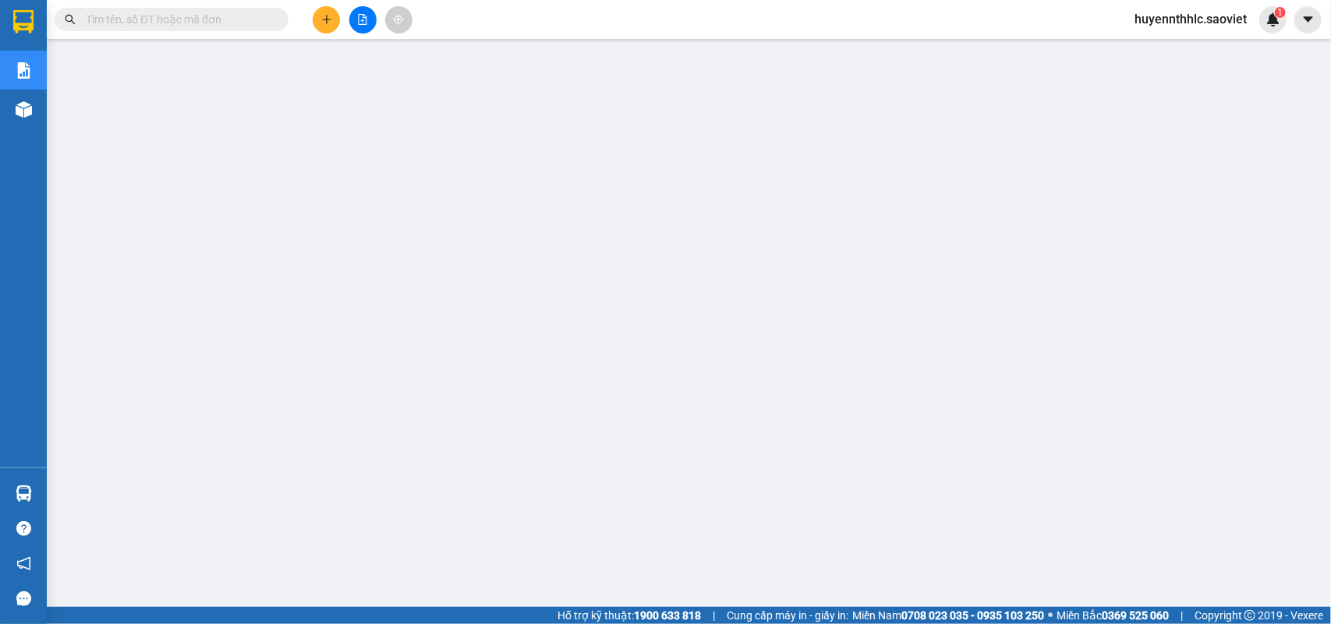
click at [201, 19] on input "text" at bounding box center [178, 19] width 184 height 17
paste input "MP9X1FWH"
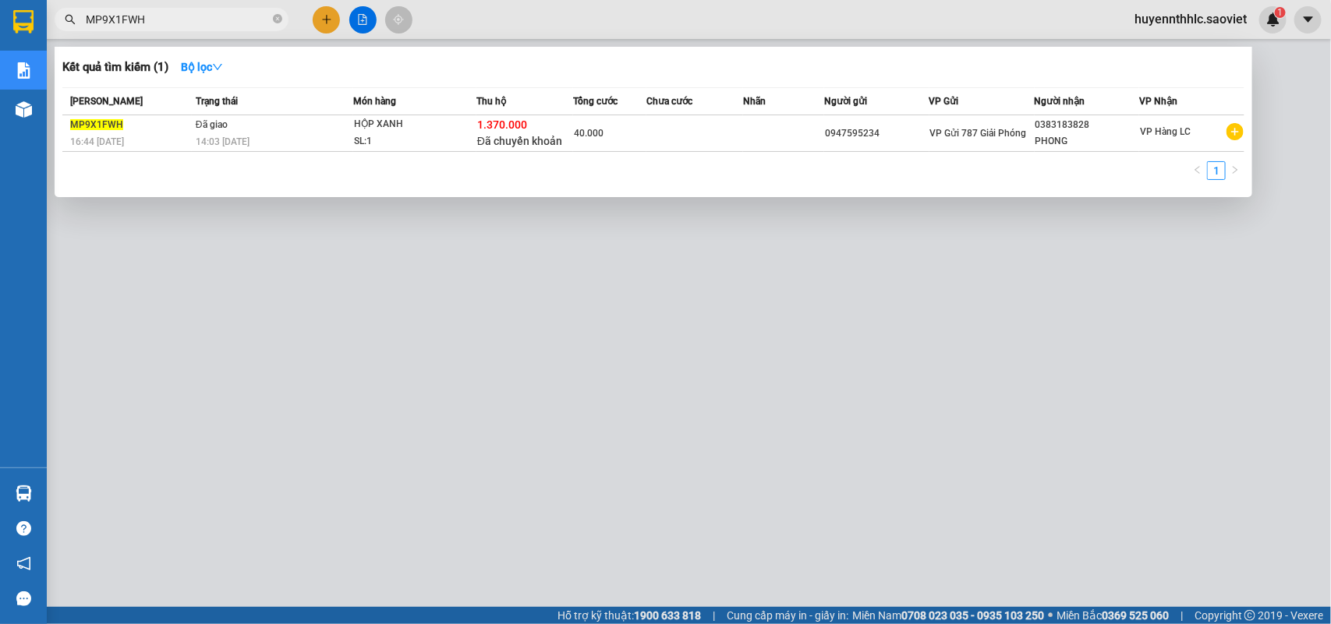
type input "MP9X1FWH"
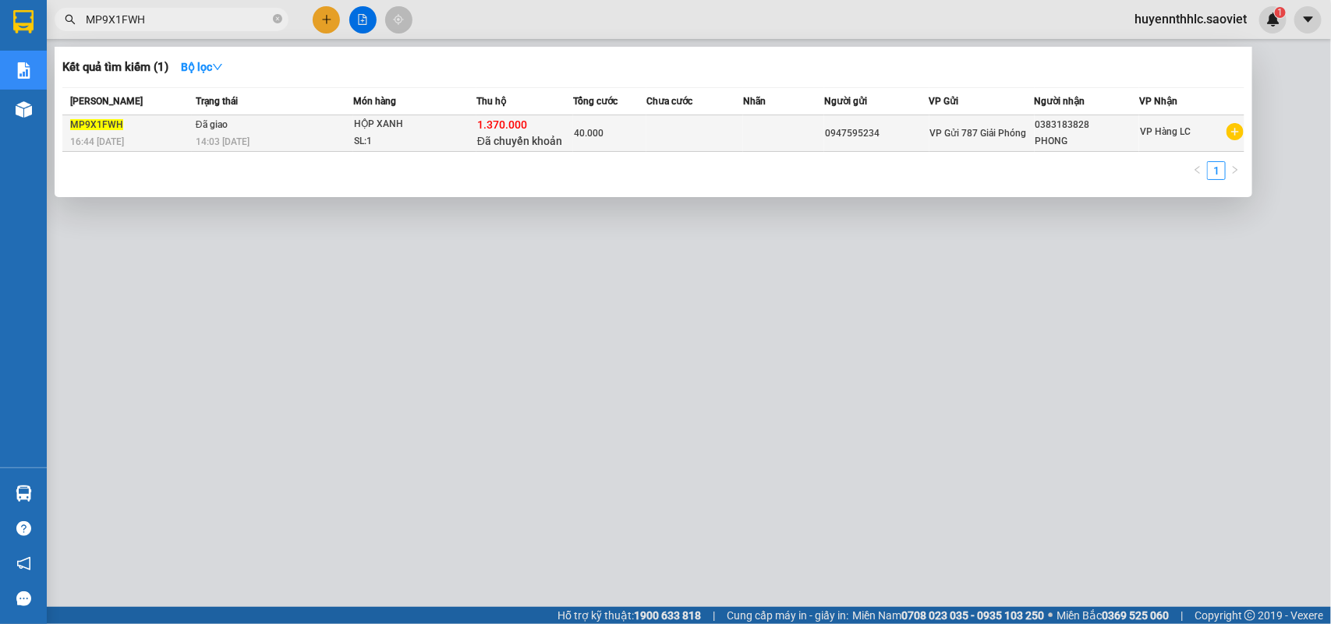
click at [594, 128] on span "40.000" at bounding box center [589, 133] width 30 height 11
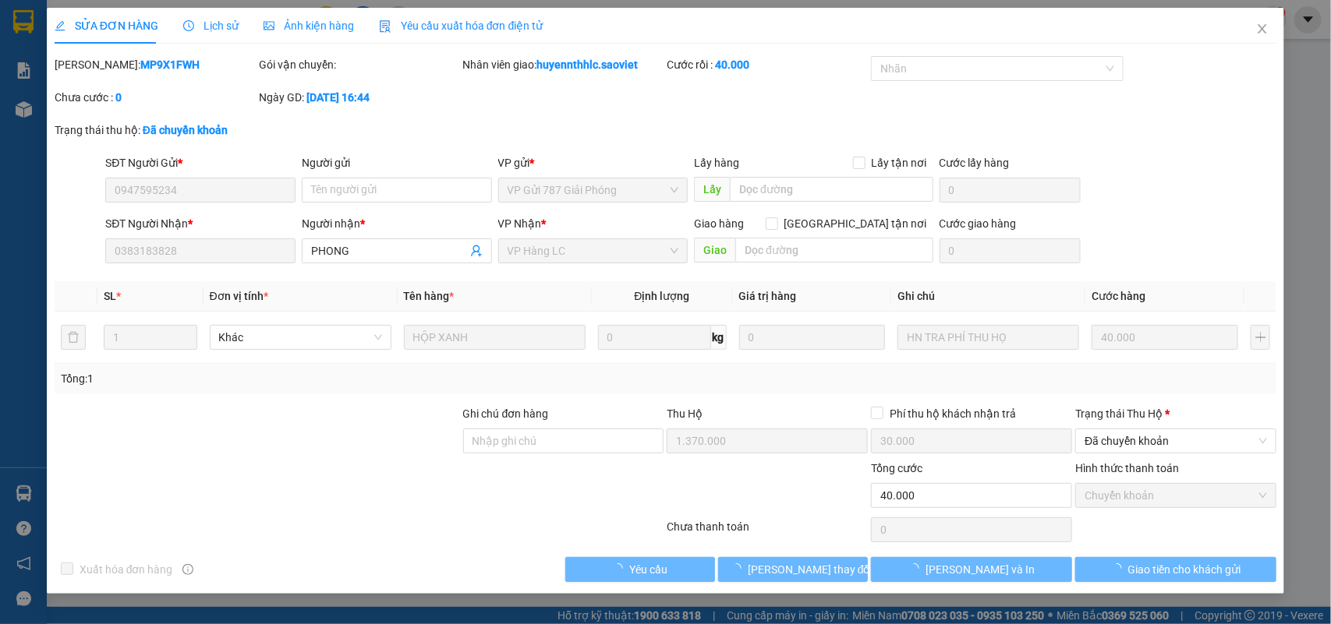
type input "0947595234"
type input "0383183828"
type input "PHONG"
type input "1.370.000"
type input "30.000"
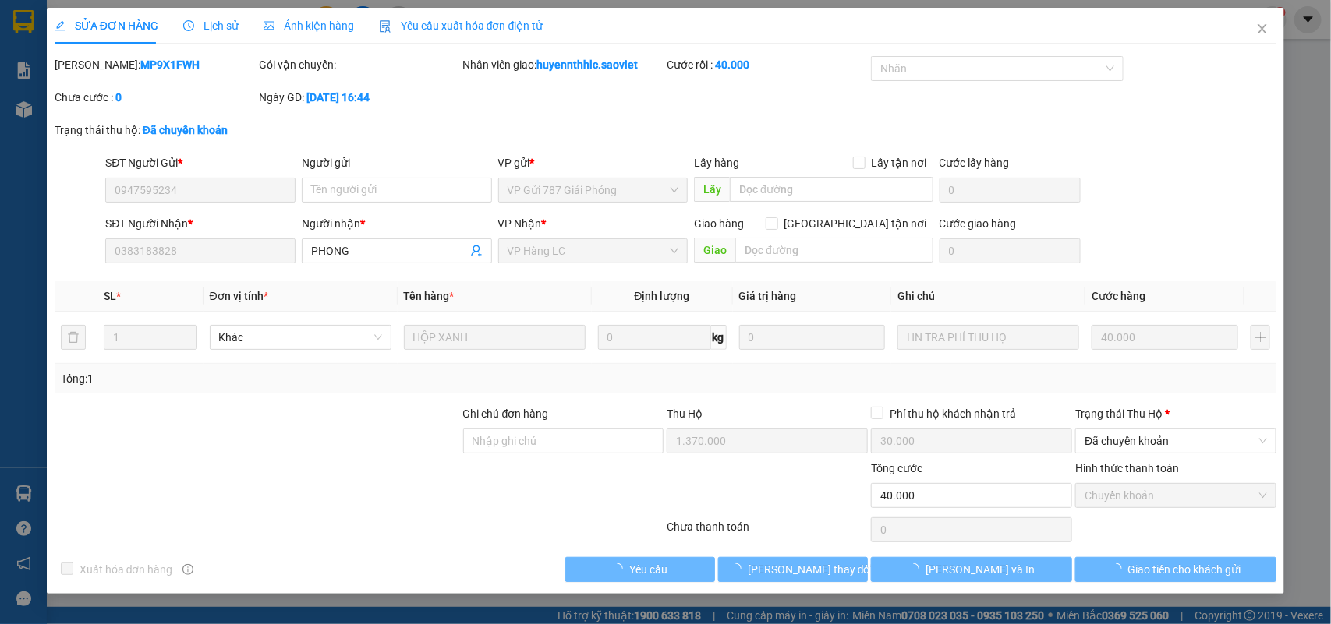
type input "40.000"
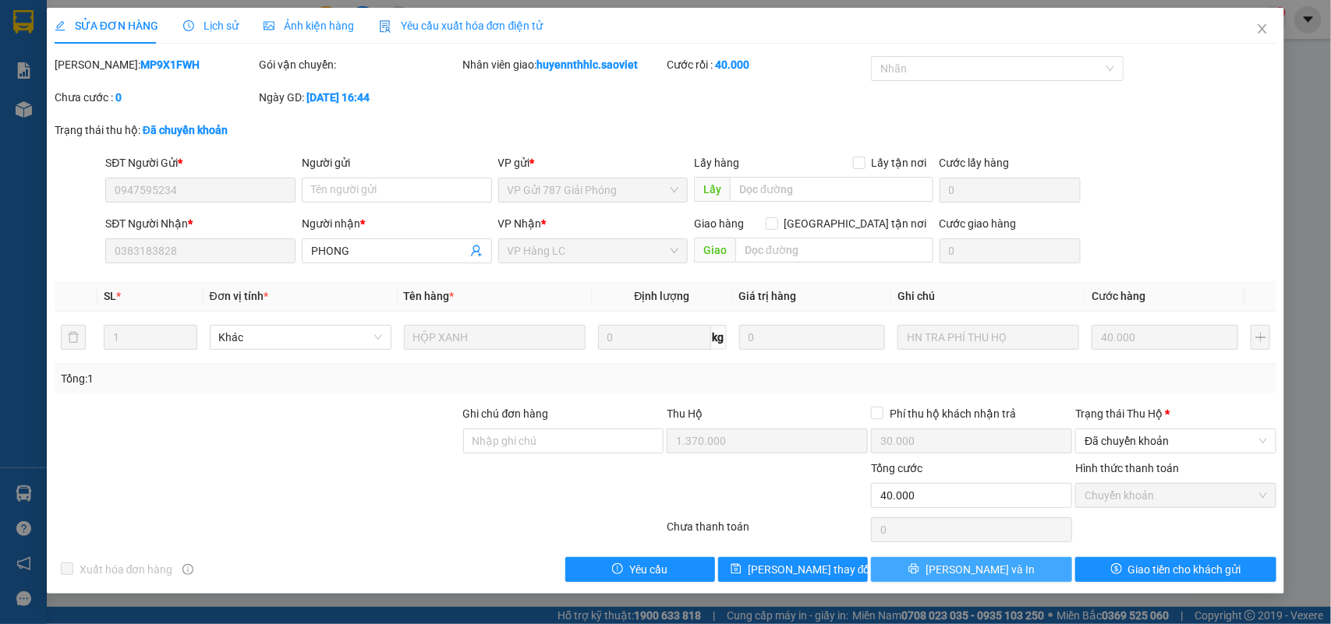
click at [1017, 571] on button "[PERSON_NAME] và In" at bounding box center [971, 569] width 201 height 25
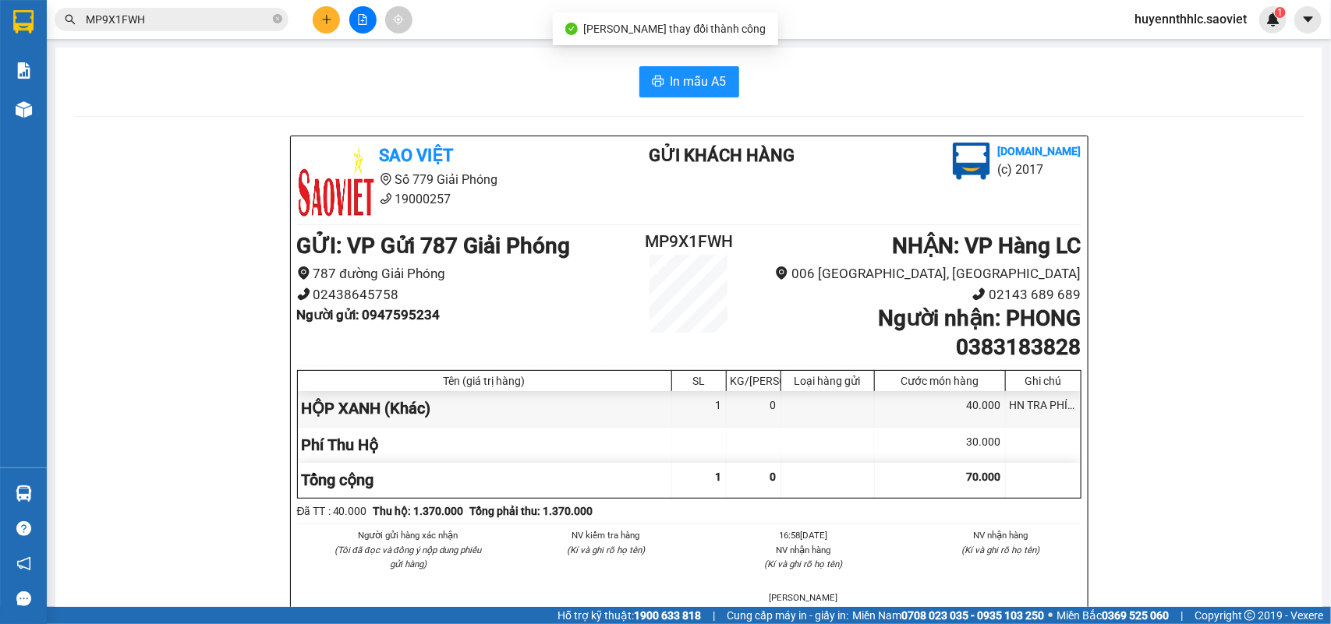
click at [1014, 347] on b "Người nhận : PHONG 0383183828" at bounding box center [979, 333] width 203 height 54
copy b "0383183828"
click at [1021, 321] on b "Người nhận : PHONG 0383183828" at bounding box center [979, 333] width 203 height 54
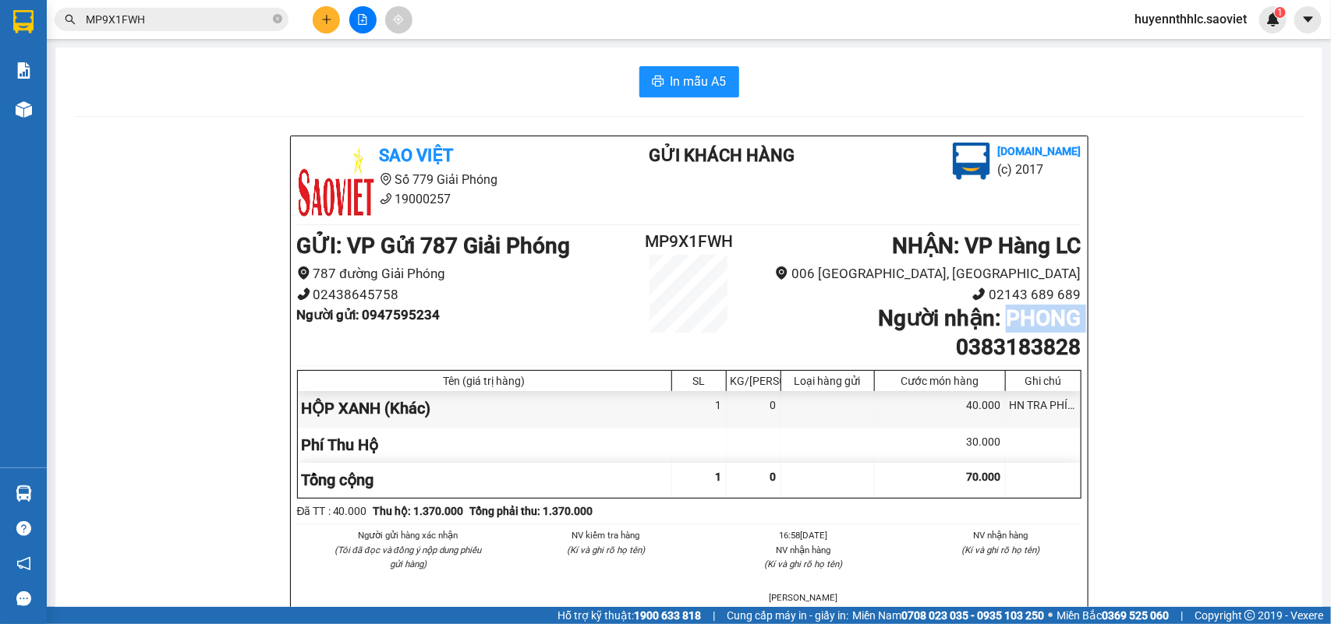
copy b "PHONG"
click at [655, 240] on h2 "MP9X1FWH" at bounding box center [689, 242] width 131 height 26
copy h2 "MP9X1FWH"
click at [402, 313] on b "Người gửi : 0947595234" at bounding box center [368, 315] width 143 height 16
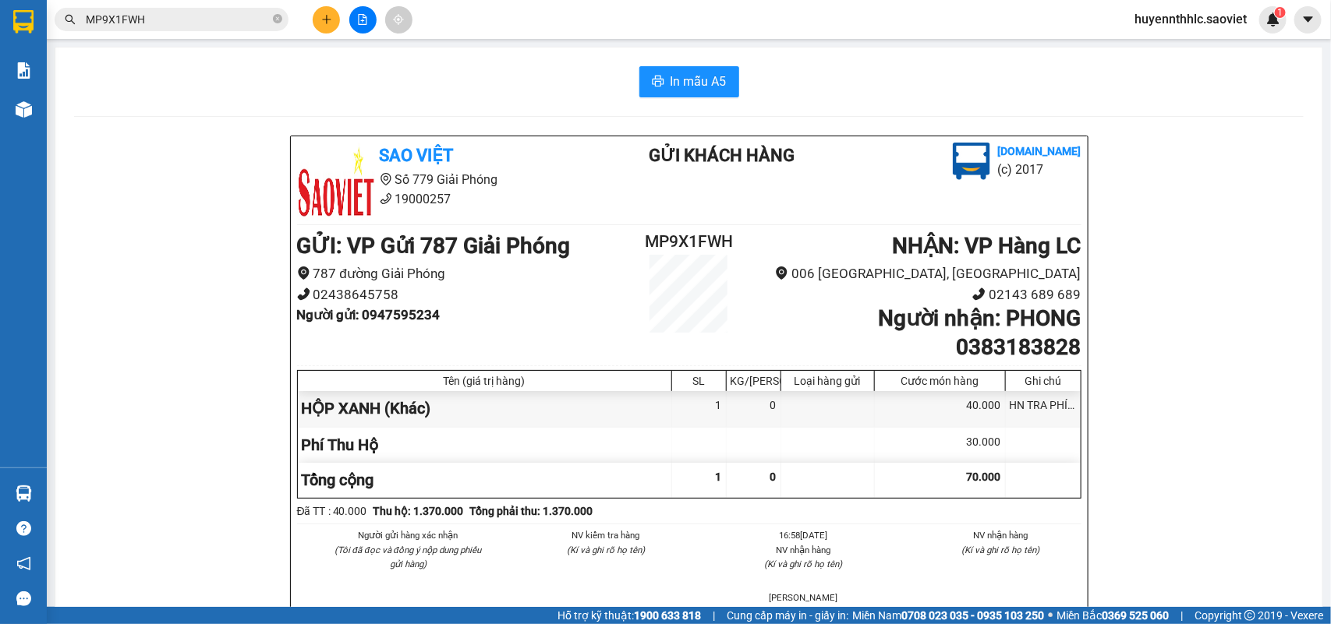
click at [402, 316] on b "Người gửi : 0947595234" at bounding box center [368, 315] width 143 height 16
copy b "0947595234"
click at [1265, 6] on div "1" at bounding box center [1272, 19] width 27 height 27
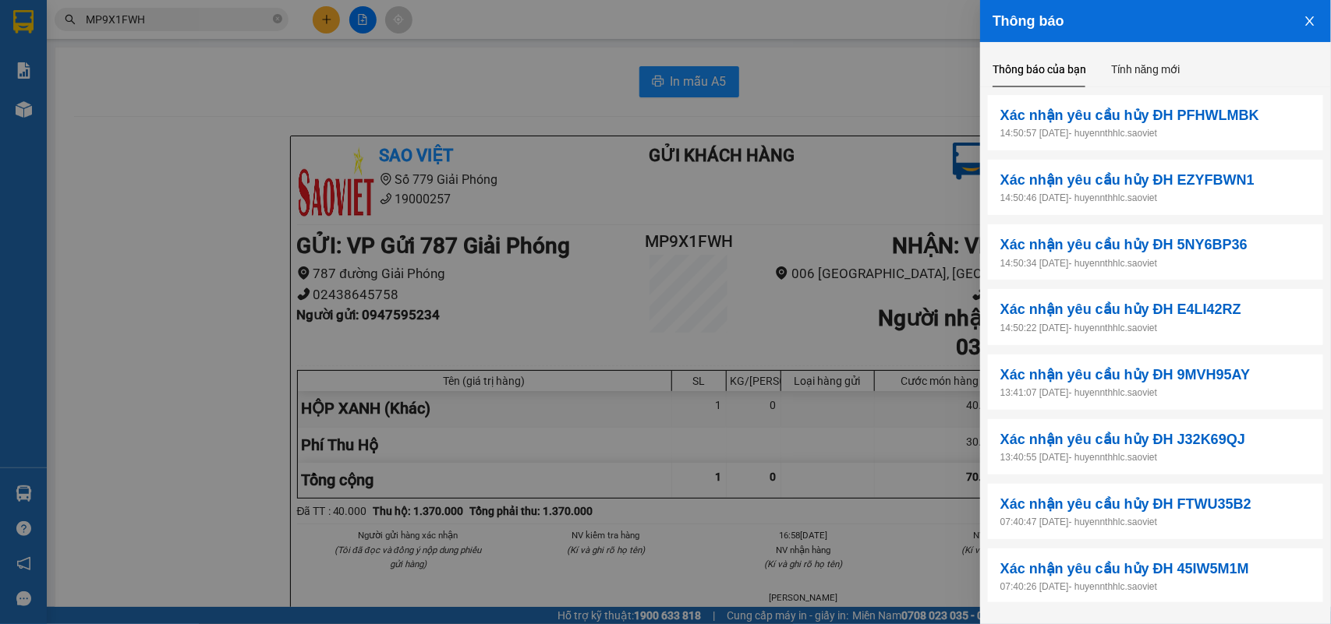
click at [1314, 12] on button "Close" at bounding box center [1310, 20] width 42 height 40
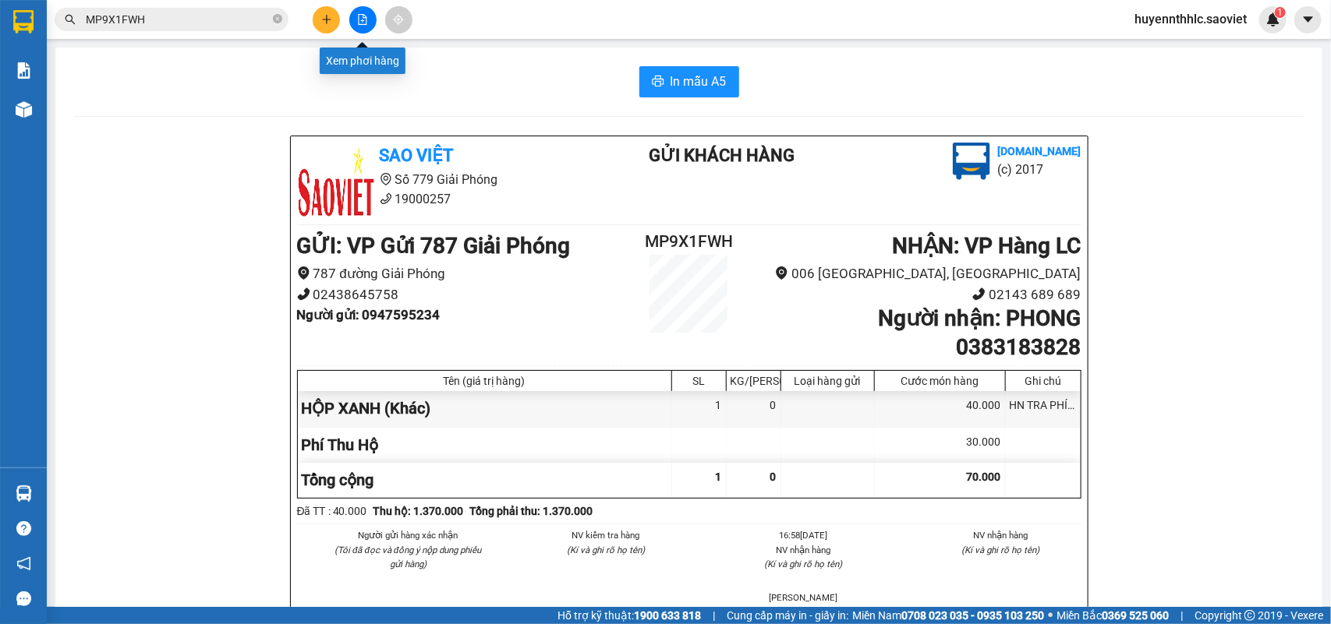
click at [363, 20] on icon "file-add" at bounding box center [363, 19] width 9 height 11
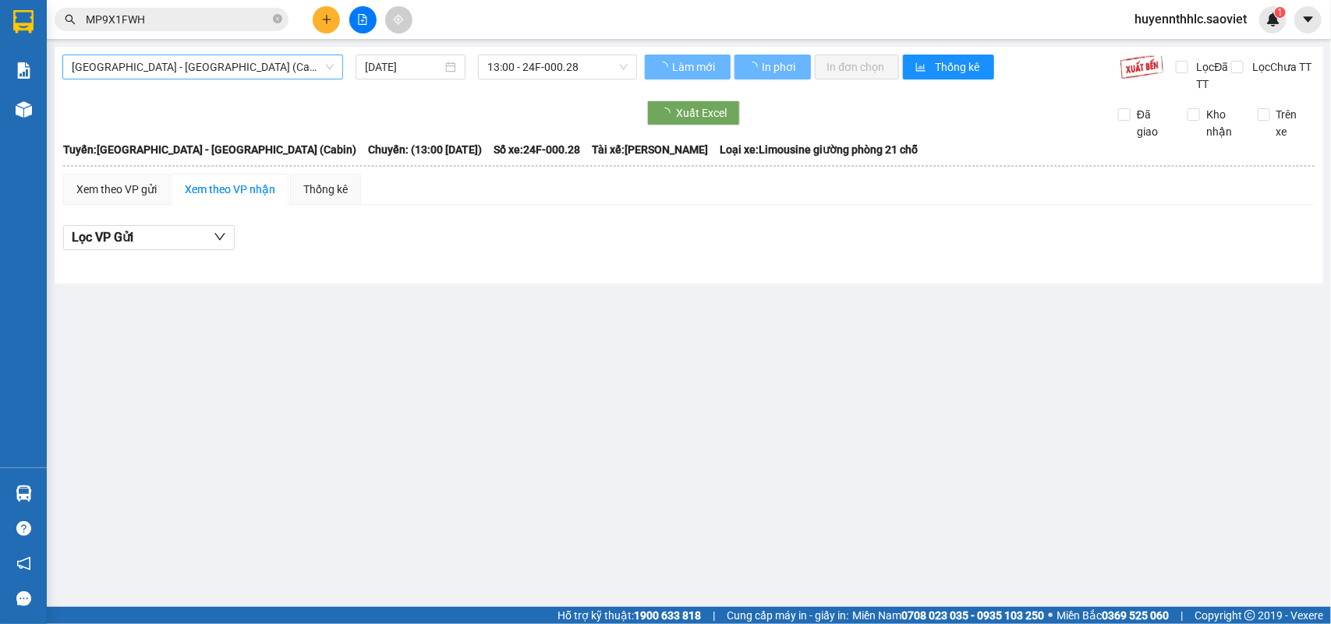
click at [277, 74] on span "[GEOGRAPHIC_DATA] - [GEOGRAPHIC_DATA] (Cabin)" at bounding box center [203, 66] width 262 height 23
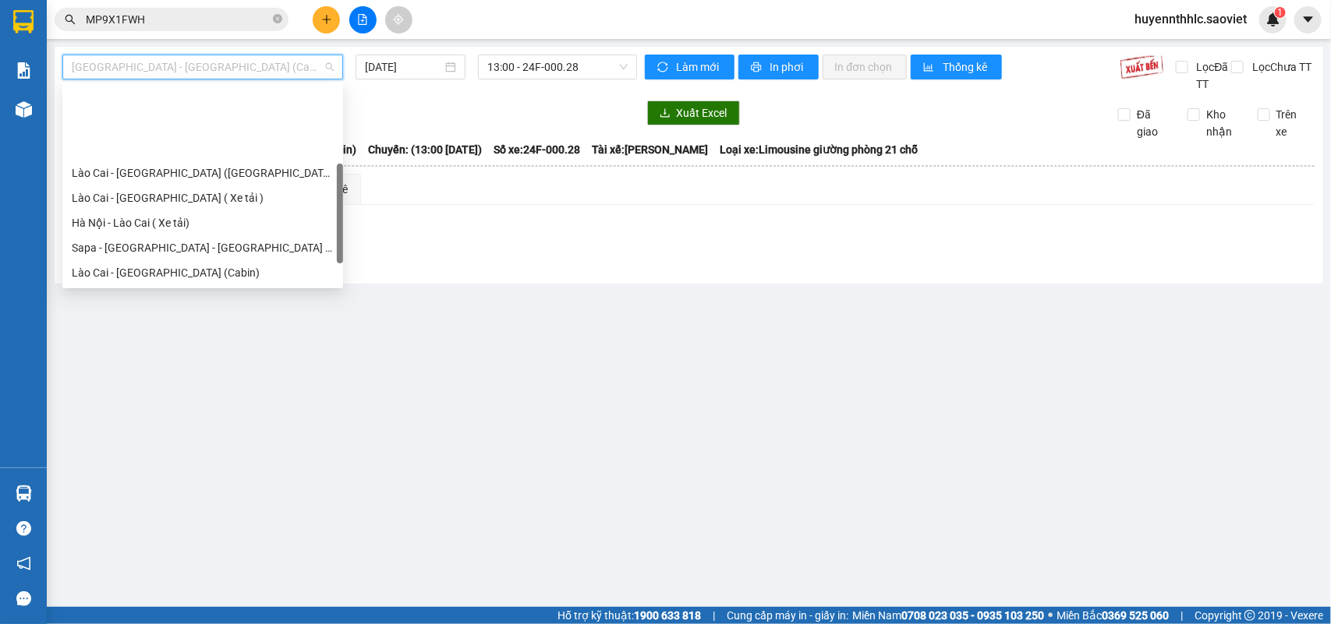
scroll to position [125, 0]
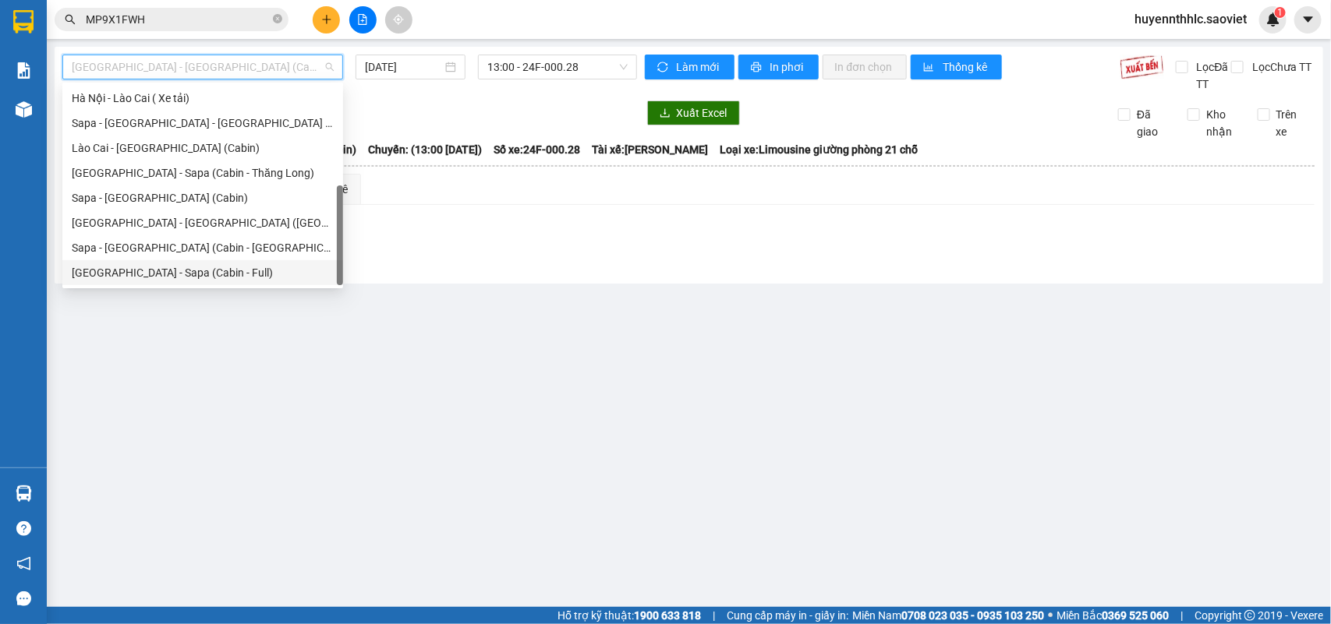
drag, startPoint x: 203, startPoint y: 271, endPoint x: 492, endPoint y: 136, distance: 318.8
click at [205, 269] on div "[GEOGRAPHIC_DATA] - Sapa (Cabin - Full)" at bounding box center [203, 272] width 262 height 17
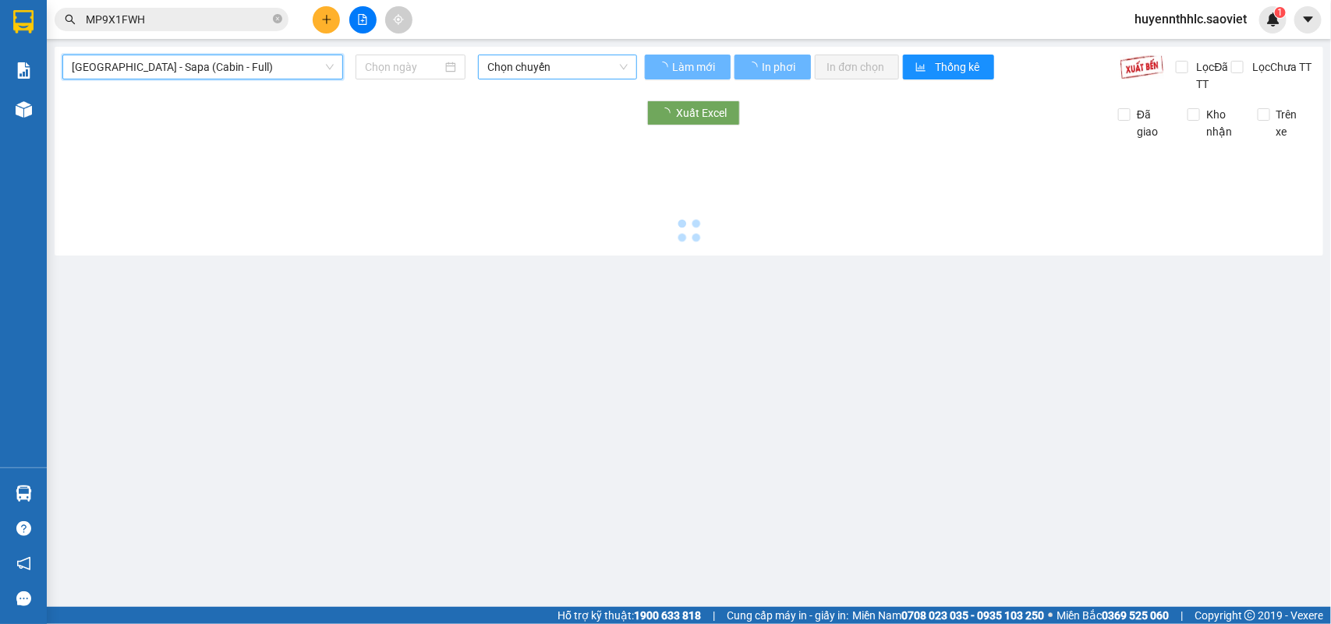
type input "[DATE]"
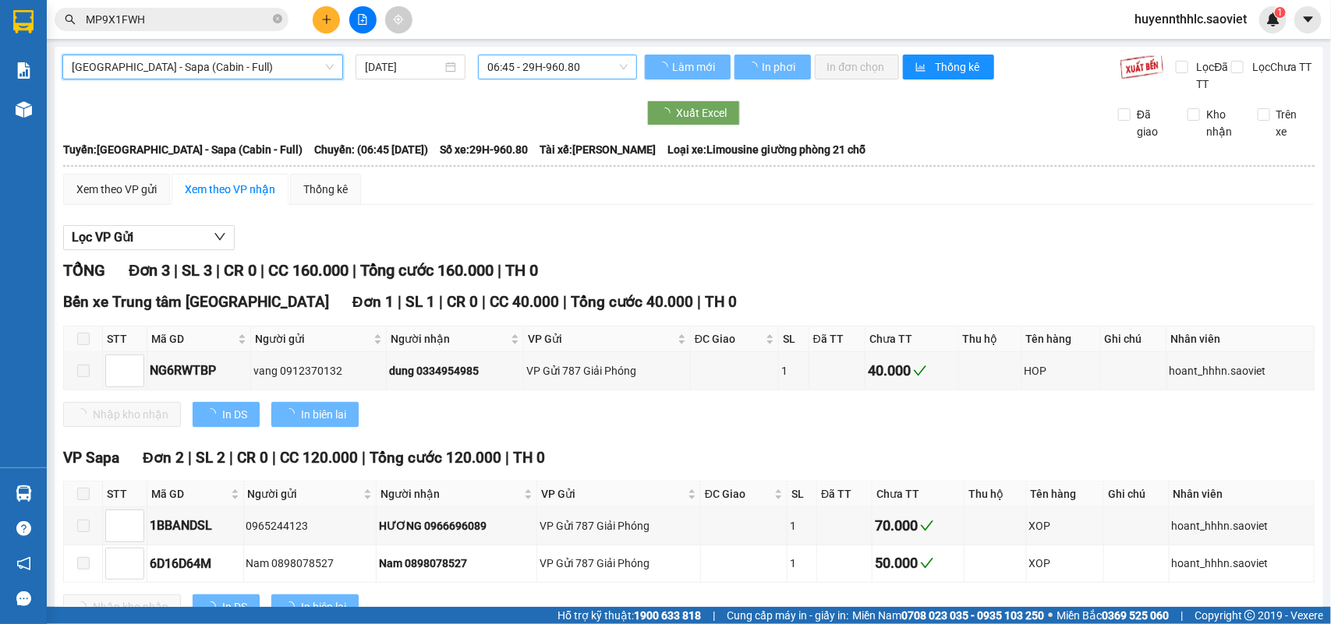
click at [558, 65] on span "06:45 - 29H-960.80" at bounding box center [557, 66] width 140 height 23
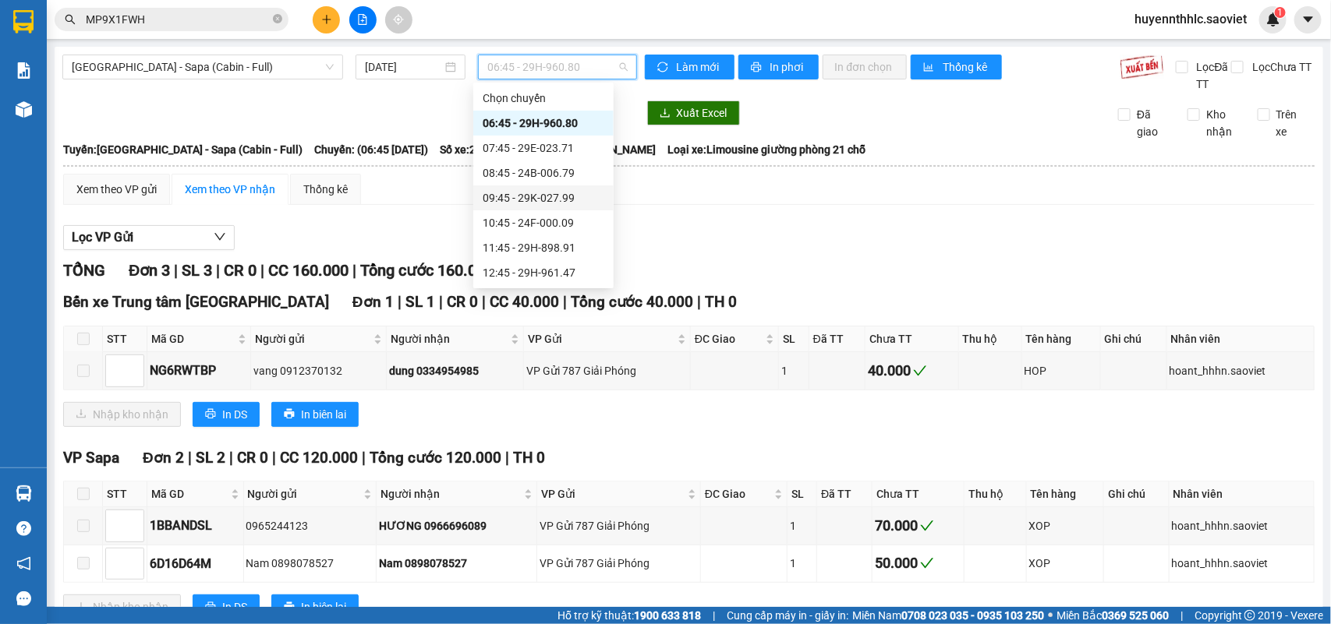
click at [567, 191] on div "09:45 - 29K-027.99" at bounding box center [544, 197] width 122 height 17
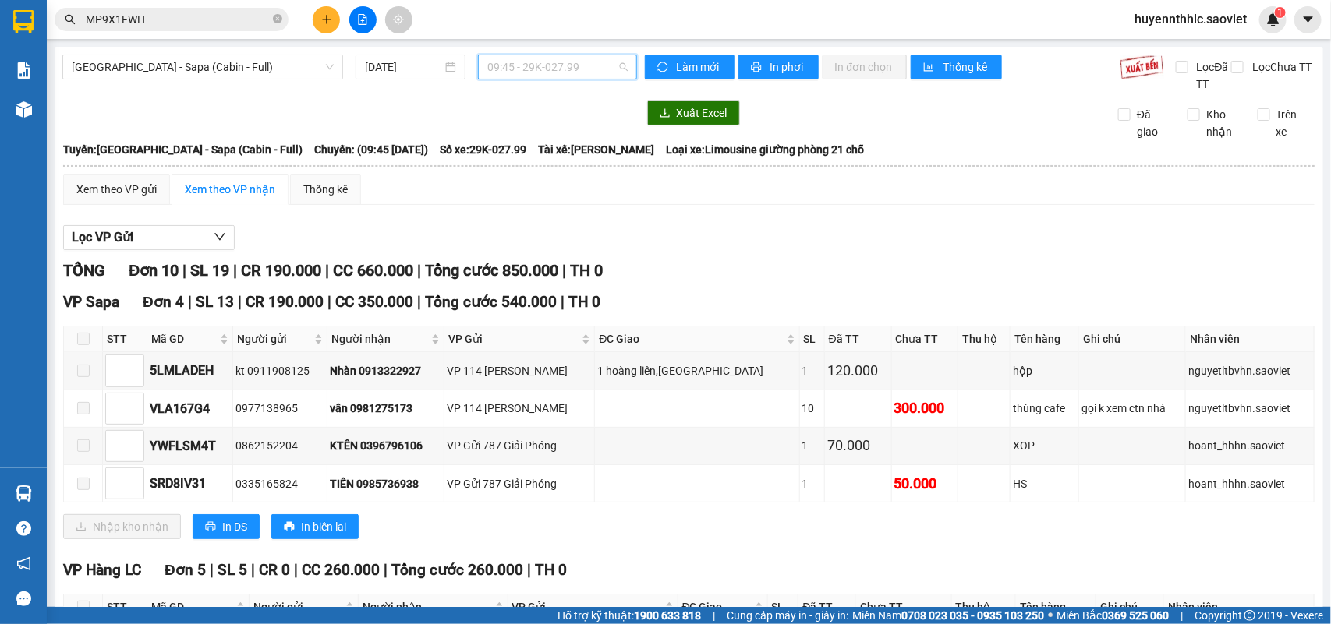
click at [535, 65] on span "09:45 - 29K-027.99" at bounding box center [557, 66] width 140 height 23
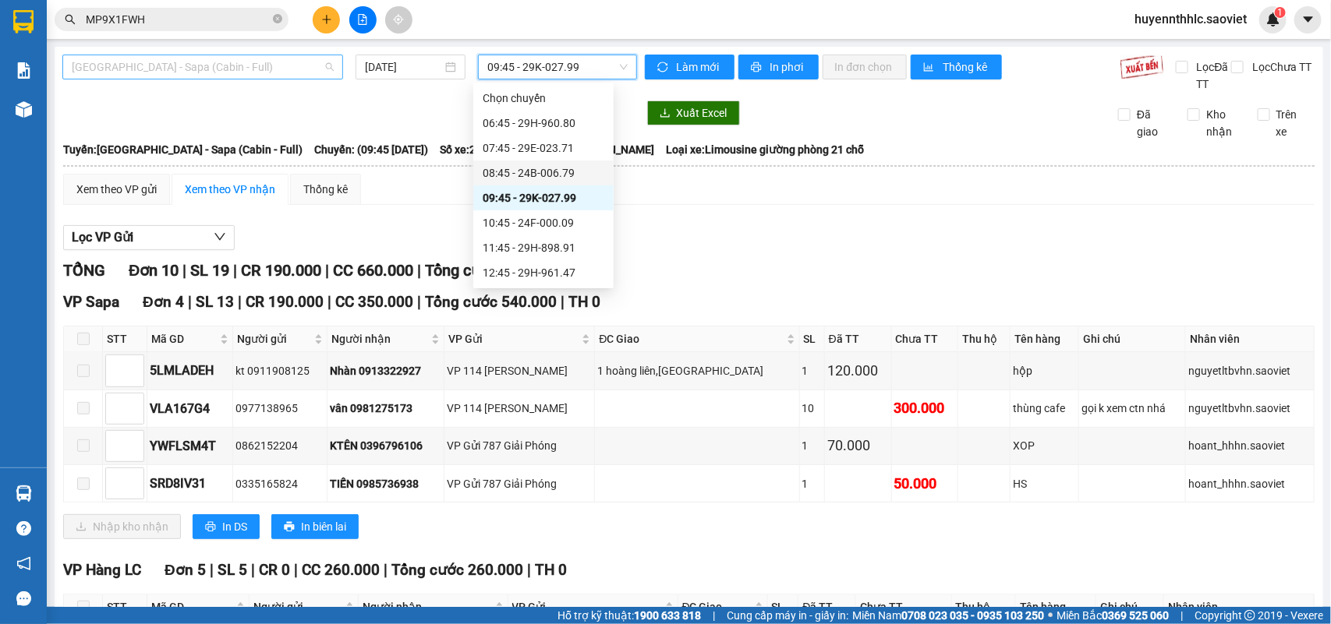
drag, startPoint x: 168, startPoint y: 60, endPoint x: 178, endPoint y: 68, distance: 12.2
click at [172, 61] on span "Hà Nội - Sapa (Cabin - Full)" at bounding box center [203, 66] width 262 height 23
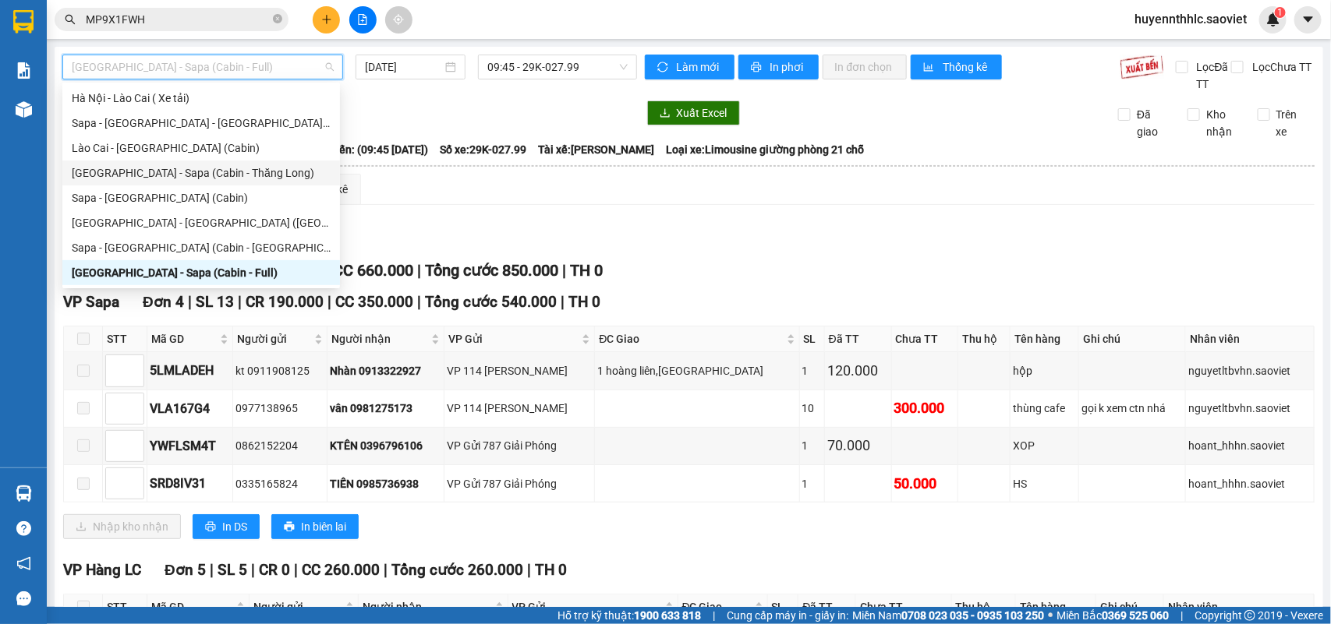
click at [191, 168] on div "Hà Nội - Sapa (Cabin - Thăng Long)" at bounding box center [201, 173] width 259 height 17
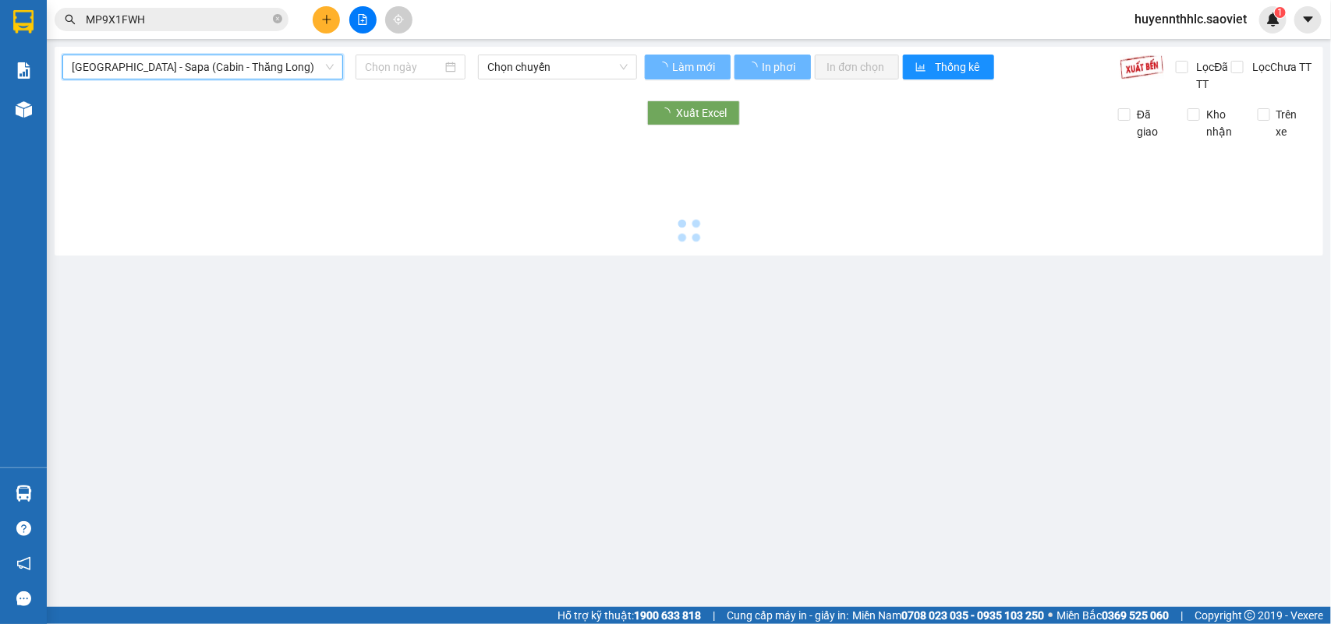
type input "13/08/2025"
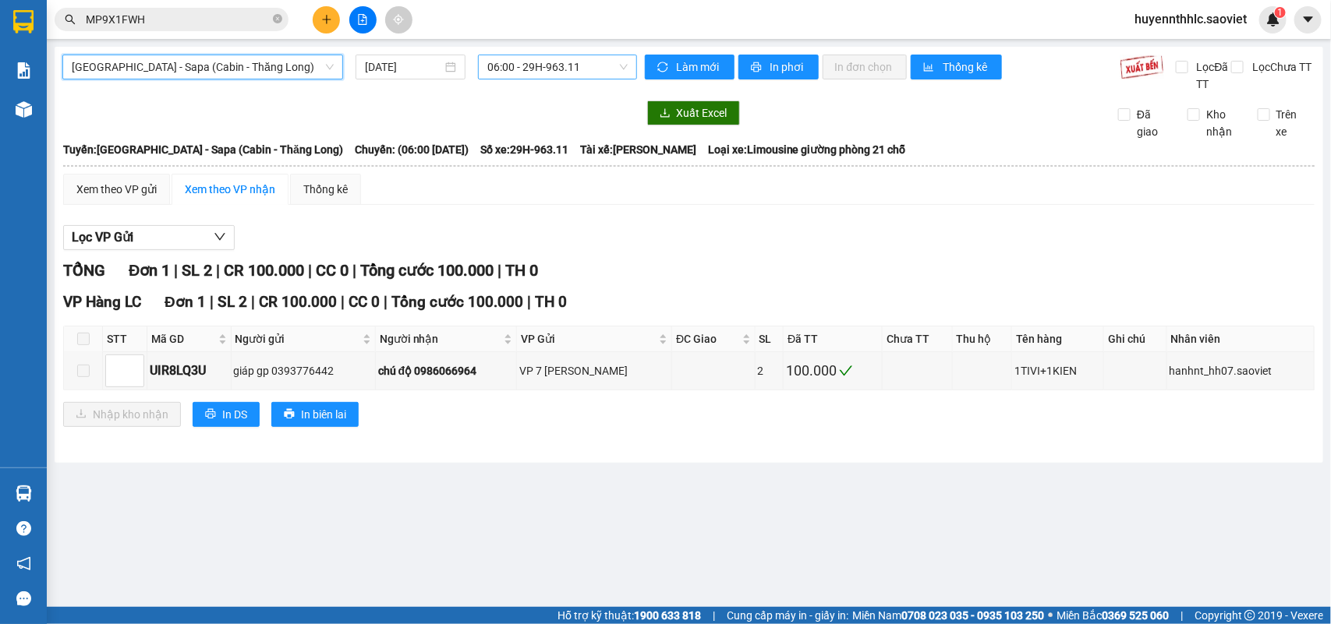
click at [561, 68] on span "06:00 - 29H-963.11" at bounding box center [557, 66] width 140 height 23
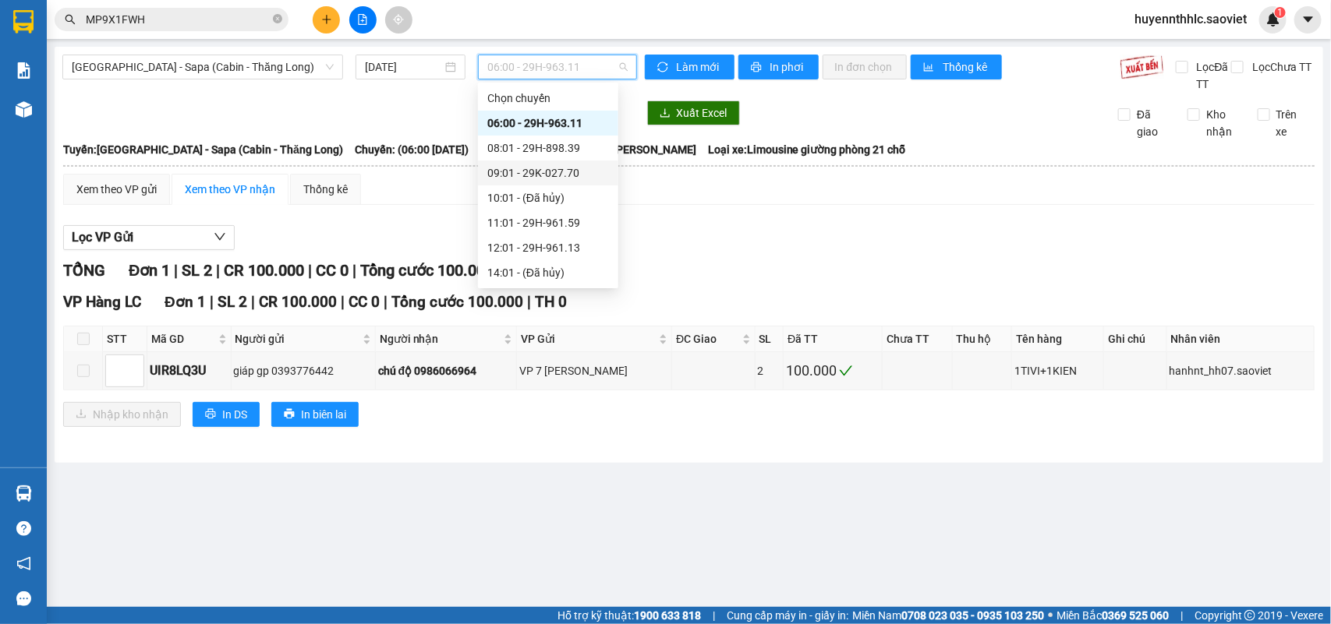
click at [564, 170] on div "09:01 - 29K-027.70" at bounding box center [548, 173] width 122 height 17
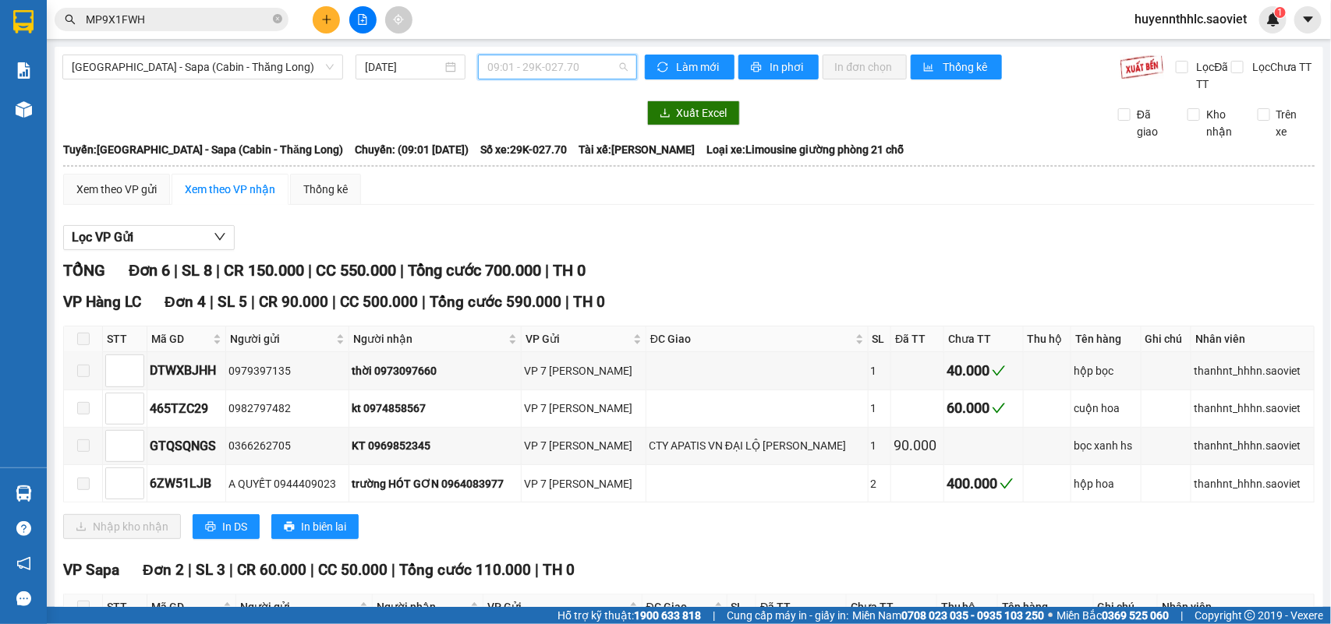
click at [557, 56] on span "09:01 - 29K-027.70" at bounding box center [557, 66] width 140 height 23
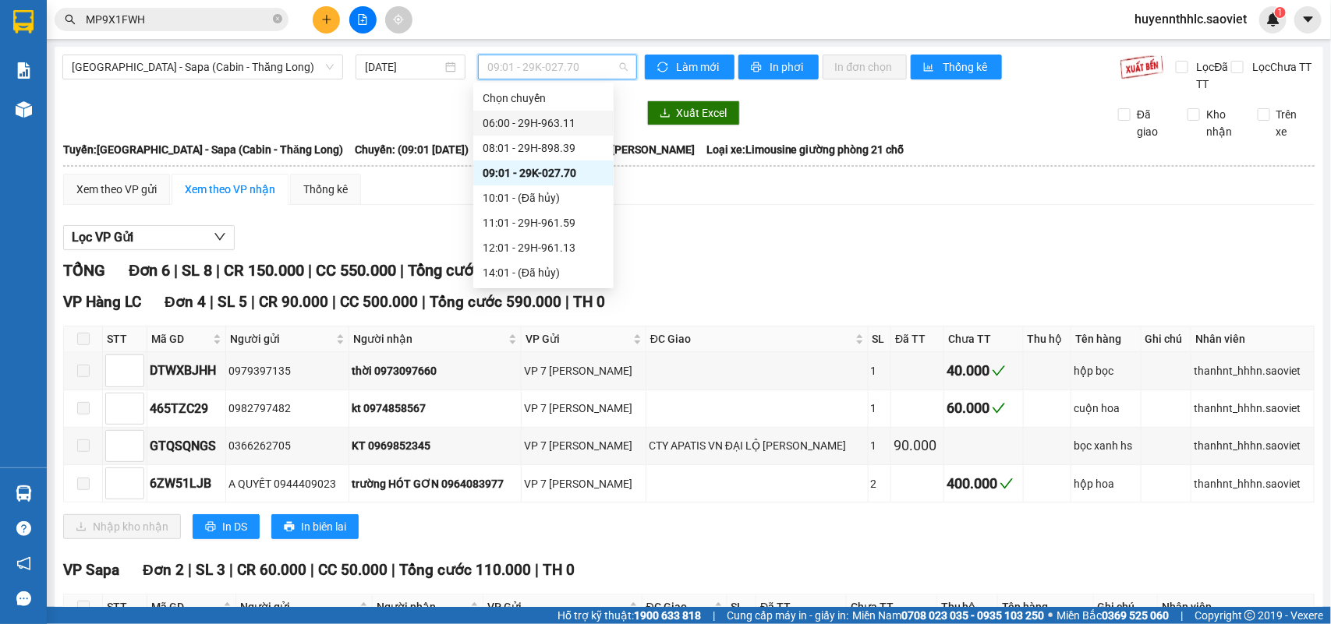
drag, startPoint x: 251, startPoint y: 67, endPoint x: 290, endPoint y: 53, distance: 41.4
click at [260, 66] on span "Hà Nội - Sapa (Cabin - Thăng Long)" at bounding box center [203, 66] width 262 height 23
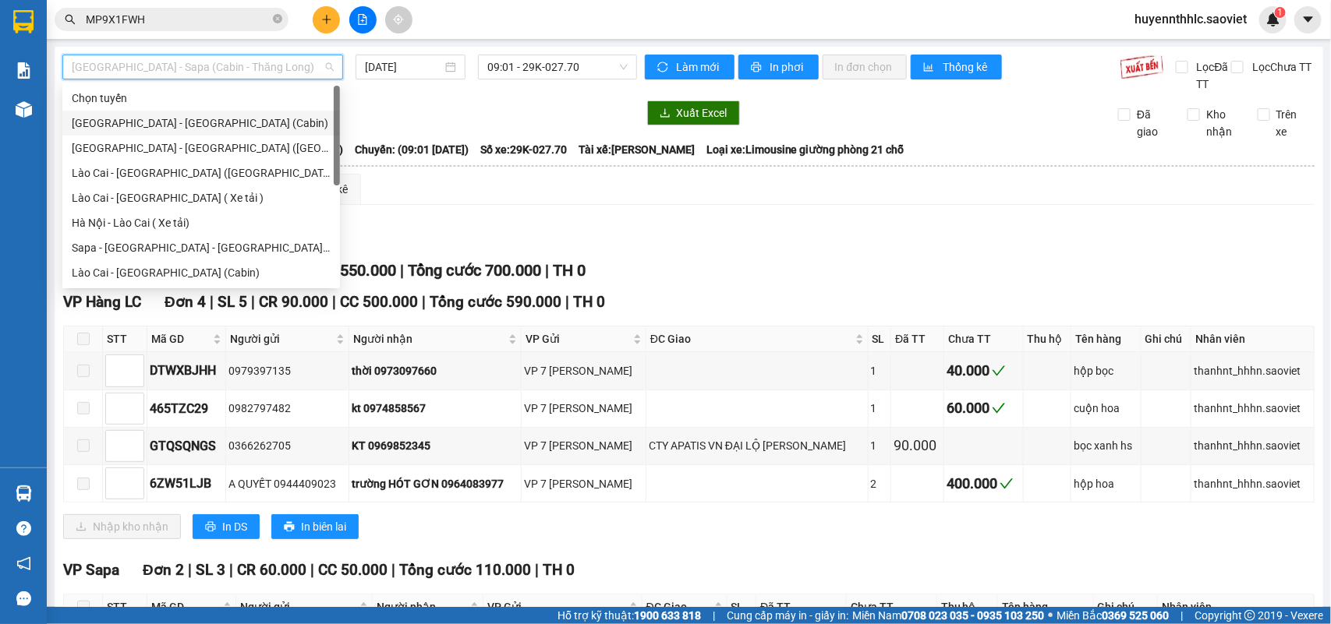
click at [180, 125] on div "Hà Nội - Lào Cai (Cabin)" at bounding box center [201, 123] width 259 height 17
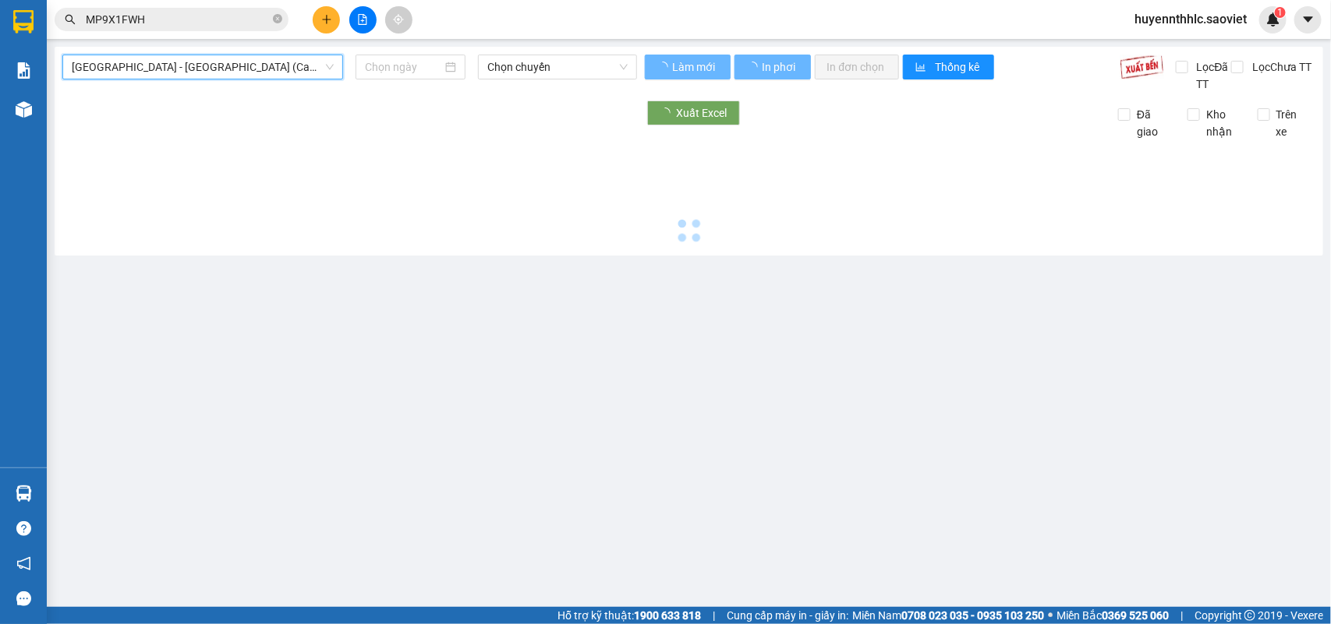
type input "13/08/2025"
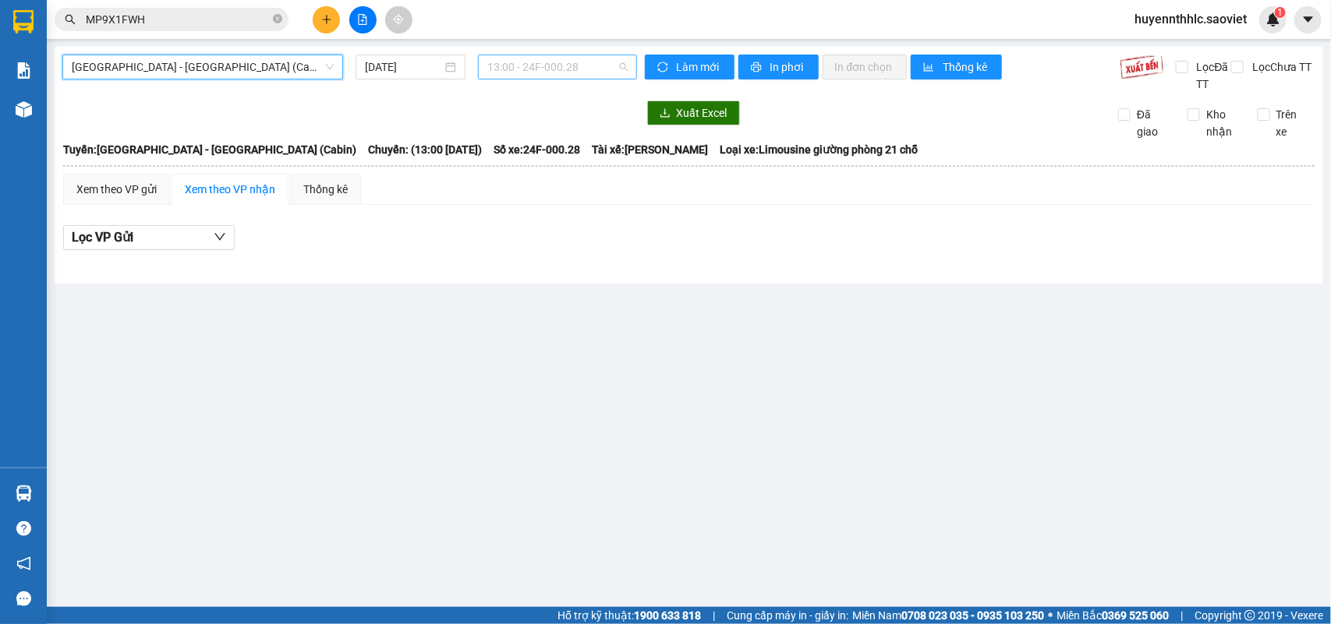
click at [543, 59] on span "13:00 - 24F-000.28" at bounding box center [557, 66] width 140 height 23
click at [230, 45] on main "Hà Nội - Lào Cai (Cabin) 13/08/2025 13:00 - 24F-000.28 Làm mới In phơi In đơn c…" at bounding box center [665, 303] width 1331 height 607
click at [214, 53] on div "Hà Nội - Lào Cai (Cabin) 13/08/2025 13:00 - 24F-000.28 Làm mới In phơi In đơn c…" at bounding box center [689, 165] width 1268 height 237
click at [212, 74] on span "Hà Nội - Lào Cai (Cabin)" at bounding box center [203, 66] width 262 height 23
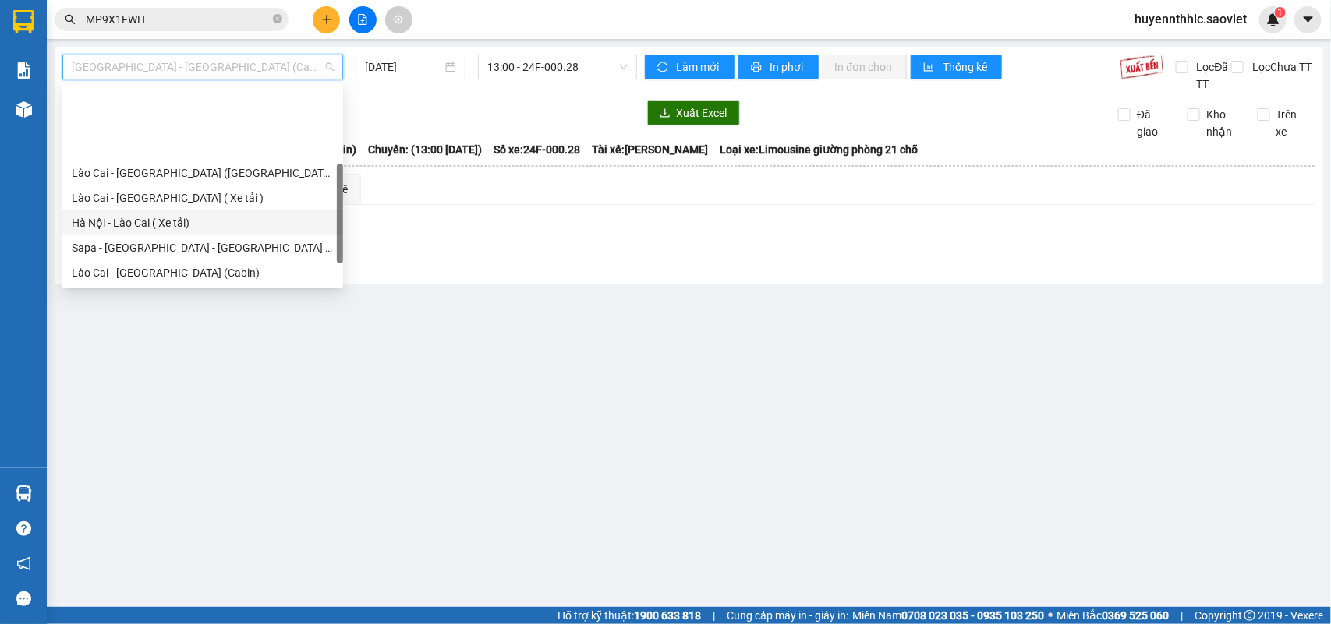
scroll to position [125, 0]
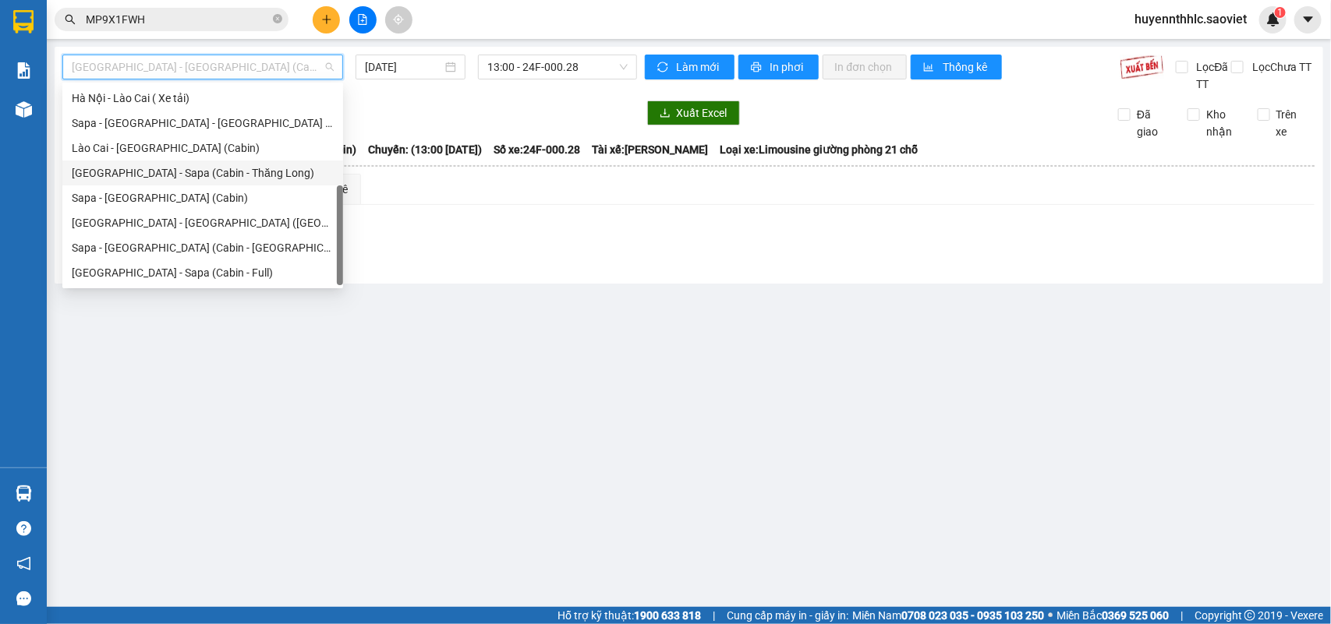
click at [215, 174] on div "Hà Nội - Sapa (Cabin - Thăng Long)" at bounding box center [203, 173] width 262 height 17
type input "13/08/2025"
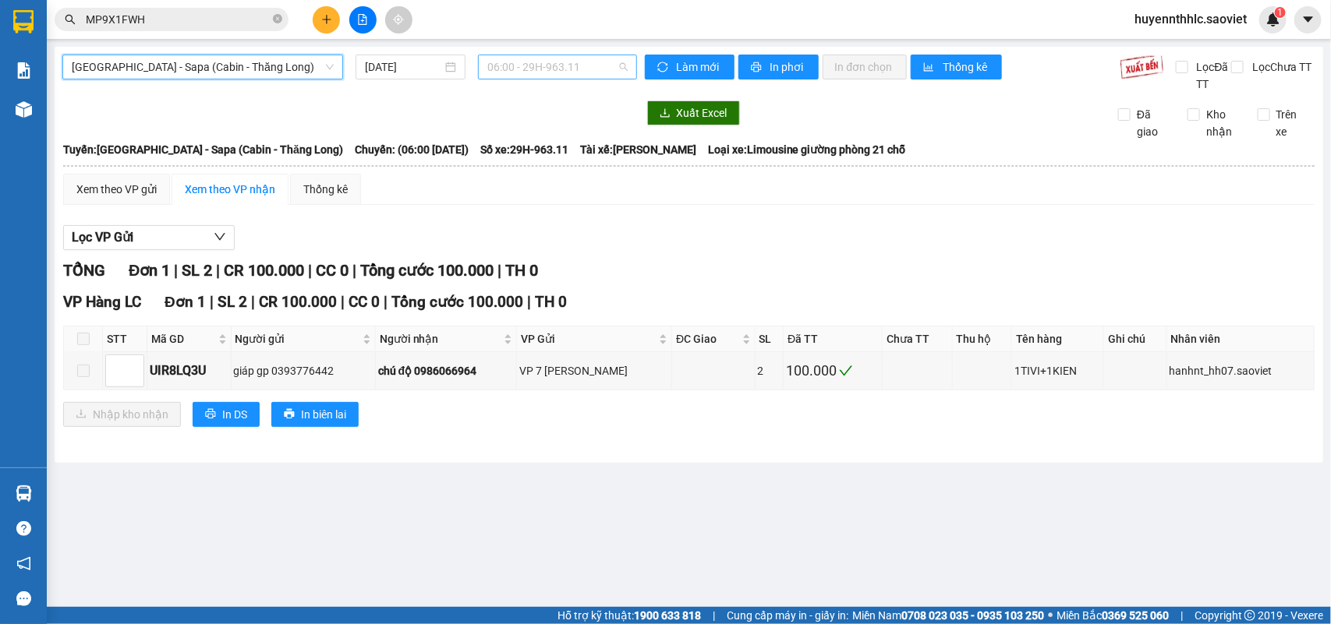
click at [575, 70] on span "06:00 - 29H-963.11" at bounding box center [557, 66] width 140 height 23
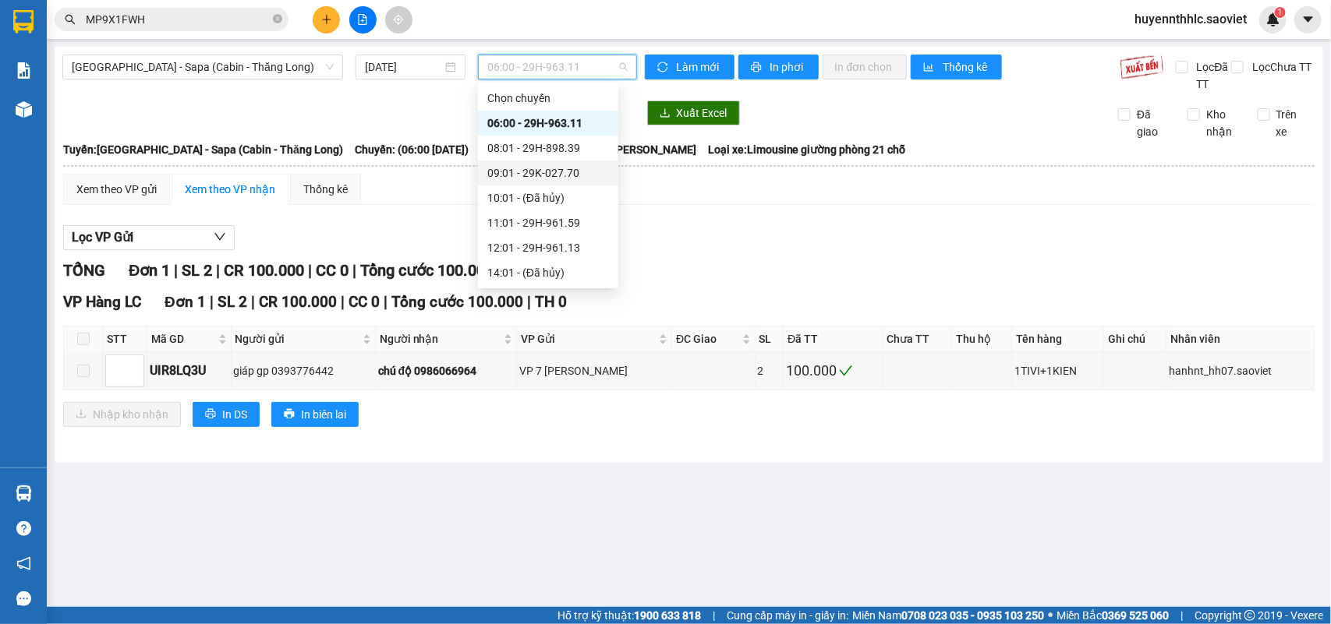
click at [564, 168] on div "09:01 - 29K-027.70" at bounding box center [548, 173] width 122 height 17
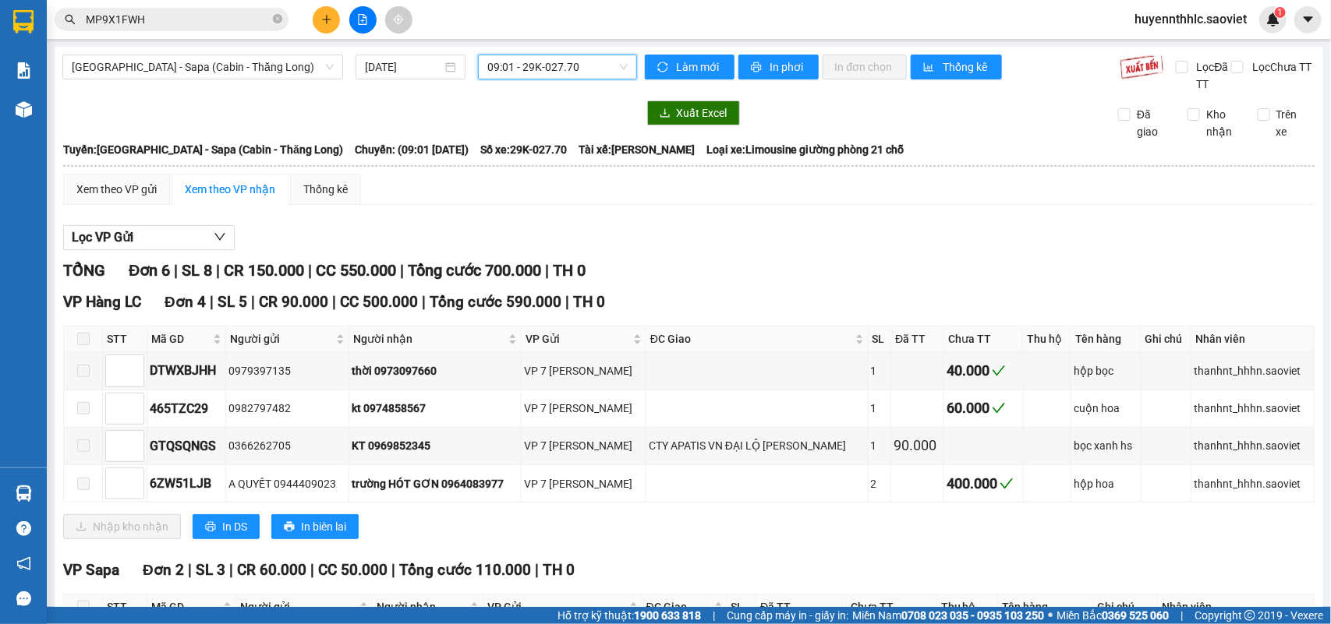
click at [556, 72] on span "09:01 - 29K-027.70" at bounding box center [557, 66] width 140 height 23
drag, startPoint x: 248, startPoint y: 68, endPoint x: 269, endPoint y: 28, distance: 45.0
click at [256, 69] on span "Hà Nội - Sapa (Cabin - Thăng Long)" at bounding box center [203, 66] width 262 height 23
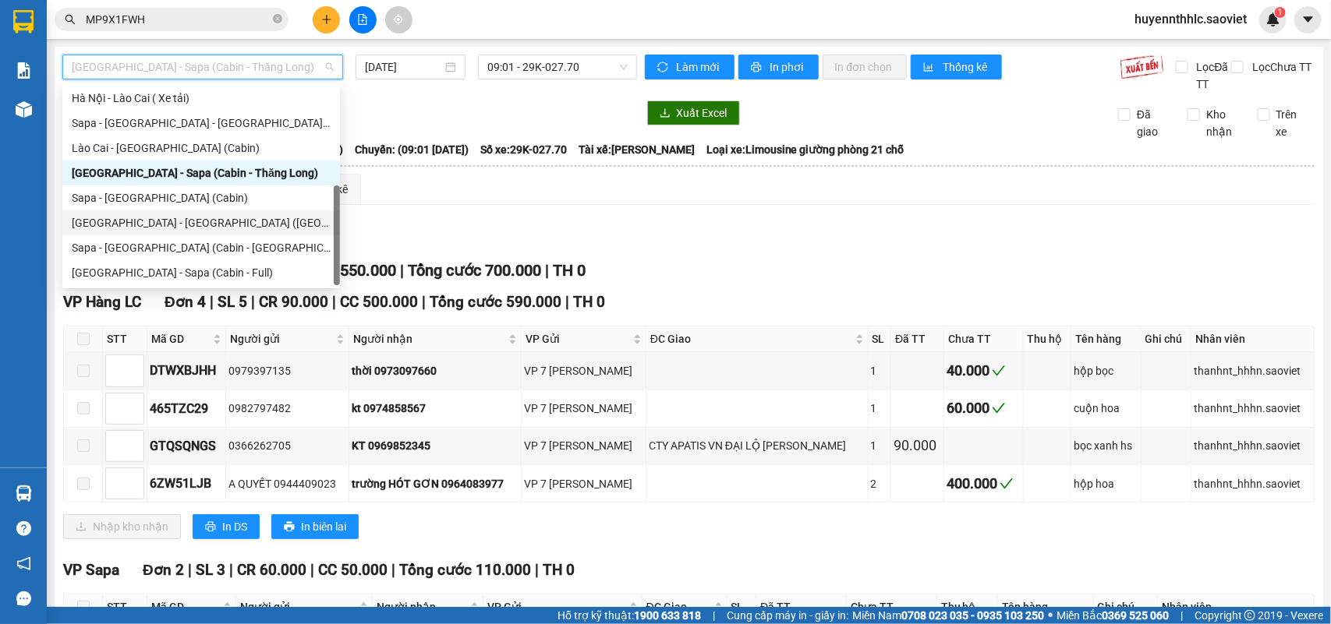
click at [214, 224] on div "Hà Nội - Lào Cai - Sapa (Giường)" at bounding box center [201, 222] width 259 height 17
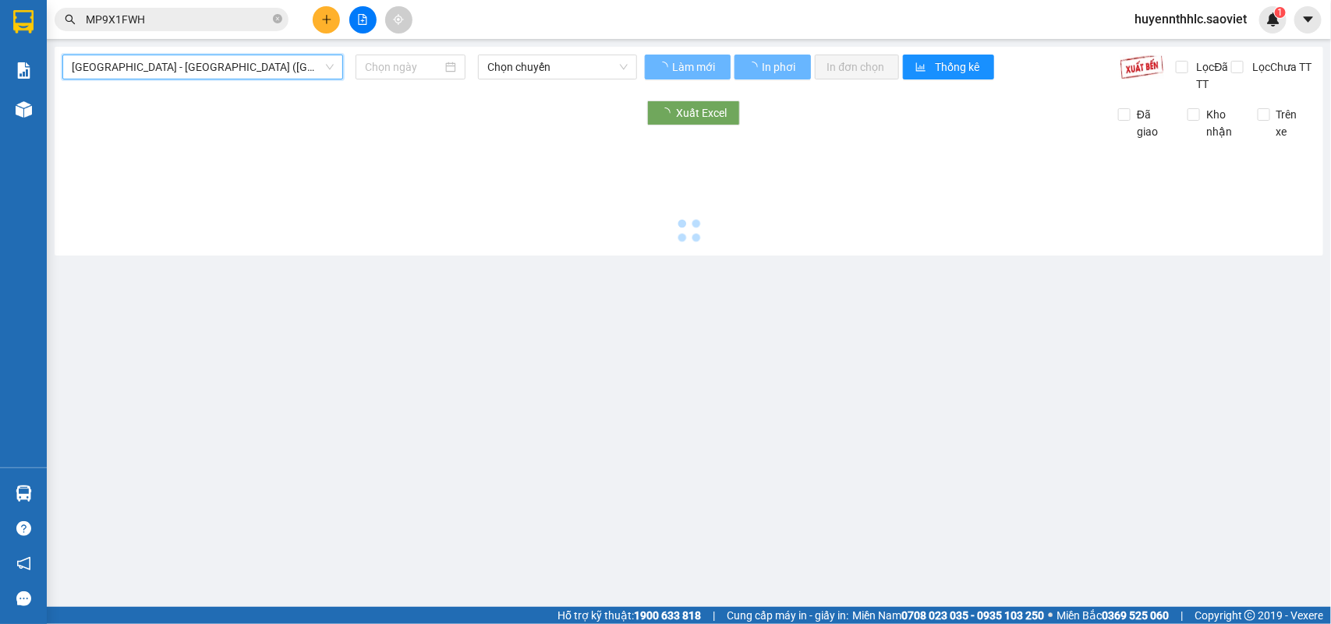
type input "13/08/2025"
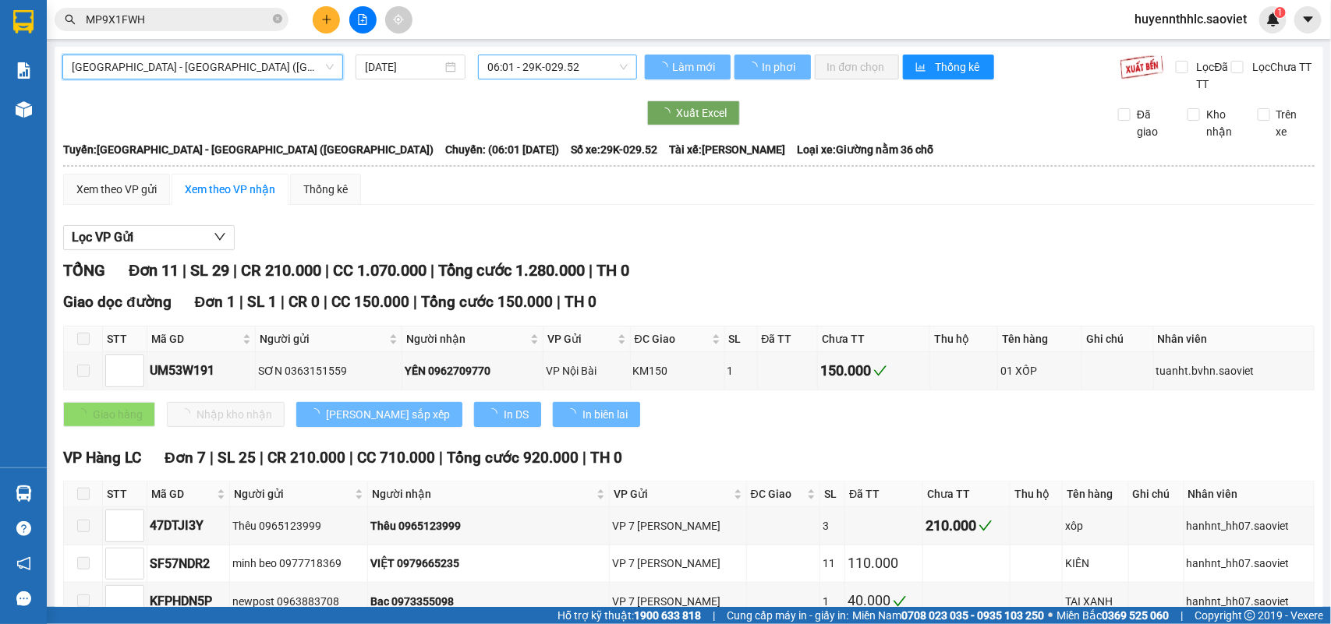
click at [571, 66] on span "06:01 - 29K-029.52" at bounding box center [557, 66] width 140 height 23
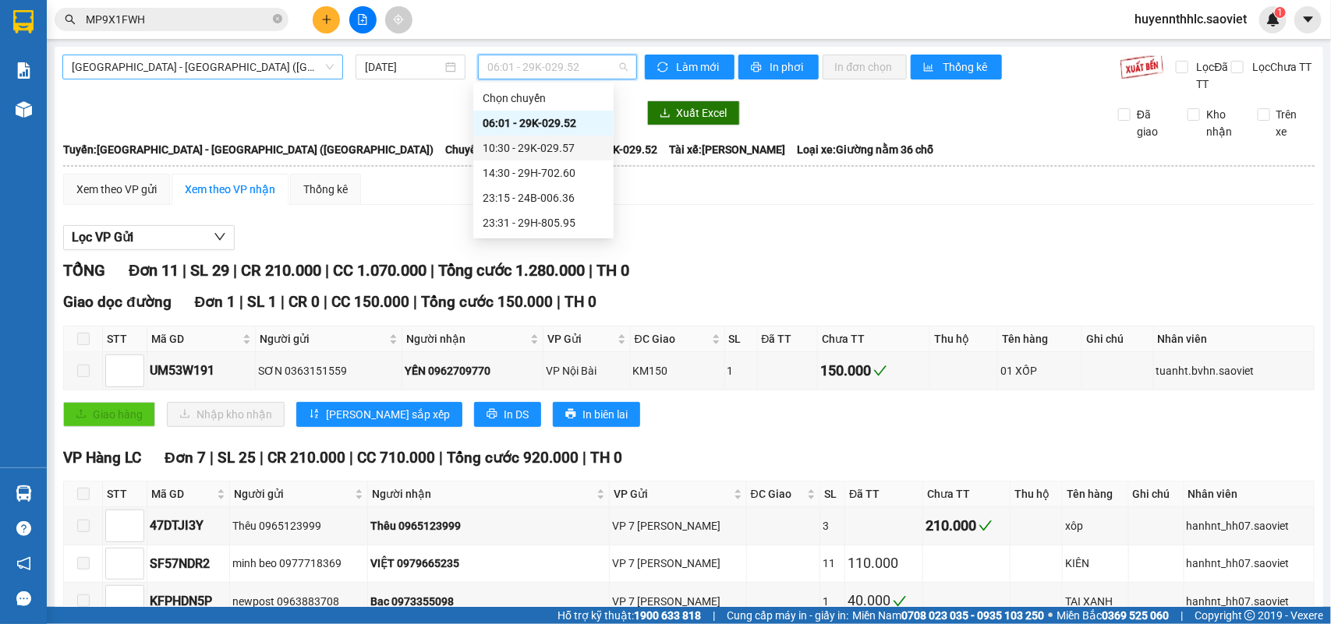
click at [228, 65] on span "Hà Nội - Lào Cai - Sapa (Giường)" at bounding box center [203, 66] width 262 height 23
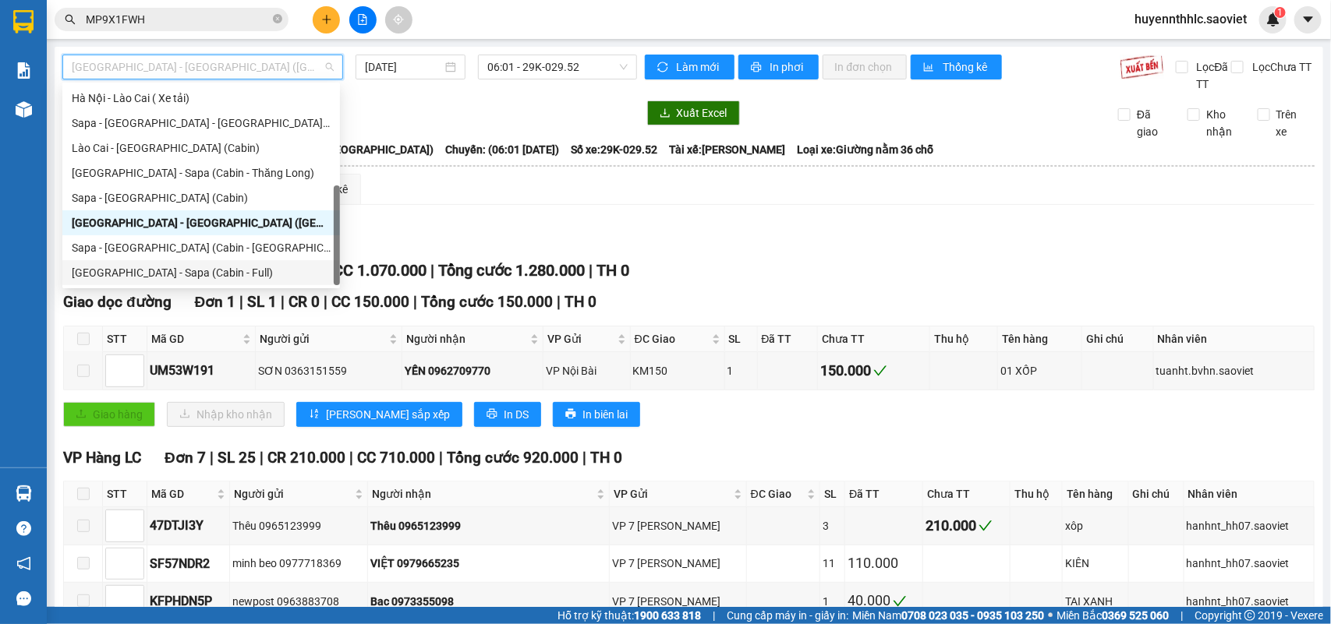
click at [187, 271] on div "Hà Nội - Sapa (Cabin - Full)" at bounding box center [201, 272] width 259 height 17
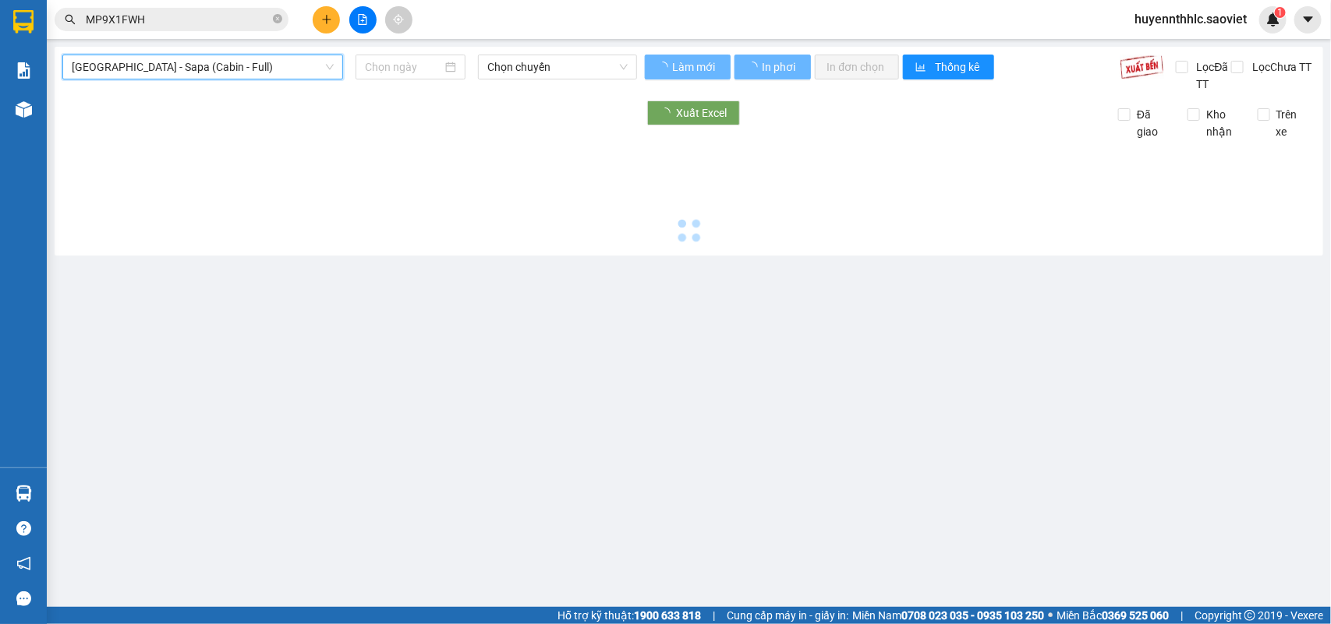
type input "13/08/2025"
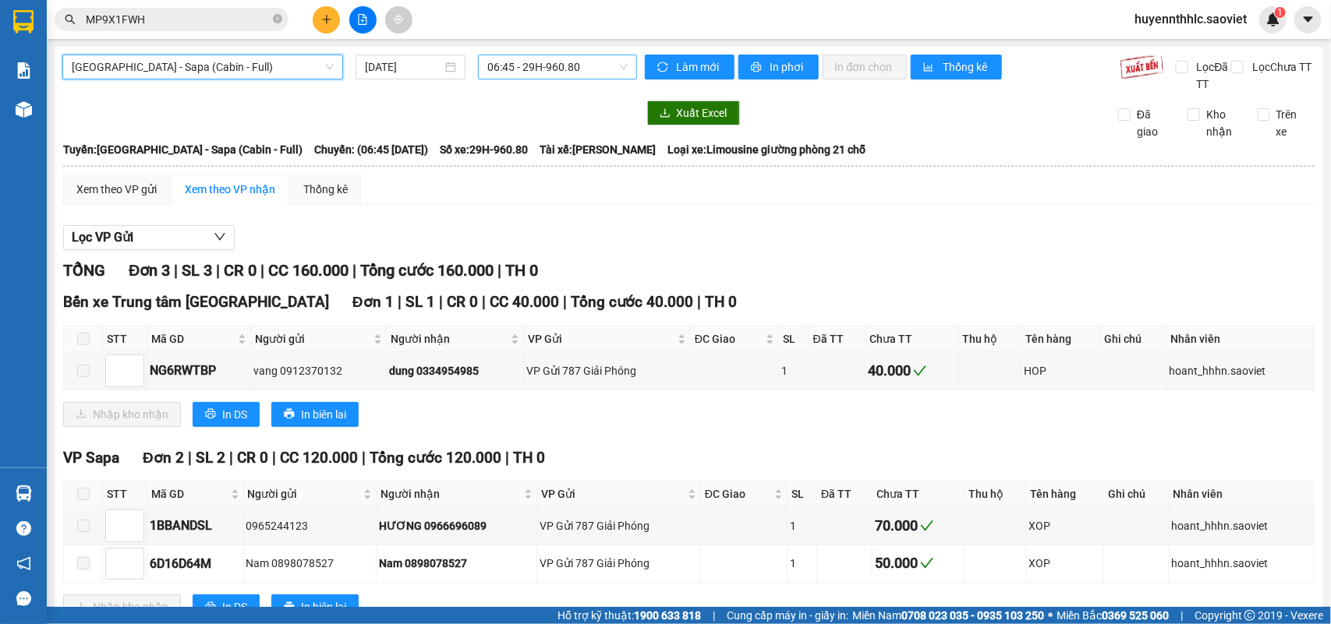
click at [544, 70] on span "06:45 - 29H-960.80" at bounding box center [557, 66] width 140 height 23
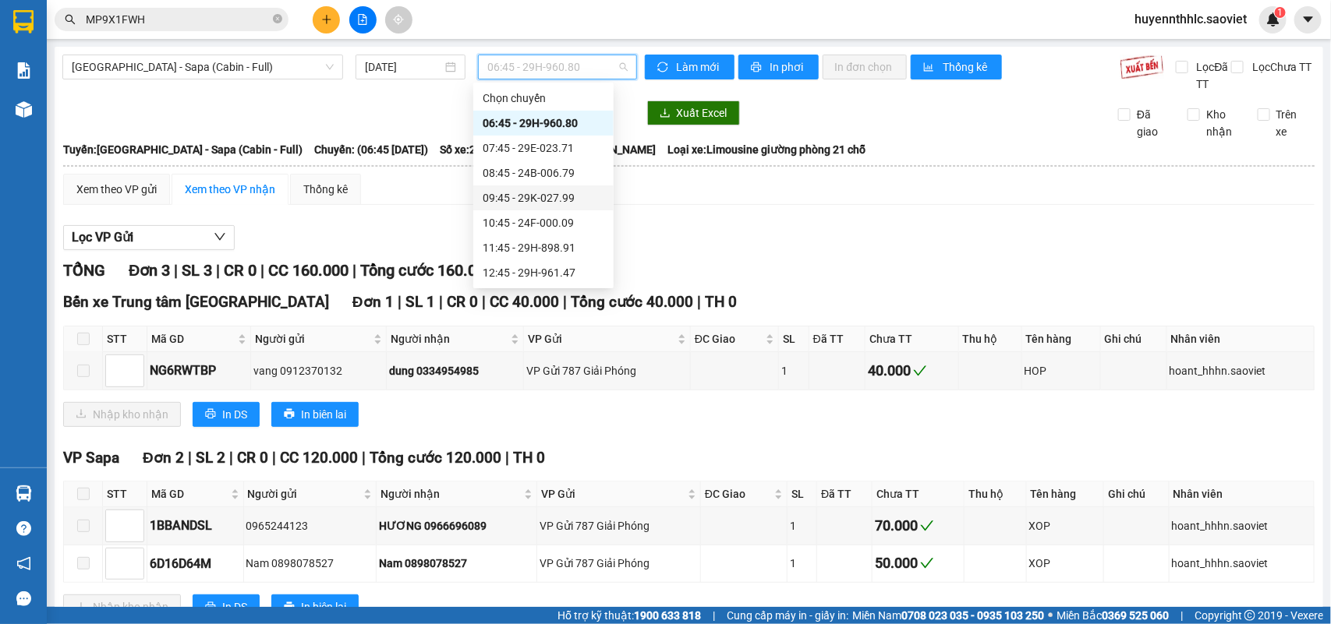
click at [569, 193] on div "09:45 - 29K-027.99" at bounding box center [544, 197] width 122 height 17
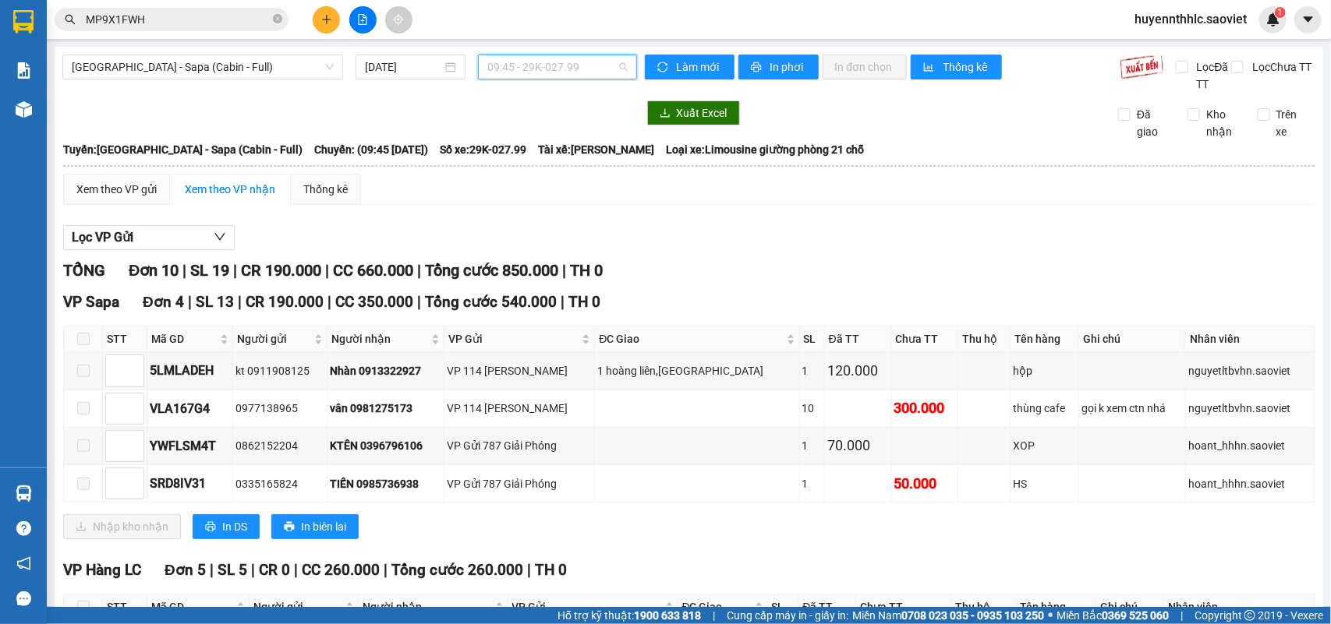
click at [575, 73] on span "09:45 - 29K-027.99" at bounding box center [557, 66] width 140 height 23
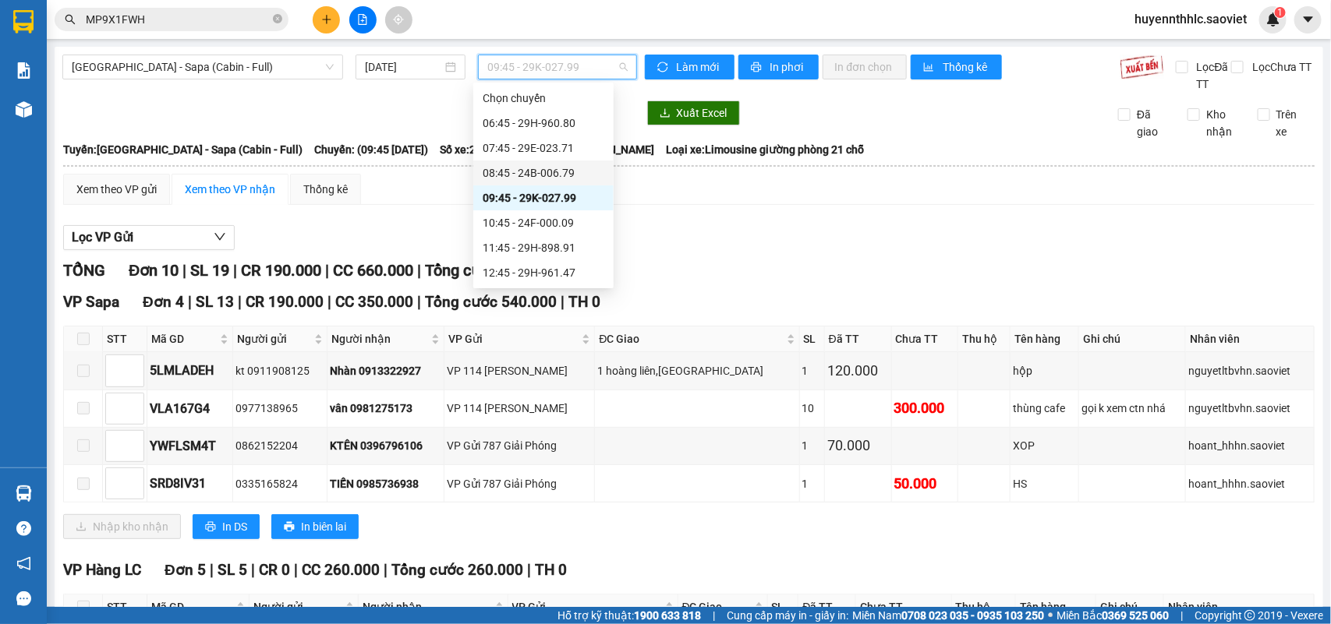
click at [570, 174] on div "08:45 - 24B-006.79" at bounding box center [544, 173] width 122 height 17
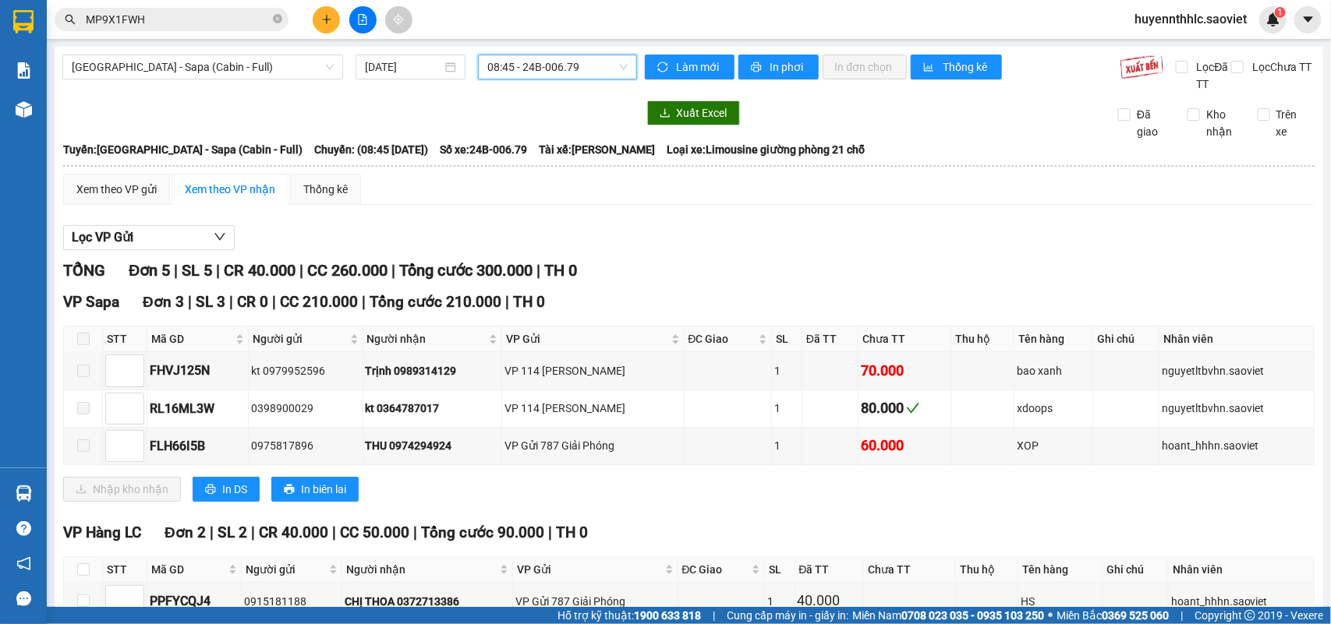
click at [1167, 10] on span "huyennthhlc.saoviet" at bounding box center [1190, 18] width 137 height 19
click at [1155, 45] on span "Đăng xuất" at bounding box center [1198, 48] width 104 height 17
